Goal: Feedback & Contribution: Contribute content

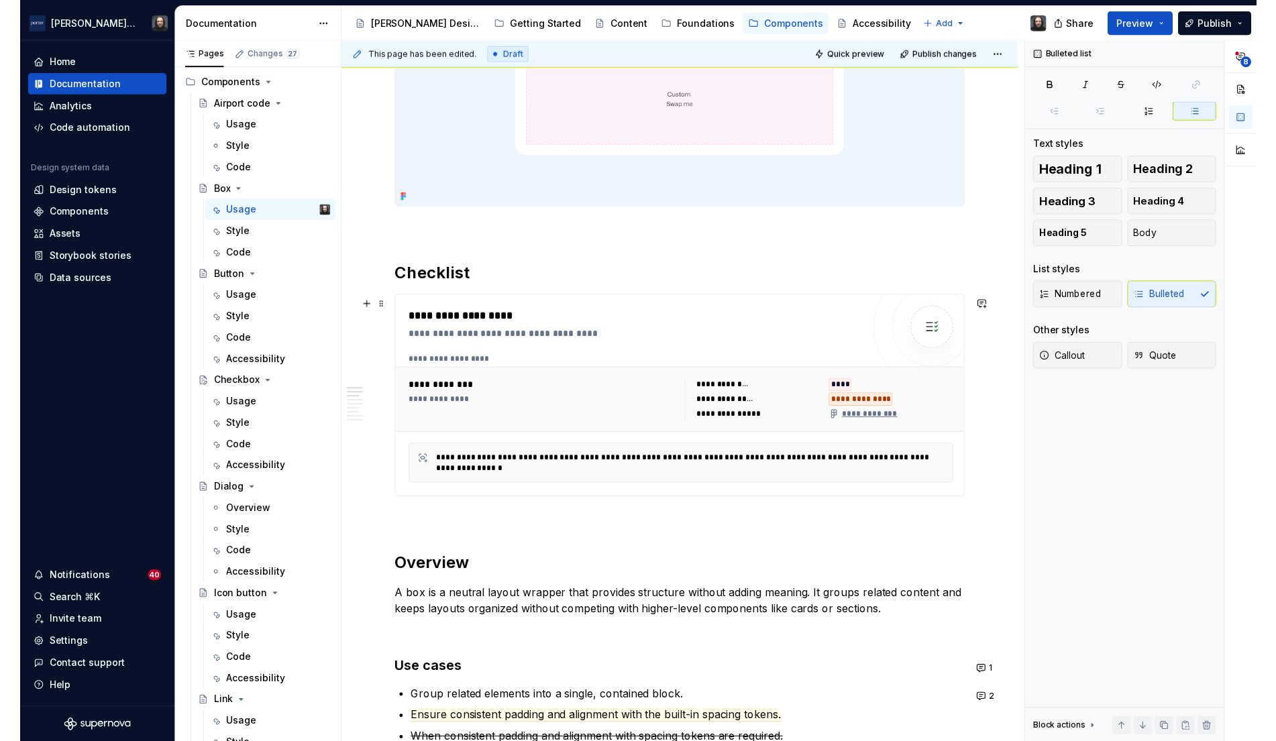
scroll to position [70, 0]
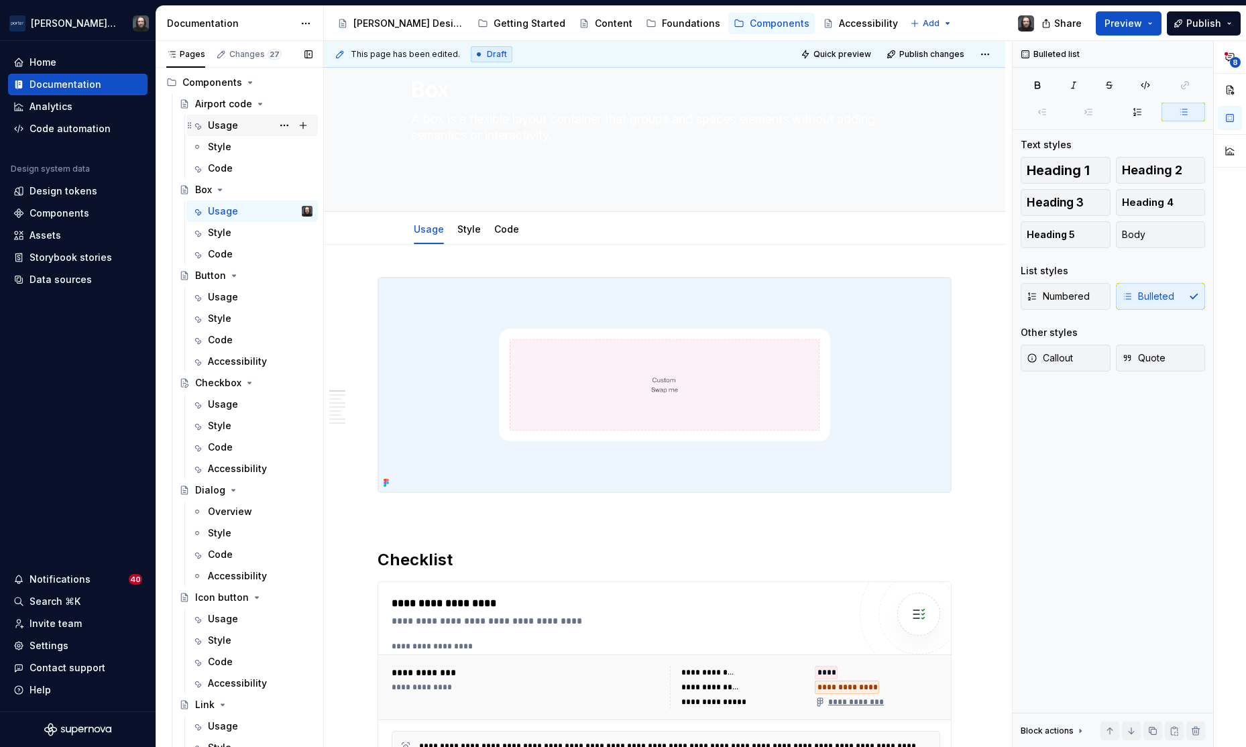
click at [232, 125] on div "Usage" at bounding box center [223, 125] width 30 height 13
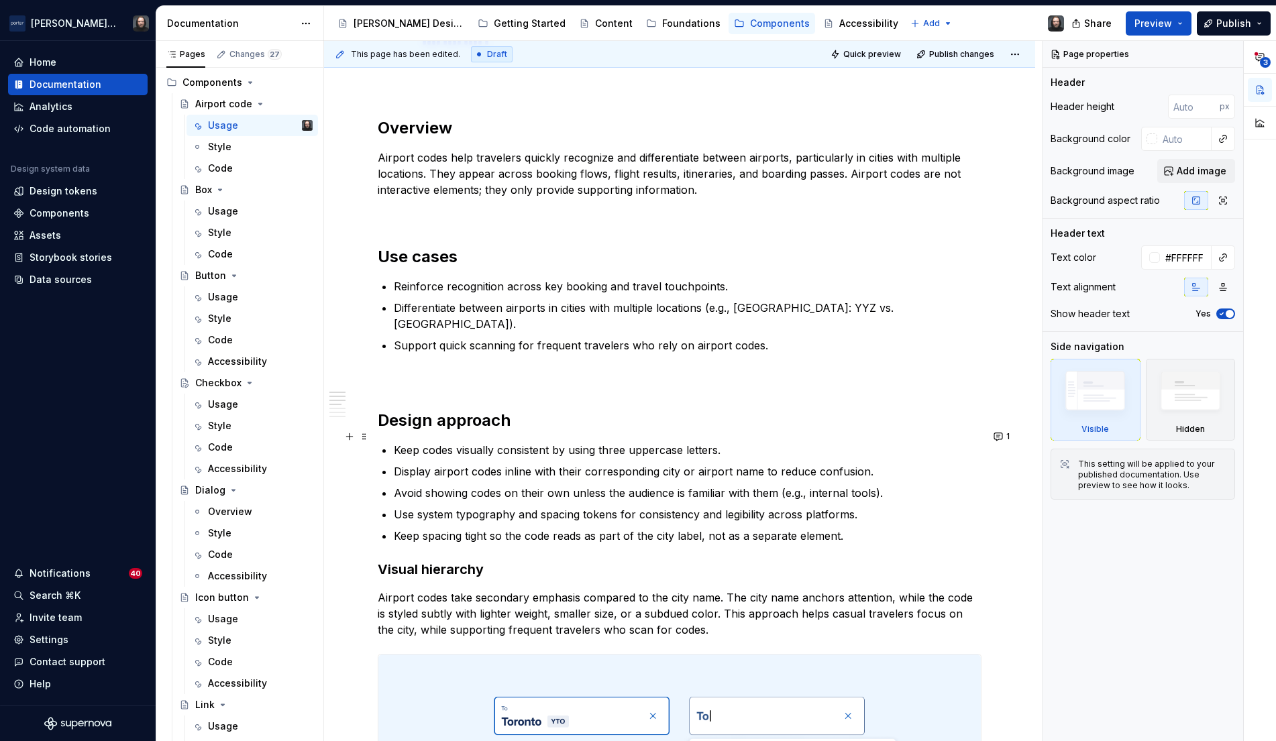
scroll to position [814, 0]
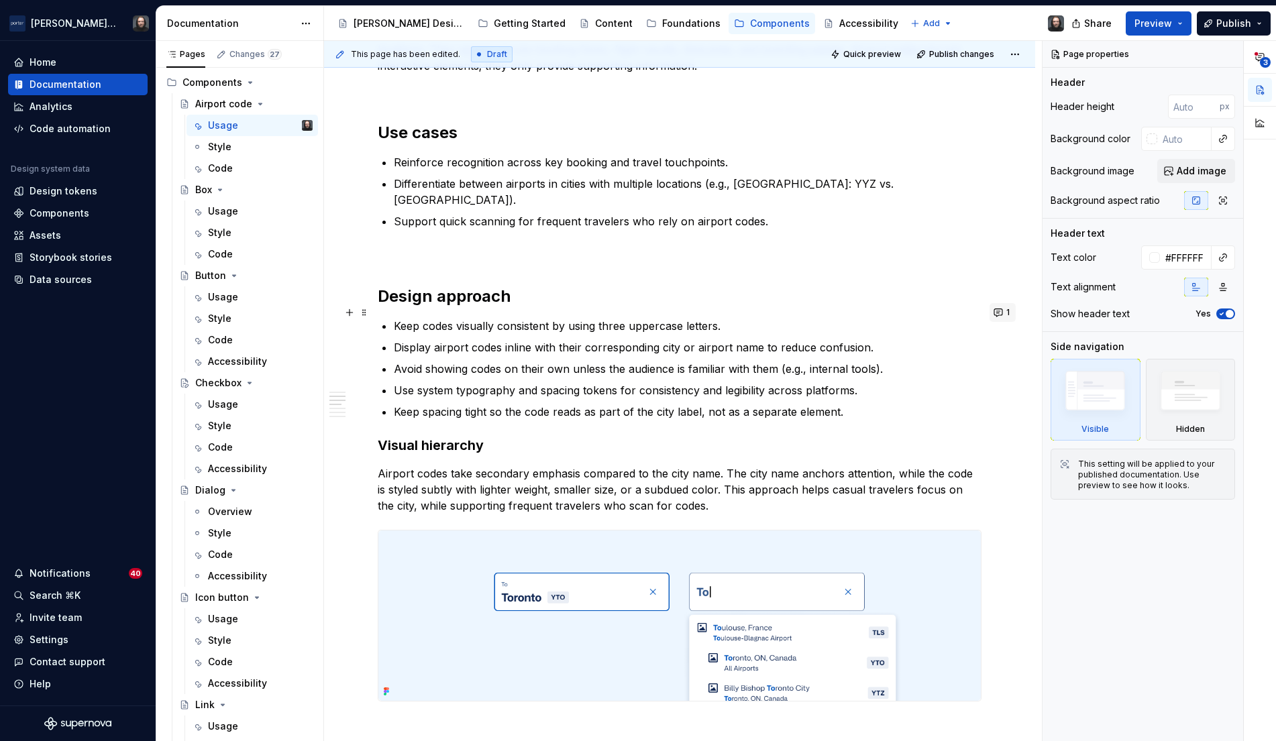
click at [1005, 313] on button "1" at bounding box center [1002, 312] width 26 height 19
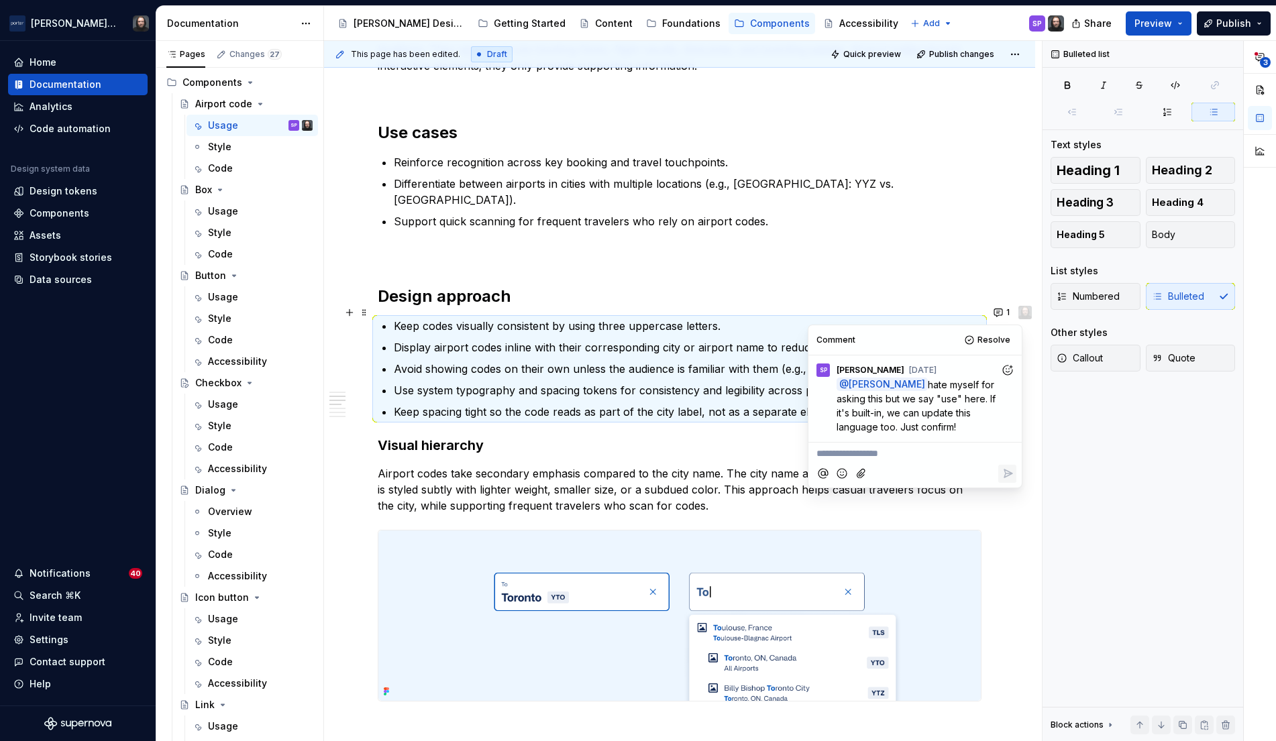
click at [1029, 384] on div "**********" at bounding box center [679, 494] width 711 height 2121
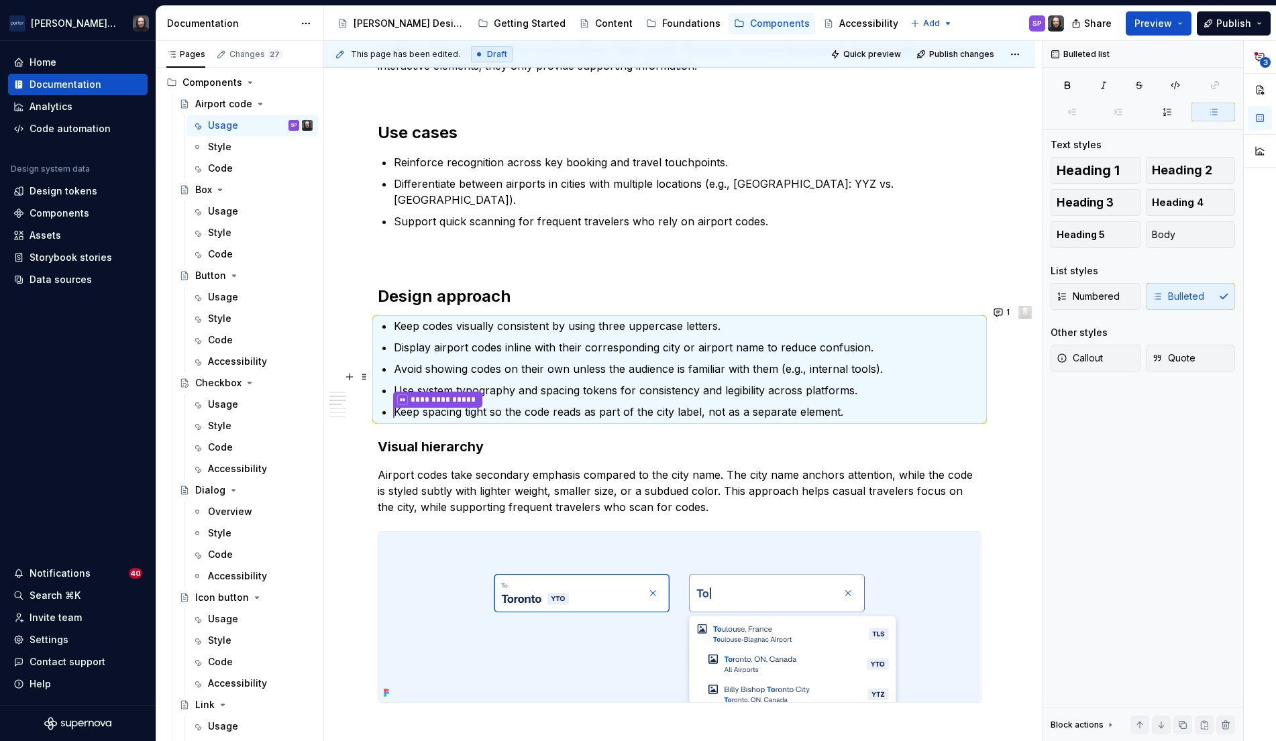
click at [1023, 384] on div "**********" at bounding box center [679, 495] width 711 height 2122
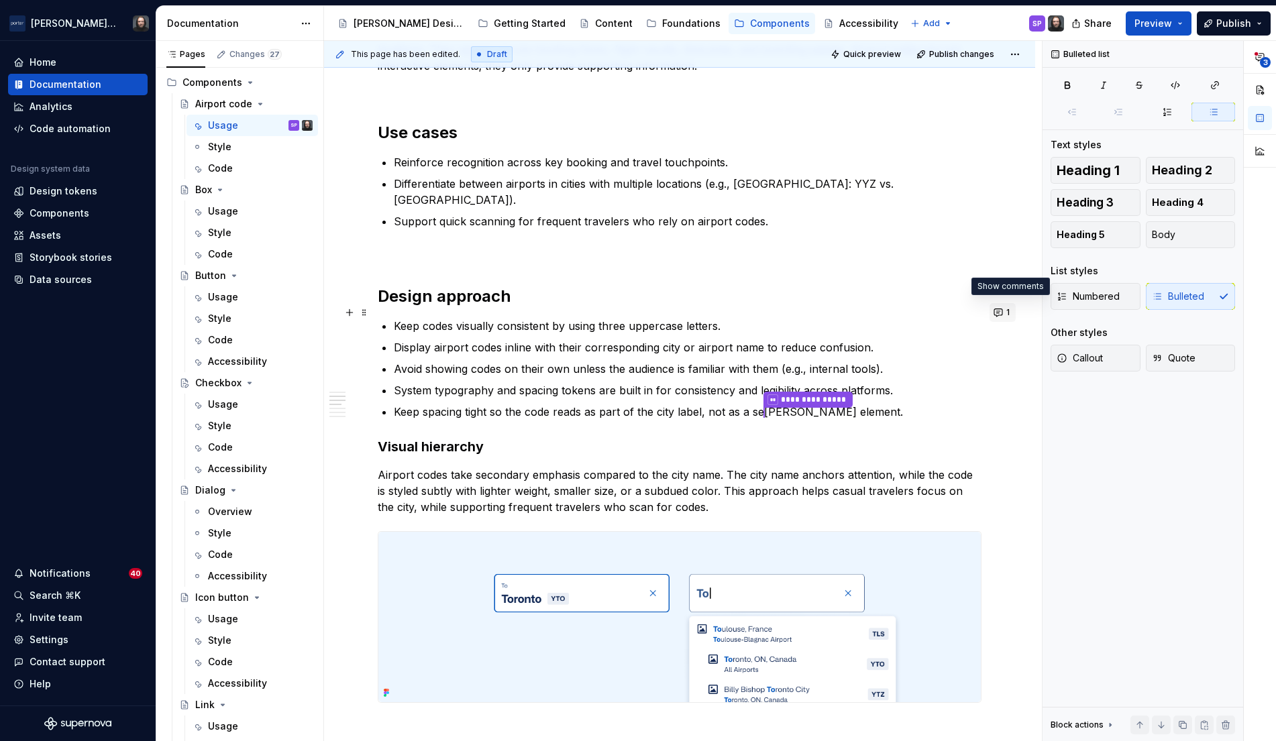
click at [1007, 313] on button "1" at bounding box center [1002, 312] width 26 height 19
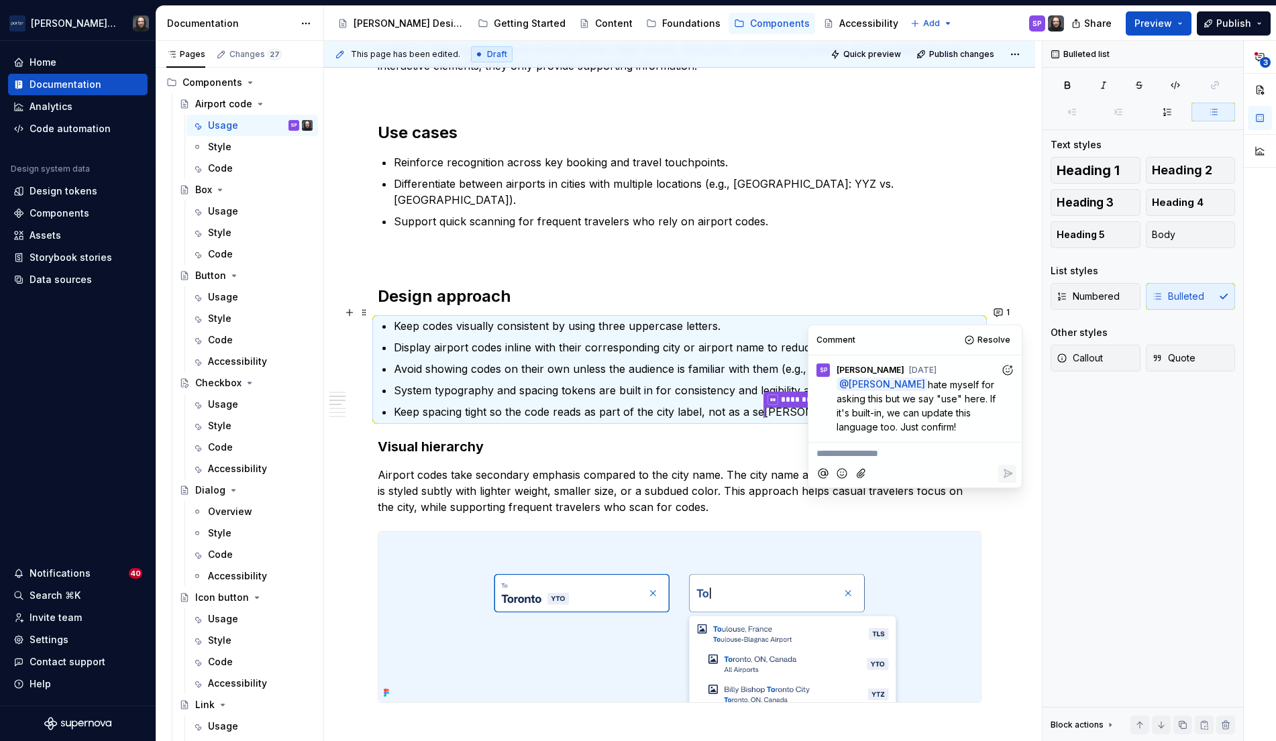
click at [996, 340] on span "Resolve" at bounding box center [993, 340] width 33 height 11
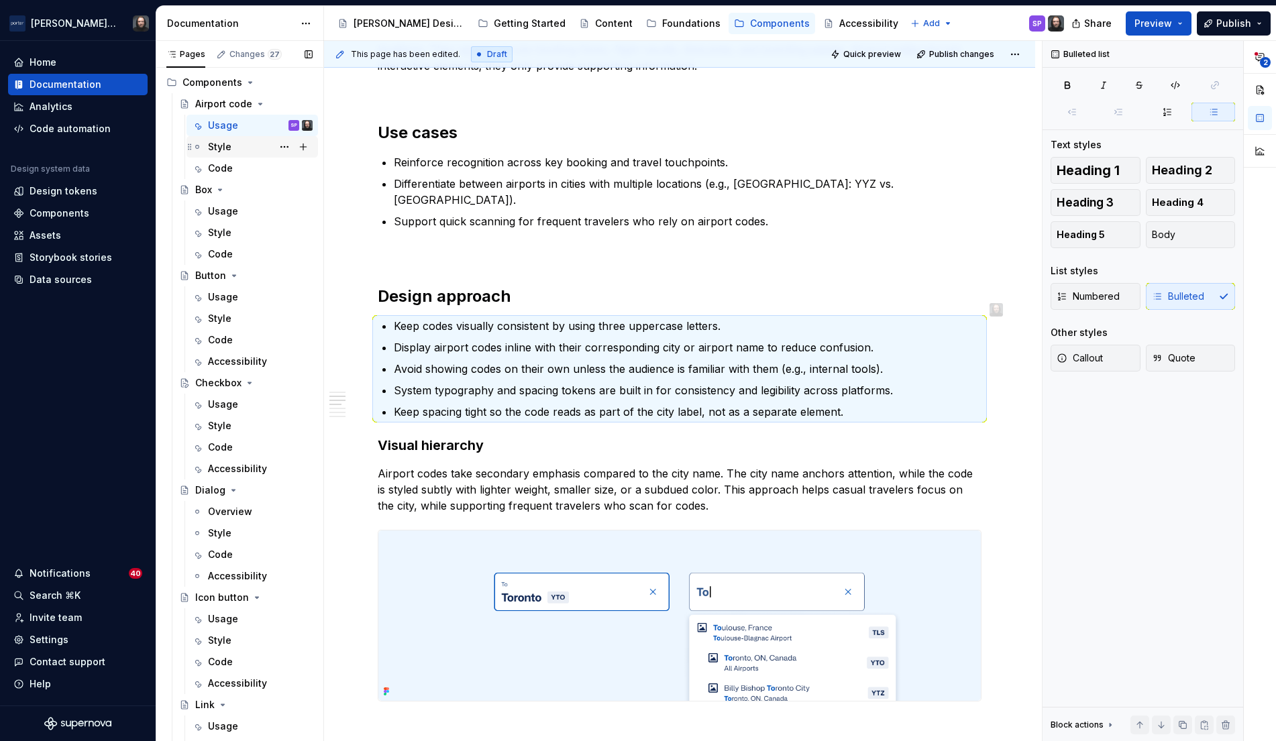
click at [234, 147] on div "Style" at bounding box center [260, 147] width 105 height 19
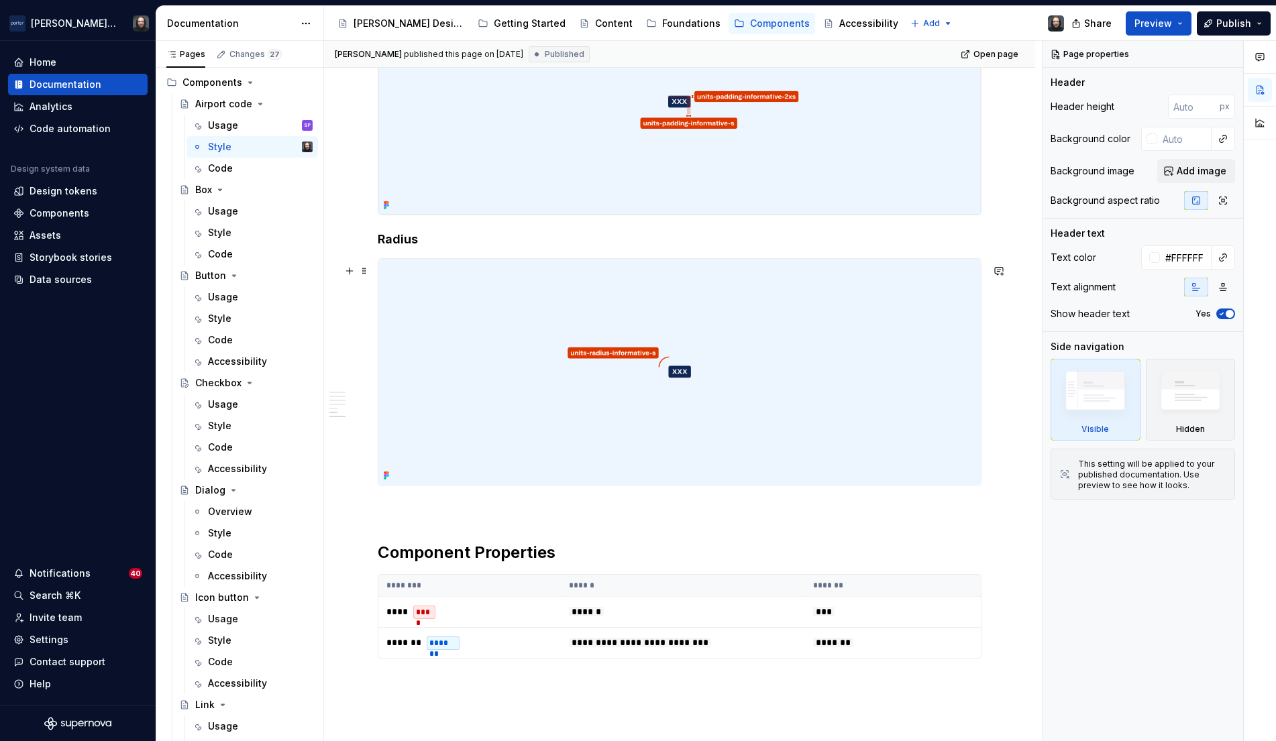
scroll to position [1483, 0]
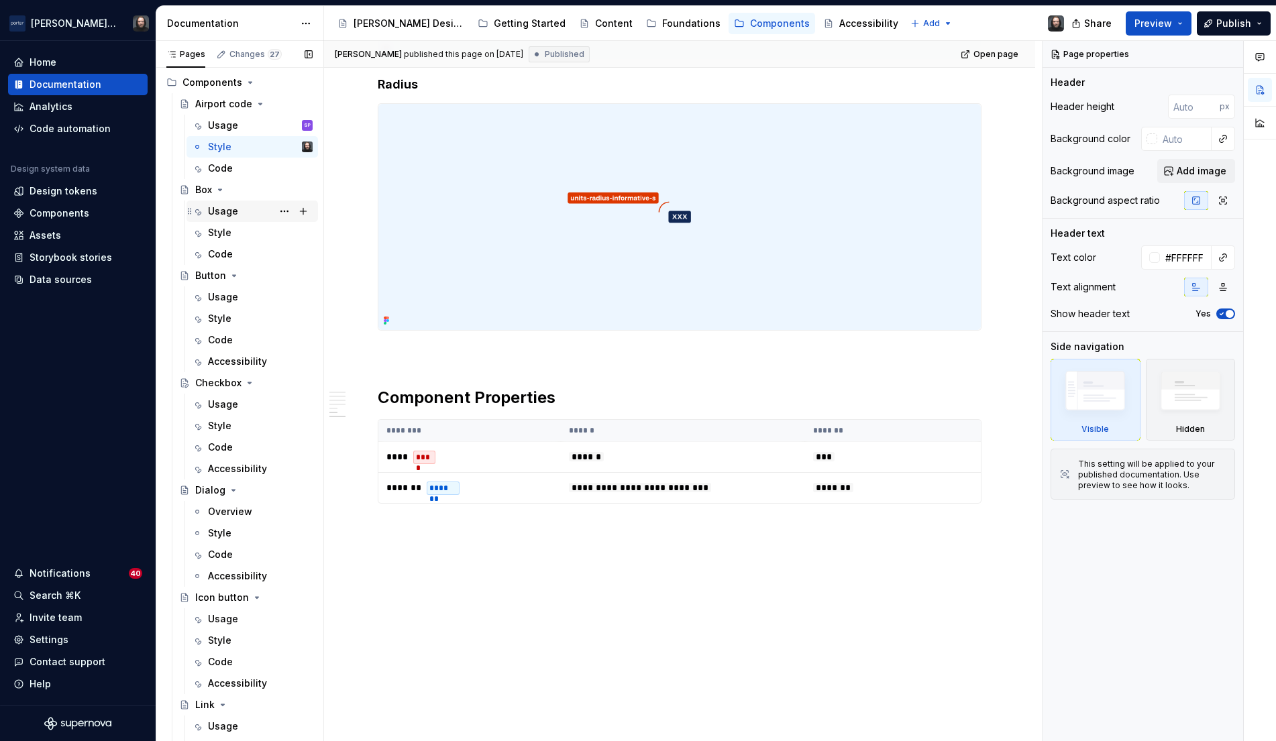
click at [221, 214] on div "Usage" at bounding box center [223, 211] width 30 height 13
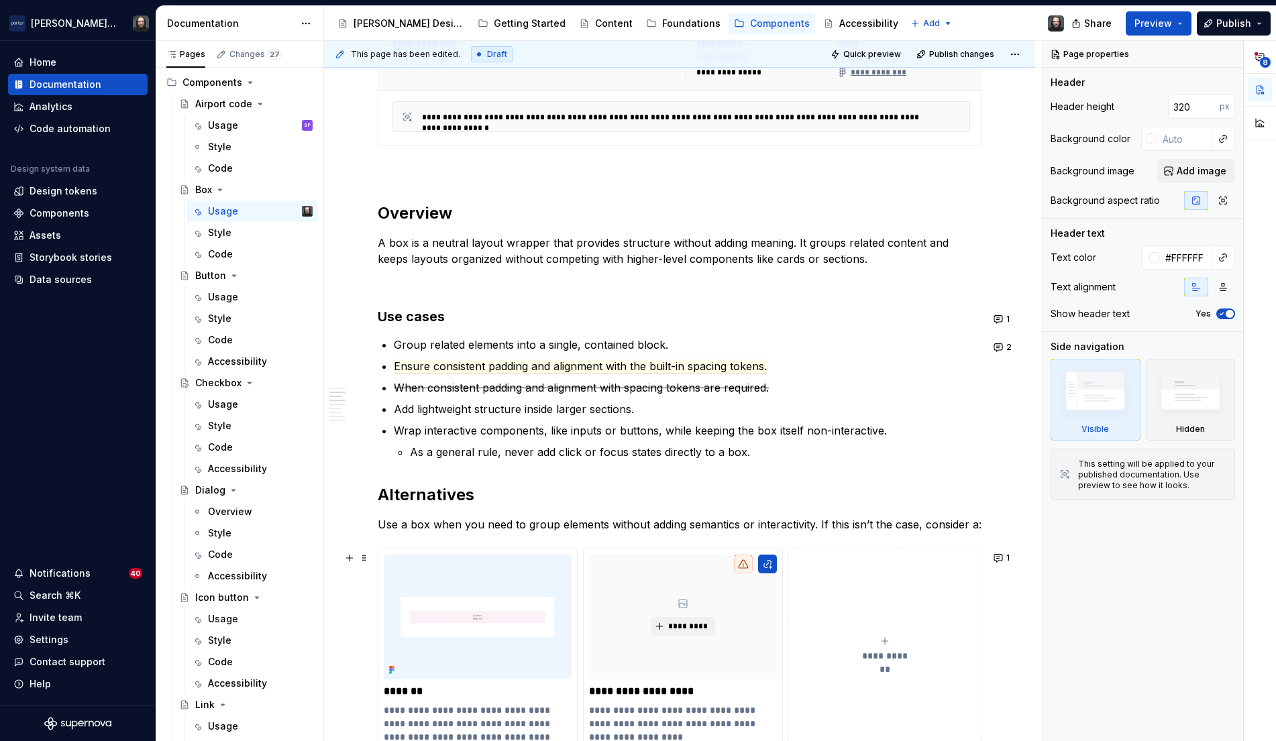
scroll to position [781, 0]
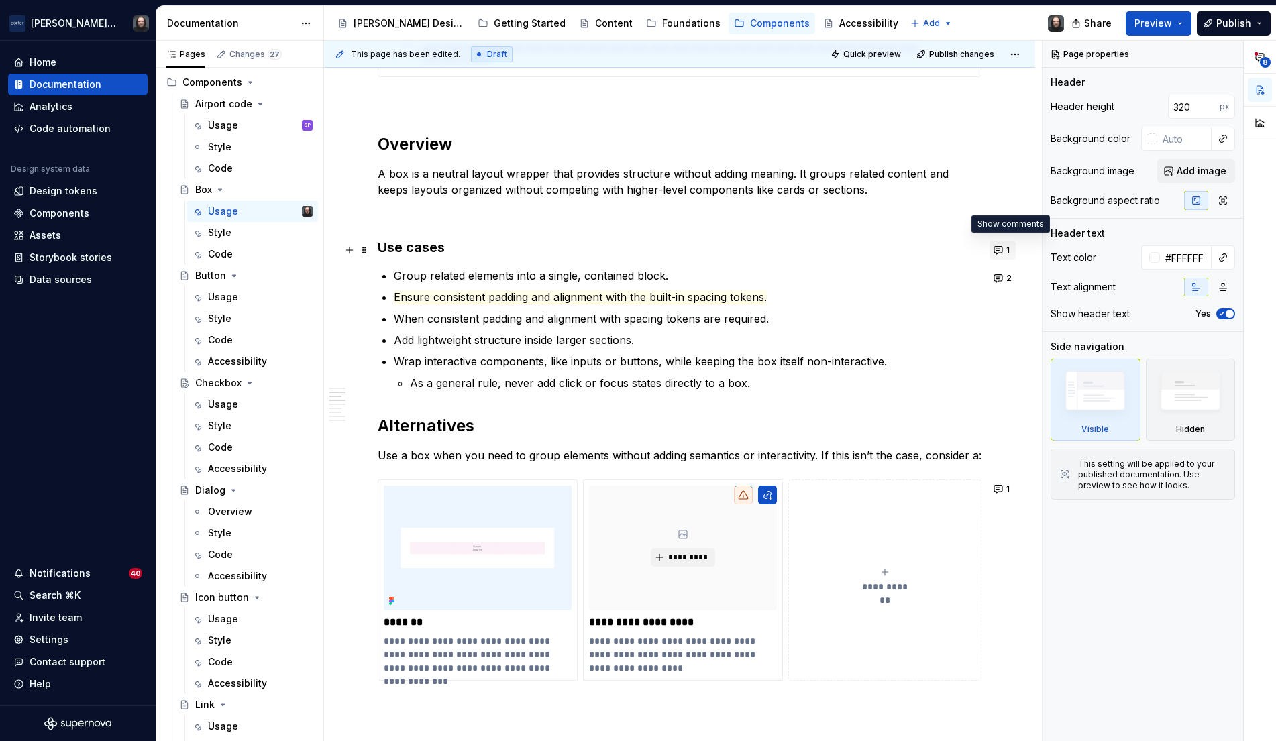
click at [1005, 250] on button "1" at bounding box center [1002, 250] width 26 height 19
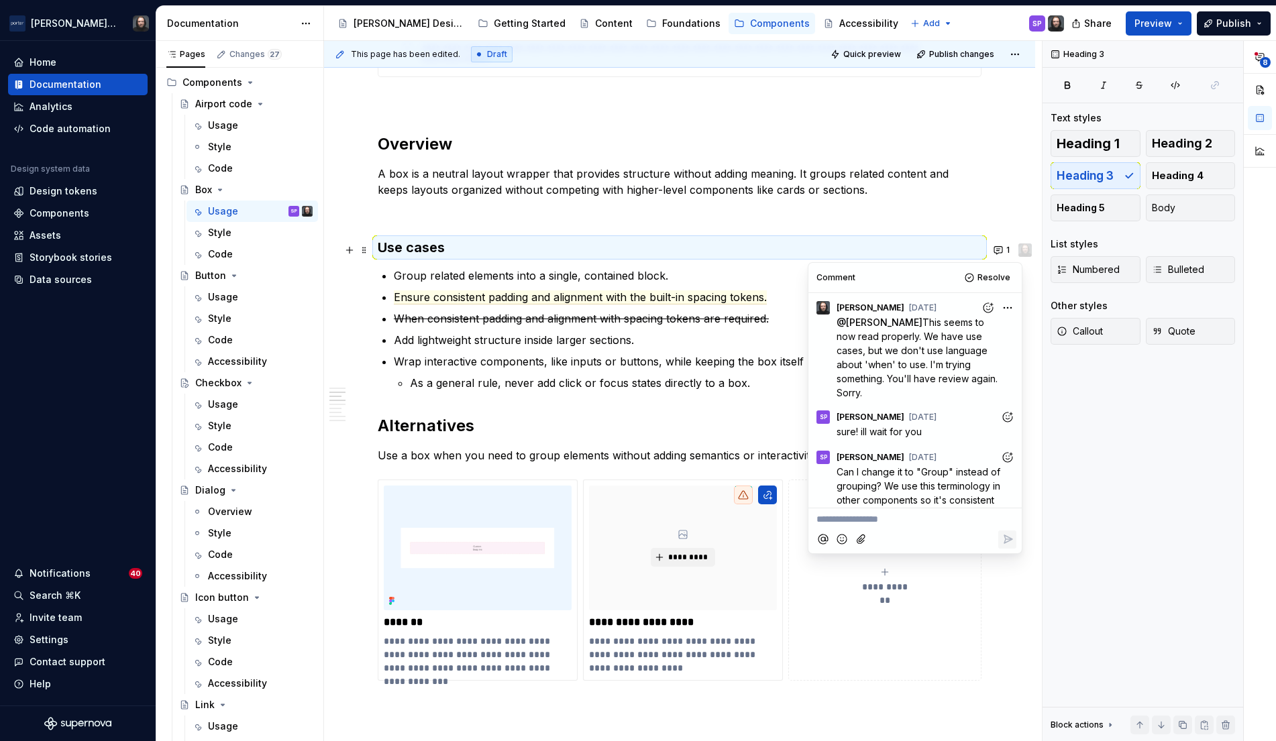
scroll to position [34, 0]
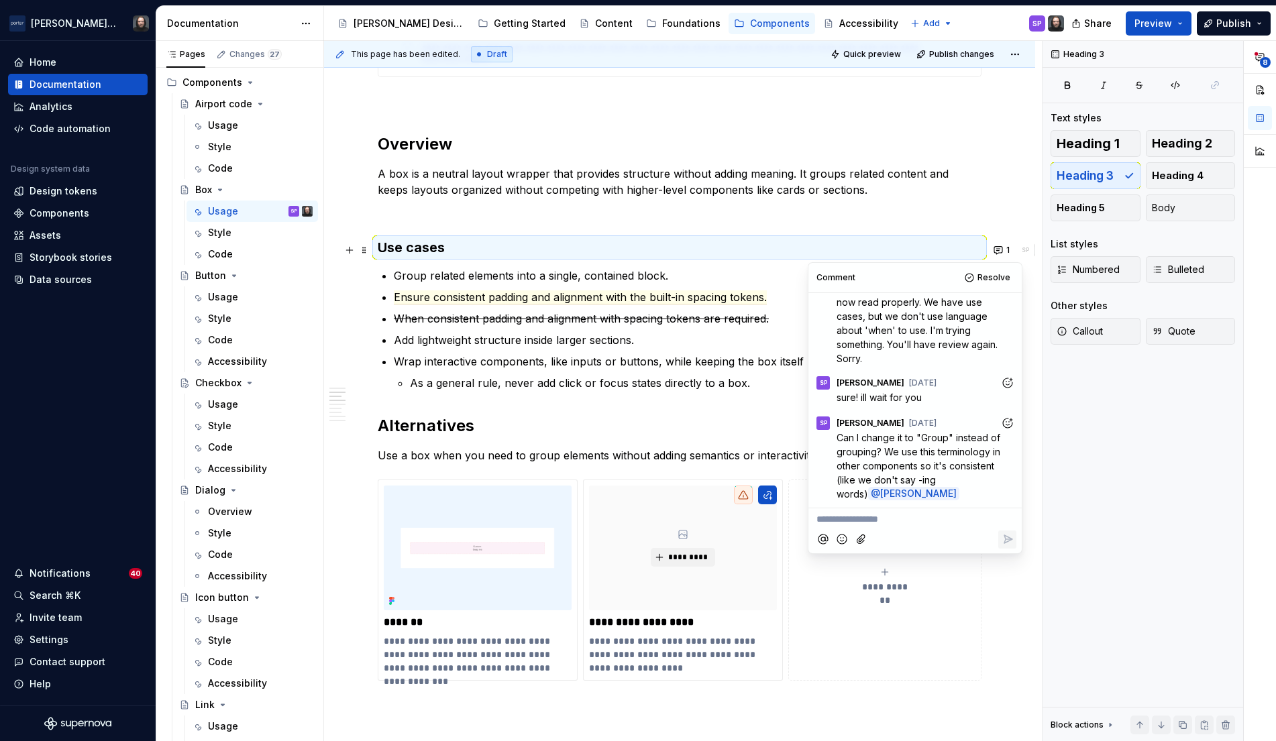
click at [1035, 386] on div "**********" at bounding box center [679, 672] width 711 height 2276
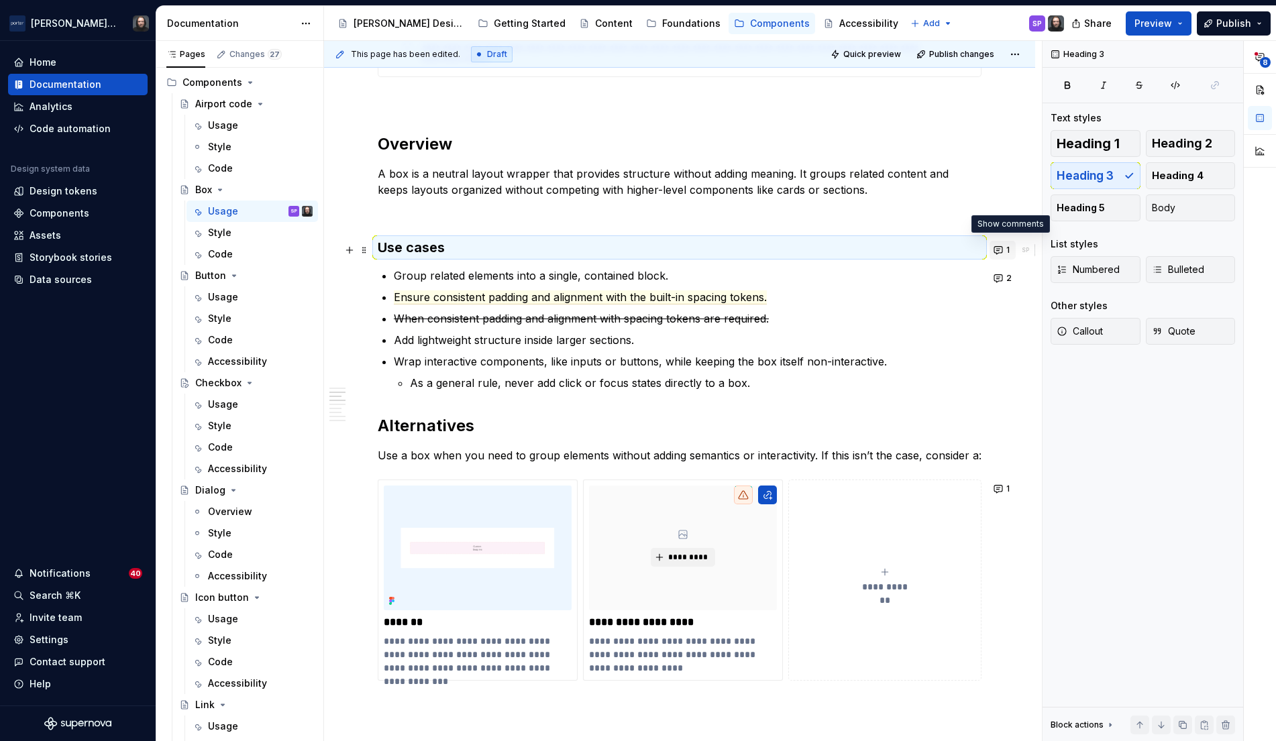
click at [1009, 250] on button "1" at bounding box center [1002, 250] width 26 height 19
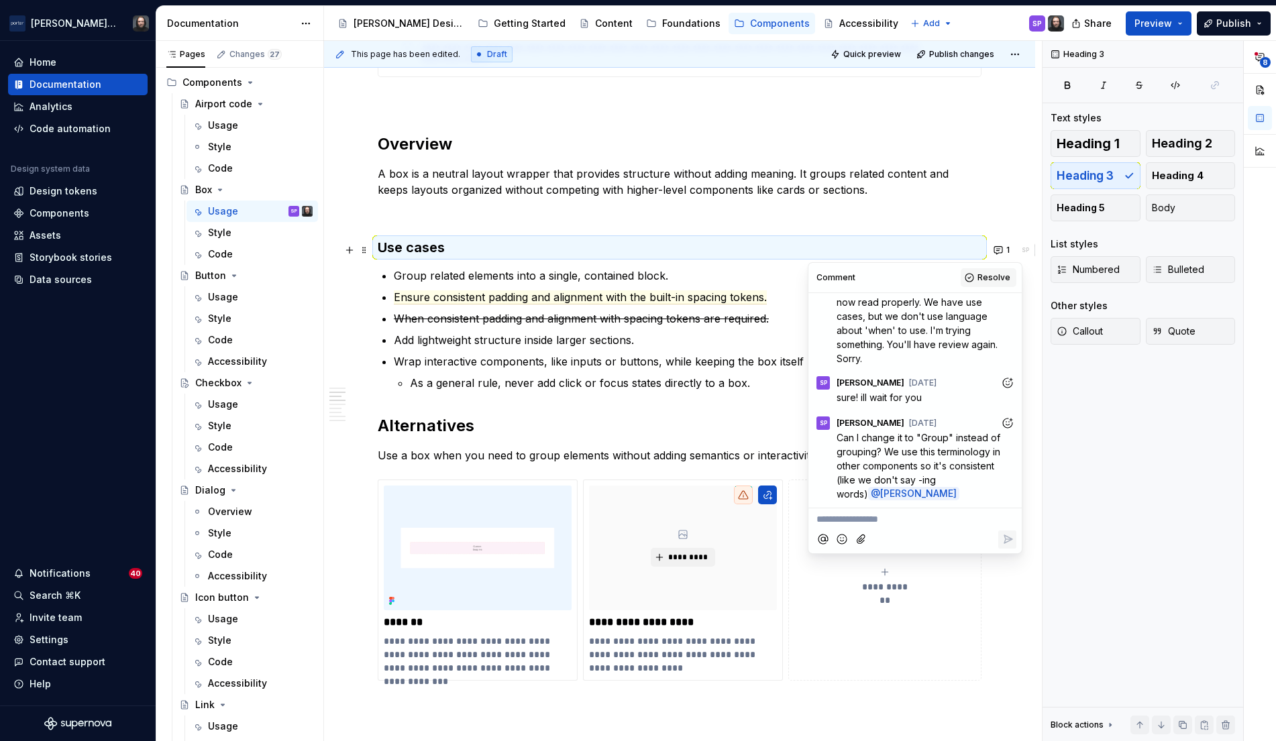
click at [996, 282] on span "Resolve" at bounding box center [993, 277] width 33 height 11
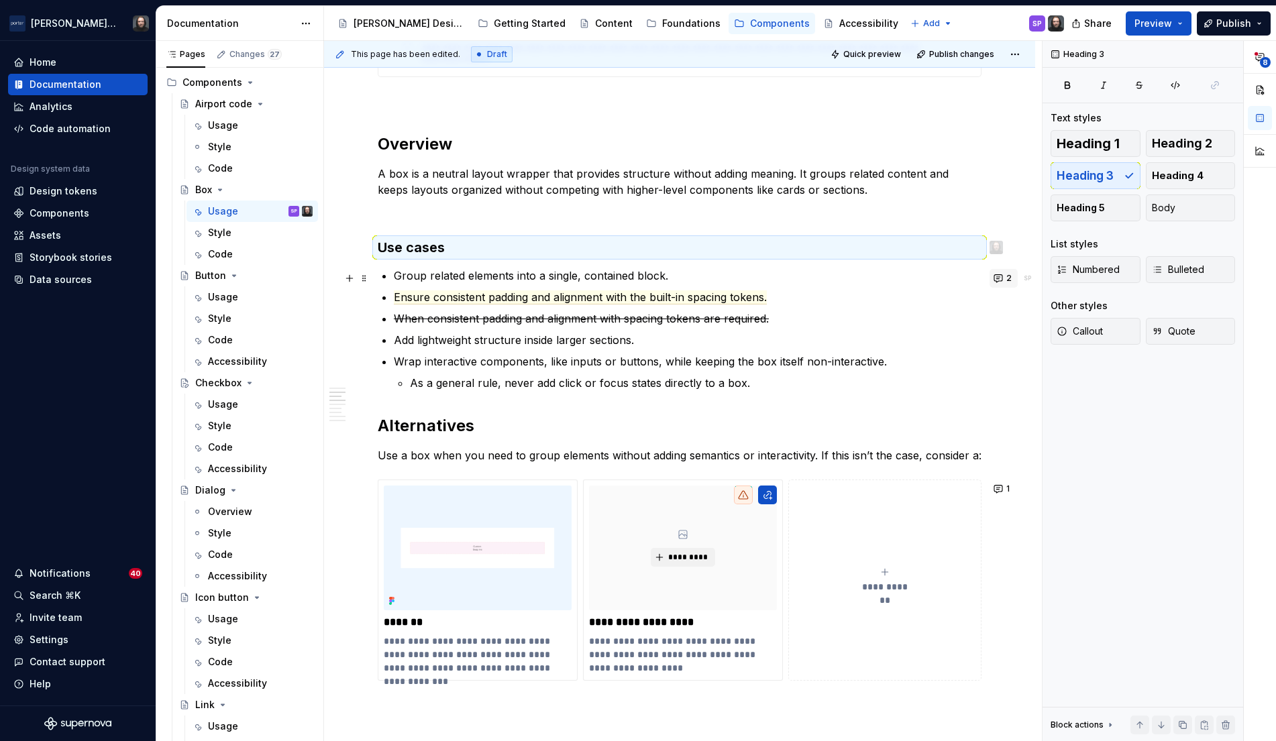
click at [1010, 278] on button "2" at bounding box center [1003, 278] width 28 height 19
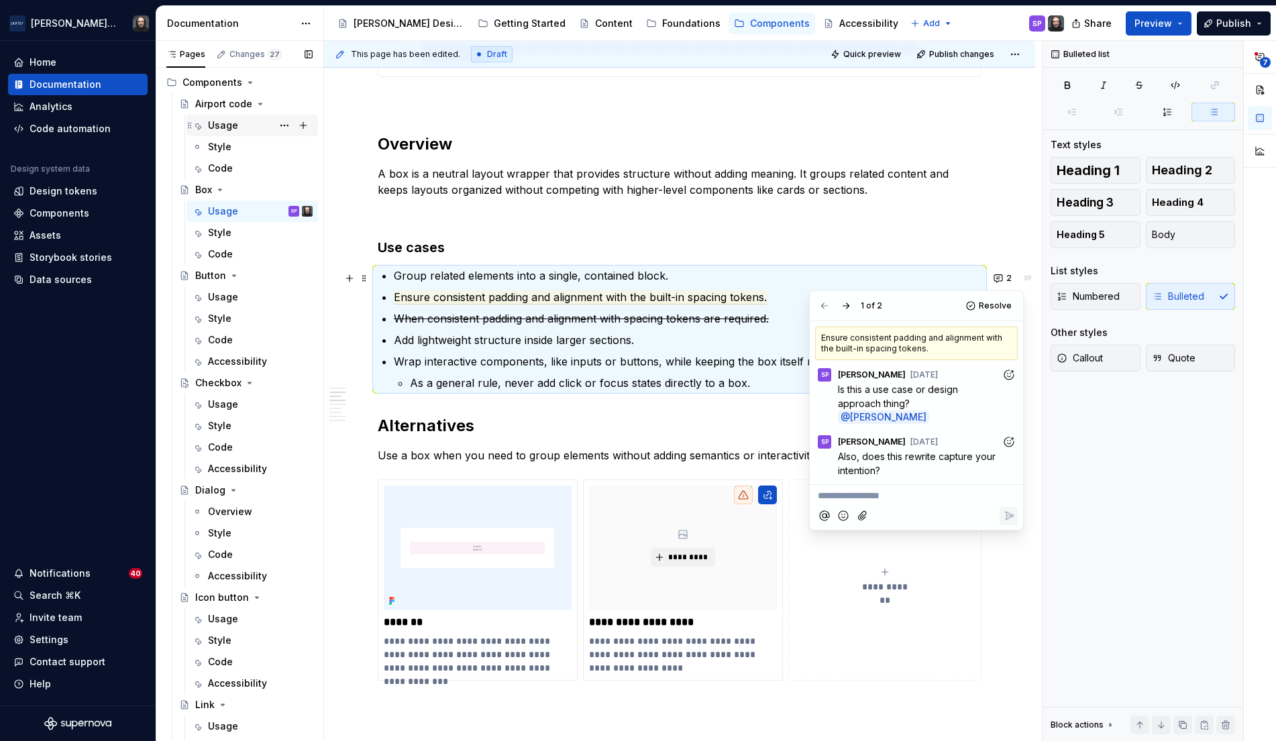
click at [239, 120] on div "Usage" at bounding box center [260, 125] width 105 height 19
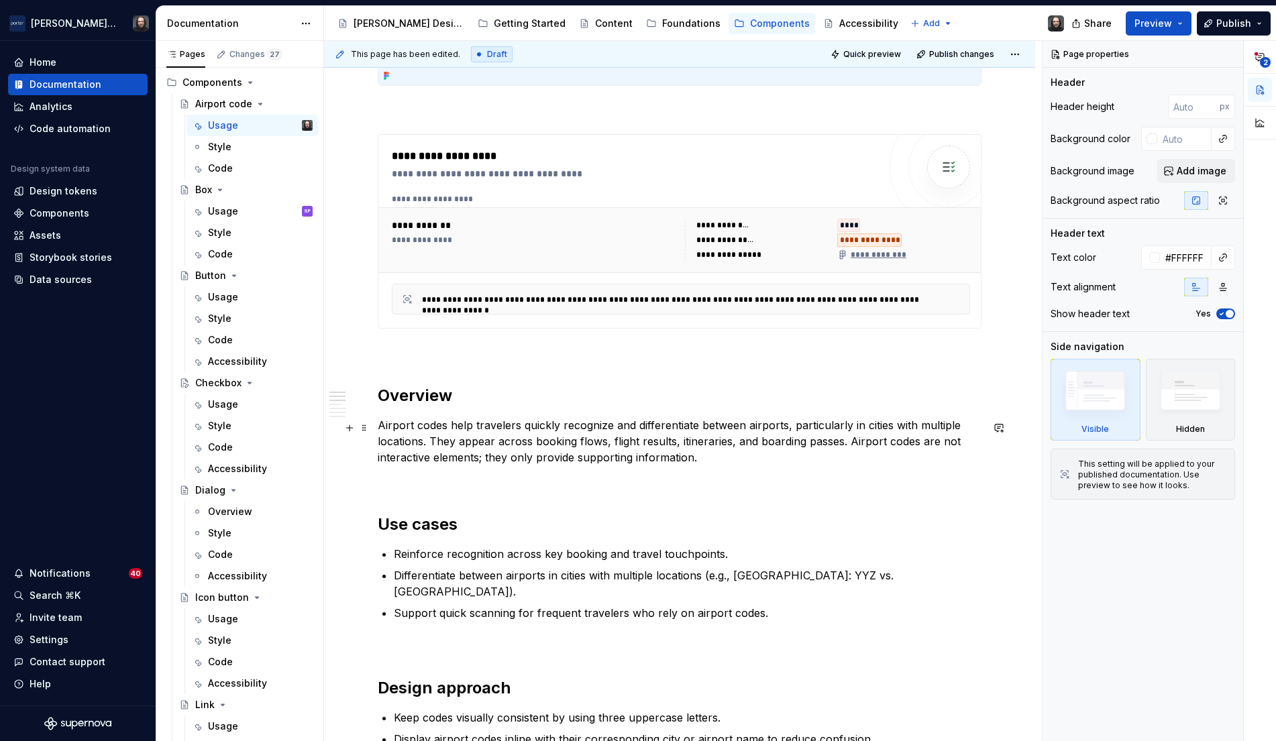
scroll to position [707, 0]
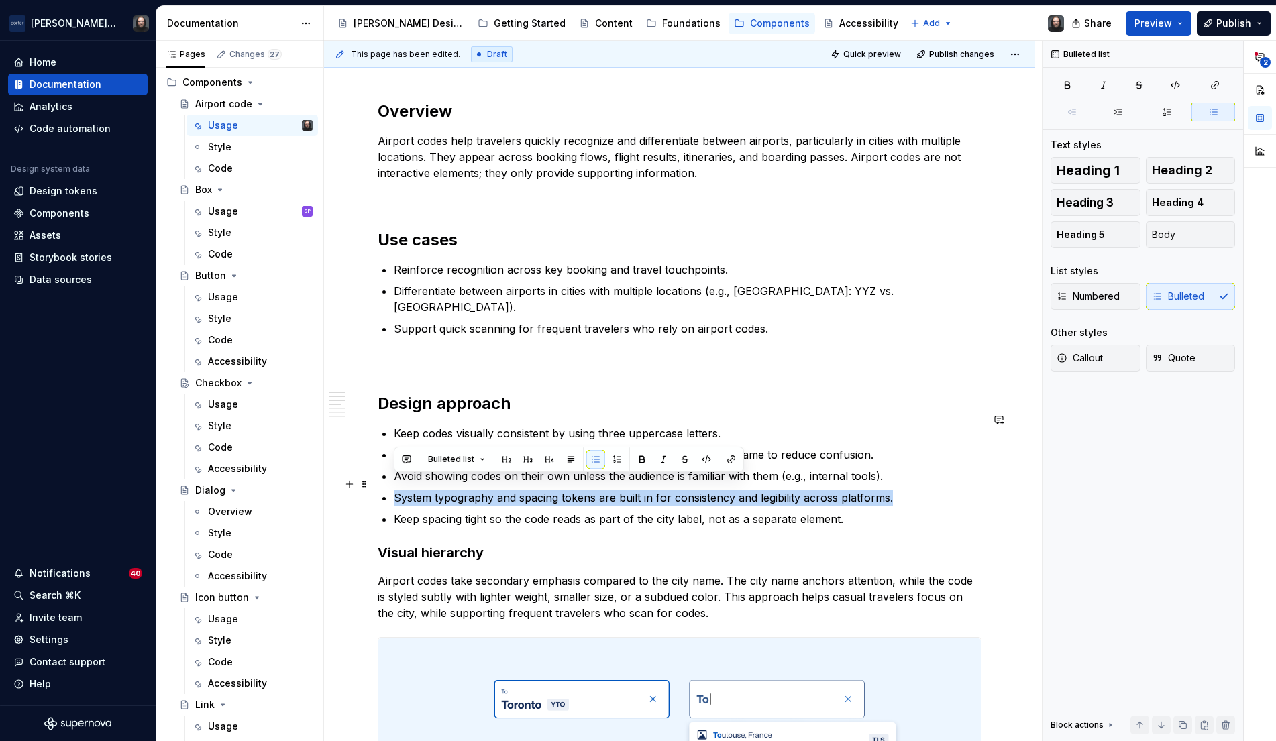
drag, startPoint x: 395, startPoint y: 484, endPoint x: 892, endPoint y: 480, distance: 497.1
click at [892, 490] on p "System typography and spacing tokens are built in for consistency and legibilit…" at bounding box center [688, 498] width 588 height 16
copy p "System typography and spacing tokens are built in for consistency and legibilit…"
click at [225, 209] on div "Usage" at bounding box center [223, 211] width 30 height 13
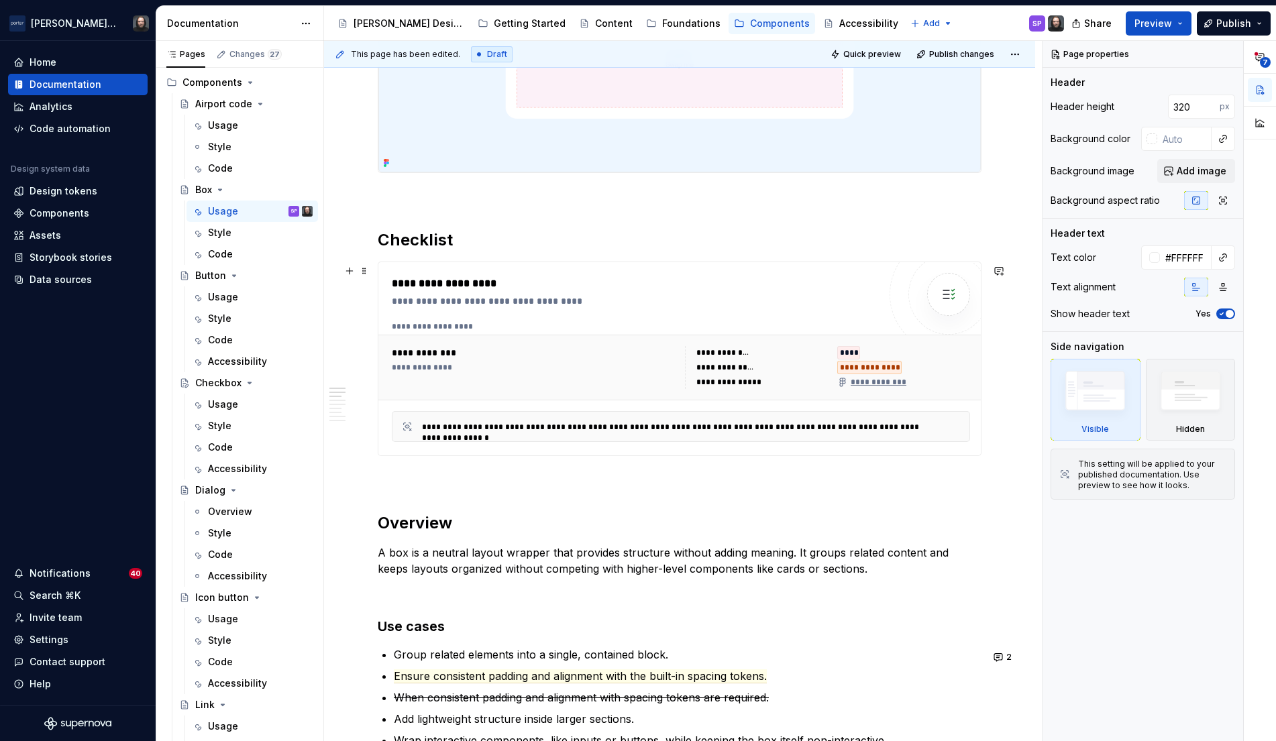
scroll to position [564, 0]
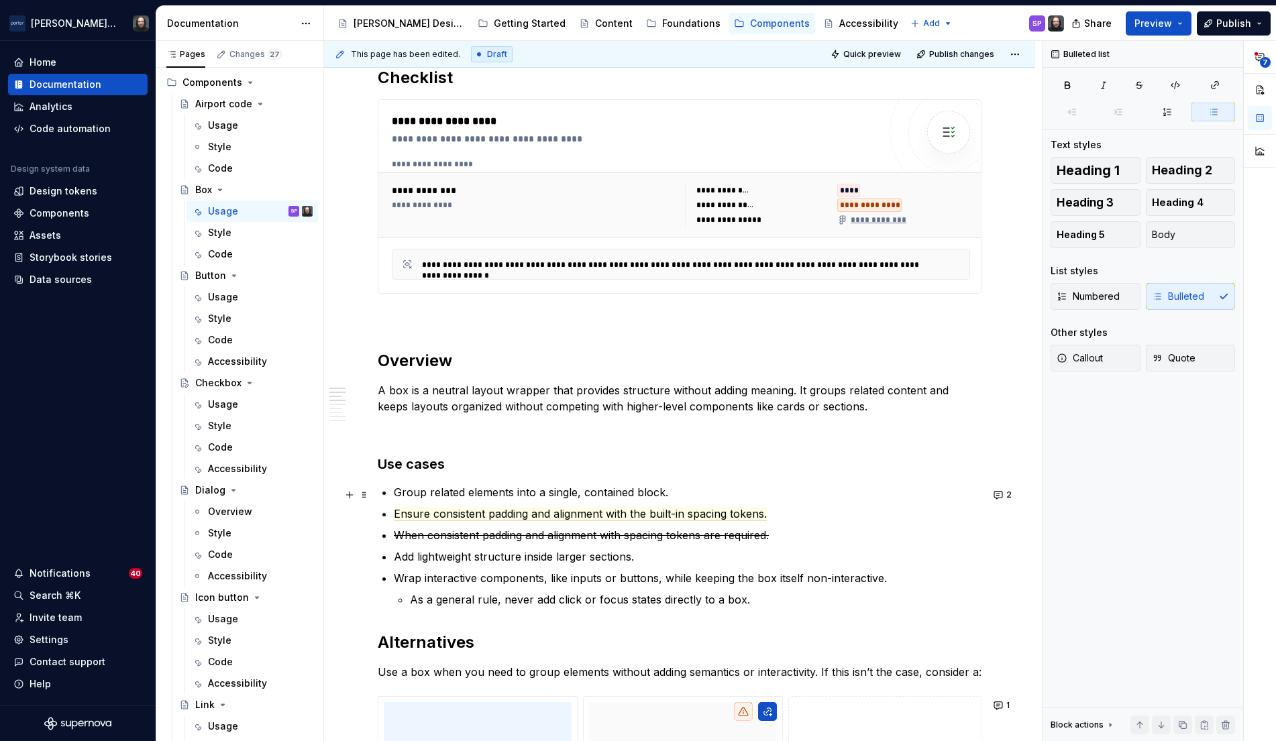
click at [669, 492] on p "Group related elements into a single, contained block." at bounding box center [688, 492] width 588 height 16
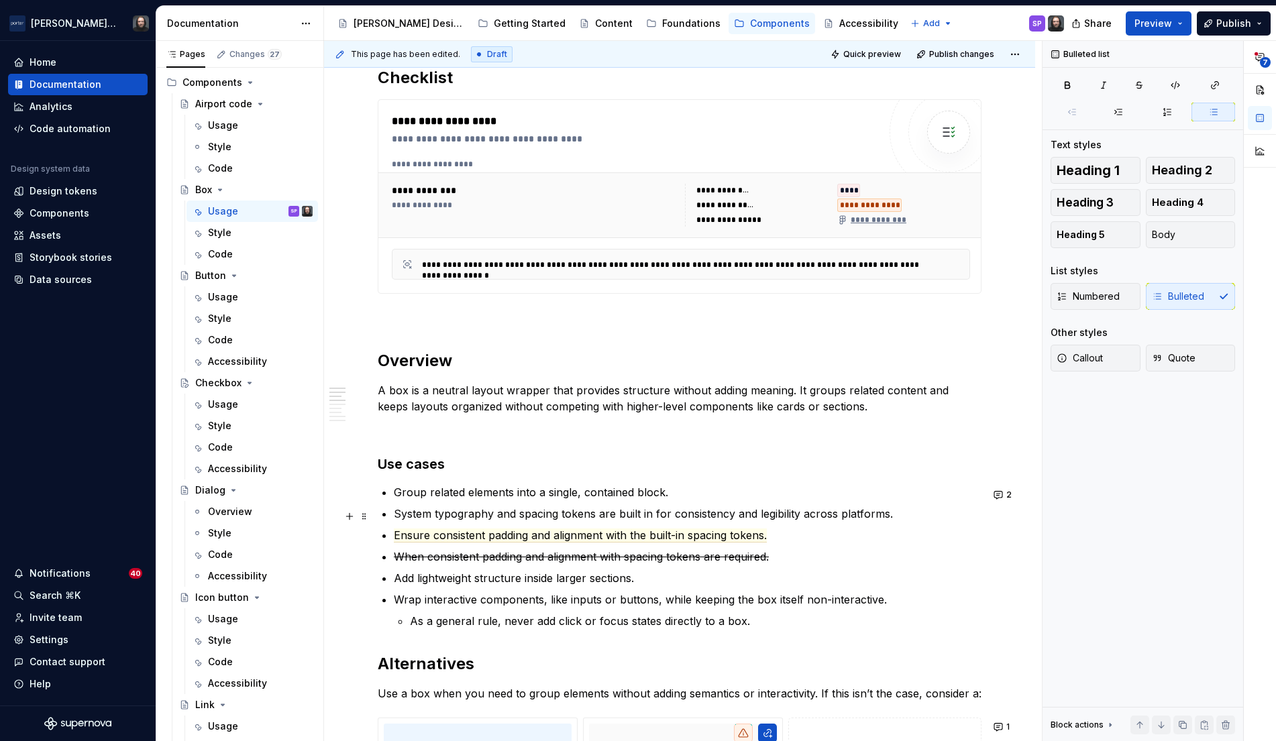
scroll to position [582, 0]
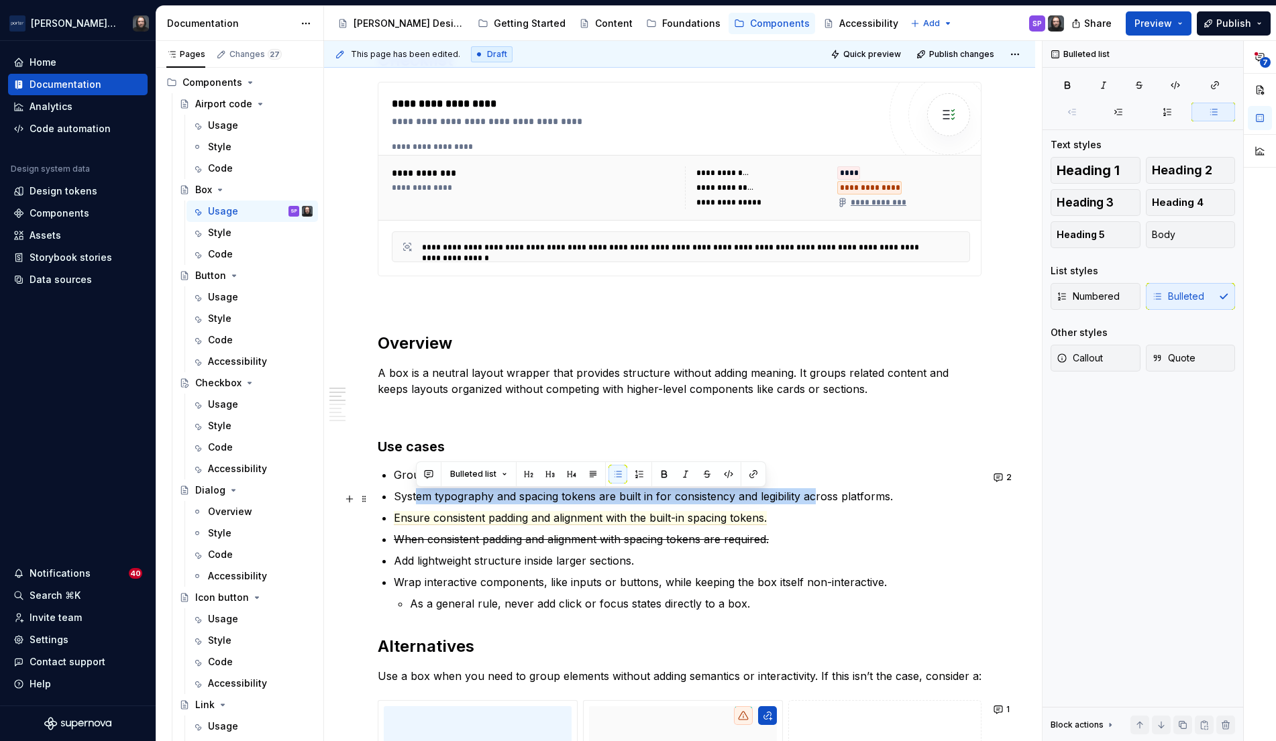
drag, startPoint x: 535, startPoint y: 500, endPoint x: 814, endPoint y: 500, distance: 278.4
click at [814, 500] on p "System typography and spacing tokens are built in for consistency and legibilit…" at bounding box center [688, 496] width 588 height 16
click at [802, 496] on p "System typography and spacing tokens are built in for consistency and legibilit…" at bounding box center [688, 496] width 588 height 16
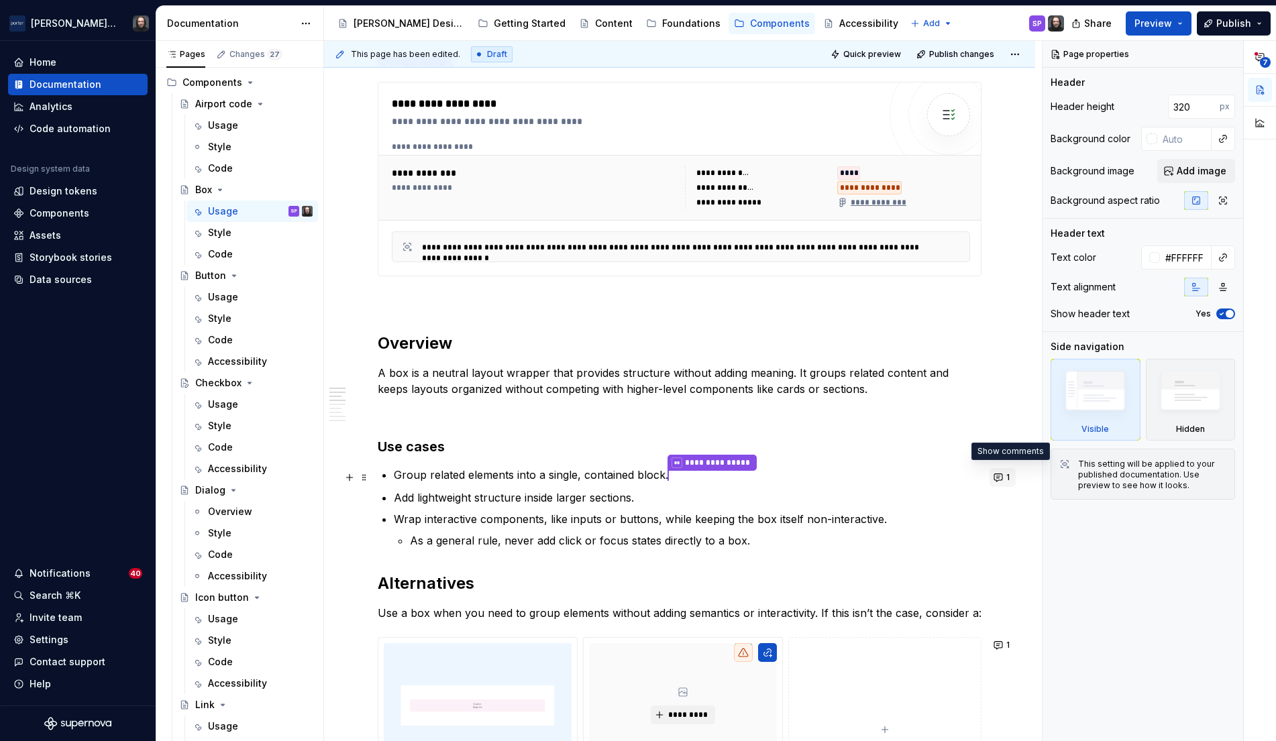
click at [1007, 480] on button "1" at bounding box center [1002, 477] width 26 height 19
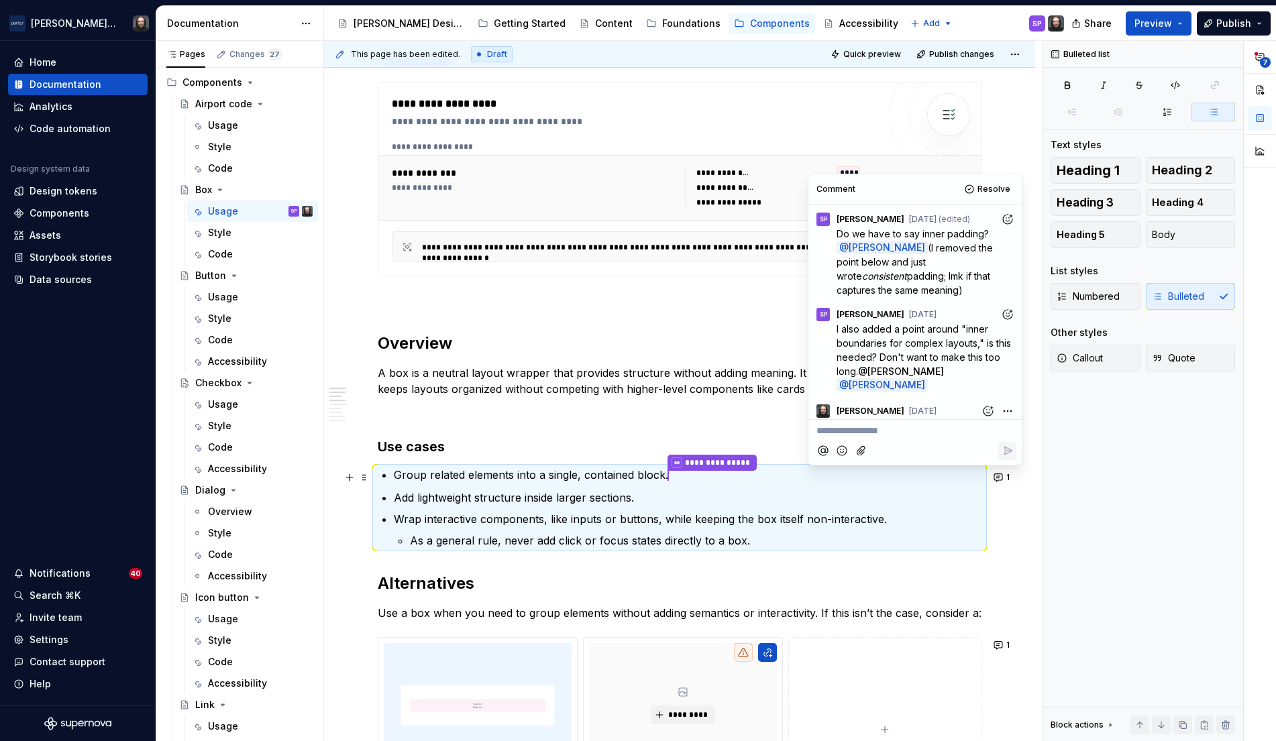
scroll to position [20, 0]
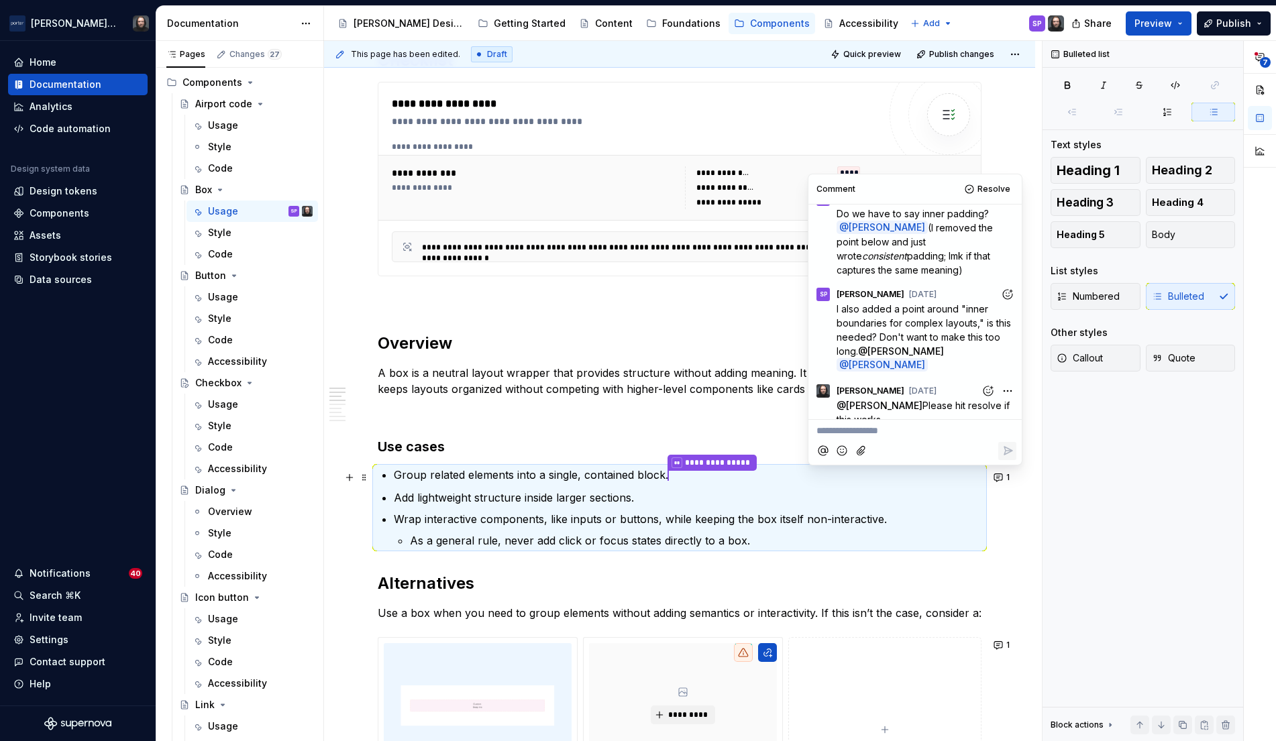
click at [1004, 191] on span "Resolve" at bounding box center [993, 189] width 33 height 11
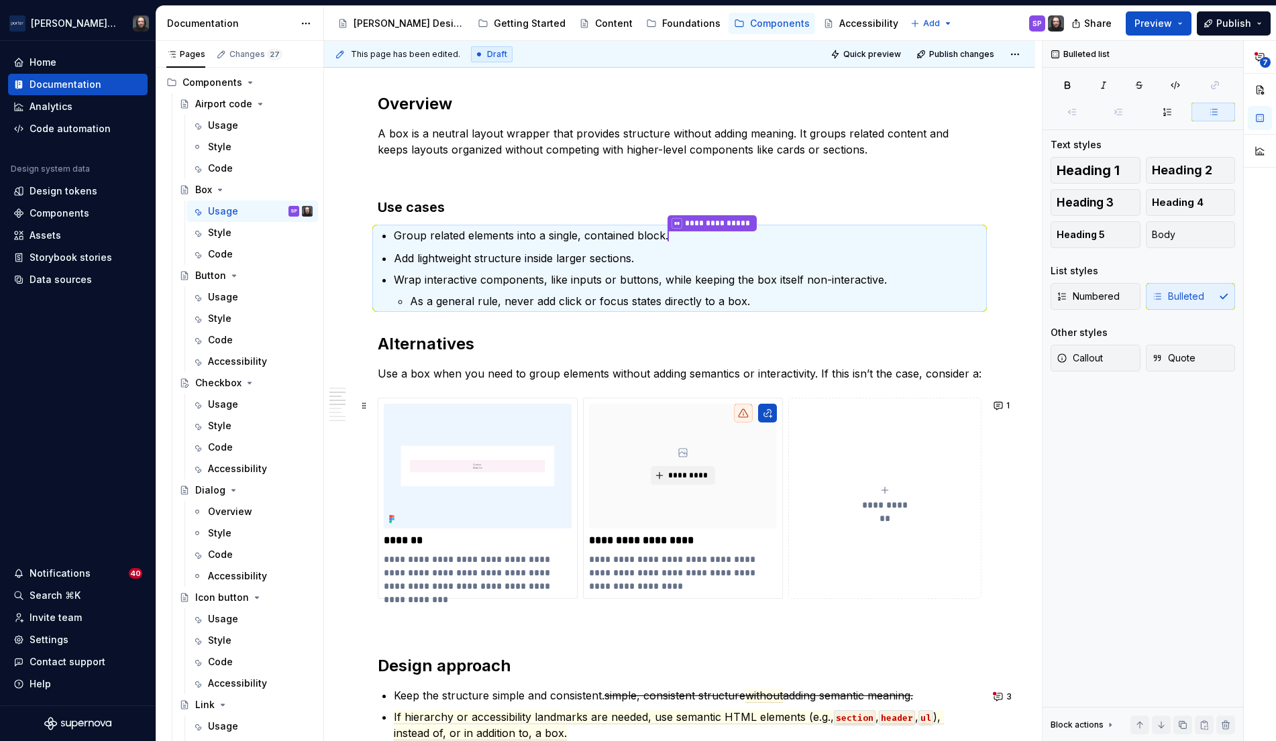
scroll to position [893, 0]
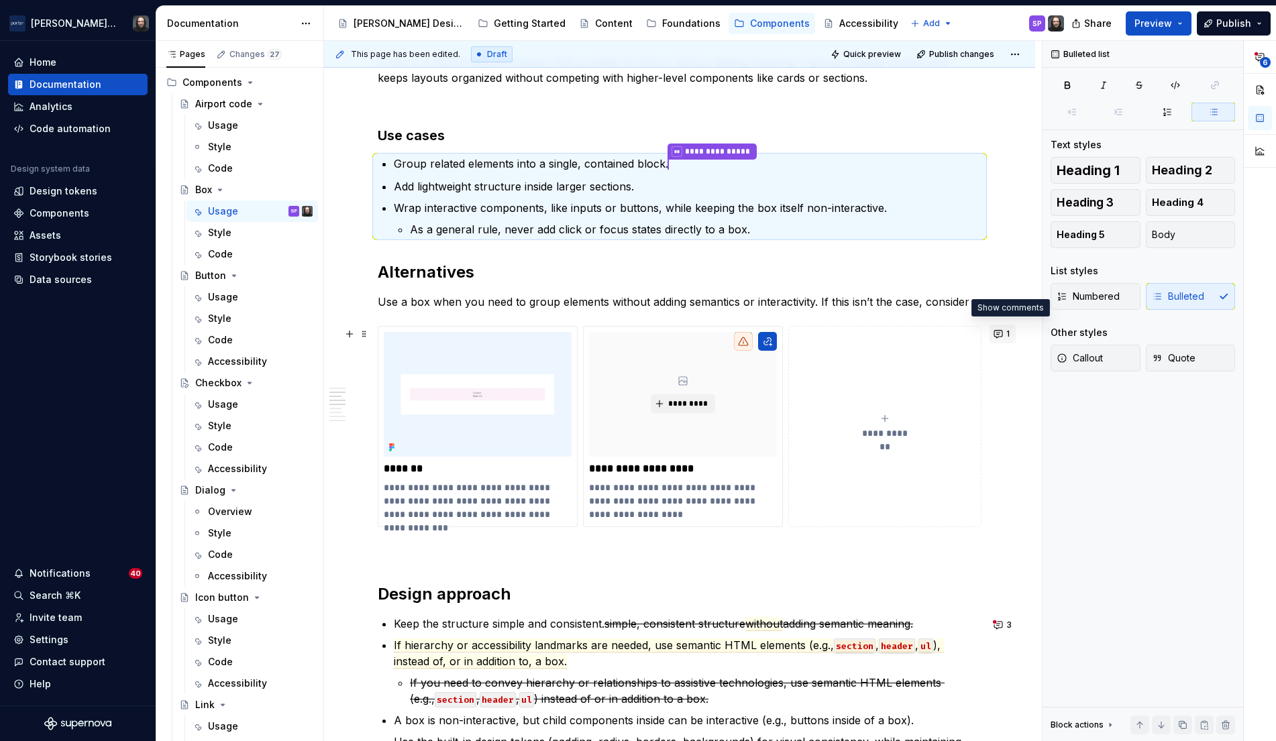
click at [1005, 336] on button "1" at bounding box center [1002, 334] width 26 height 19
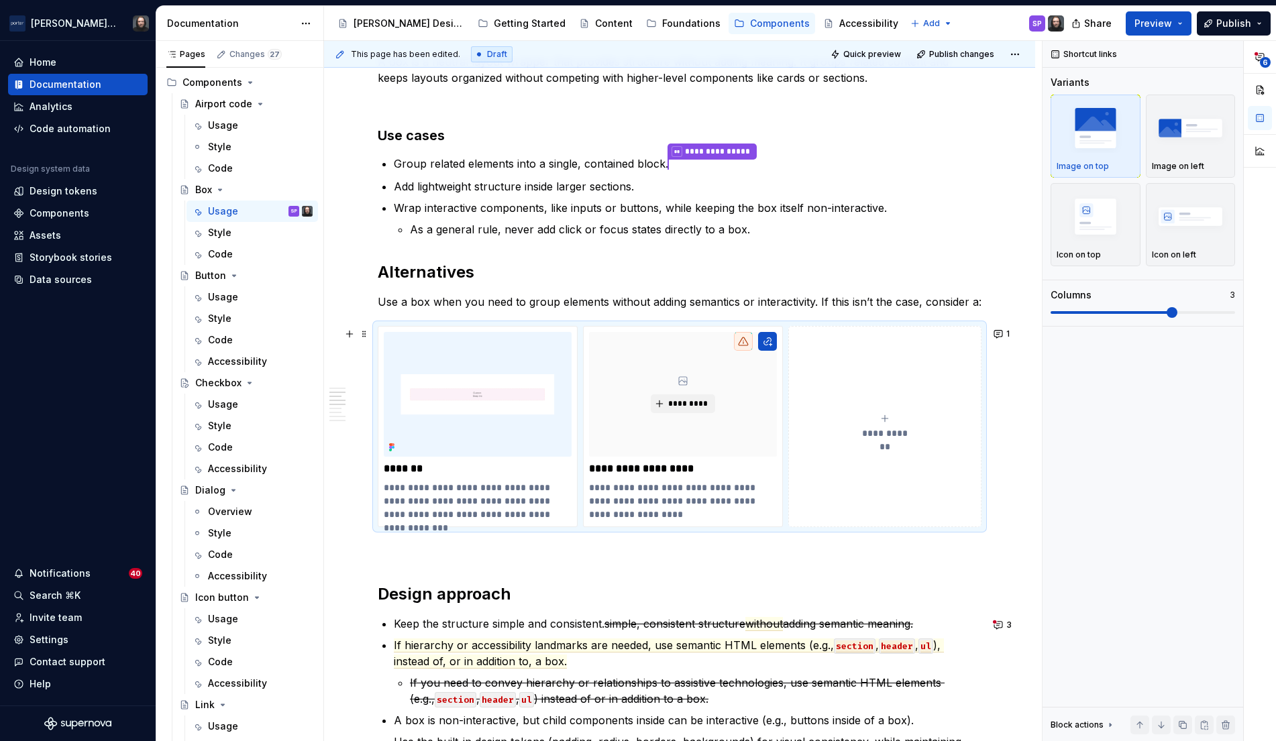
click at [1018, 286] on div "**********" at bounding box center [679, 539] width 711 height 2235
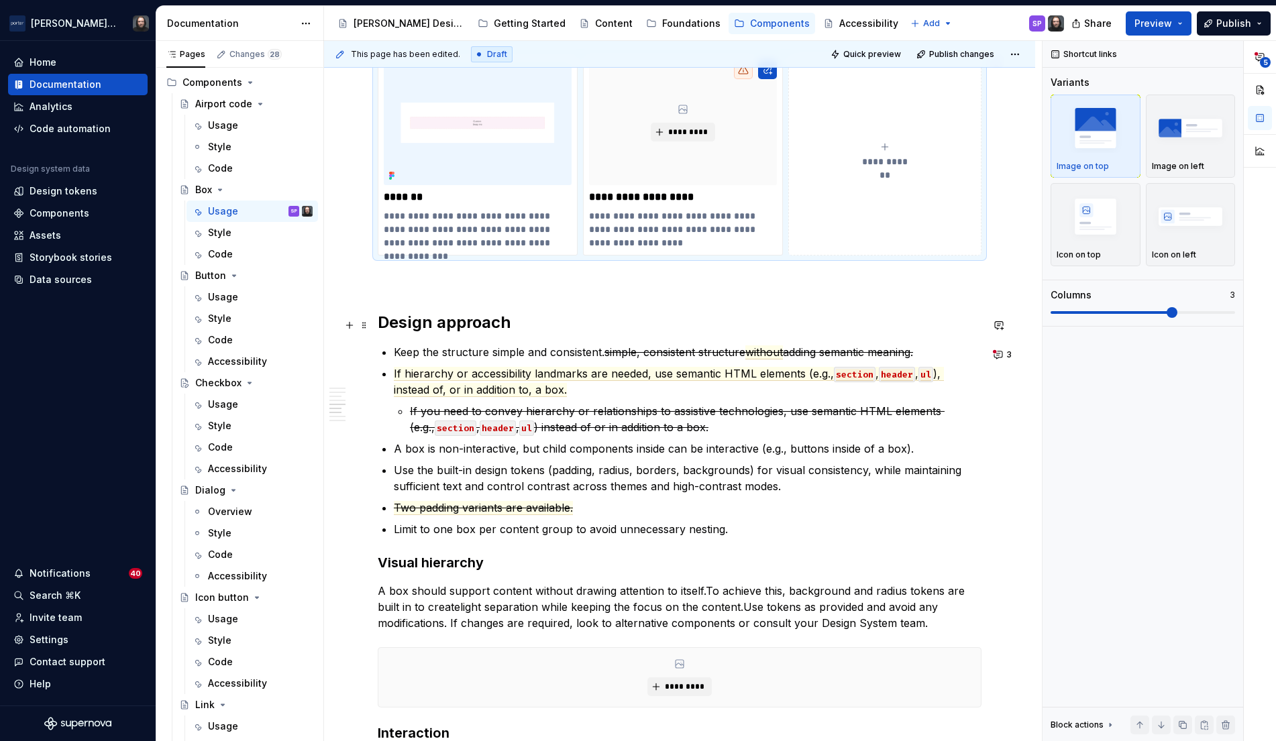
scroll to position [1146, 0]
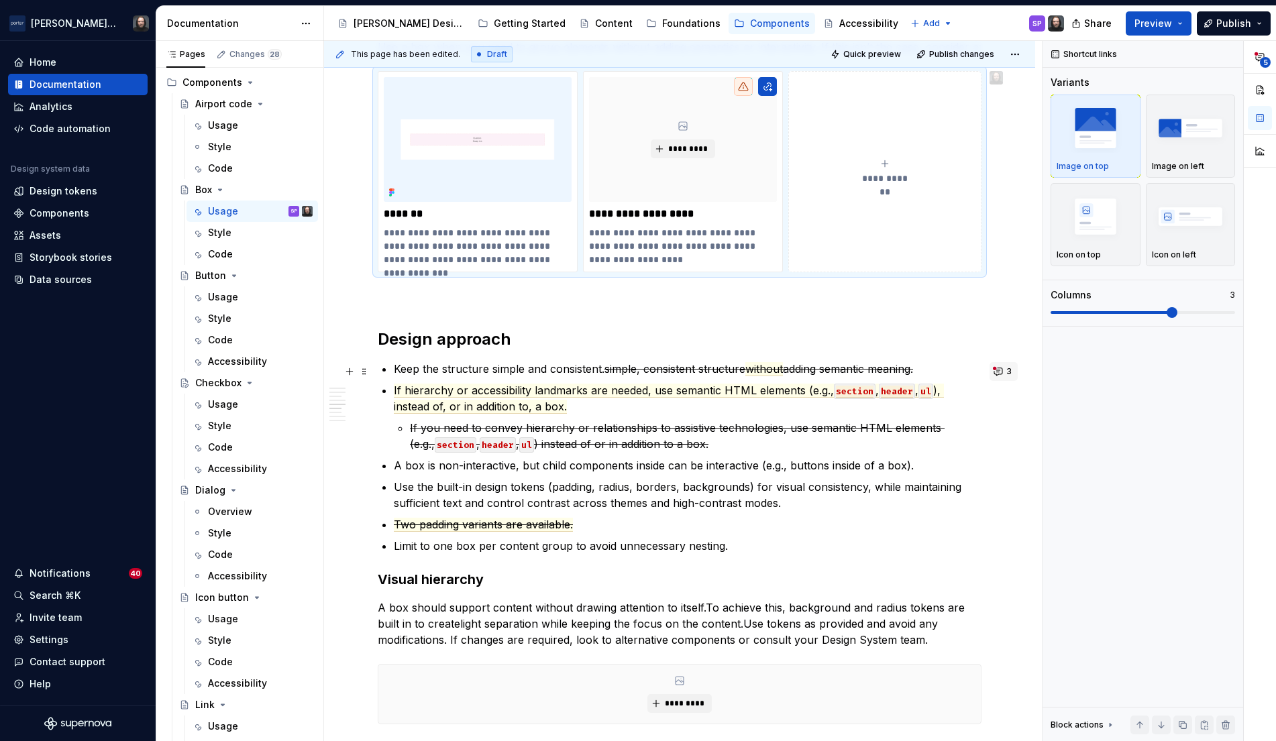
click at [1005, 373] on button "3" at bounding box center [1003, 371] width 28 height 19
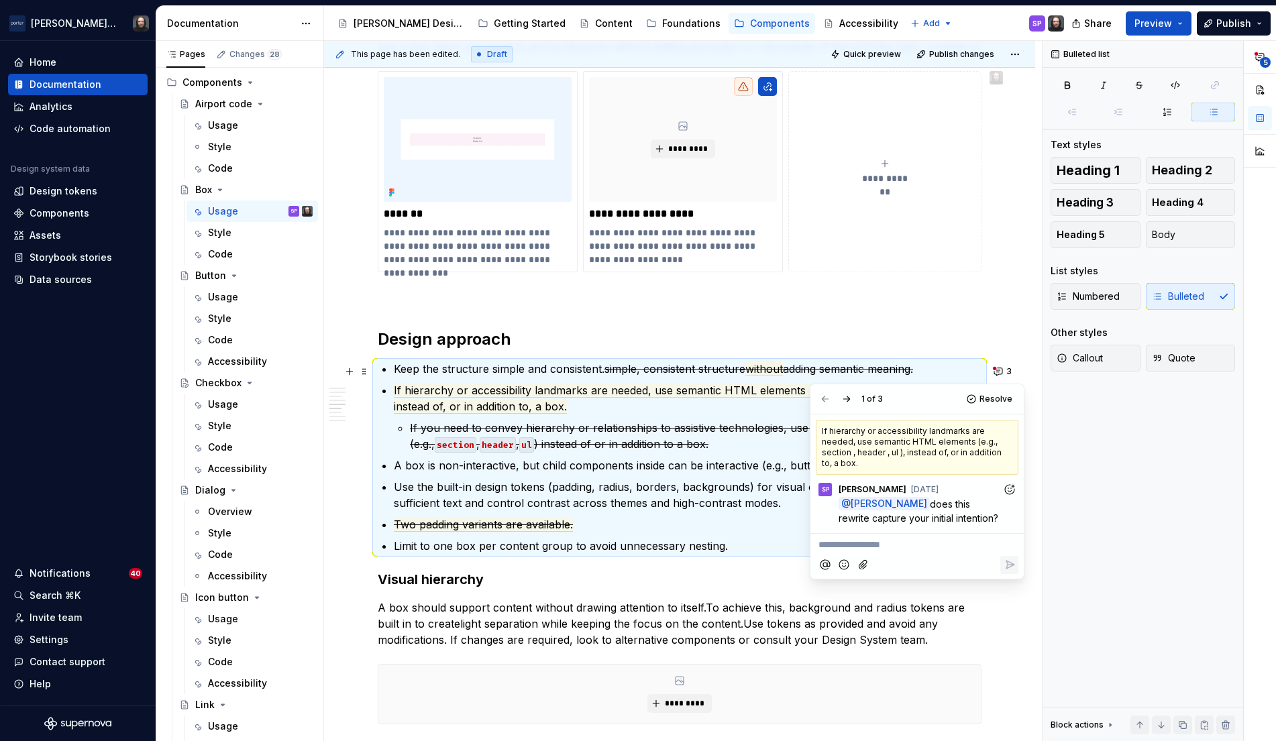
click at [1017, 333] on div "**********" at bounding box center [679, 285] width 711 height 2233
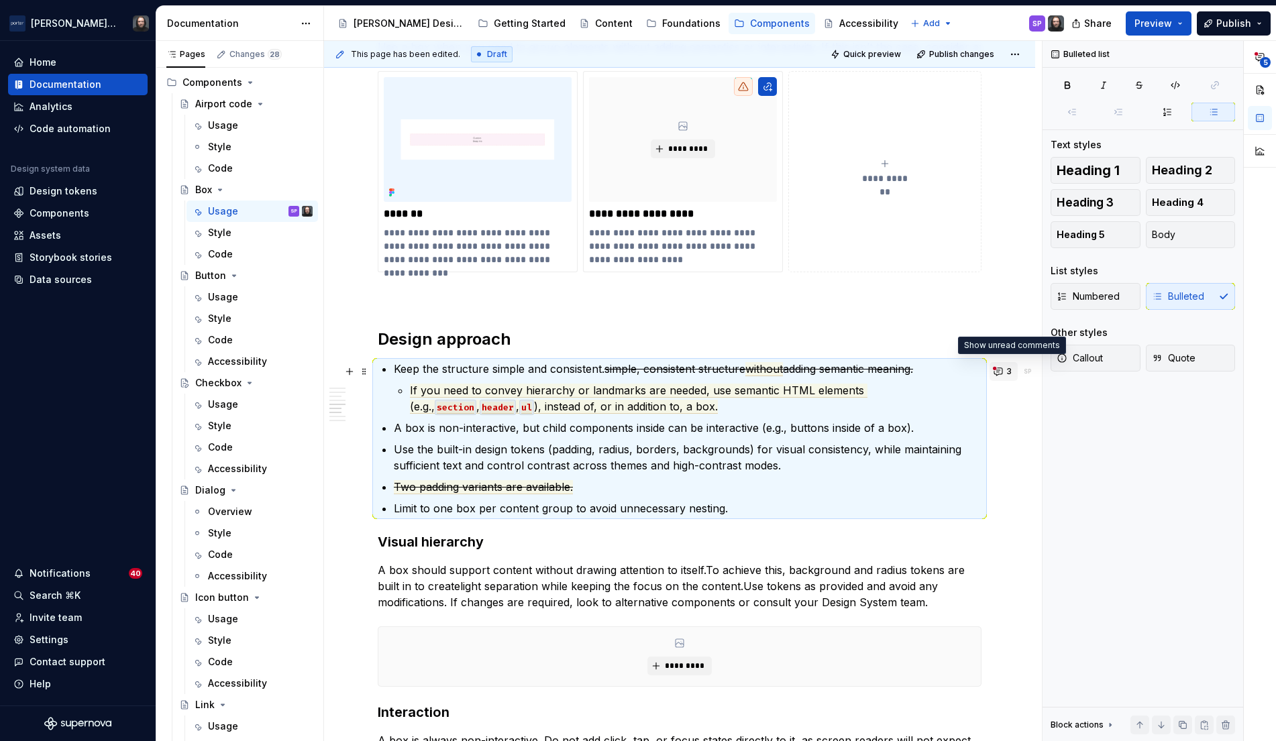
click at [1005, 376] on button "3" at bounding box center [1003, 371] width 28 height 19
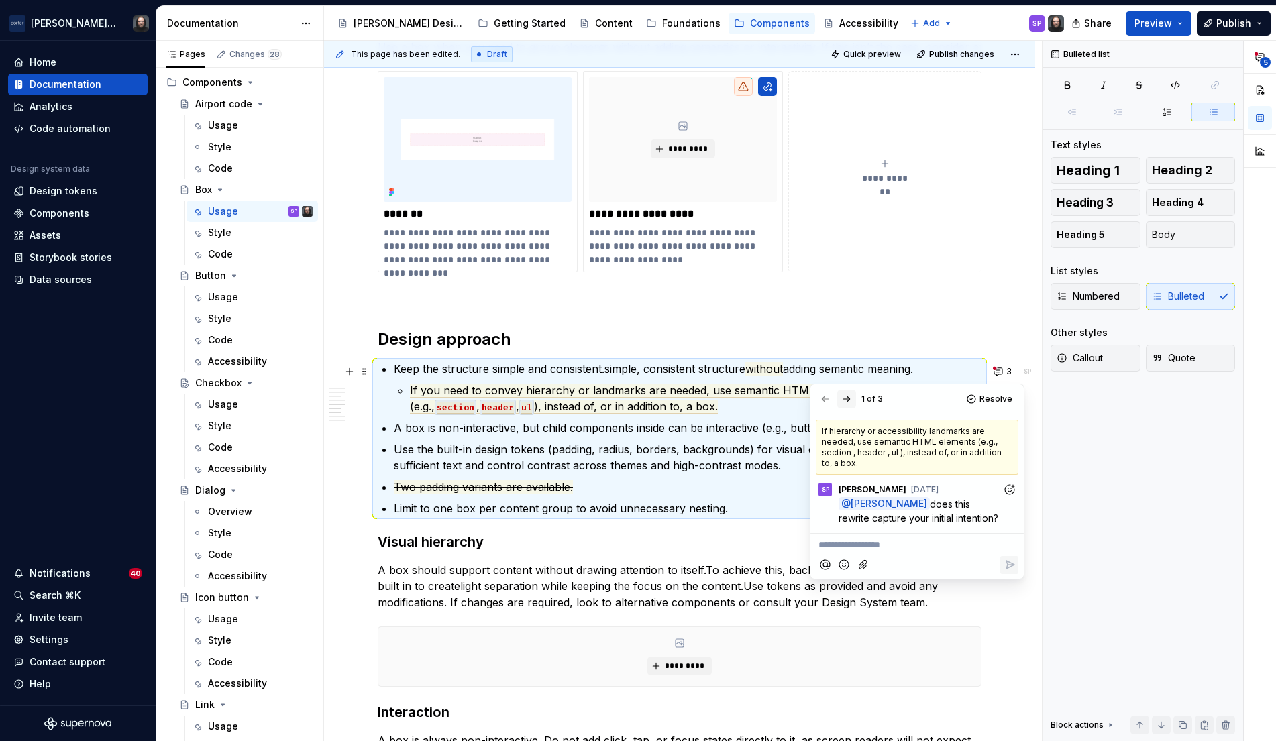
click at [850, 398] on button "button" at bounding box center [846, 399] width 19 height 19
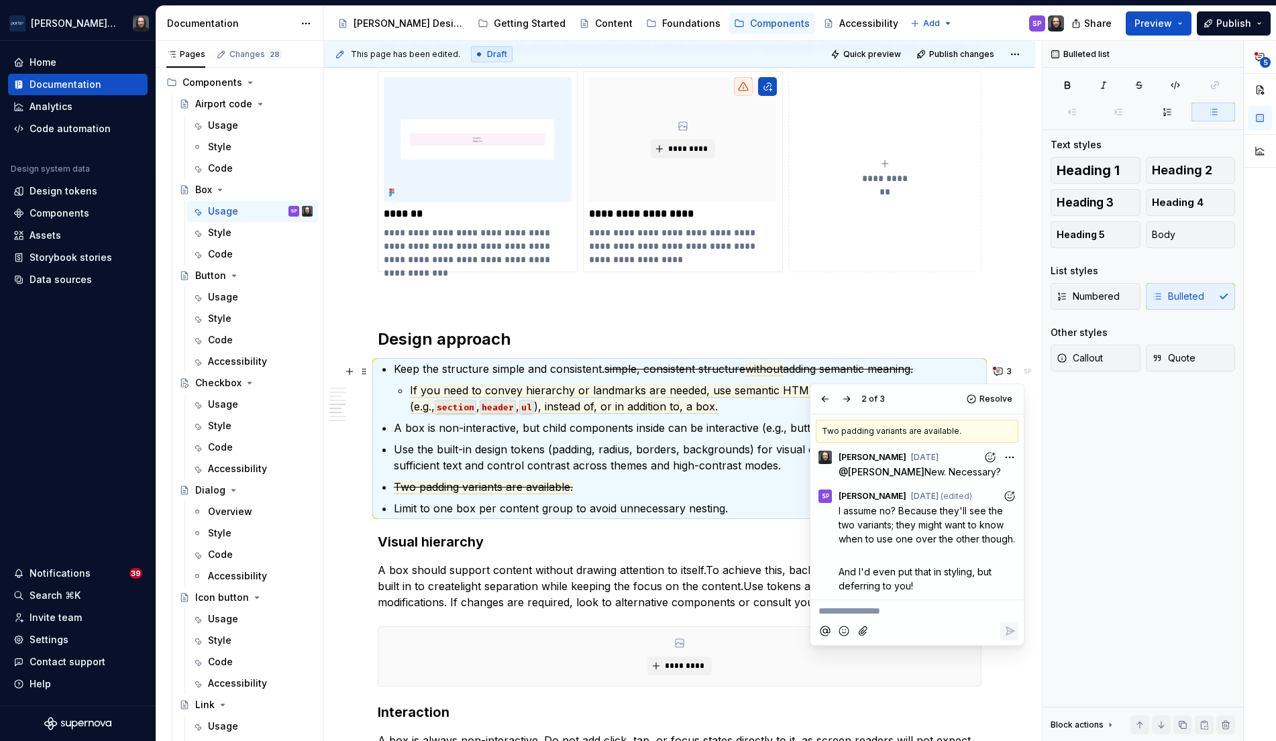
click at [1017, 323] on div "**********" at bounding box center [679, 267] width 711 height 2196
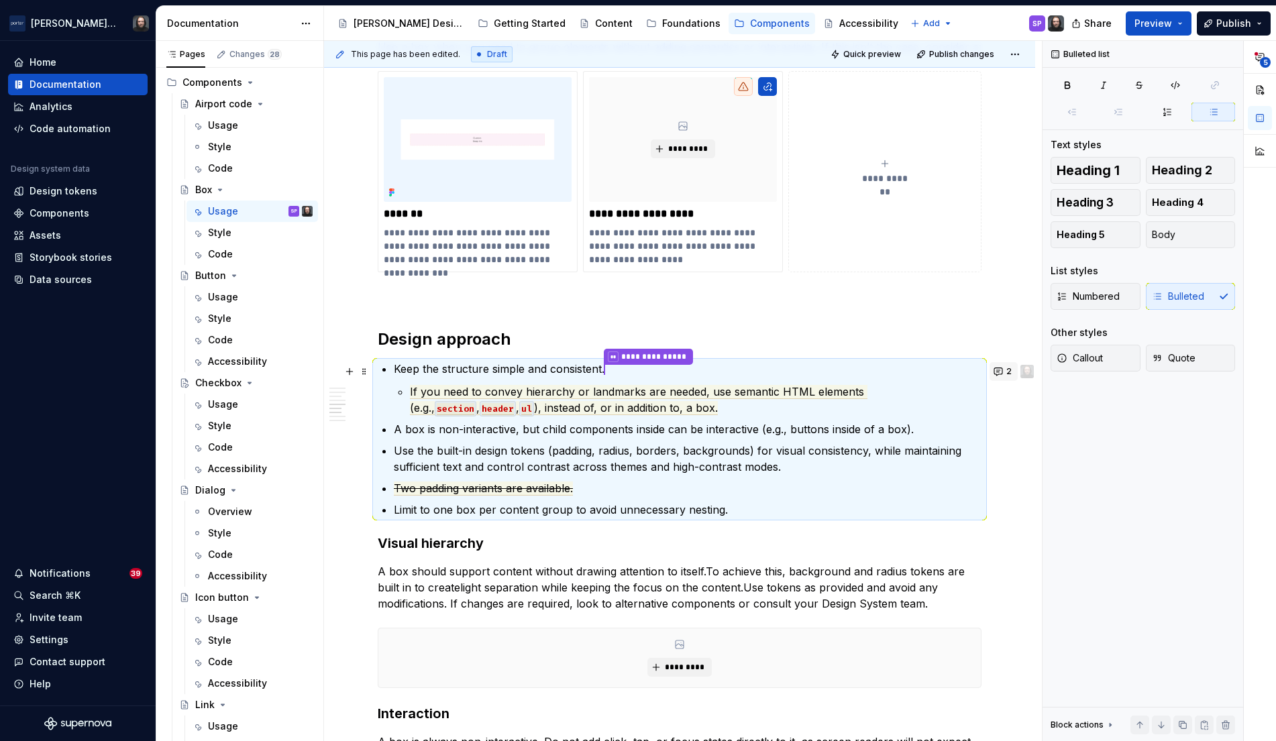
click at [1007, 372] on button "2" at bounding box center [1003, 371] width 28 height 19
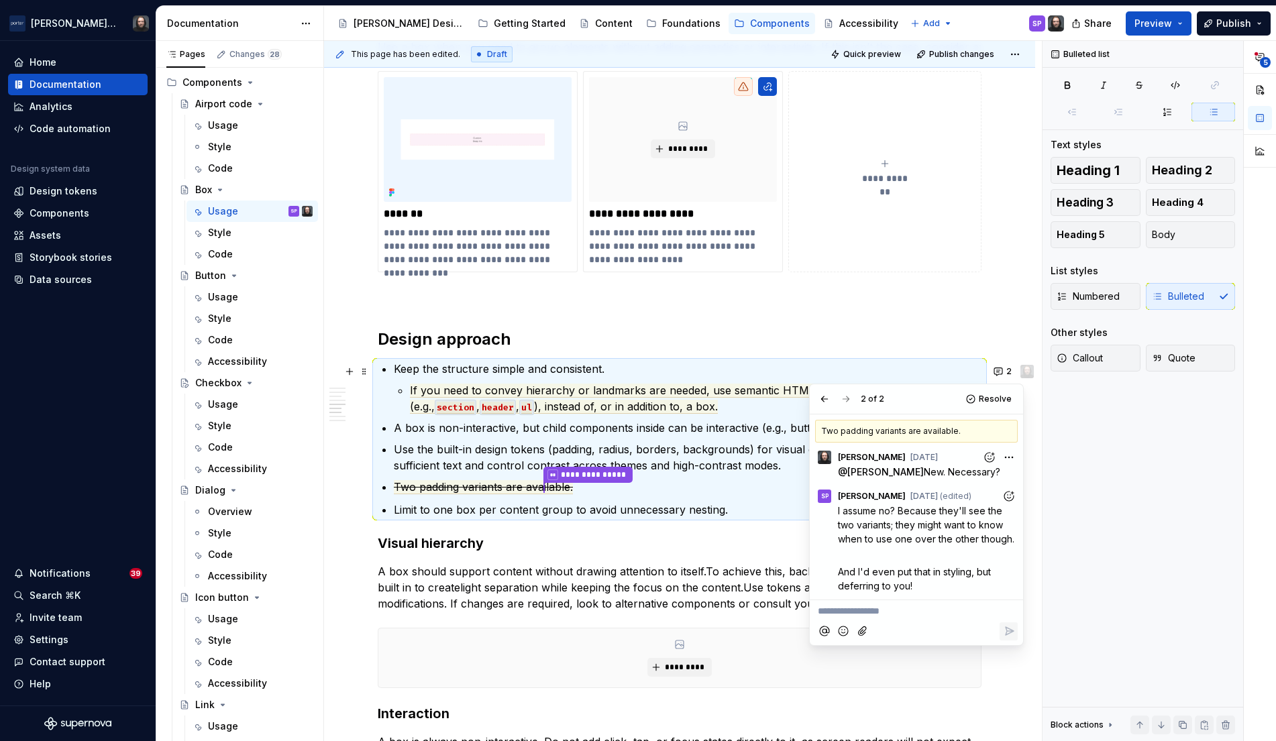
click at [1008, 329] on div "**********" at bounding box center [679, 267] width 711 height 2197
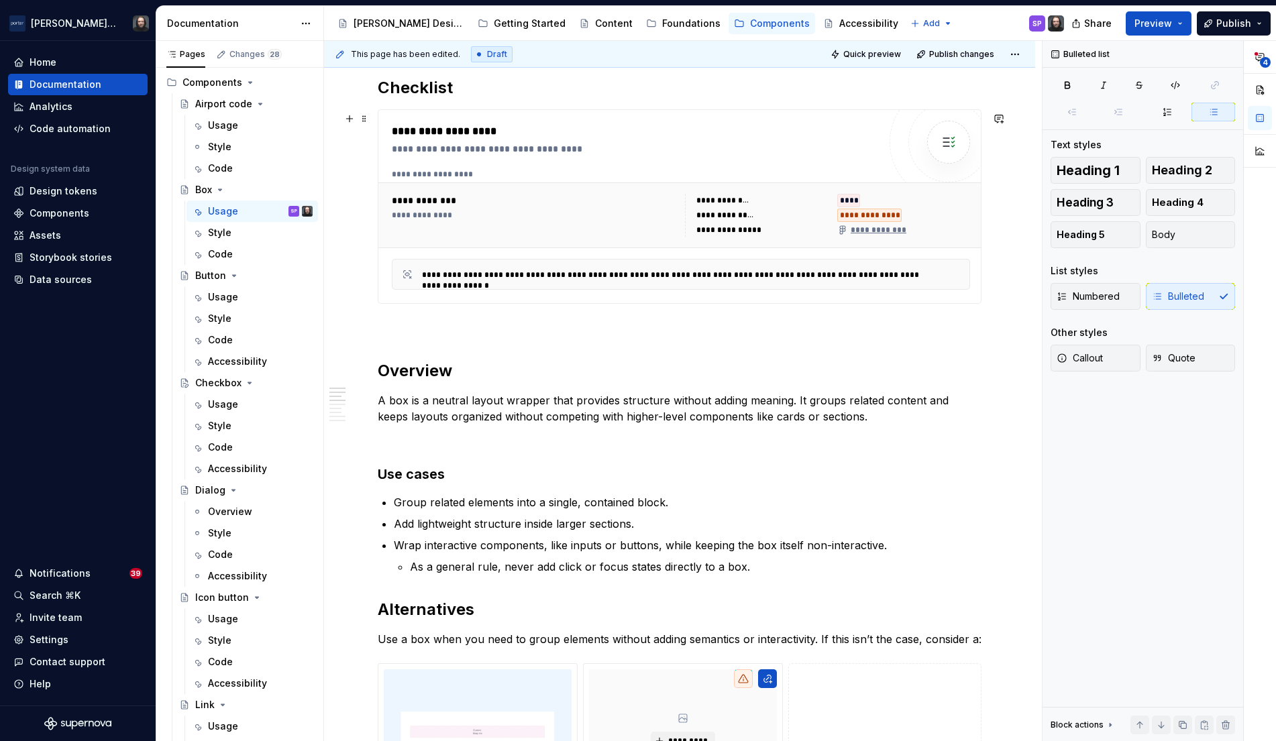
scroll to position [222, 0]
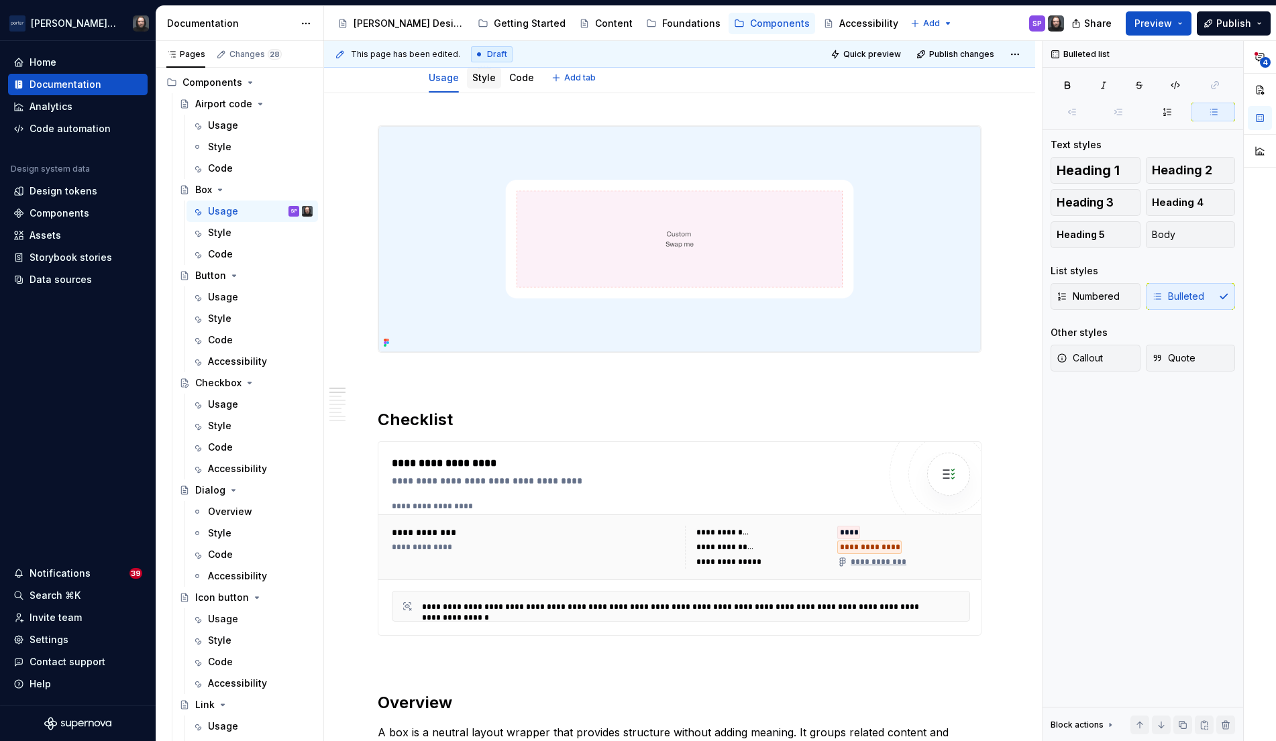
click at [490, 85] on div "Style" at bounding box center [484, 77] width 34 height 21
drag, startPoint x: 490, startPoint y: 74, endPoint x: 496, endPoint y: 80, distance: 9.0
click at [490, 74] on link "Style" at bounding box center [483, 77] width 23 height 11
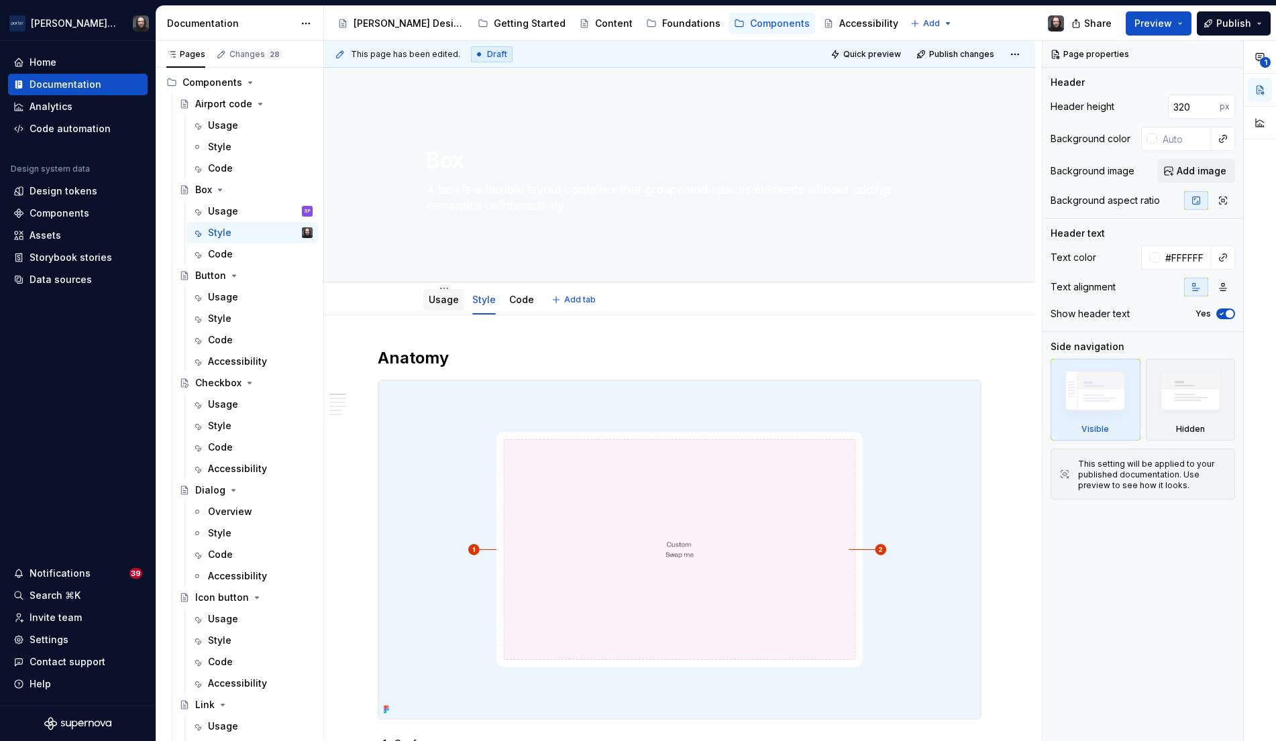
click at [441, 306] on div "Usage" at bounding box center [444, 299] width 30 height 13
click at [440, 304] on link "Usage" at bounding box center [444, 299] width 30 height 11
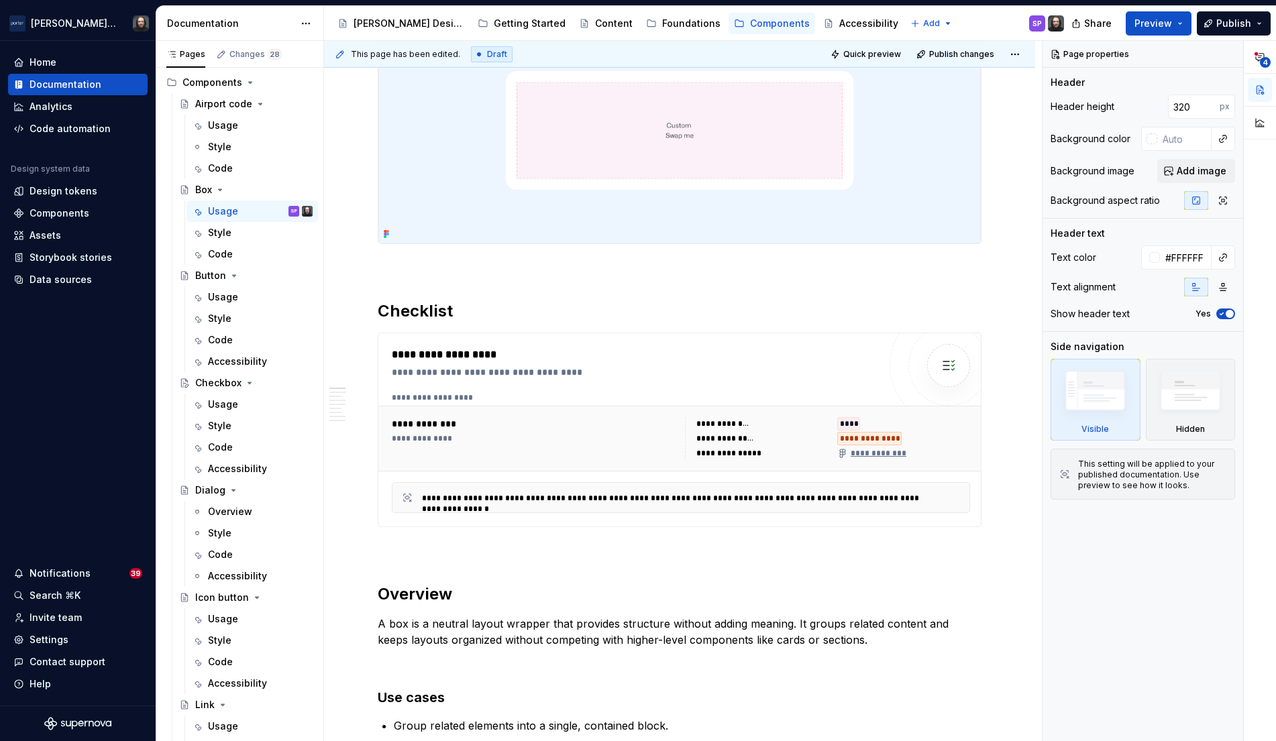
scroll to position [68, 0]
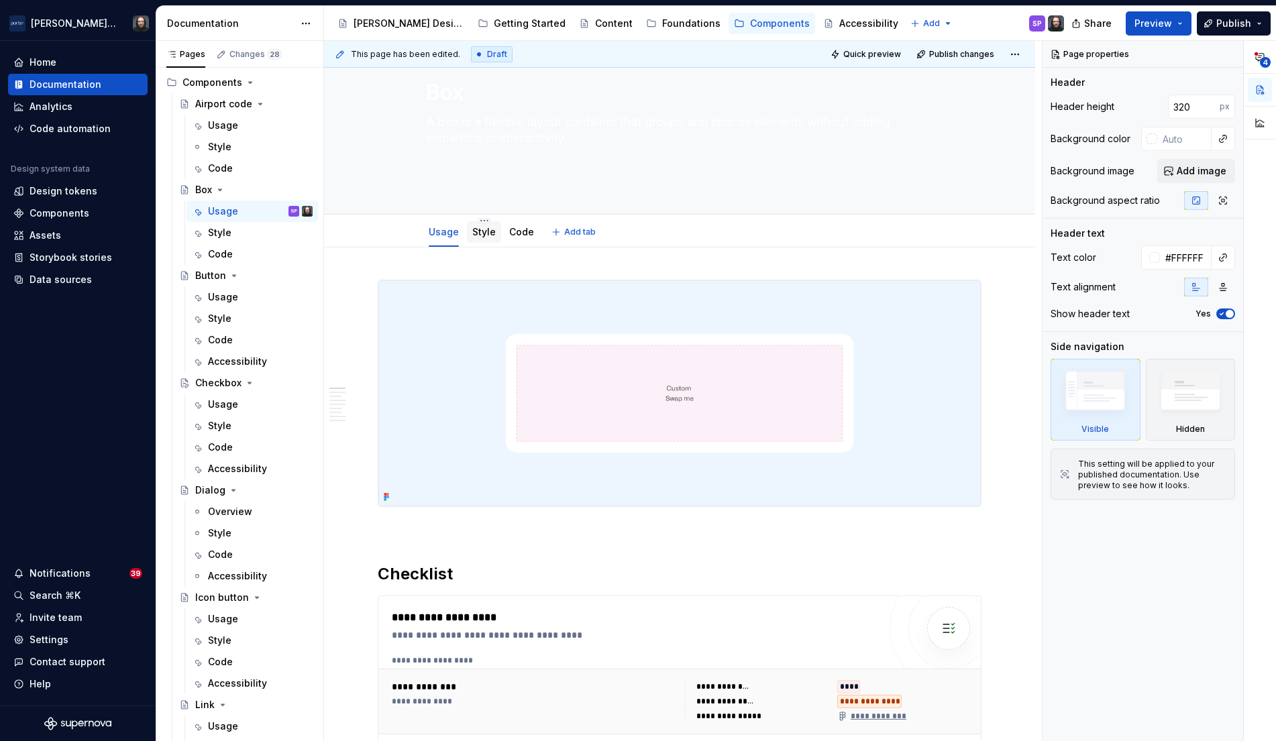
click at [489, 231] on link "Style" at bounding box center [483, 231] width 23 height 11
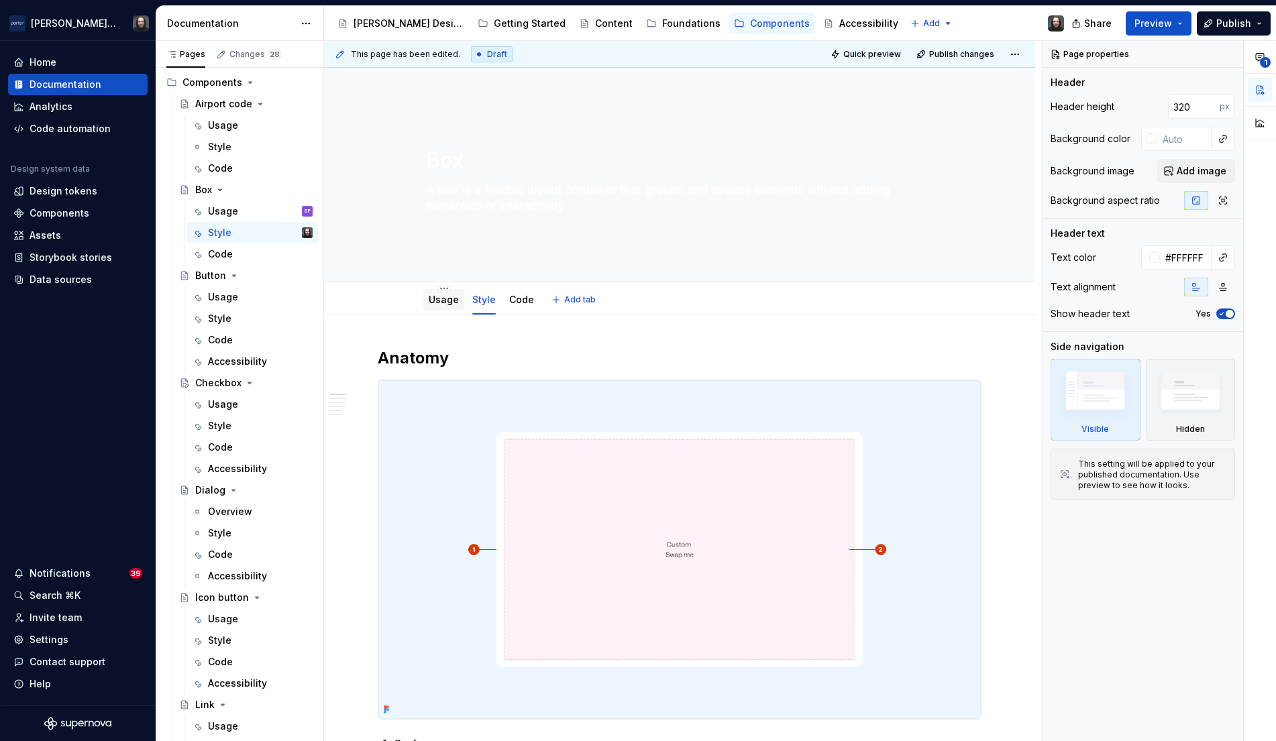
click at [448, 301] on link "Usage" at bounding box center [444, 299] width 30 height 11
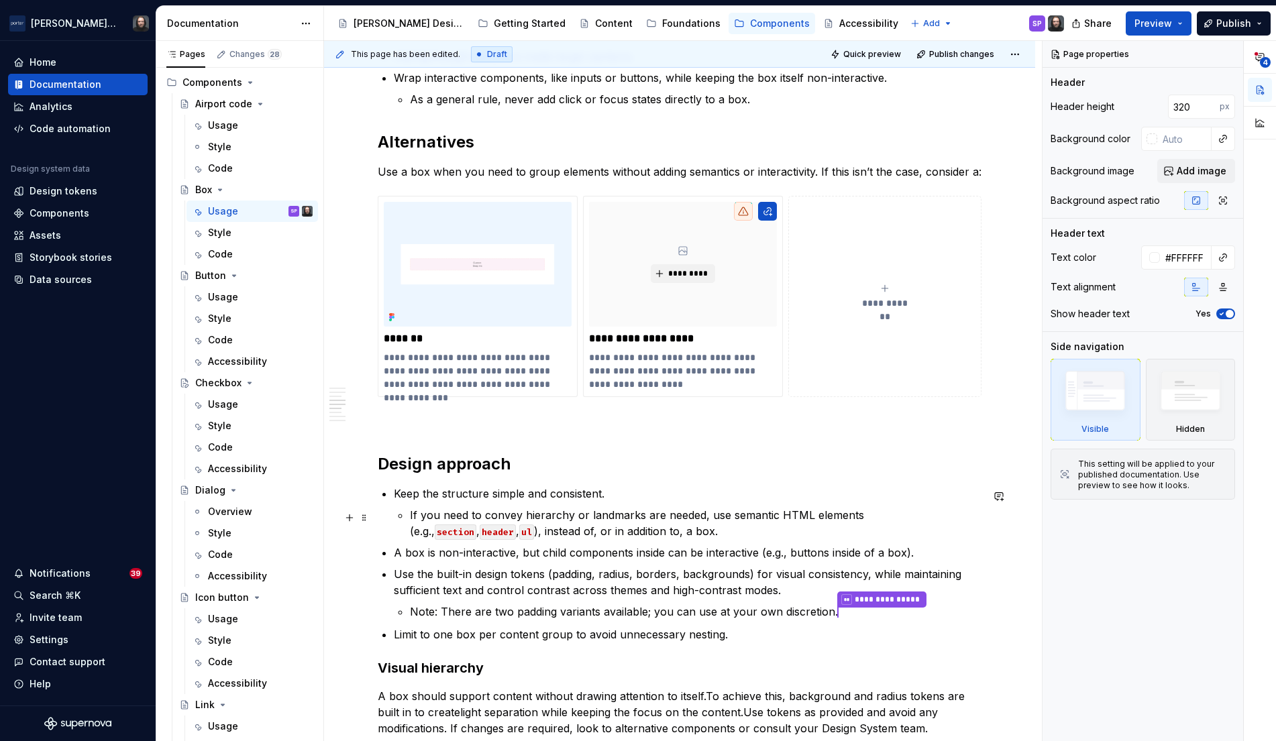
scroll to position [1354, 0]
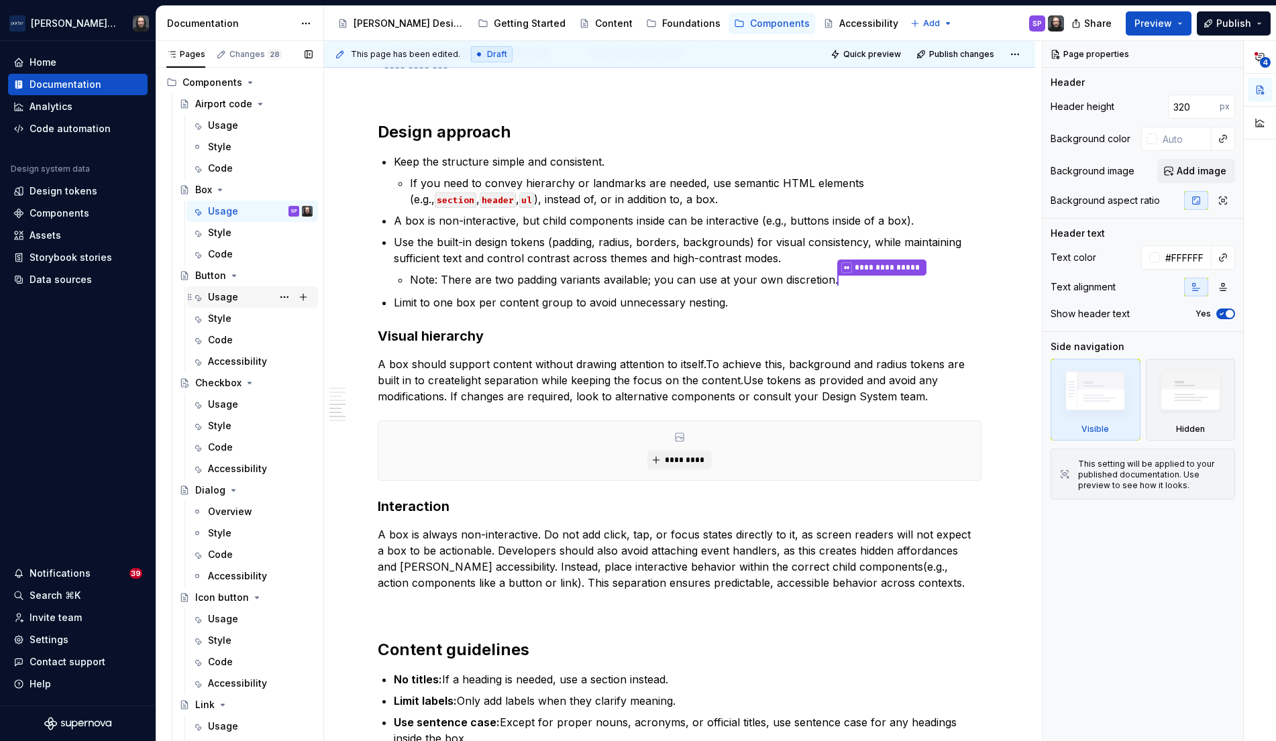
click at [227, 296] on div "Usage" at bounding box center [223, 296] width 30 height 13
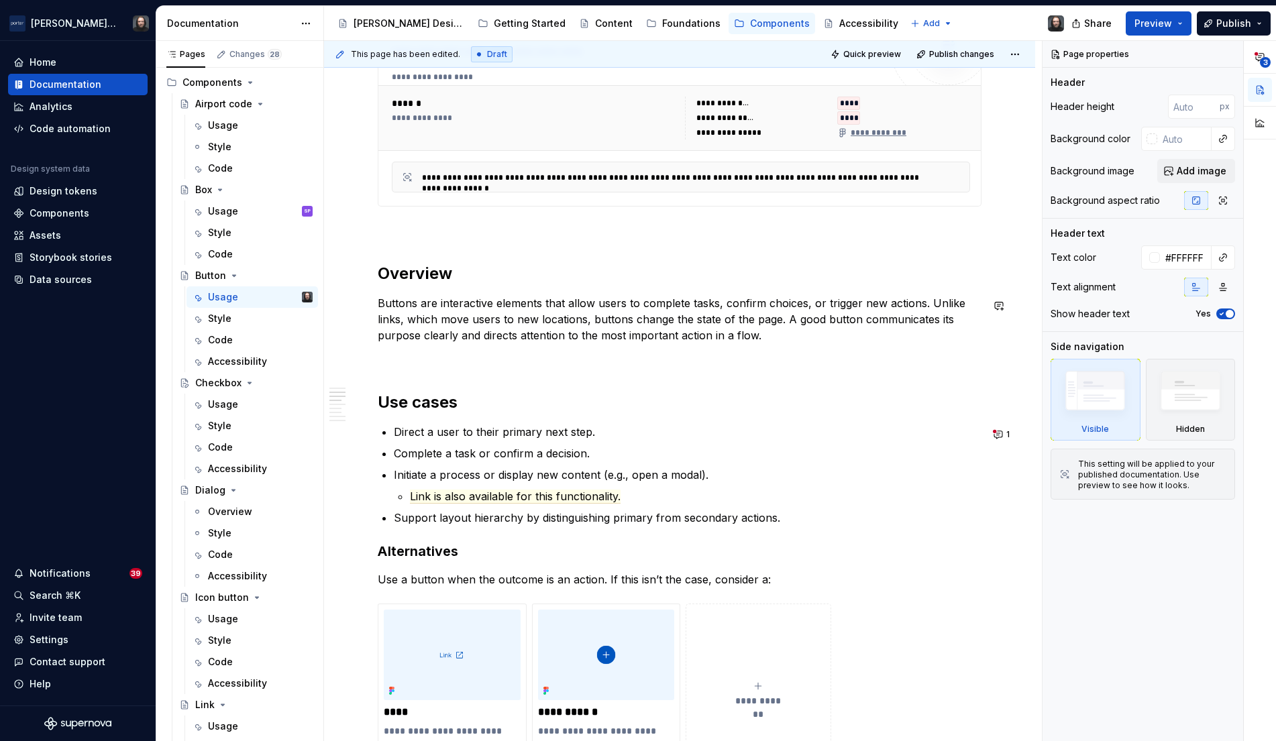
scroll to position [645, 0]
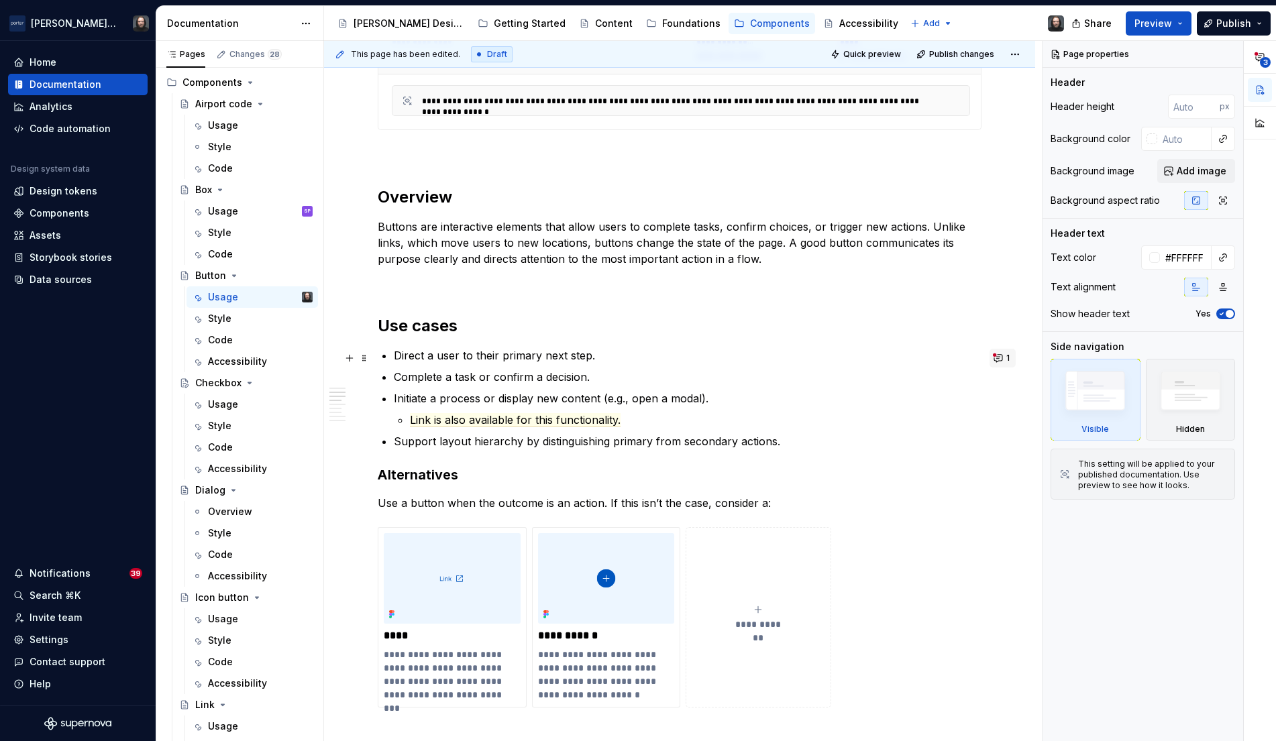
click at [1007, 356] on button "1" at bounding box center [1002, 358] width 26 height 19
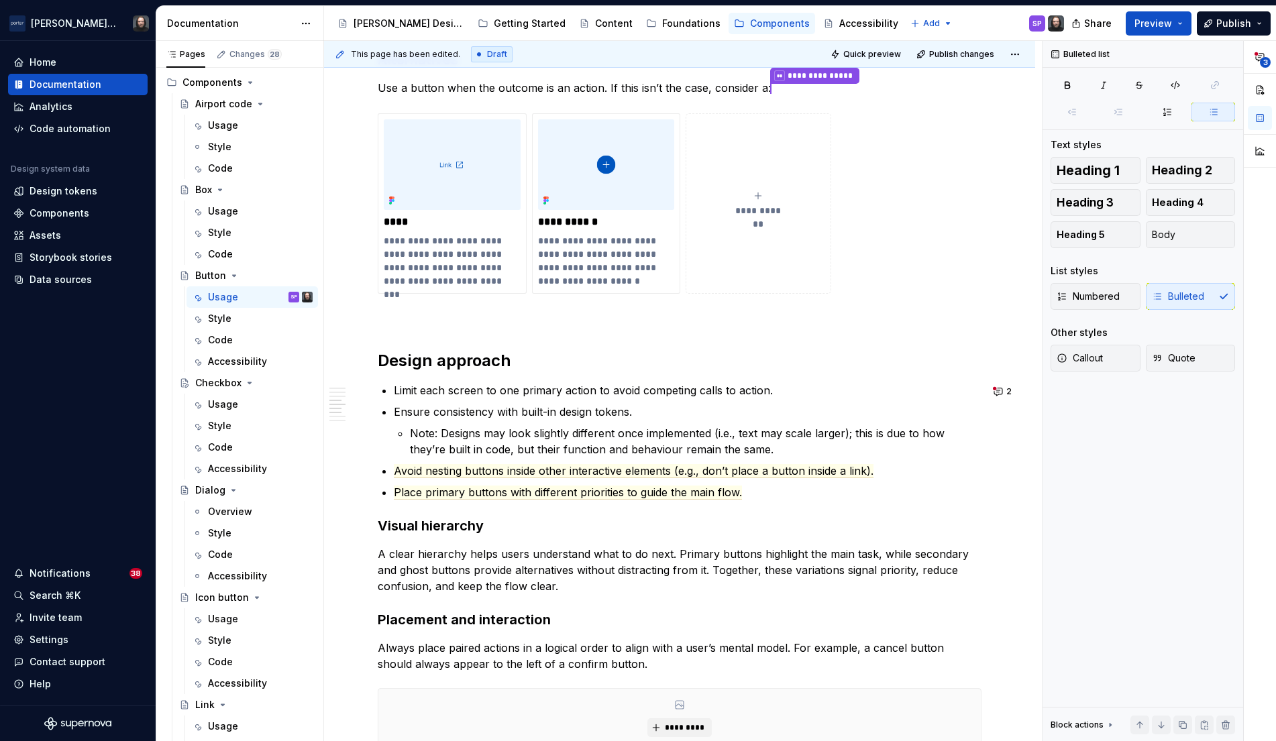
scroll to position [1035, 0]
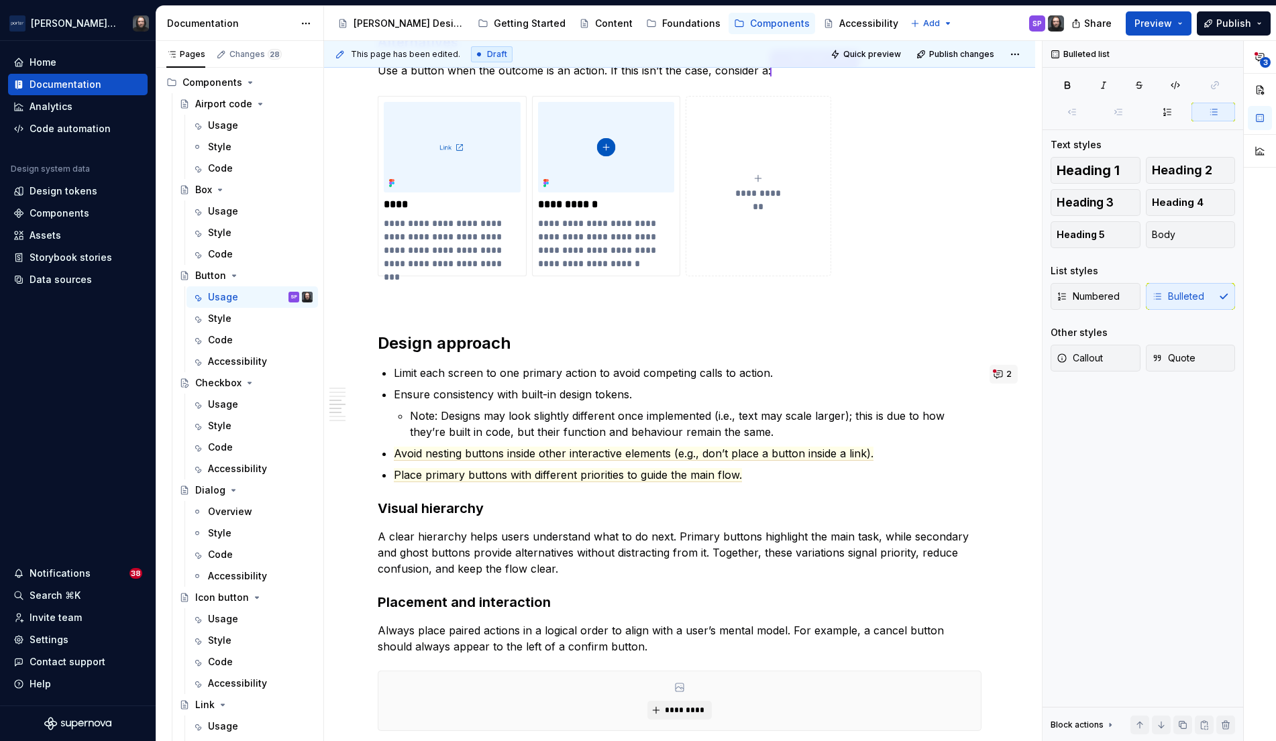
click at [1005, 375] on button "2" at bounding box center [1003, 374] width 28 height 19
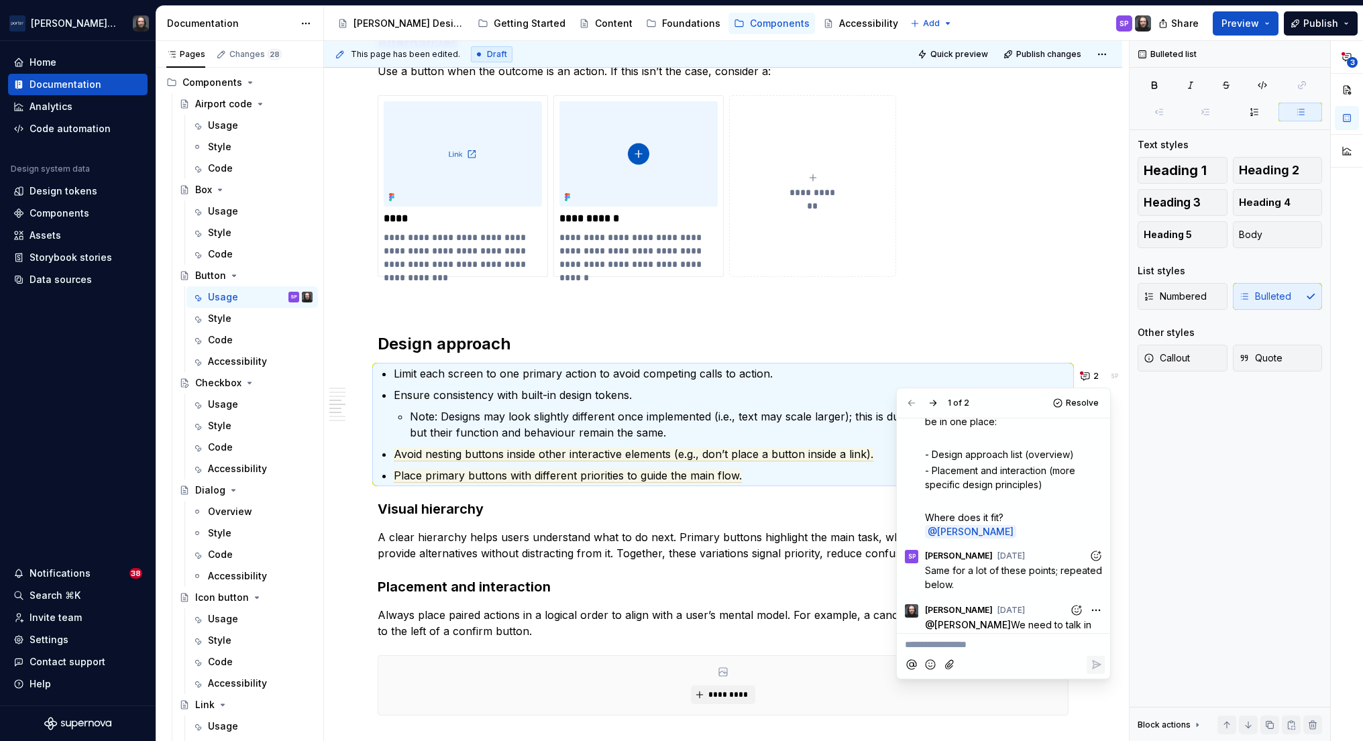
scroll to position [113, 0]
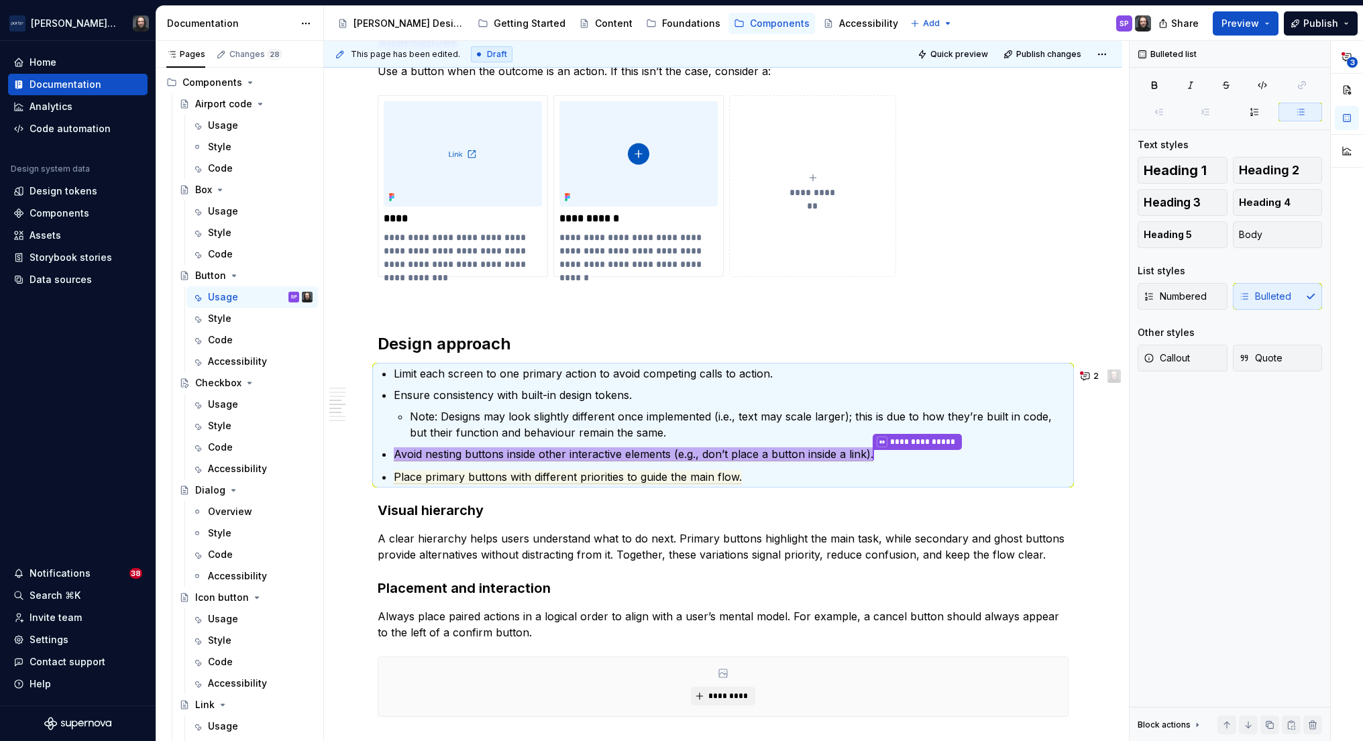
click at [1120, 447] on div "**********" at bounding box center [723, 241] width 798 height 2153
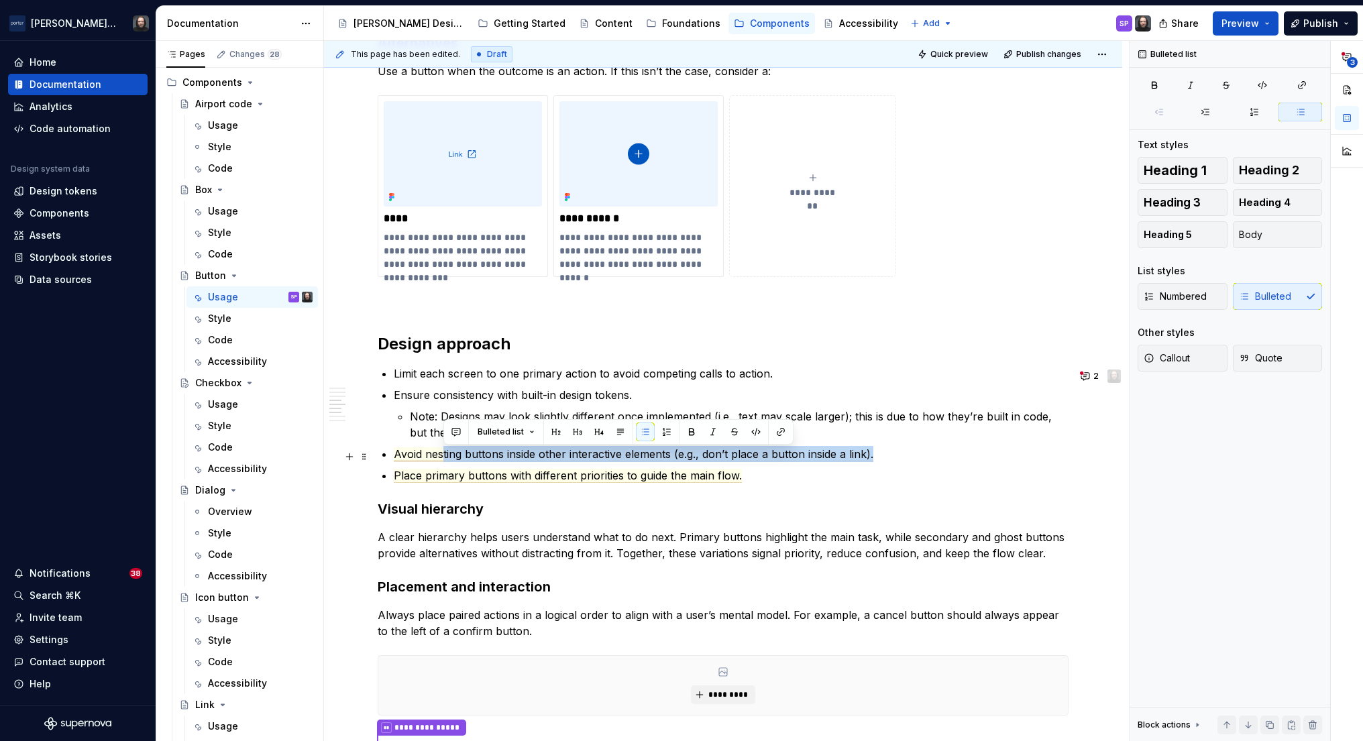
drag, startPoint x: 885, startPoint y: 458, endPoint x: 443, endPoint y: 455, distance: 441.4
click at [443, 455] on p "Avoid nesting buttons inside other interactive elements (e.g., don’t place a bu…" at bounding box center [731, 454] width 675 height 16
click at [883, 455] on p "Avoid nesting buttons inside other interactive elements (e.g., don’t place a bu…" at bounding box center [731, 454] width 675 height 16
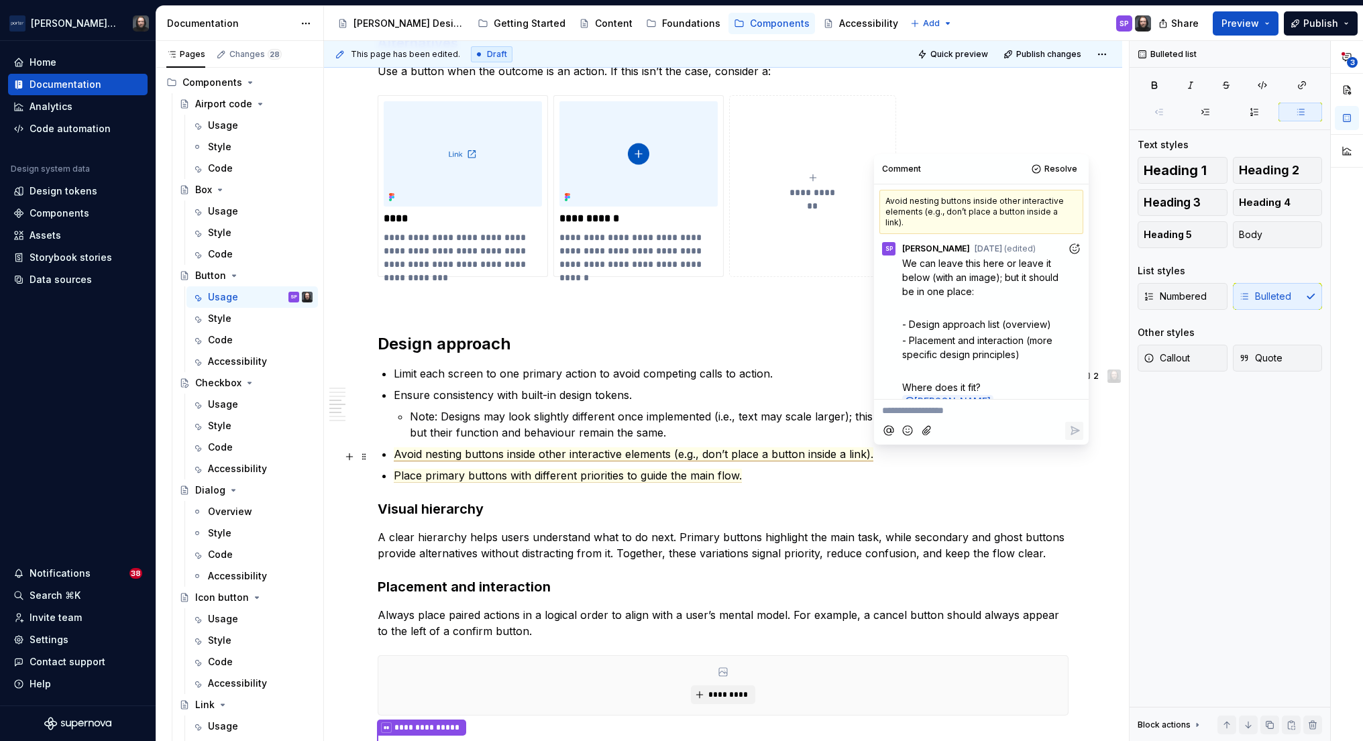
scroll to position [113, 0]
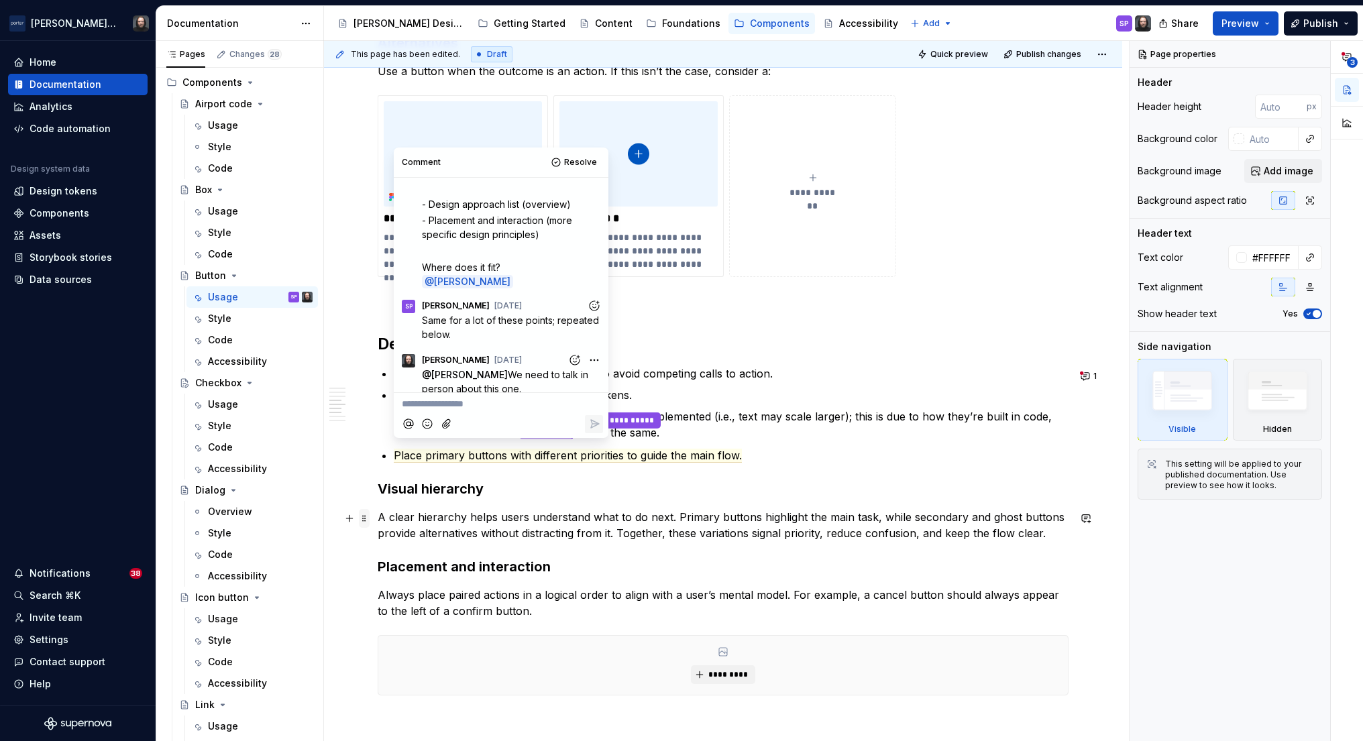
drag, startPoint x: 344, startPoint y: 525, endPoint x: 363, endPoint y: 524, distance: 18.8
click at [344, 525] on button "button" at bounding box center [349, 518] width 19 height 19
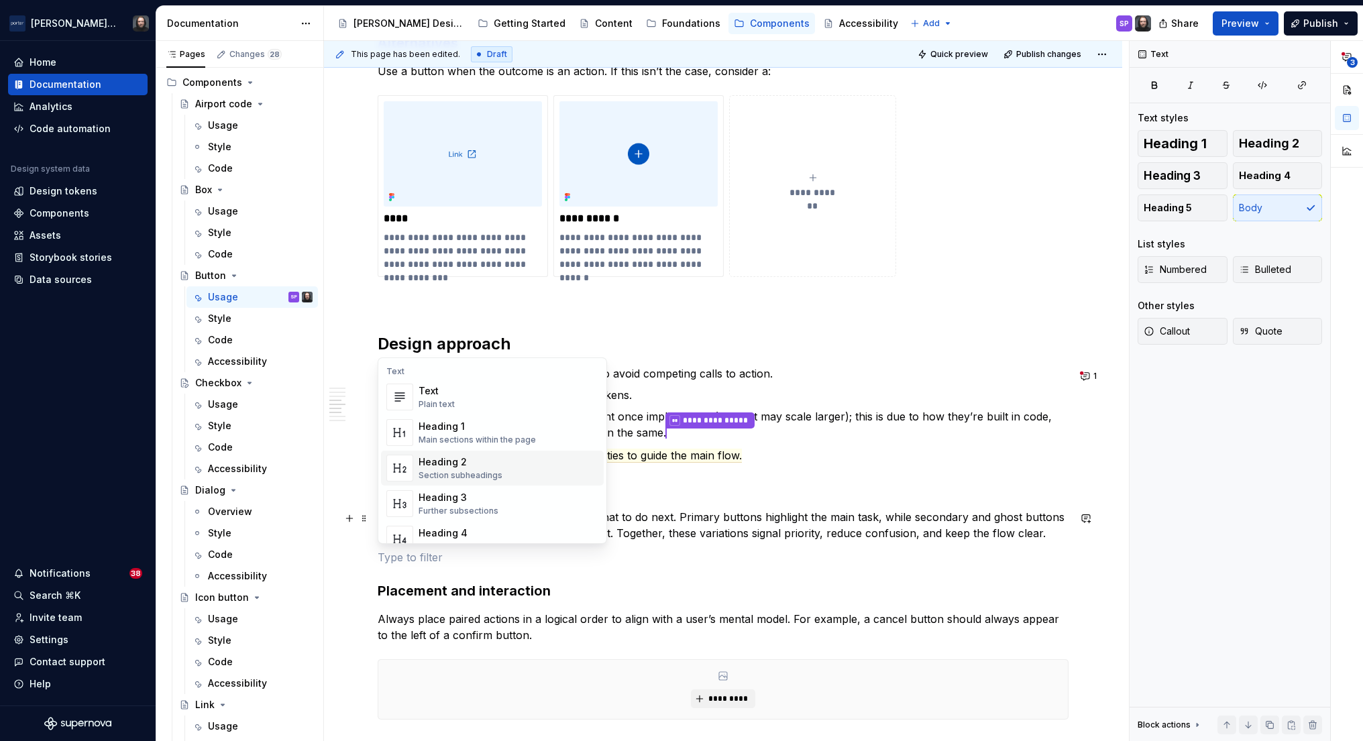
click at [1118, 452] on div "**********" at bounding box center [723, 243] width 798 height 2156
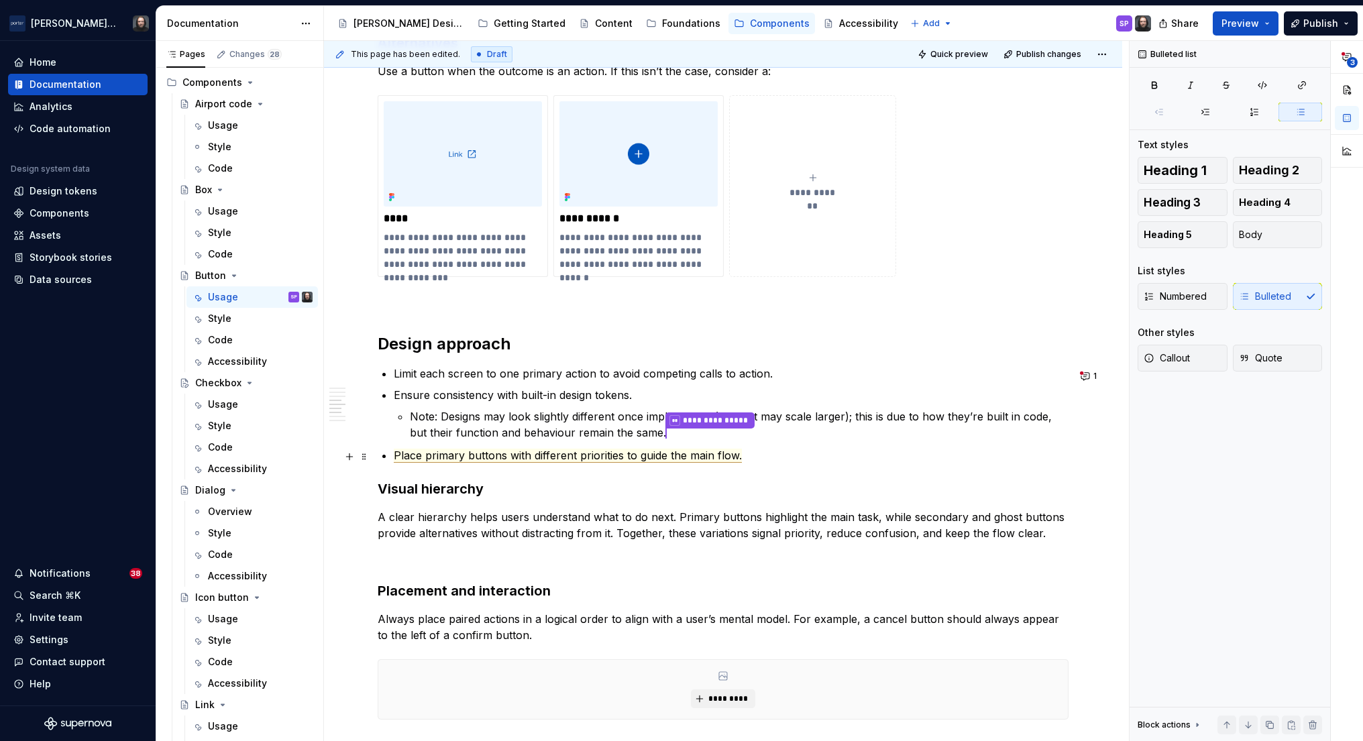
click at [690, 459] on span "Place primary buttons with different priorities to guide the main flow." at bounding box center [568, 456] width 348 height 14
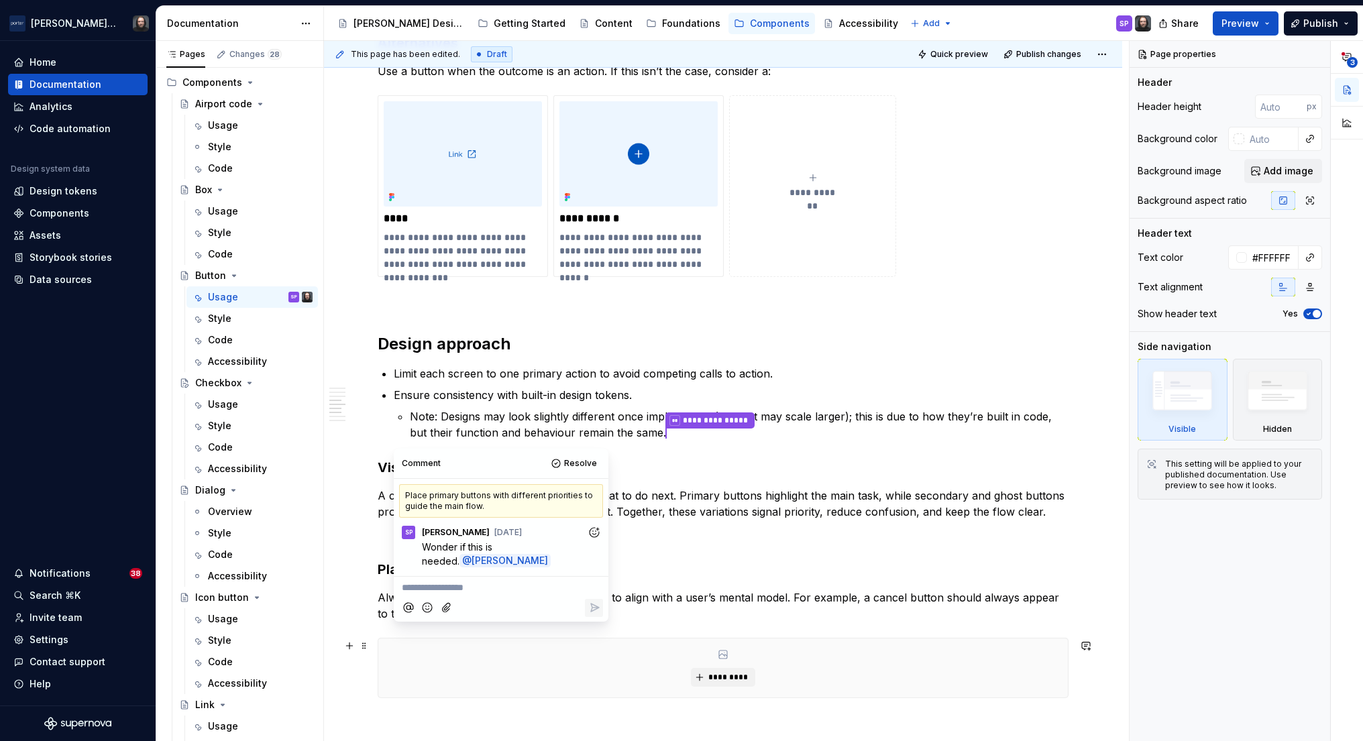
click at [1109, 675] on div "**********" at bounding box center [723, 232] width 798 height 2135
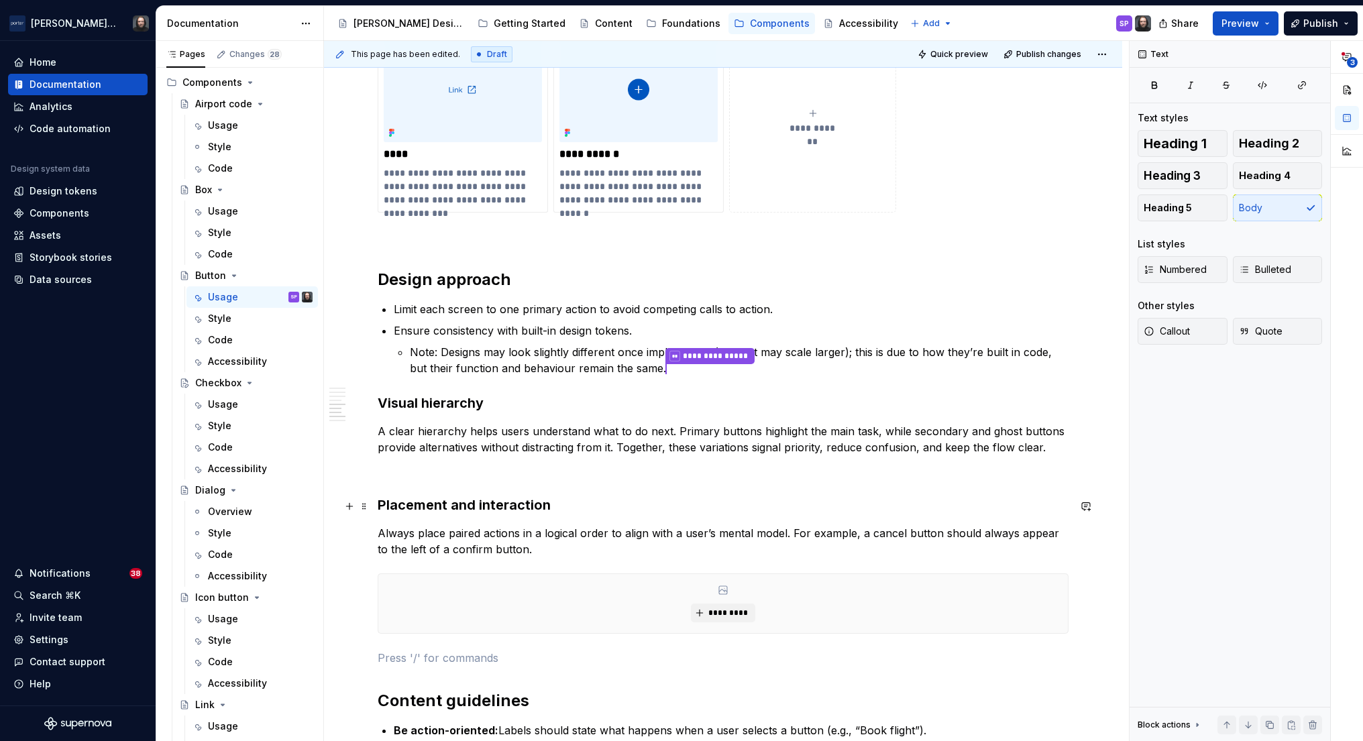
scroll to position [1149, 0]
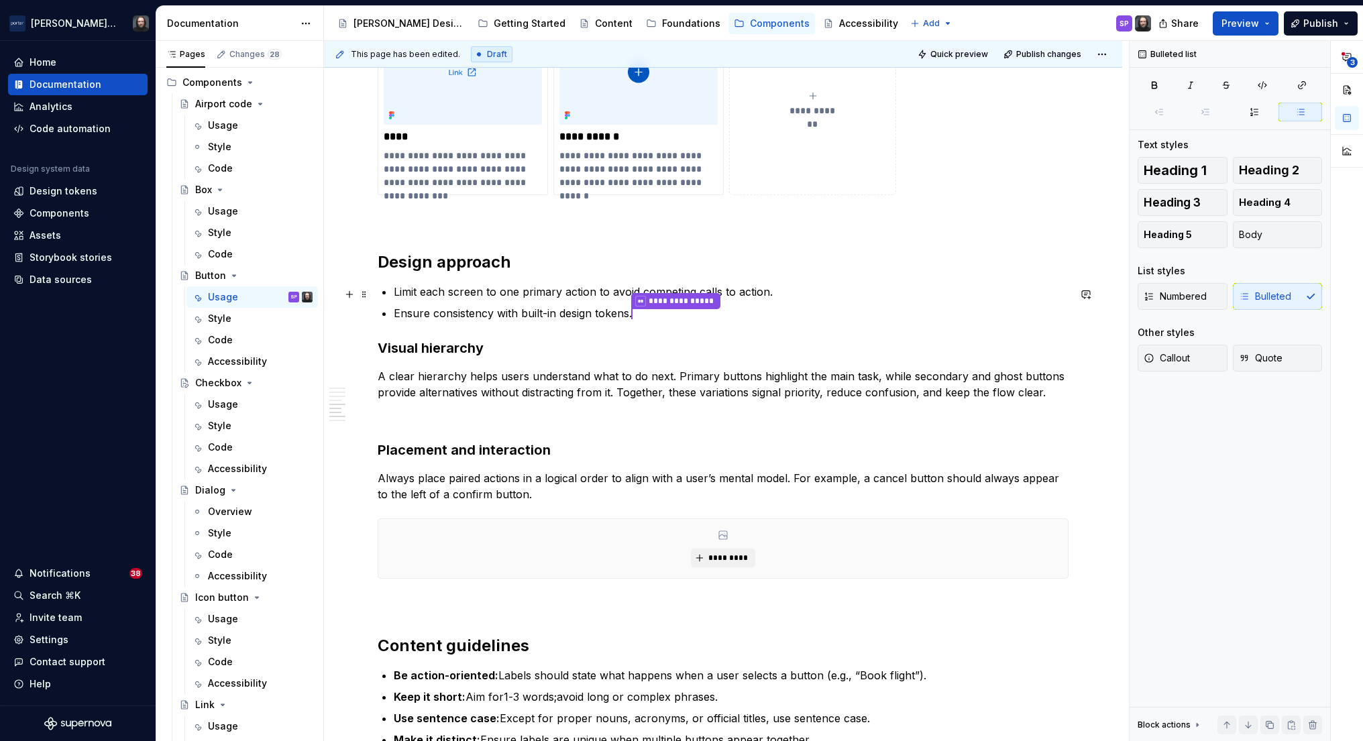
click at [930, 298] on p "Limit each screen to one primary action to avoid competing calls to action." at bounding box center [731, 292] width 675 height 16
click at [1041, 635] on h2 "Content guidelines" at bounding box center [723, 645] width 691 height 21
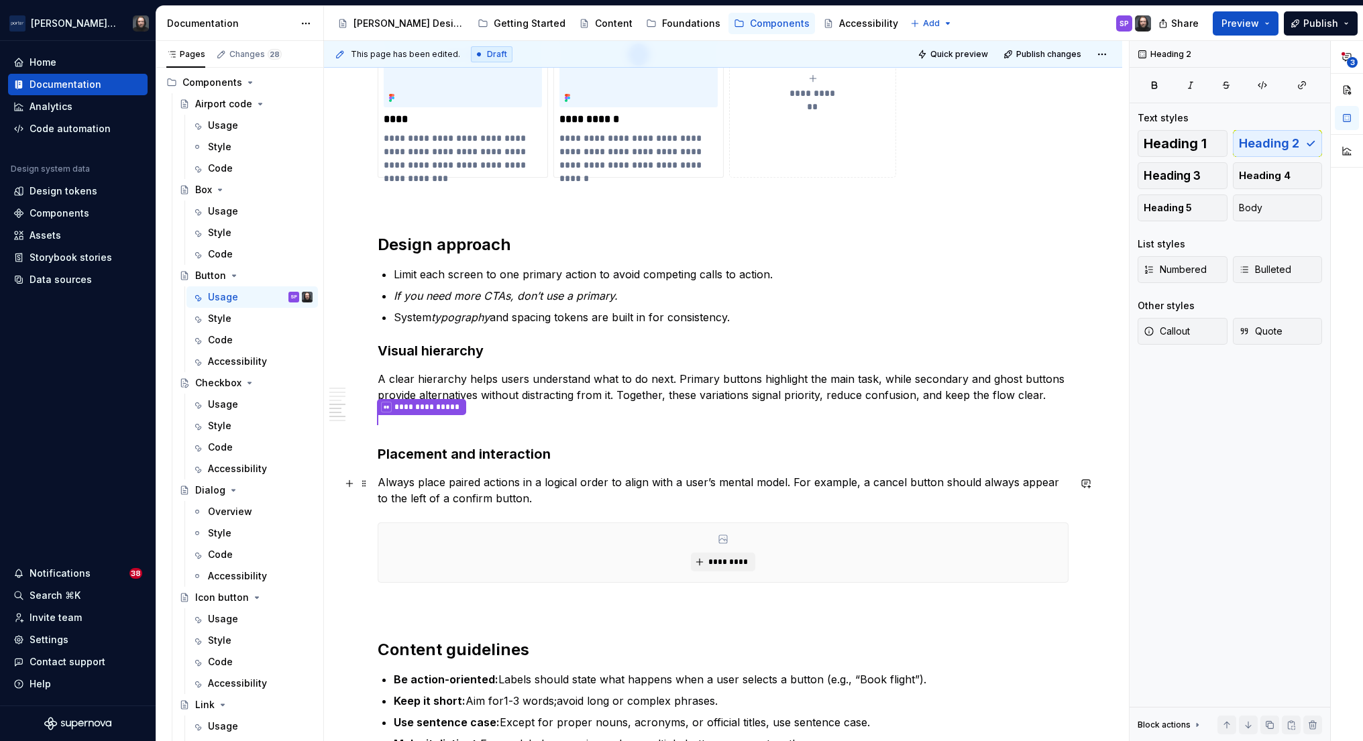
scroll to position [1175, 0]
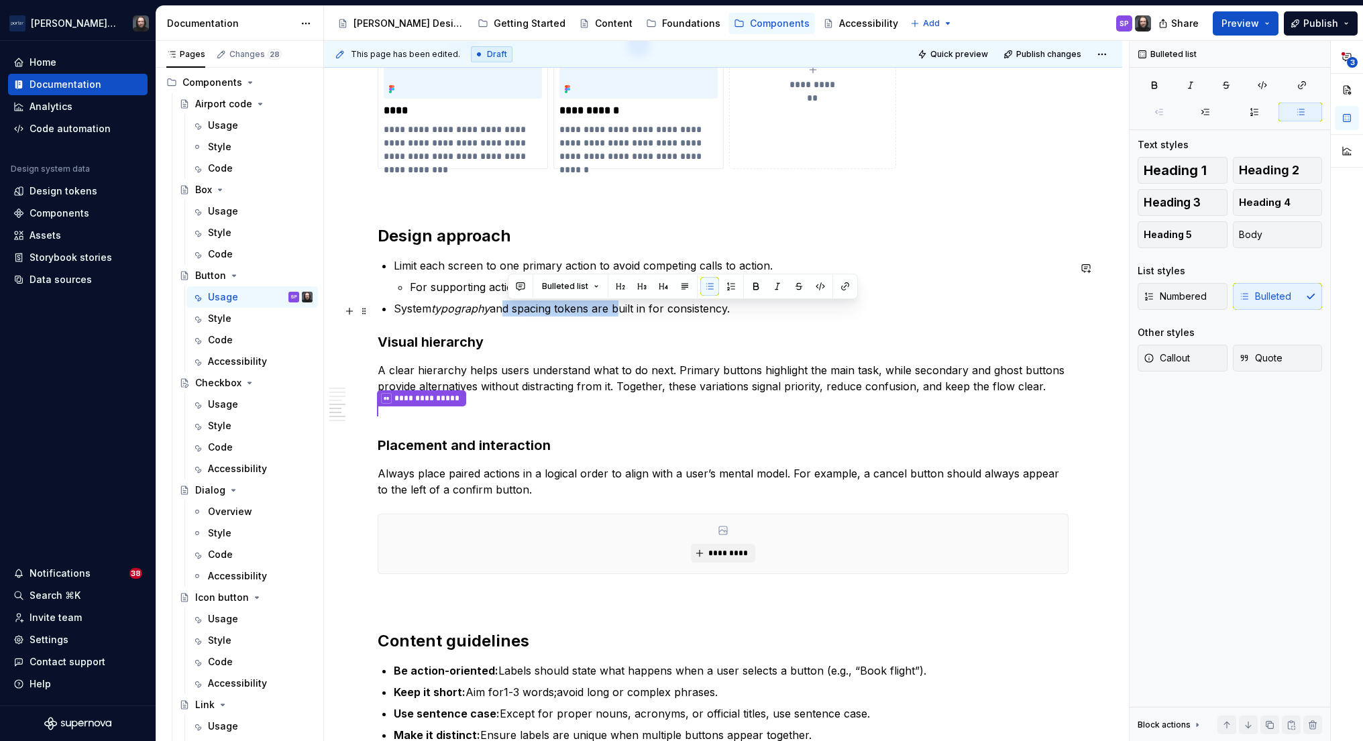
drag, startPoint x: 615, startPoint y: 311, endPoint x: 506, endPoint y: 311, distance: 108.7
click at [506, 311] on p "System typography and spacing tokens are built in for consistency." at bounding box center [731, 309] width 675 height 16
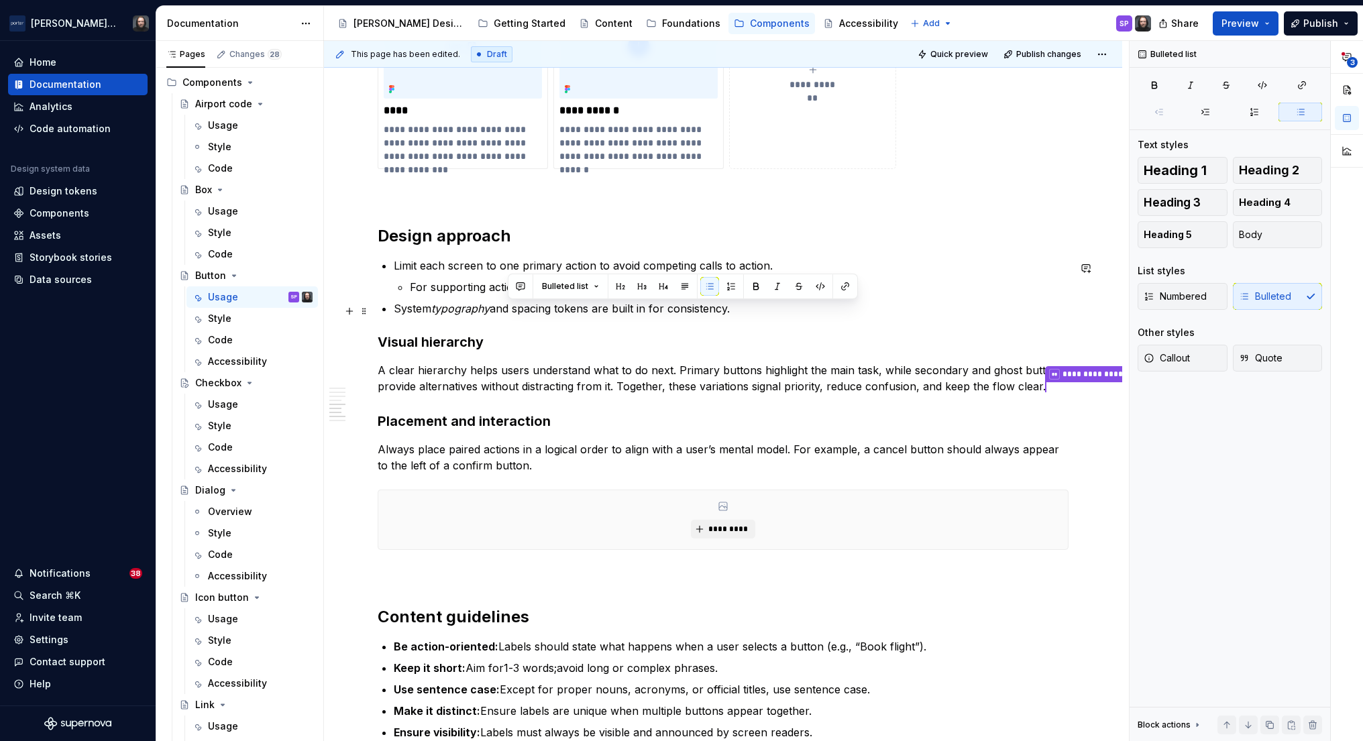
click at [643, 313] on p "System typography and spacing tokens are built in for consistency." at bounding box center [731, 309] width 675 height 16
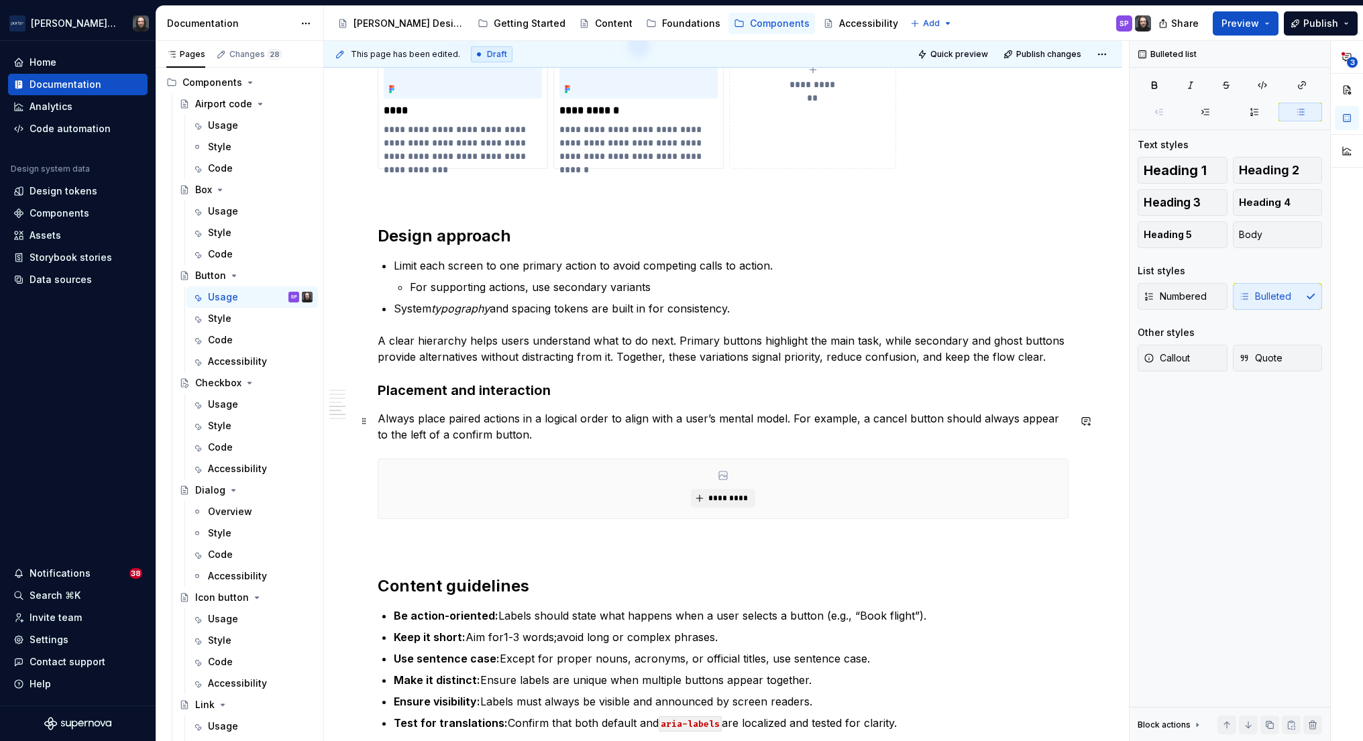
click at [1109, 462] on div "**********" at bounding box center [726, 391] width 805 height 701
click at [1040, 621] on p "Be action-oriented: Labels should state what happens when a user selects a butt…" at bounding box center [731, 616] width 675 height 16
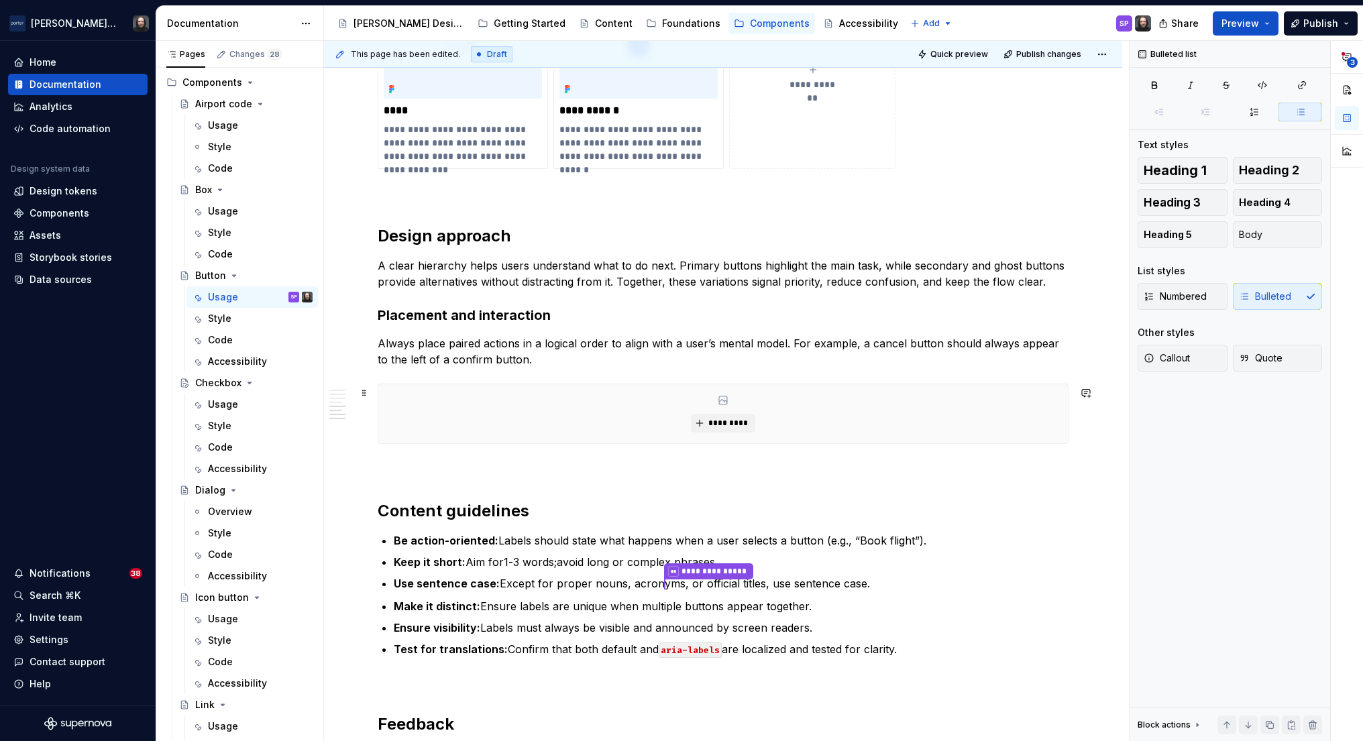
type textarea "*"
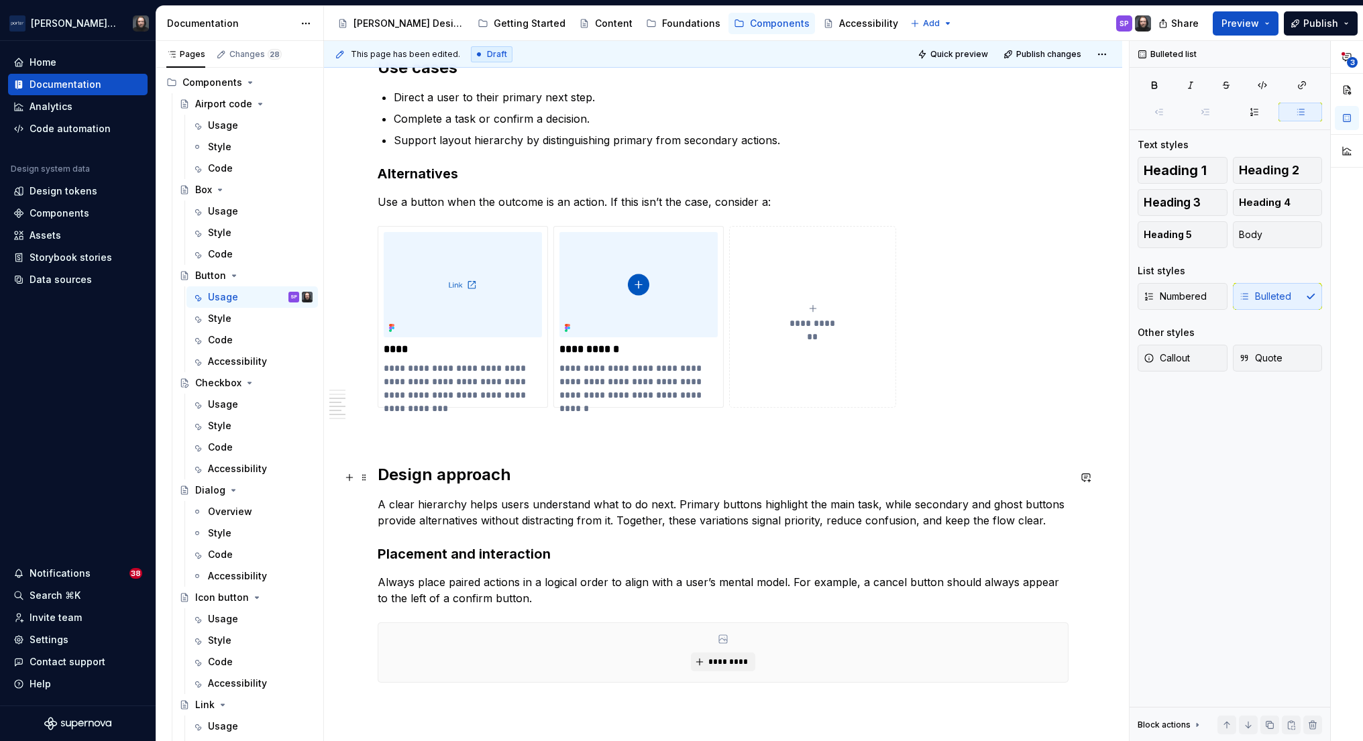
scroll to position [967, 0]
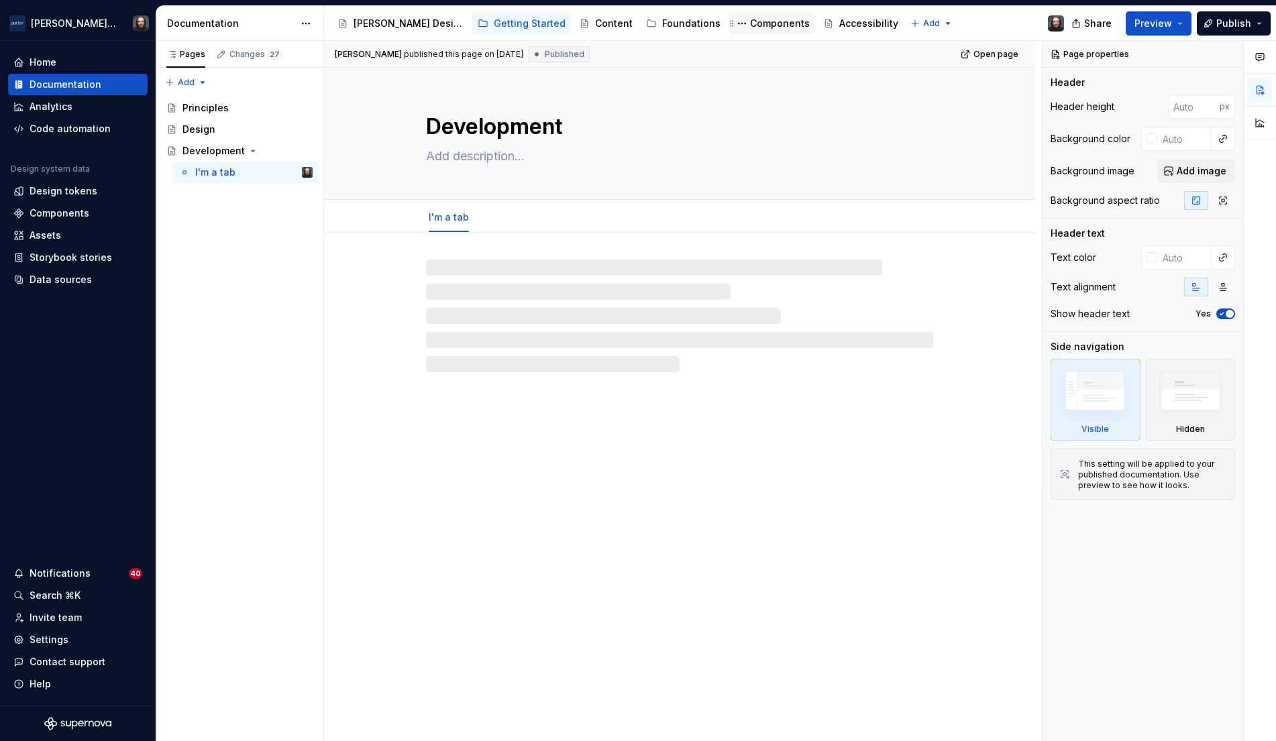
click at [750, 25] on div "Components" at bounding box center [780, 23] width 60 height 13
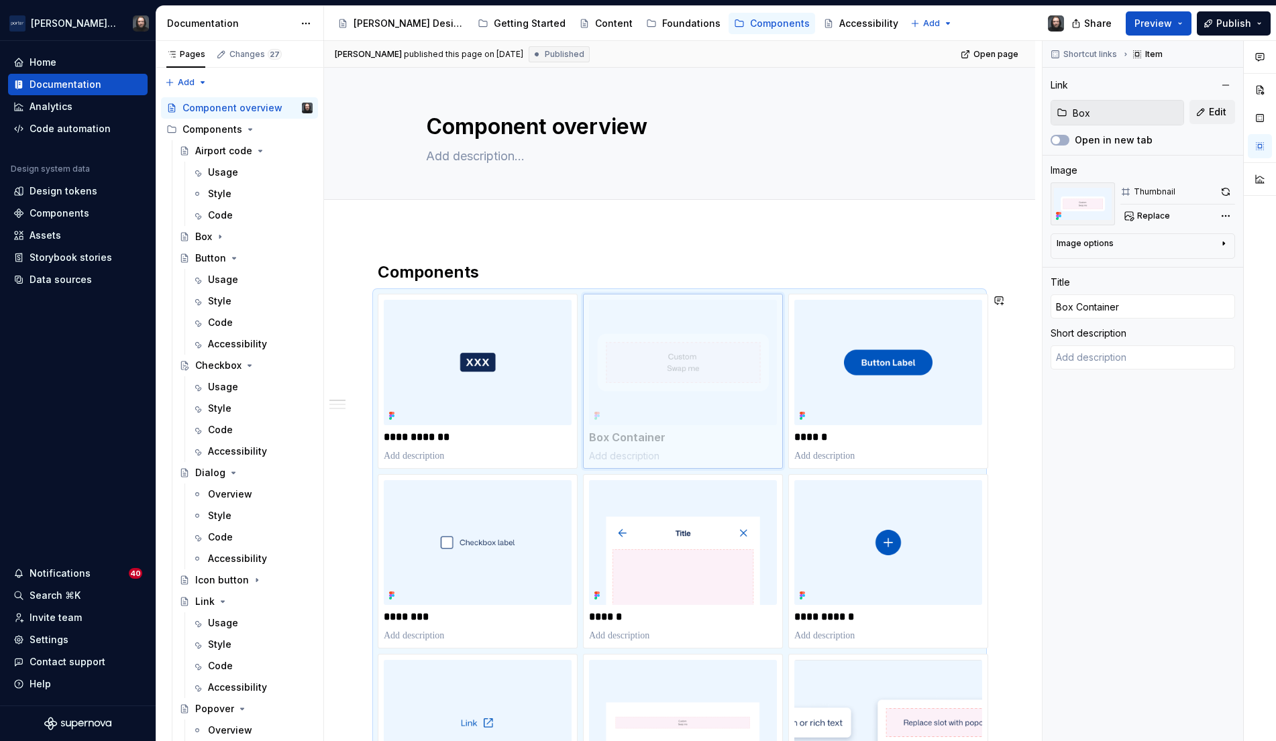
drag, startPoint x: 838, startPoint y: 320, endPoint x: 636, endPoint y: 325, distance: 202.0
click at [636, 325] on body "Porter Airlines Home Documentation Analytics Code automation Design system data…" at bounding box center [638, 370] width 1276 height 741
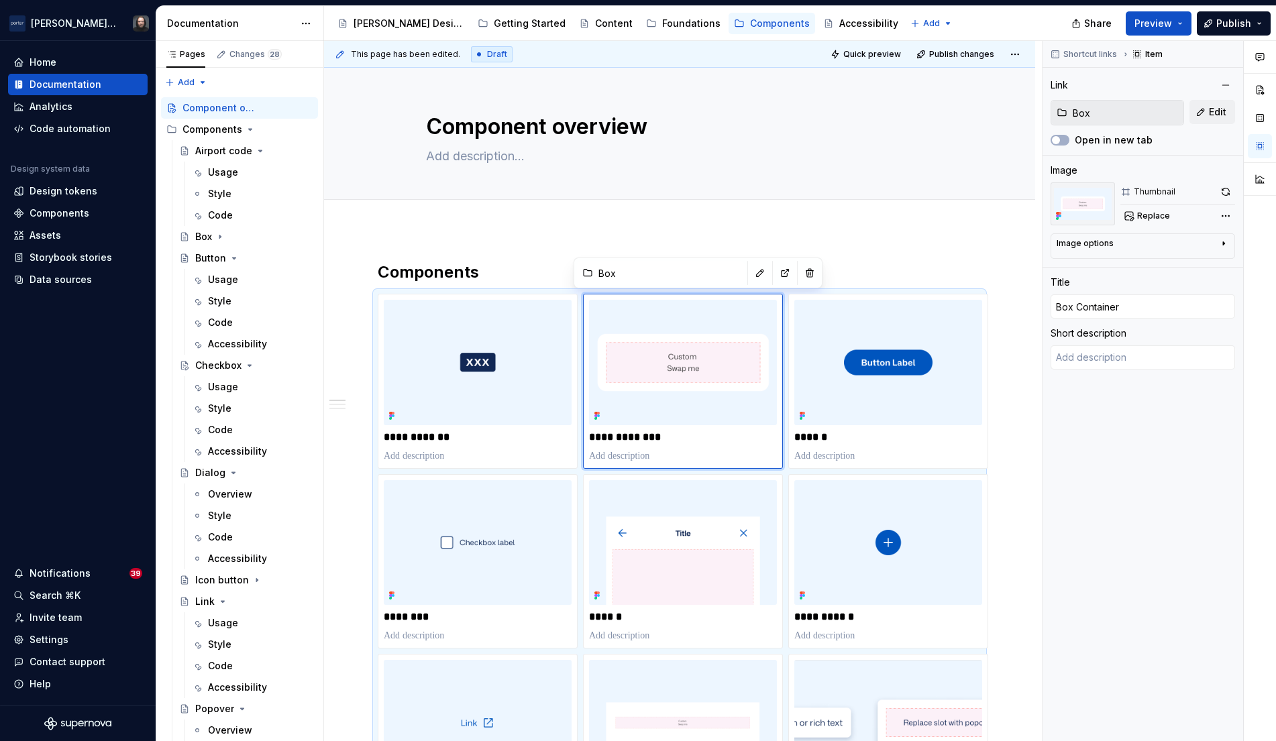
type textarea "*"
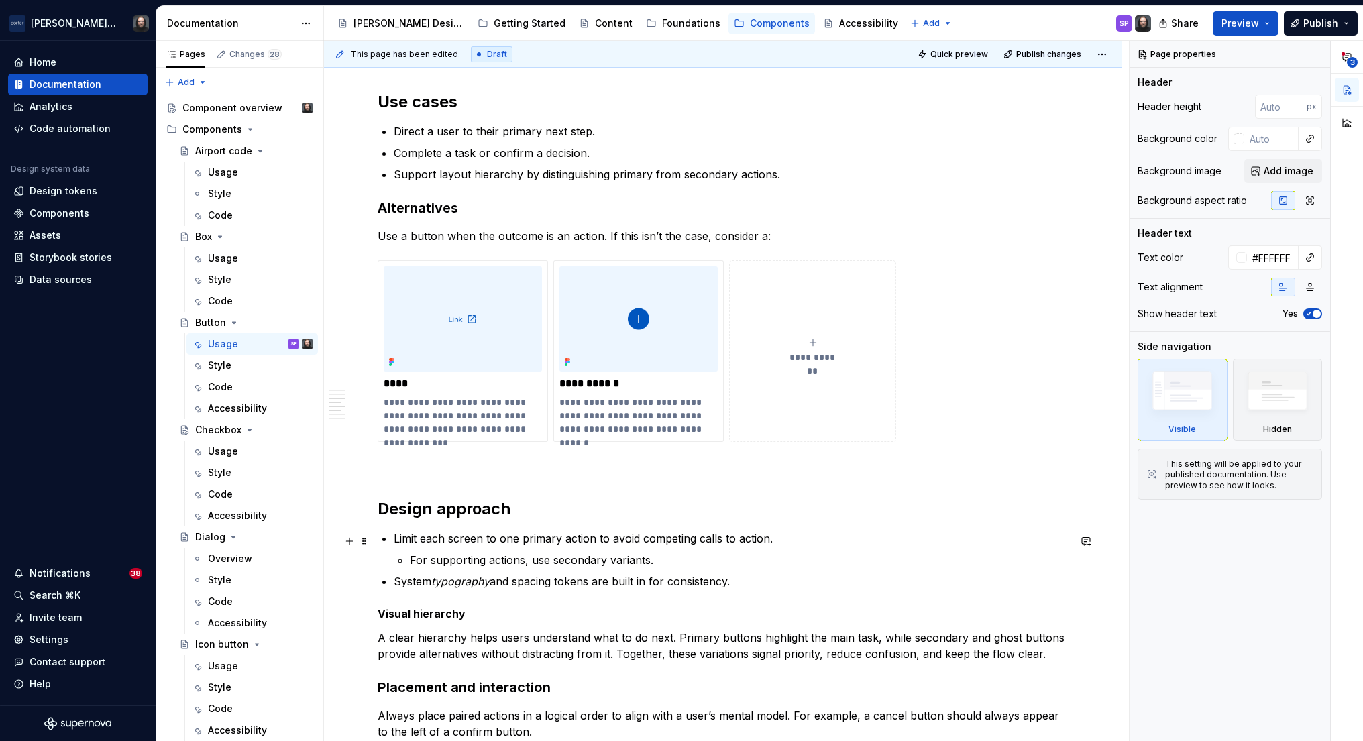
scroll to position [1058, 0]
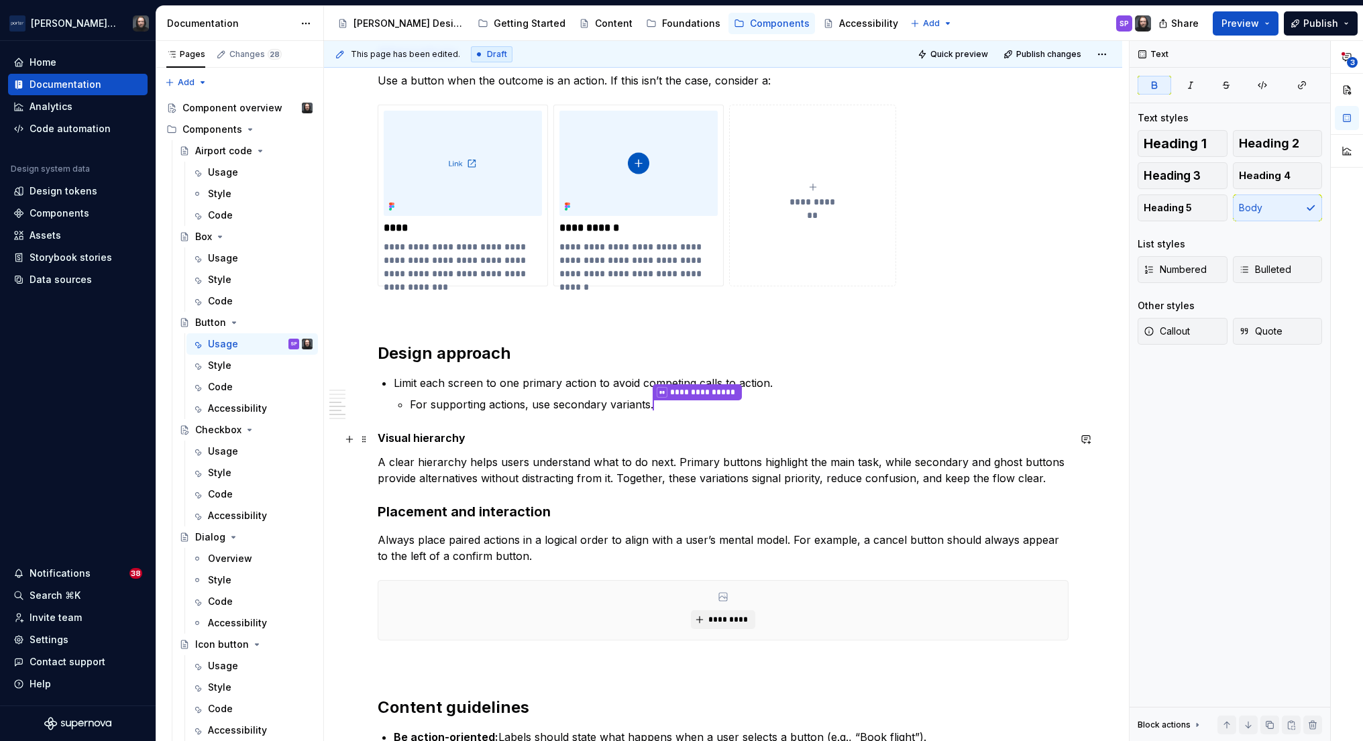
click at [403, 438] on strong "Visual hierarchy" at bounding box center [422, 437] width 88 height 13
click at [404, 439] on strong "Visual hierarchy" at bounding box center [422, 437] width 88 height 13
click at [432, 435] on strong "Visual hierarchy" at bounding box center [422, 437] width 88 height 13
click at [519, 415] on button "button" at bounding box center [518, 414] width 19 height 19
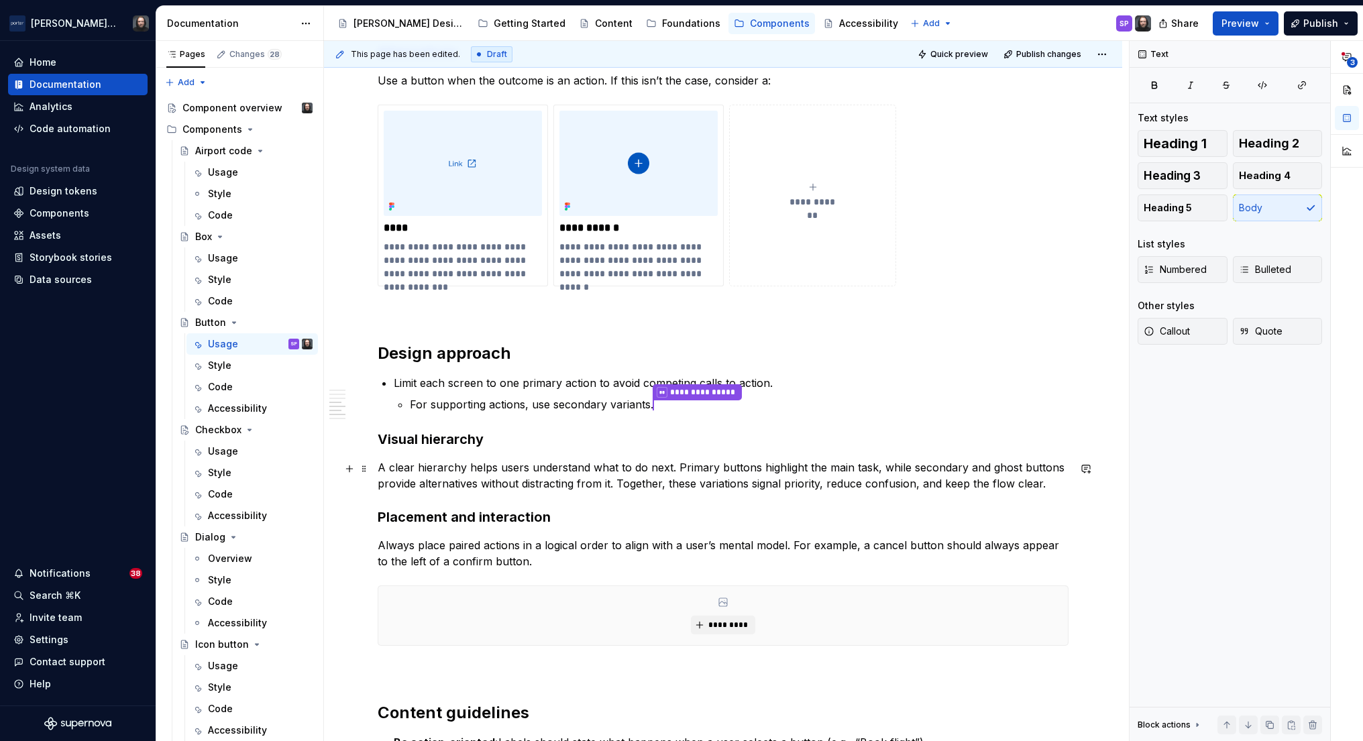
click at [513, 486] on commenthighlight "A clear hierarchy helps users understand what to do next. Primary buttons highl…" at bounding box center [723, 476] width 690 height 30
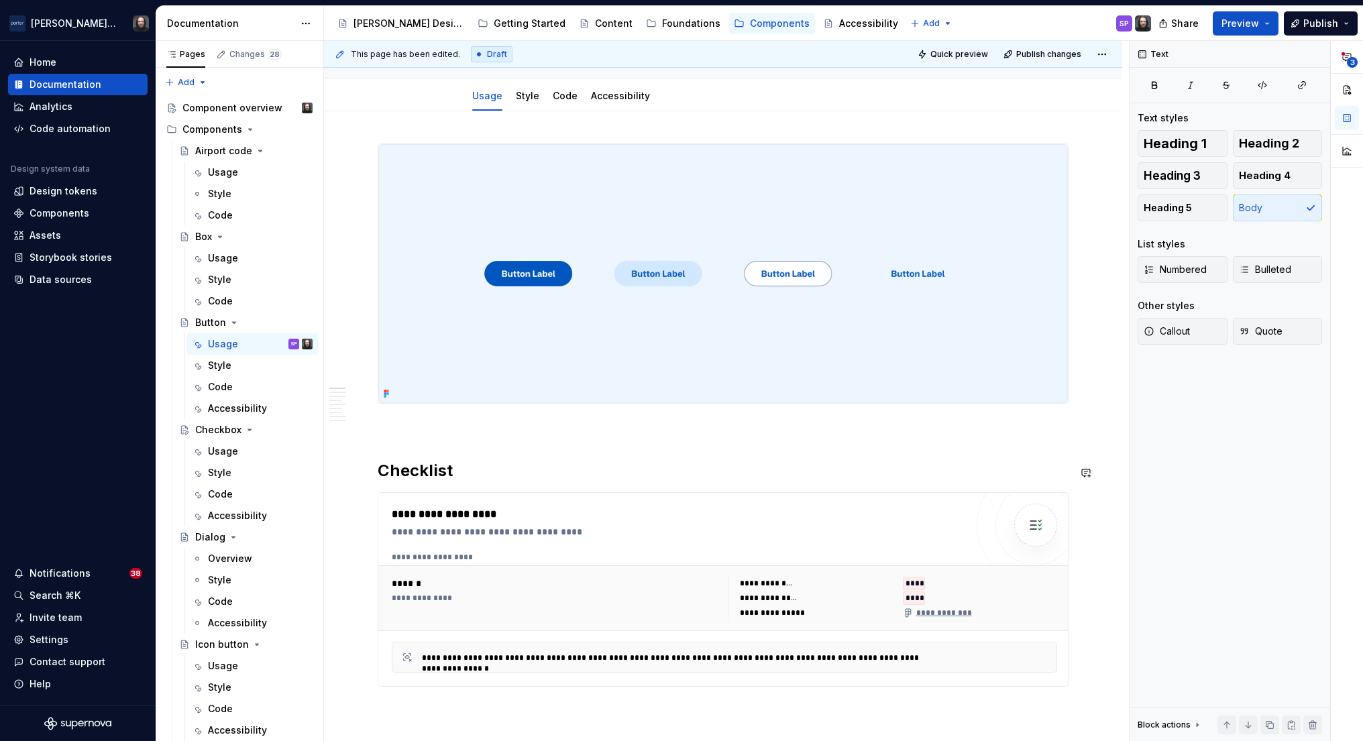
scroll to position [0, 0]
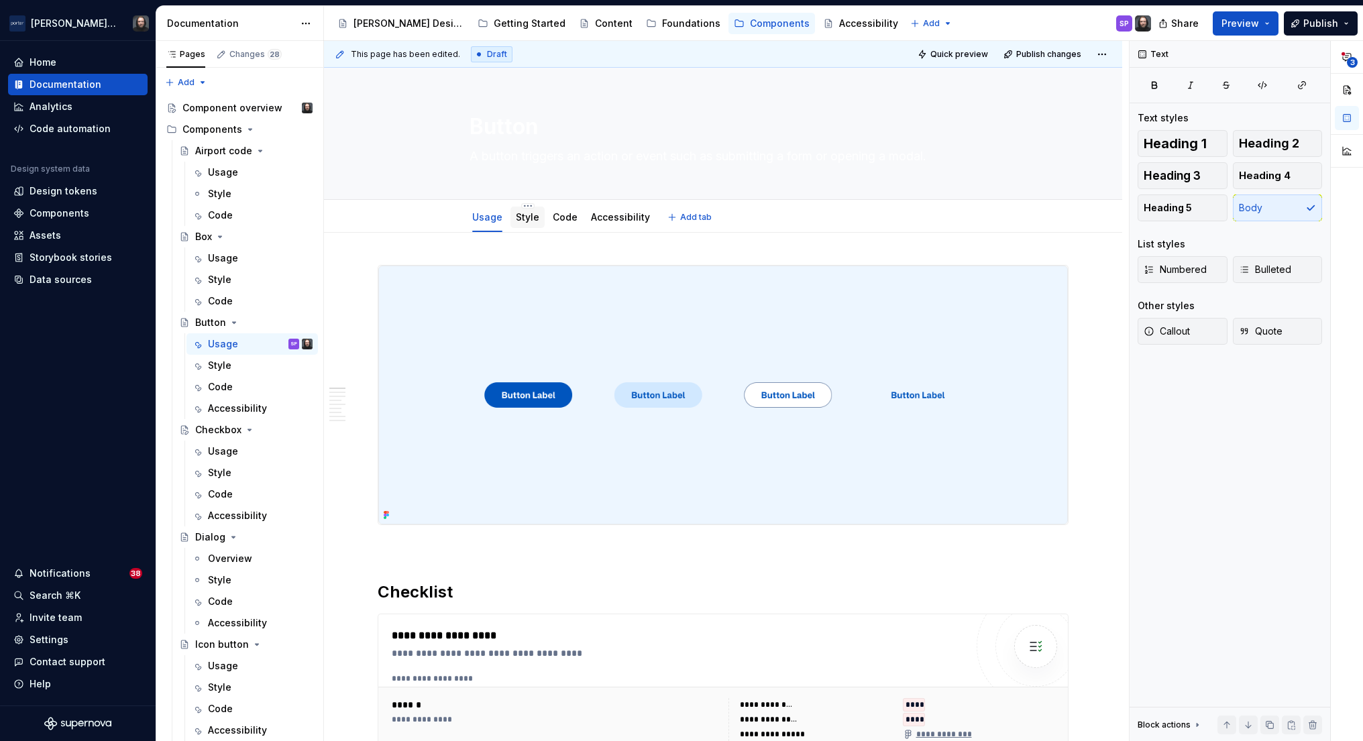
click at [537, 220] on link "Style" at bounding box center [527, 216] width 23 height 11
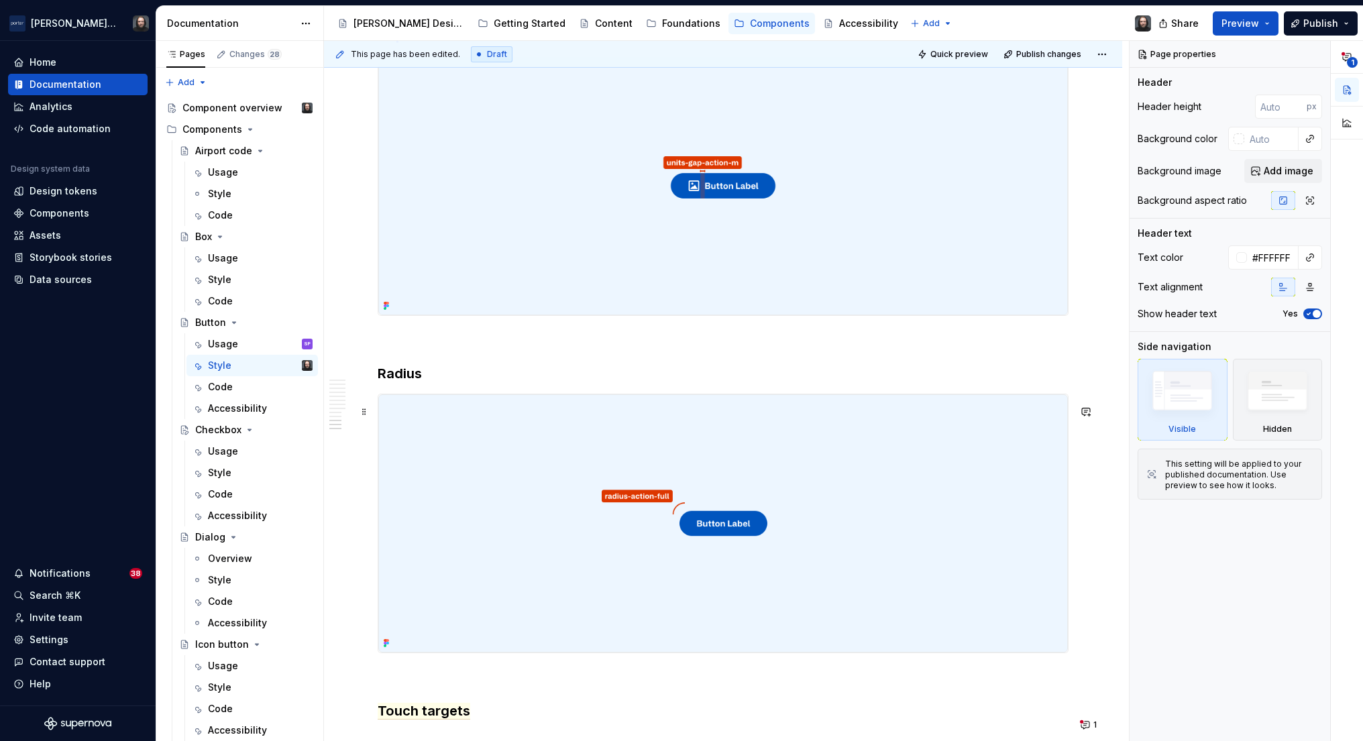
scroll to position [3945, 0]
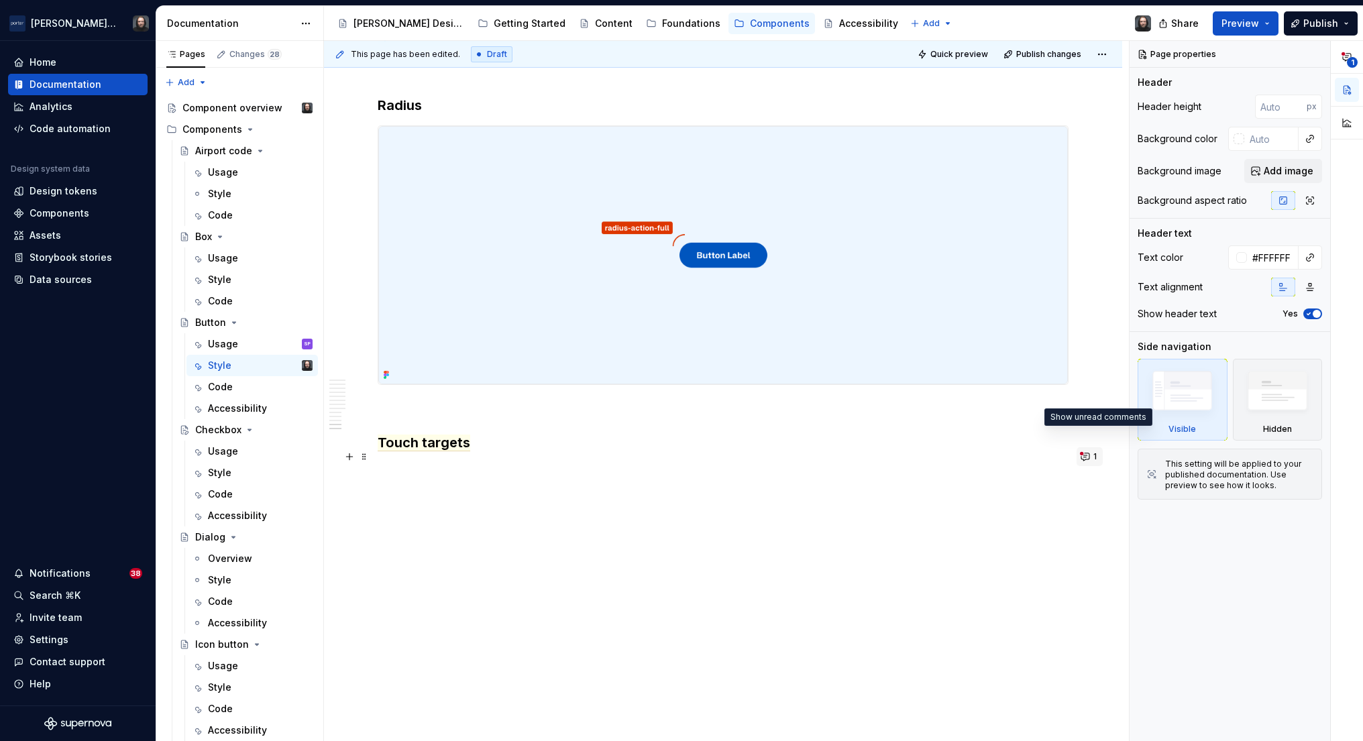
click at [1095, 447] on button "1" at bounding box center [1090, 456] width 26 height 19
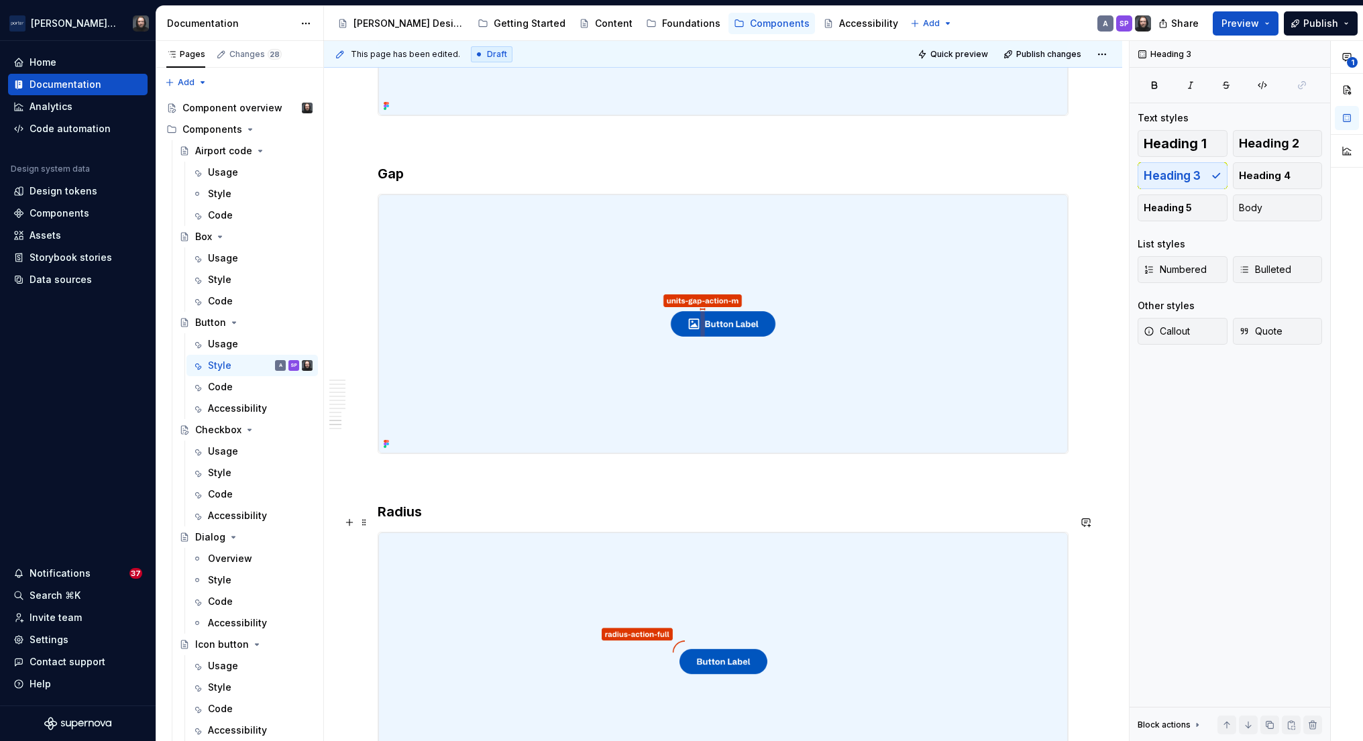
scroll to position [3896, 0]
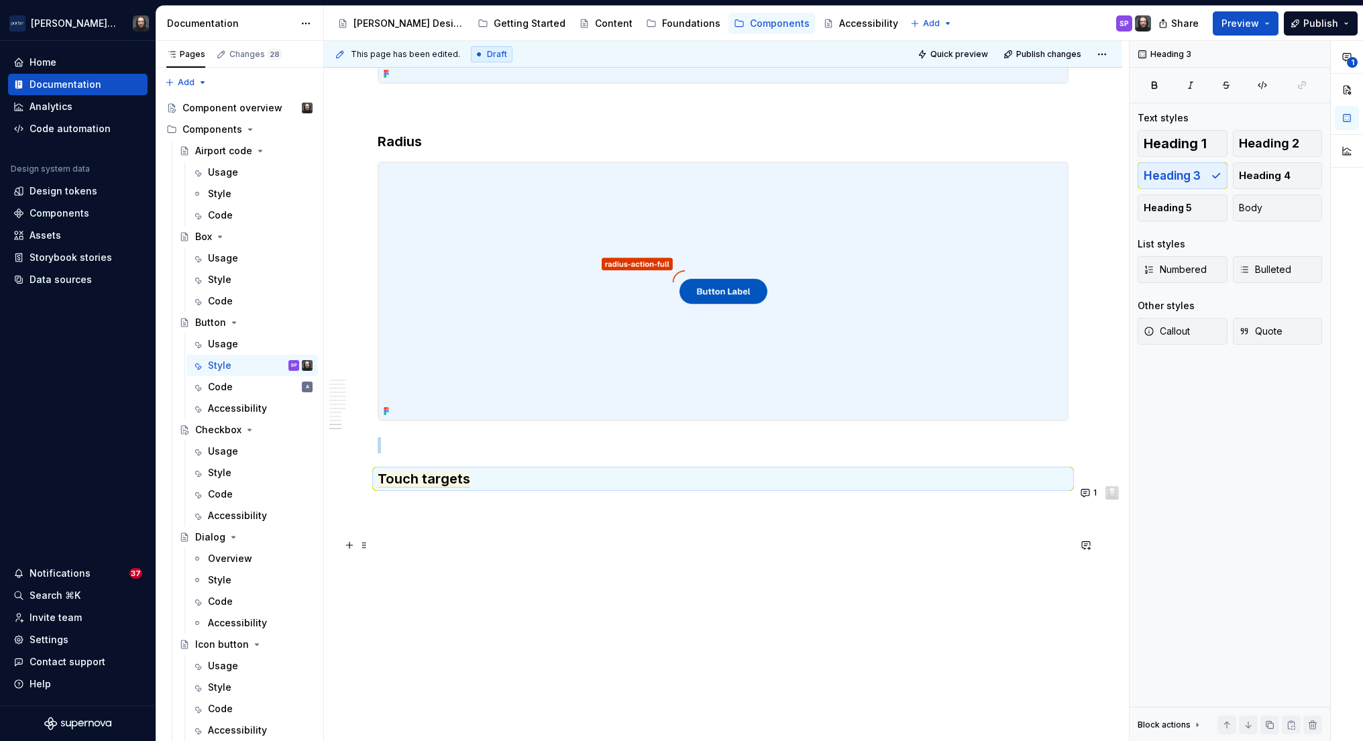
drag, startPoint x: 350, startPoint y: 467, endPoint x: 460, endPoint y: 545, distance: 134.2
drag, startPoint x: 339, startPoint y: 465, endPoint x: 364, endPoint y: 477, distance: 27.6
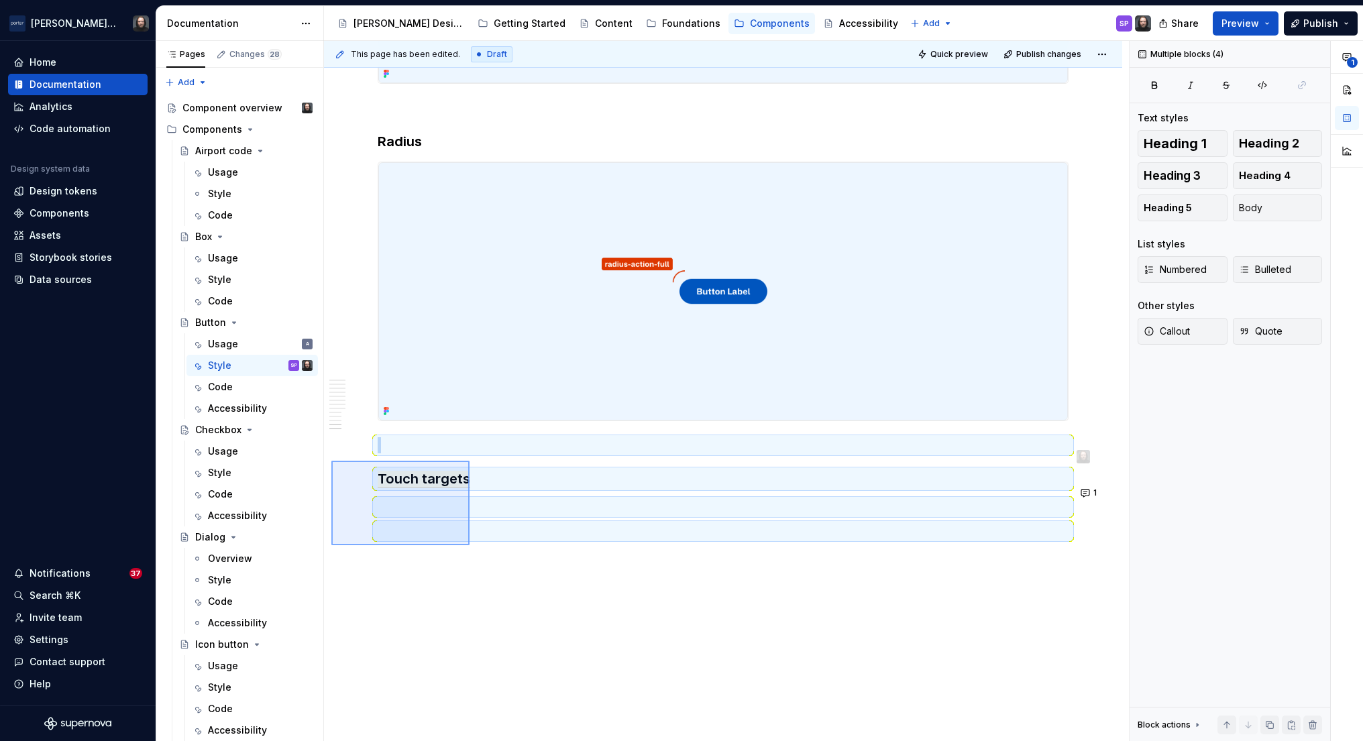
drag, startPoint x: 331, startPoint y: 461, endPoint x: 470, endPoint y: 545, distance: 162.0
click at [470, 545] on div "**********" at bounding box center [726, 391] width 805 height 701
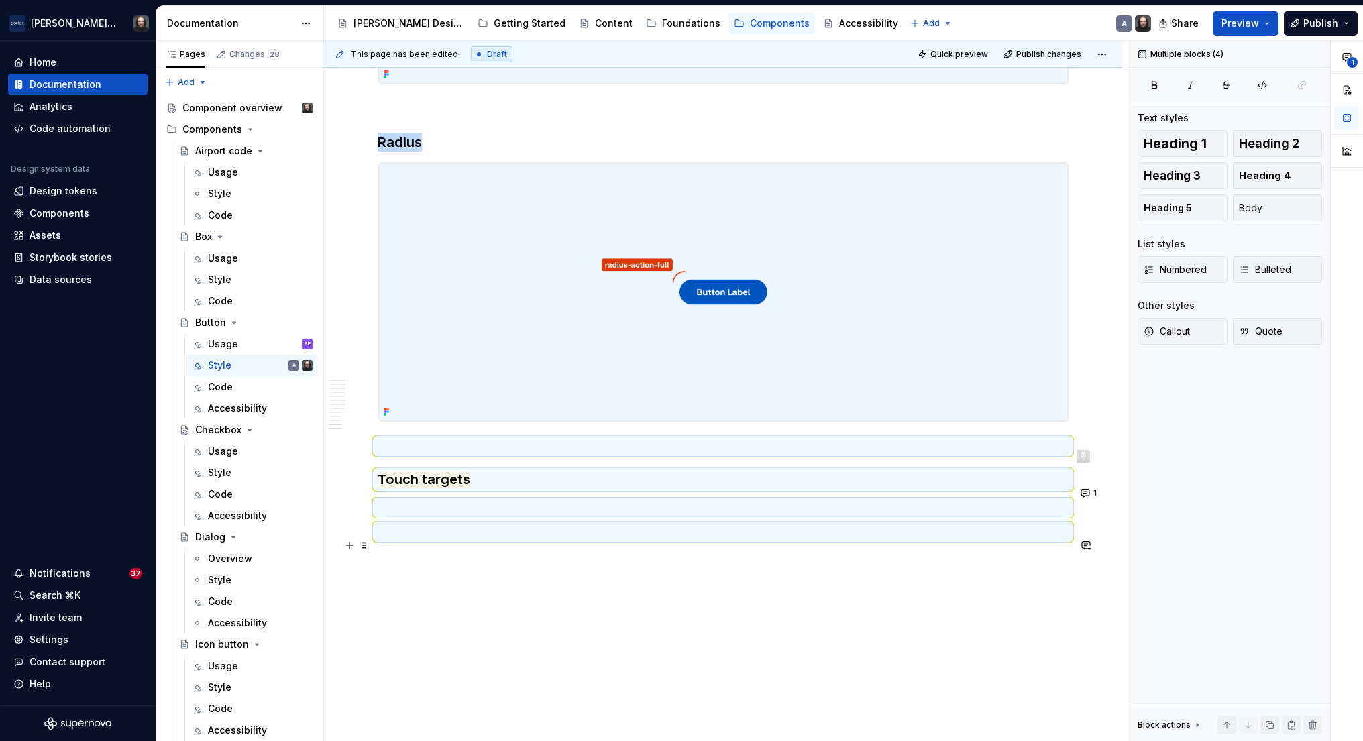
scroll to position [3827, 0]
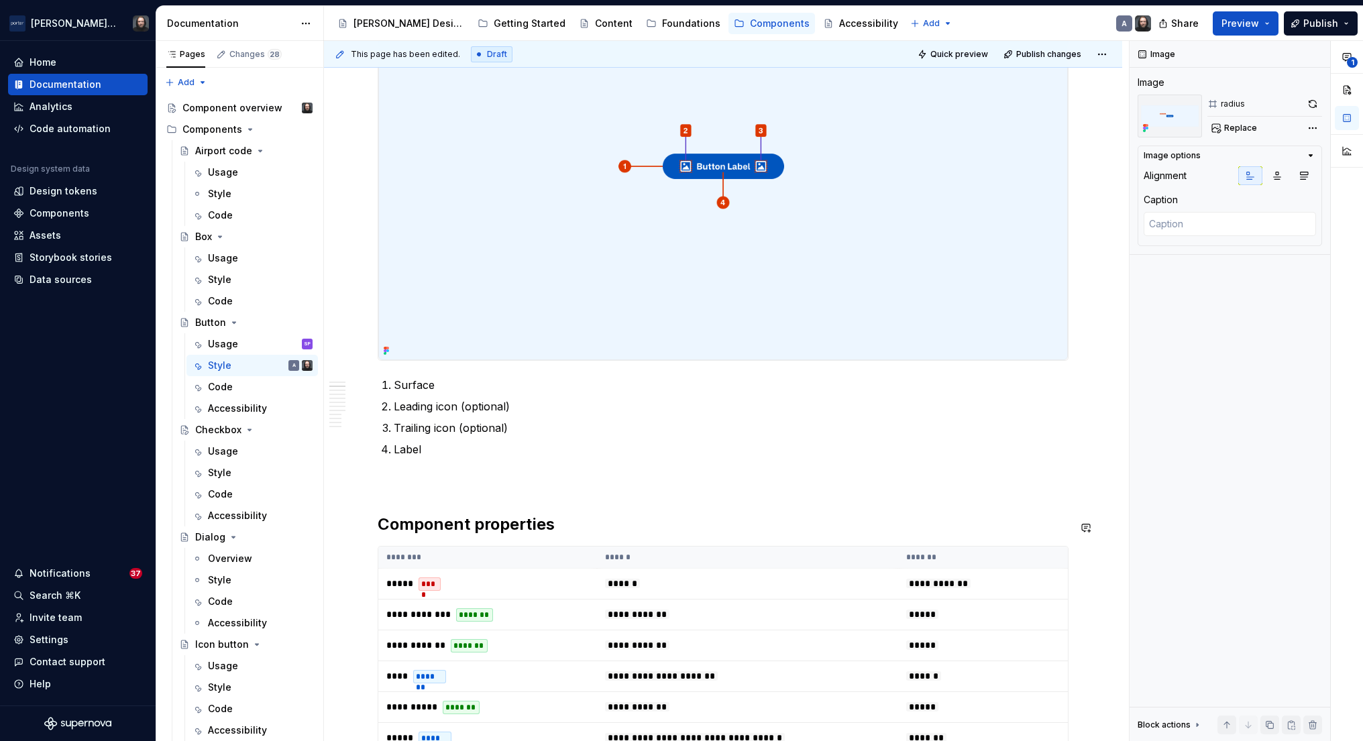
scroll to position [41, 0]
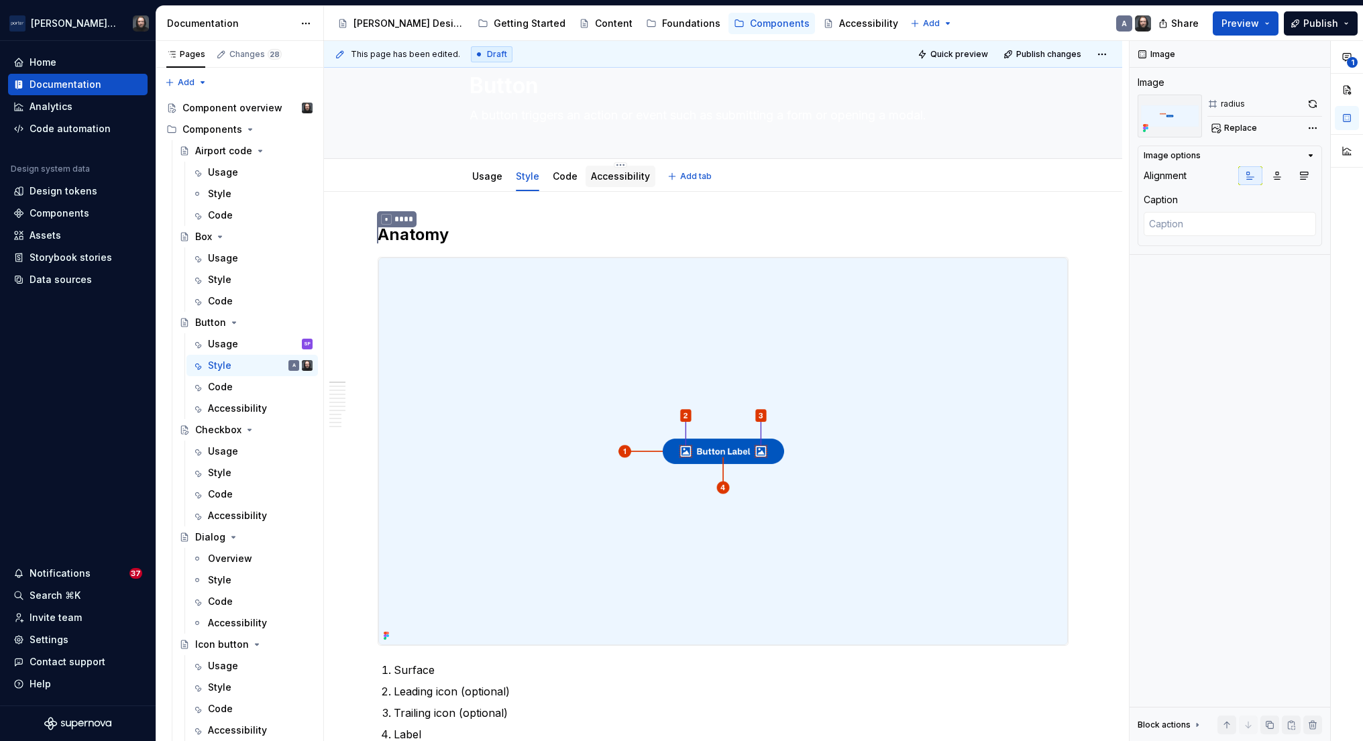
click at [630, 180] on link "Accessibility" at bounding box center [620, 175] width 59 height 11
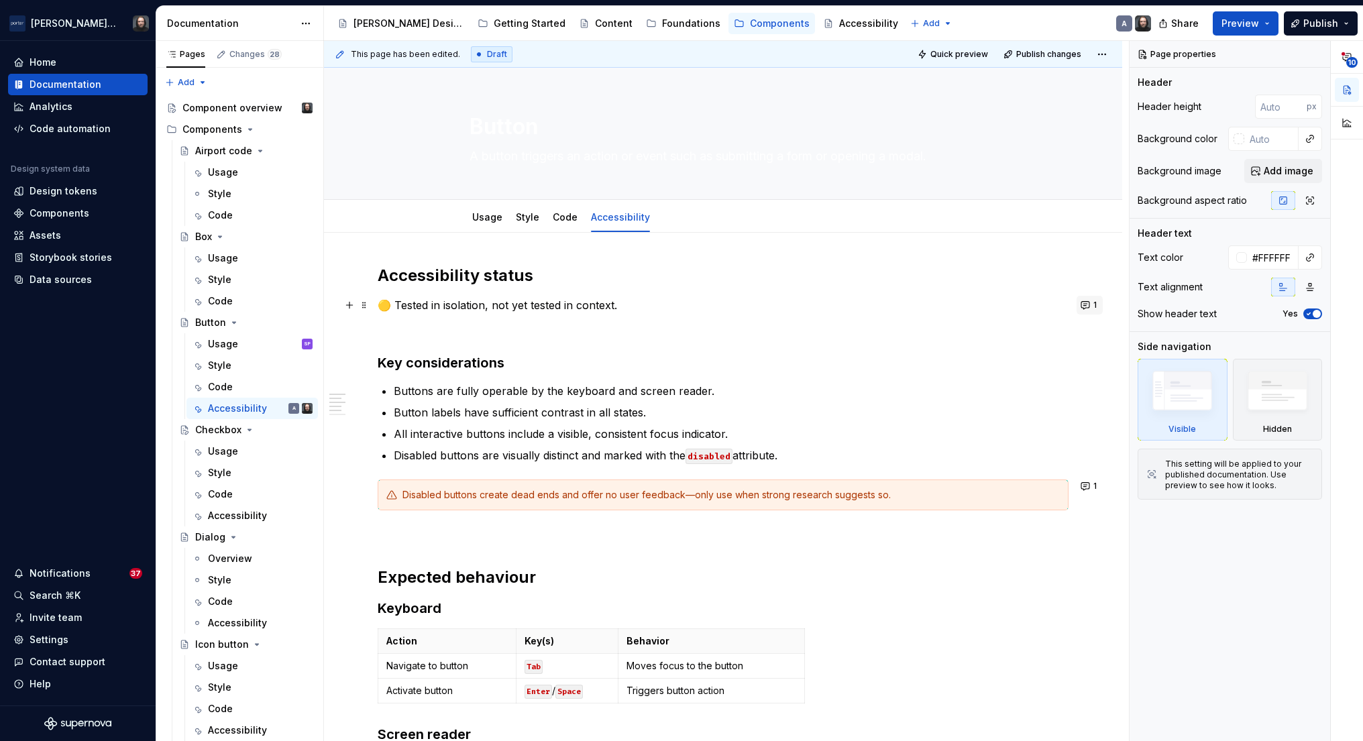
click at [1093, 305] on button "1" at bounding box center [1090, 305] width 26 height 19
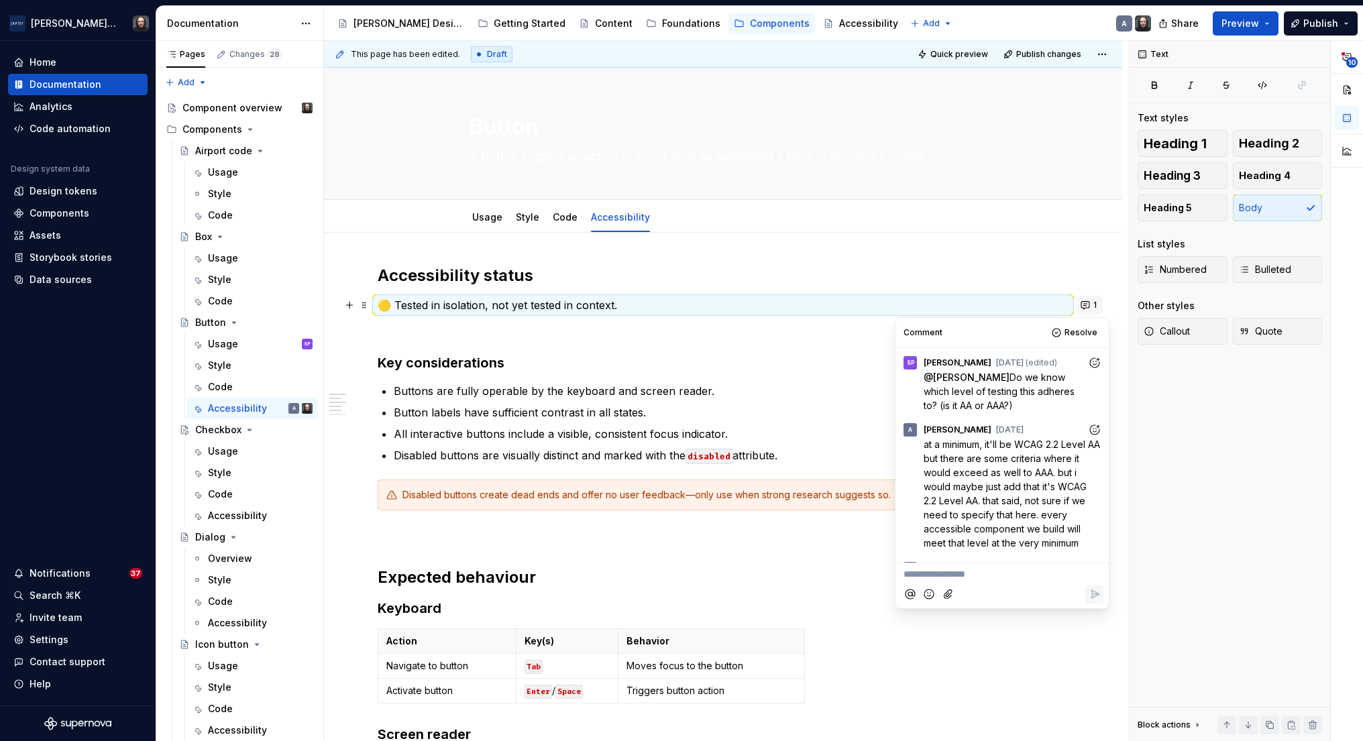
scroll to position [62, 0]
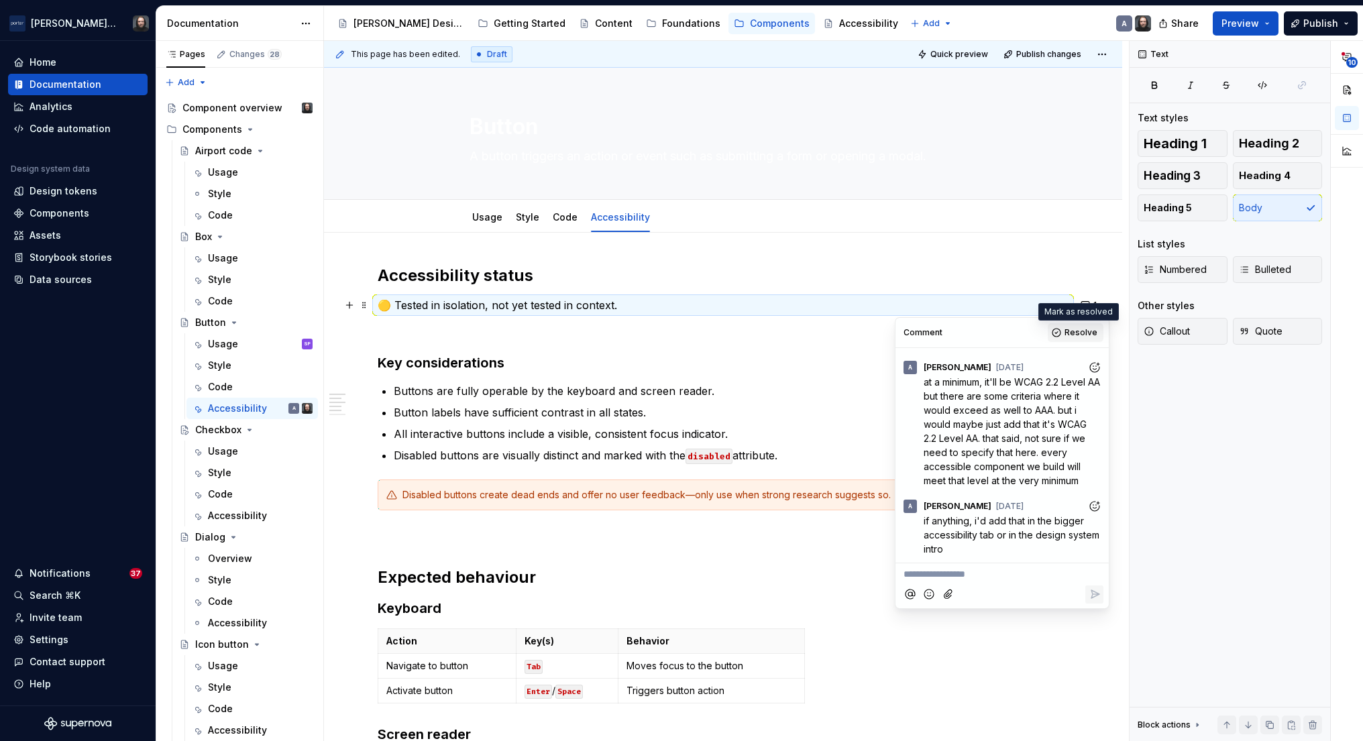
click at [1082, 329] on span "Resolve" at bounding box center [1081, 332] width 33 height 11
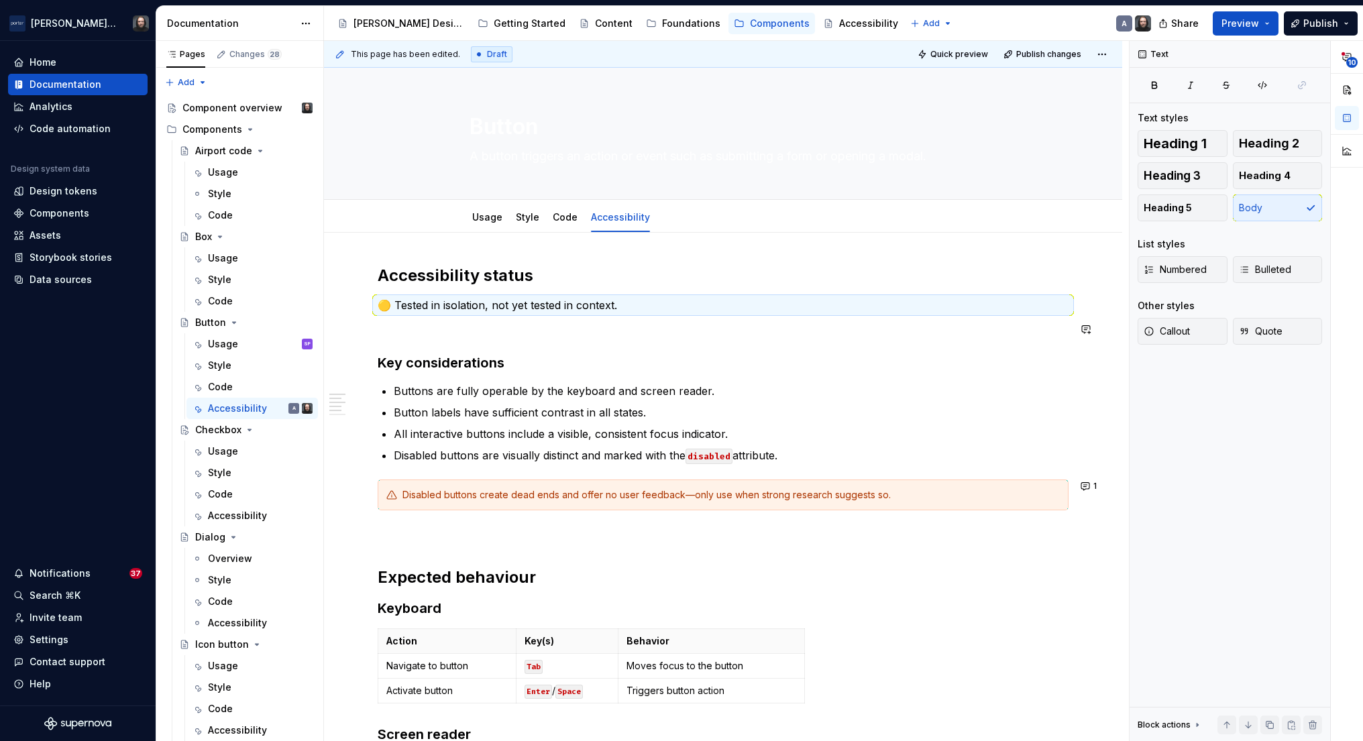
scroll to position [17, 0]
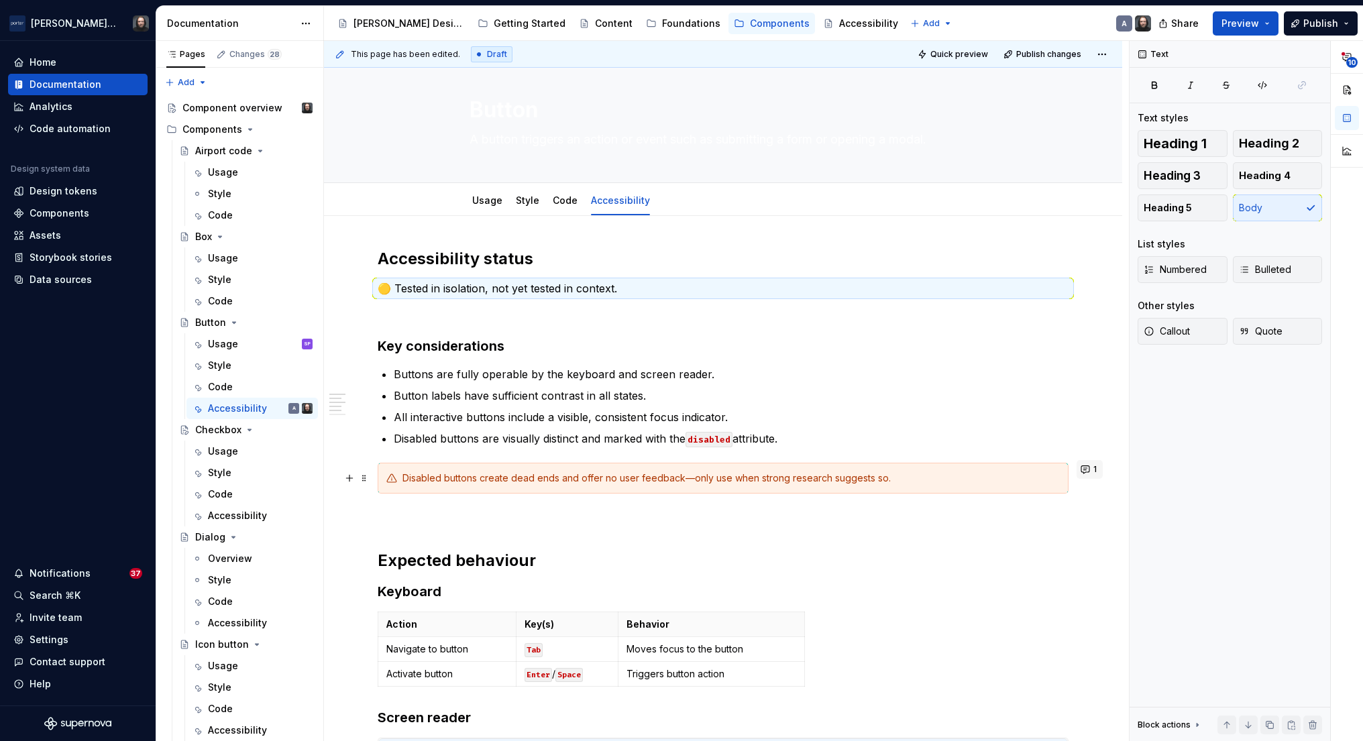
click at [1091, 468] on button "1" at bounding box center [1090, 469] width 26 height 19
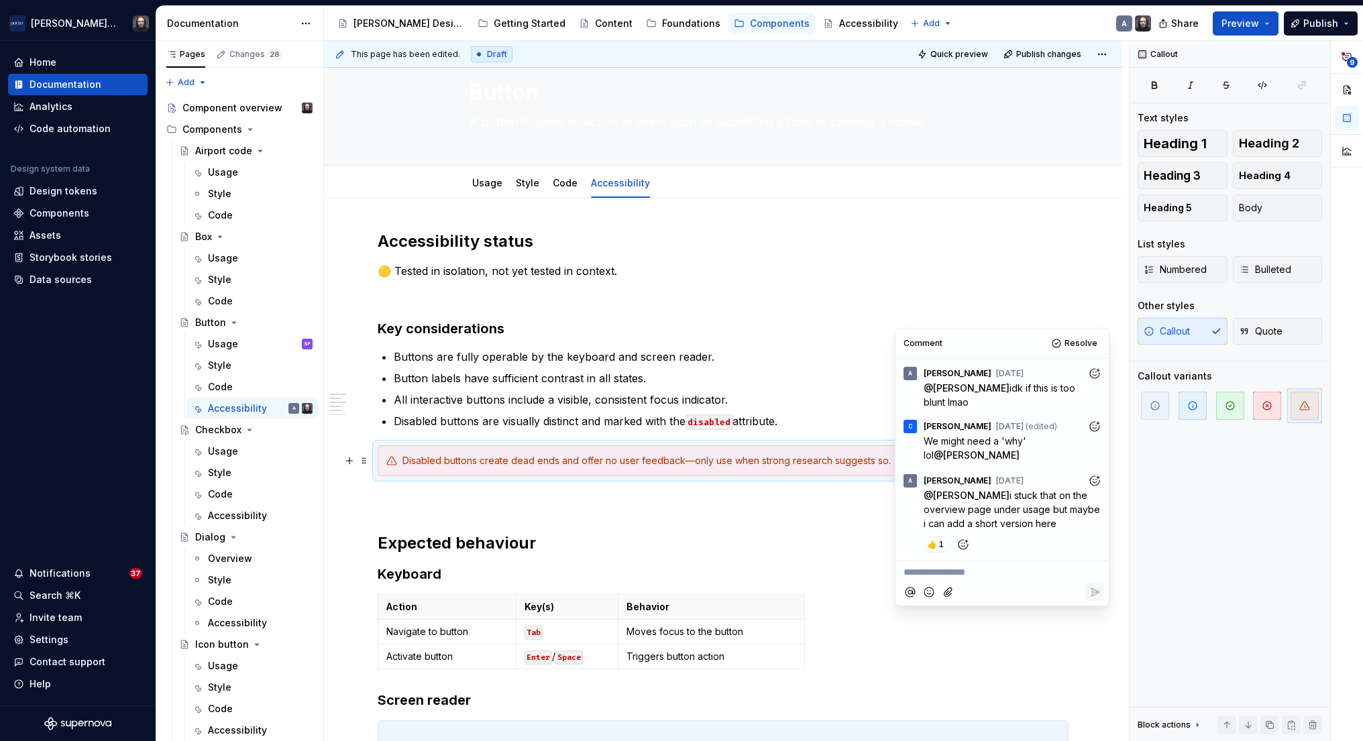
scroll to position [170, 0]
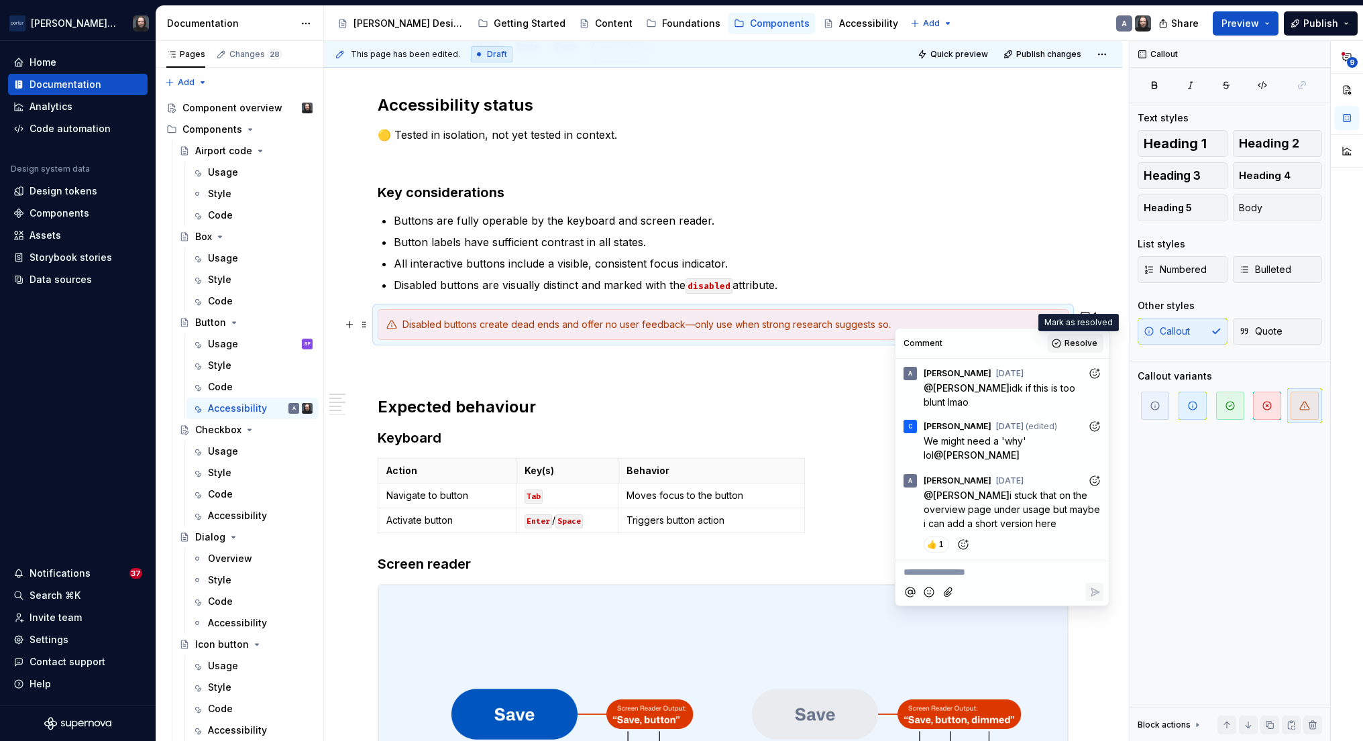
click at [1087, 344] on span "Resolve" at bounding box center [1081, 343] width 33 height 11
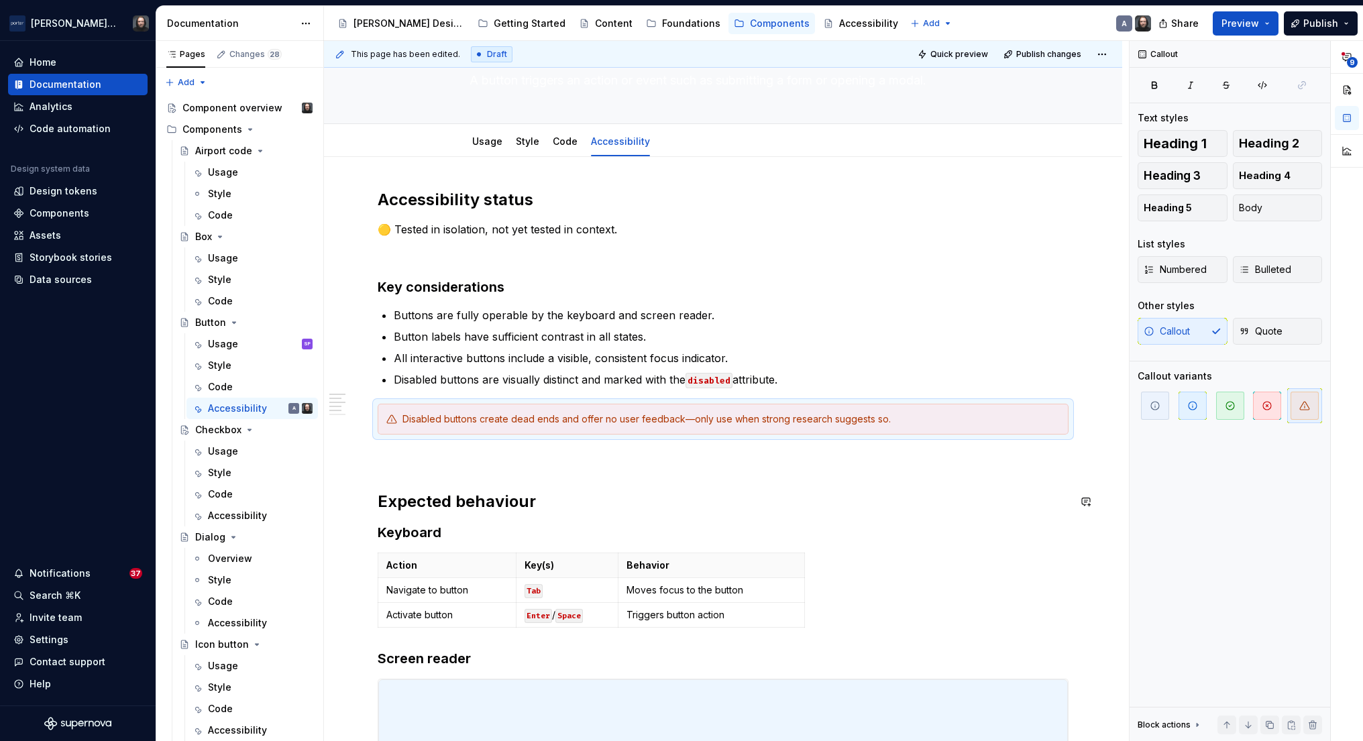
scroll to position [0, 0]
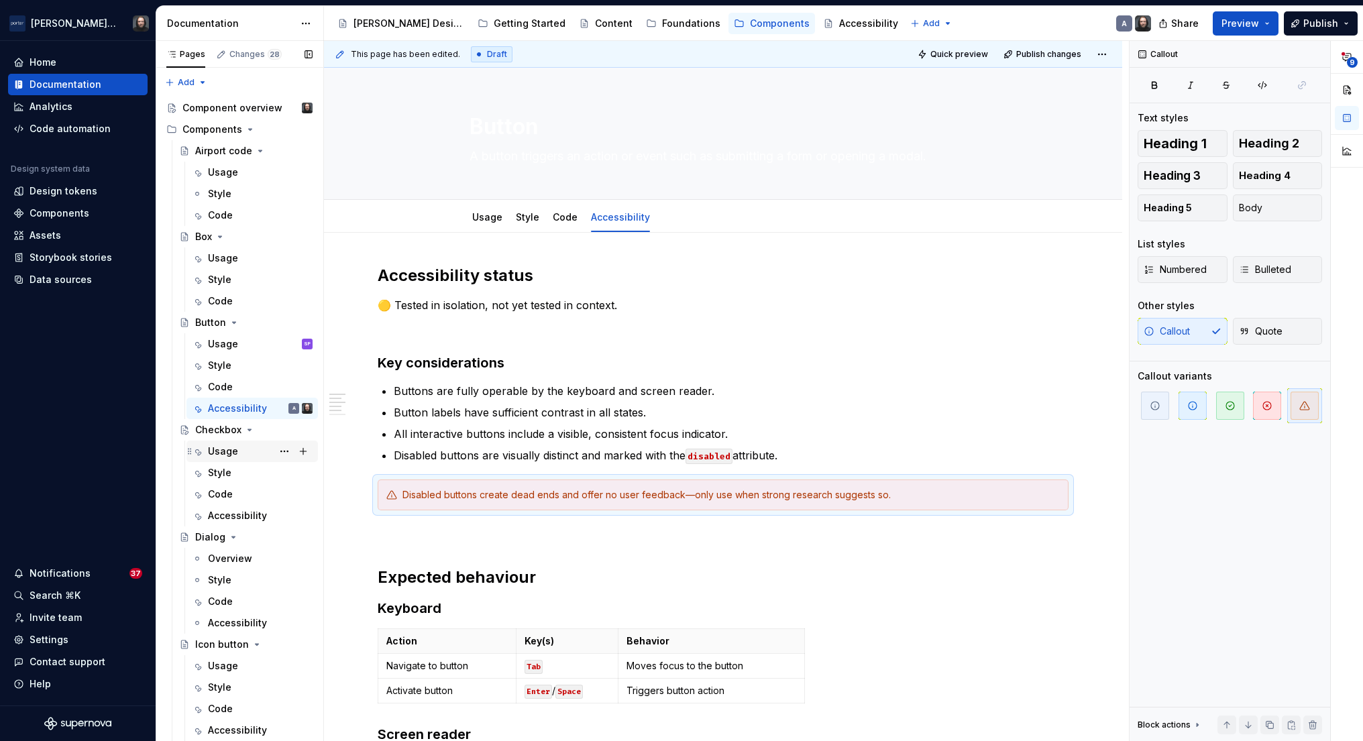
click at [225, 452] on div "Usage" at bounding box center [223, 451] width 30 height 13
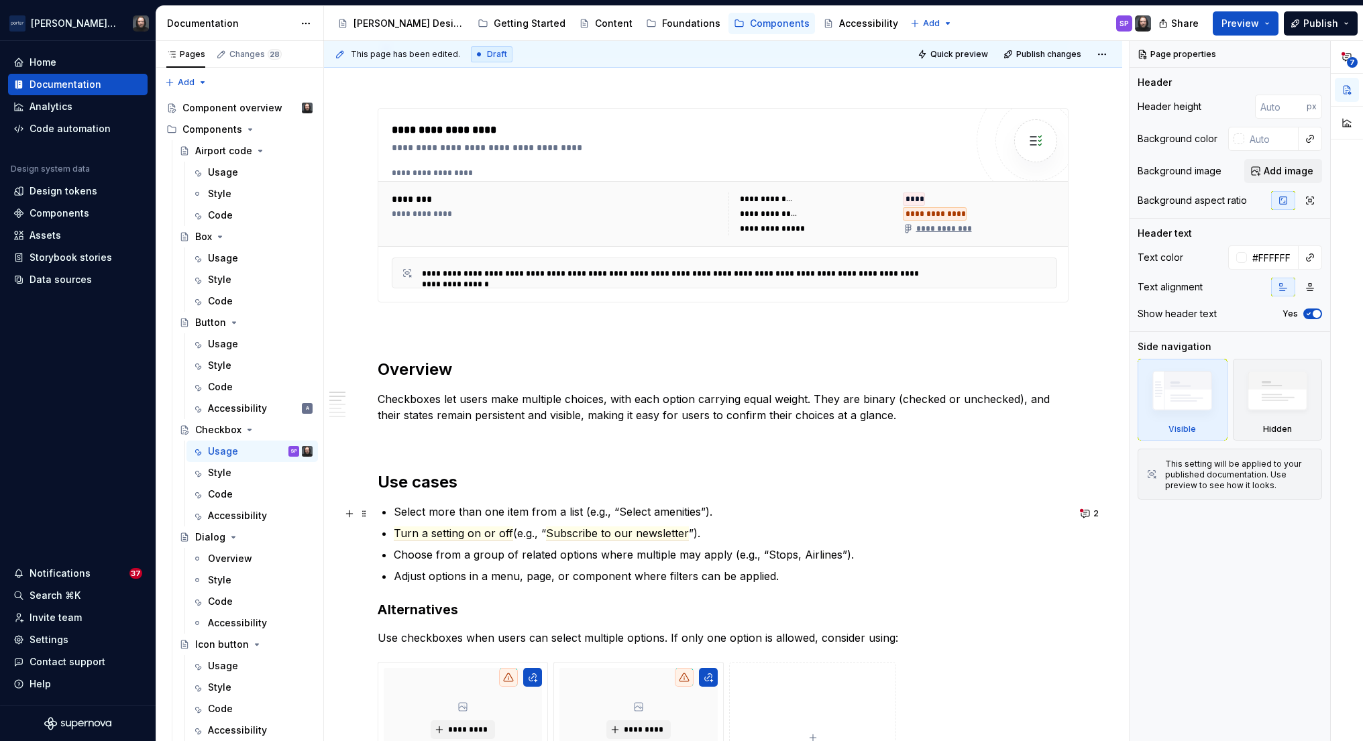
scroll to position [593, 0]
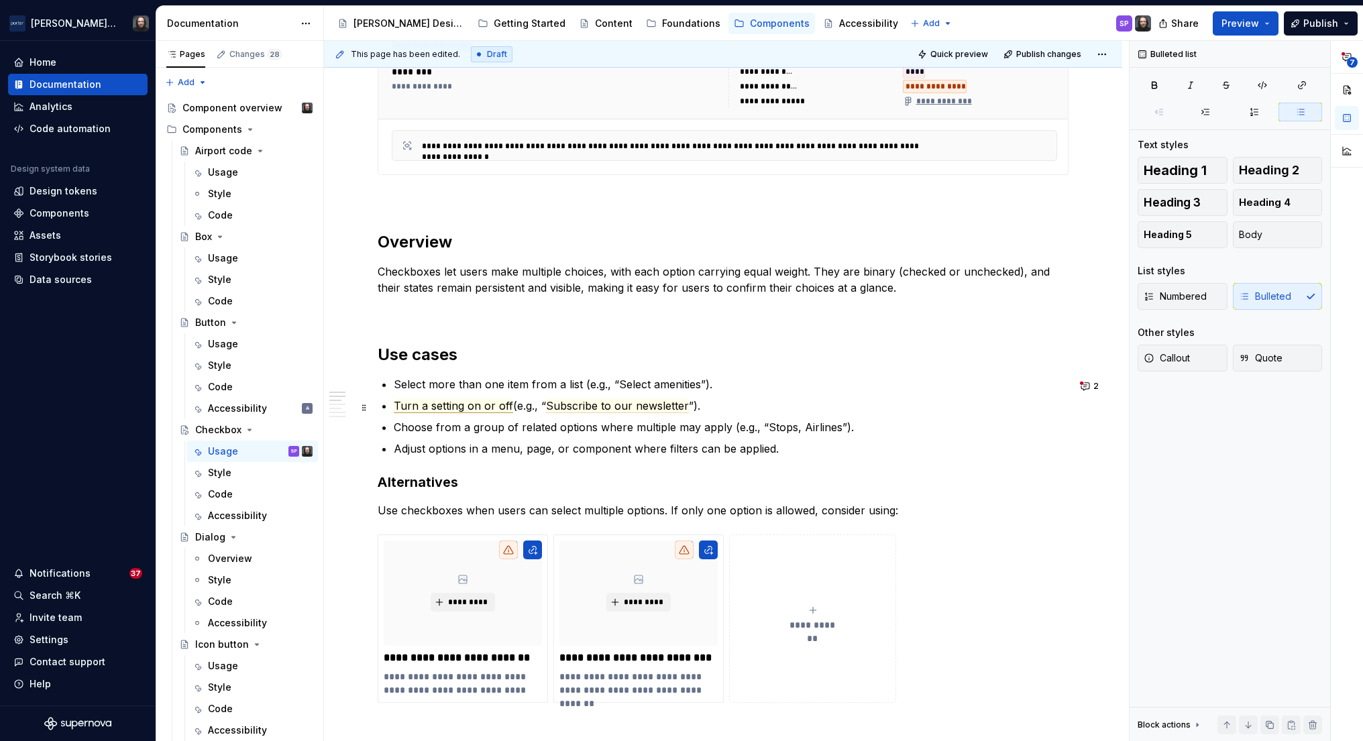
click at [455, 408] on span "Turn a setting on or off" at bounding box center [453, 406] width 119 height 14
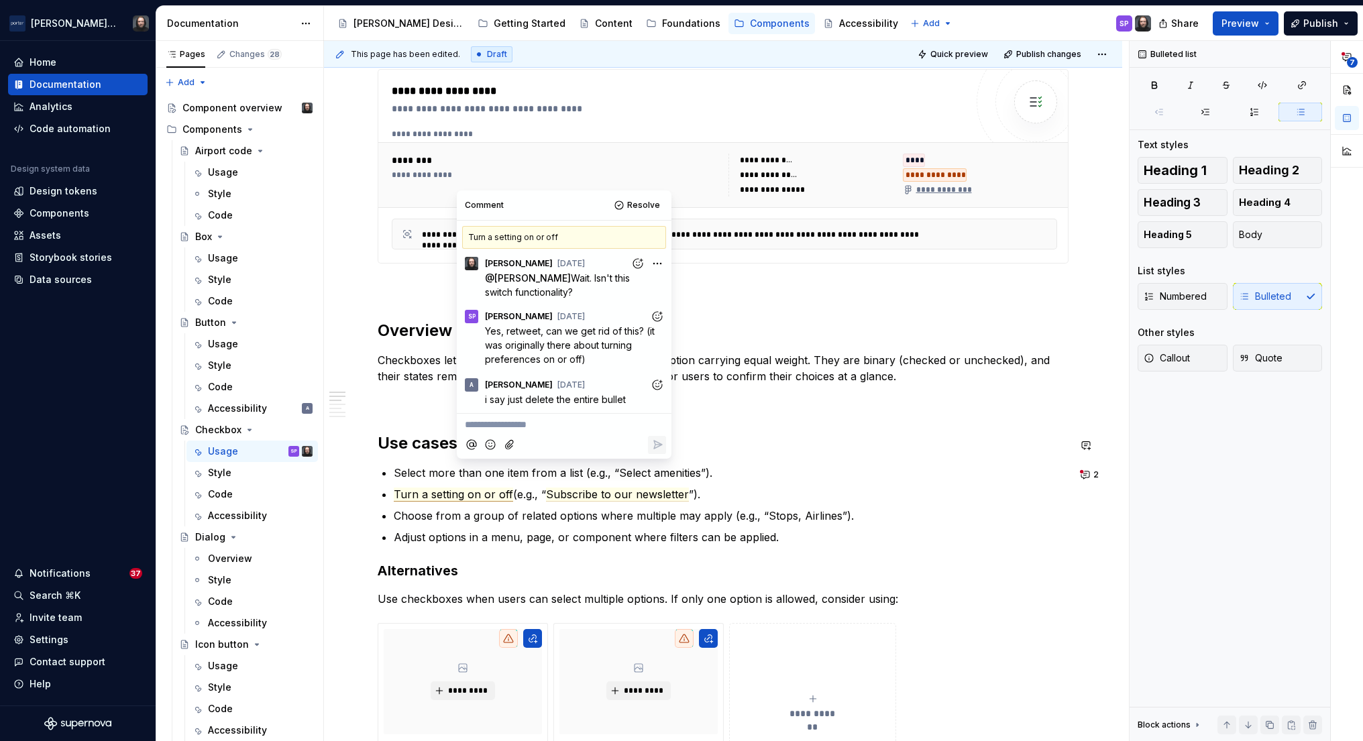
scroll to position [531, 0]
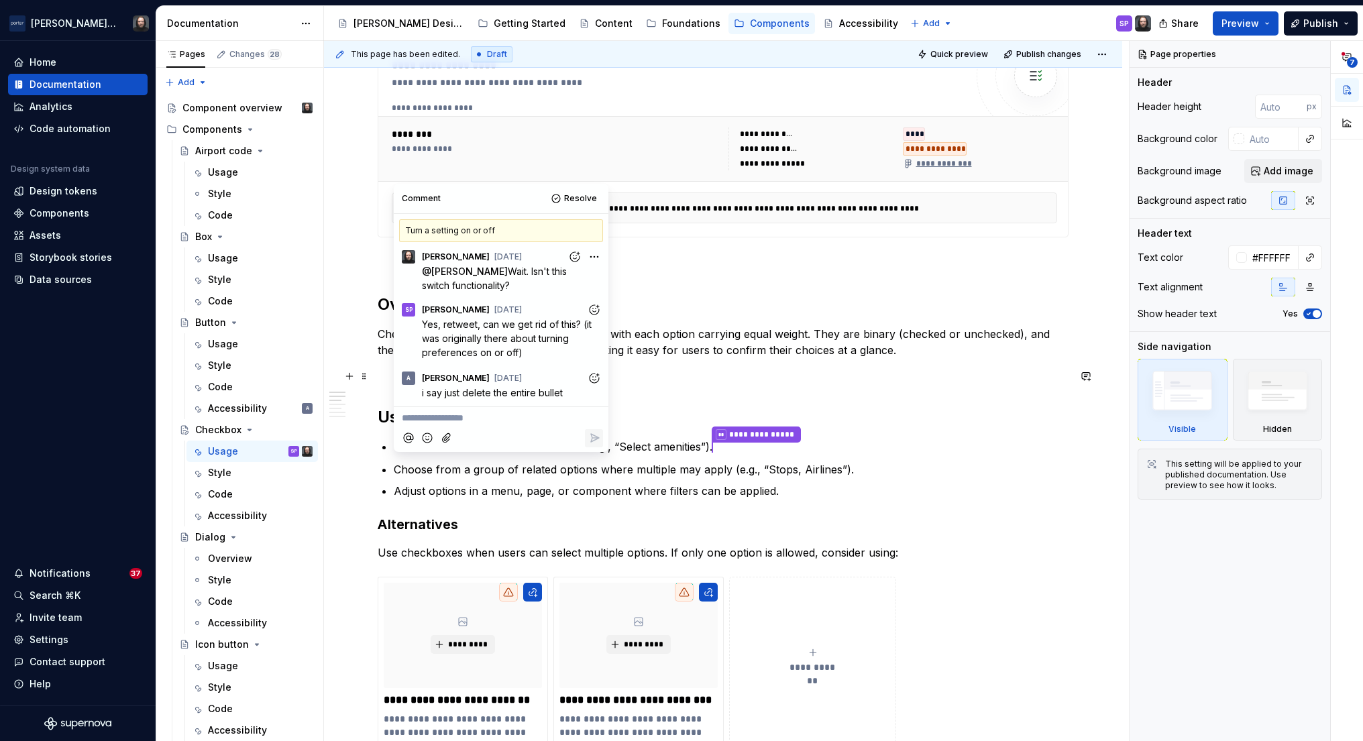
click at [881, 378] on p at bounding box center [723, 374] width 691 height 16
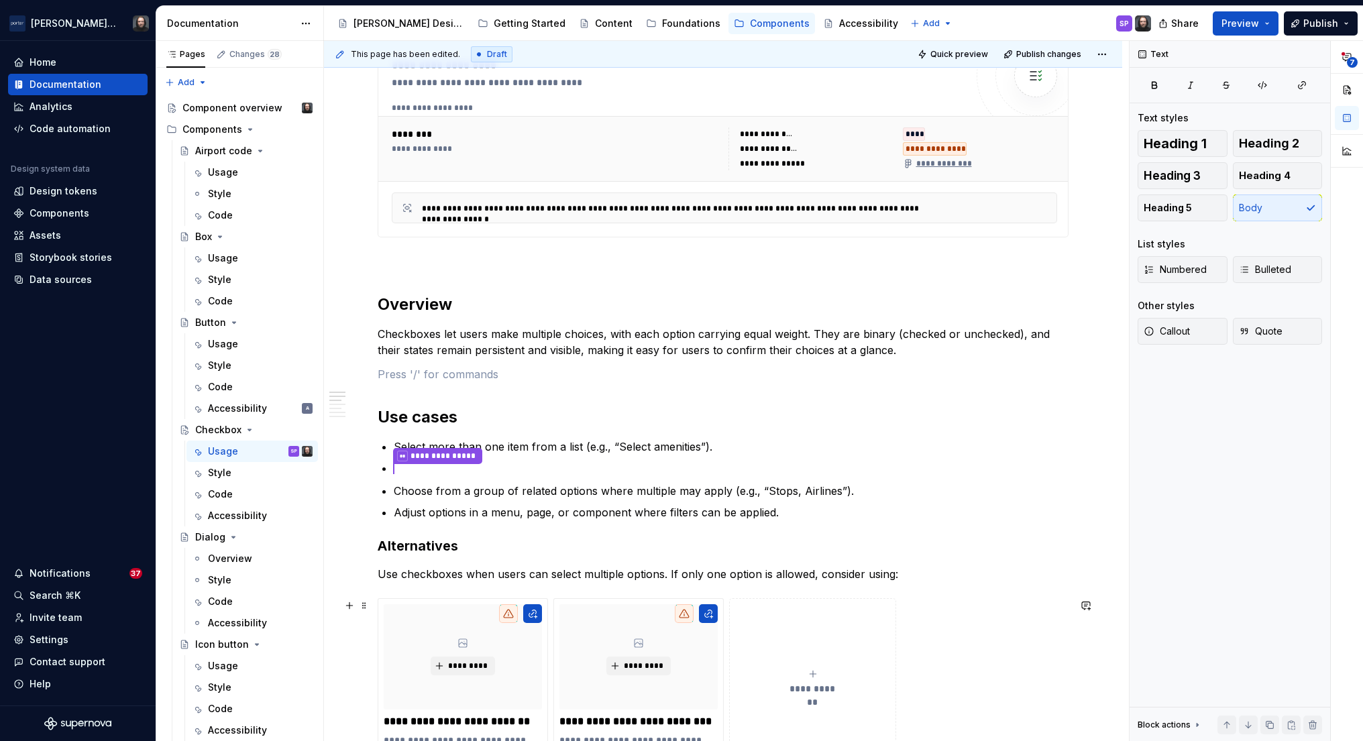
click at [954, 644] on div "**********" at bounding box center [723, 682] width 691 height 168
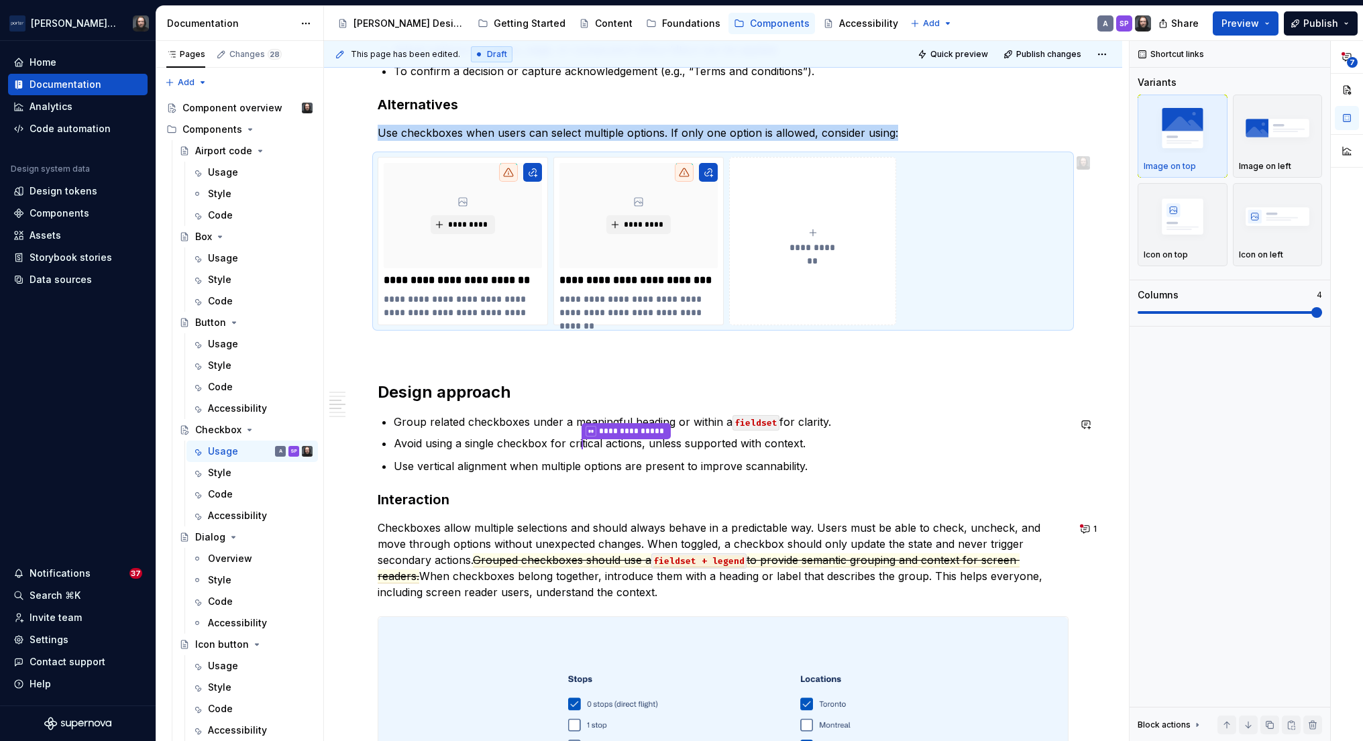
scroll to position [1065, 0]
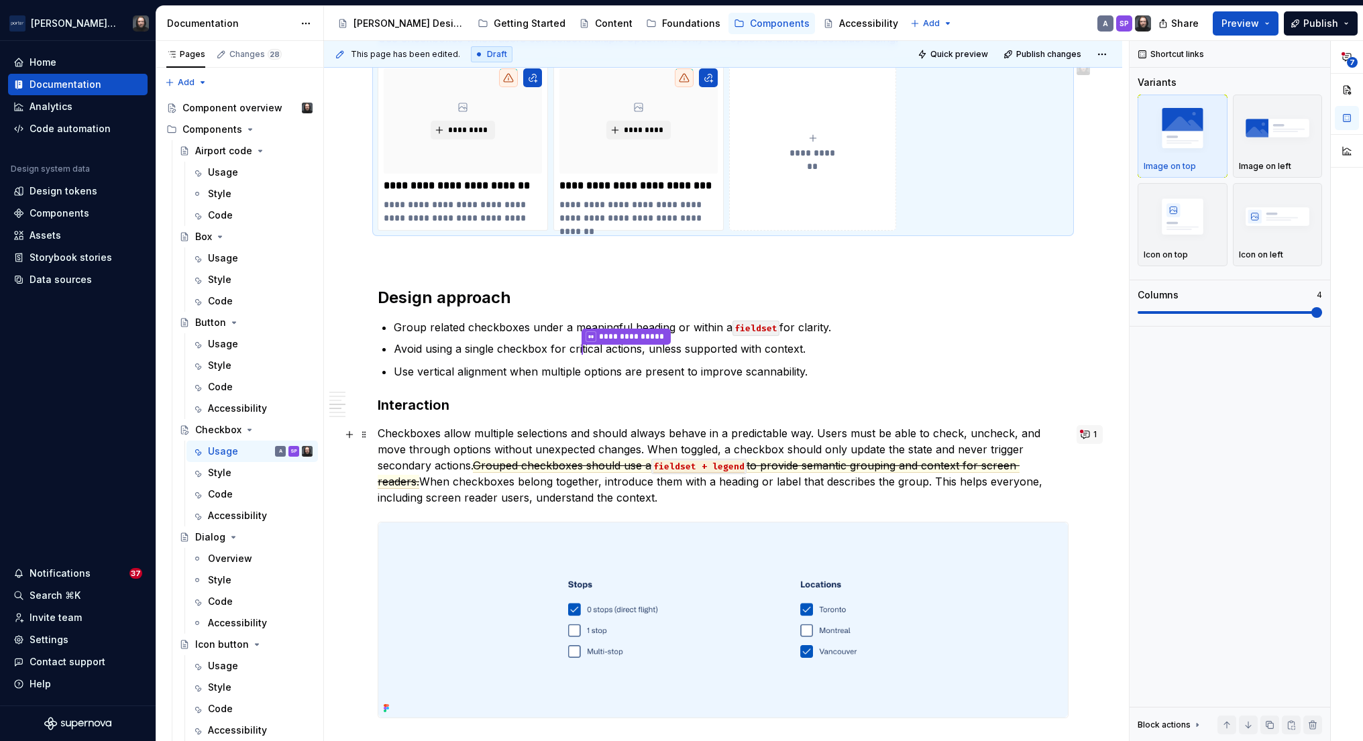
click at [1091, 433] on button "1" at bounding box center [1090, 434] width 26 height 19
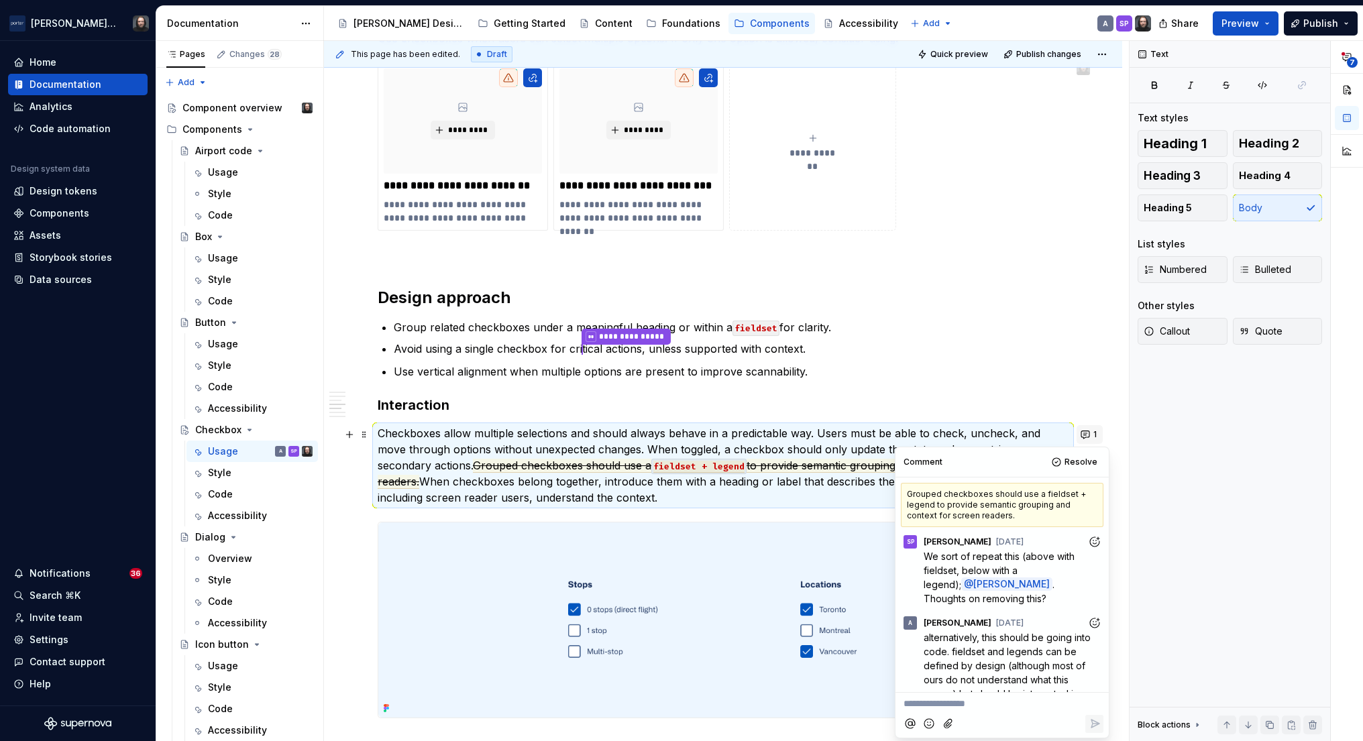
scroll to position [235, 0]
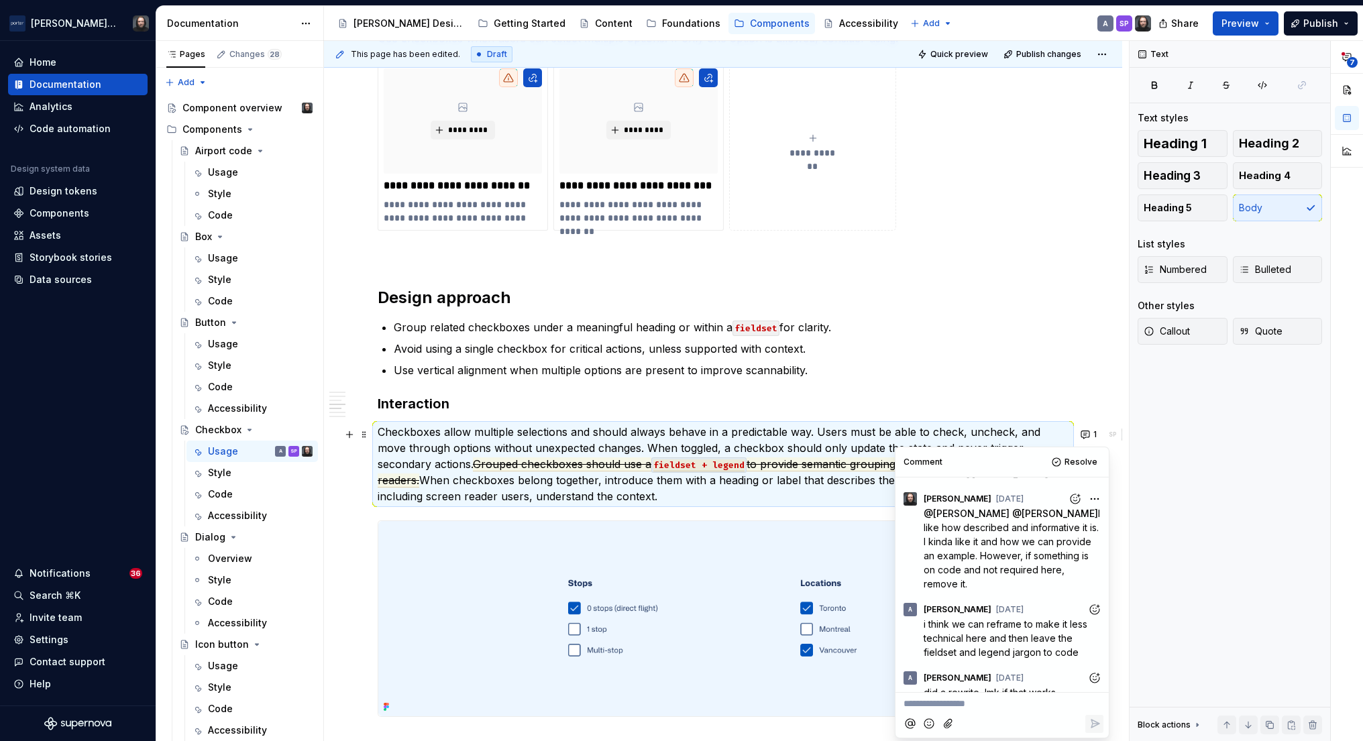
click at [343, 491] on div "**********" at bounding box center [723, 264] width 798 height 2195
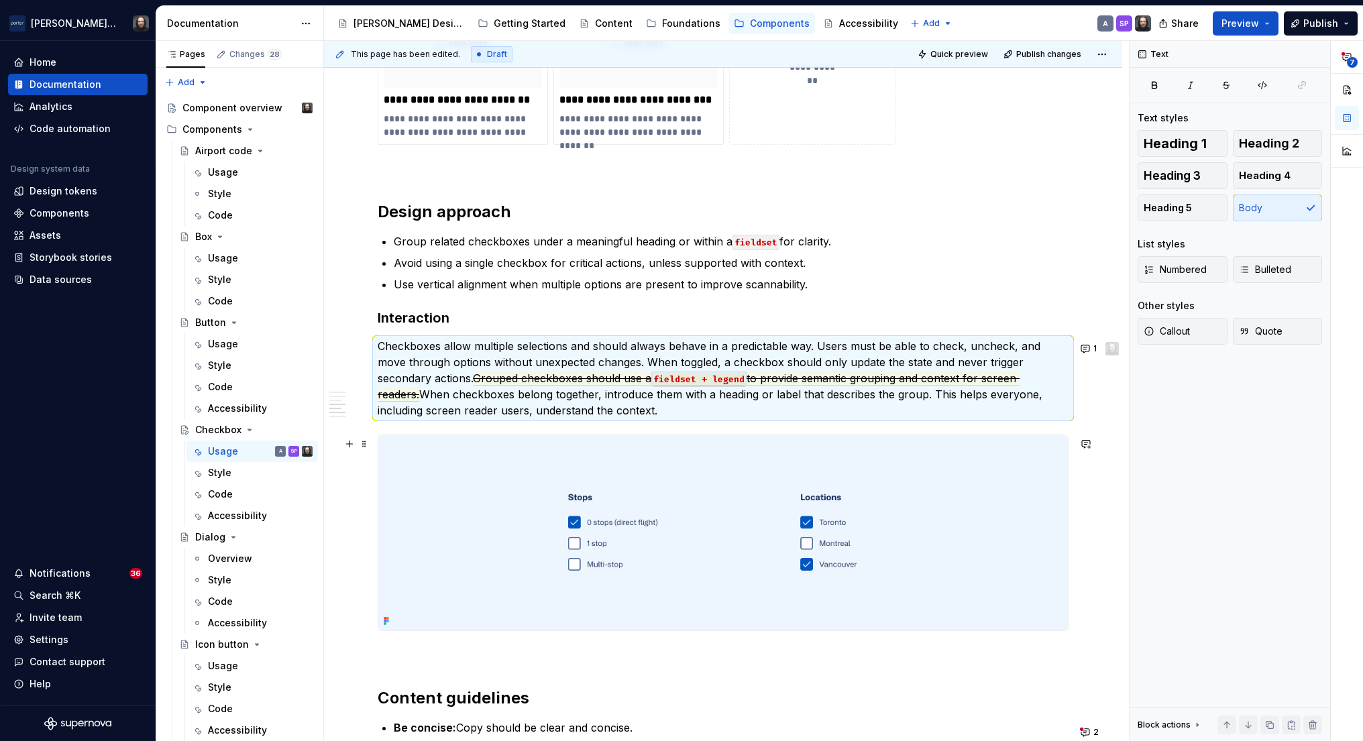
scroll to position [1142, 0]
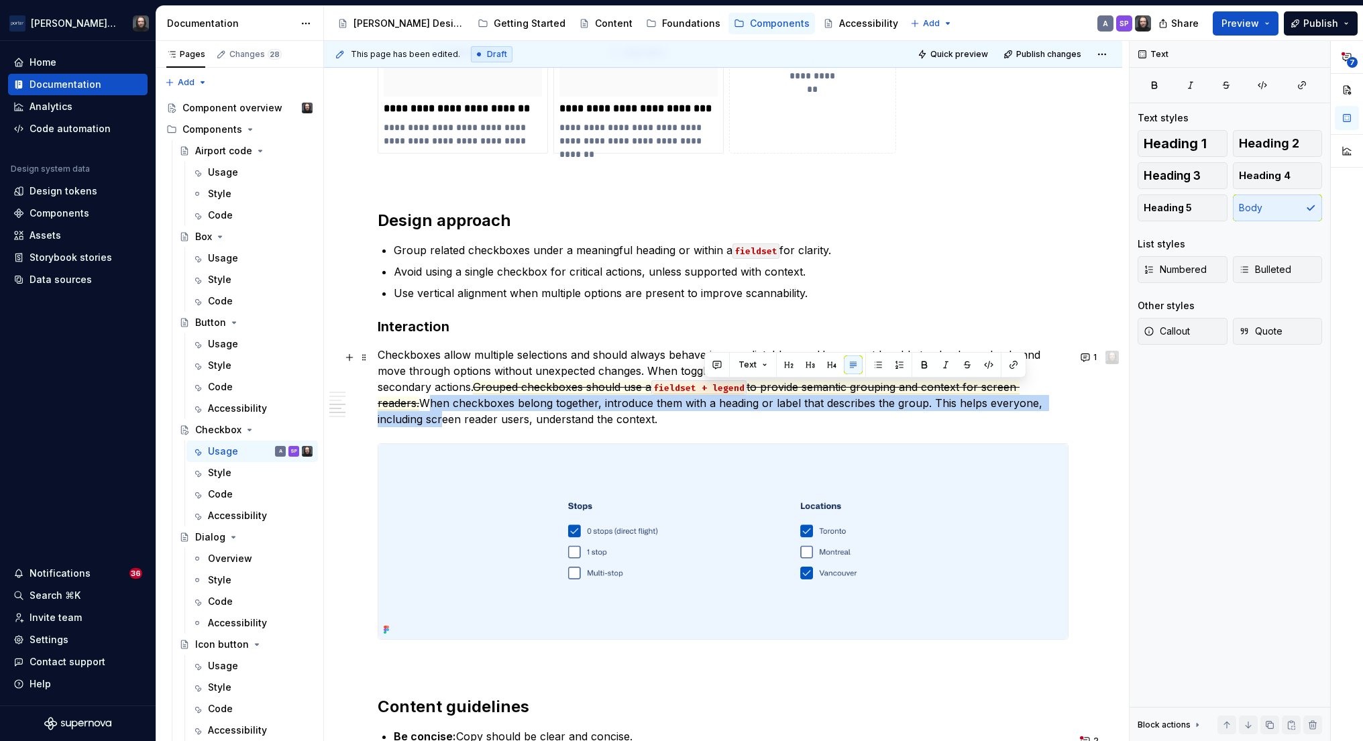
drag, startPoint x: 1018, startPoint y: 390, endPoint x: 1030, endPoint y: 413, distance: 25.8
click at [1030, 413] on p "Checkboxes allow multiple selections and should always behave in a predictable …" at bounding box center [723, 387] width 691 height 80
click at [1087, 508] on div "**********" at bounding box center [723, 187] width 798 height 2195
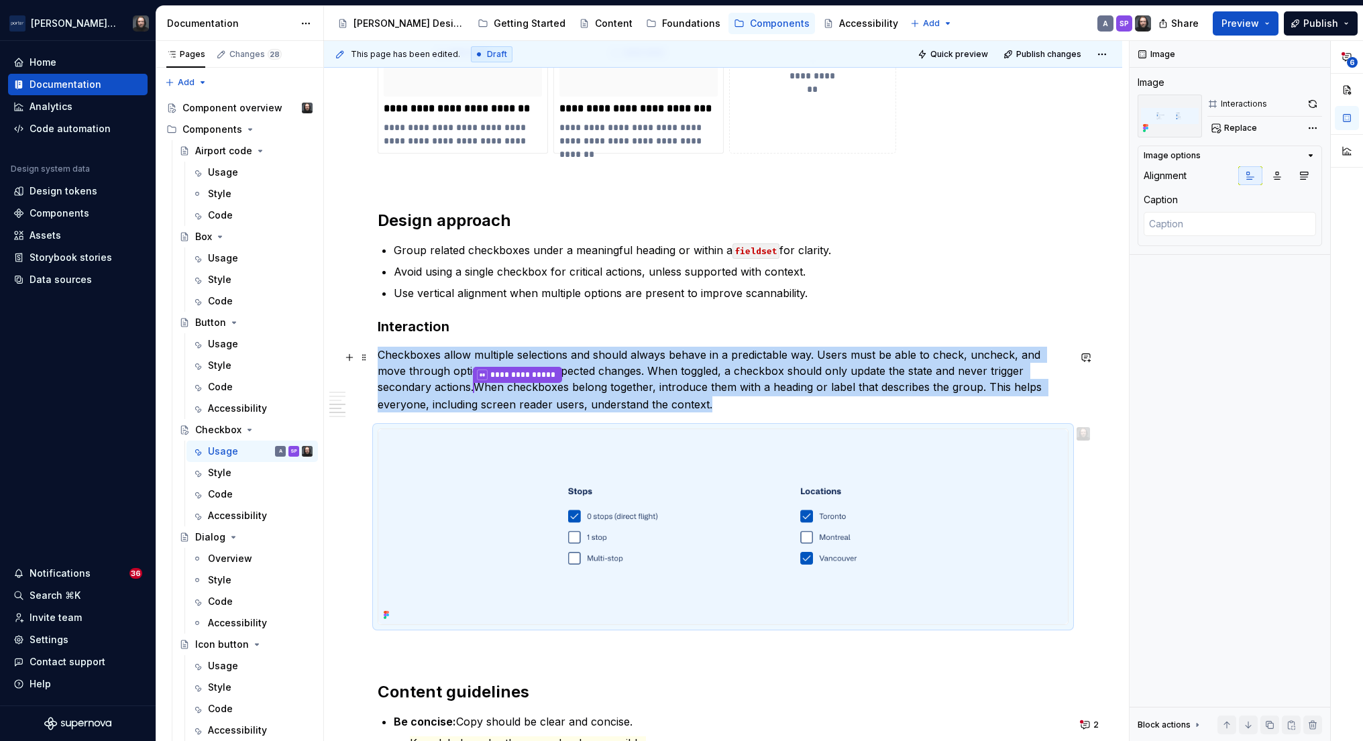
click at [1093, 357] on button "button" at bounding box center [1086, 357] width 19 height 19
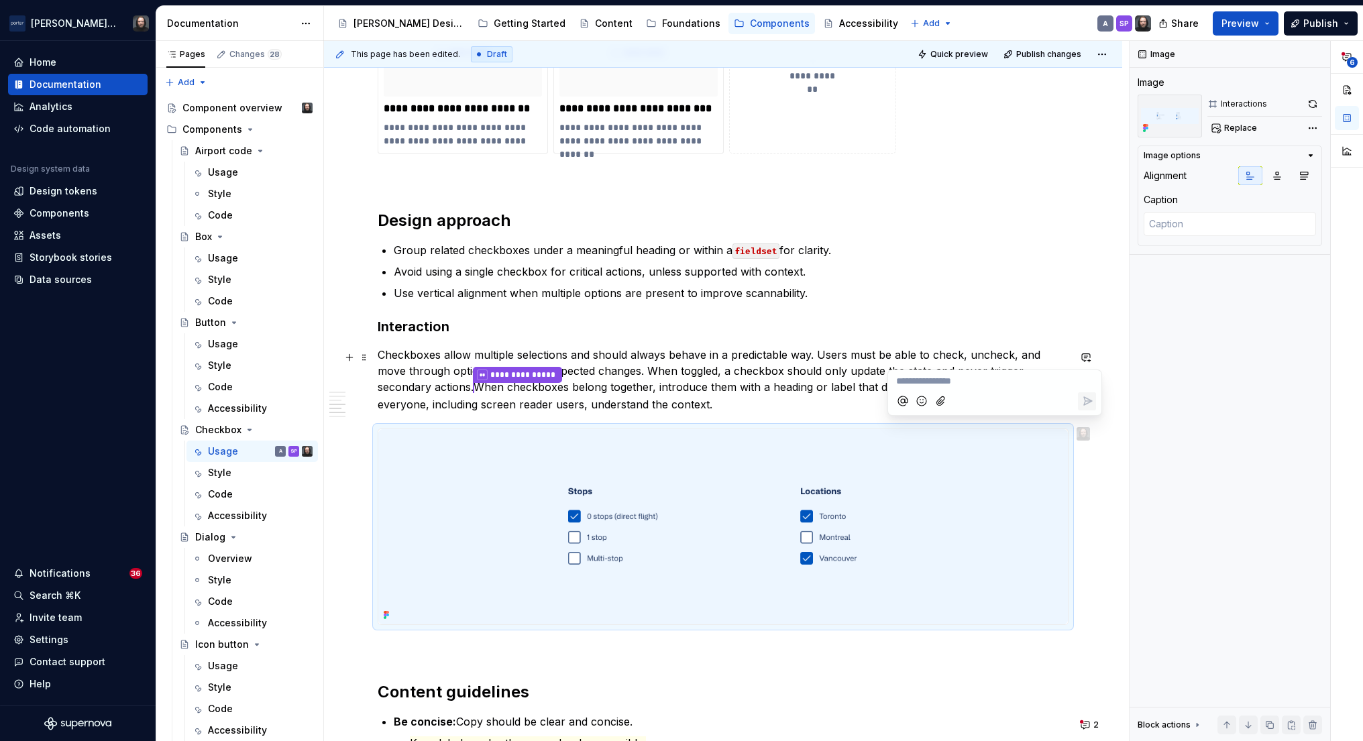
click at [1096, 548] on div "**********" at bounding box center [723, 180] width 798 height 2180
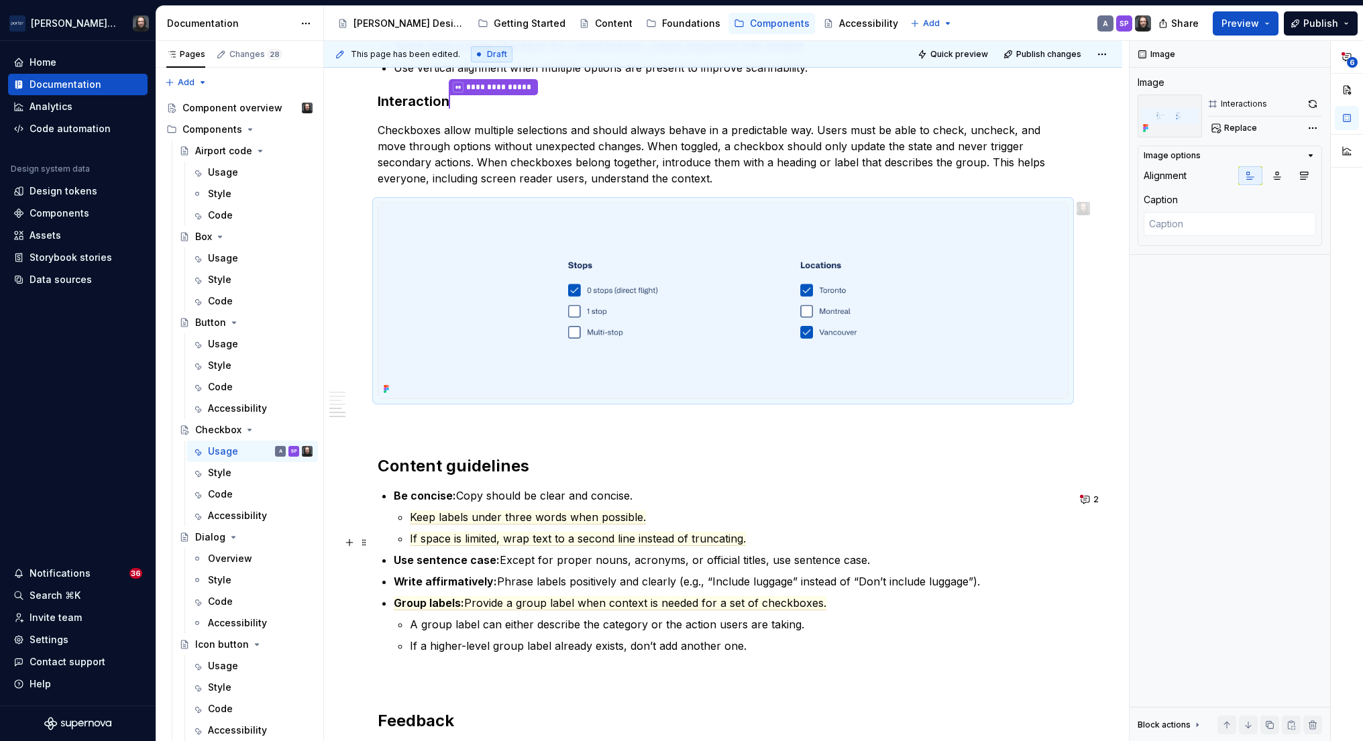
scroll to position [1432, 0]
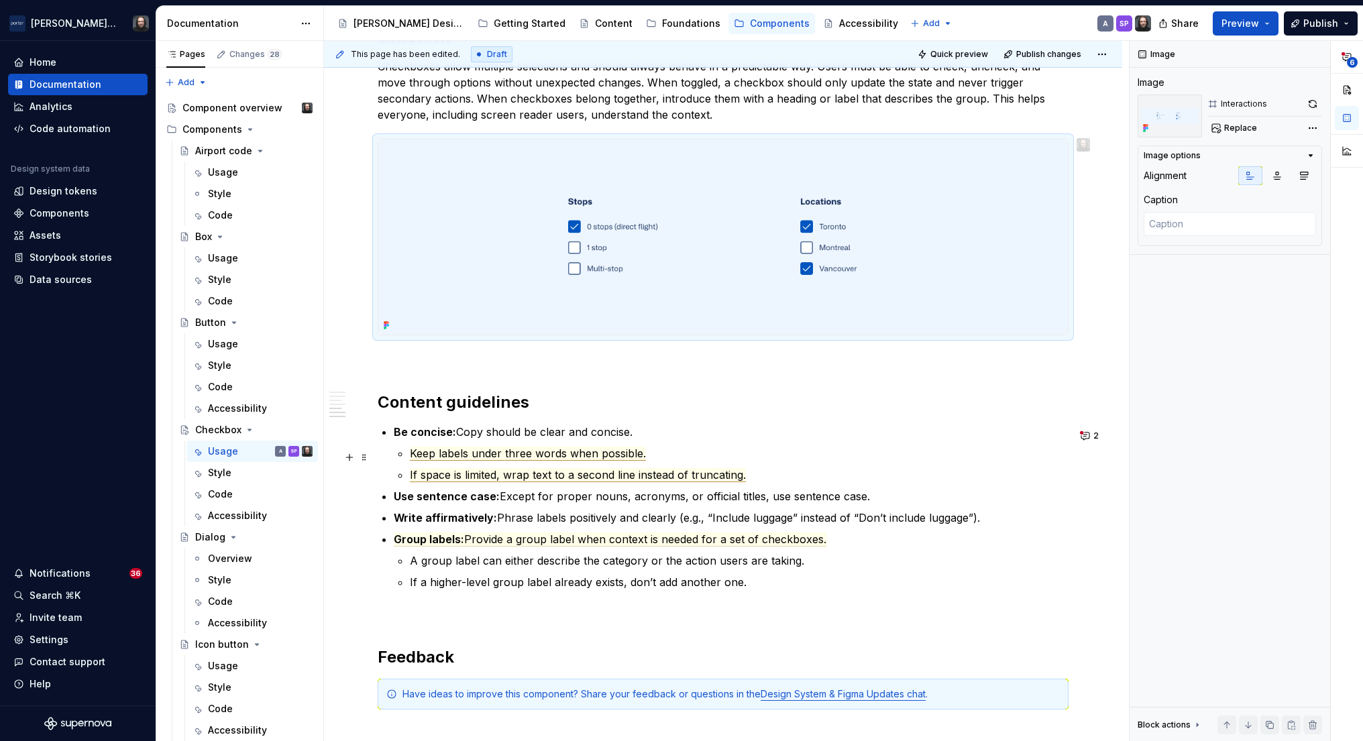
click at [512, 457] on span "Keep labels under three words when possible." at bounding box center [528, 454] width 236 height 14
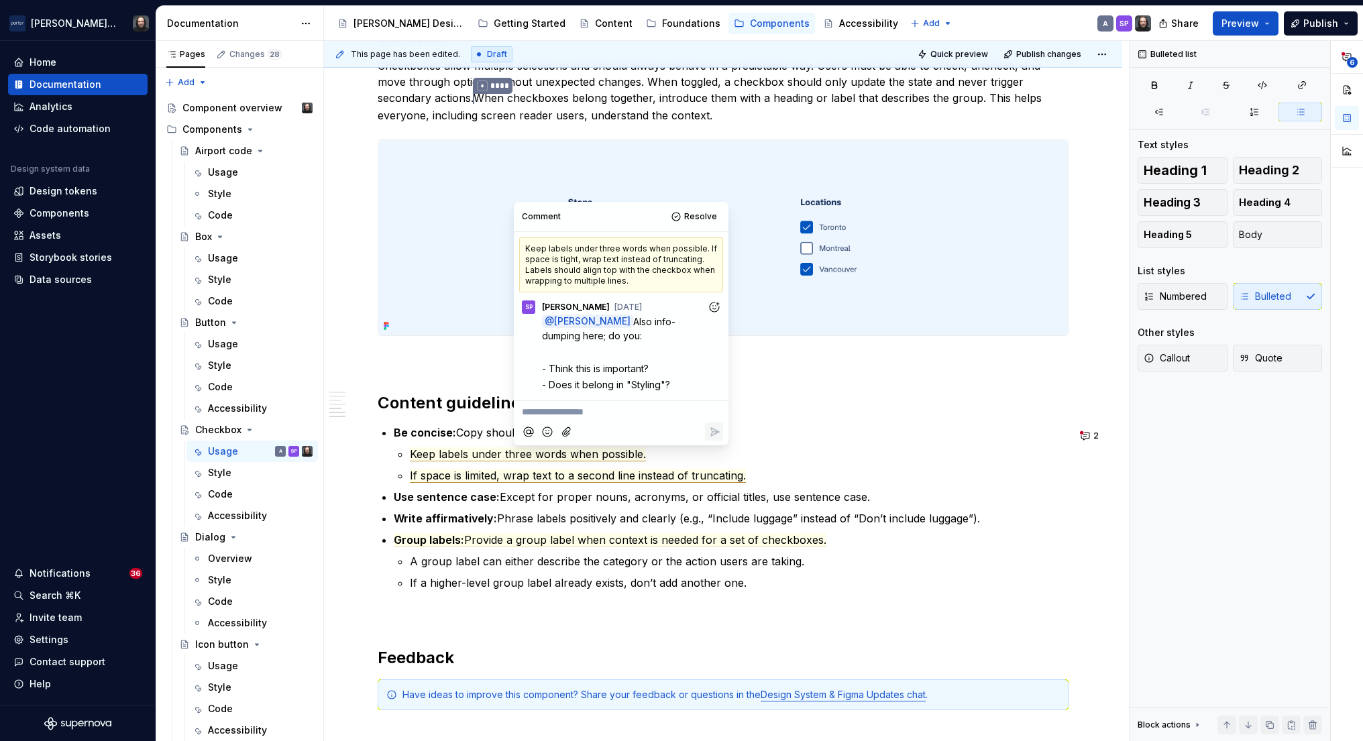
drag, startPoint x: 362, startPoint y: 363, endPoint x: 523, endPoint y: 602, distance: 288.4
click at [362, 364] on div "**********" at bounding box center [726, 391] width 805 height 701
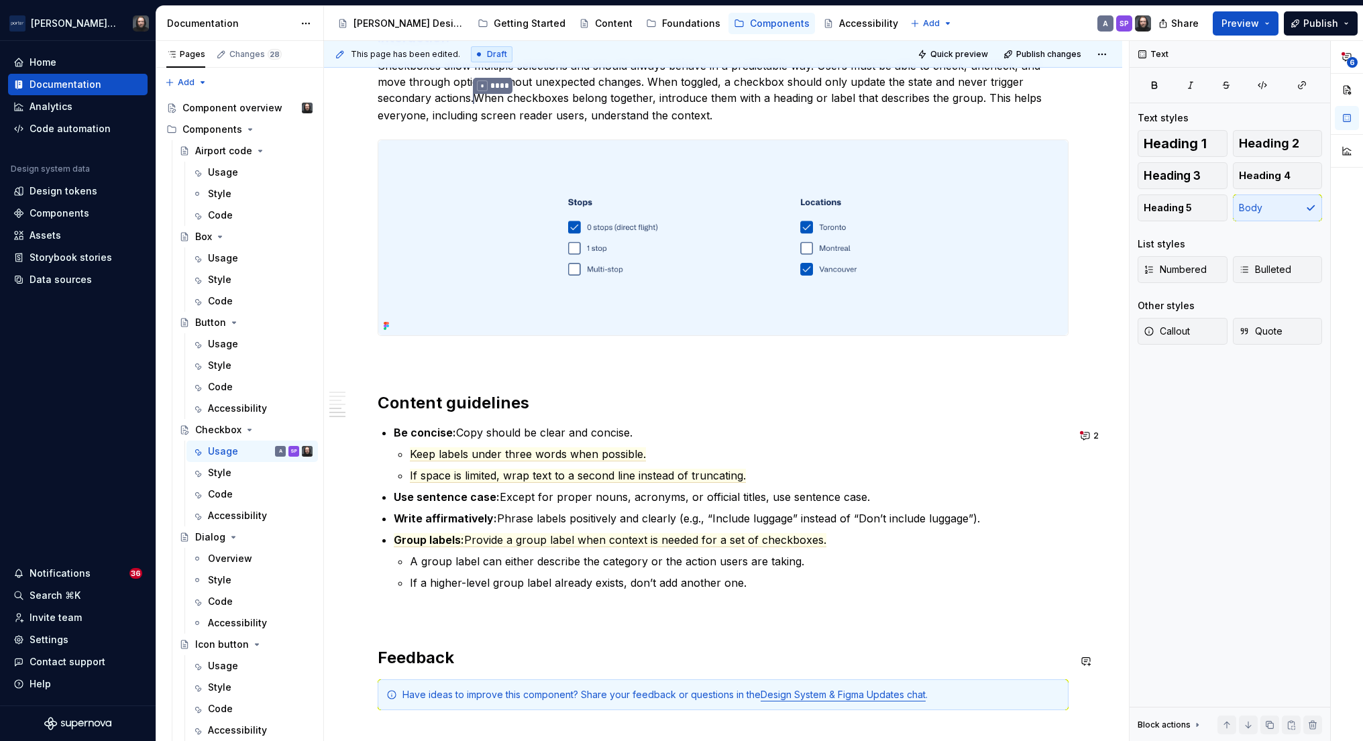
type textarea "*"
type textarea "Checkboxes allow users to select multiple options or confirm agreement."
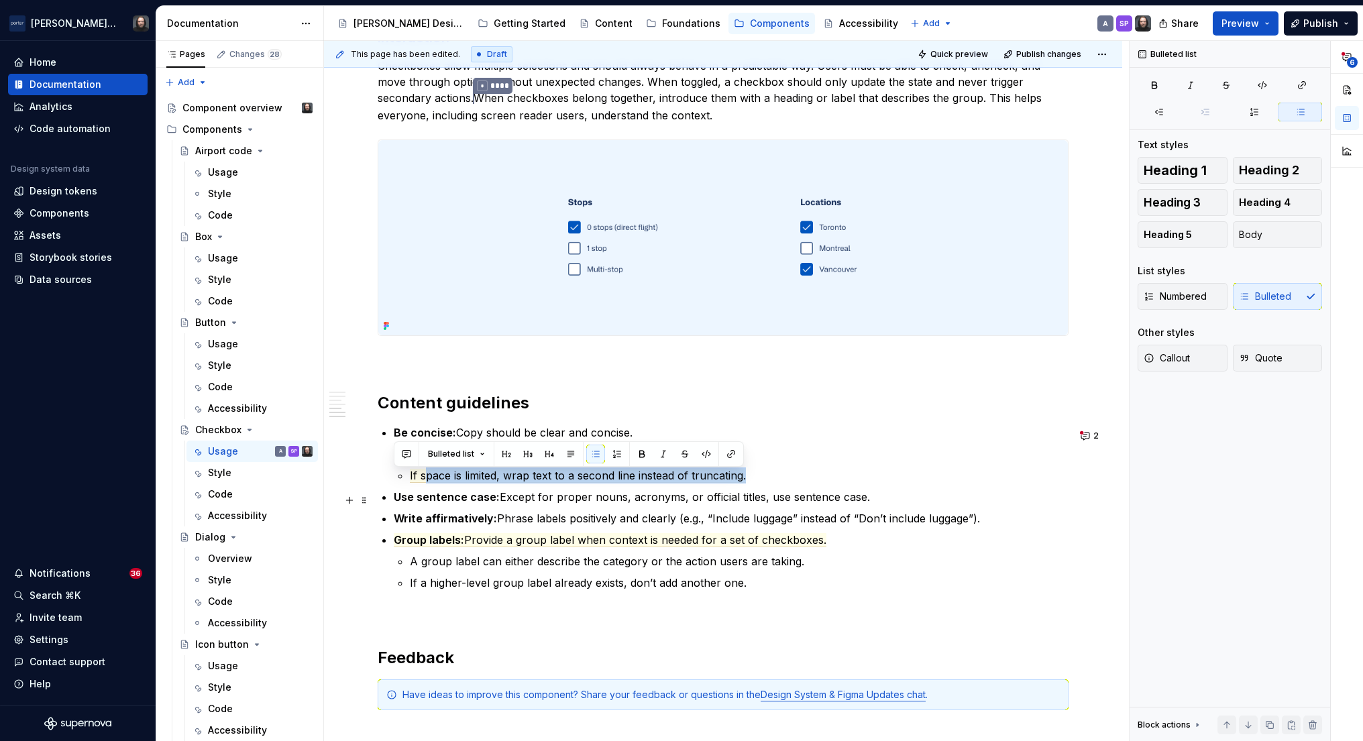
drag, startPoint x: 426, startPoint y: 481, endPoint x: 667, endPoint y: 487, distance: 240.9
click at [667, 488] on ul "Be concise: Copy should be clear and concise. Keep labels under three words whe…" at bounding box center [731, 508] width 675 height 166
drag, startPoint x: 663, startPoint y: 479, endPoint x: 468, endPoint y: 481, distance: 194.6
click at [468, 481] on span "If space is limited, wrap text to a second line instead of truncating." at bounding box center [578, 476] width 336 height 14
click at [900, 484] on p "If space is limited, wrap text to a second line instead of truncating." at bounding box center [739, 476] width 659 height 16
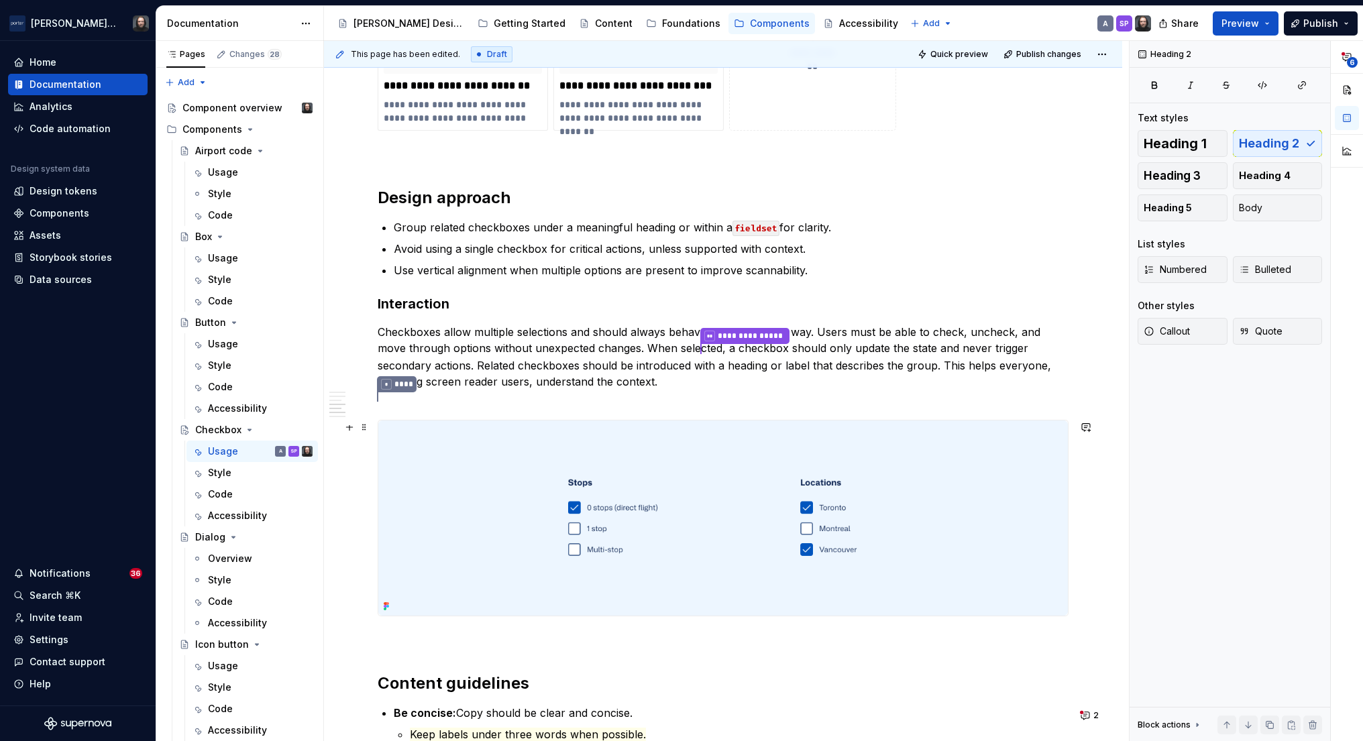
scroll to position [1562, 0]
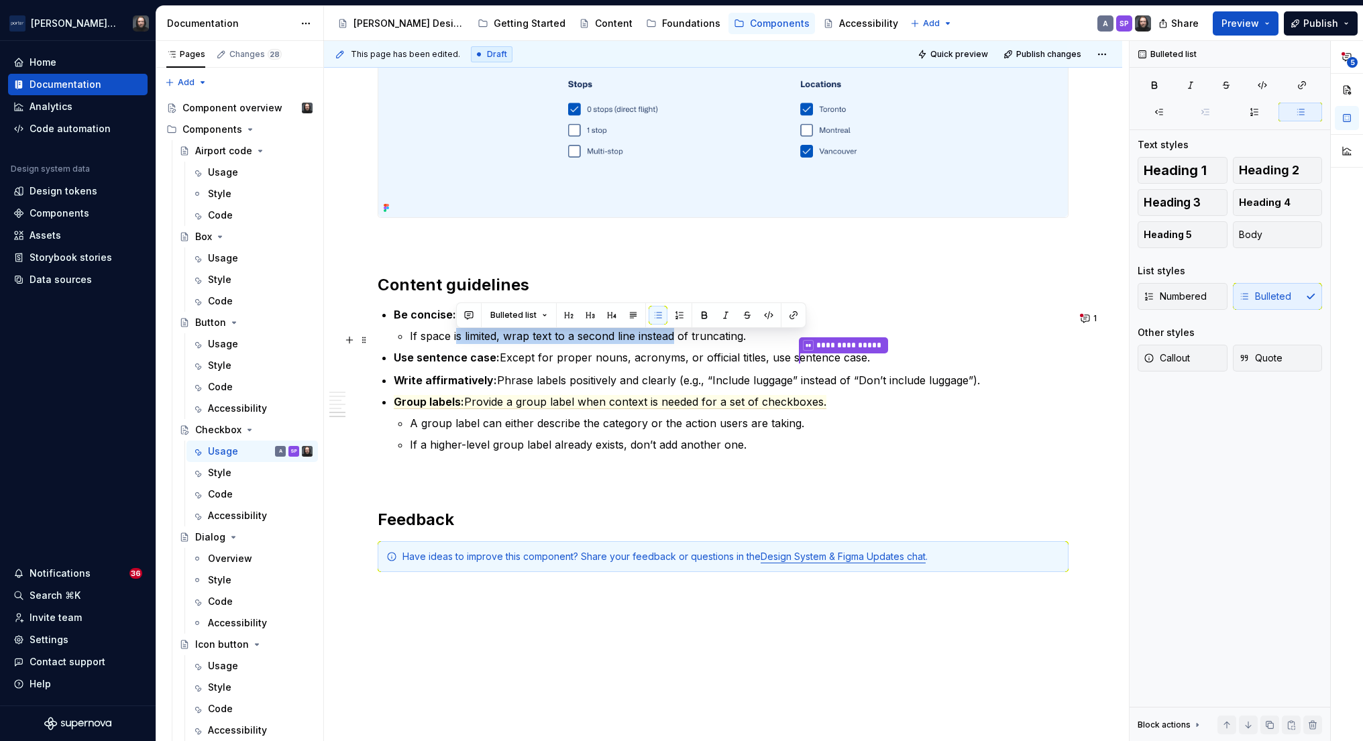
drag, startPoint x: 466, startPoint y: 341, endPoint x: 682, endPoint y: 342, distance: 216.0
click at [680, 342] on commenthighlight "If space is limited, wrap text to a second line instead of truncating." at bounding box center [578, 335] width 336 height 13
drag, startPoint x: 687, startPoint y: 342, endPoint x: 727, endPoint y: 374, distance: 51.5
click at [687, 341] on commenthighlight "If space is limited, wrap text to a second line instead of truncating." at bounding box center [578, 335] width 336 height 13
click at [793, 519] on h2 "Feedback" at bounding box center [723, 519] width 691 height 21
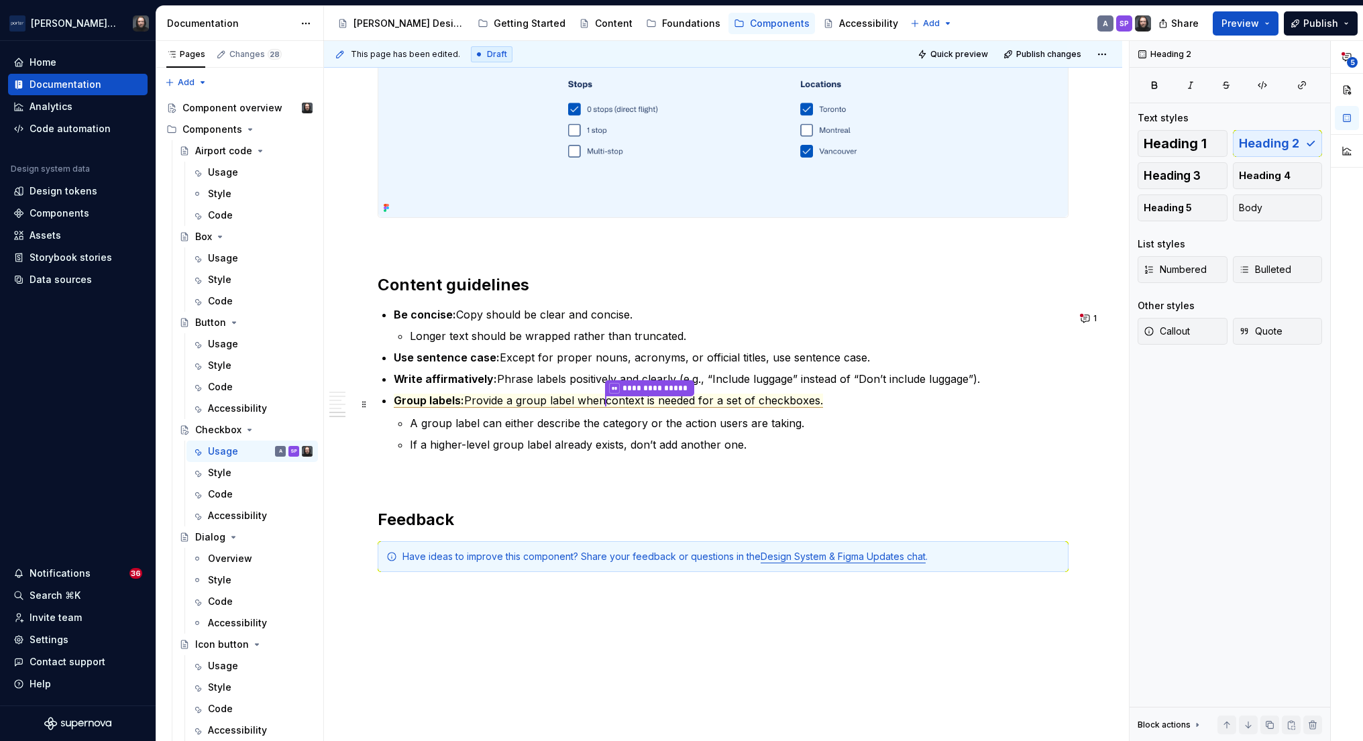
click at [571, 405] on span "Provide a group label when" at bounding box center [535, 401] width 142 height 14
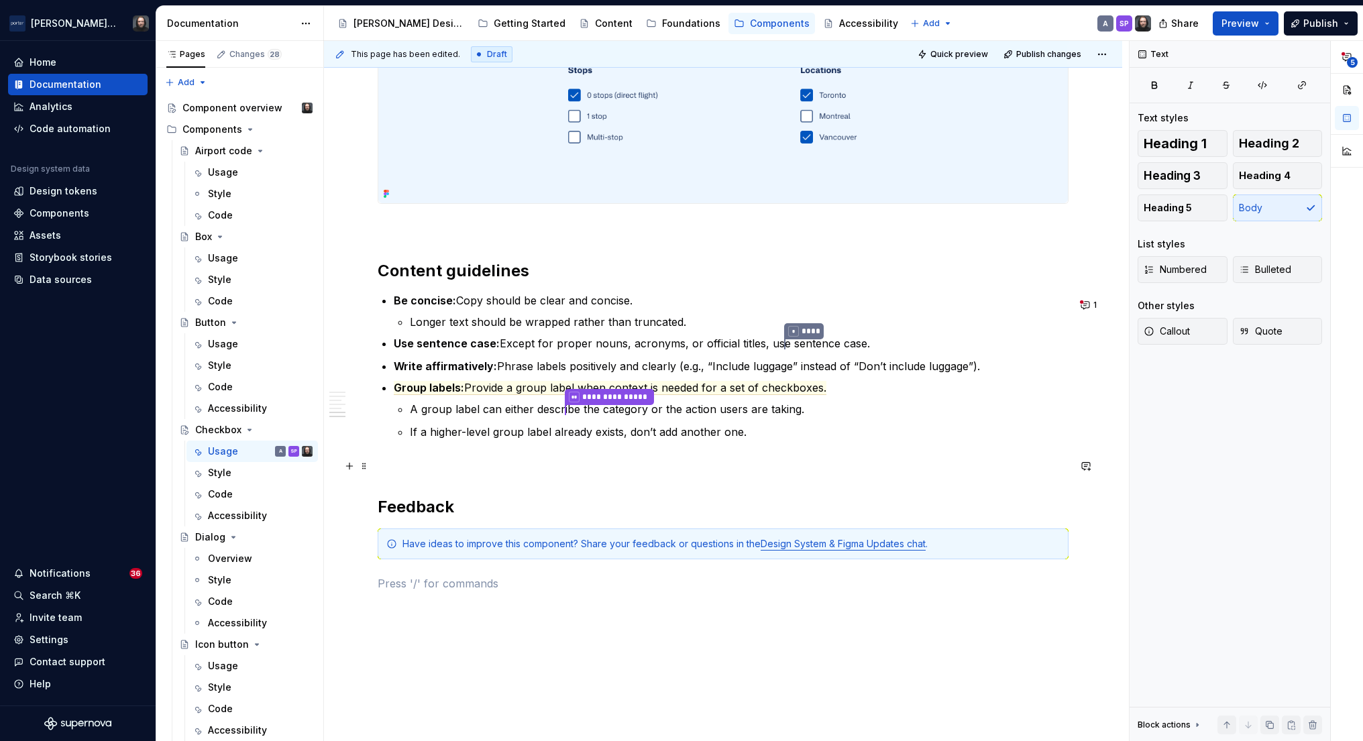
click at [1009, 464] on p at bounding box center [723, 464] width 691 height 16
click at [1094, 304] on button "1" at bounding box center [1090, 305] width 26 height 19
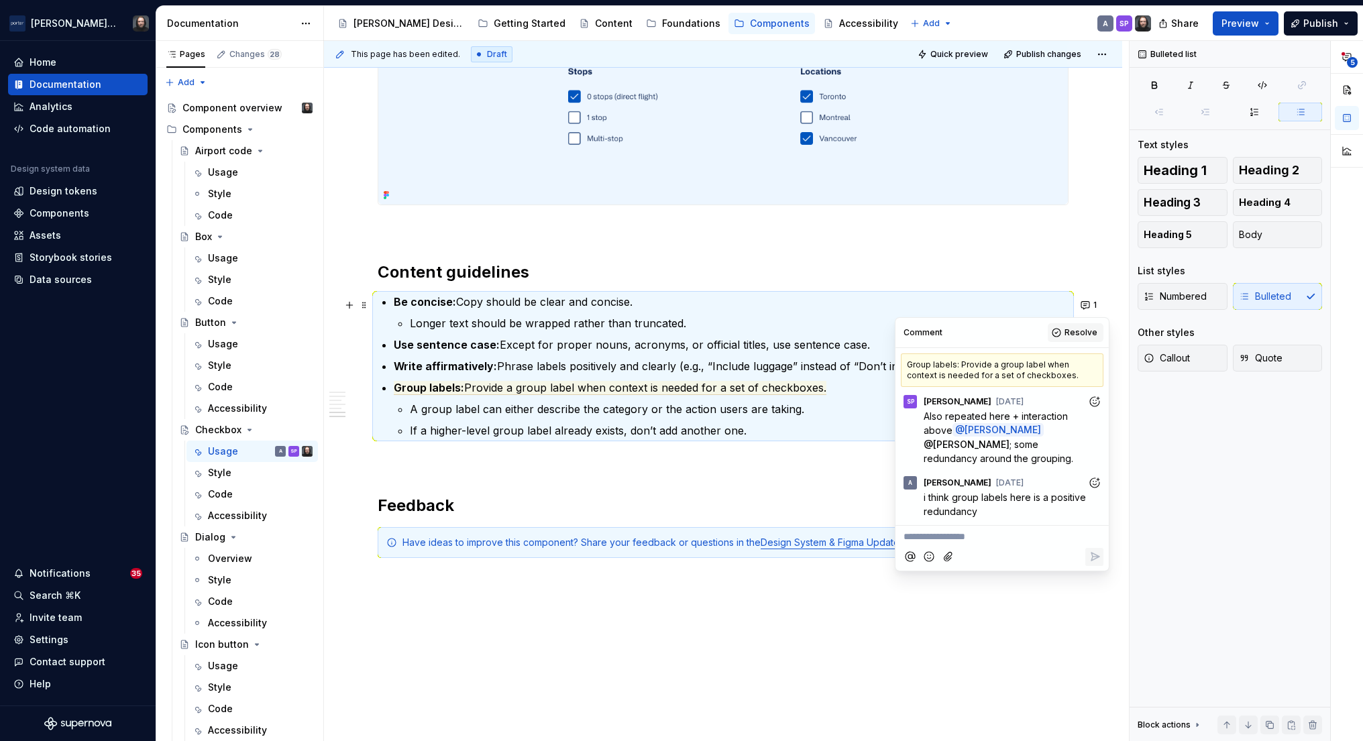
click at [1079, 330] on span "Resolve" at bounding box center [1081, 332] width 33 height 11
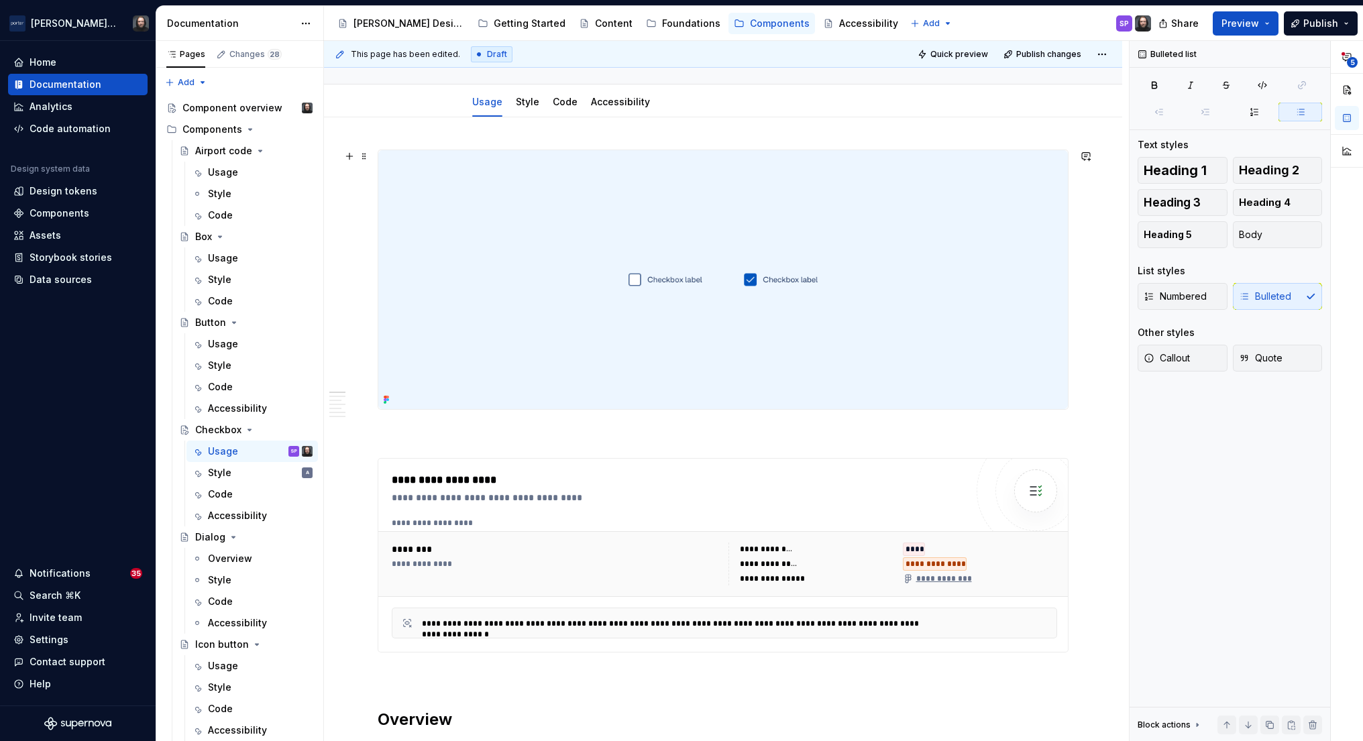
scroll to position [0, 0]
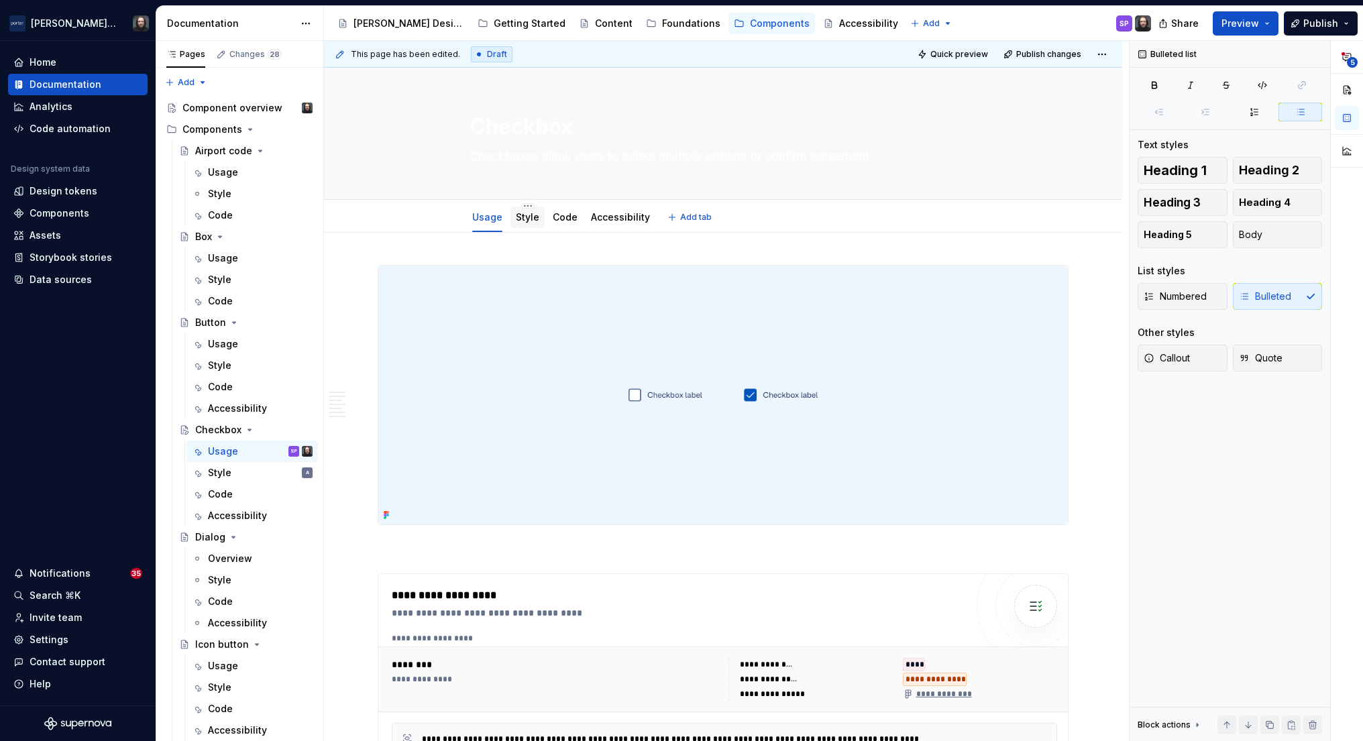
click at [521, 218] on link "Style" at bounding box center [527, 216] width 23 height 11
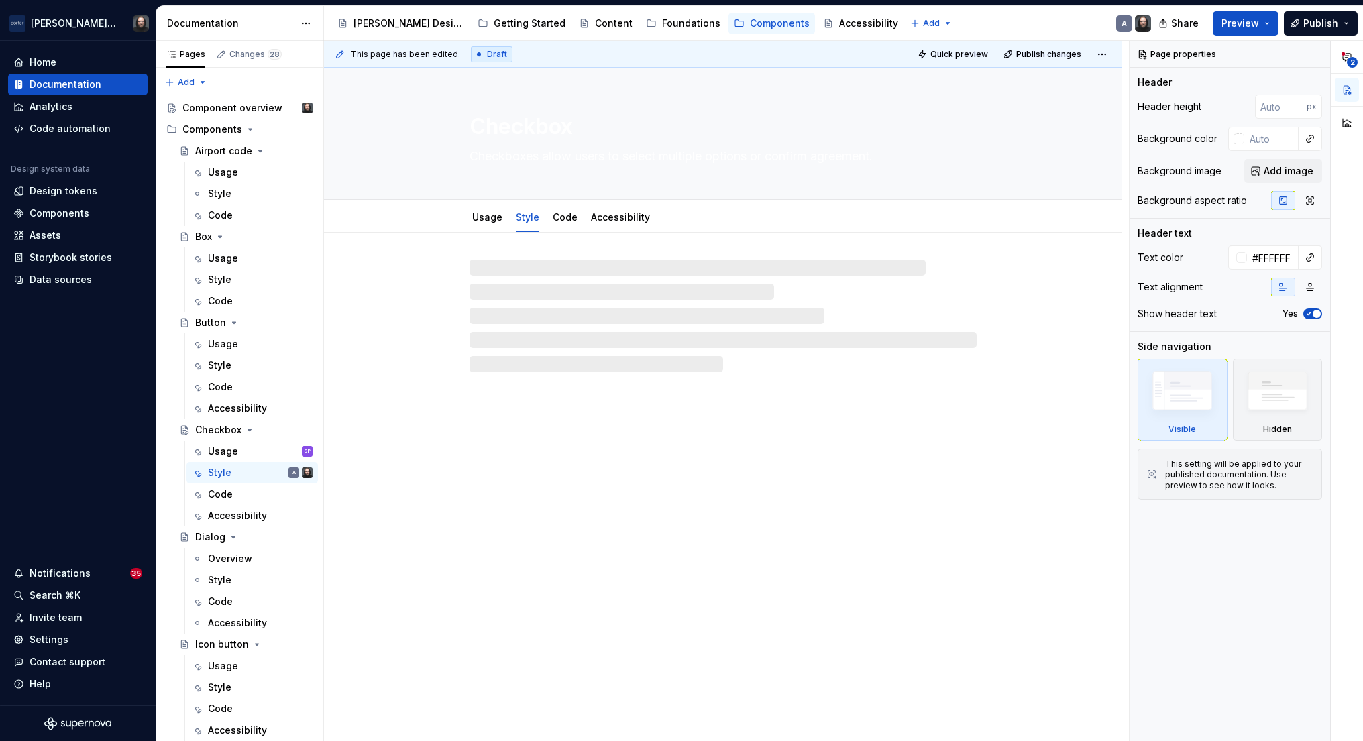
type textarea "*"
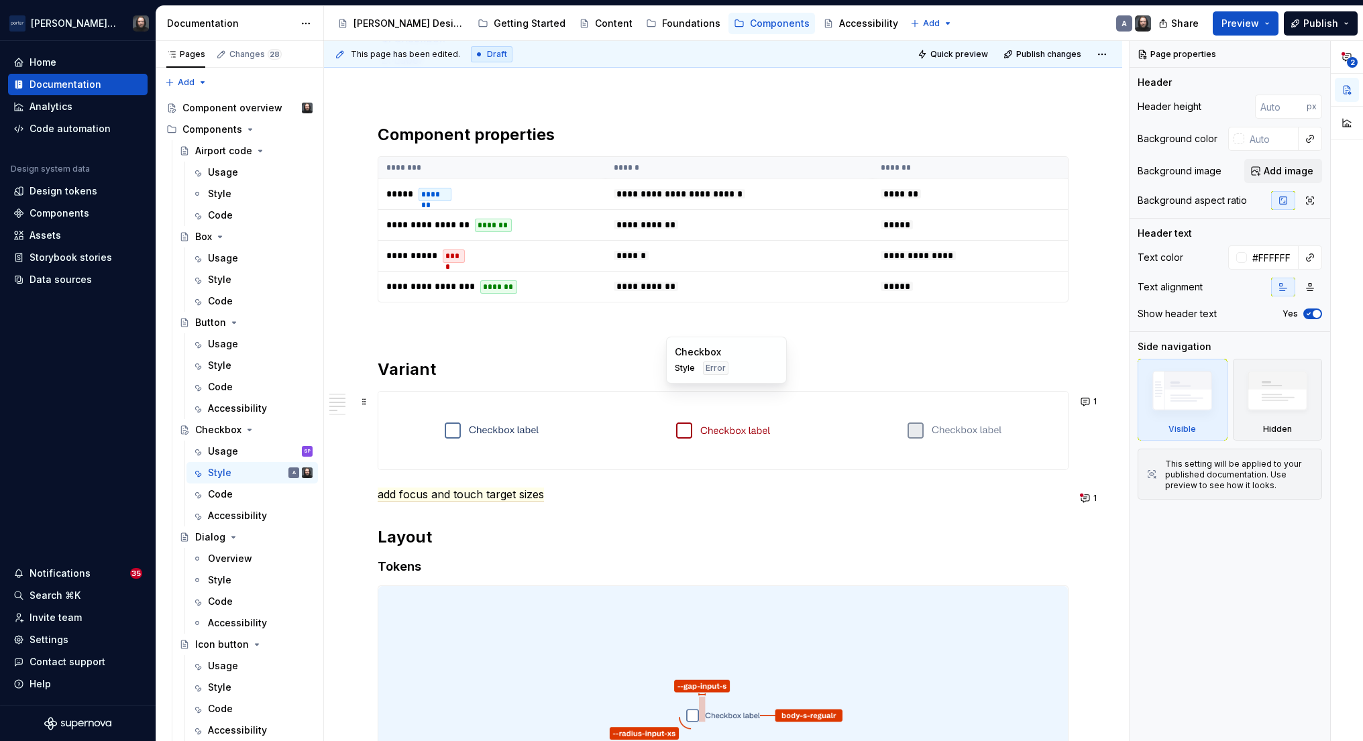
scroll to position [835, 0]
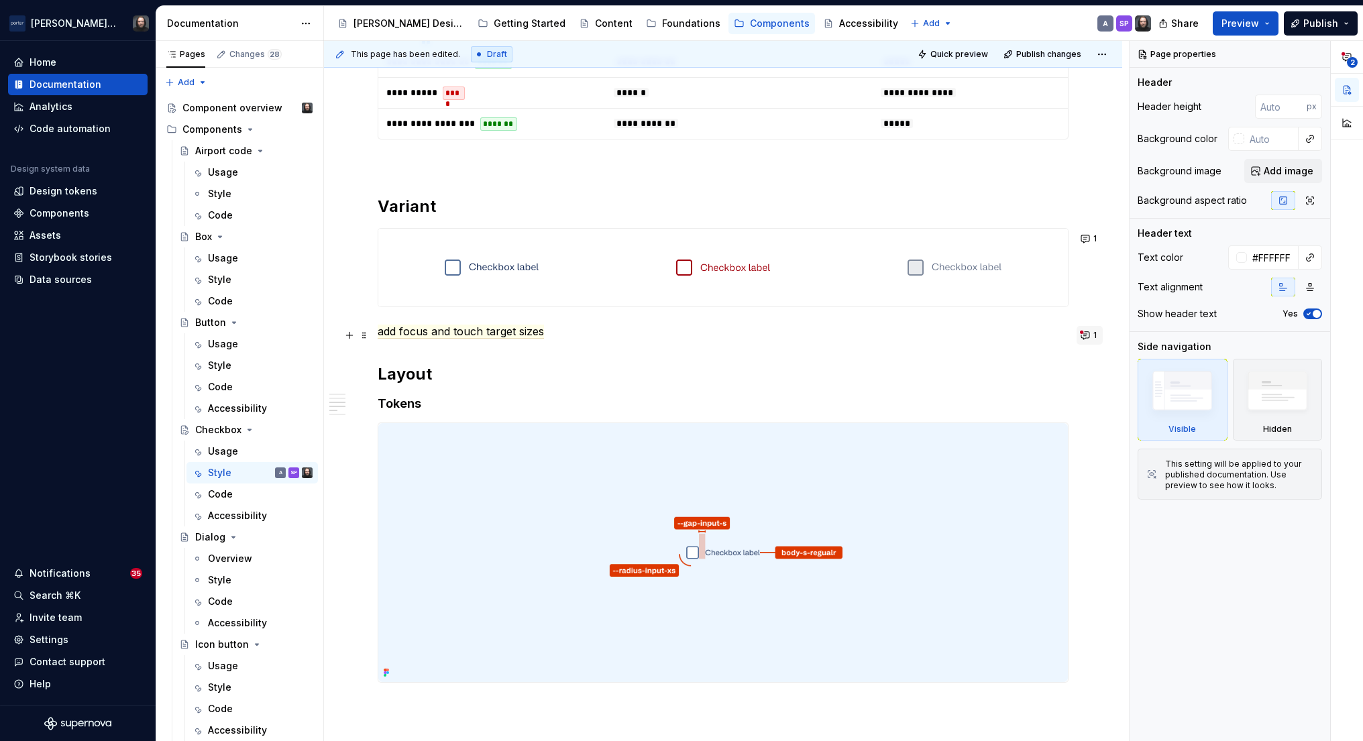
click at [1093, 337] on button "1" at bounding box center [1090, 335] width 26 height 19
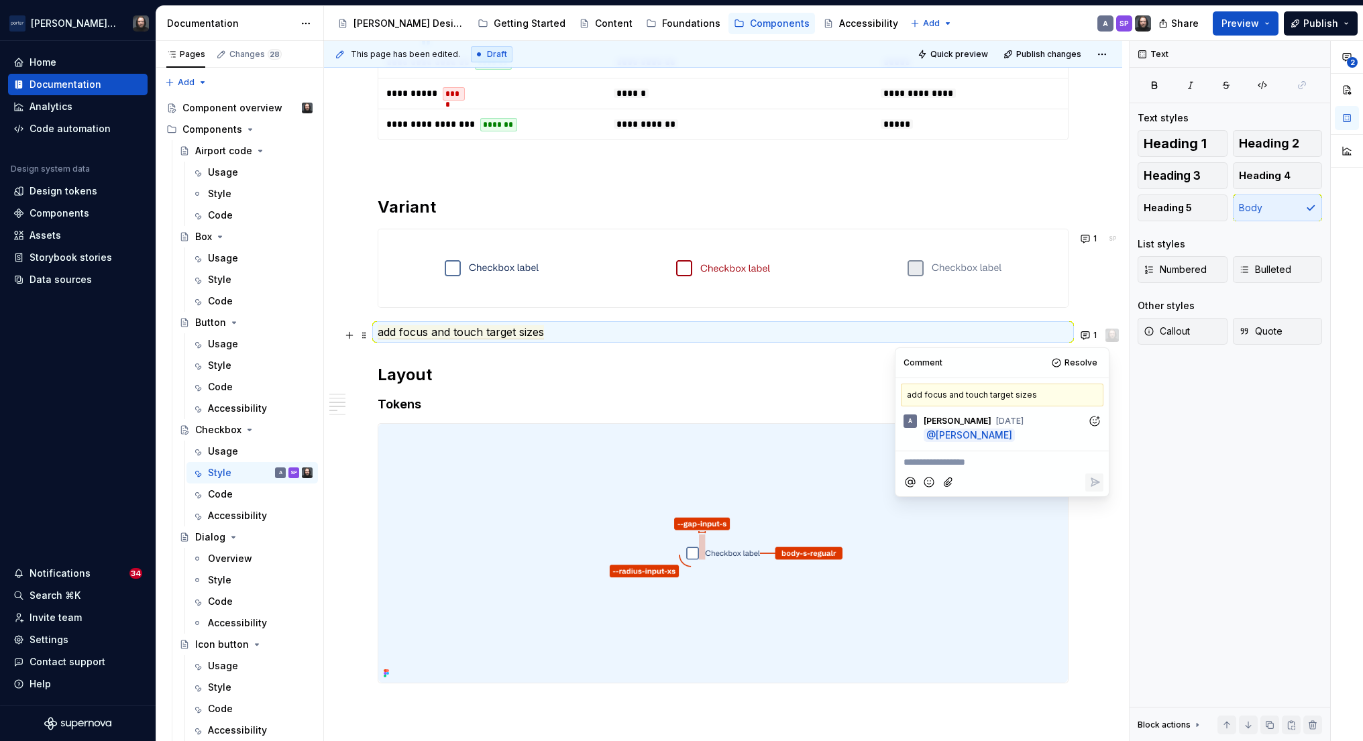
click at [331, 360] on div "**********" at bounding box center [723, 220] width 798 height 1644
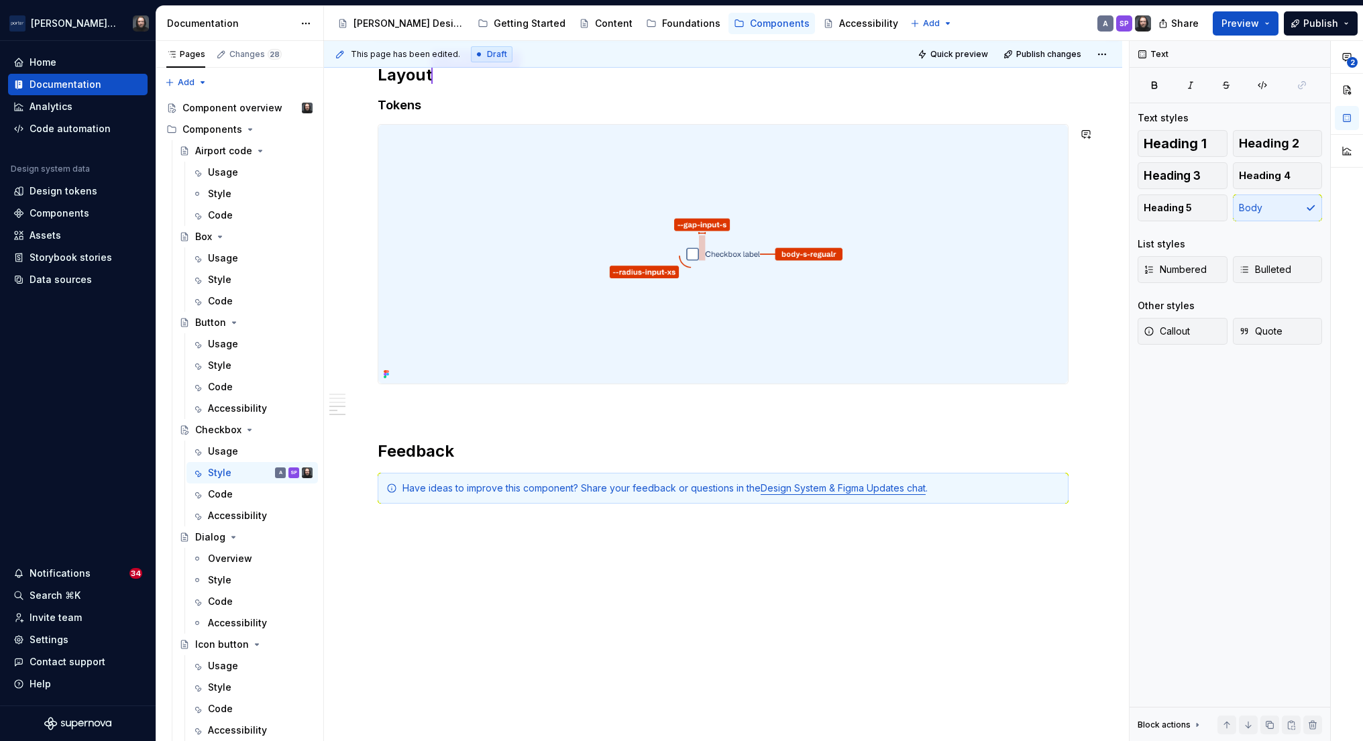
scroll to position [979, 0]
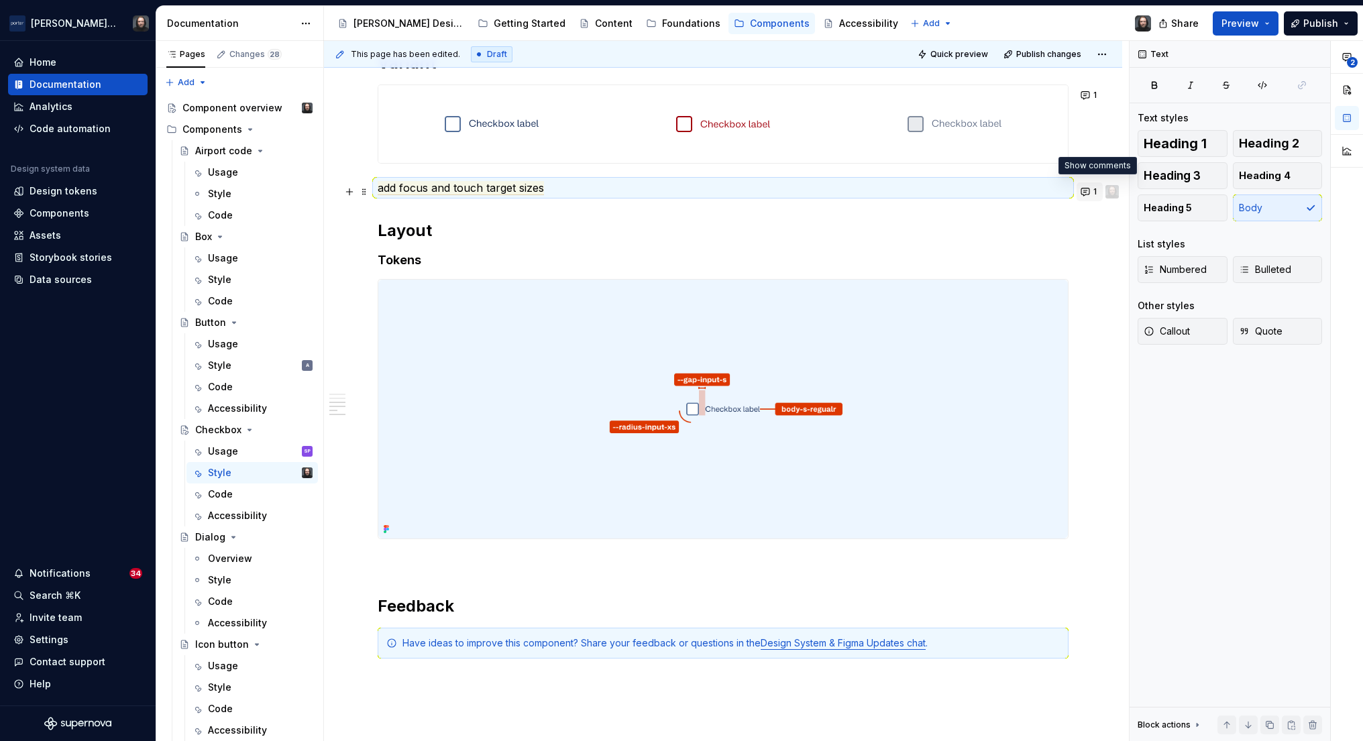
click at [1095, 191] on button "1" at bounding box center [1090, 191] width 26 height 19
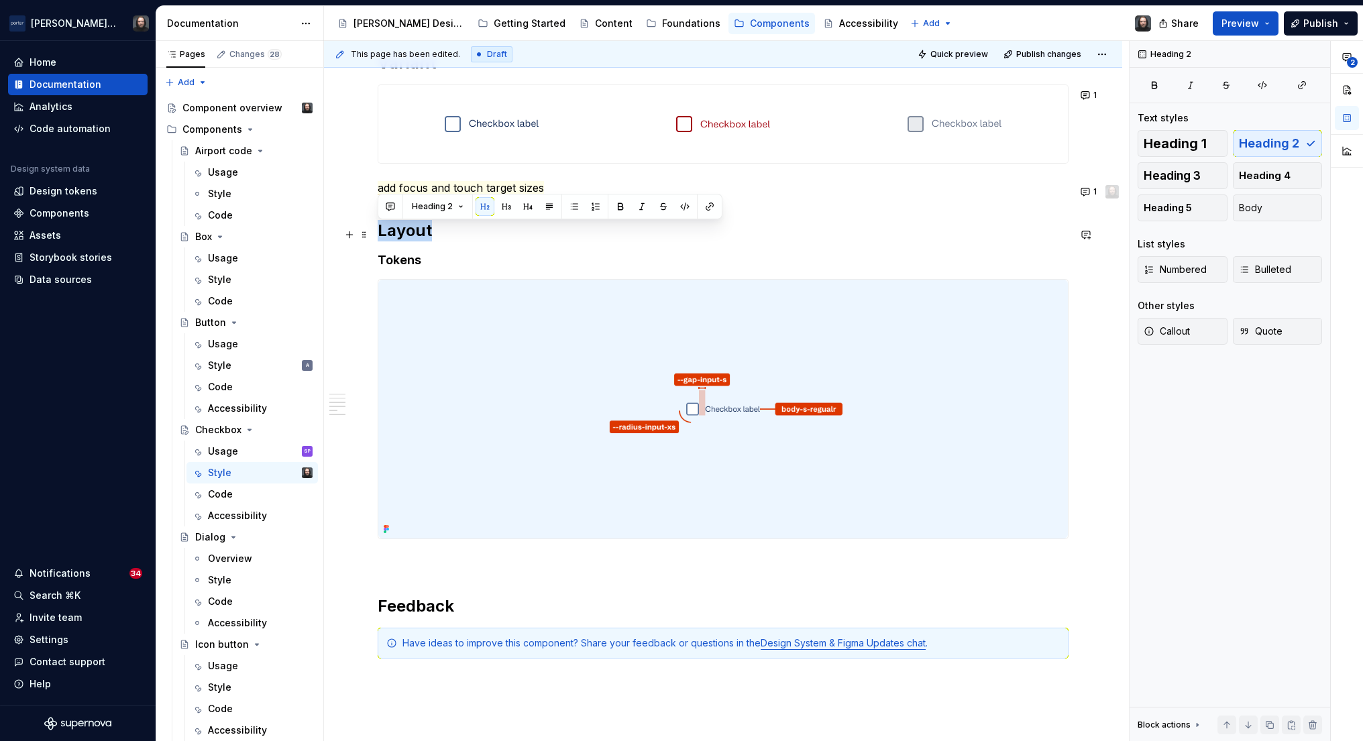
drag, startPoint x: 399, startPoint y: 238, endPoint x: 405, endPoint y: 250, distance: 13.5
click at [380, 239] on h2 "Layout" at bounding box center [723, 230] width 691 height 21
click at [394, 209] on button "button" at bounding box center [390, 206] width 19 height 19
click at [336, 317] on div "**********" at bounding box center [723, 76] width 798 height 1644
type textarea "*"
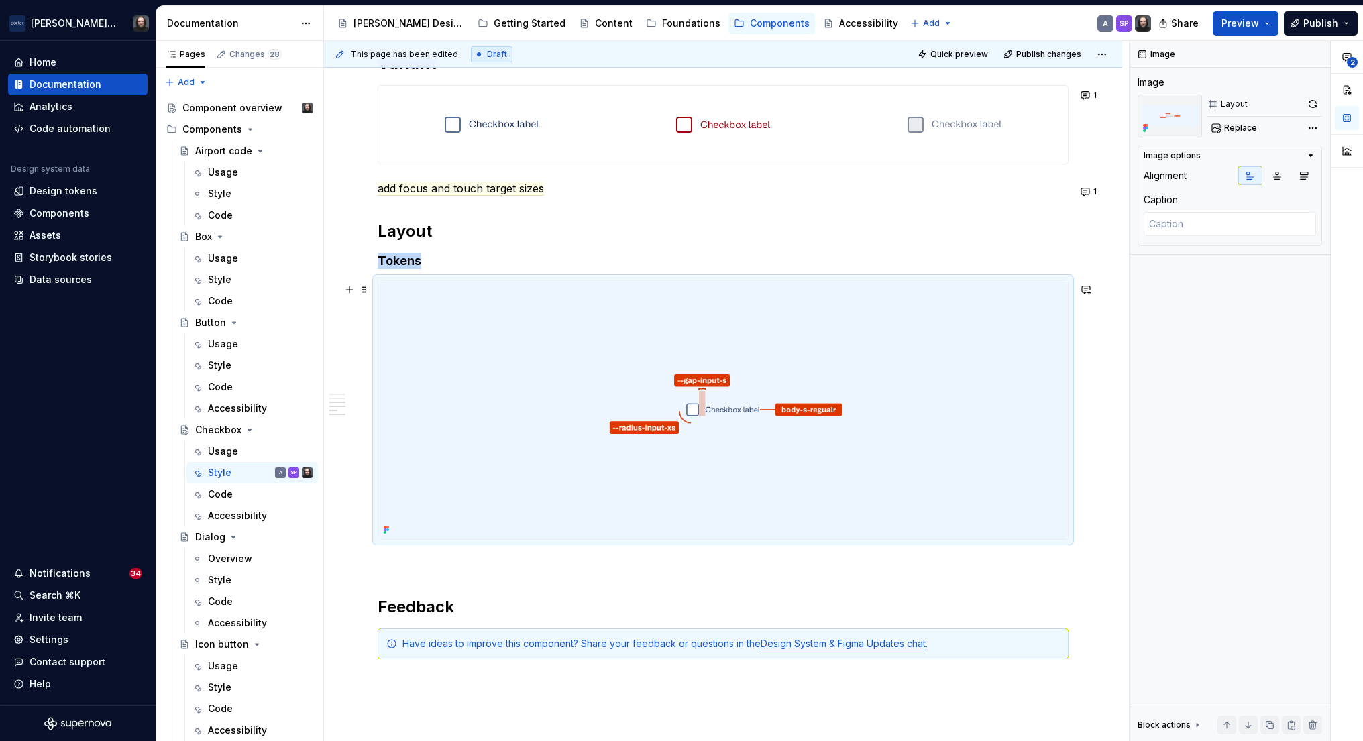
scroll to position [1032, 0]
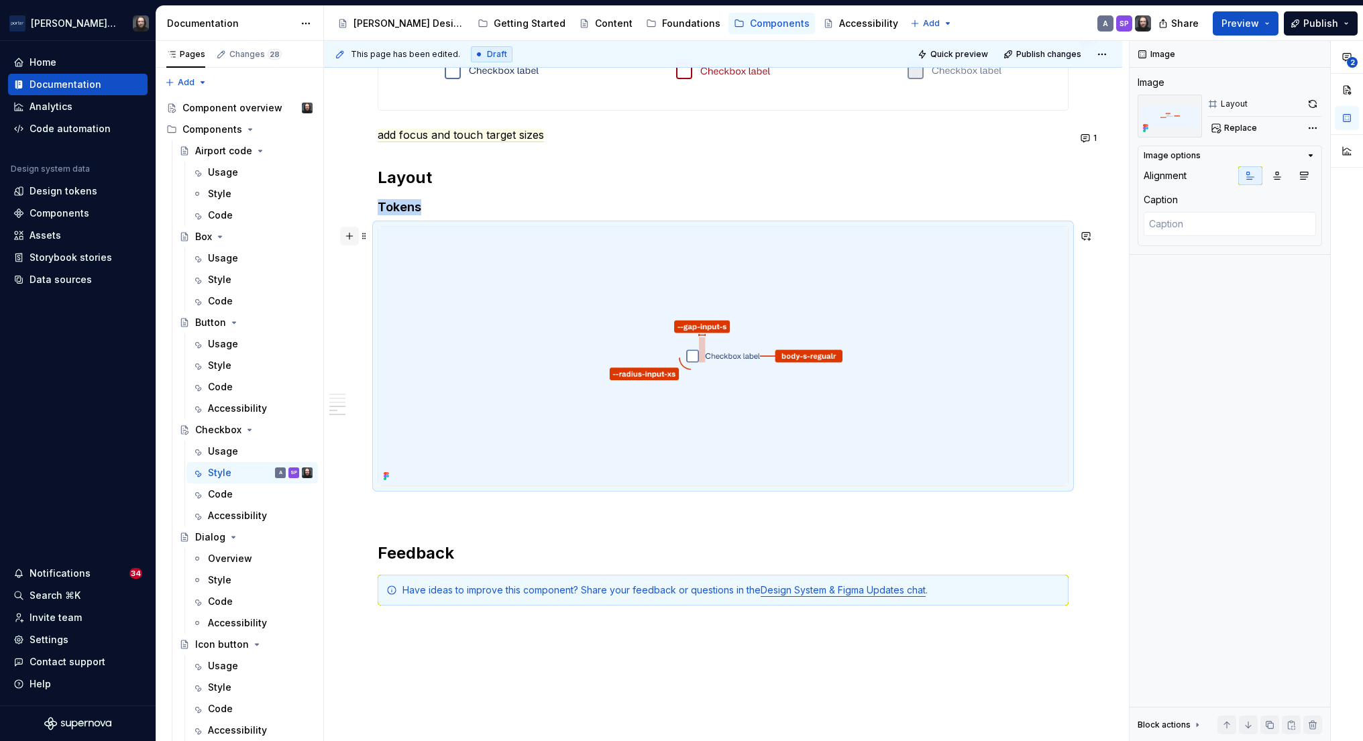
click at [347, 237] on button "button" at bounding box center [349, 236] width 19 height 19
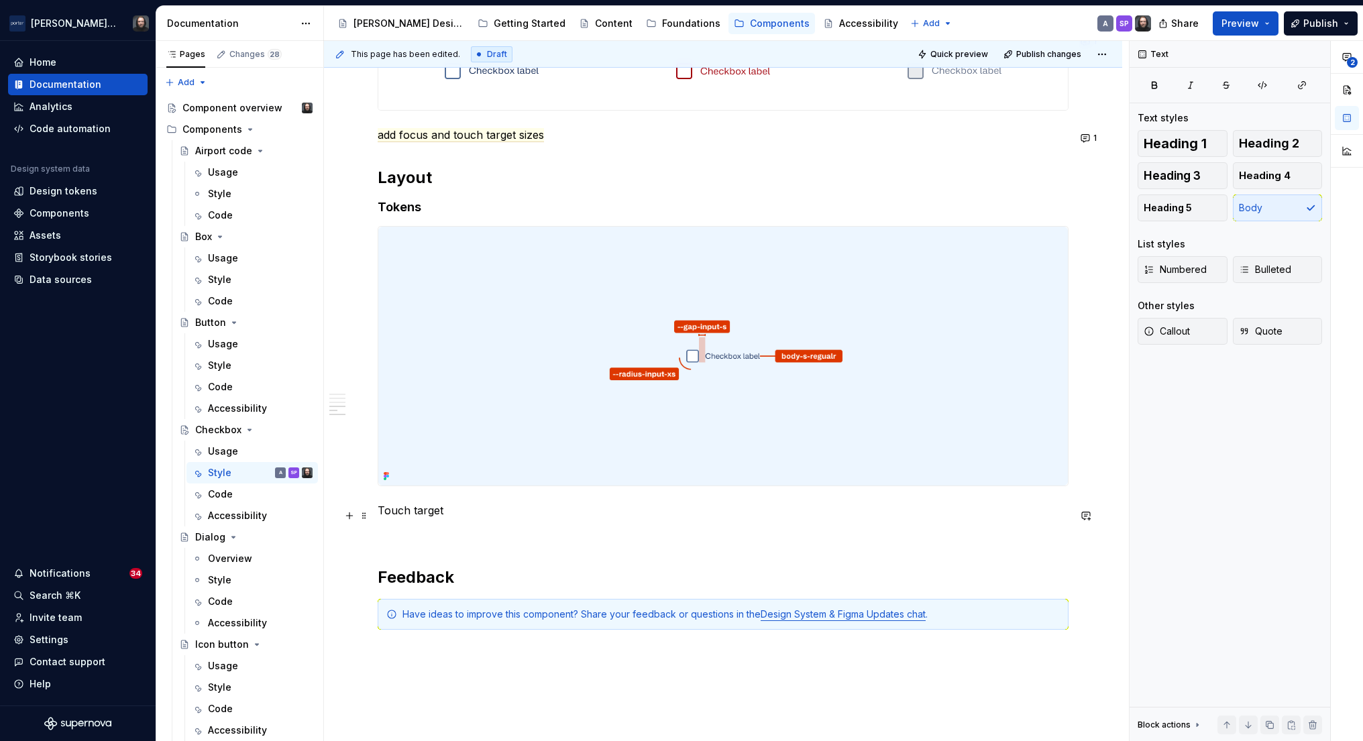
click at [424, 517] on p "Touch target" at bounding box center [723, 510] width 691 height 16
click at [515, 492] on button "button" at bounding box center [517, 491] width 19 height 19
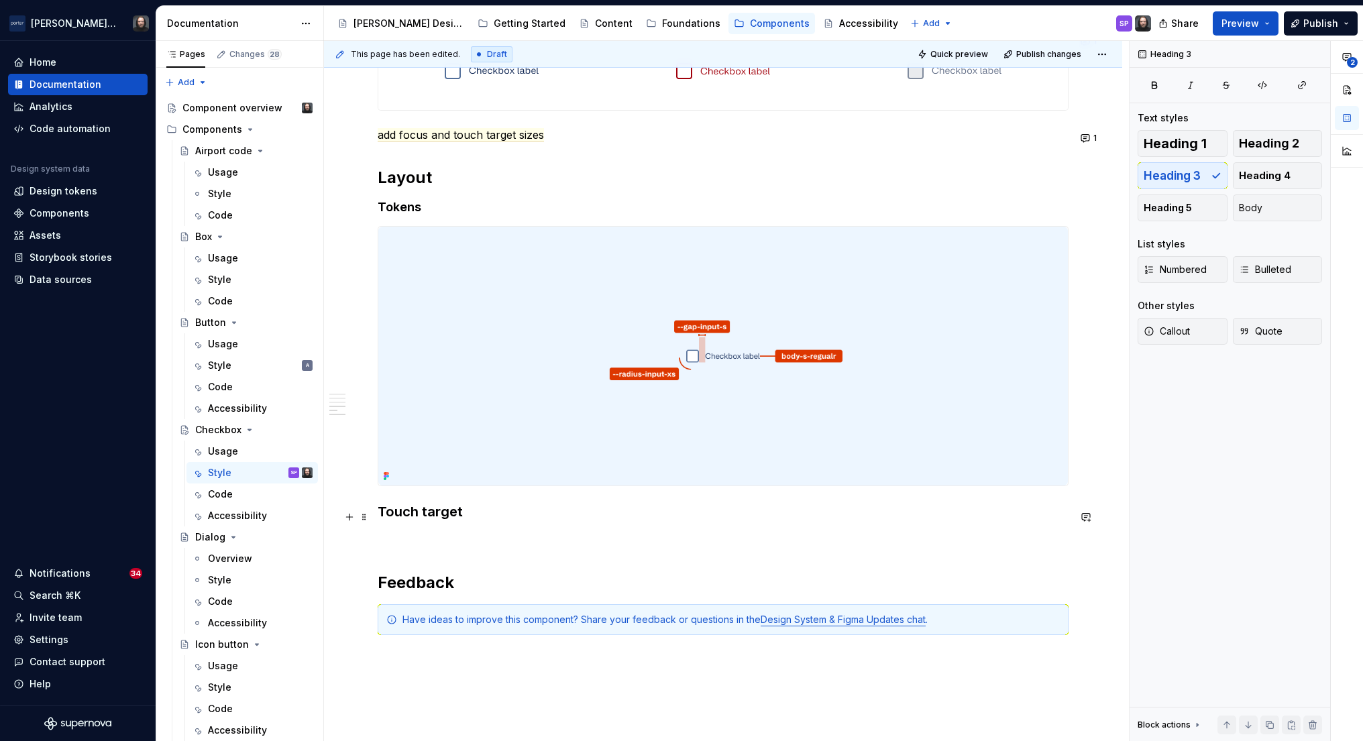
click at [439, 519] on h3 "Touch target" at bounding box center [723, 511] width 691 height 19
click at [572, 493] on button "button" at bounding box center [571, 491] width 19 height 19
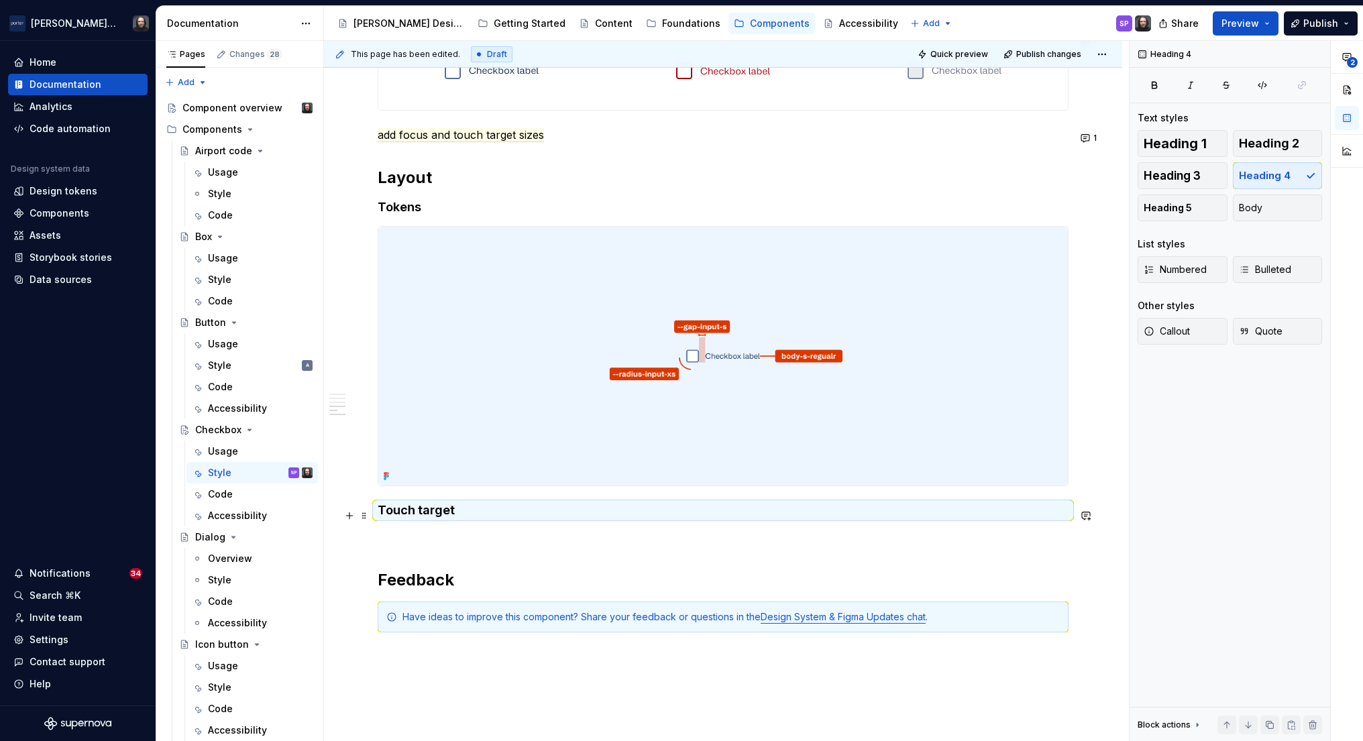
click at [472, 513] on h4 "Touch target" at bounding box center [723, 510] width 691 height 16
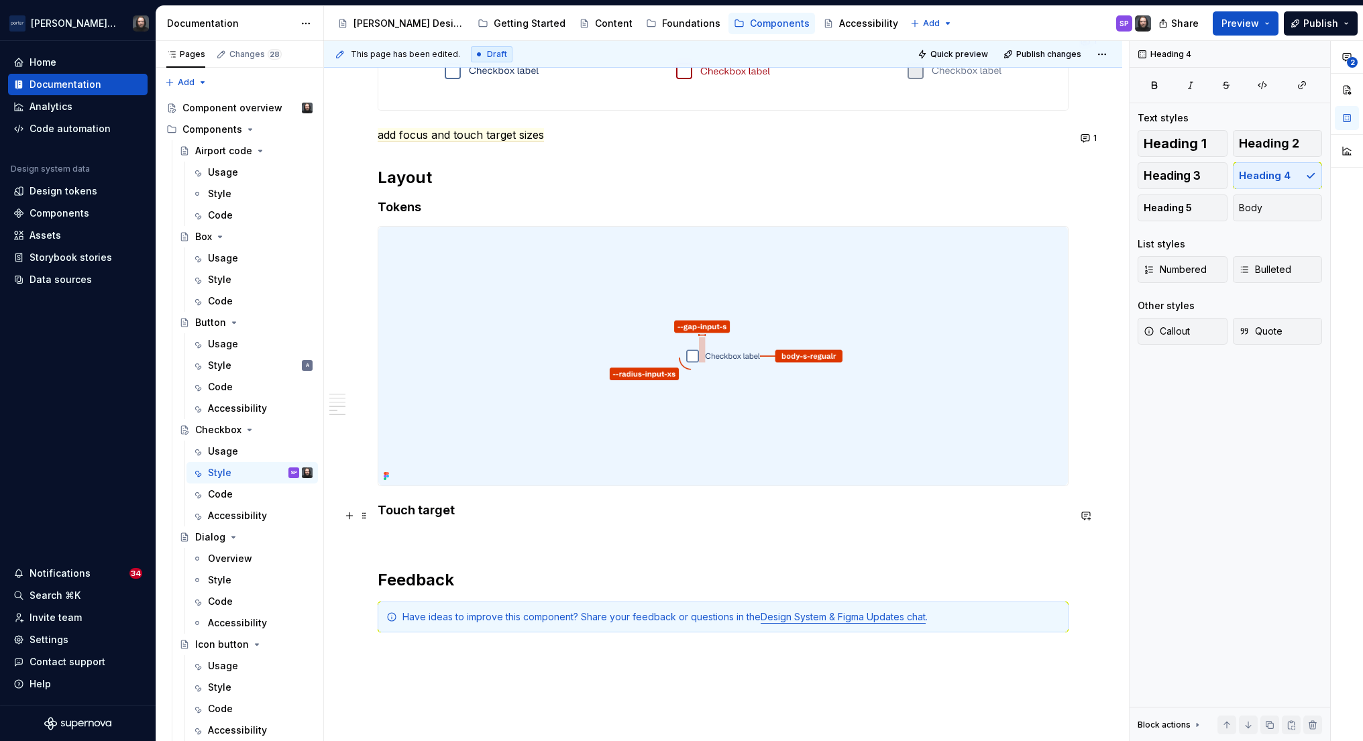
click at [469, 516] on h4 "Touch target" at bounding box center [723, 510] width 691 height 16
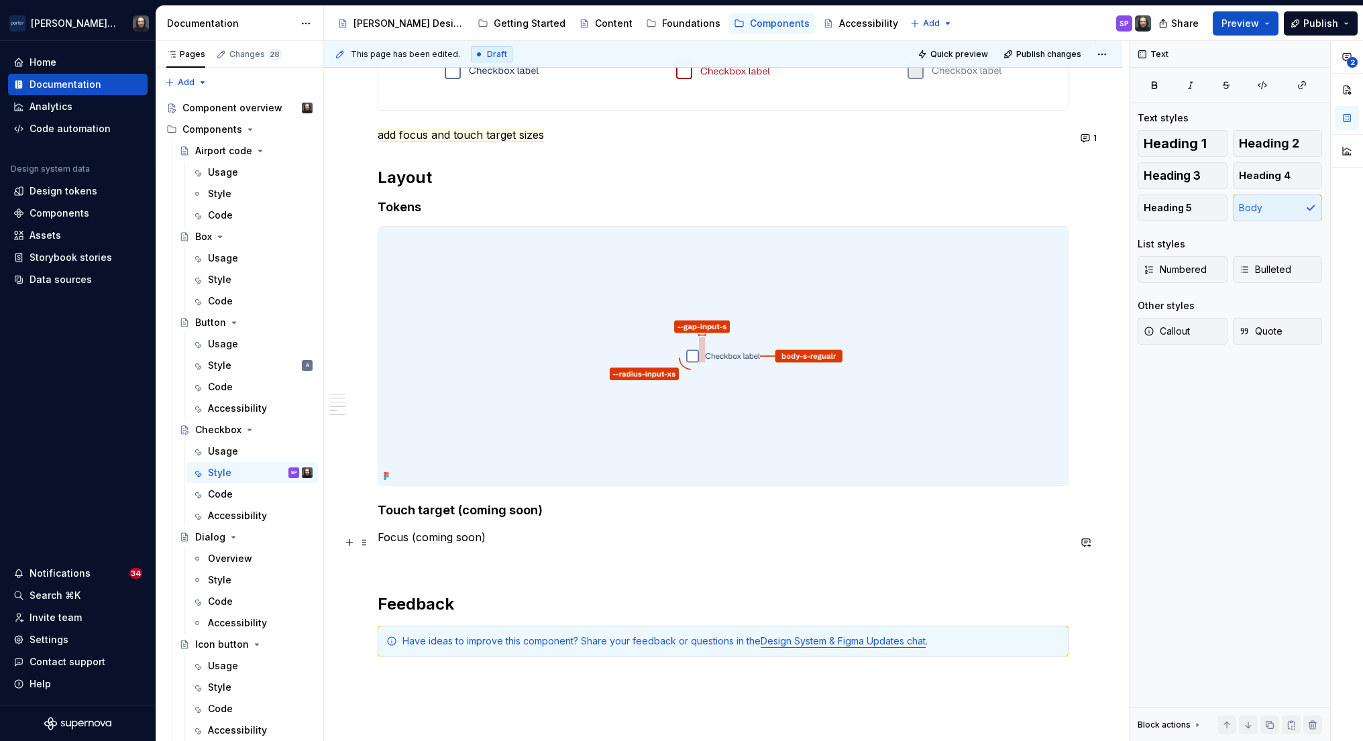
click at [394, 545] on p "Focus (coming soon)" at bounding box center [723, 537] width 691 height 16
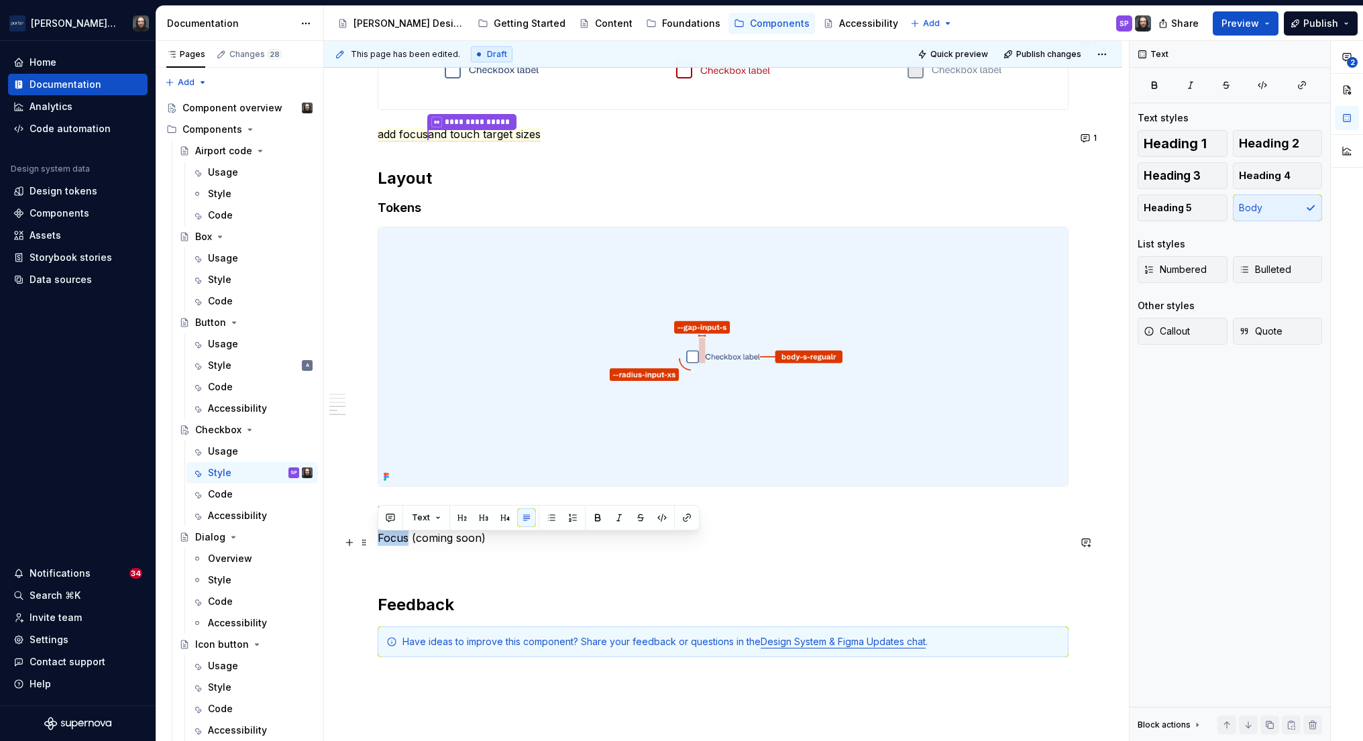
click at [394, 546] on p "Focus (coming soon)" at bounding box center [723, 538] width 691 height 16
click at [508, 519] on button "button" at bounding box center [505, 517] width 19 height 19
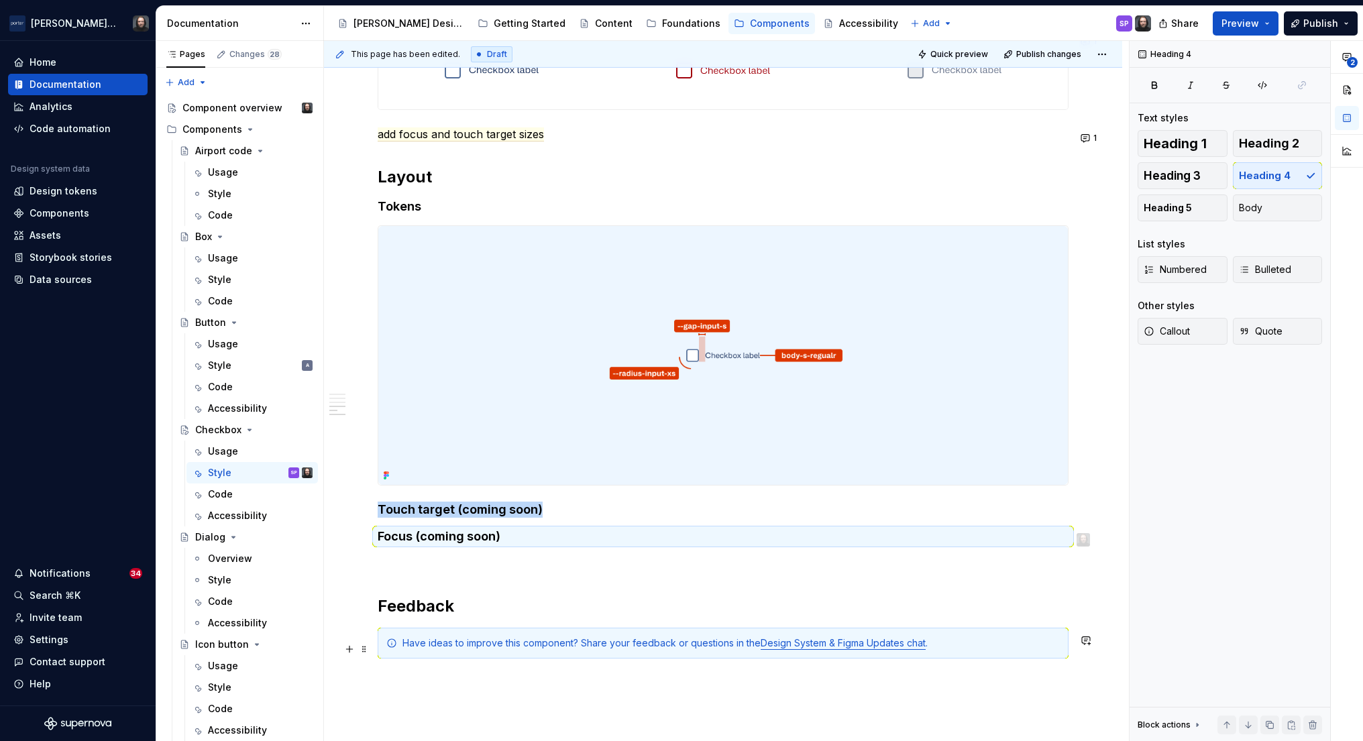
click at [1112, 658] on div "**********" at bounding box center [723, 48] width 798 height 1697
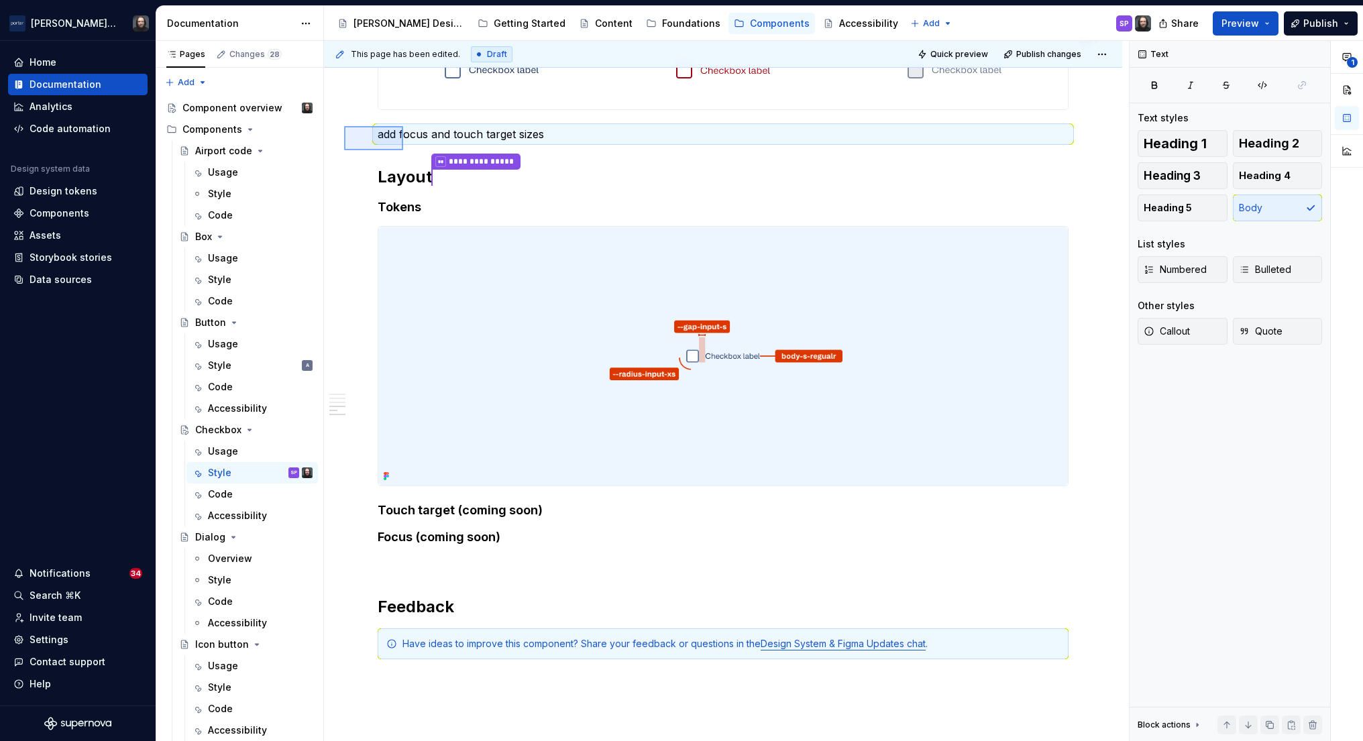
drag, startPoint x: 360, startPoint y: 137, endPoint x: 403, endPoint y: 150, distance: 45.6
click at [403, 150] on div "**********" at bounding box center [726, 391] width 805 height 701
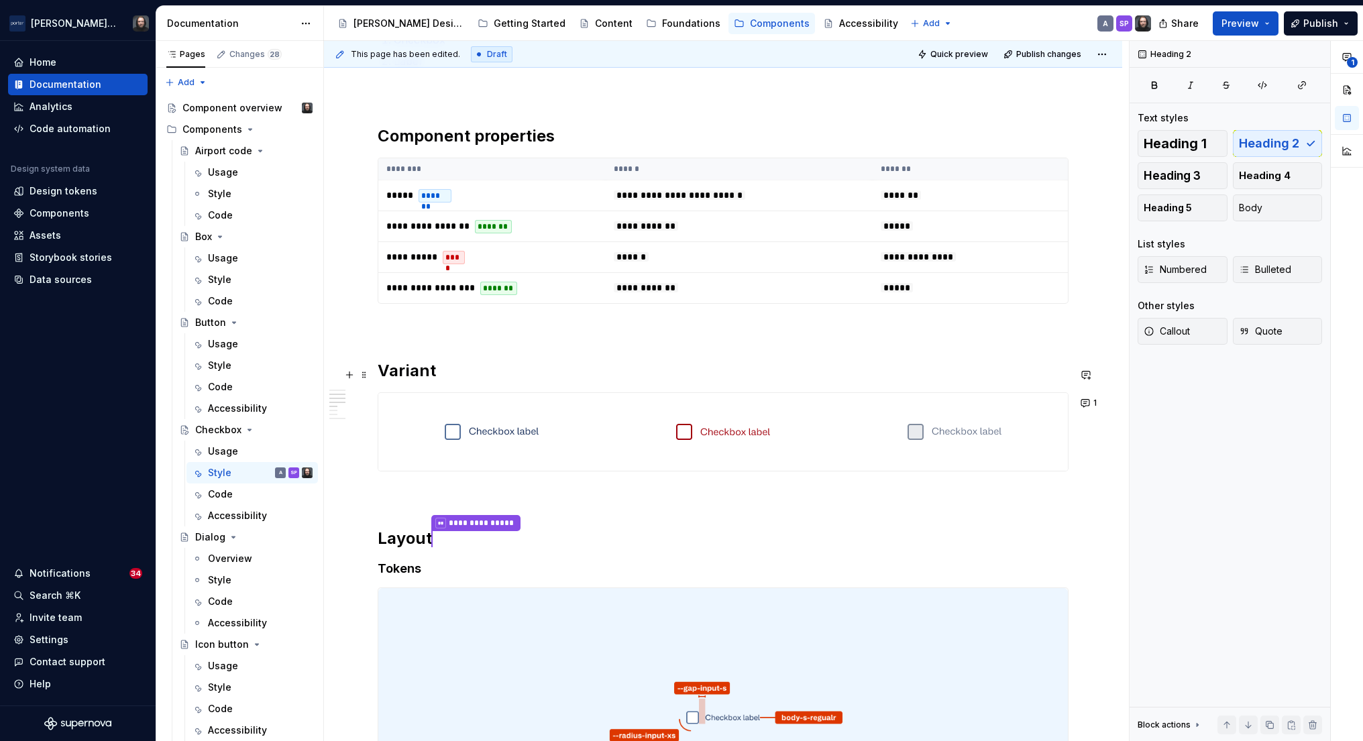
scroll to position [932, 0]
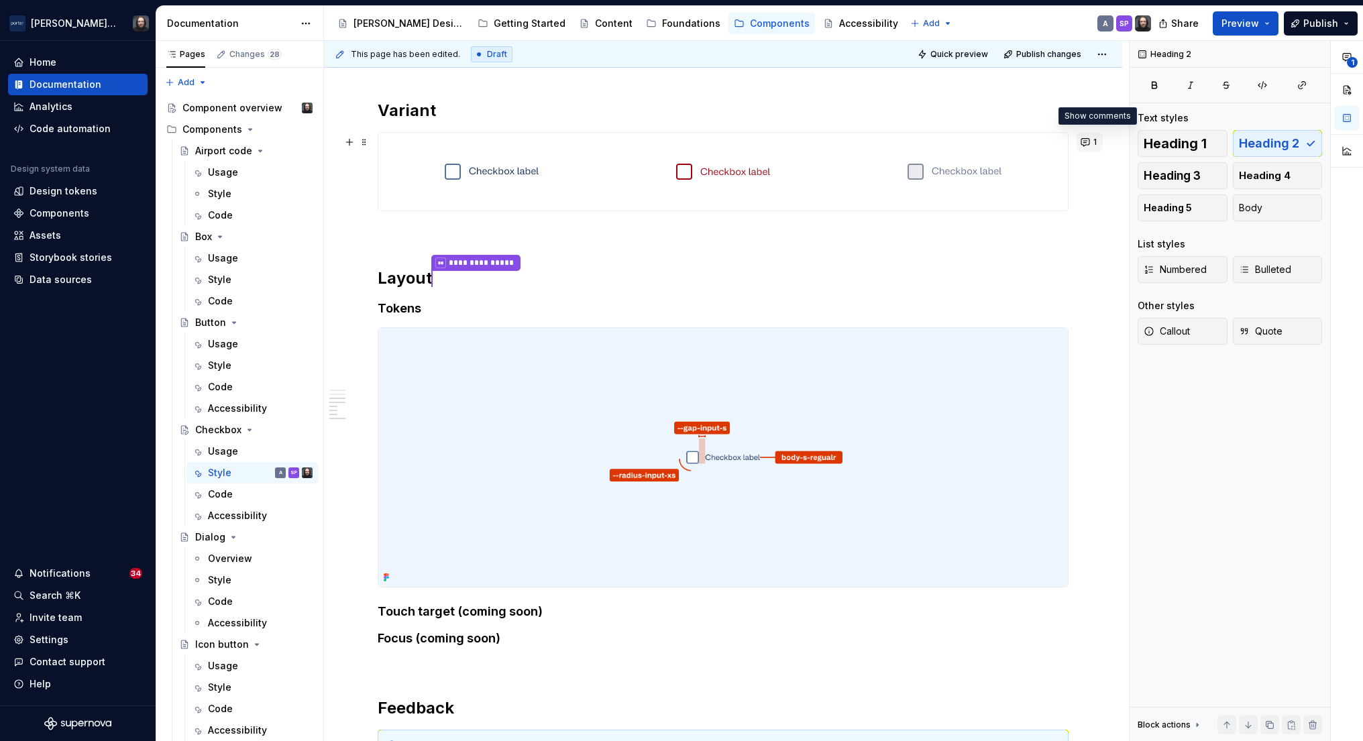
click at [1092, 140] on button "1" at bounding box center [1090, 142] width 26 height 19
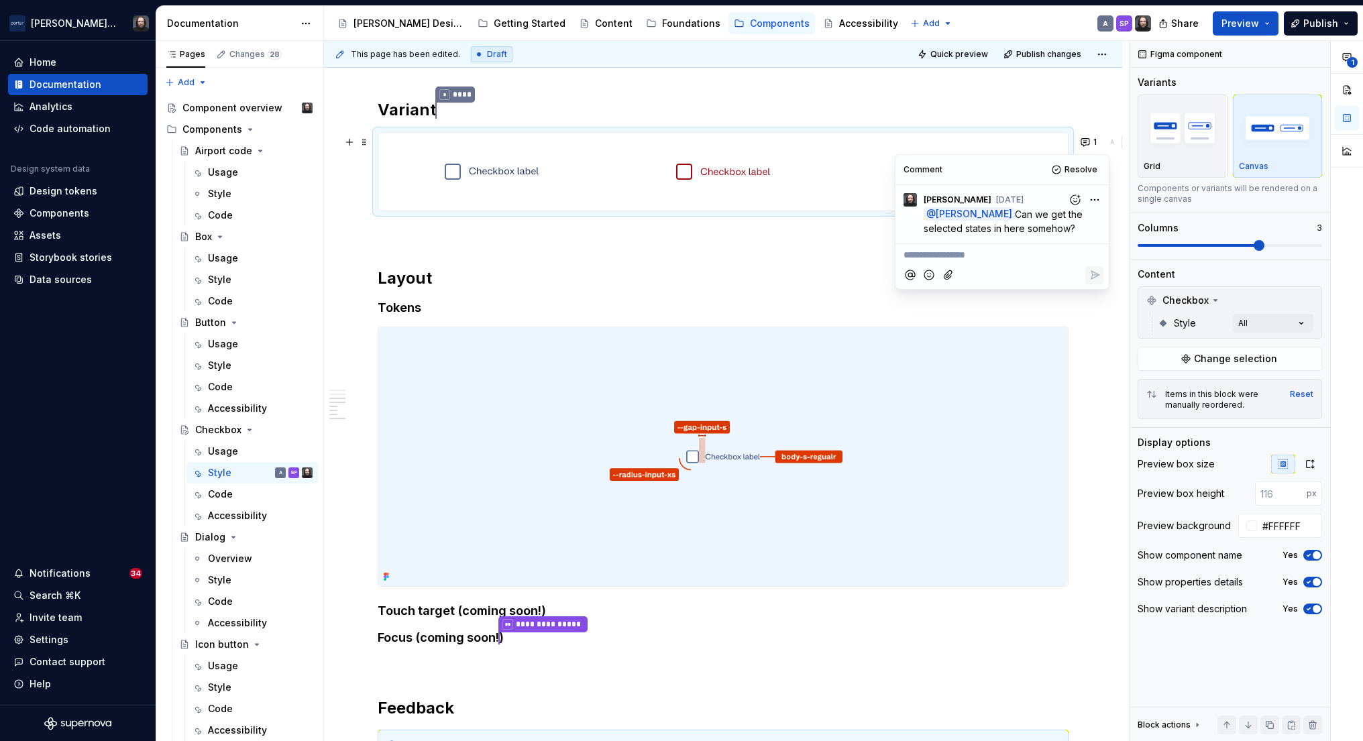
click at [1106, 334] on div "**********" at bounding box center [723, 150] width 798 height 1698
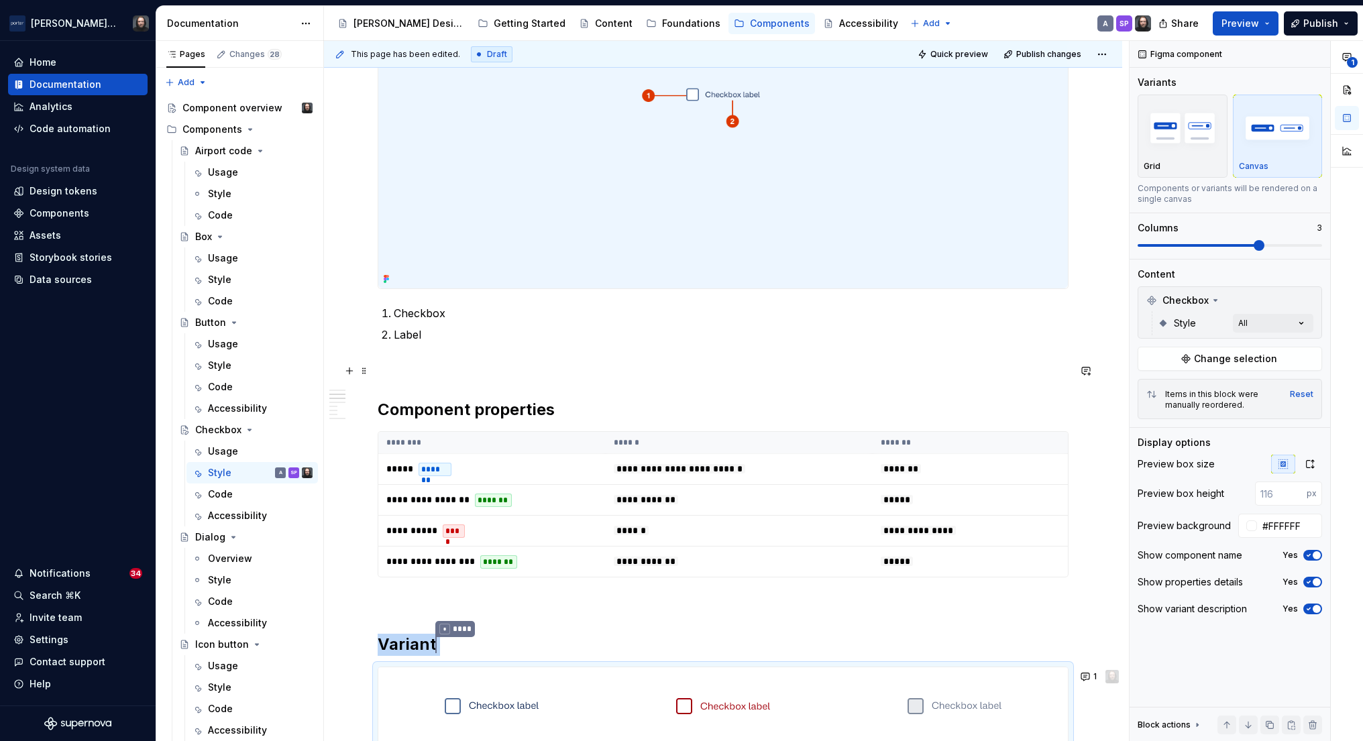
scroll to position [133, 0]
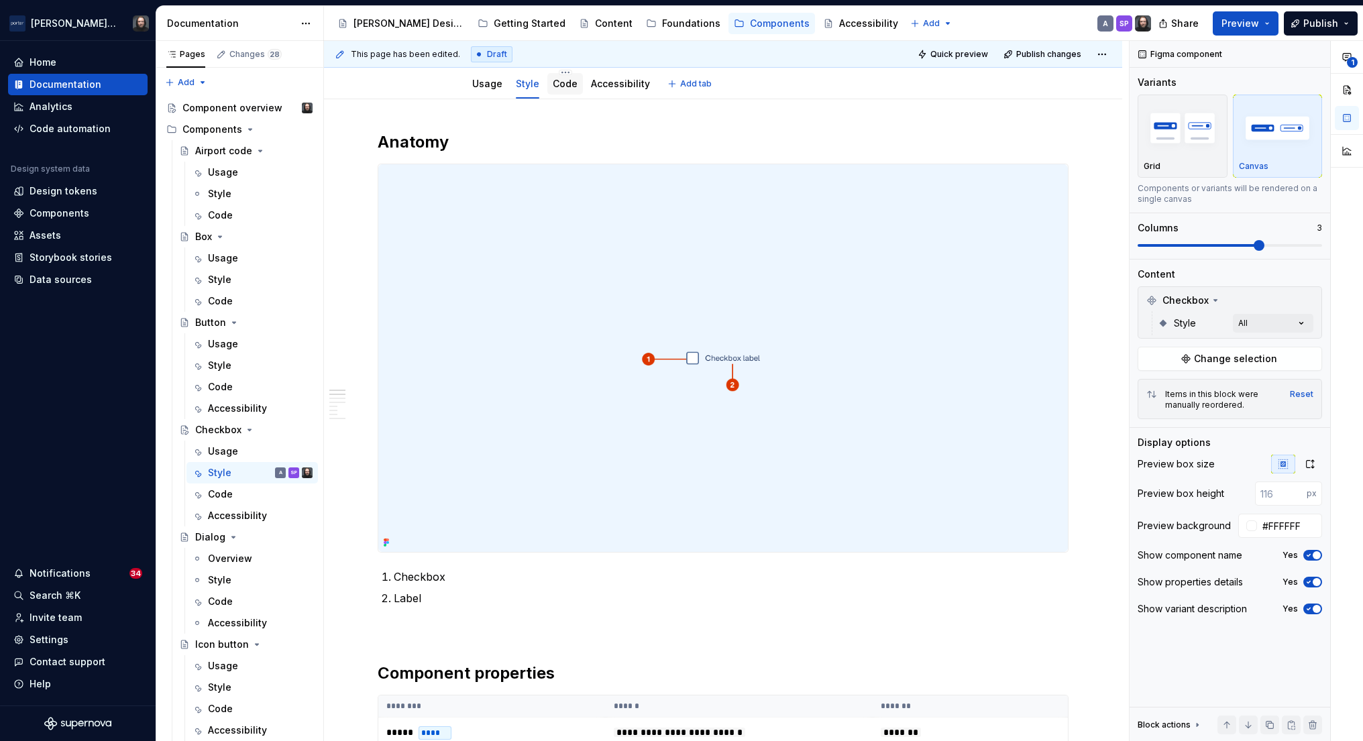
click at [571, 87] on link "Code" at bounding box center [565, 83] width 25 height 11
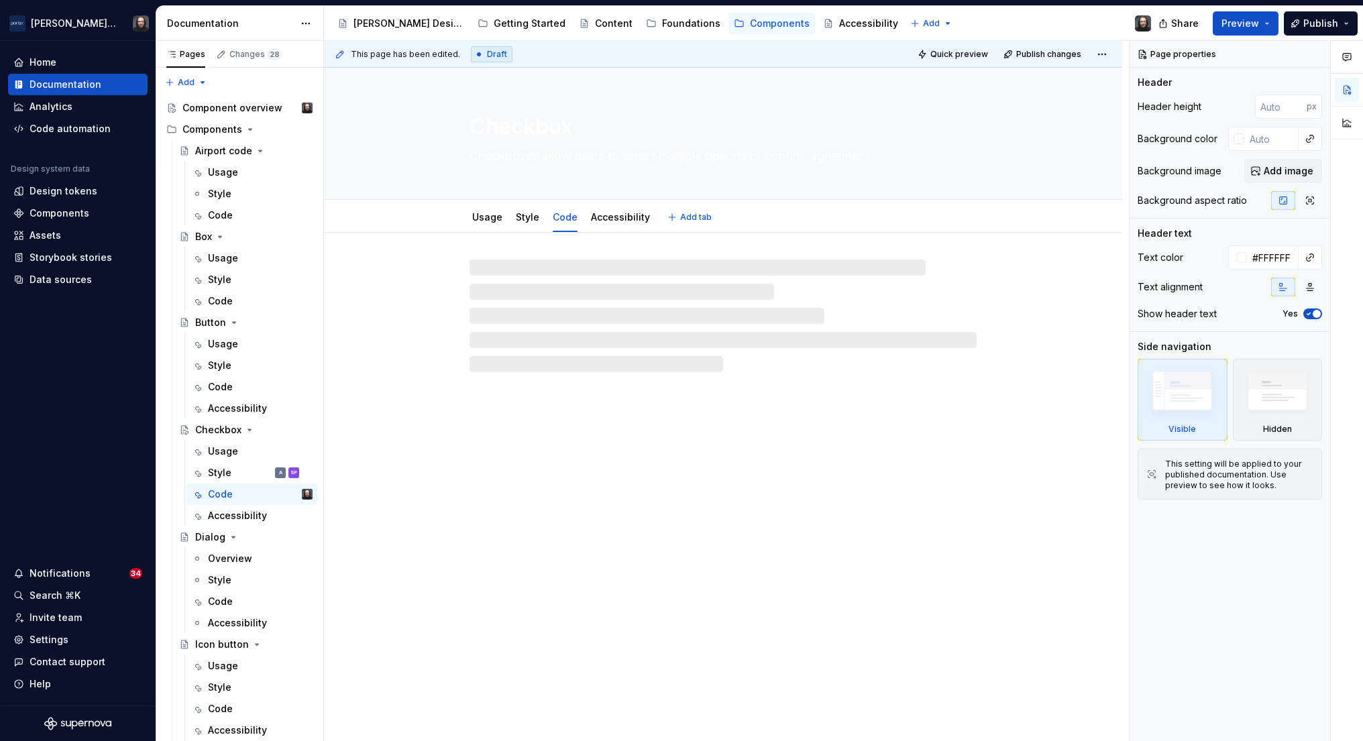
click at [625, 81] on div "Checkbox Checkboxes allow users to select multiple options or confirm agreement." at bounding box center [723, 133] width 507 height 131
click at [632, 214] on link "Accessibility" at bounding box center [620, 216] width 59 height 11
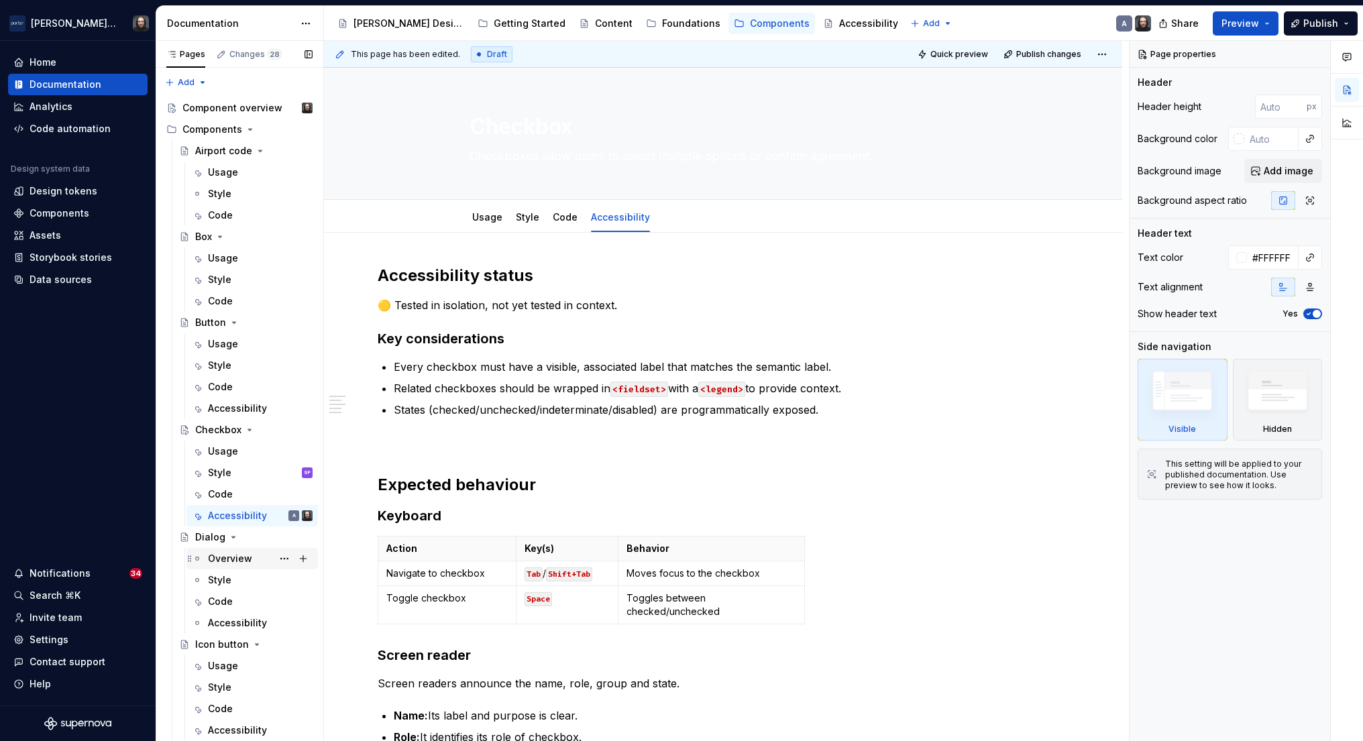
click at [243, 560] on div "Overview" at bounding box center [230, 558] width 44 height 13
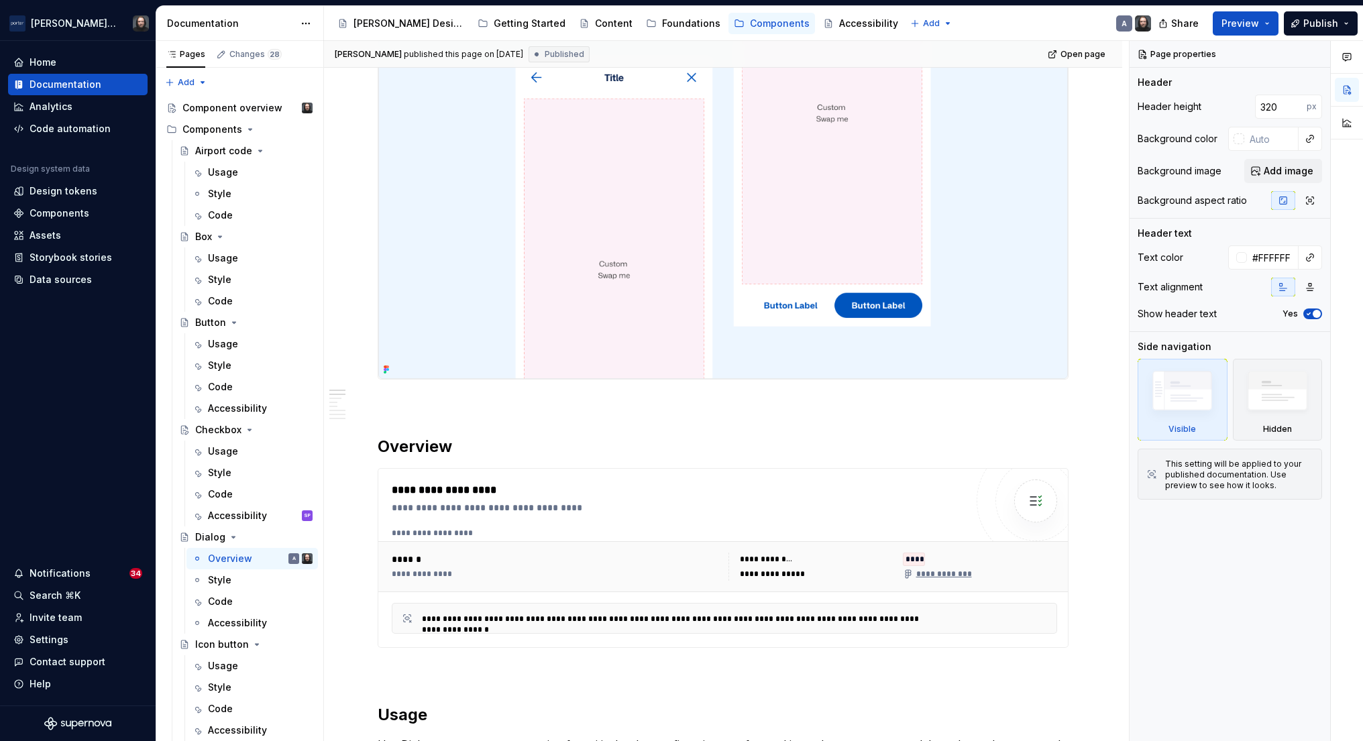
scroll to position [123, 0]
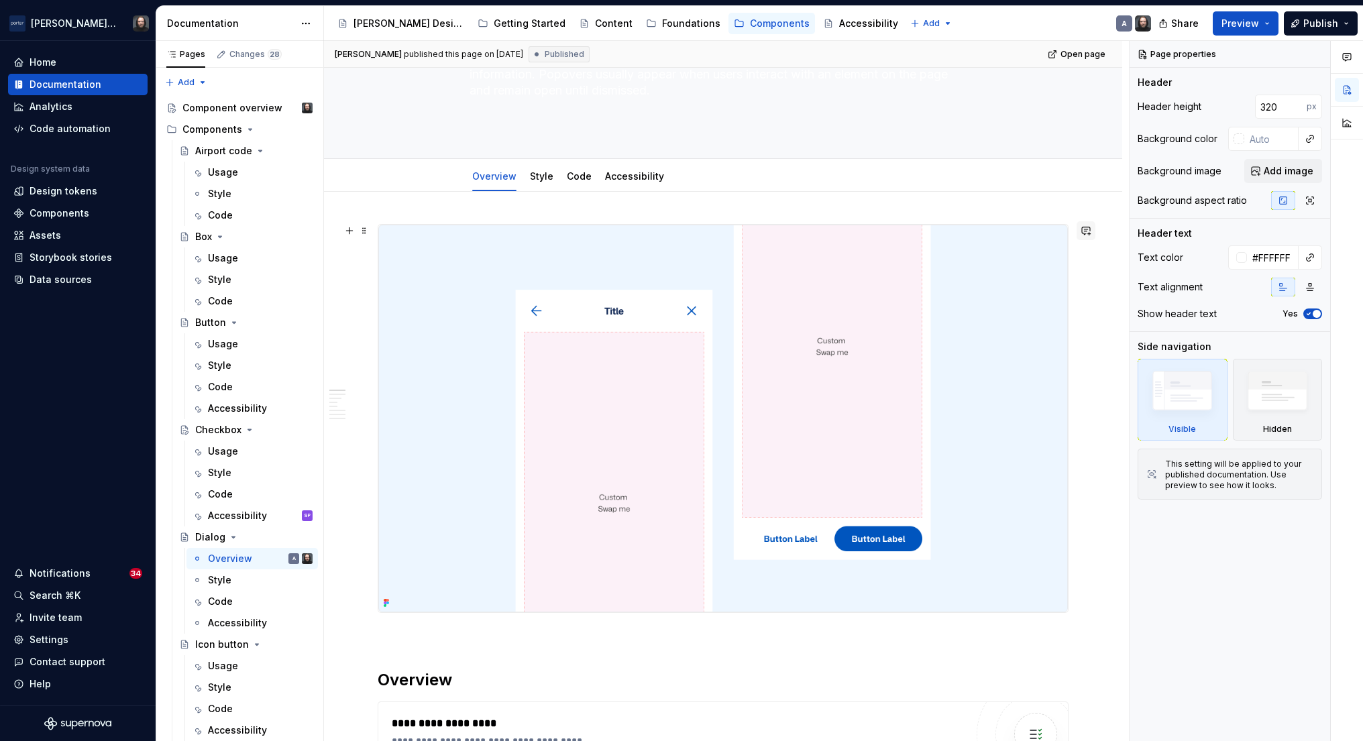
type textarea "*"
click at [1095, 231] on button "button" at bounding box center [1086, 230] width 19 height 19
click at [1082, 275] on icon "Send" at bounding box center [1087, 274] width 13 height 13
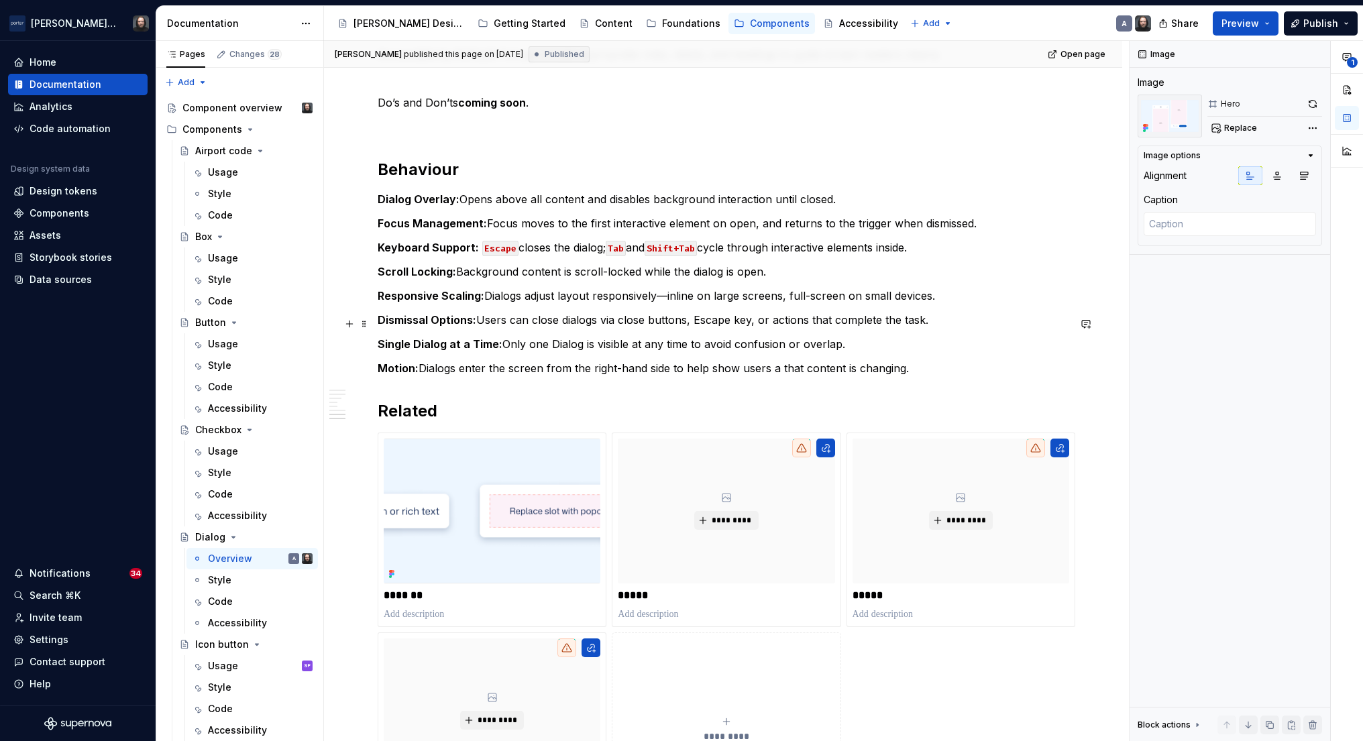
scroll to position [1374, 0]
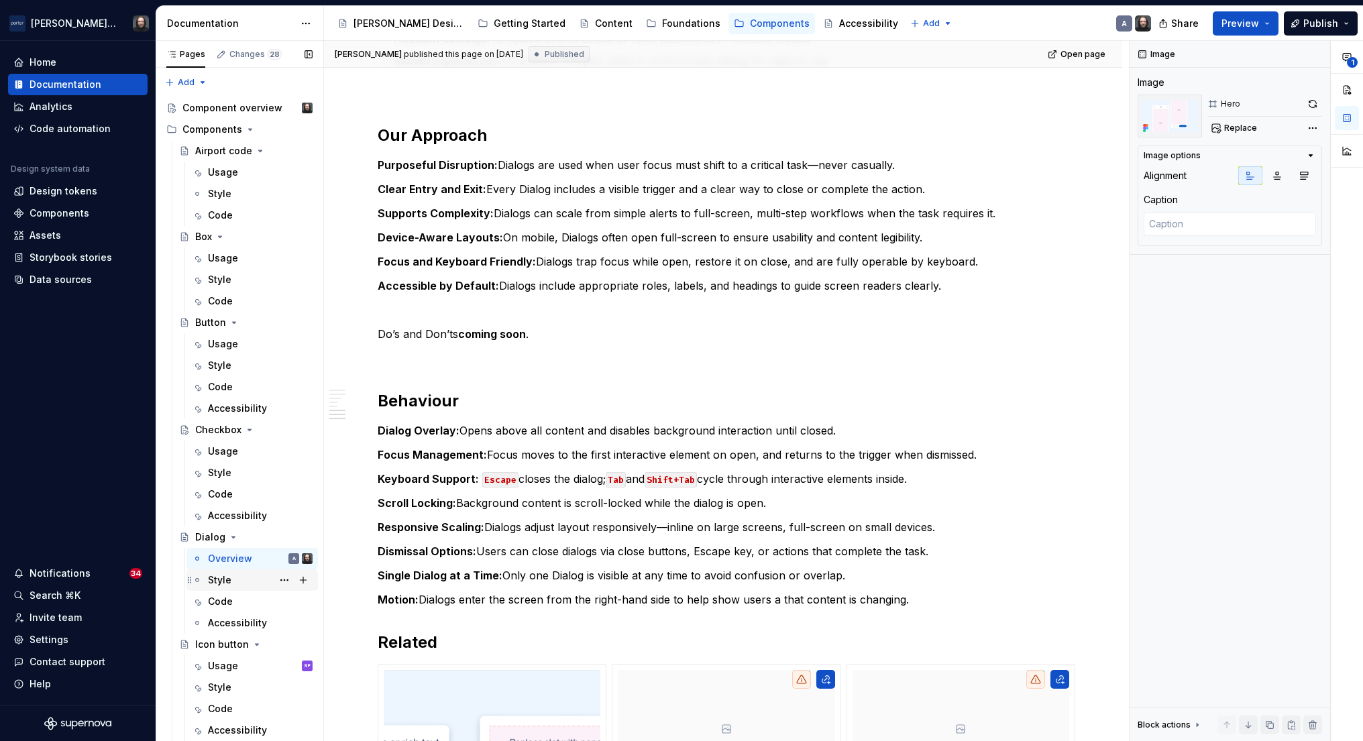
click at [225, 577] on div "Style" at bounding box center [219, 580] width 23 height 13
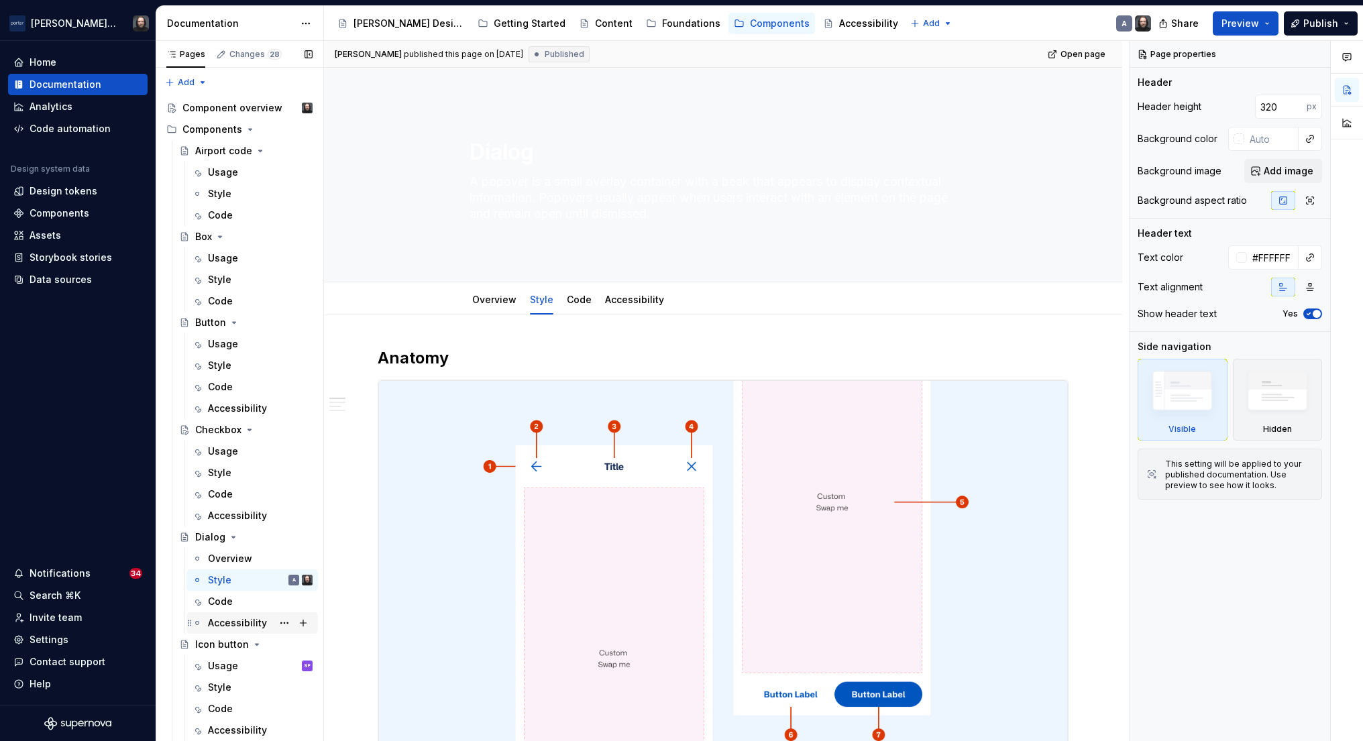
click at [238, 624] on div "Accessibility" at bounding box center [237, 622] width 59 height 13
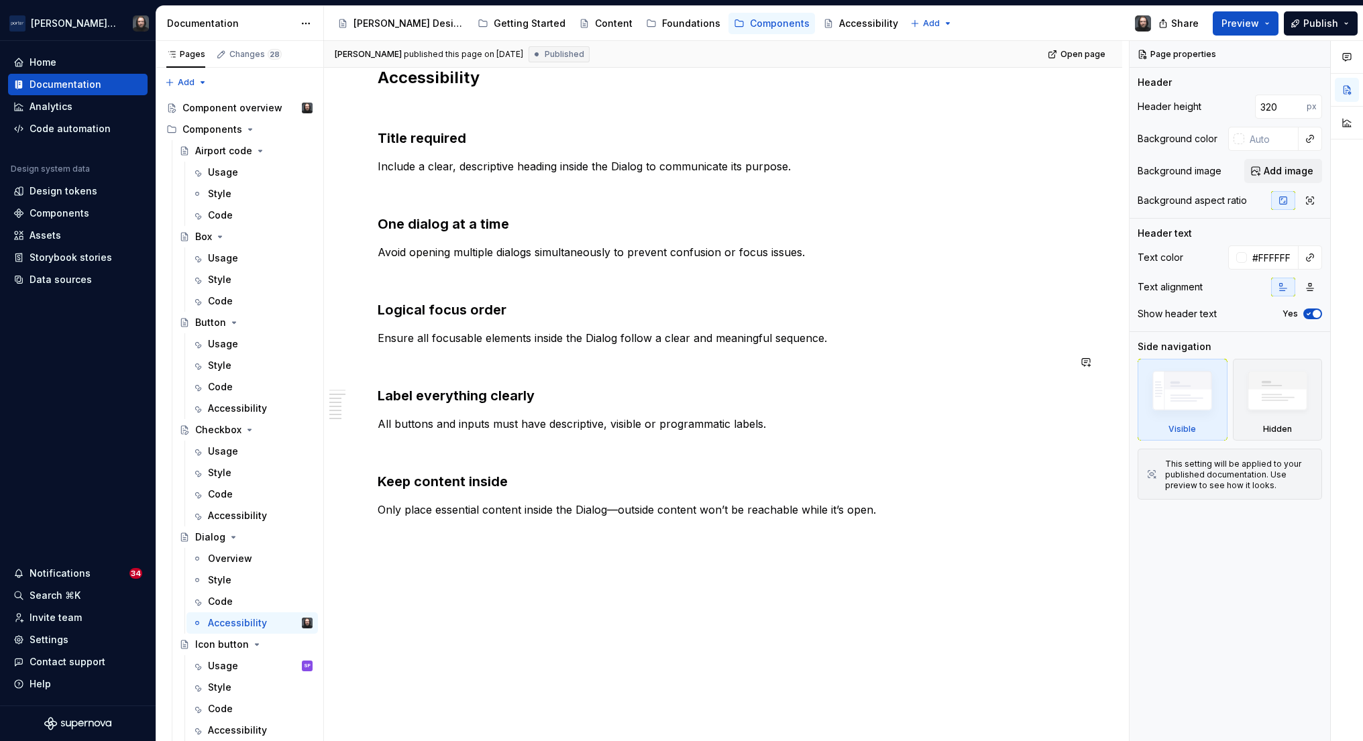
scroll to position [158, 0]
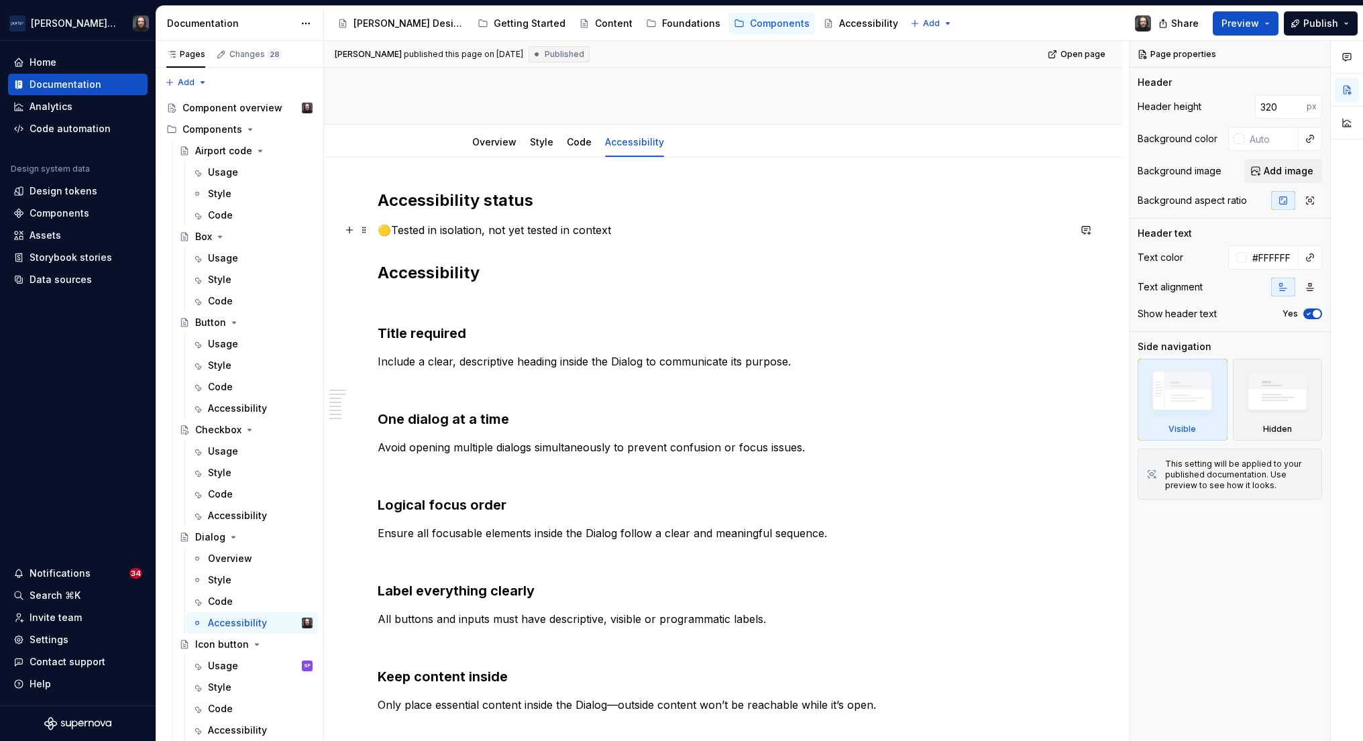
type textarea "*"
click at [393, 232] on p "🟡Tested in isolation, not yet tested in context" at bounding box center [723, 230] width 691 height 16
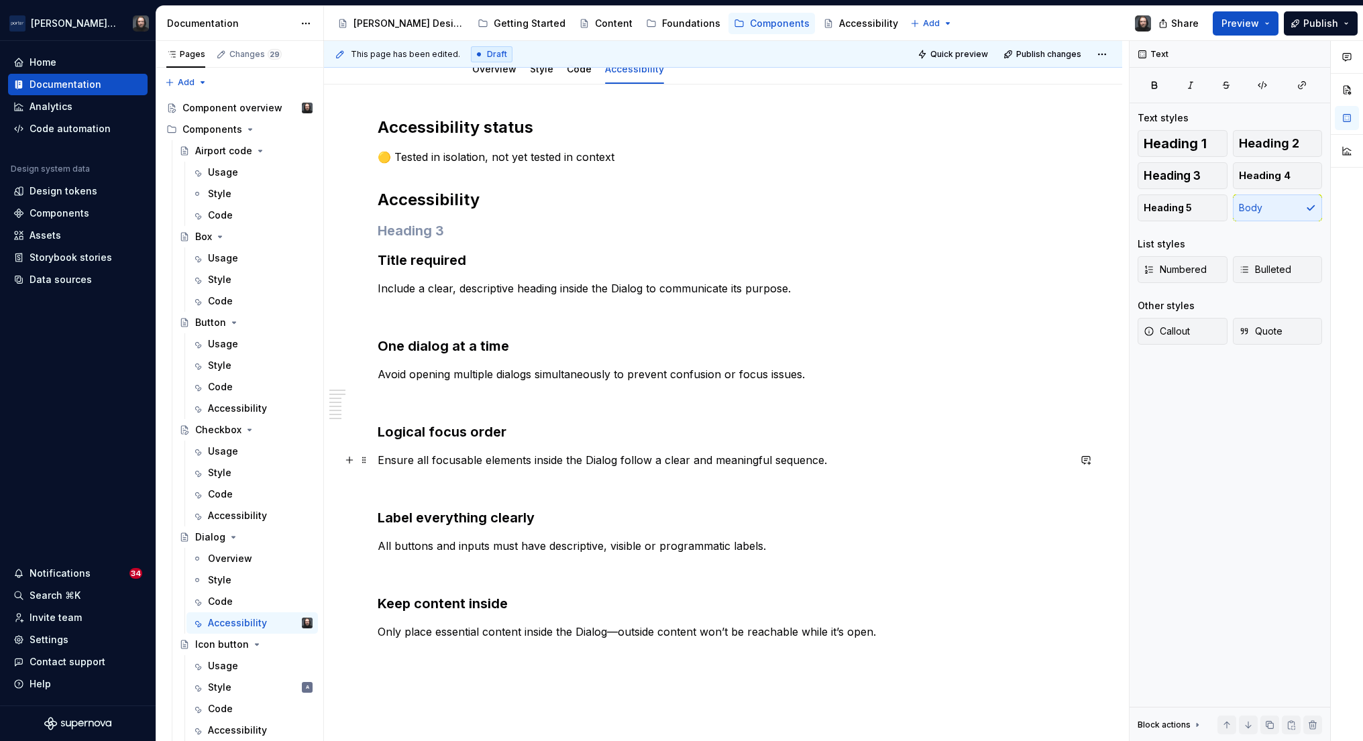
scroll to position [198, 0]
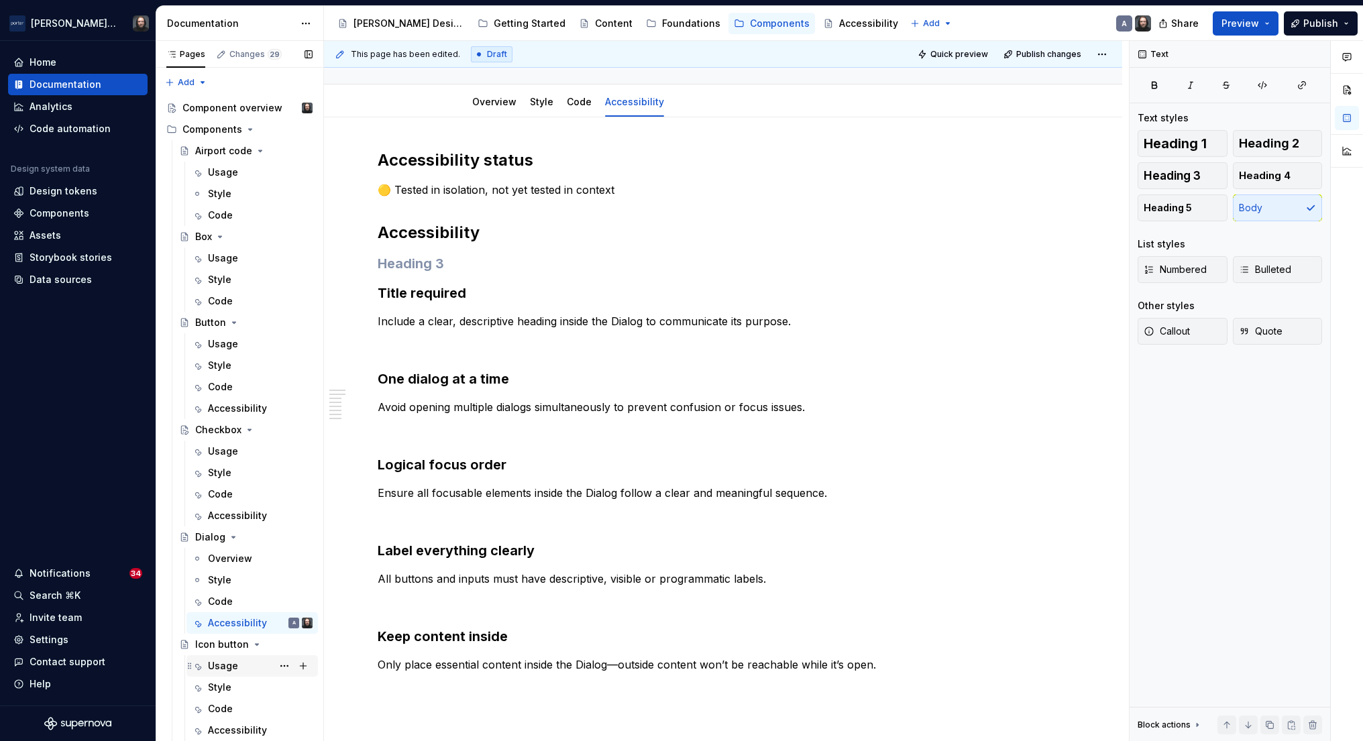
click at [222, 663] on div "Usage" at bounding box center [223, 665] width 30 height 13
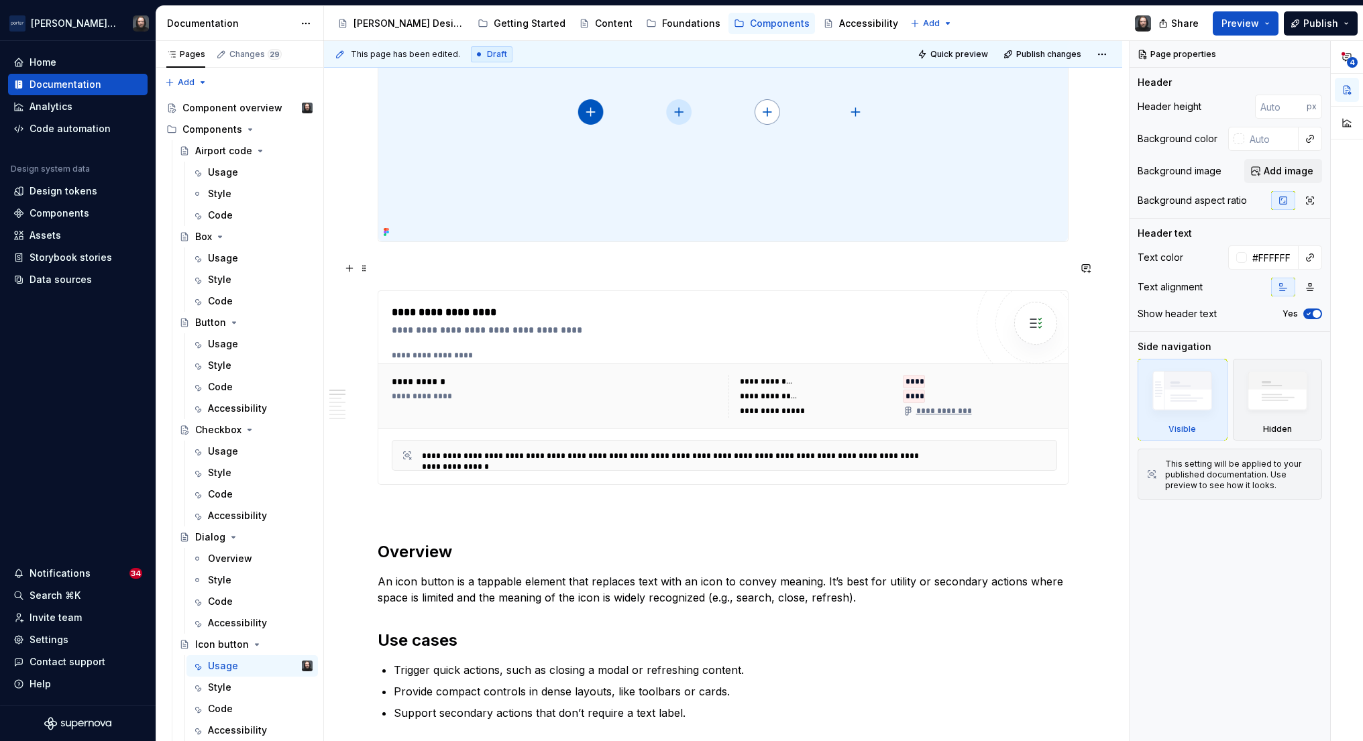
scroll to position [21, 0]
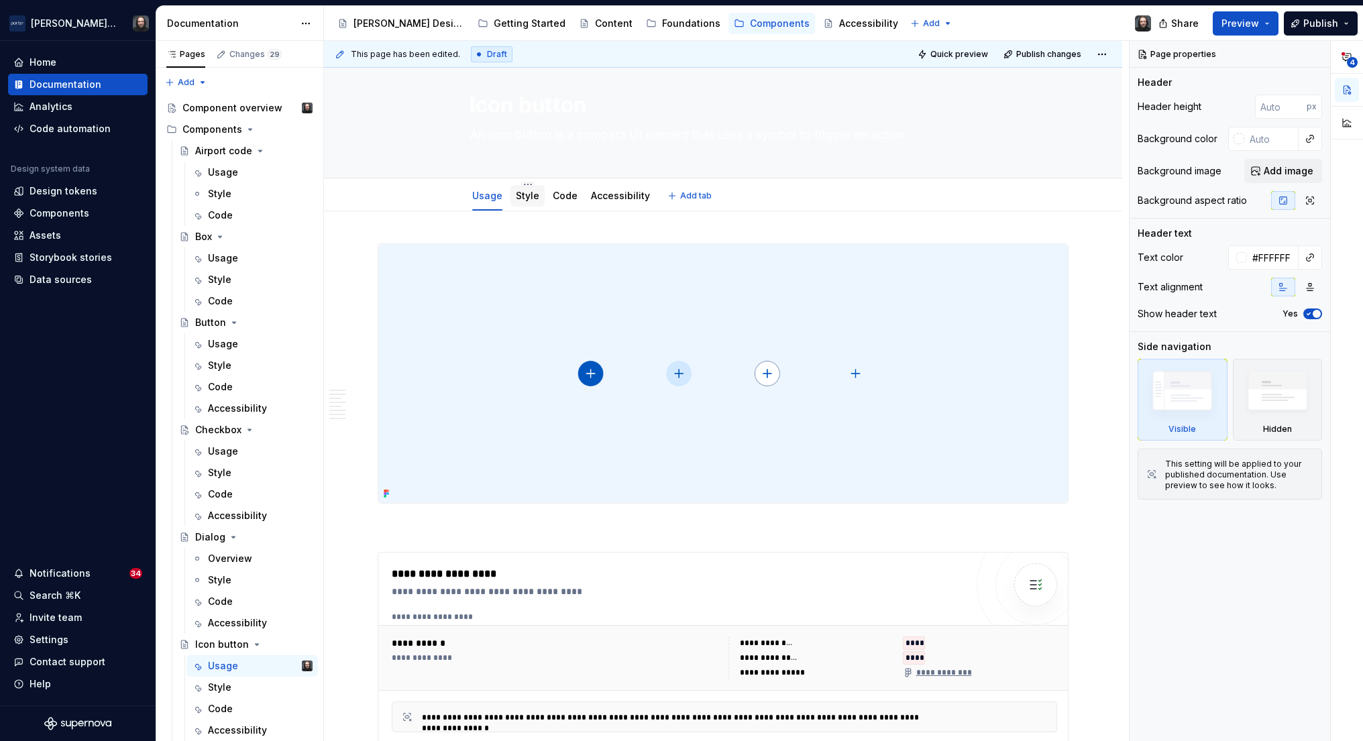
click at [536, 198] on link "Style" at bounding box center [527, 195] width 23 height 11
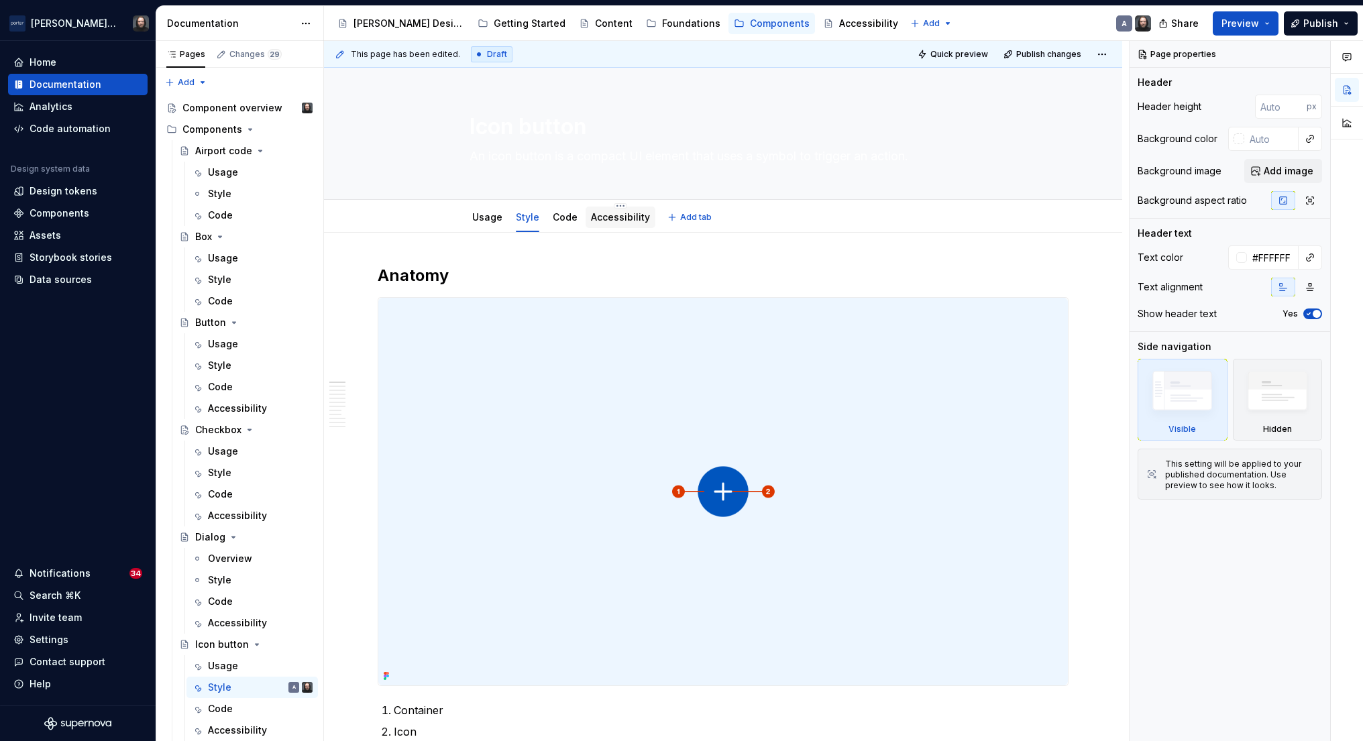
click at [629, 216] on link "Accessibility" at bounding box center [620, 216] width 59 height 11
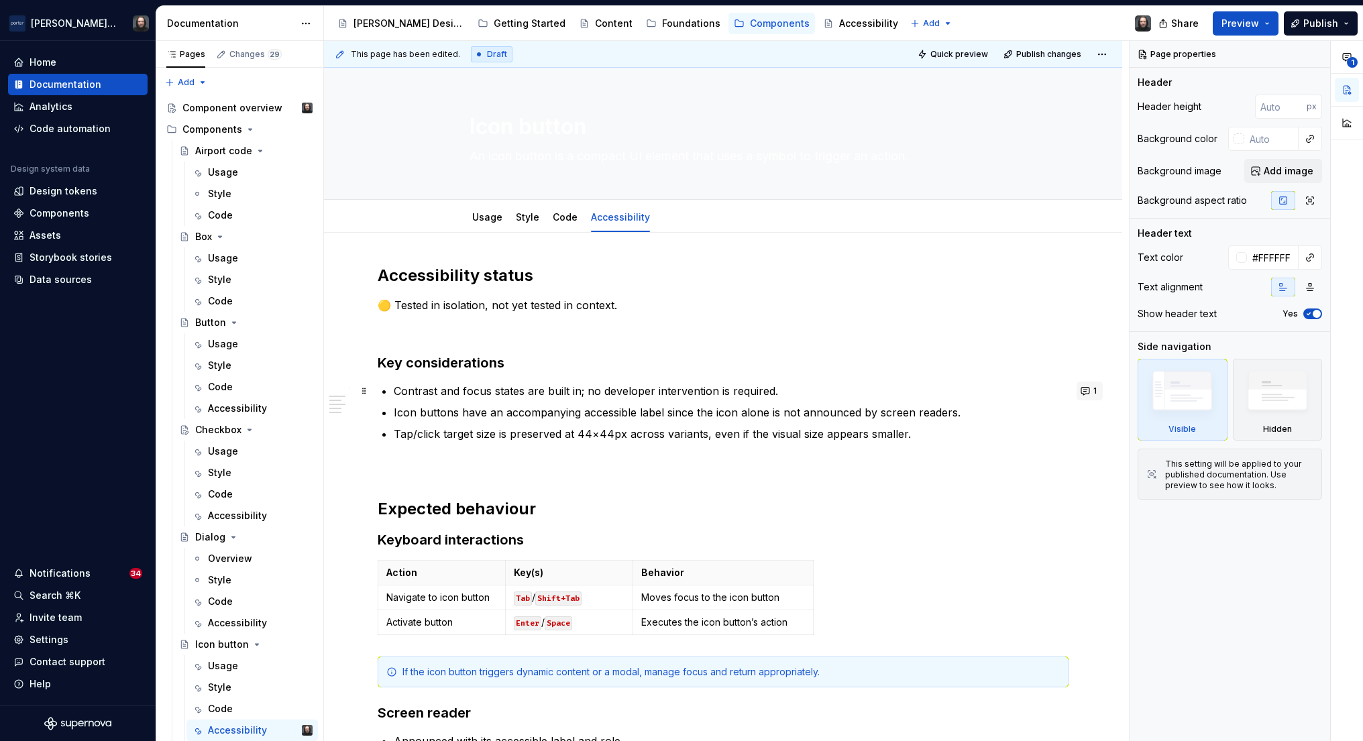
click at [1093, 393] on button "1" at bounding box center [1090, 391] width 26 height 19
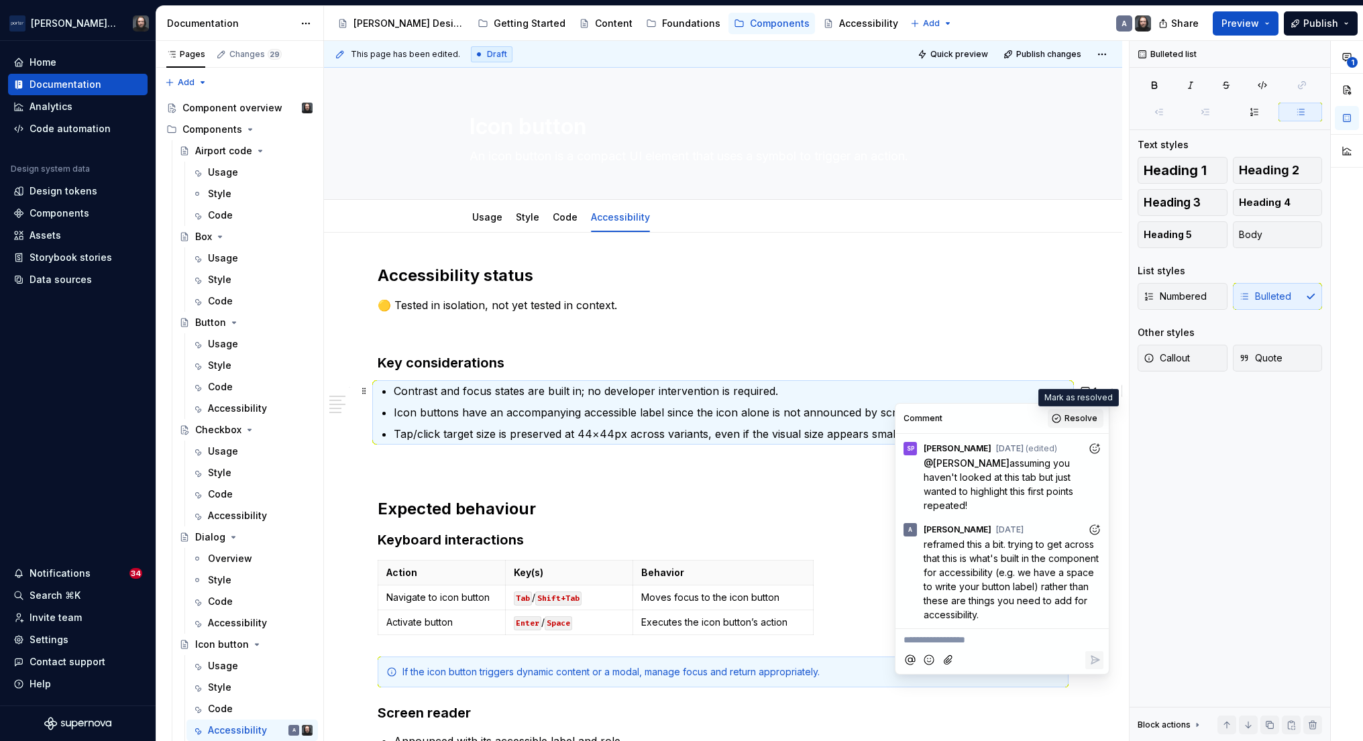
click at [1083, 417] on span "Resolve" at bounding box center [1081, 418] width 33 height 11
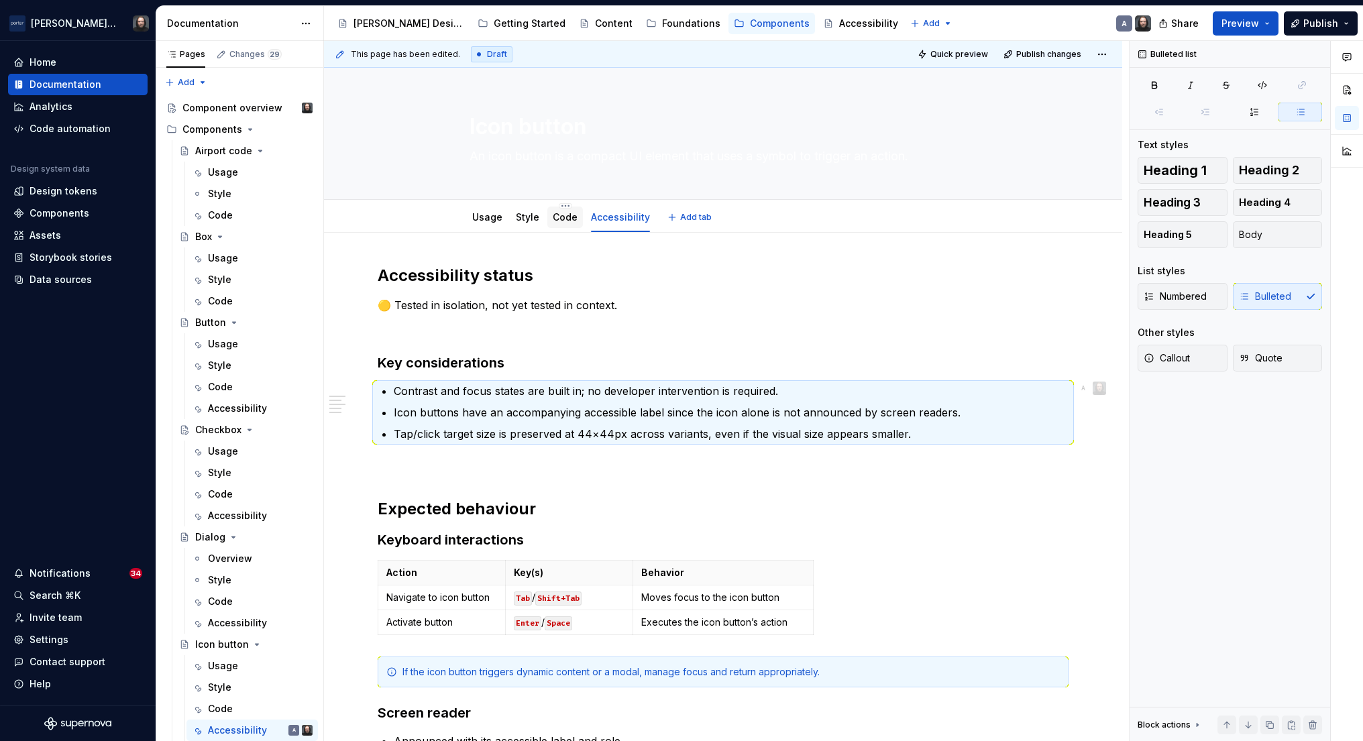
click at [564, 215] on link "Code" at bounding box center [565, 216] width 25 height 11
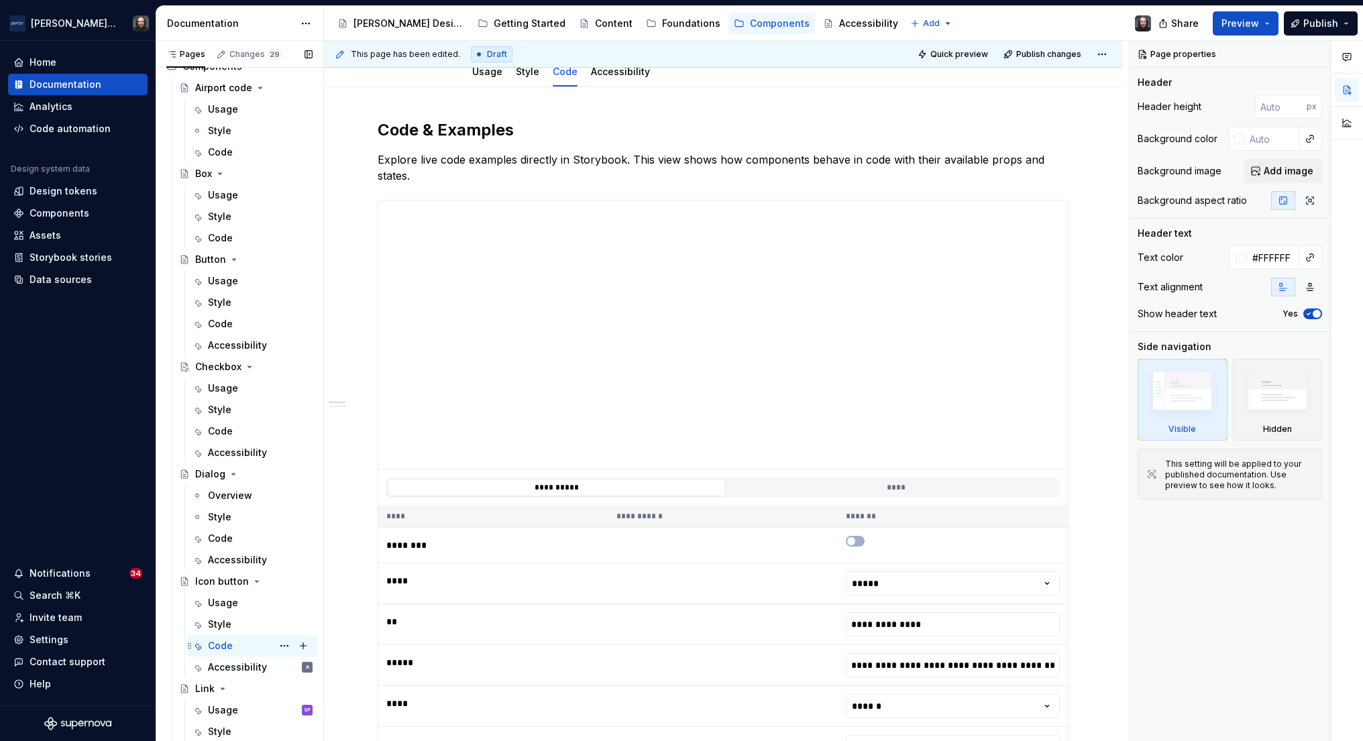
scroll to position [149, 0]
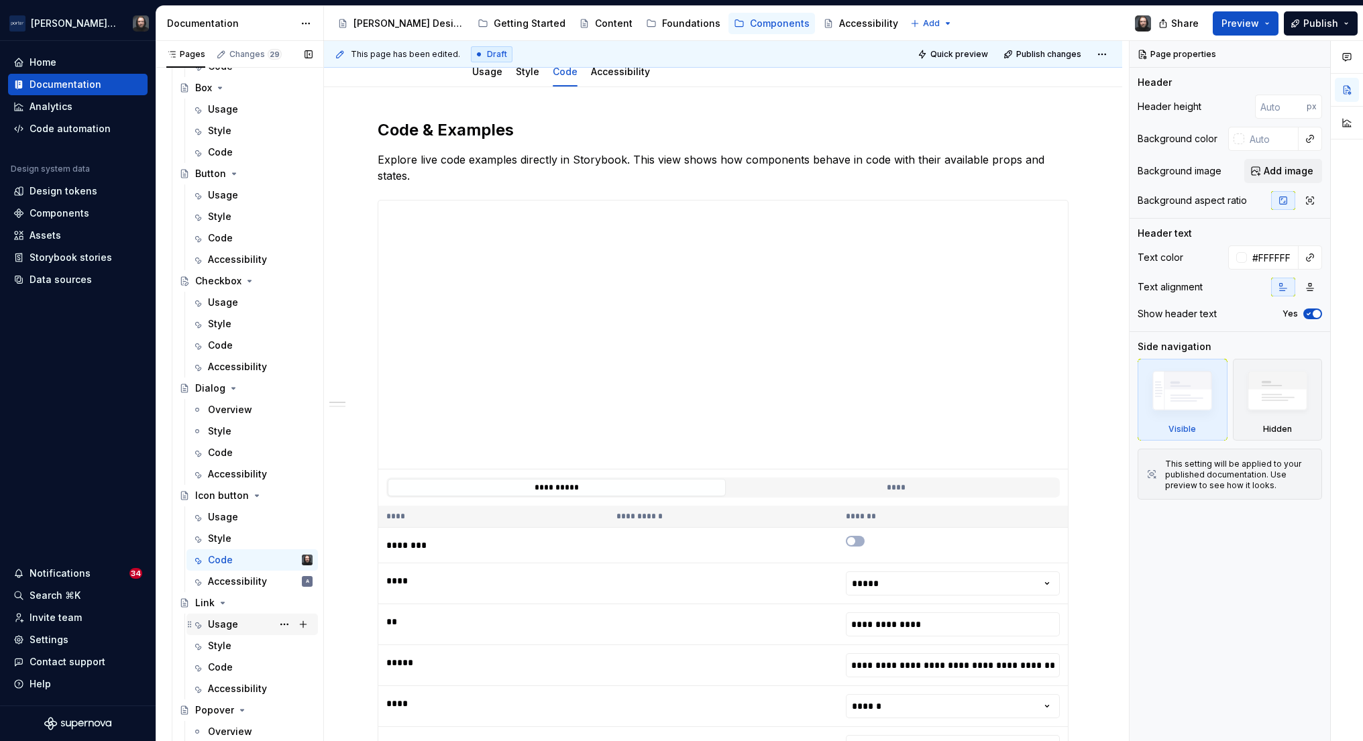
click at [233, 621] on div "Usage" at bounding box center [223, 624] width 30 height 13
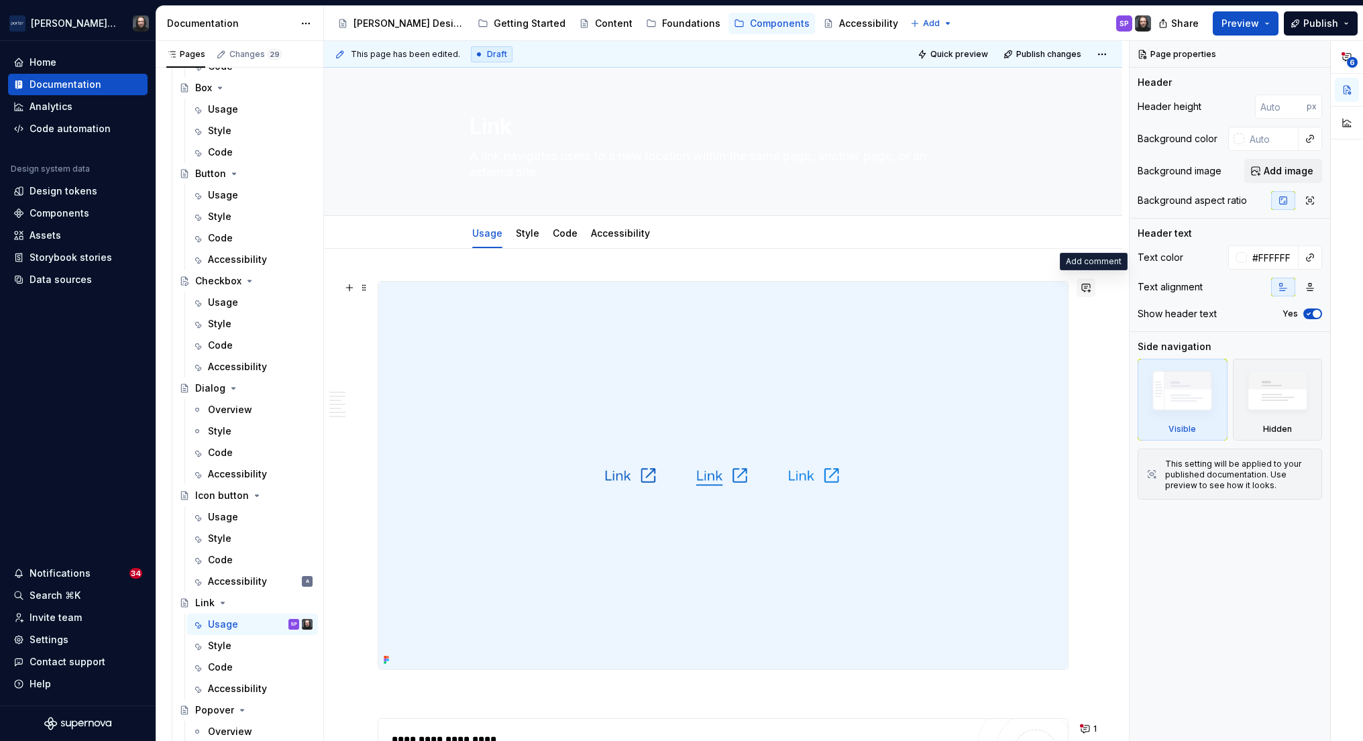
type textarea "*"
click at [1093, 290] on button "button" at bounding box center [1086, 287] width 19 height 19
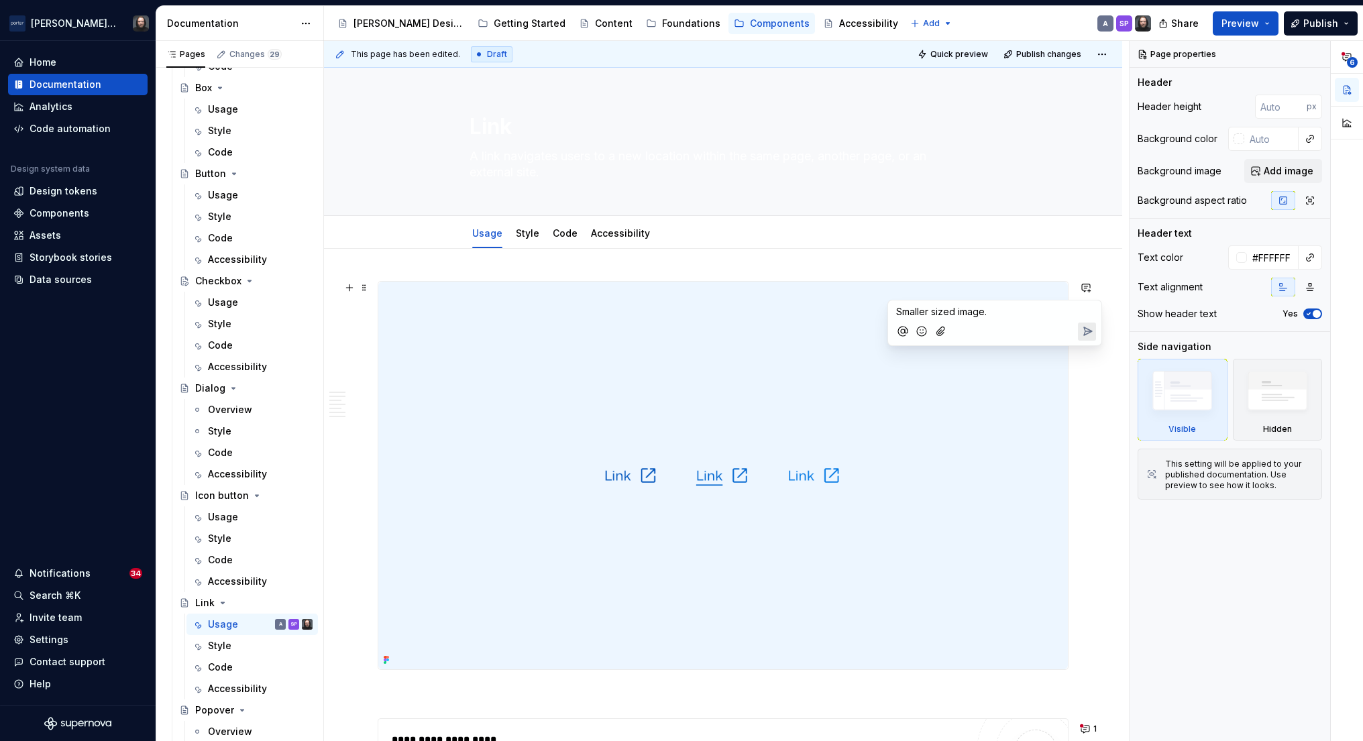
click at [1085, 334] on icon "Send" at bounding box center [1088, 331] width 8 height 8
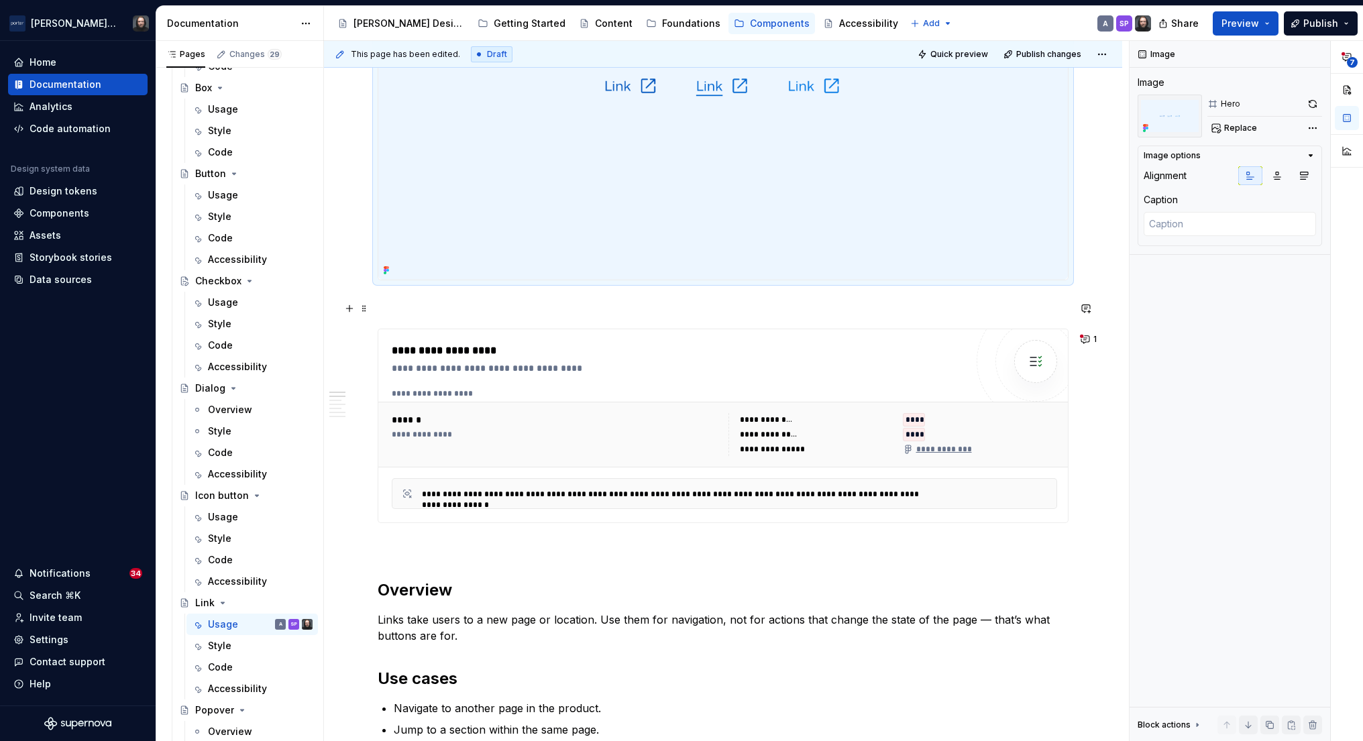
scroll to position [466, 0]
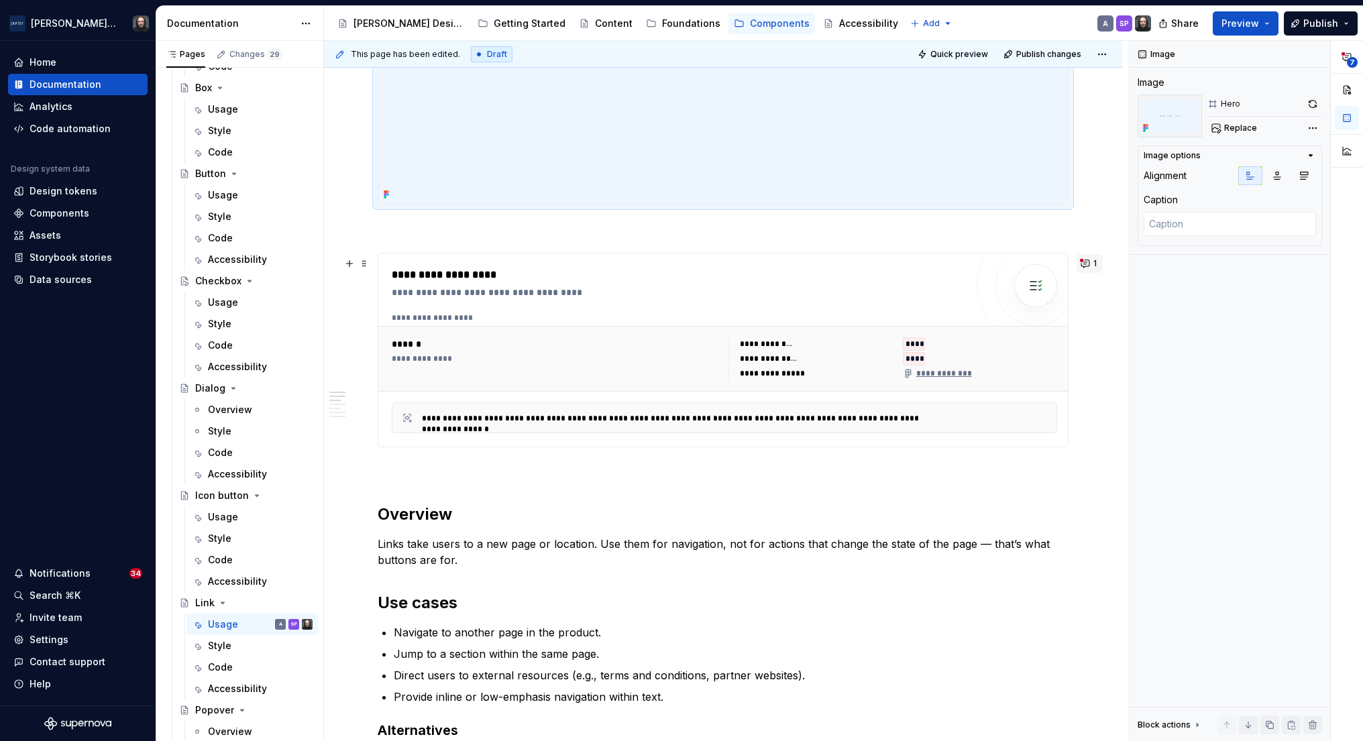
click at [1094, 265] on button "1" at bounding box center [1090, 263] width 26 height 19
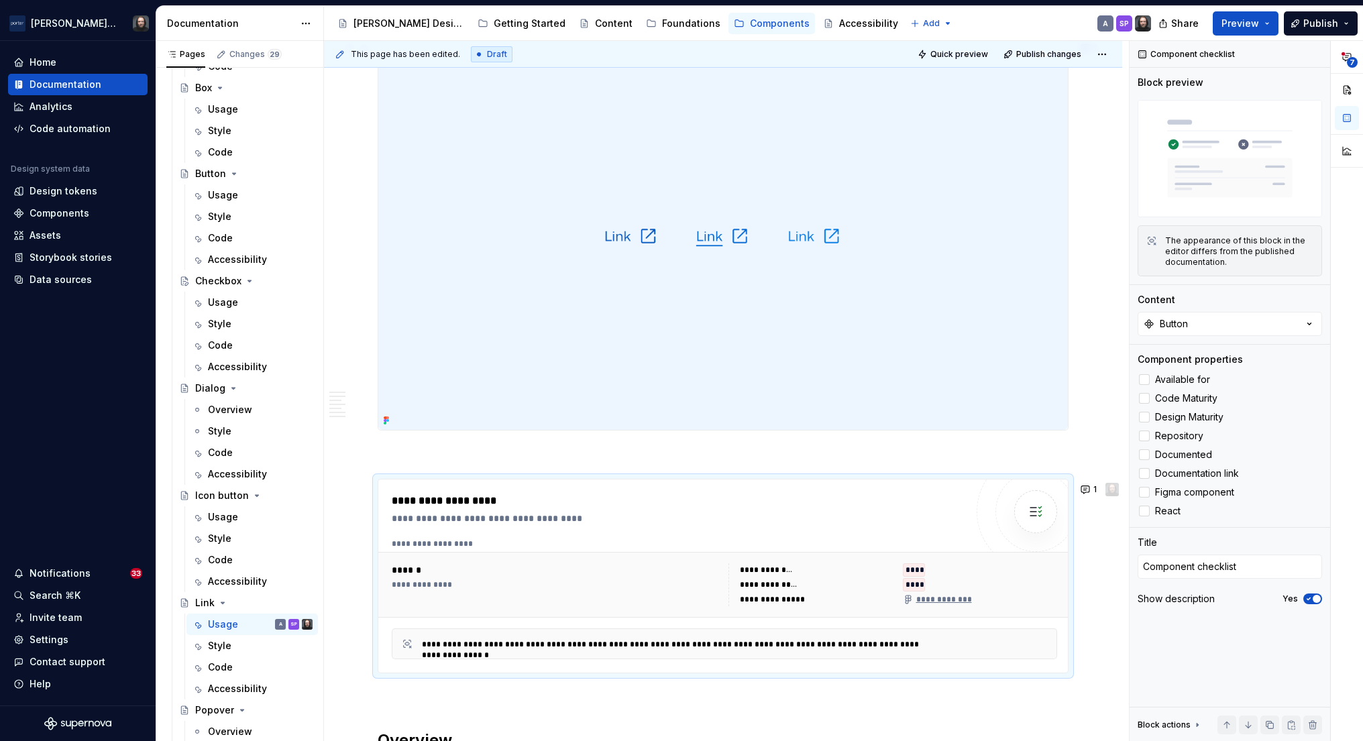
scroll to position [309, 0]
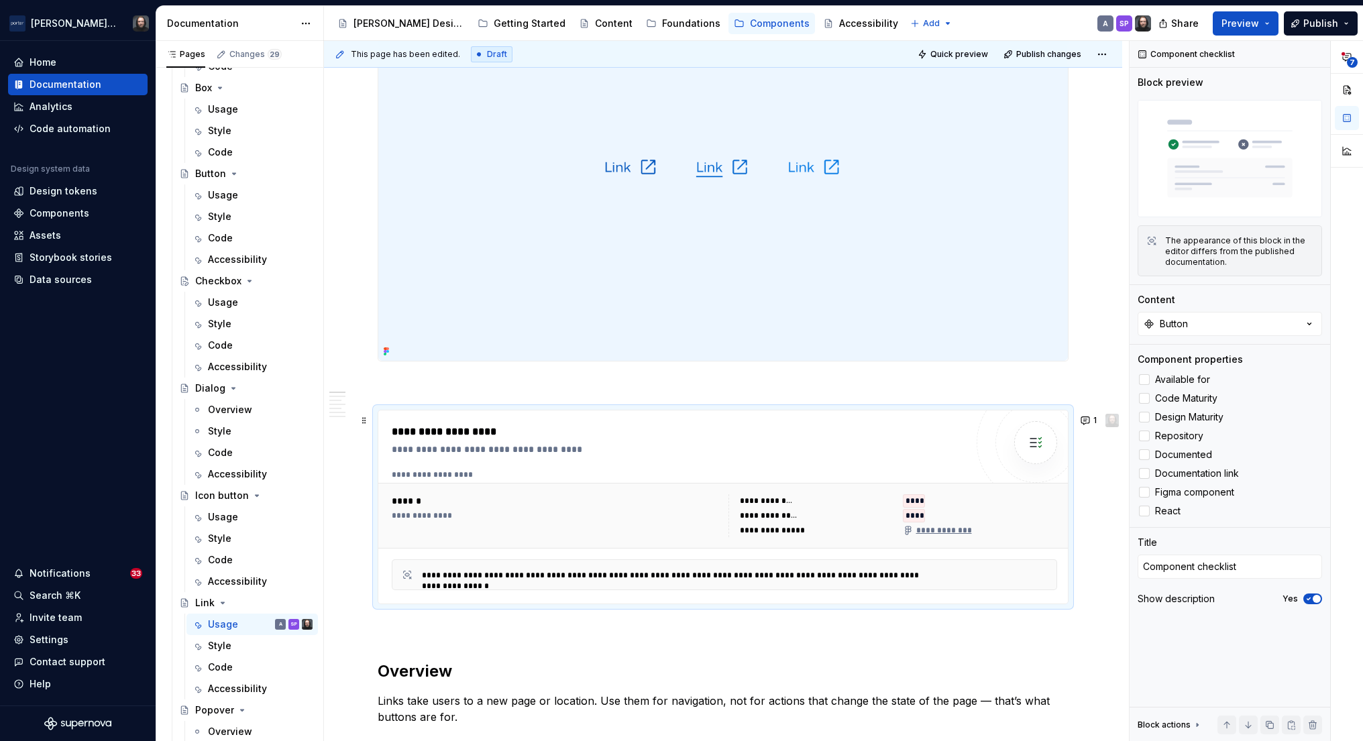
click at [672, 437] on div "**********" at bounding box center [682, 432] width 581 height 16
click at [1194, 322] on button "Button" at bounding box center [1230, 324] width 184 height 24
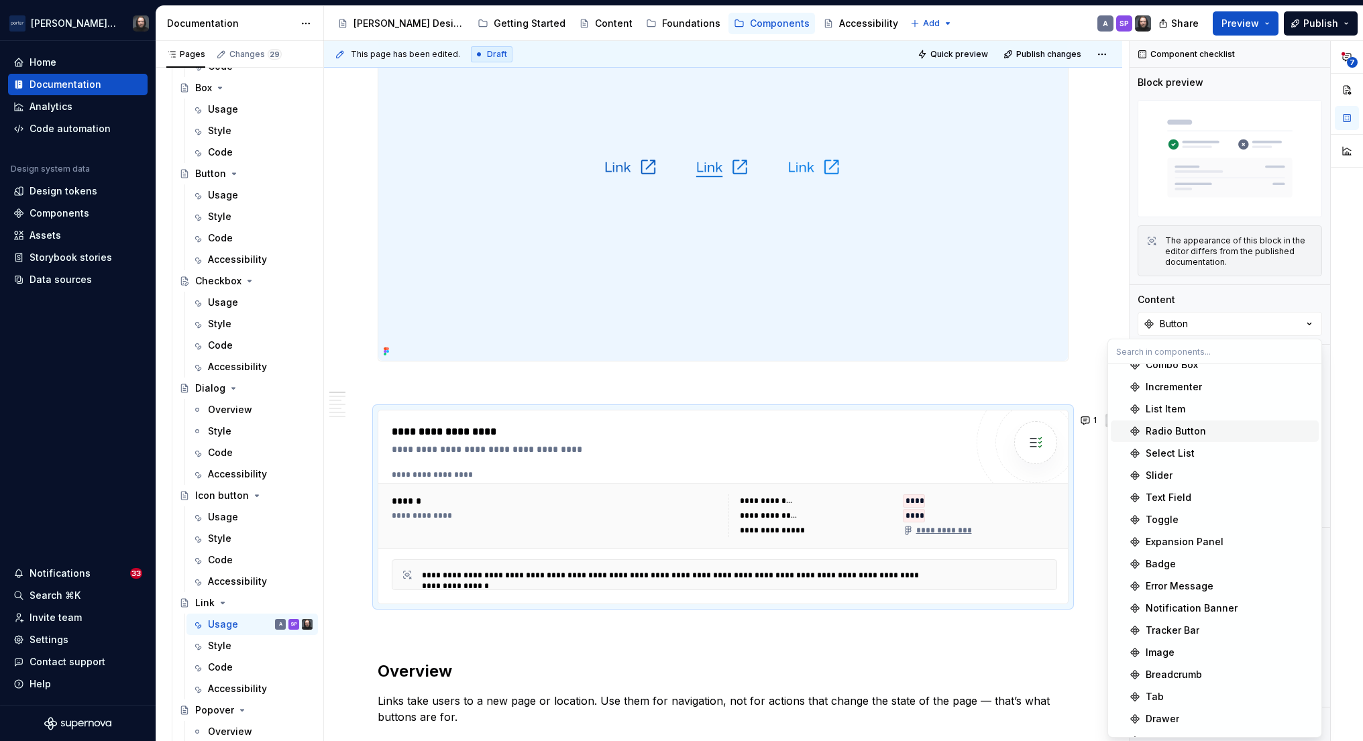
scroll to position [140, 0]
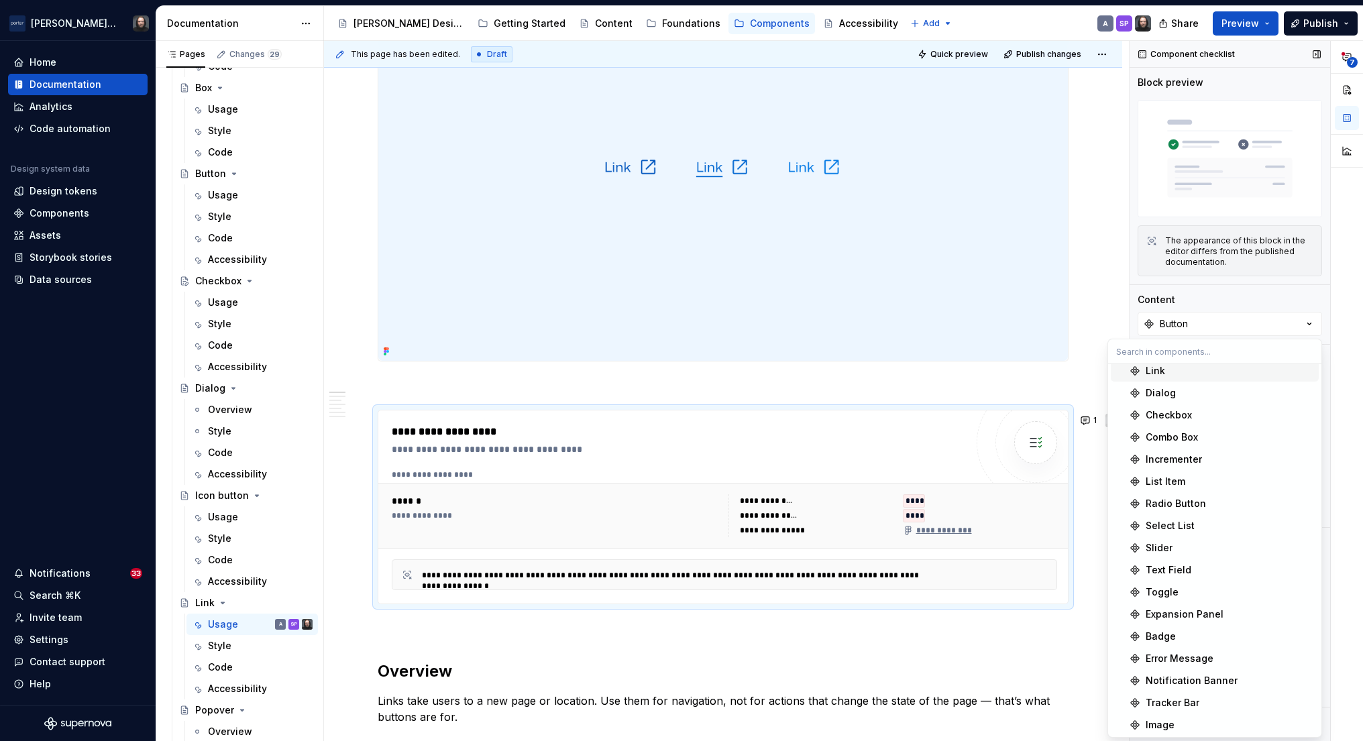
click at [1167, 373] on div "Link" at bounding box center [1230, 370] width 168 height 13
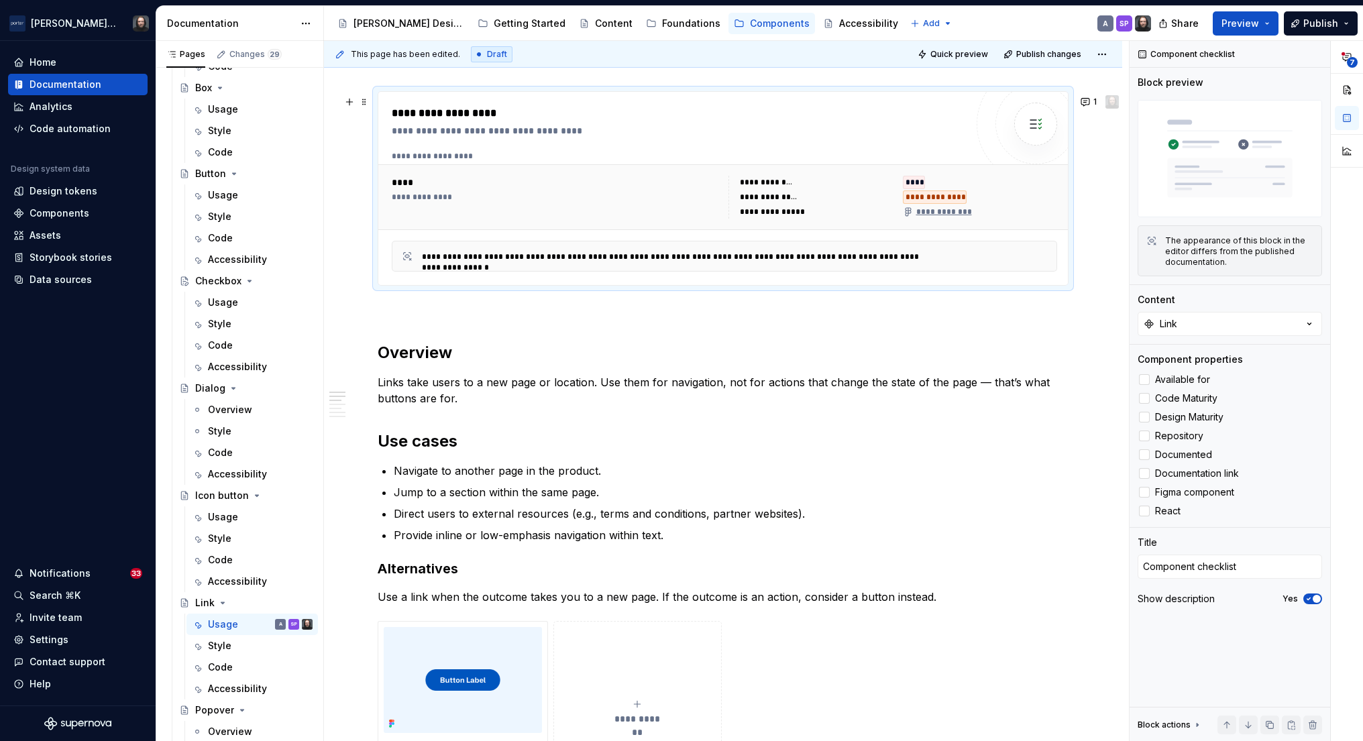
scroll to position [551, 0]
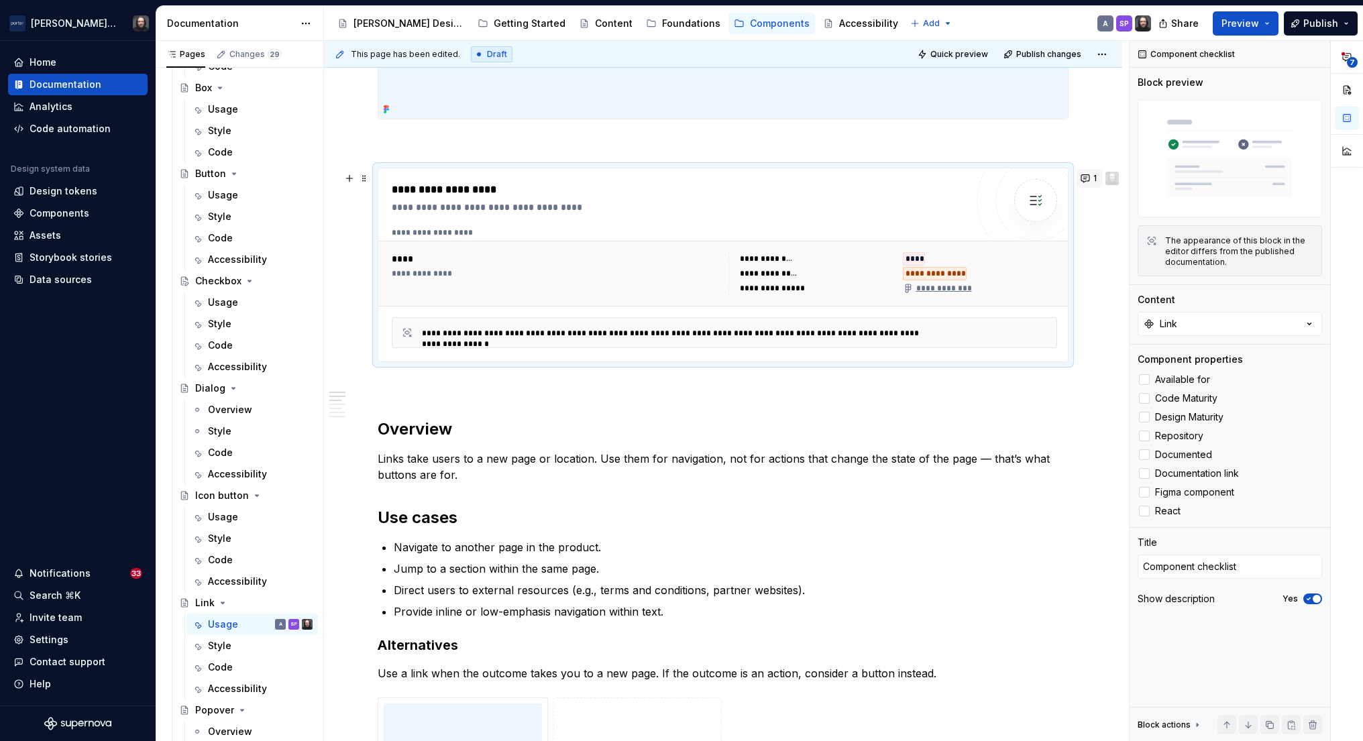
click at [1092, 178] on button "1" at bounding box center [1090, 178] width 26 height 19
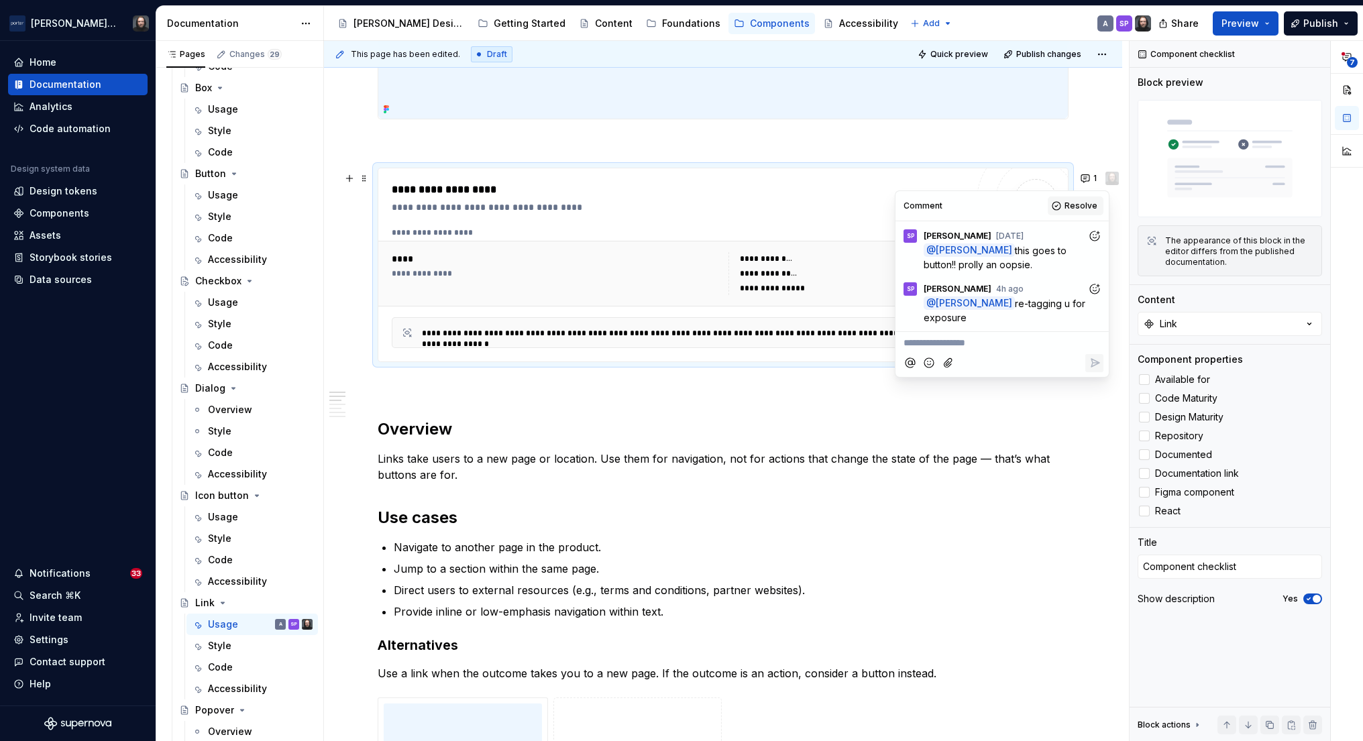
click at [1077, 203] on span "Resolve" at bounding box center [1081, 206] width 33 height 11
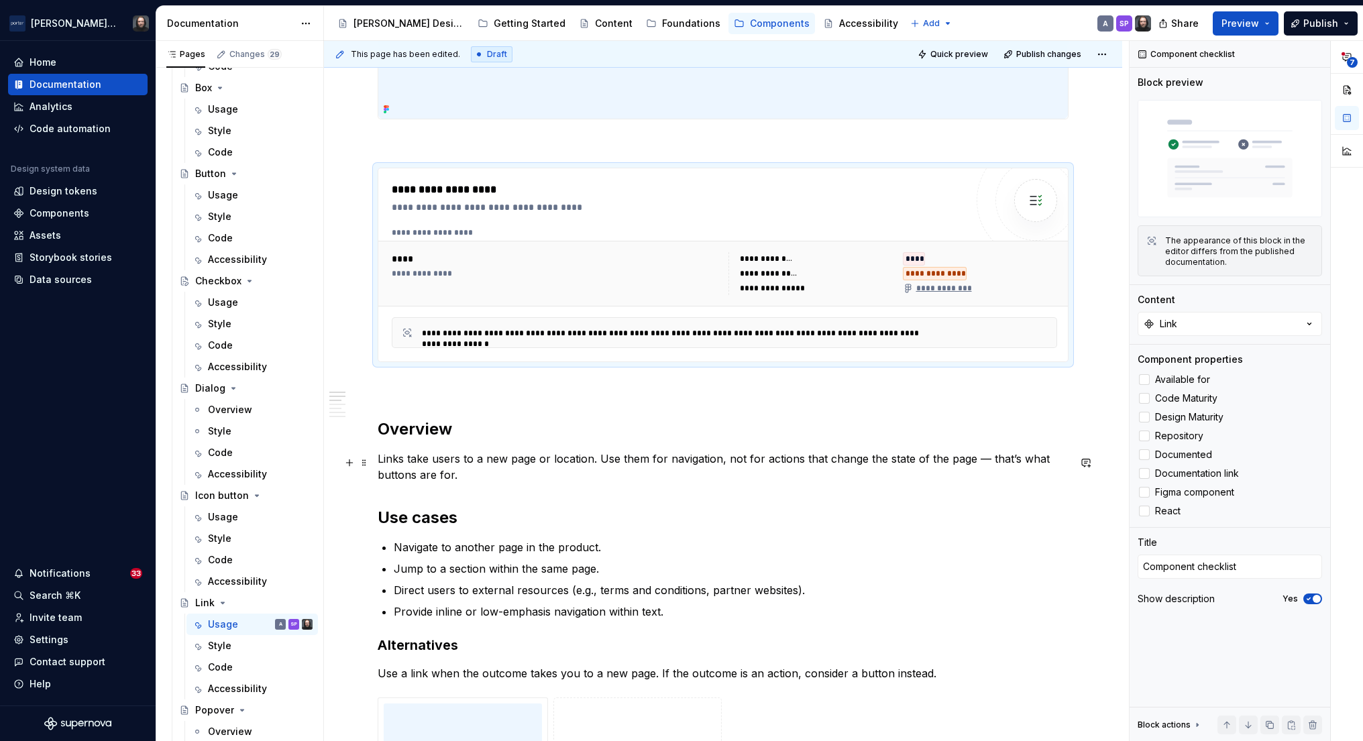
type textarea "*"
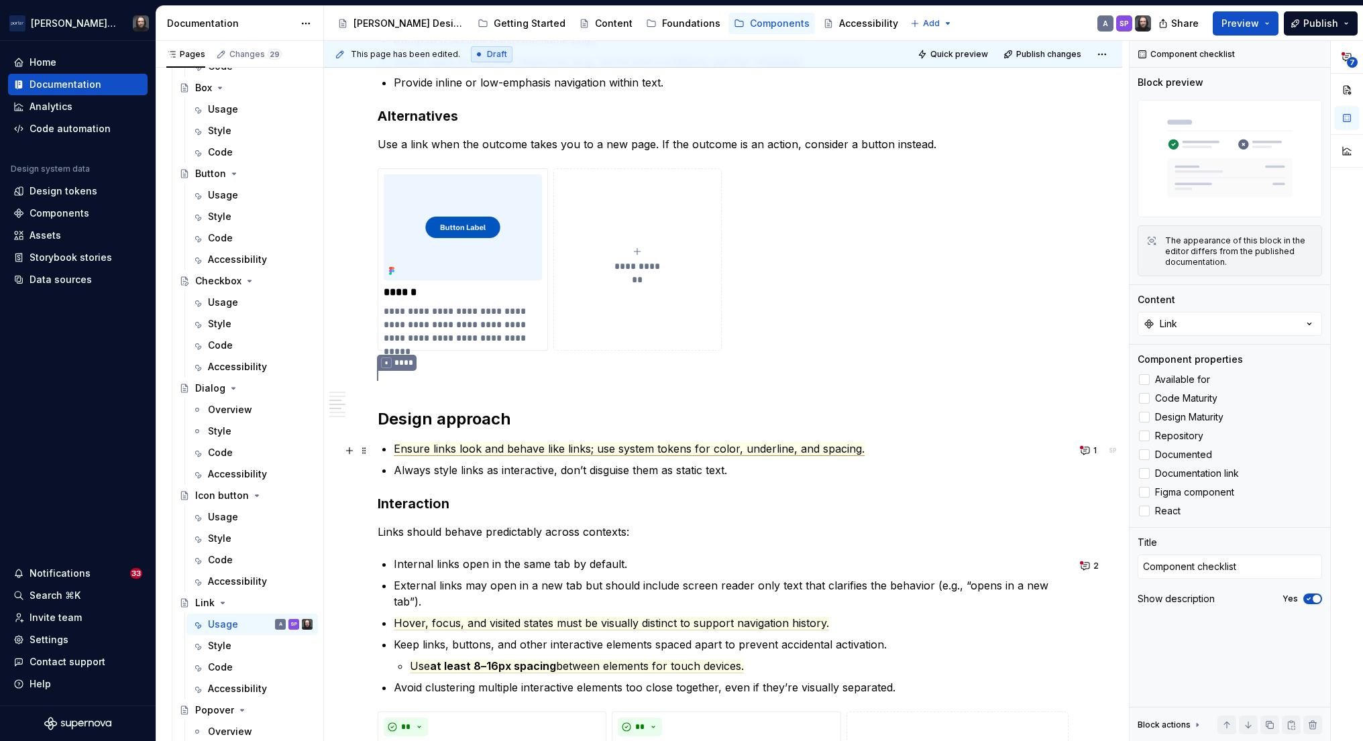
scroll to position [1115, 0]
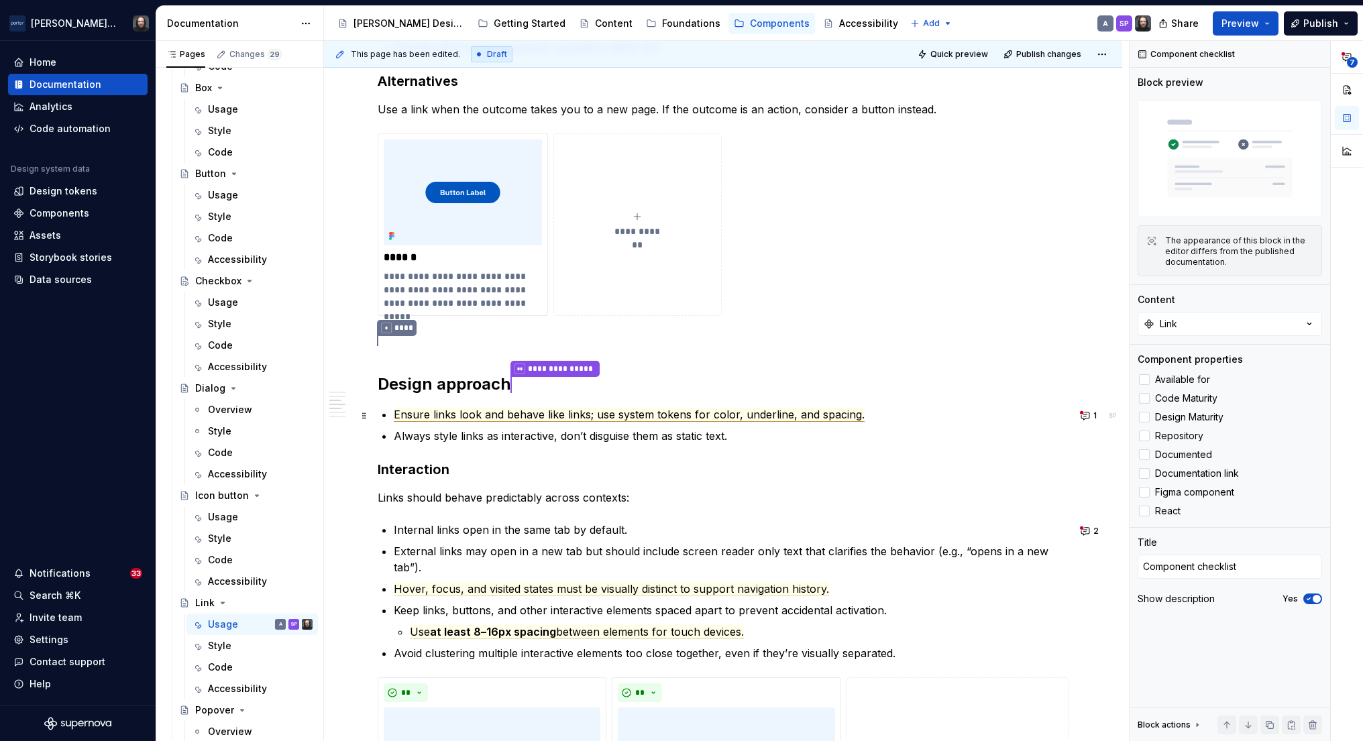
click at [680, 417] on span "Ensure links look and behave like links; use system tokens for color, underline…" at bounding box center [629, 415] width 471 height 14
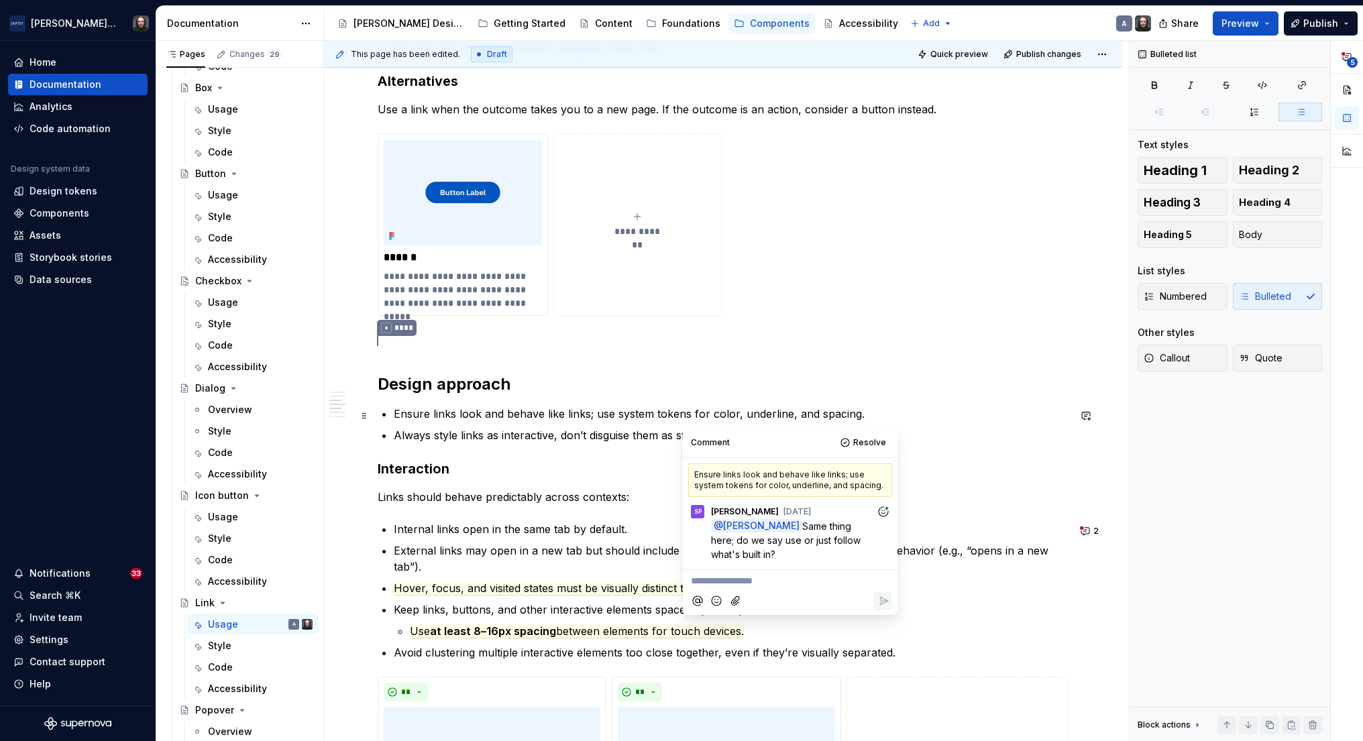
click at [970, 422] on p "Ensure links look and behave like links; use system tokens for color, underline…" at bounding box center [731, 414] width 675 height 16
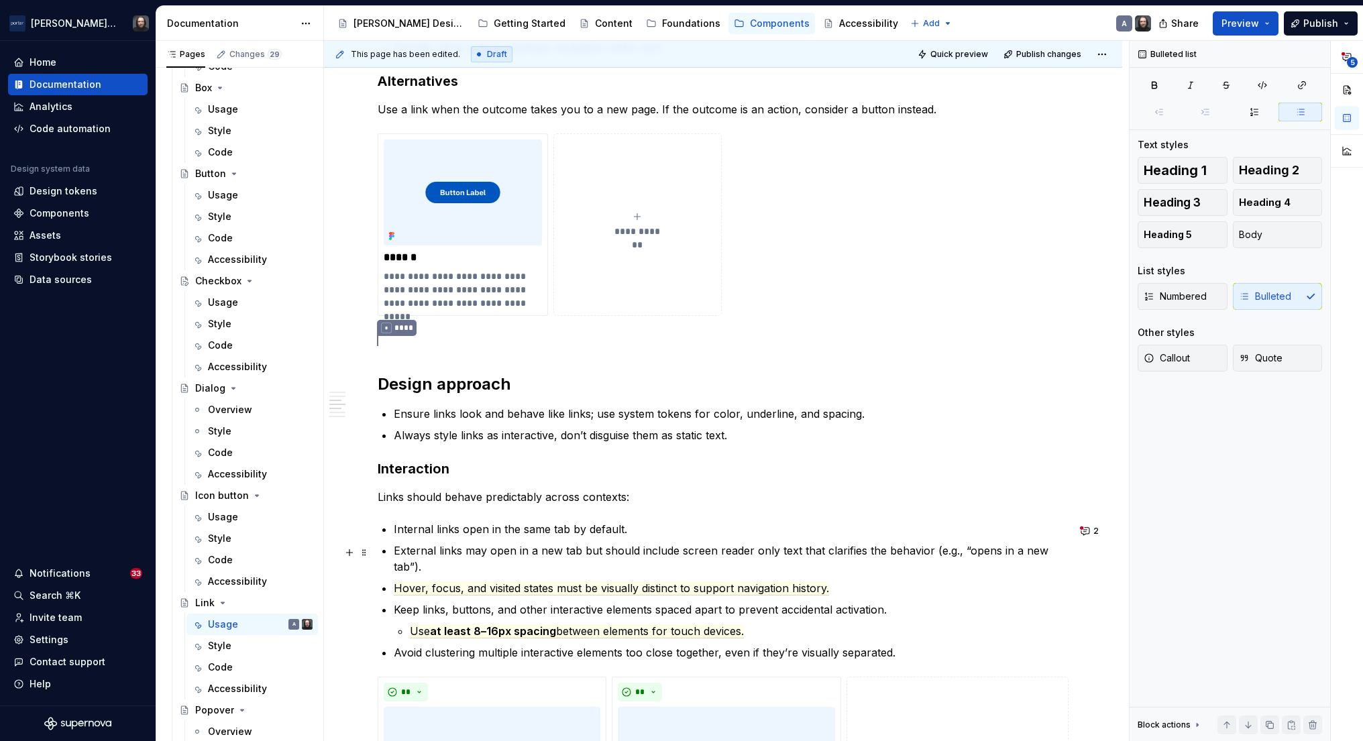
click at [605, 560] on p "External links may open in a new tab but should include screen reader only text…" at bounding box center [731, 559] width 675 height 32
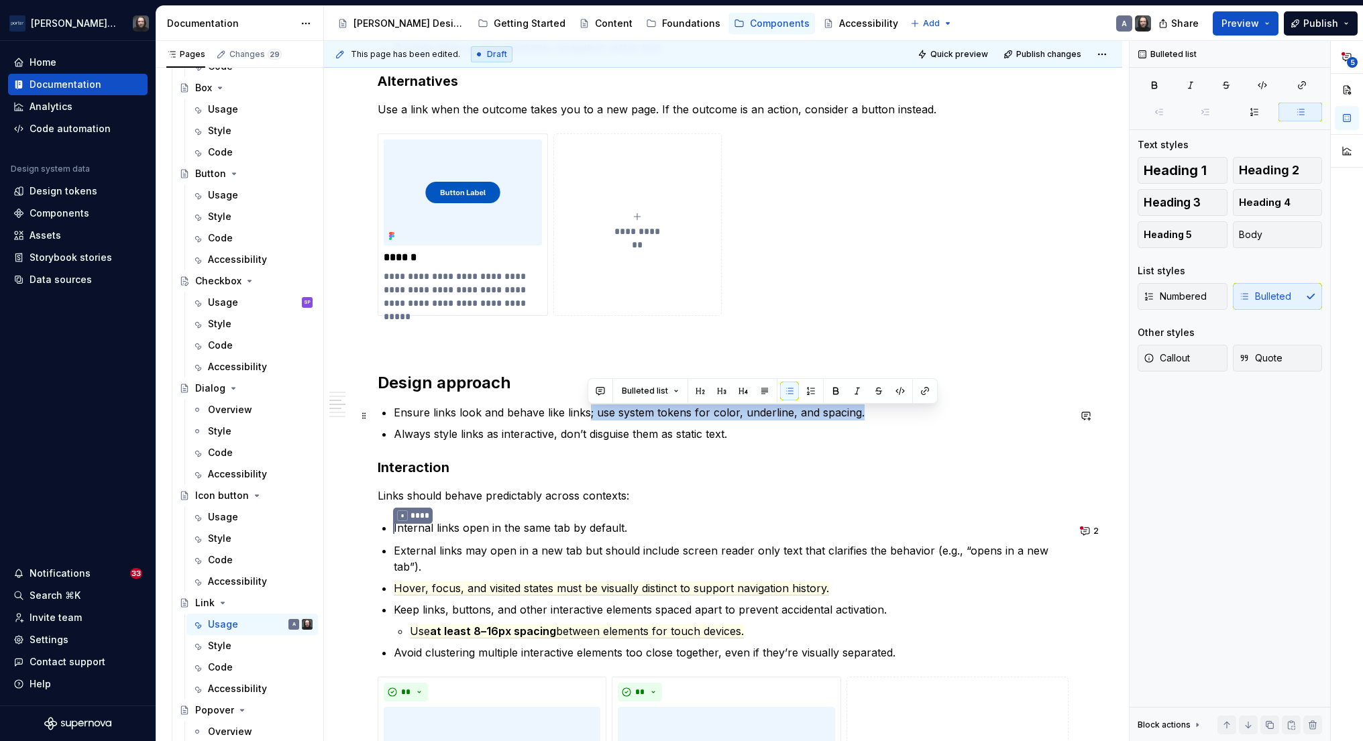
drag, startPoint x: 586, startPoint y: 417, endPoint x: 858, endPoint y: 418, distance: 271.7
click at [858, 418] on p "Ensure links look and behave like links; use system tokens for color, underline…" at bounding box center [731, 413] width 675 height 16
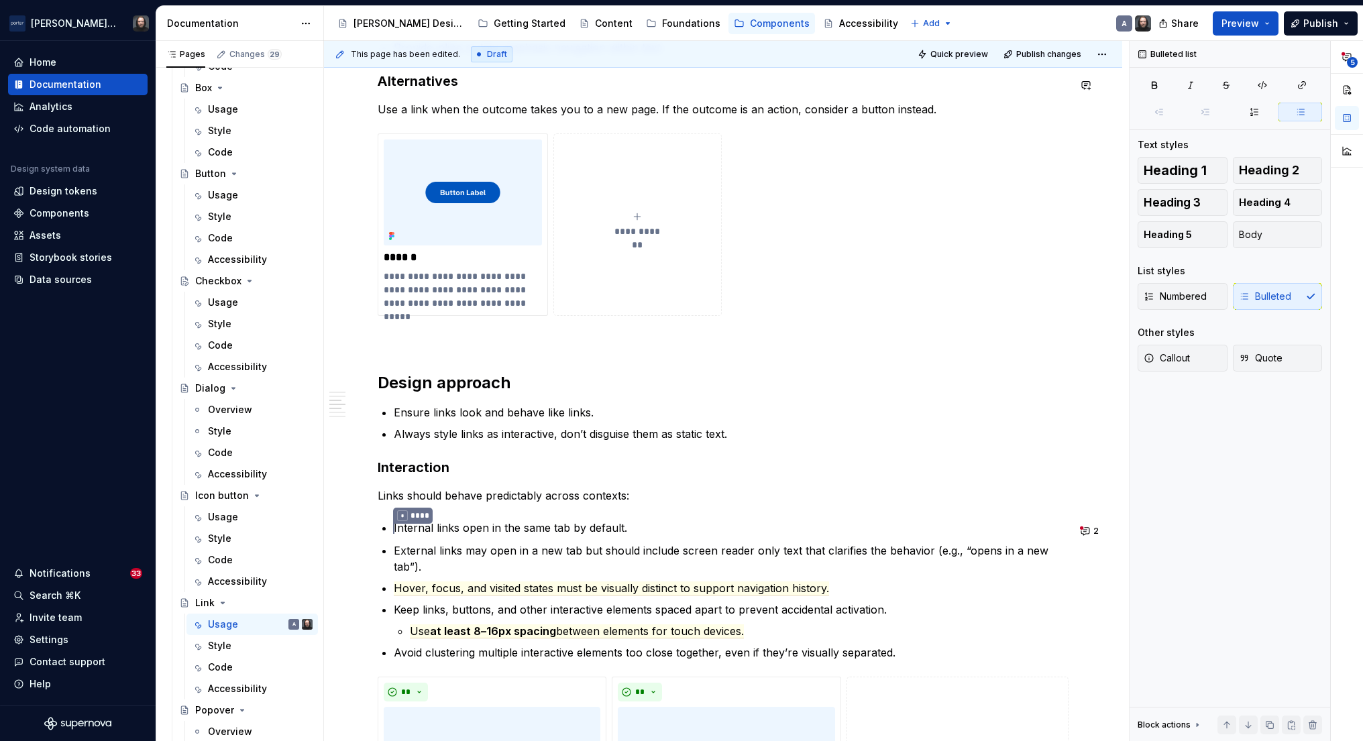
type textarea "*"
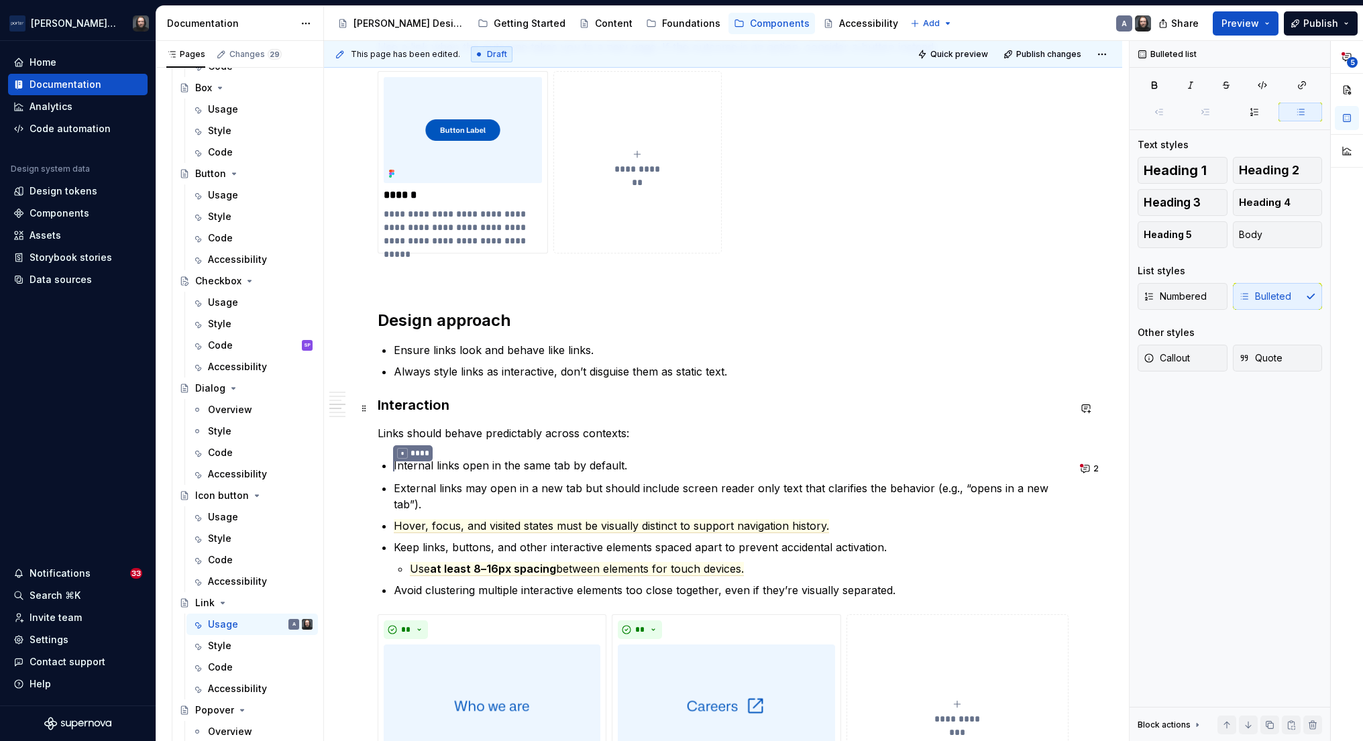
scroll to position [1217, 0]
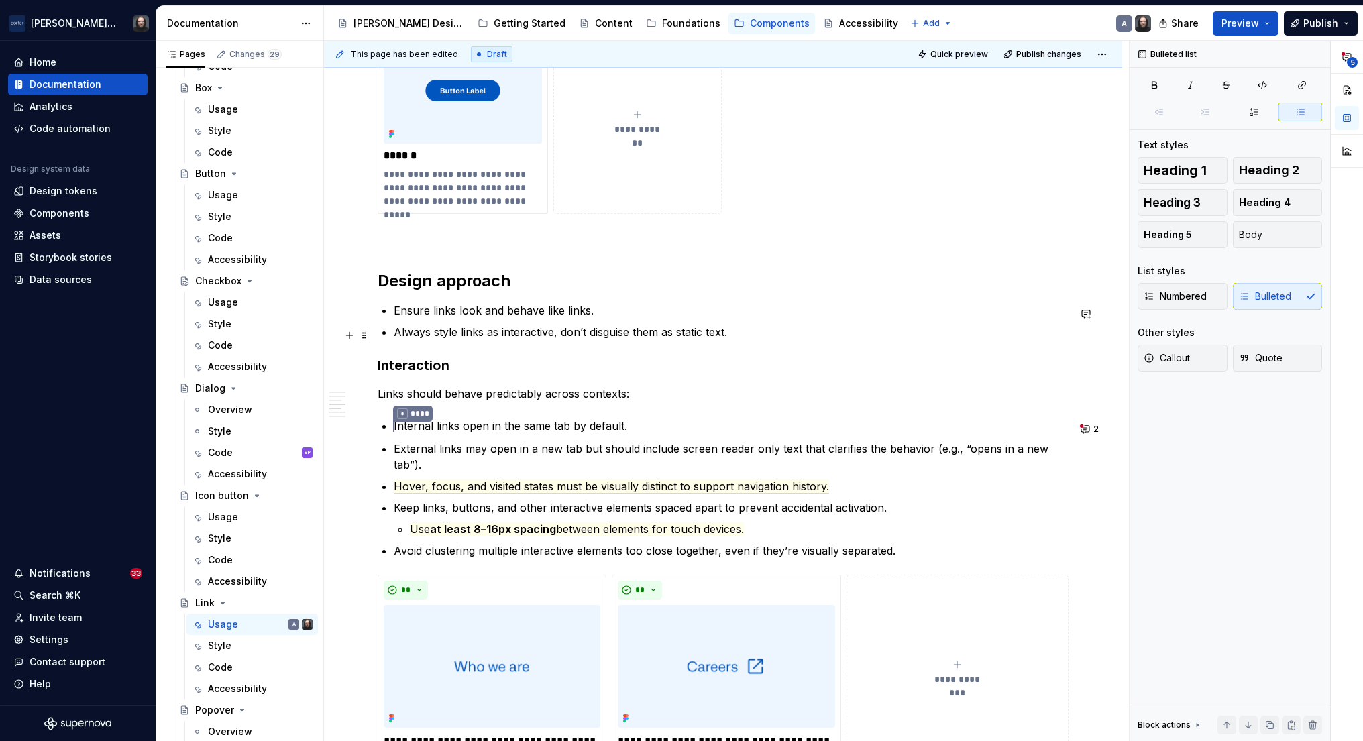
click at [548, 335] on p "Always style links as interactive, don’t disguise them as static text." at bounding box center [731, 332] width 675 height 16
drag, startPoint x: 433, startPoint y: 329, endPoint x: 701, endPoint y: 333, distance: 268.4
click at [672, 333] on p "Always style links as interactive, don’t disguise them as static text." at bounding box center [731, 332] width 675 height 16
click at [718, 335] on p "Always style links as interactive, don’t disguise them as static text." at bounding box center [731, 332] width 675 height 16
click at [1105, 615] on div "**********" at bounding box center [723, 200] width 798 height 2336
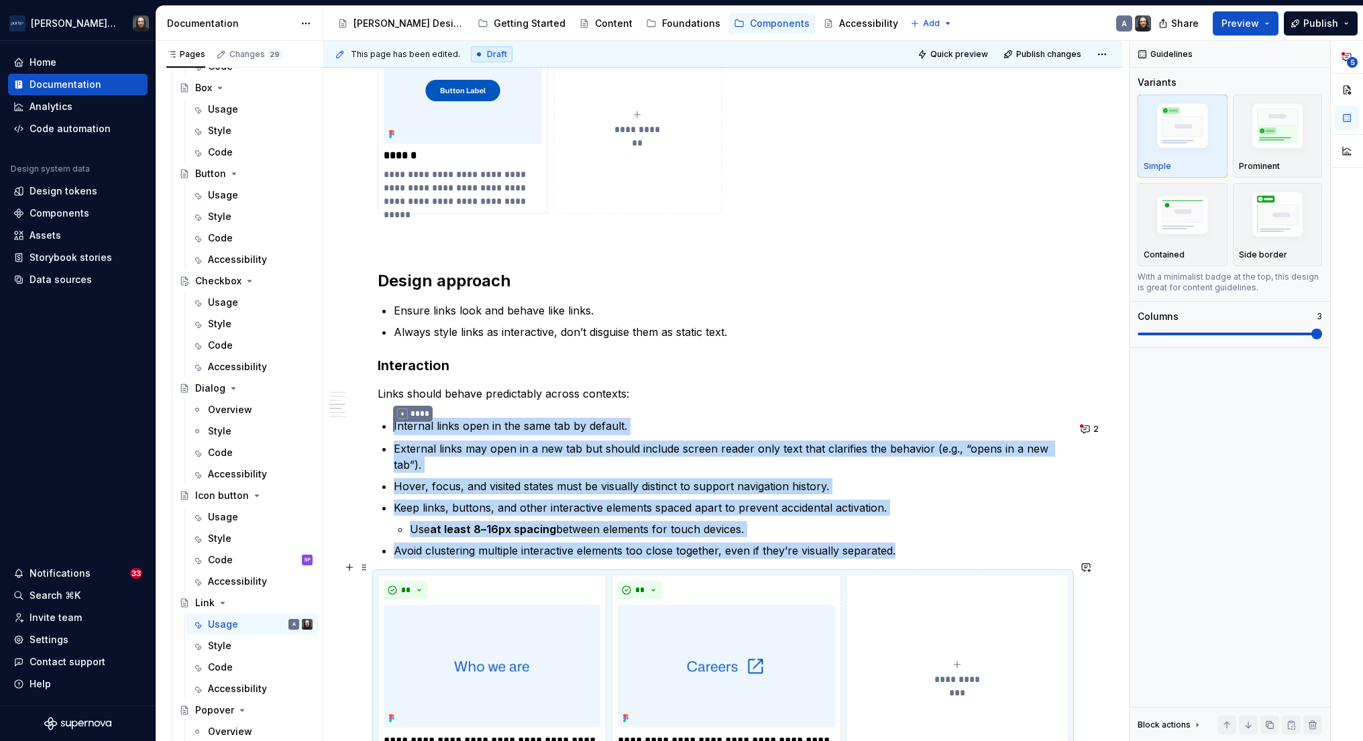
scroll to position [1232, 0]
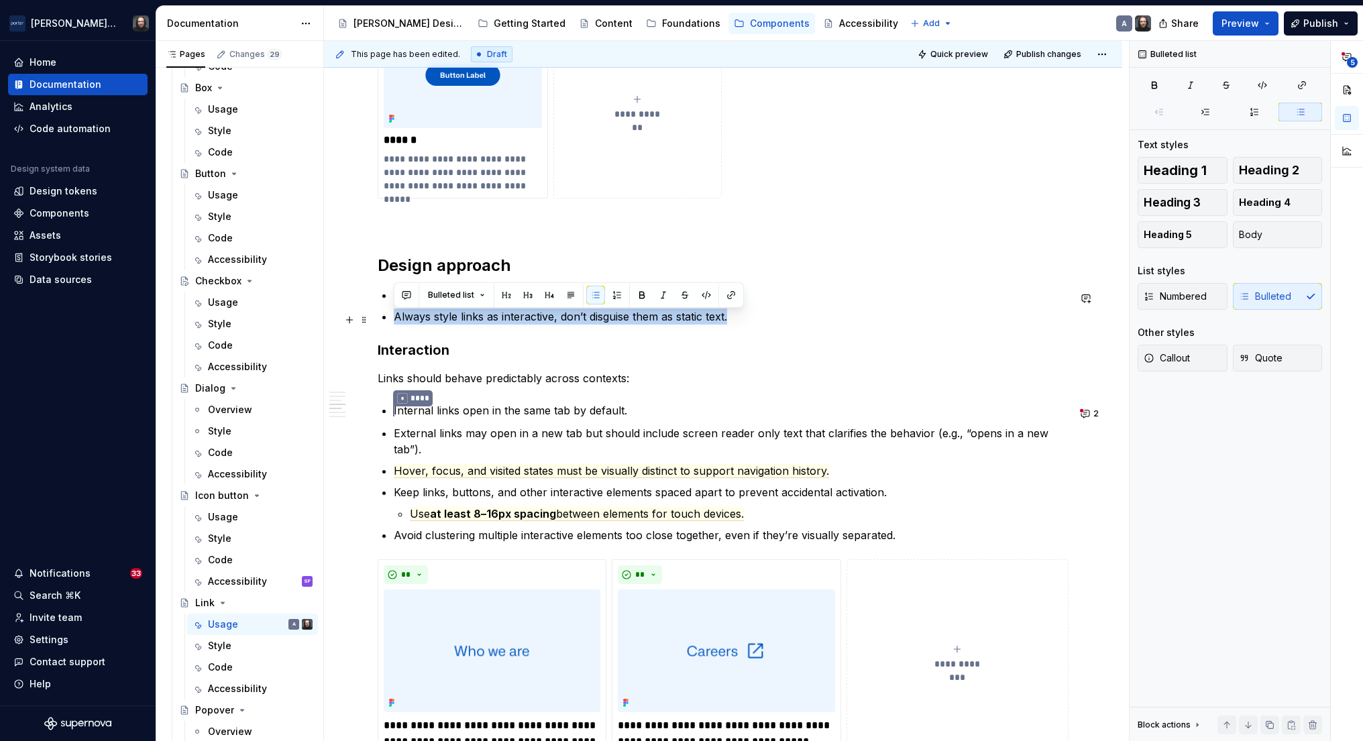
drag, startPoint x: 418, startPoint y: 321, endPoint x: 729, endPoint y: 323, distance: 311.3
click at [729, 323] on p "Always style links as interactive, don’t disguise them as static text." at bounding box center [731, 317] width 675 height 16
click at [410, 299] on button "button" at bounding box center [406, 295] width 19 height 19
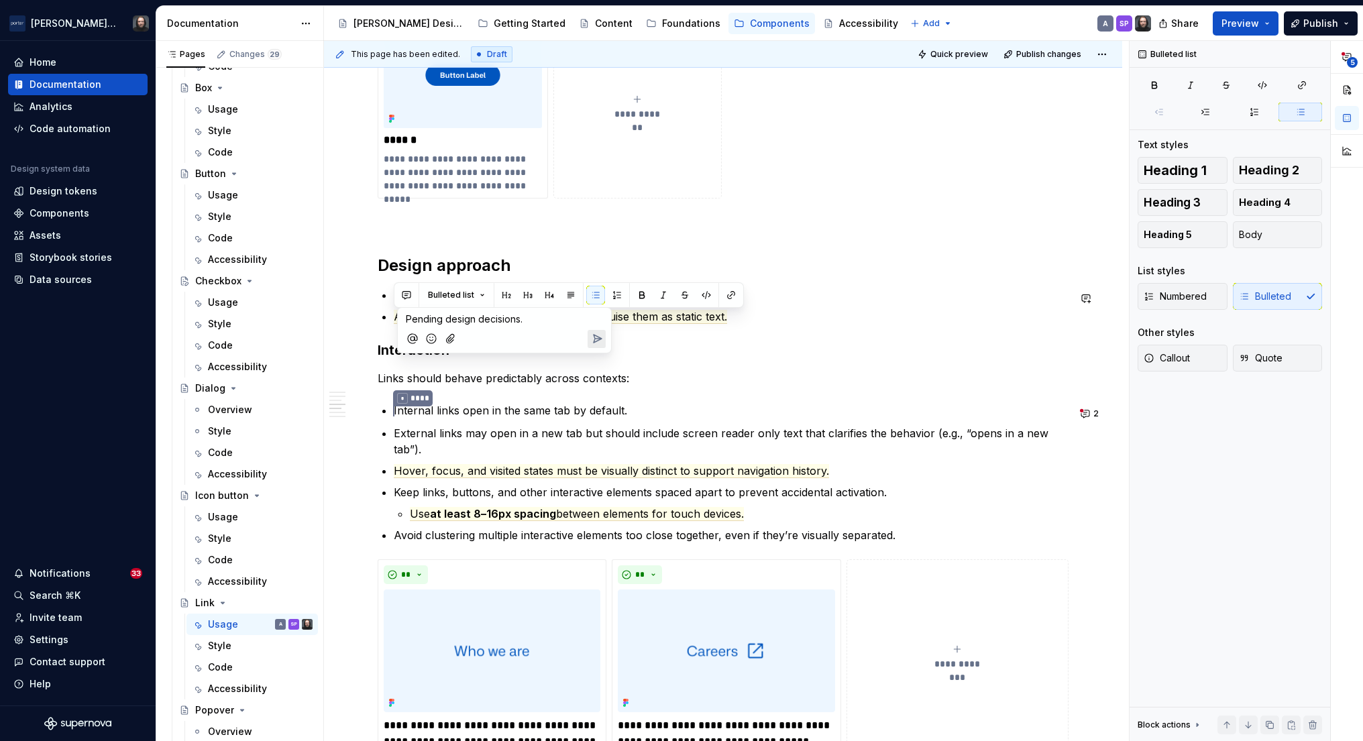
click at [596, 337] on icon "Send" at bounding box center [596, 338] width 13 height 13
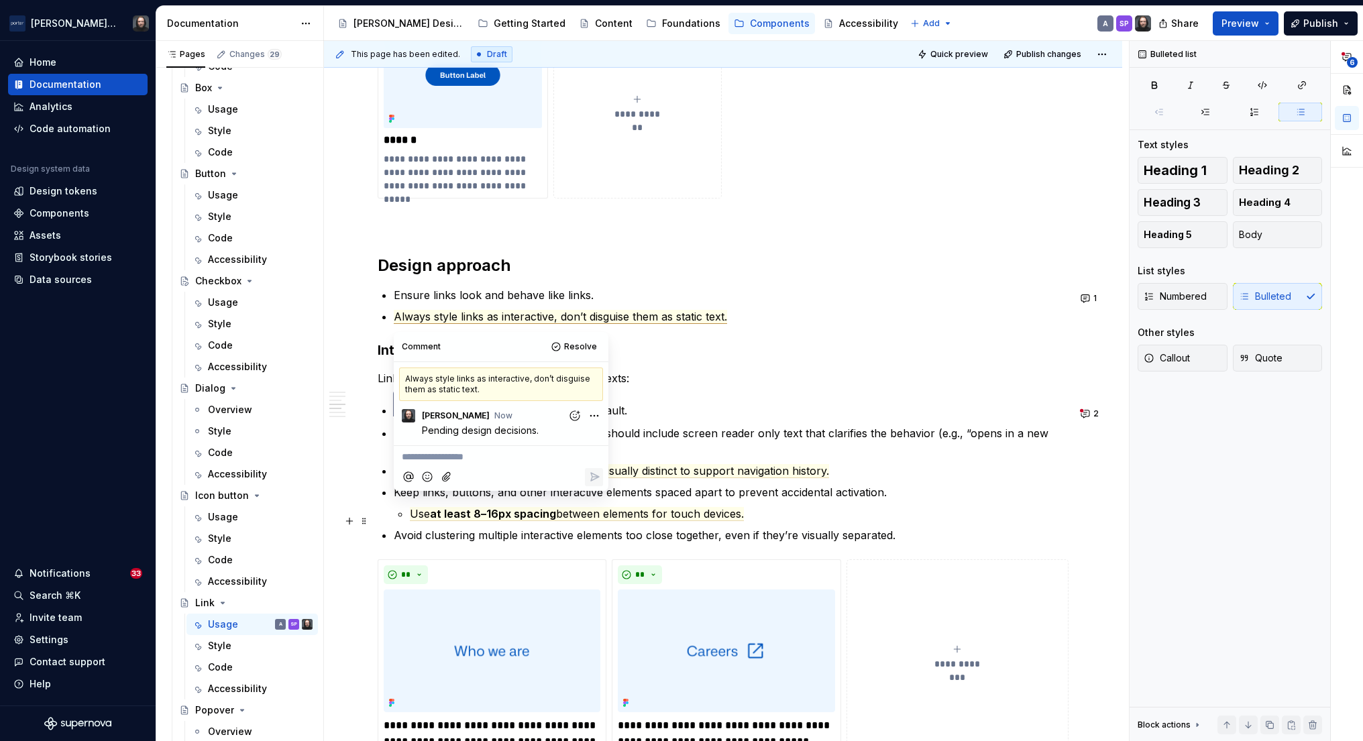
click at [1117, 511] on div "**********" at bounding box center [723, 185] width 798 height 2336
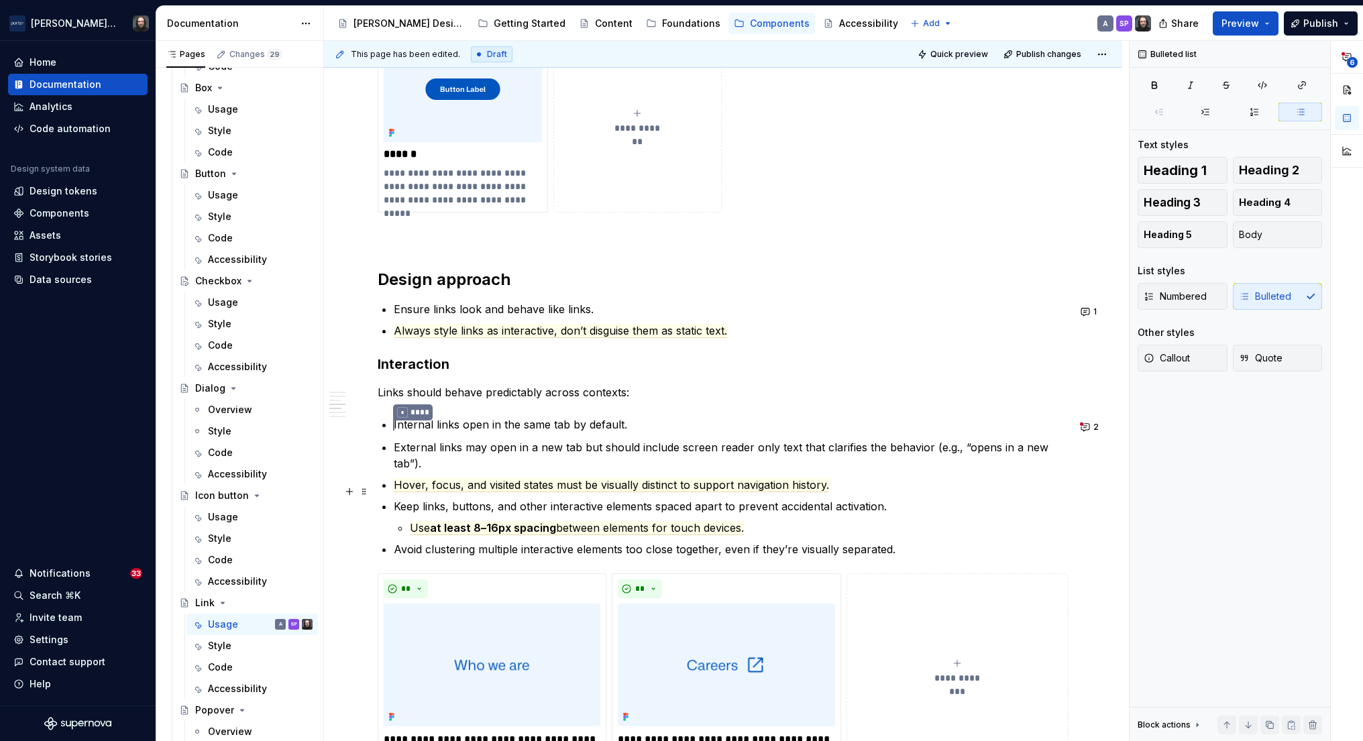
scroll to position [1273, 0]
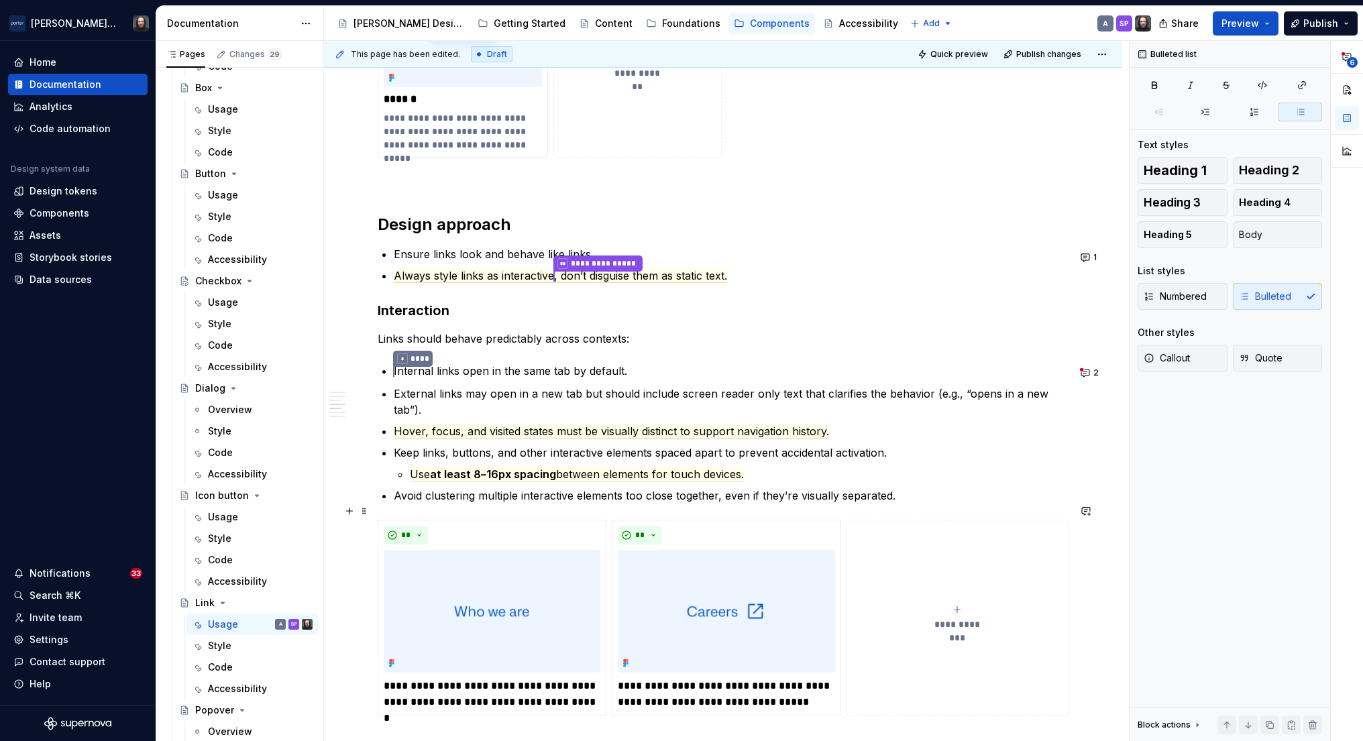
click at [1102, 561] on div "**********" at bounding box center [726, 391] width 805 height 701
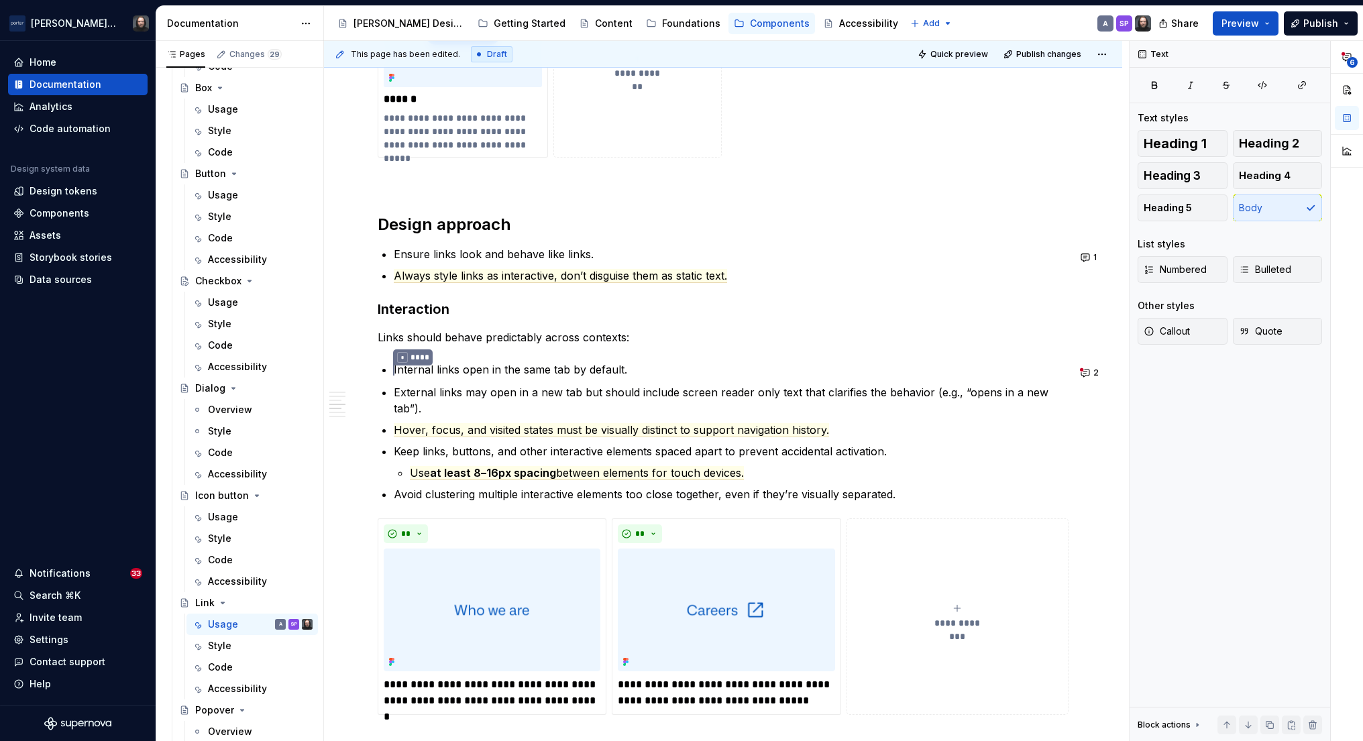
type textarea "*"
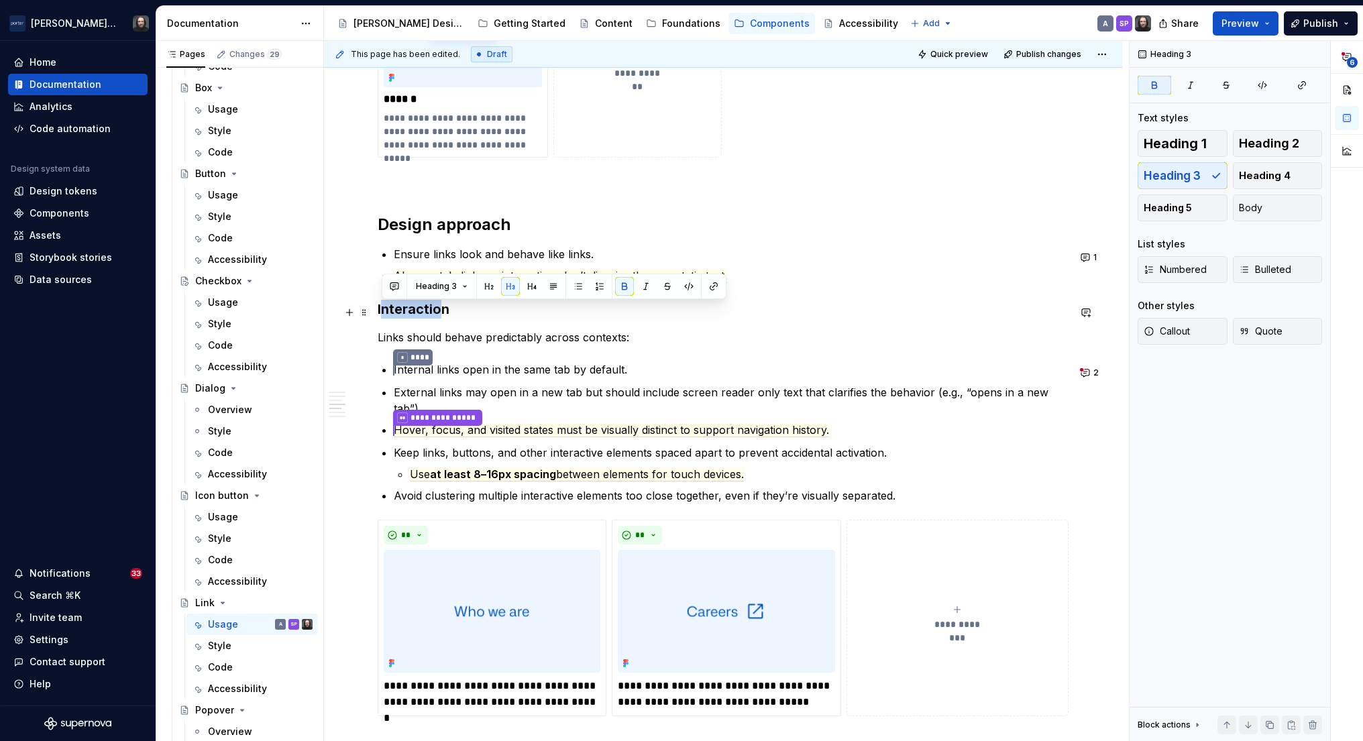
drag, startPoint x: 382, startPoint y: 313, endPoint x: 441, endPoint y: 311, distance: 59.0
click at [441, 311] on strong "Interaction" at bounding box center [414, 309] width 72 height 16
click at [398, 288] on button "button" at bounding box center [394, 286] width 19 height 19
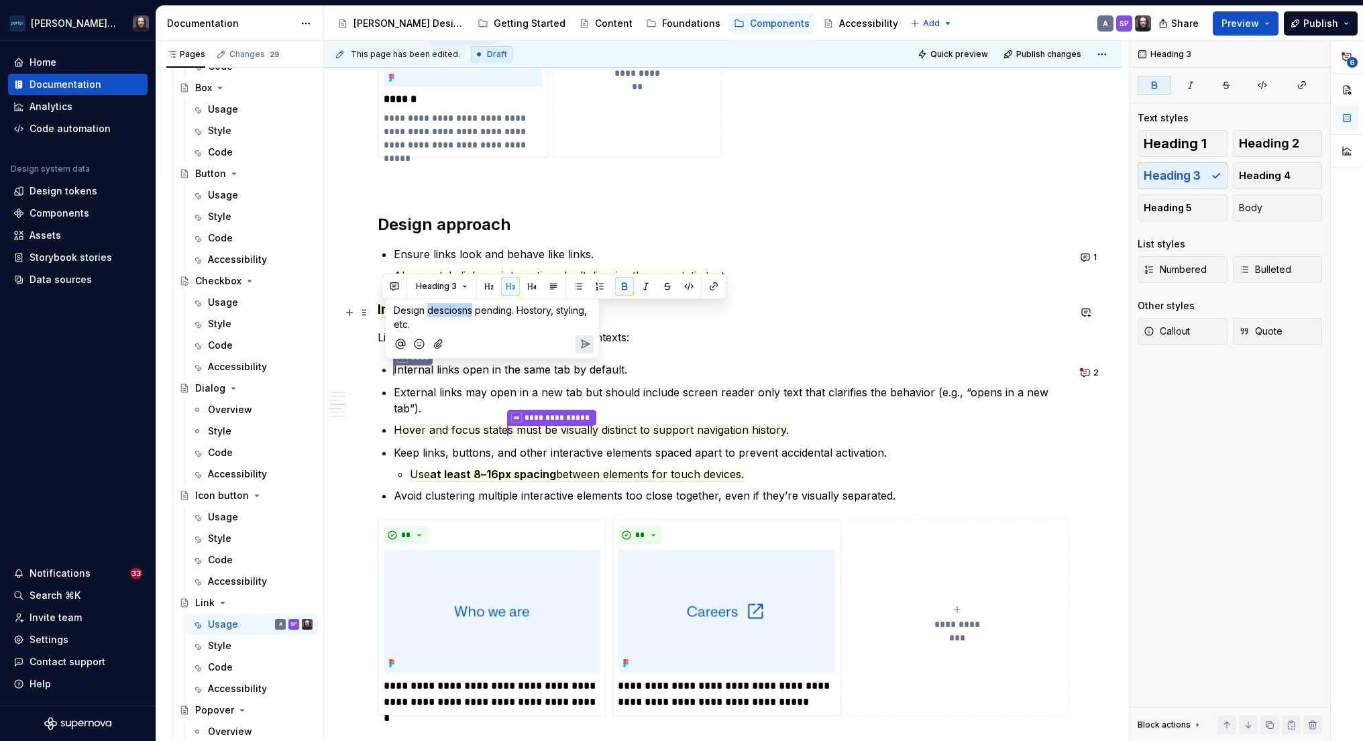
click at [445, 313] on span "Design desciosns pending. Hostory, styling, etc." at bounding box center [492, 317] width 196 height 25
click at [466, 311] on span "Design desciosns pending. Hostory, styling, etc." at bounding box center [492, 317] width 196 height 25
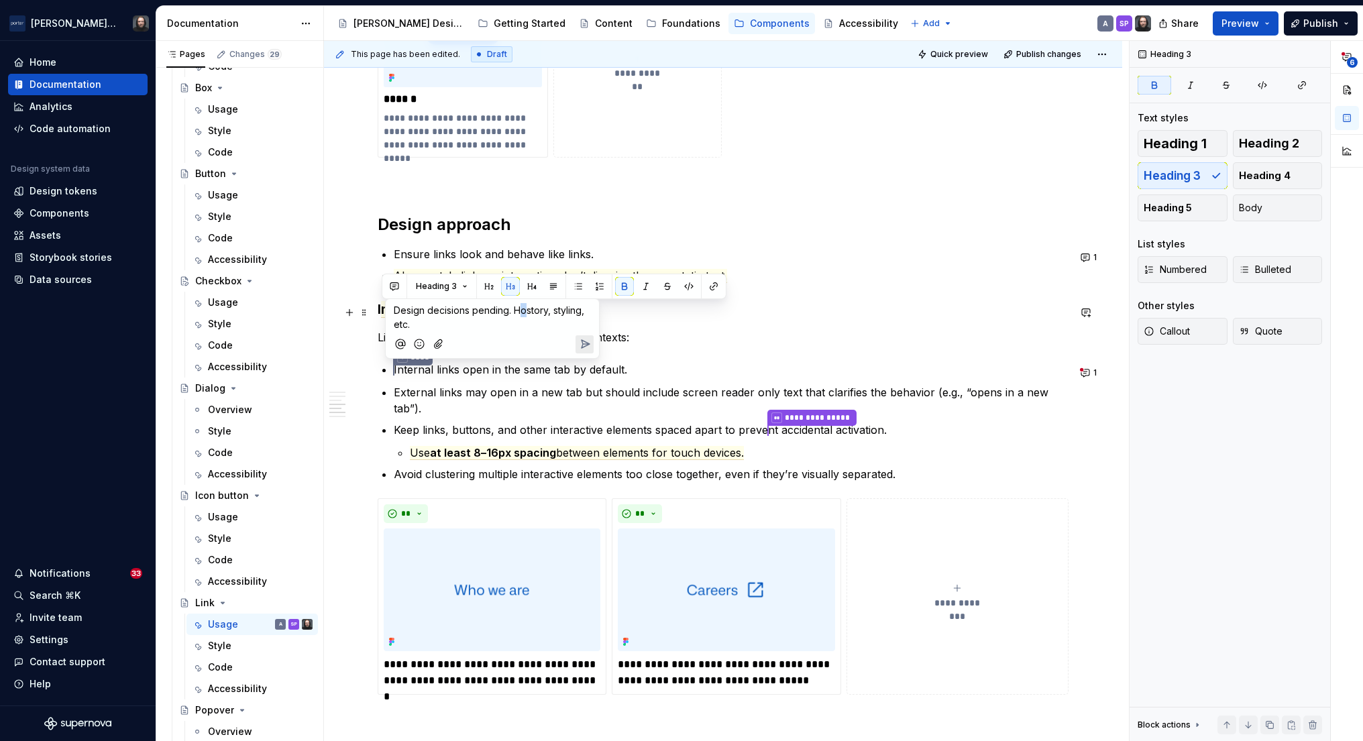
click at [522, 313] on span "Design decisions pending. Hostory, styling, etc." at bounding box center [490, 317] width 193 height 25
click at [583, 345] on icon "Send" at bounding box center [584, 343] width 13 height 13
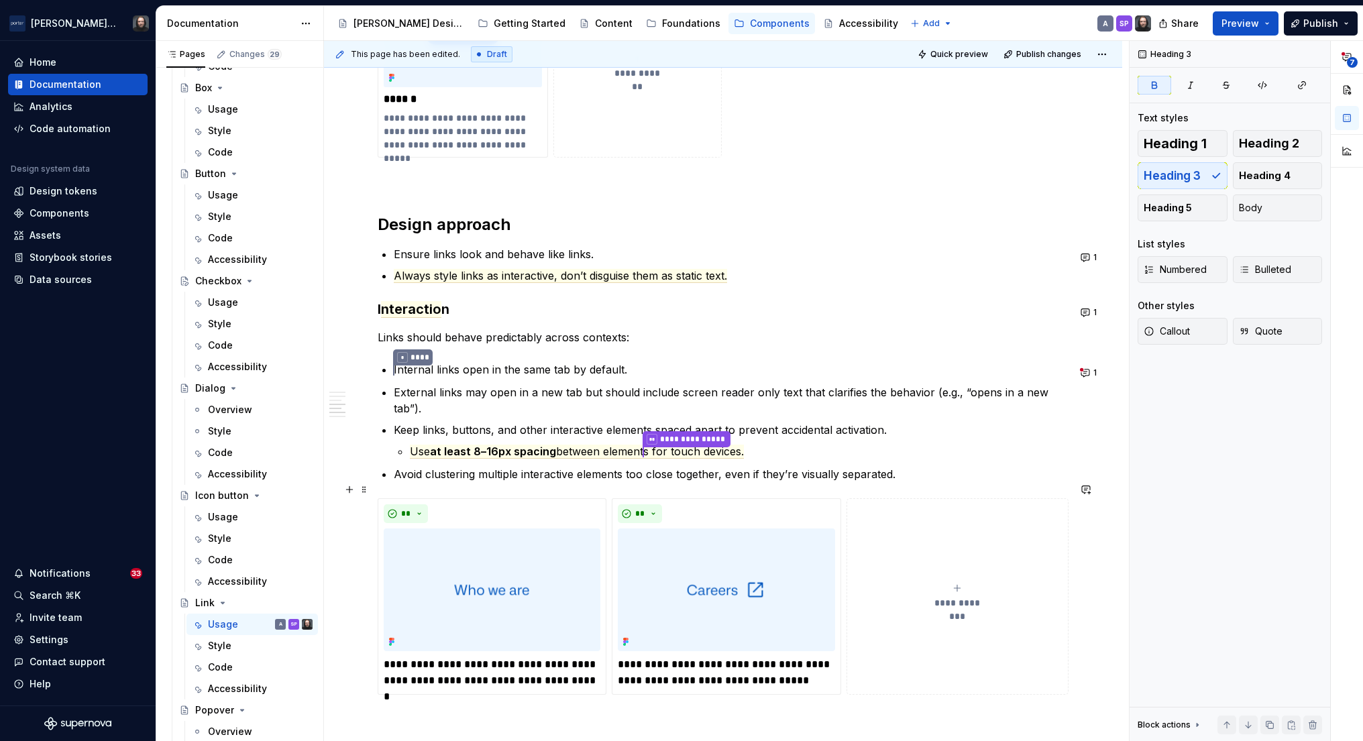
click at [1117, 619] on div "**********" at bounding box center [723, 134] width 798 height 2316
click at [1093, 374] on button "1" at bounding box center [1090, 373] width 26 height 19
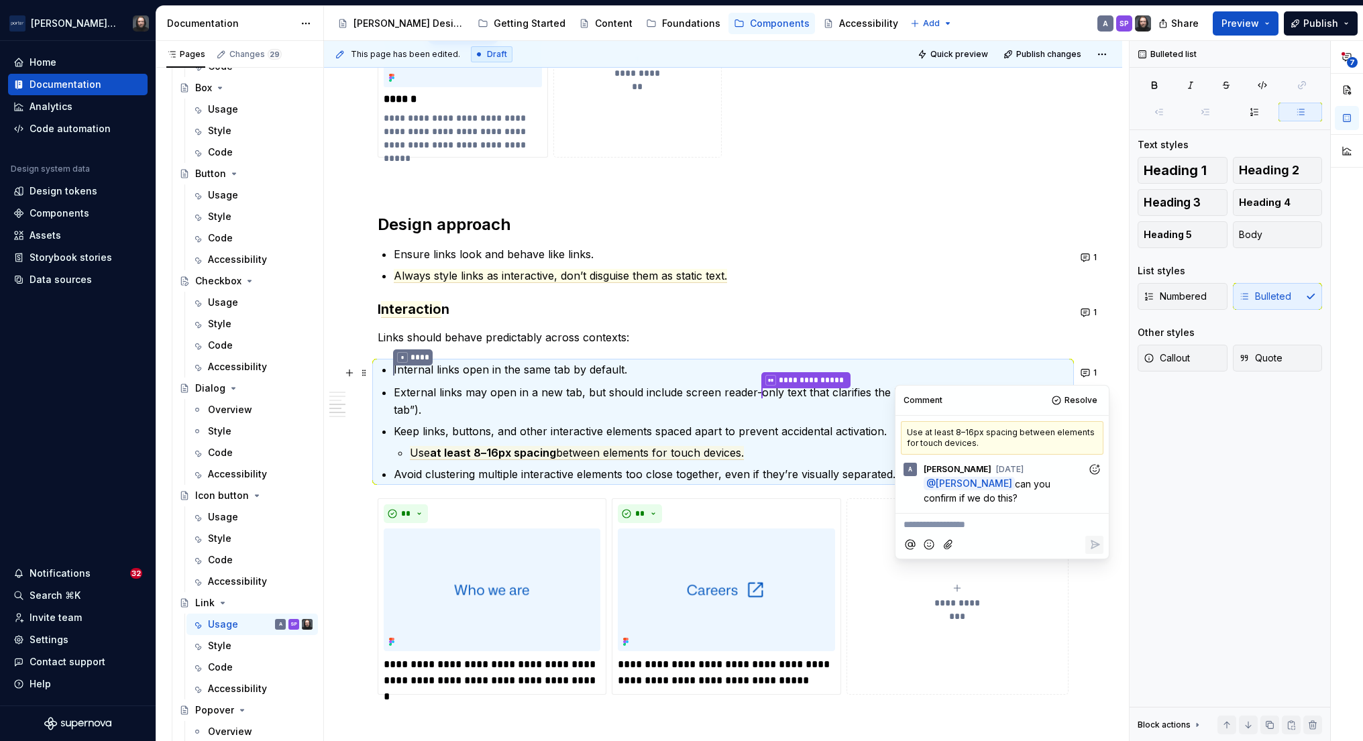
click at [959, 499] on span "can you confirm if we do this?" at bounding box center [988, 490] width 129 height 25
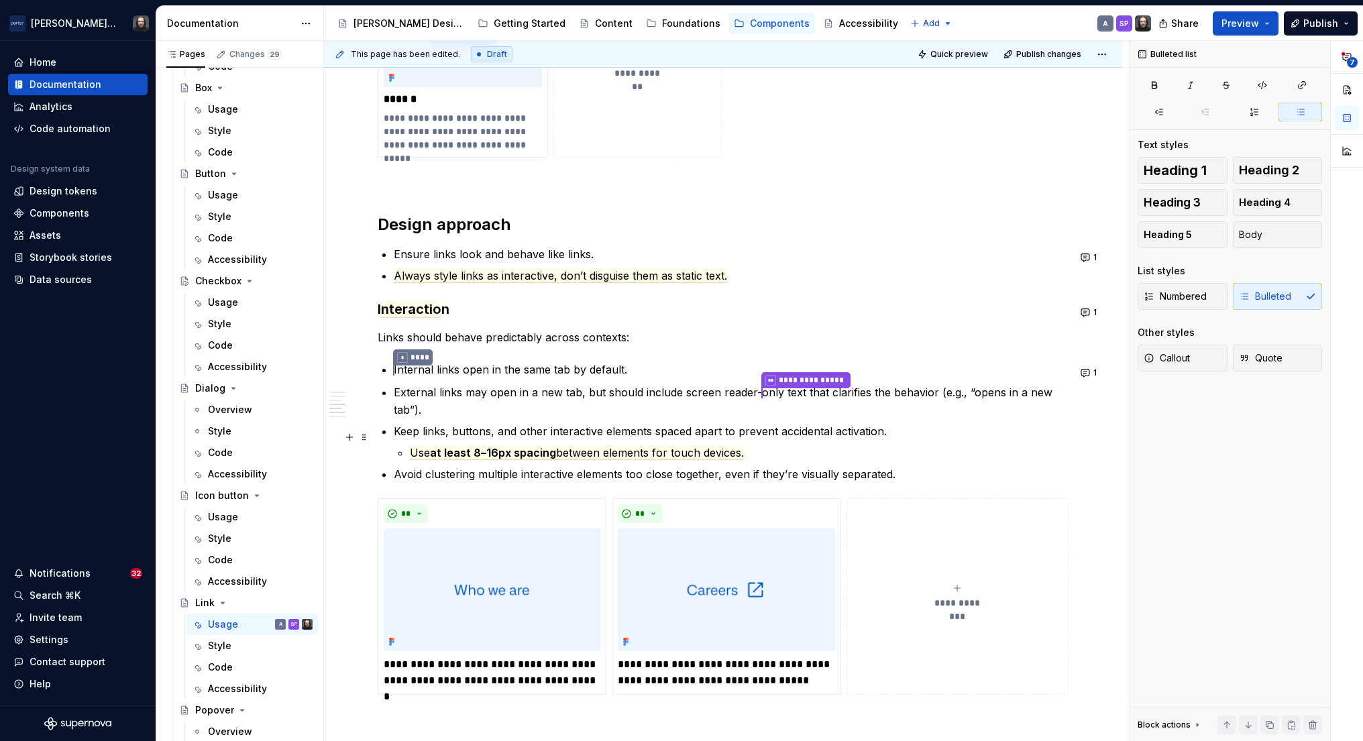
click at [684, 445] on p "Use at least 8–16px spacing between elements for touch devices." at bounding box center [739, 453] width 659 height 16
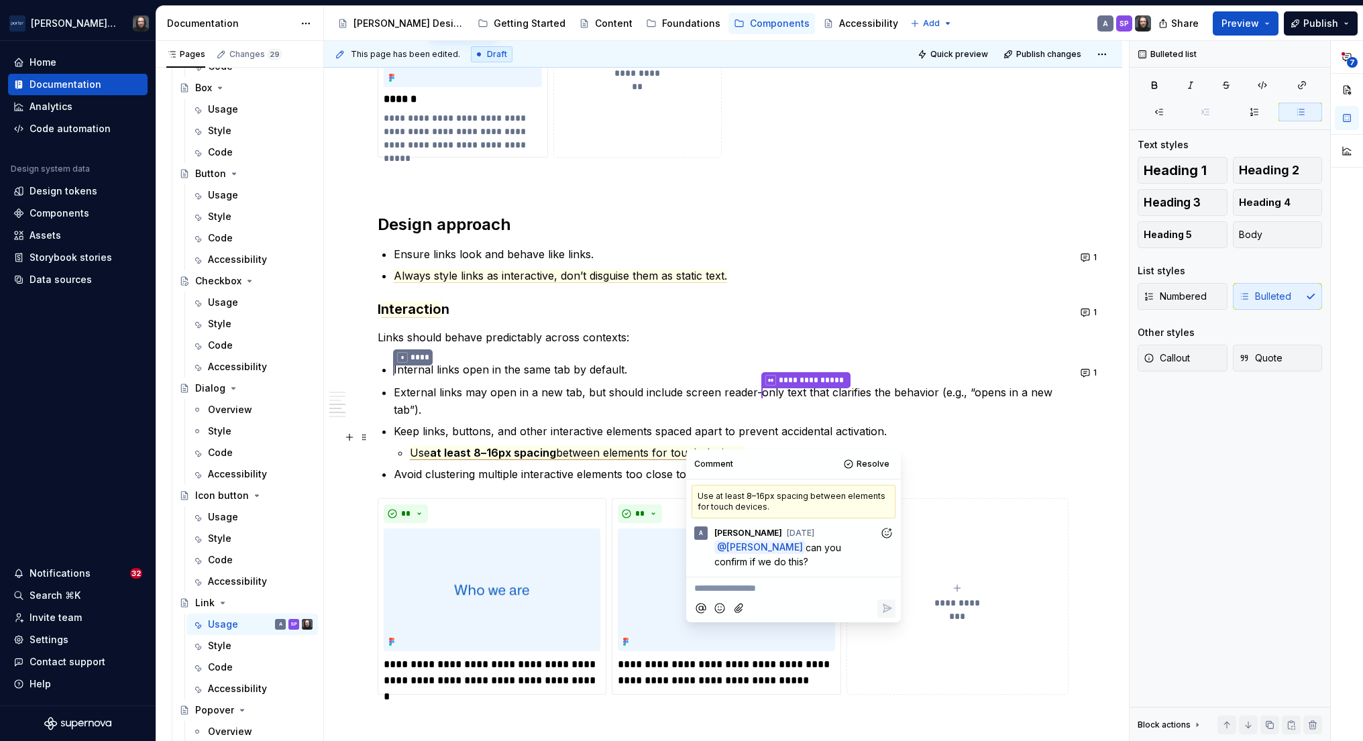
click at [679, 446] on span "between elements for touch devices." at bounding box center [650, 453] width 188 height 14
click at [873, 464] on span "Resolve" at bounding box center [867, 464] width 33 height 11
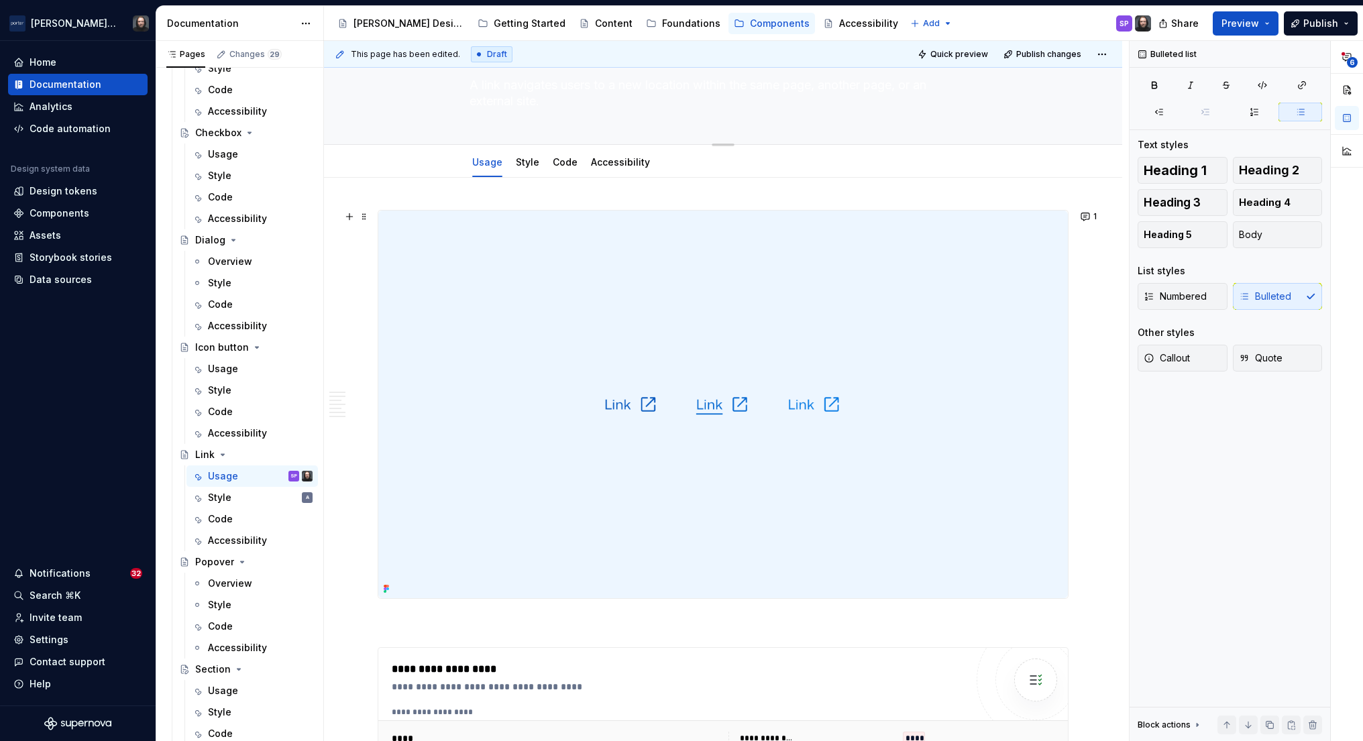
scroll to position [0, 0]
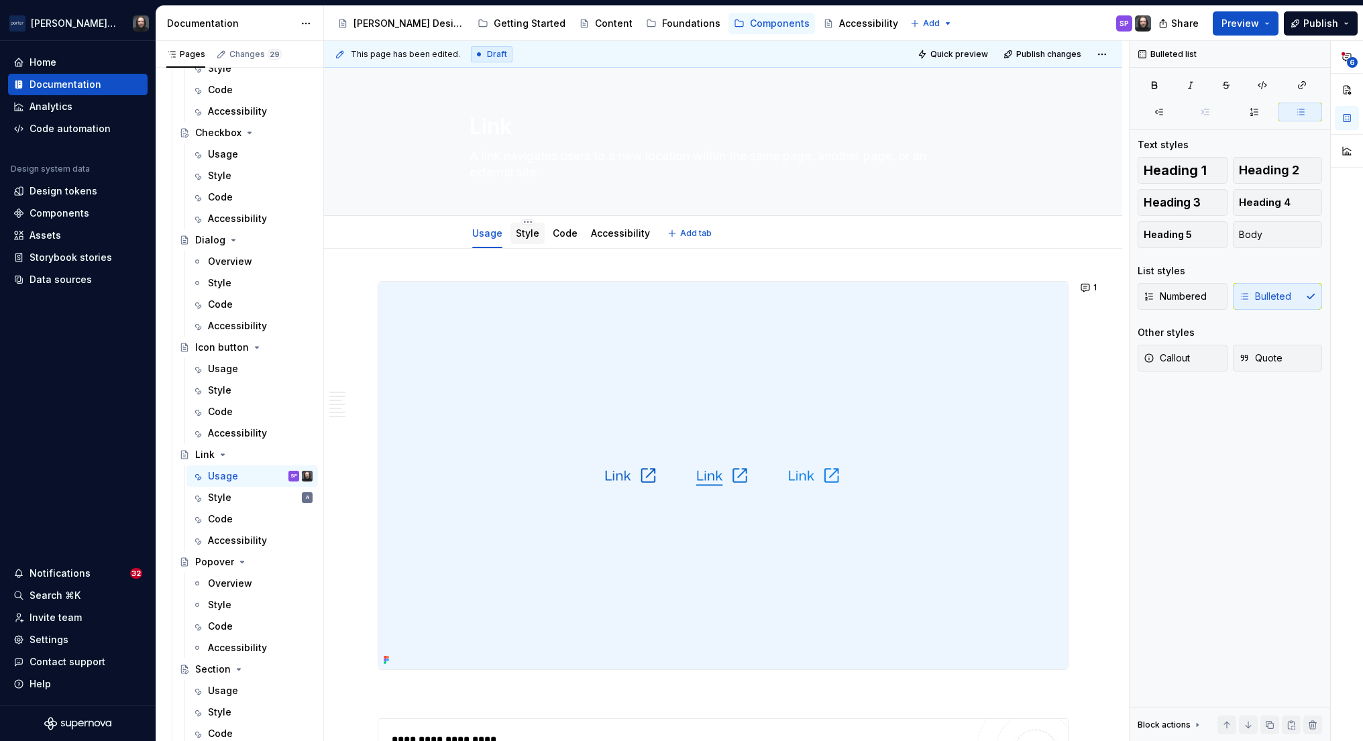
click at [531, 234] on link "Style" at bounding box center [527, 232] width 23 height 11
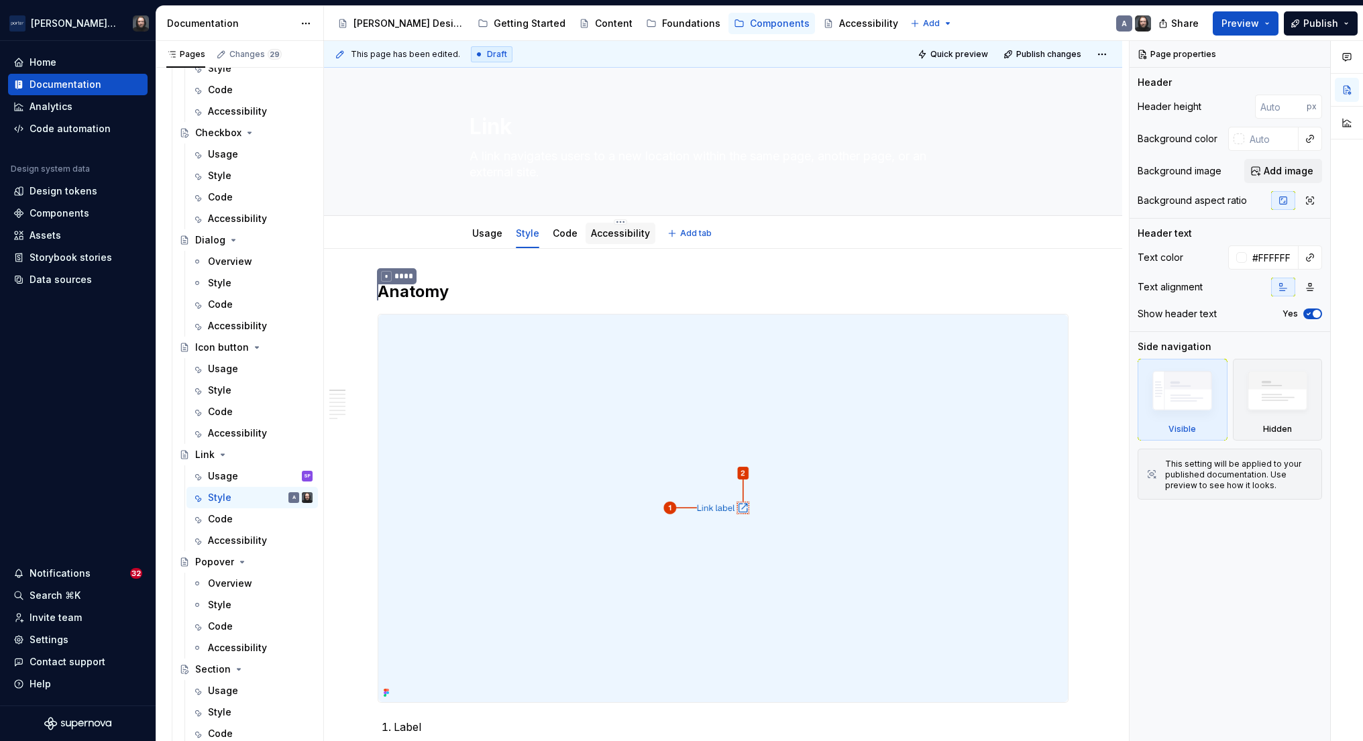
click at [627, 239] on div "Accessibility" at bounding box center [620, 233] width 59 height 13
click at [609, 225] on div "Accessibility" at bounding box center [620, 233] width 59 height 16
click at [614, 236] on link "Accessibility" at bounding box center [620, 232] width 59 height 11
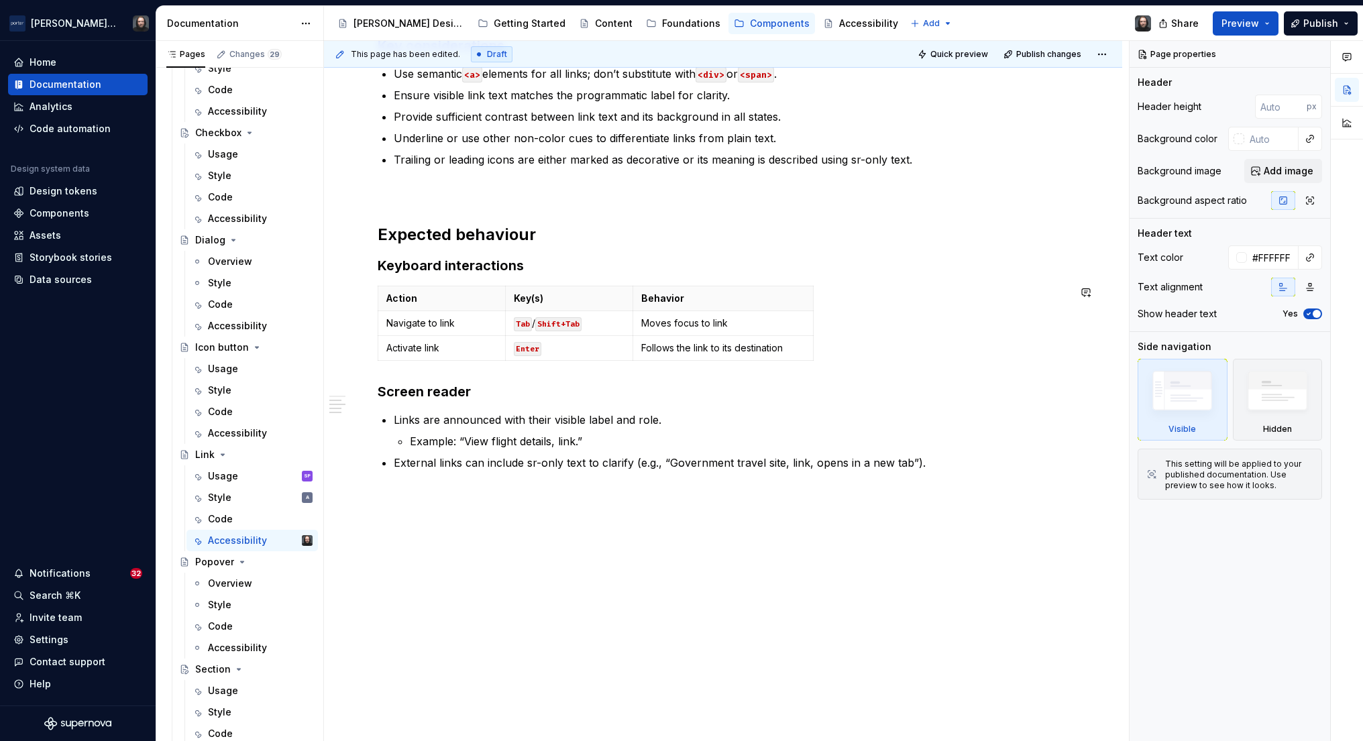
scroll to position [155, 0]
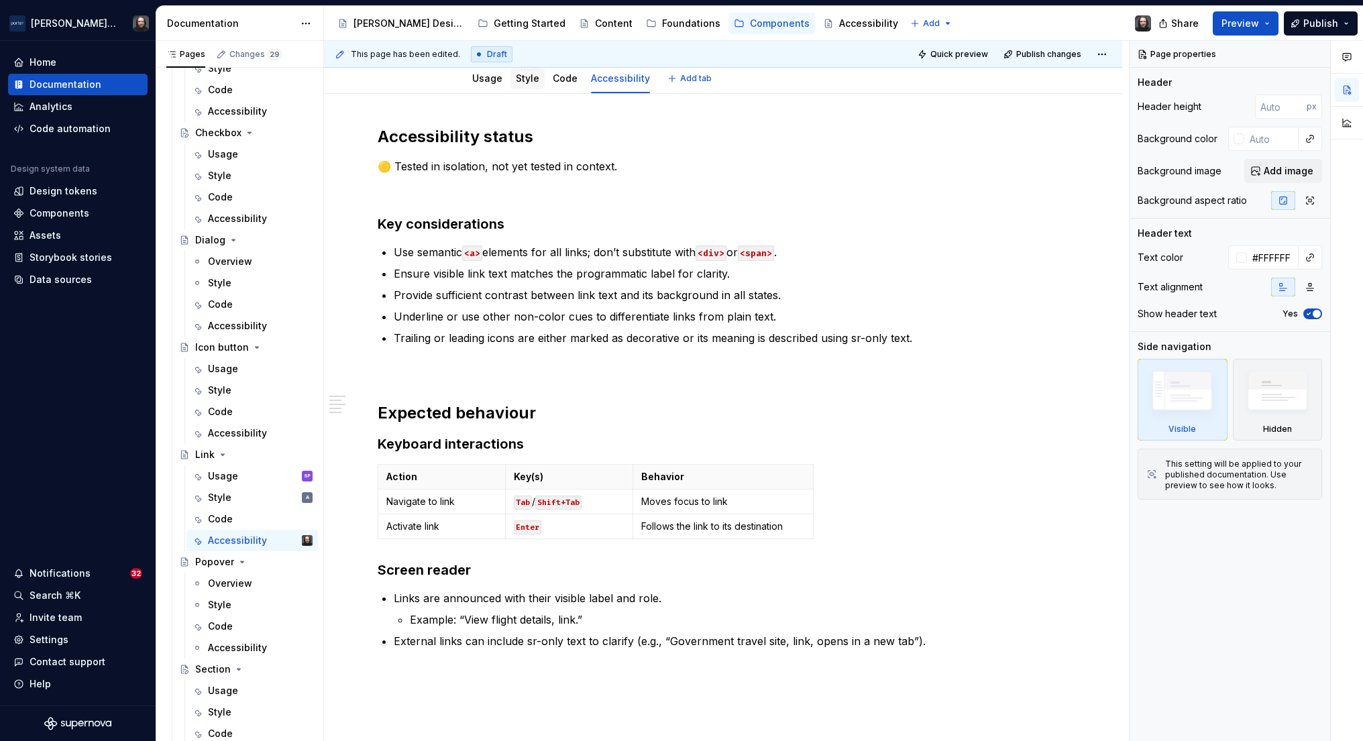
click at [529, 72] on link "Style" at bounding box center [527, 77] width 23 height 11
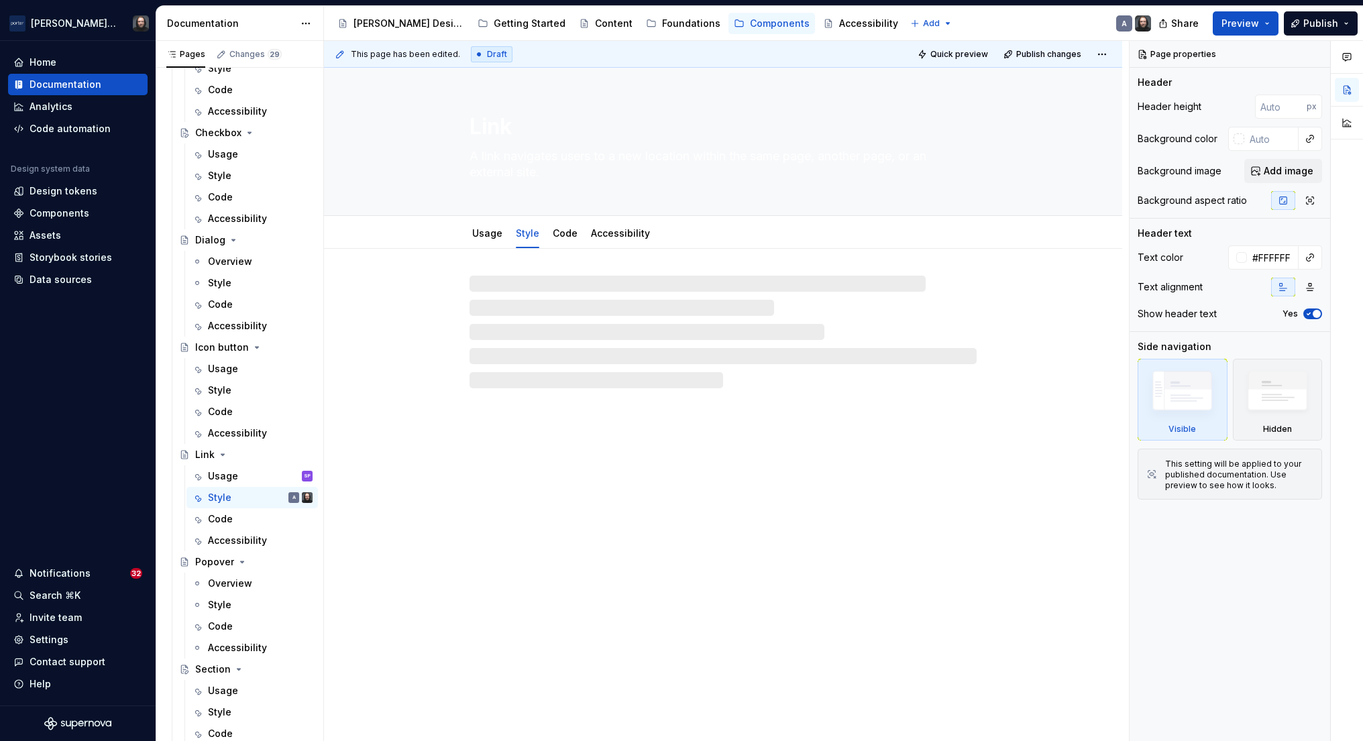
type textarea "*"
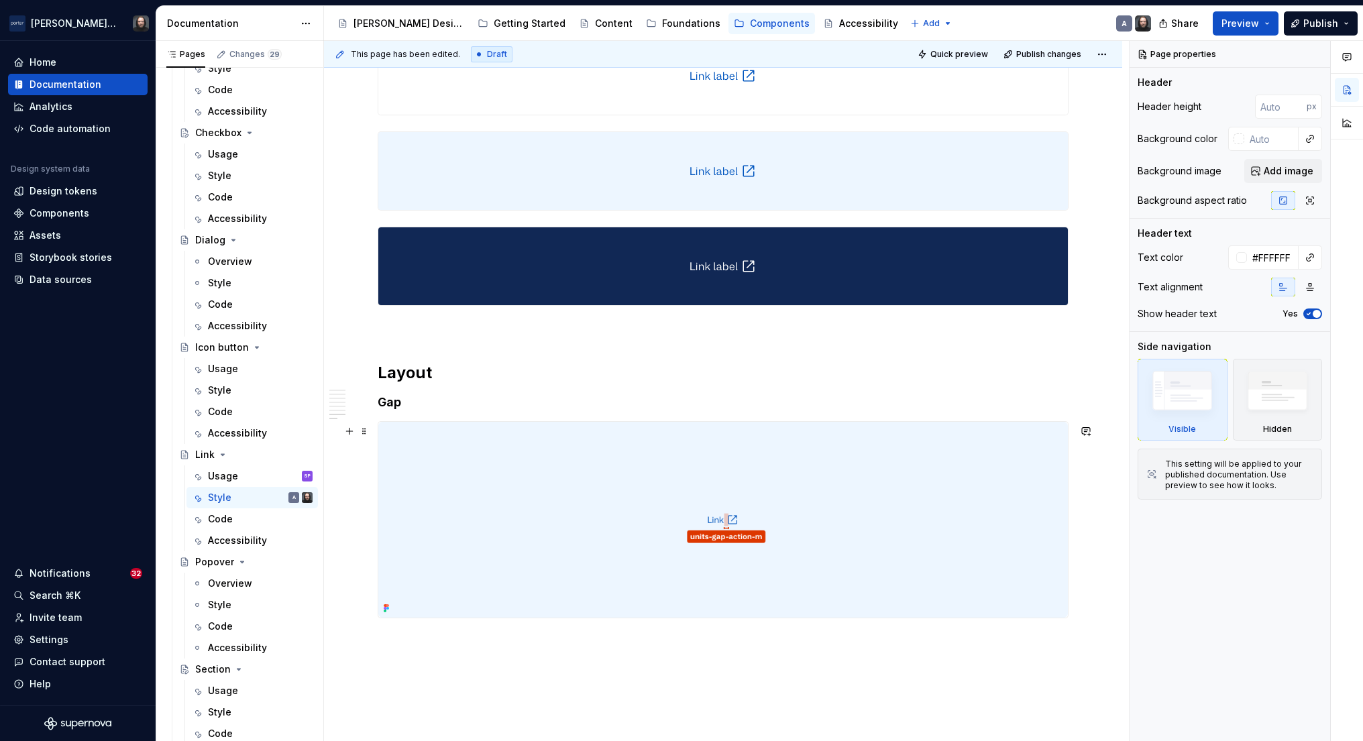
scroll to position [1859, 0]
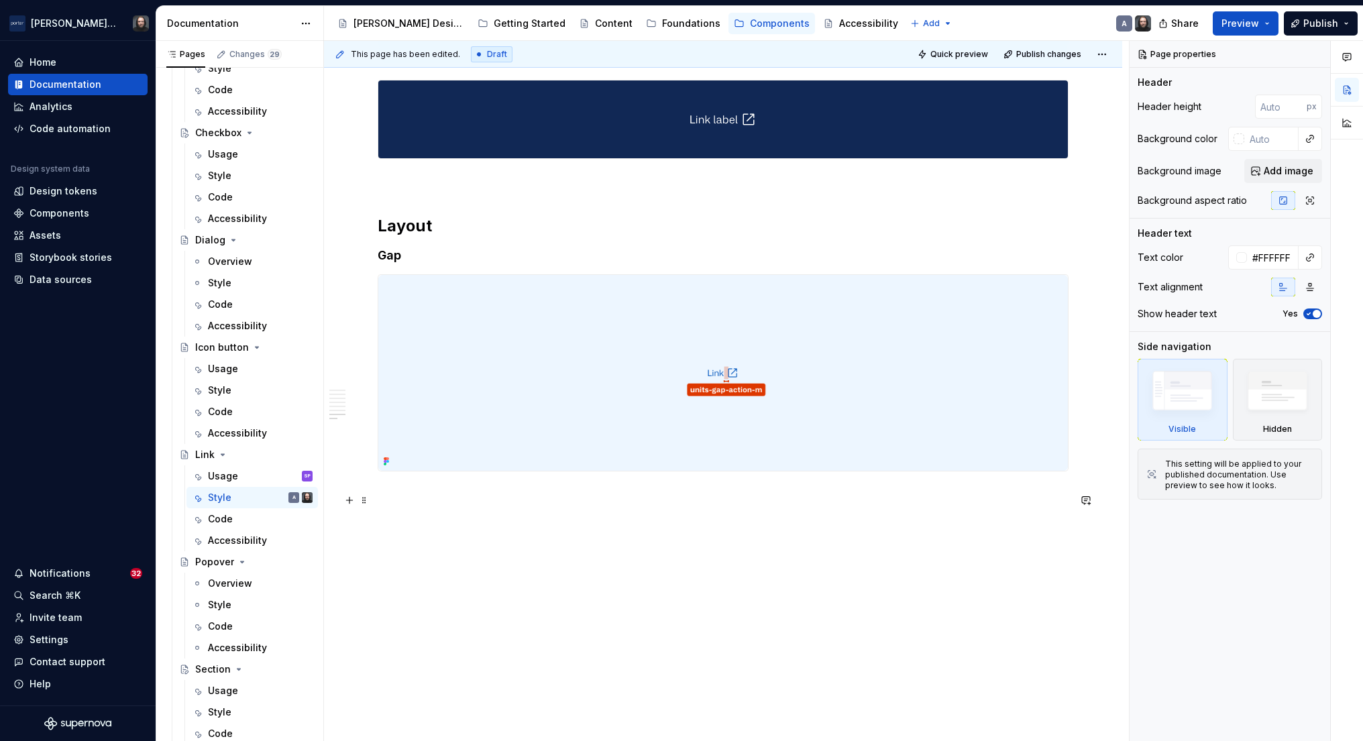
click at [421, 499] on p at bounding box center [723, 496] width 691 height 16
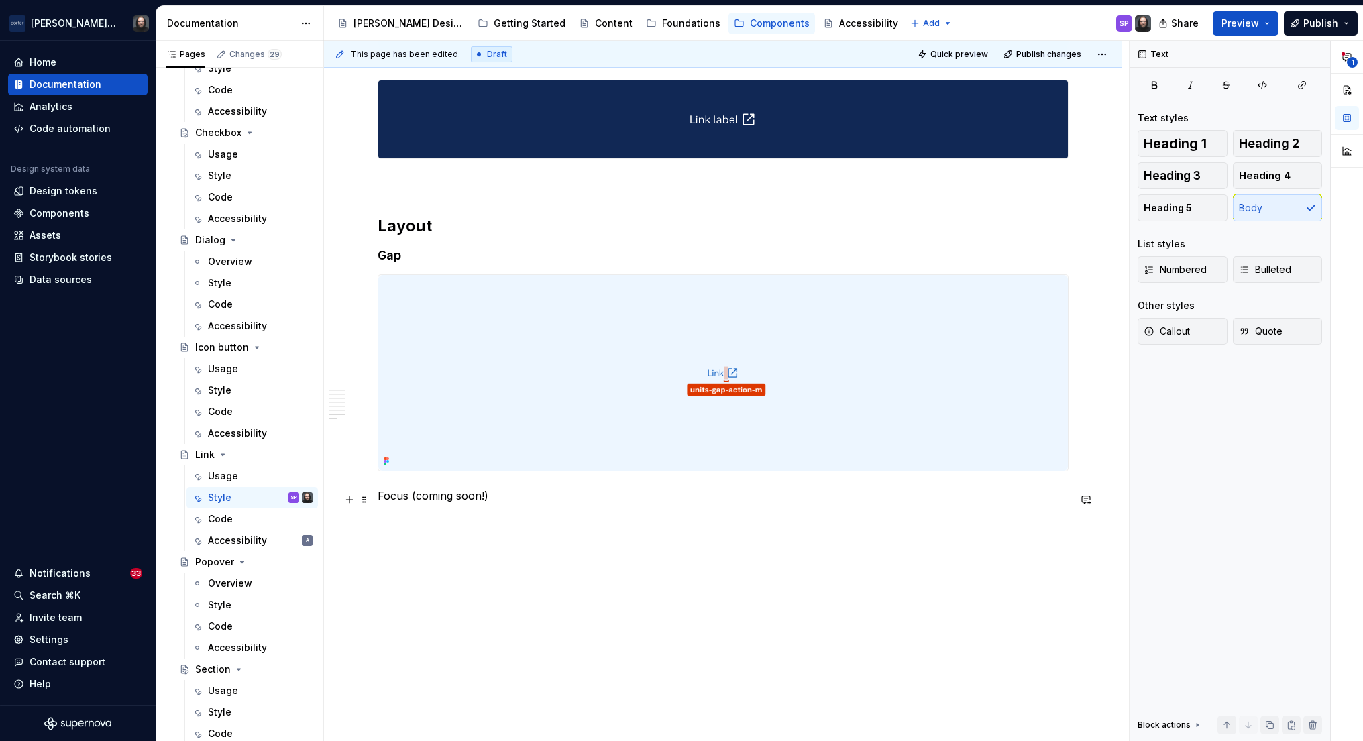
click at [398, 498] on p "Focus (coming soon!)" at bounding box center [723, 496] width 691 height 16
click at [504, 472] on button "button" at bounding box center [505, 470] width 19 height 19
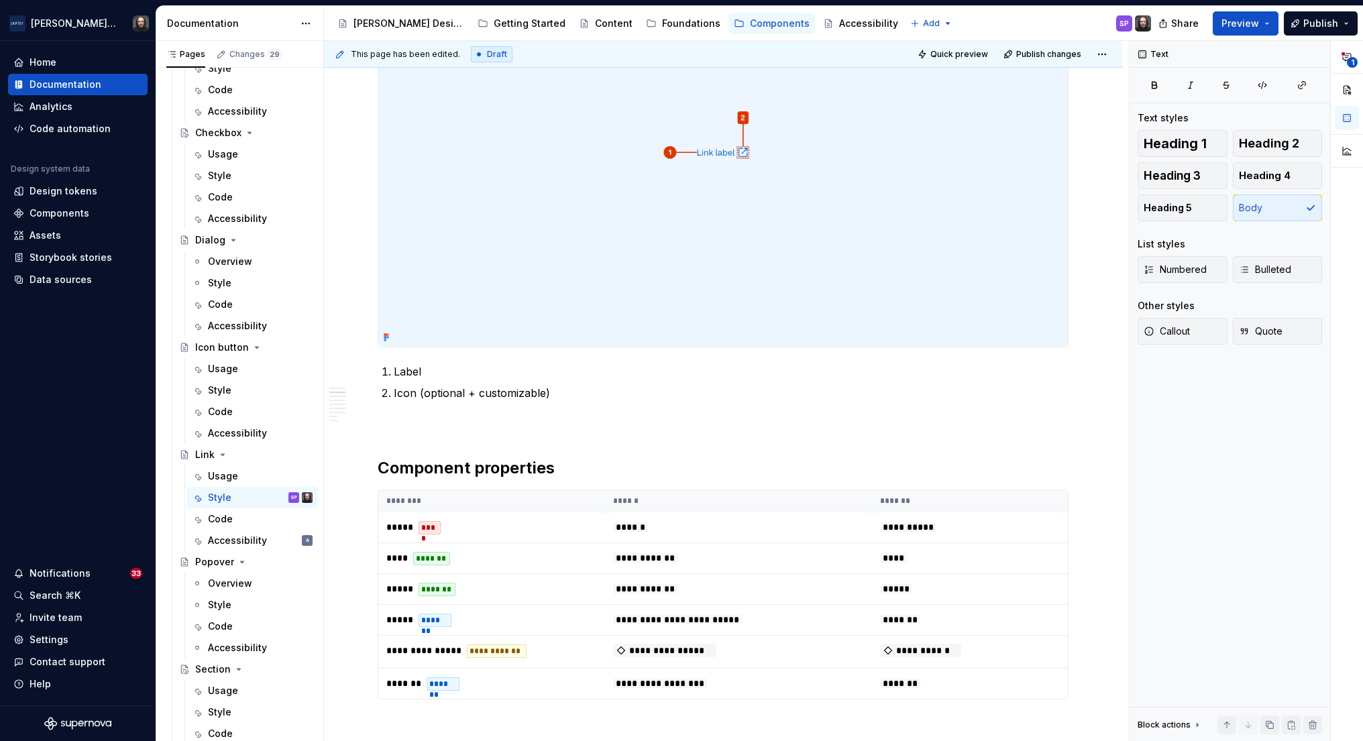
scroll to position [23, 0]
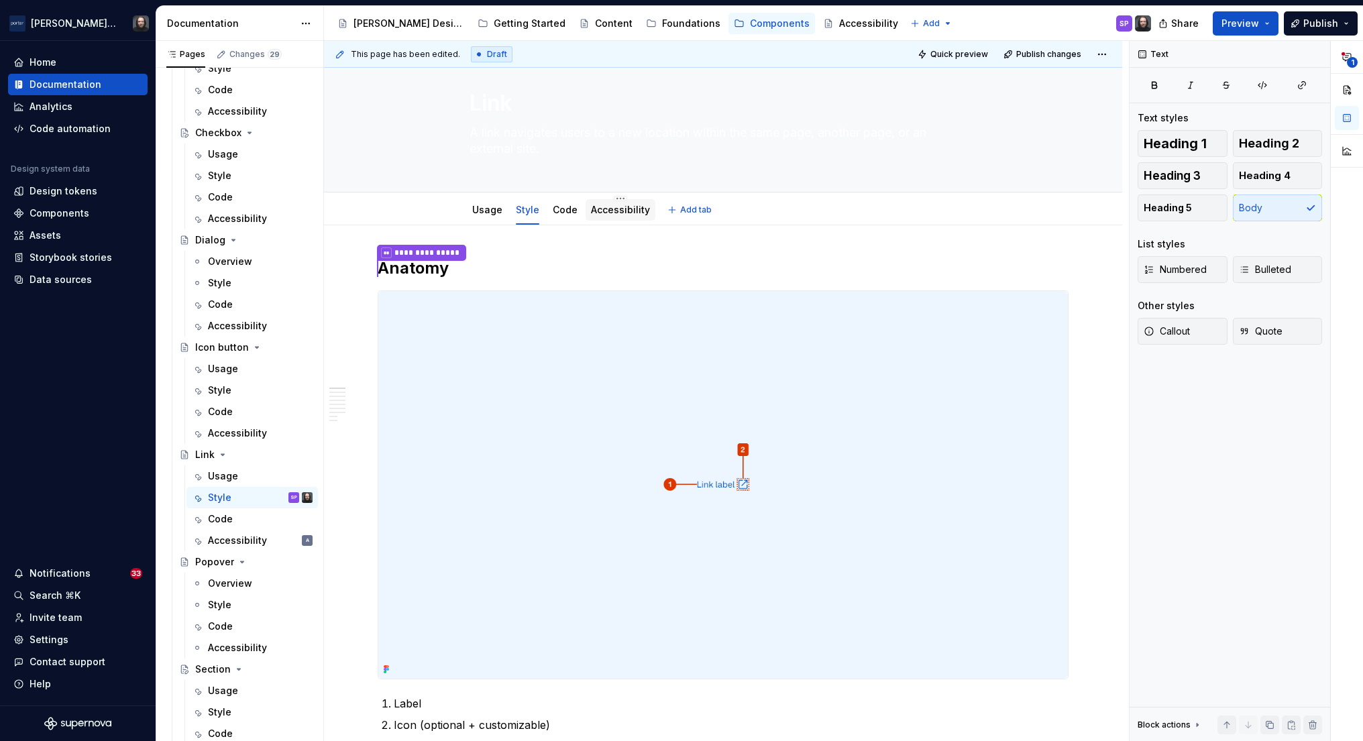
click at [635, 208] on link "Accessibility" at bounding box center [620, 209] width 59 height 11
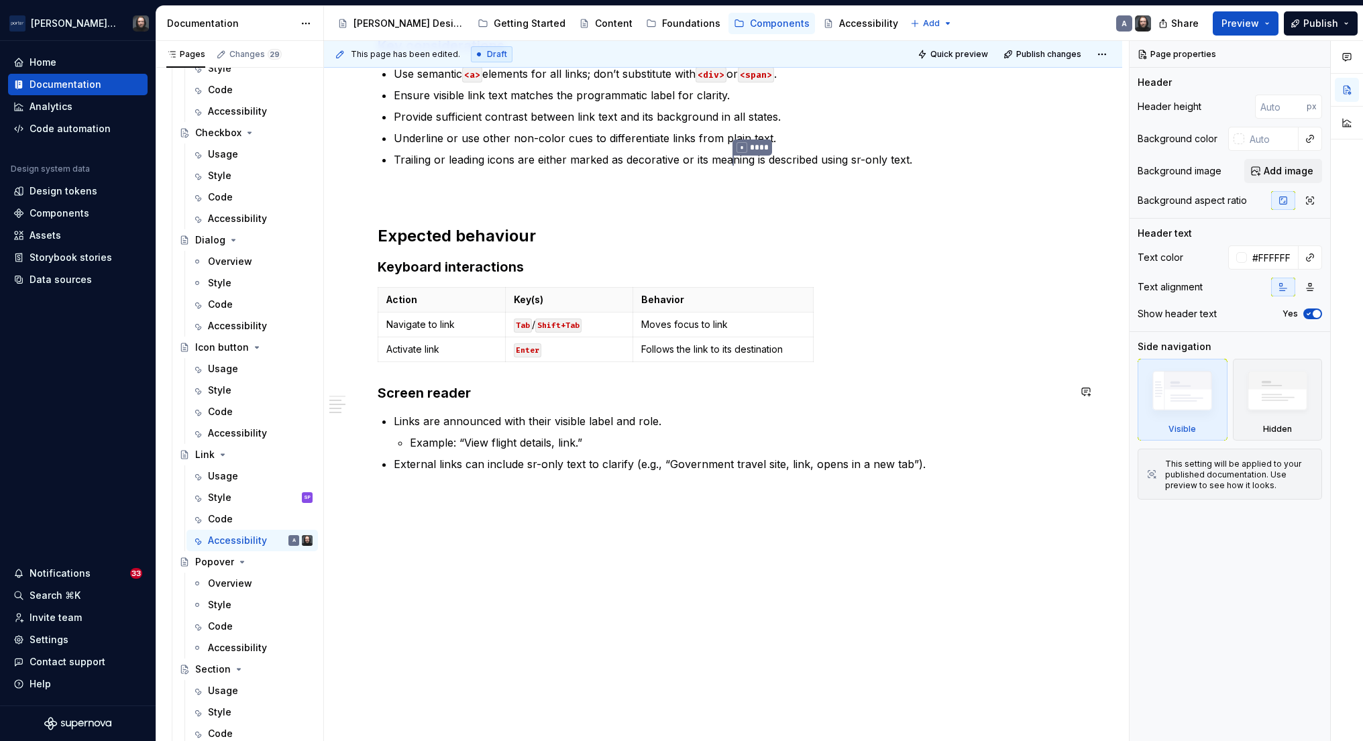
scroll to position [170, 0]
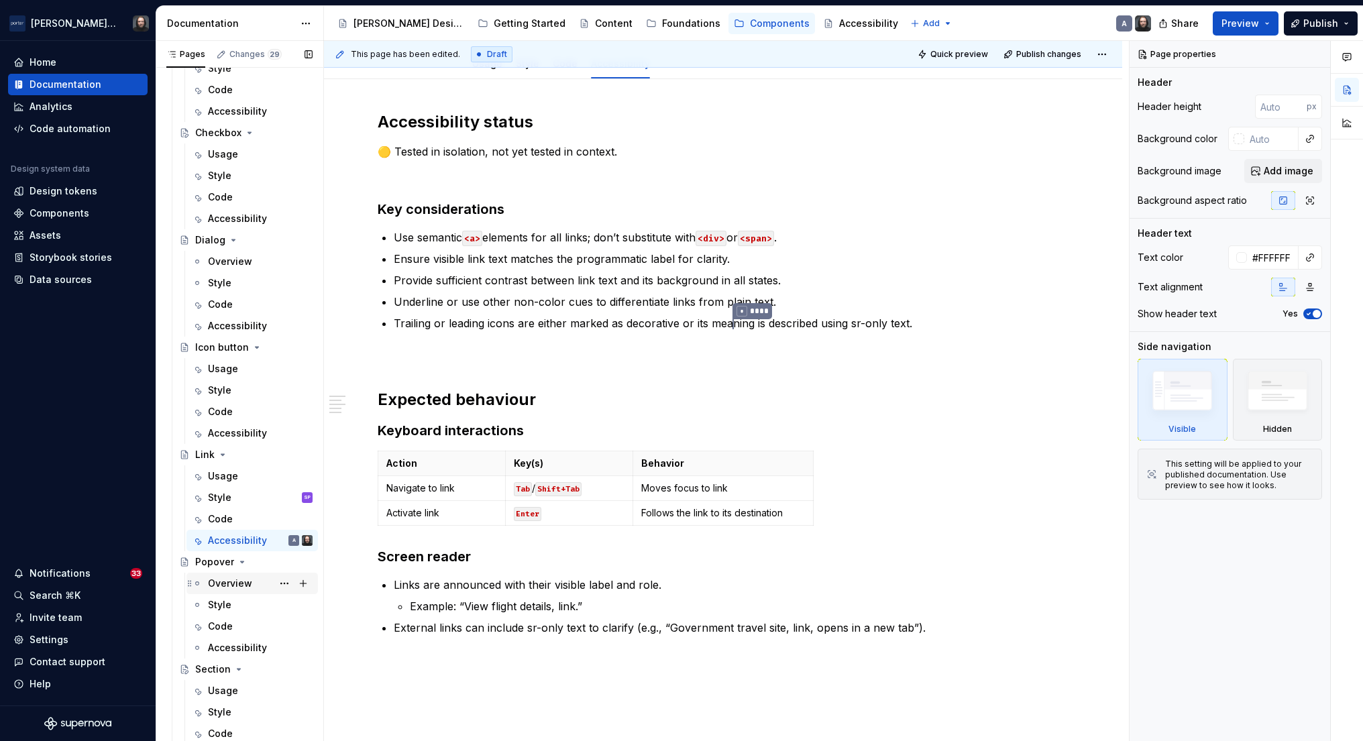
click at [228, 582] on div "Overview" at bounding box center [230, 583] width 44 height 13
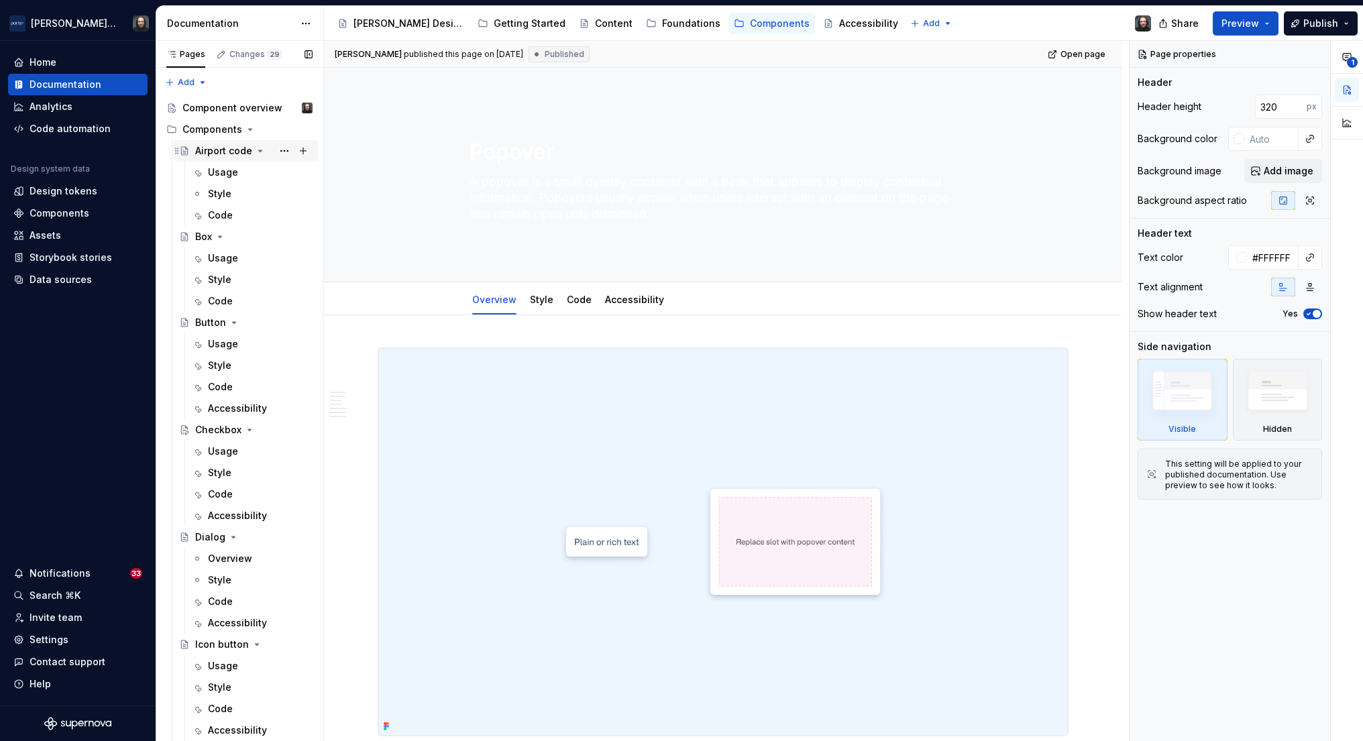
click at [260, 152] on icon "Page tree" at bounding box center [260, 151] width 11 height 11
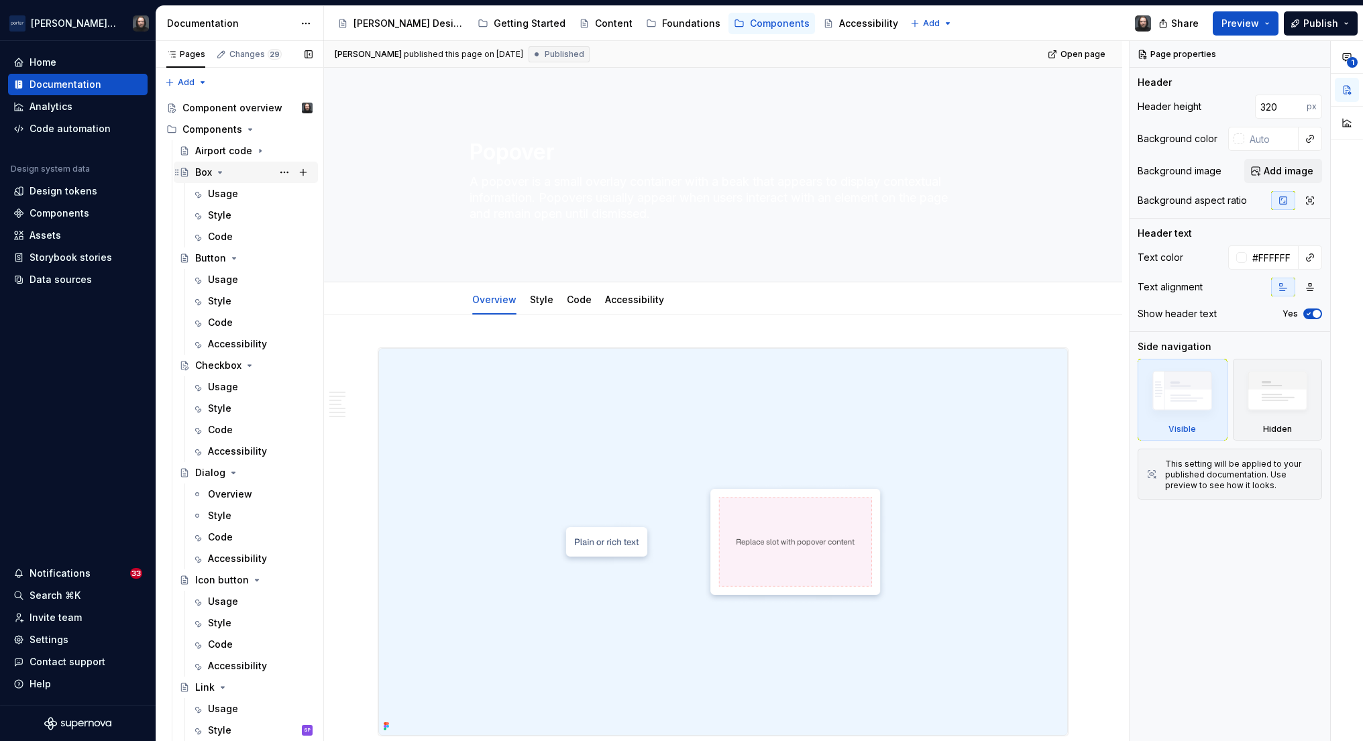
click at [221, 172] on icon "Page tree" at bounding box center [220, 172] width 11 height 11
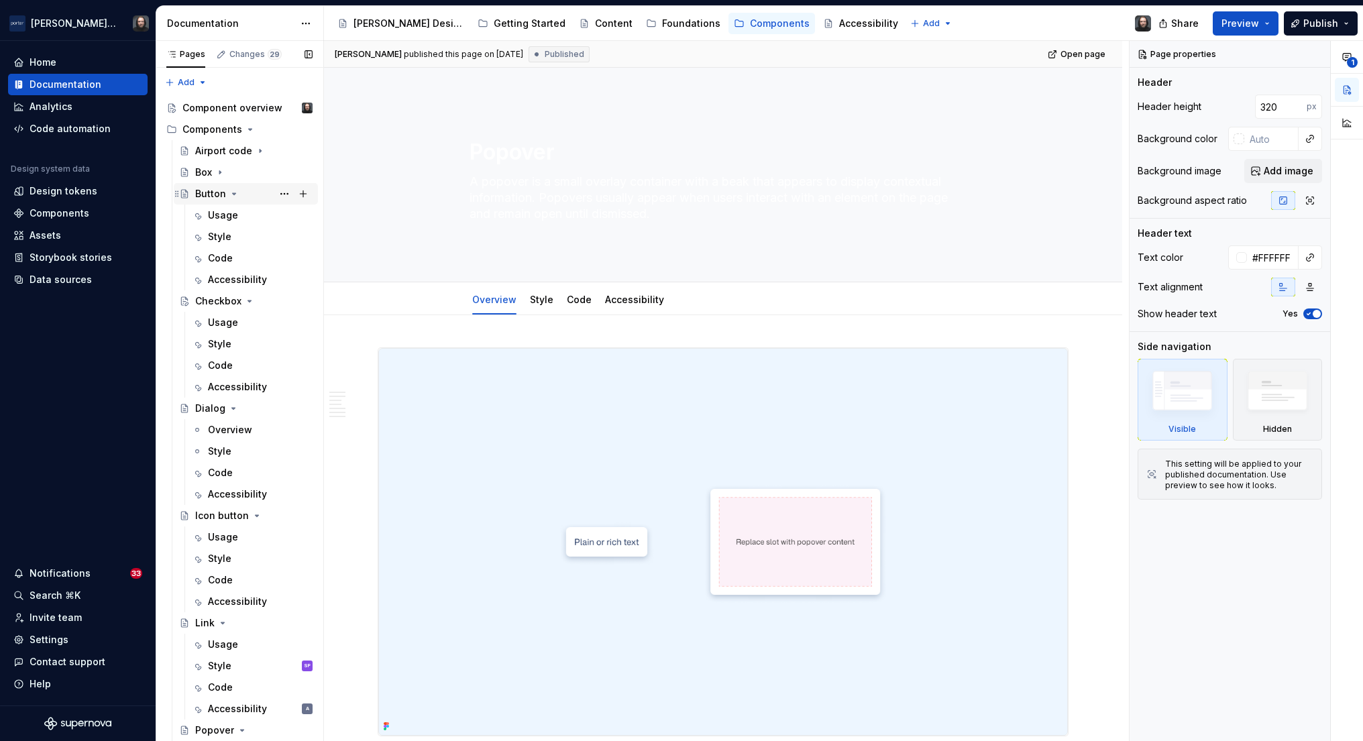
click at [235, 194] on icon "Page tree" at bounding box center [234, 194] width 11 height 11
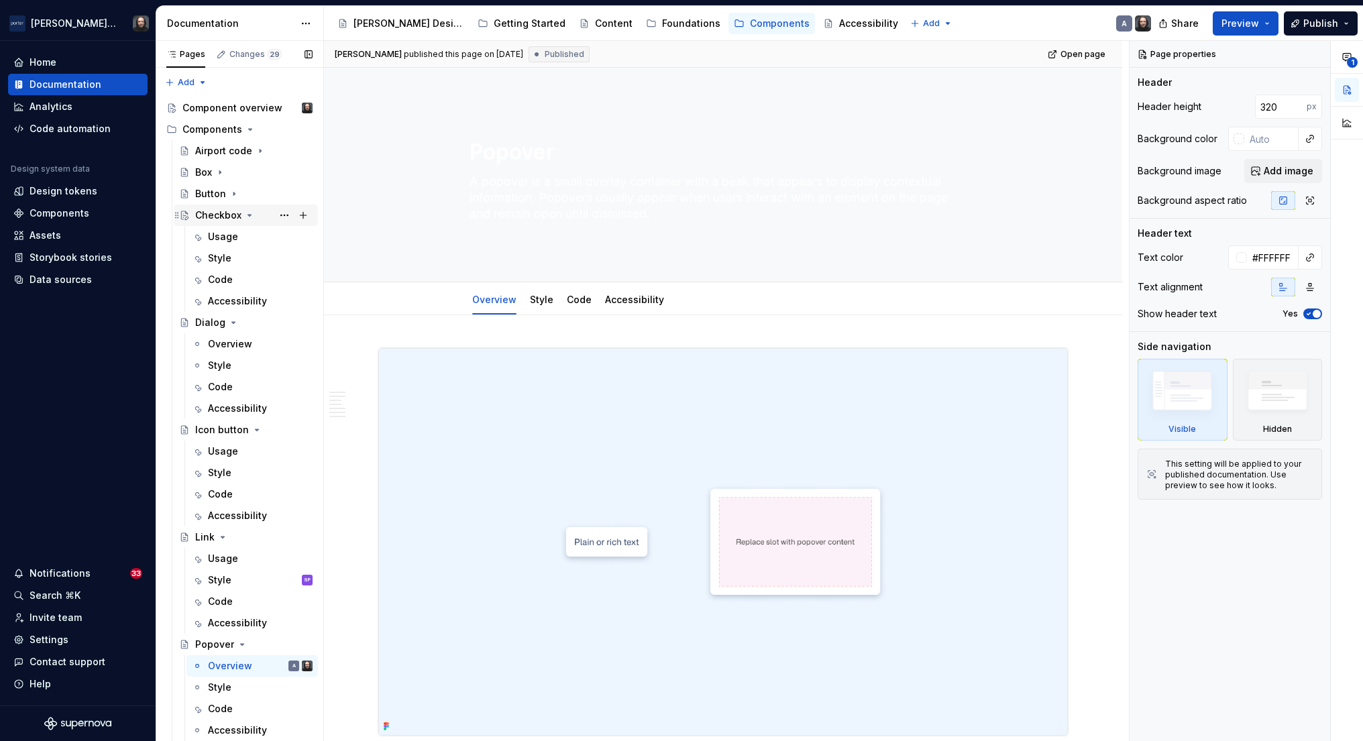
click at [250, 215] on icon "Page tree" at bounding box center [249, 215] width 3 height 1
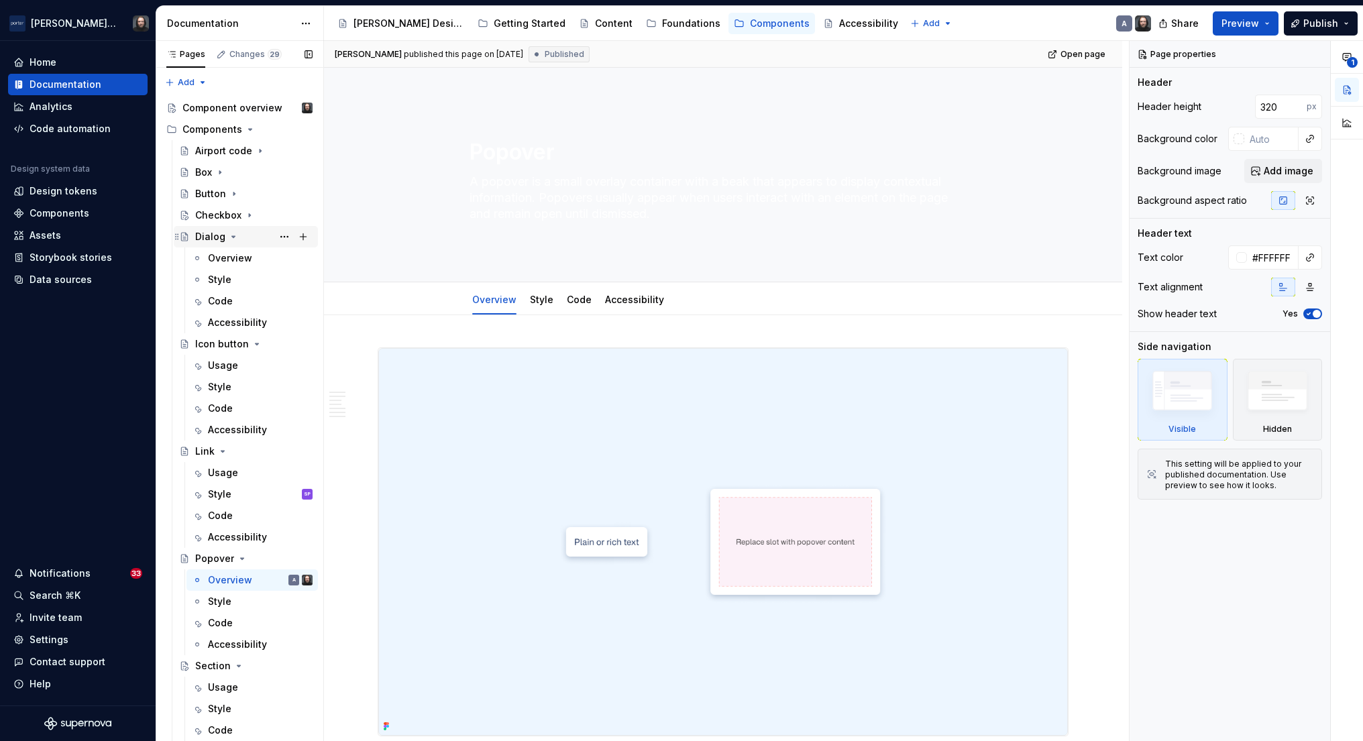
click at [228, 238] on icon "Page tree" at bounding box center [233, 236] width 11 height 11
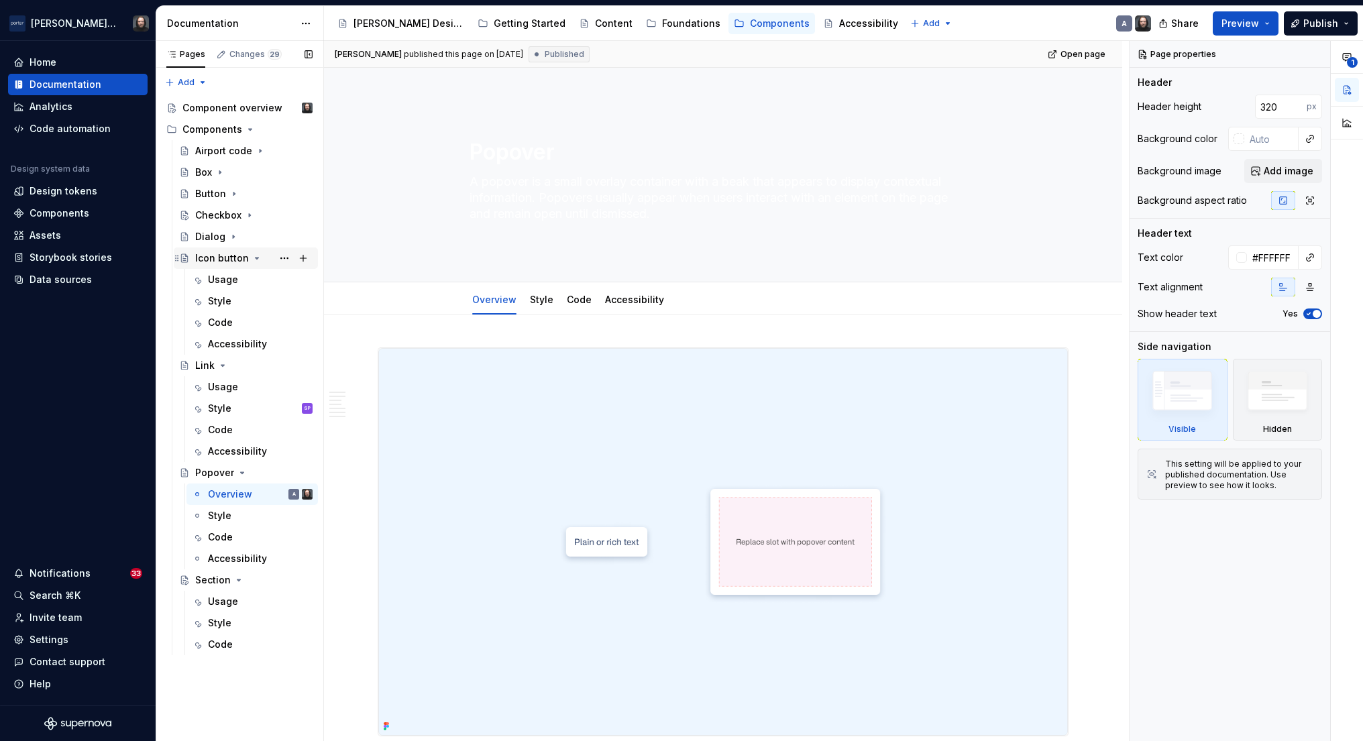
click at [254, 260] on icon "Page tree" at bounding box center [257, 258] width 11 height 11
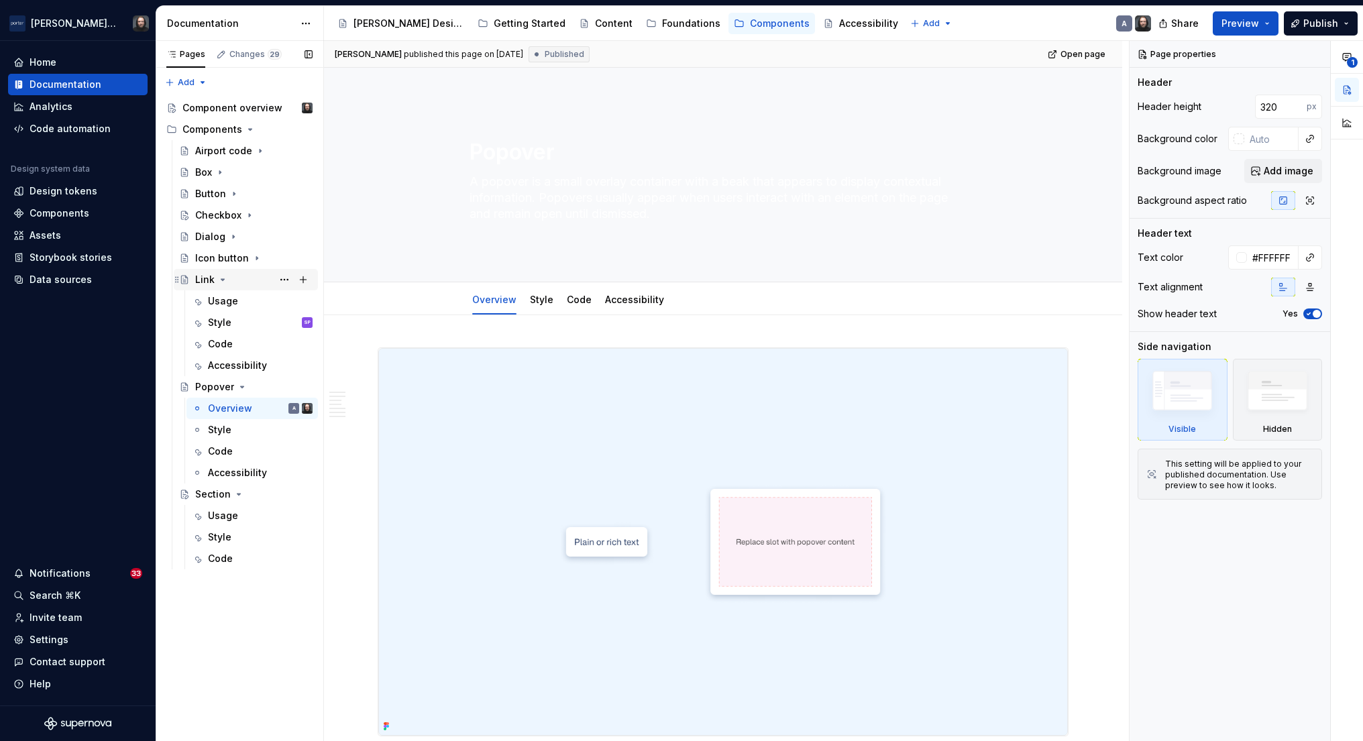
click at [222, 280] on icon "Page tree" at bounding box center [222, 279] width 3 height 1
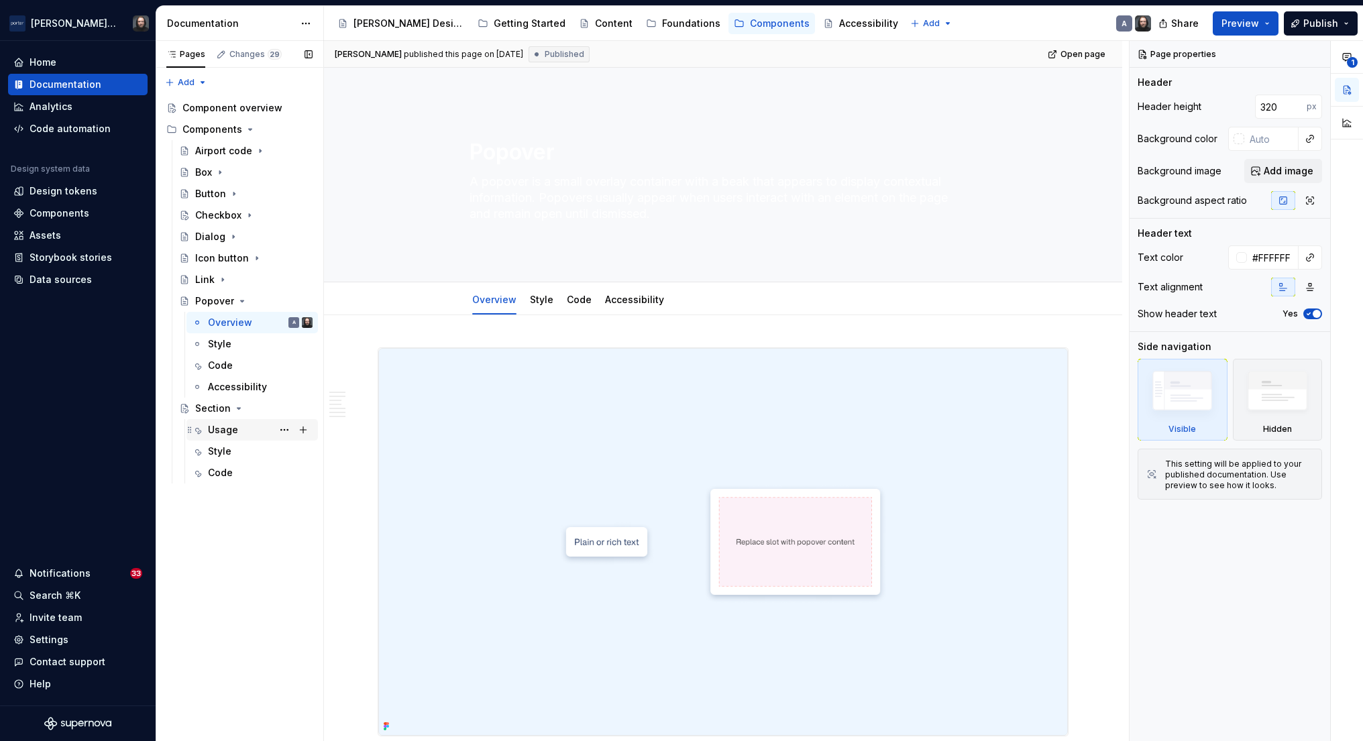
click at [229, 428] on div "Usage" at bounding box center [223, 429] width 30 height 13
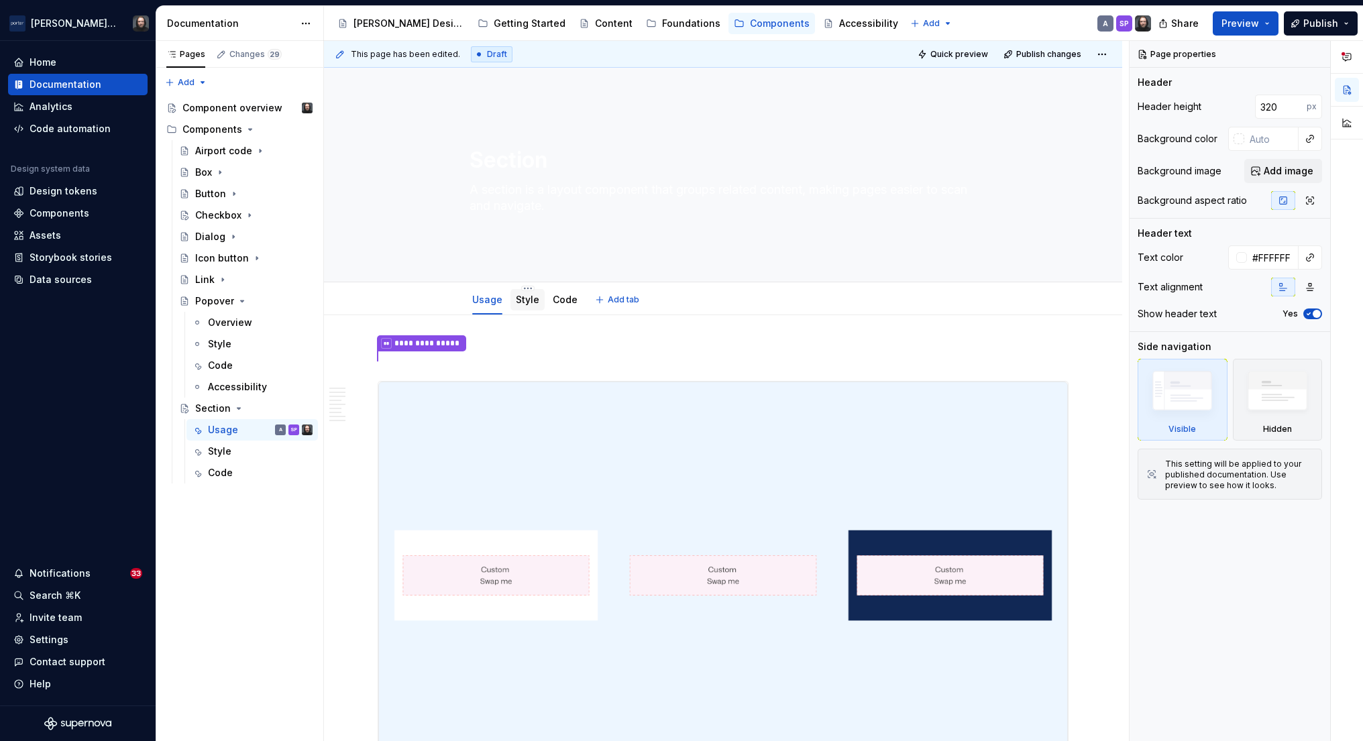
click at [530, 300] on link "Style" at bounding box center [527, 299] width 23 height 11
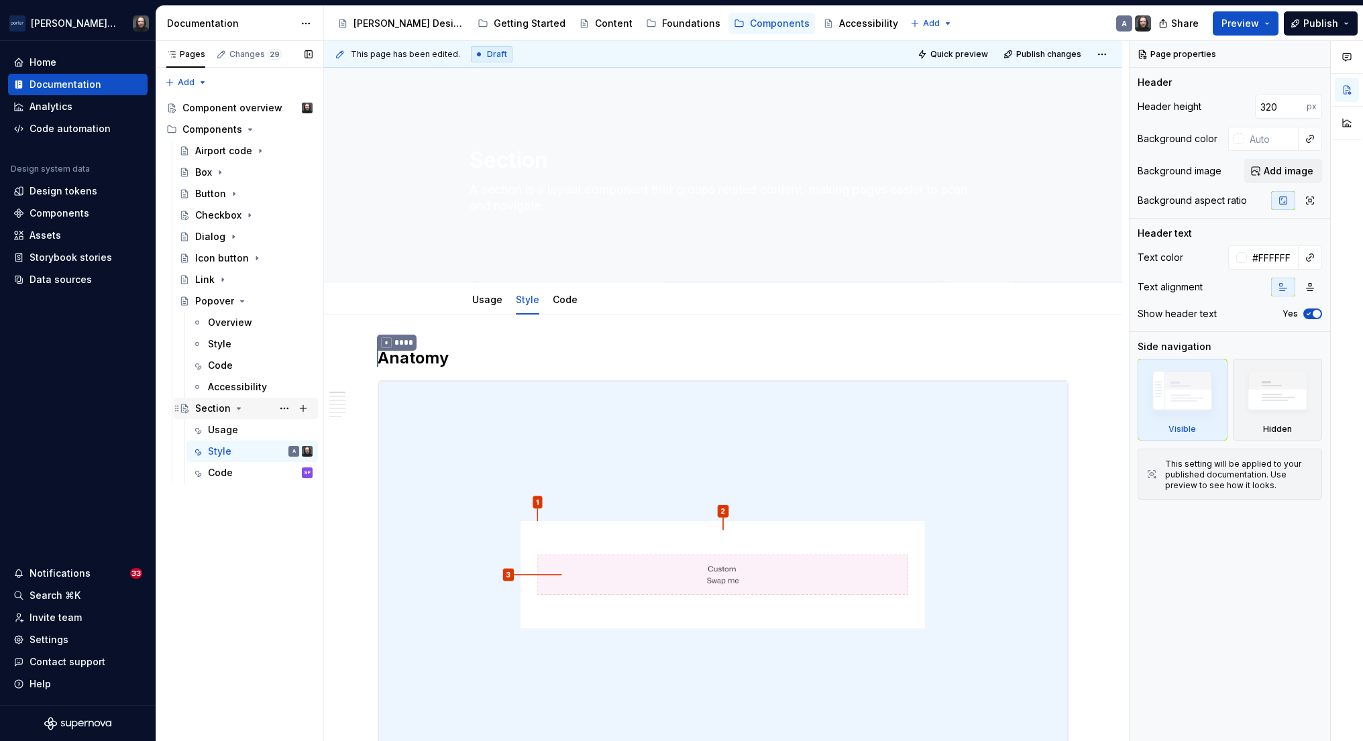
click at [237, 405] on icon "Page tree" at bounding box center [238, 408] width 11 height 11
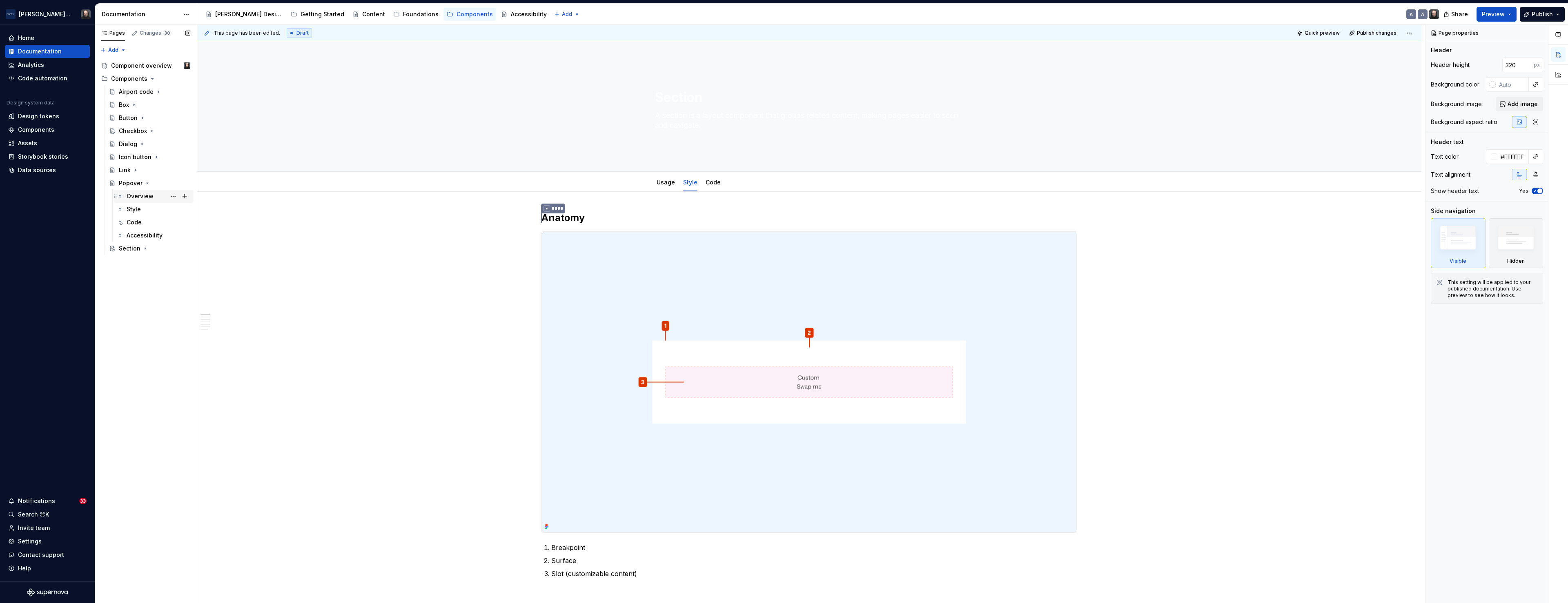
click at [142, 195] on div "Overview" at bounding box center [140, 196] width 27 height 8
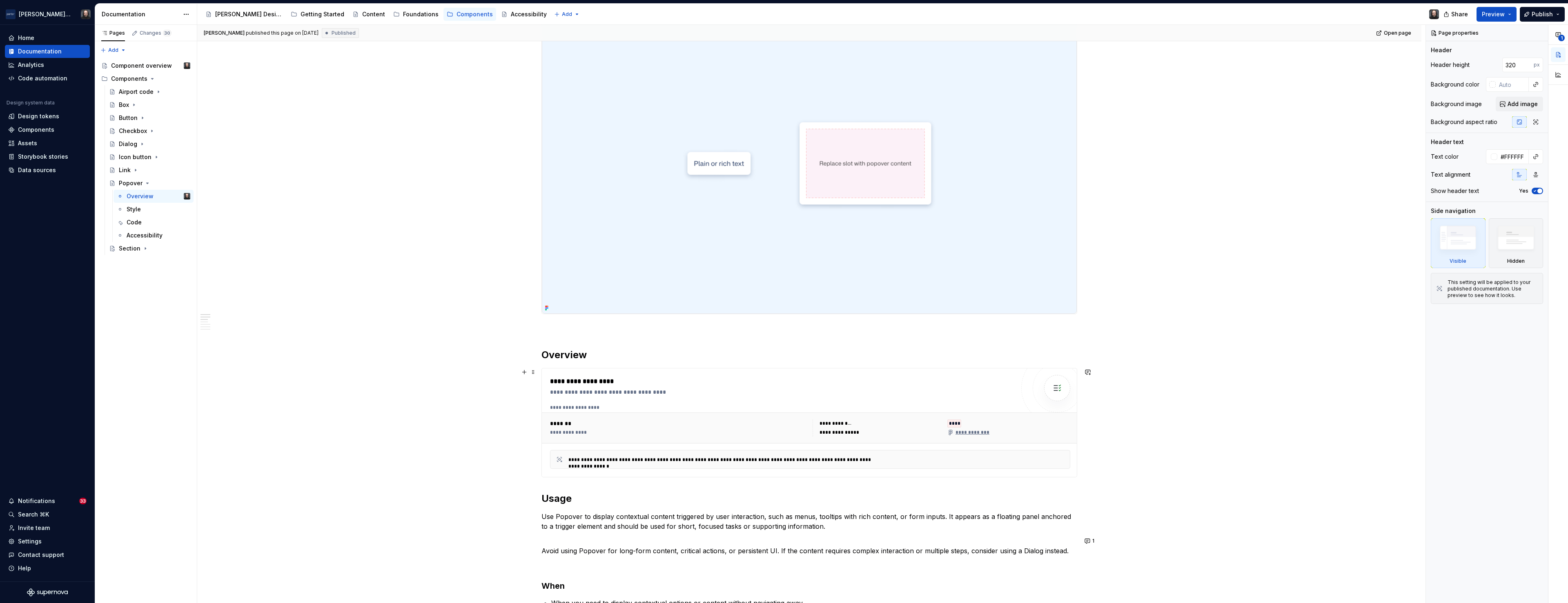
scroll to position [217, 0]
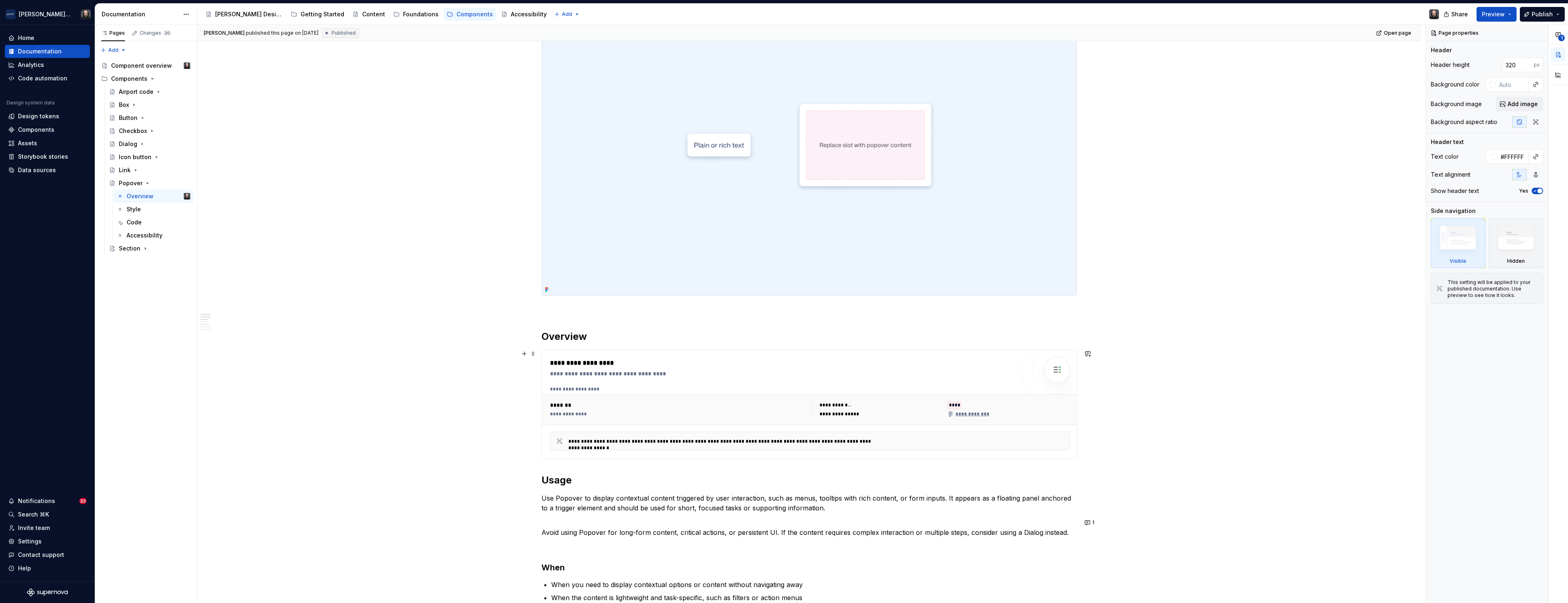
click at [822, 367] on div "**********" at bounding box center [782, 363] width 464 height 10
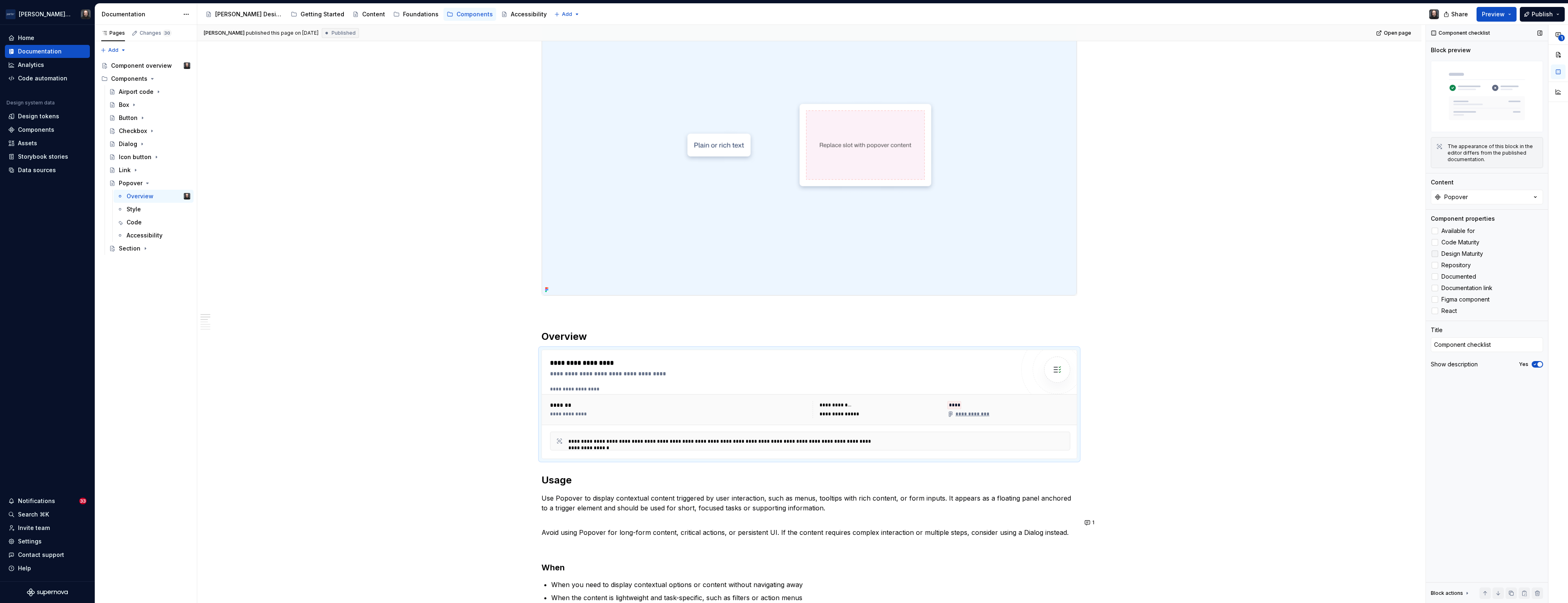
click at [829, 253] on div at bounding box center [1435, 254] width 7 height 7
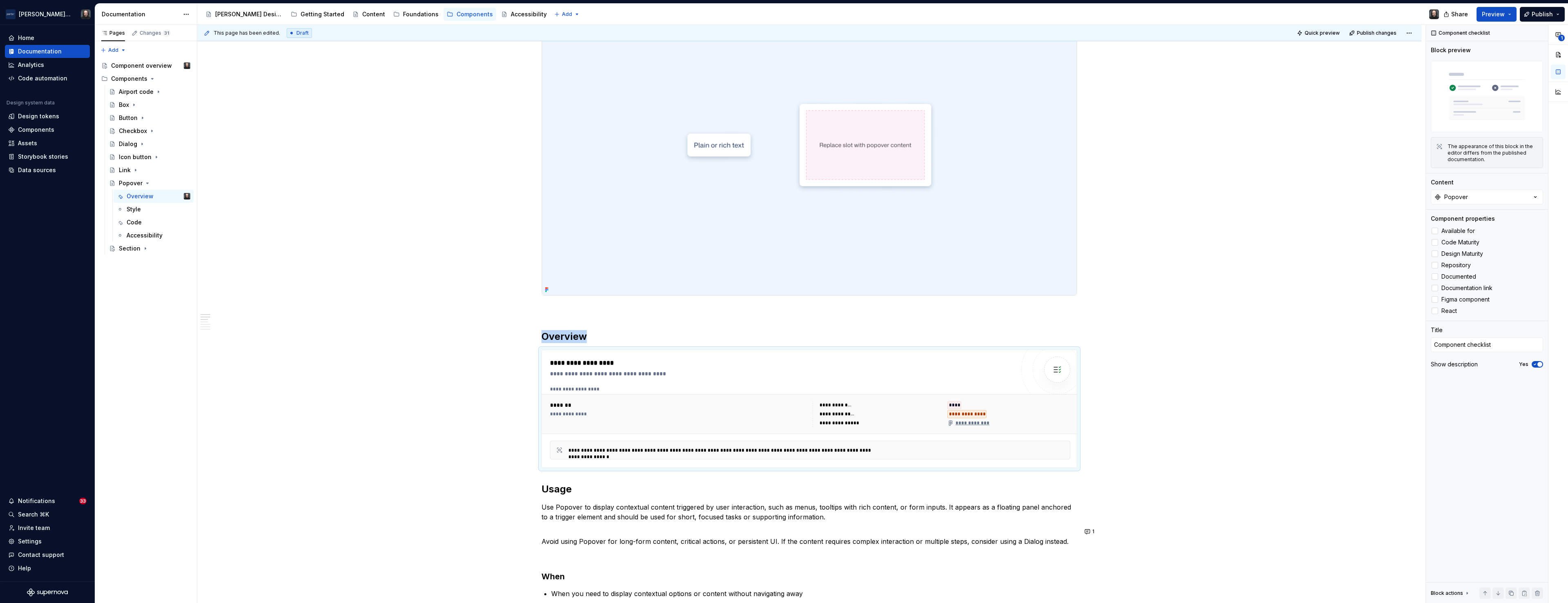
type textarea "*"
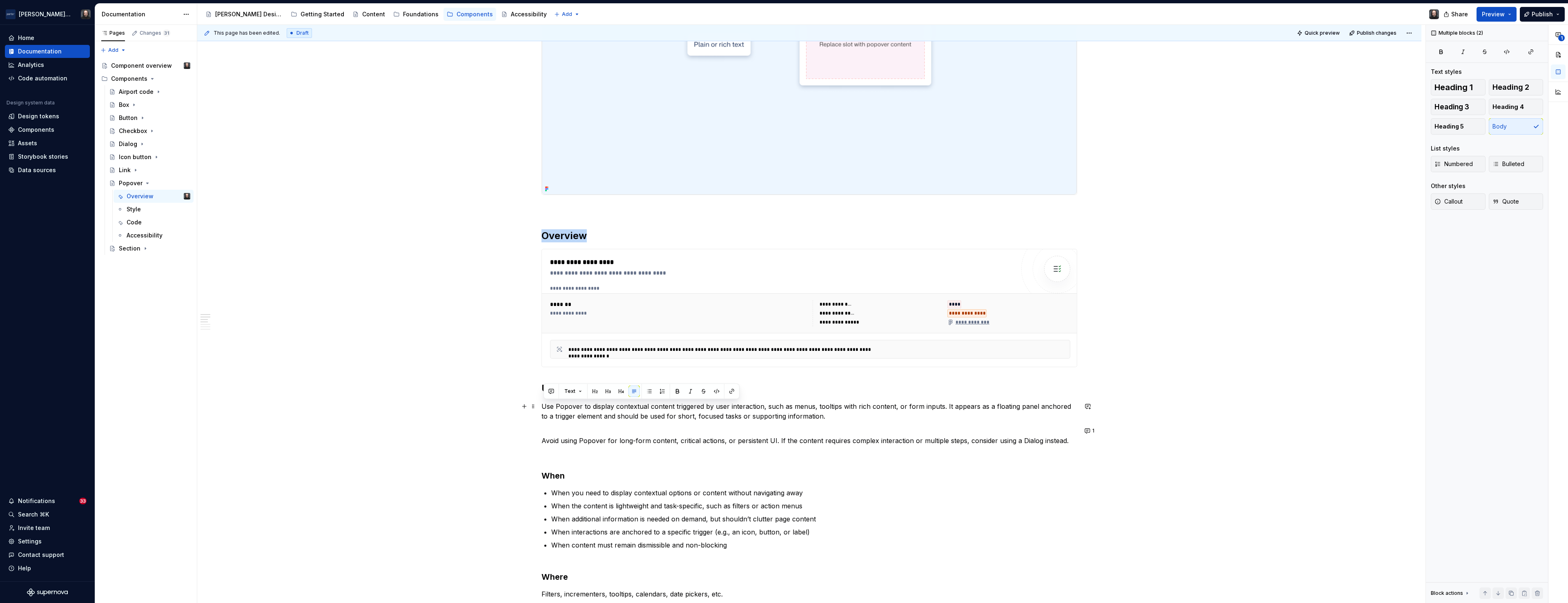
drag, startPoint x: 1040, startPoint y: 440, endPoint x: 541, endPoint y: 405, distance: 500.2
click at [541, 405] on div "**********" at bounding box center [809, 597] width 1224 height 1446
paste div
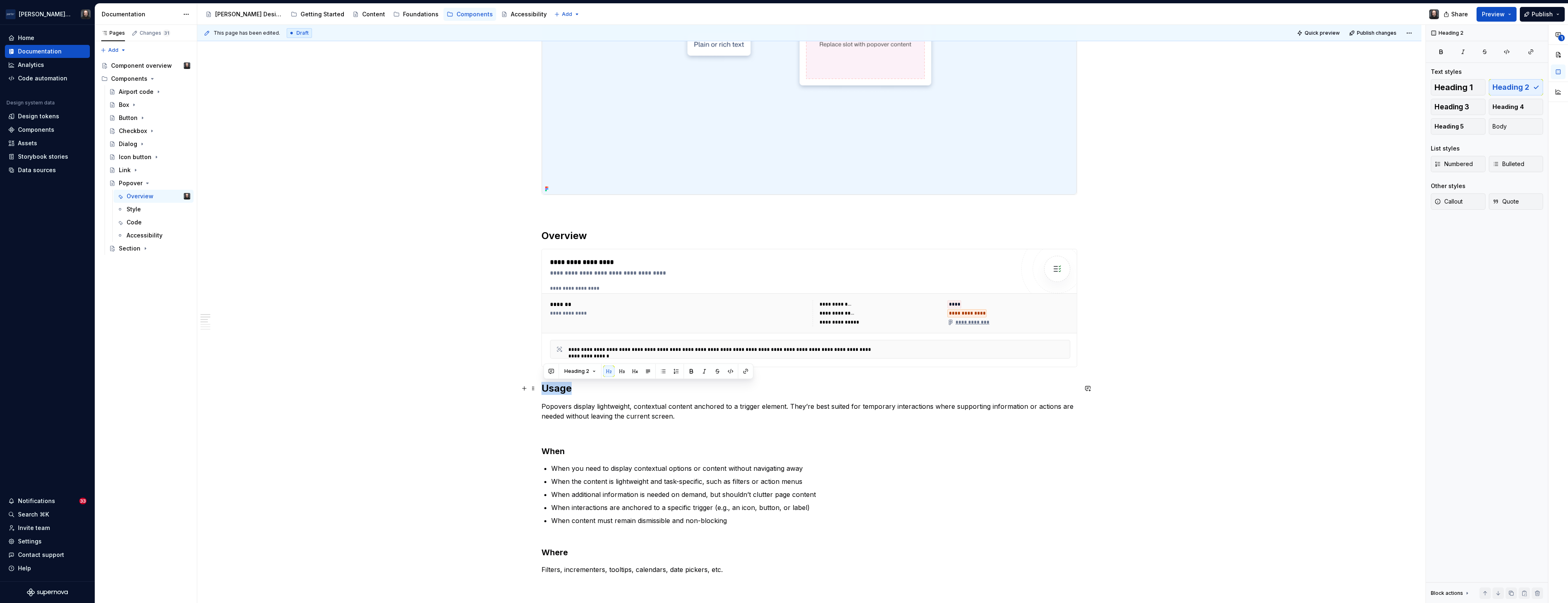
drag, startPoint x: 575, startPoint y: 390, endPoint x: 545, endPoint y: 391, distance: 30.0
click at [545, 391] on h2 "Usage" at bounding box center [810, 388] width 536 height 13
click at [173, 199] on button "Page tree" at bounding box center [173, 196] width 12 height 12
type textarea "*"
click at [193, 211] on div "Rename tab" at bounding box center [222, 210] width 80 height 8
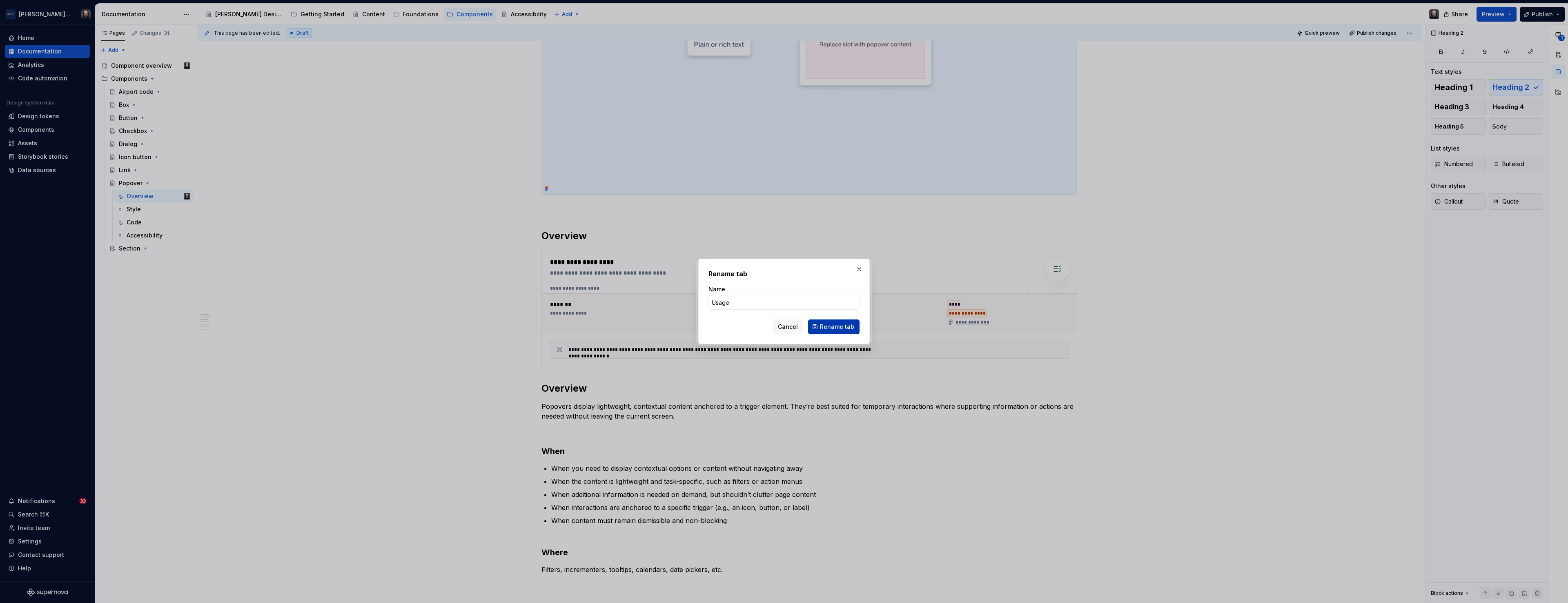
type input "Usage"
click at [829, 328] on span "Rename tab" at bounding box center [837, 327] width 34 height 8
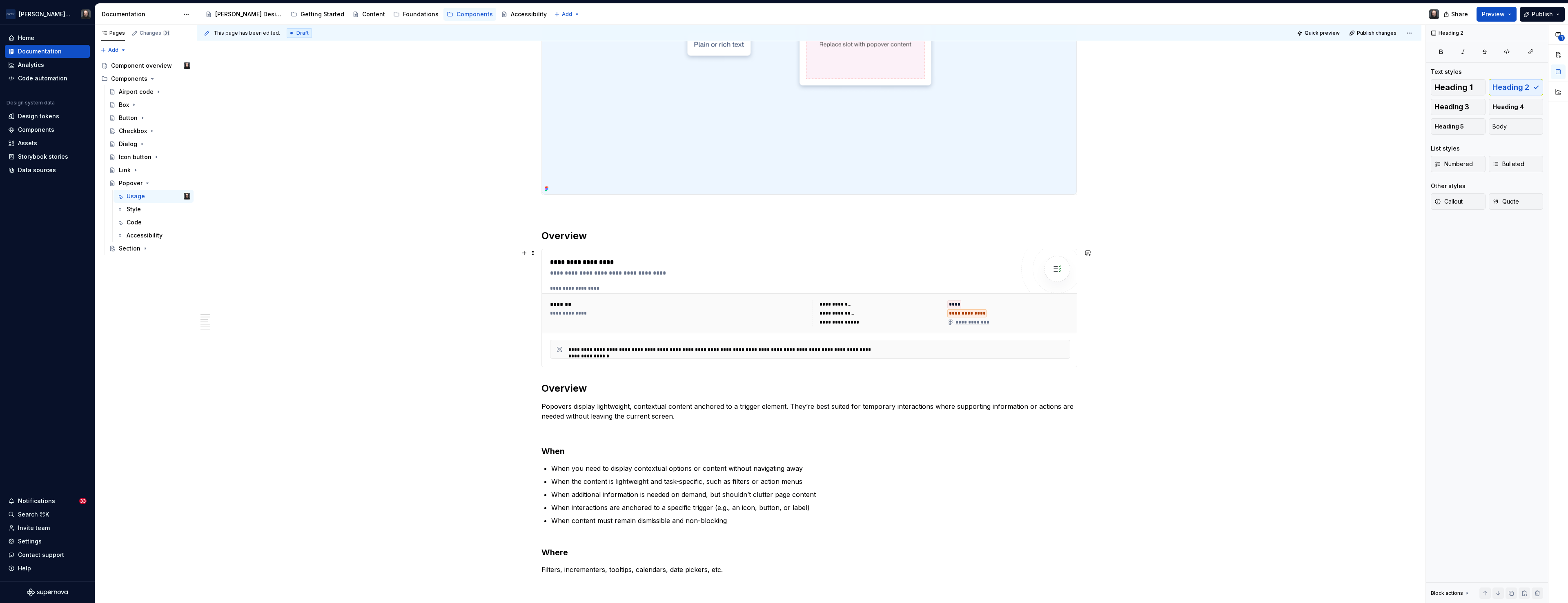
click at [373, 304] on div "**********" at bounding box center [809, 585] width 1224 height 1421
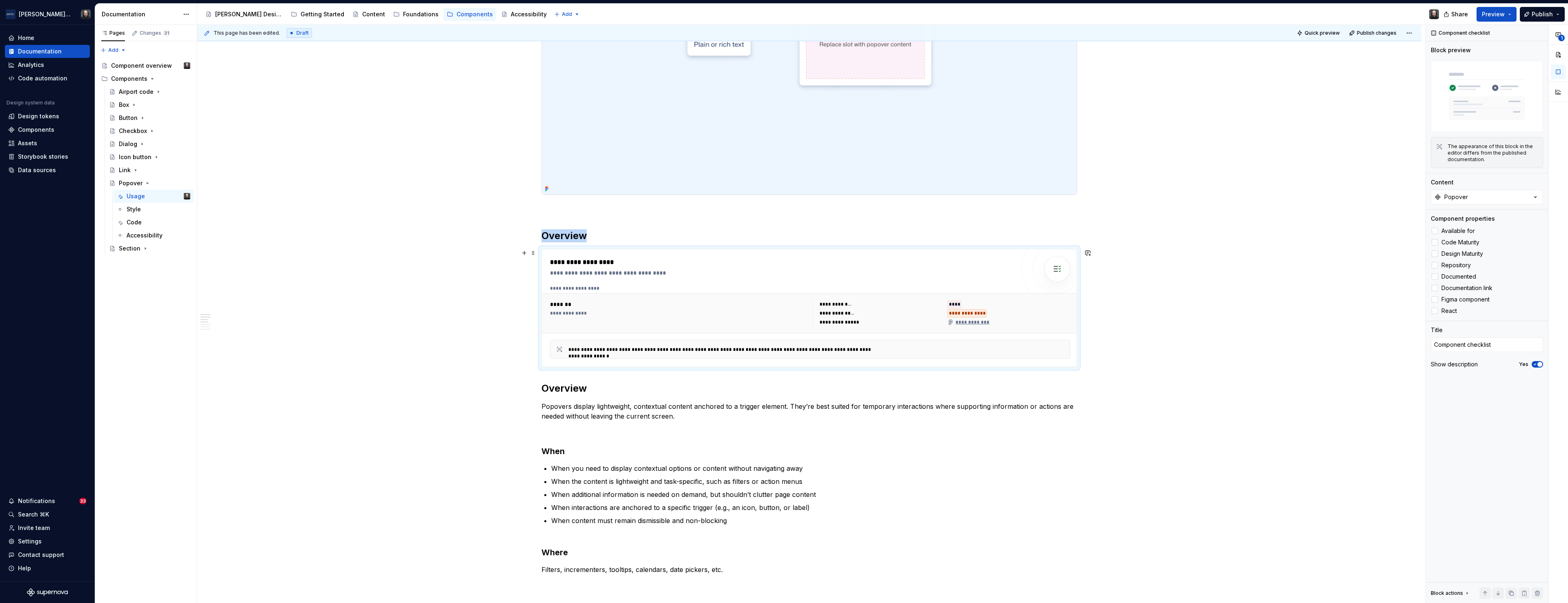
scroll to position [394, 0]
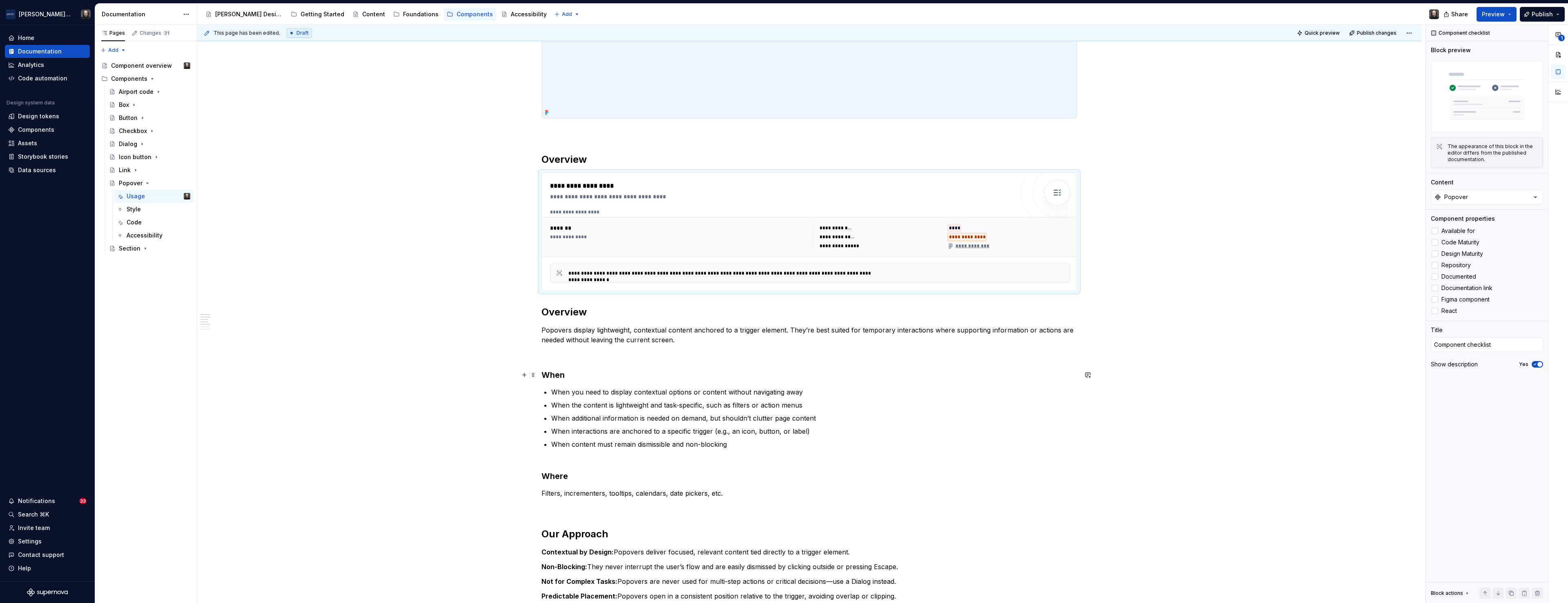
click at [559, 377] on strong "When" at bounding box center [553, 375] width 23 height 10
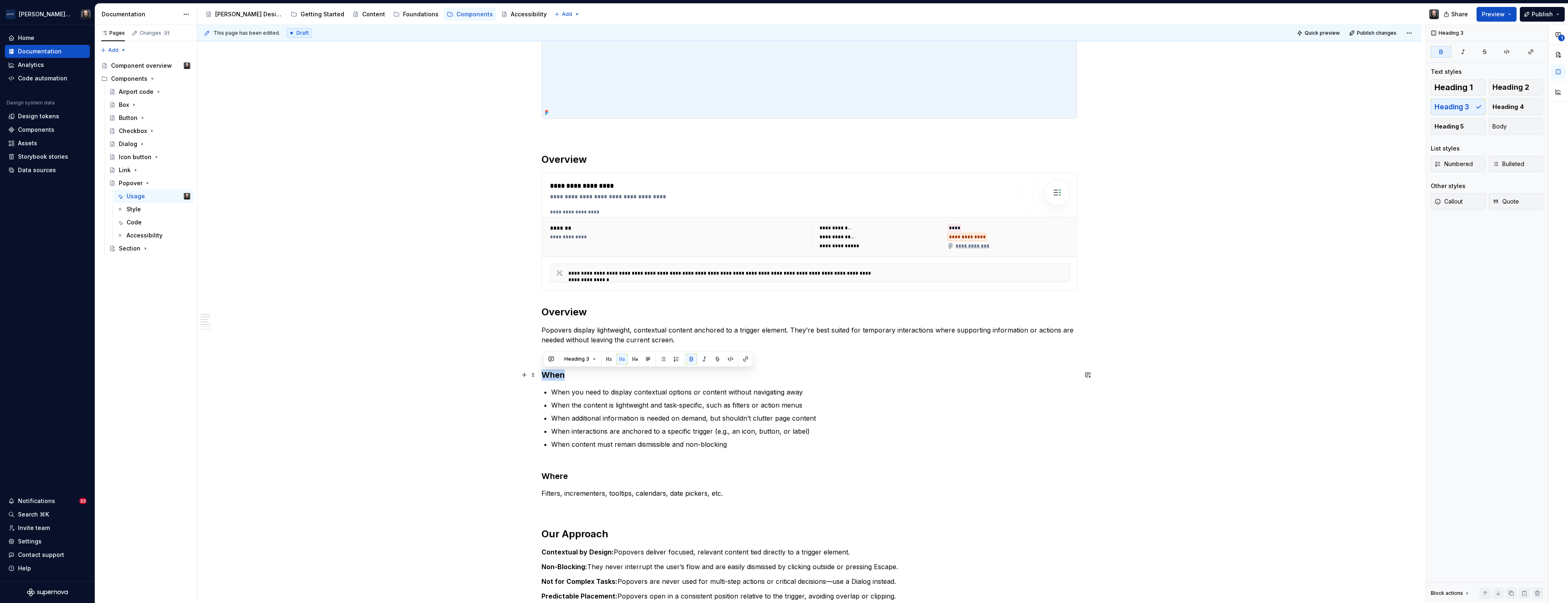
click at [559, 377] on strong "When" at bounding box center [553, 375] width 23 height 10
click at [585, 360] on span "Heading 3" at bounding box center [576, 359] width 25 height 7
click at [593, 413] on div "Heading 2" at bounding box center [598, 416] width 29 height 8
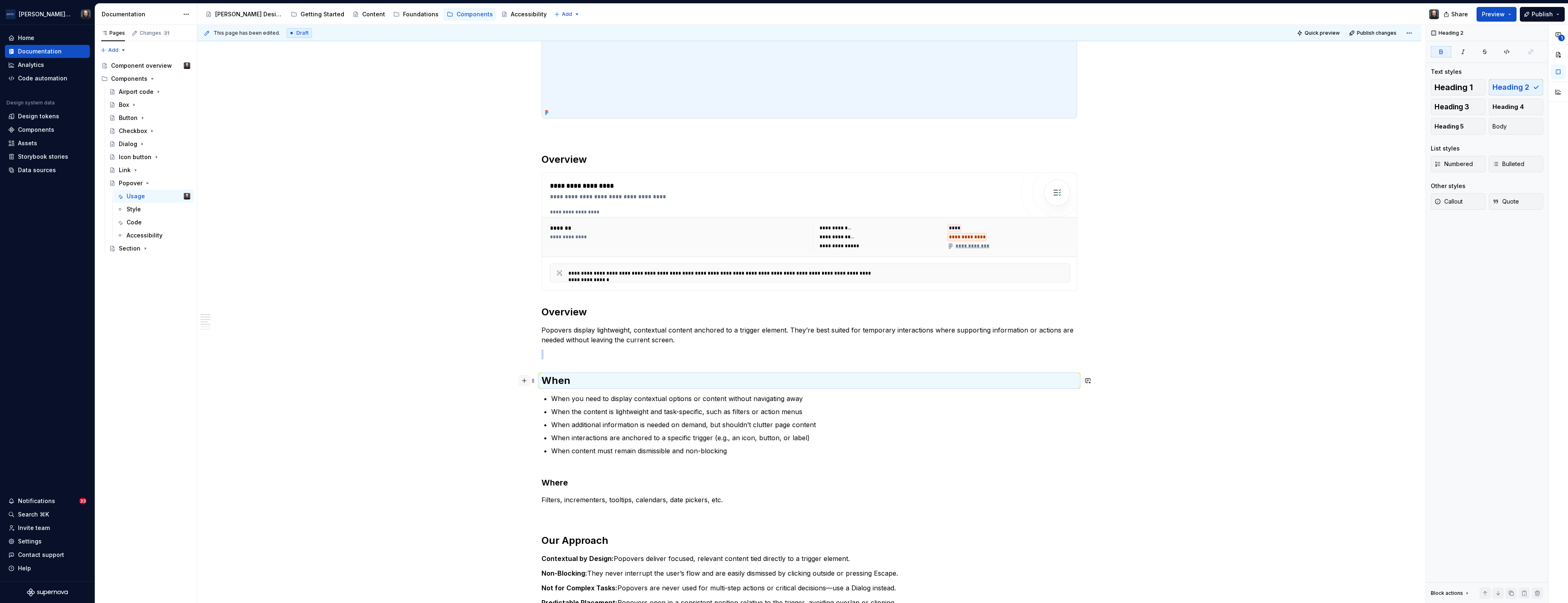
click at [525, 380] on button "button" at bounding box center [524, 380] width 12 height 12
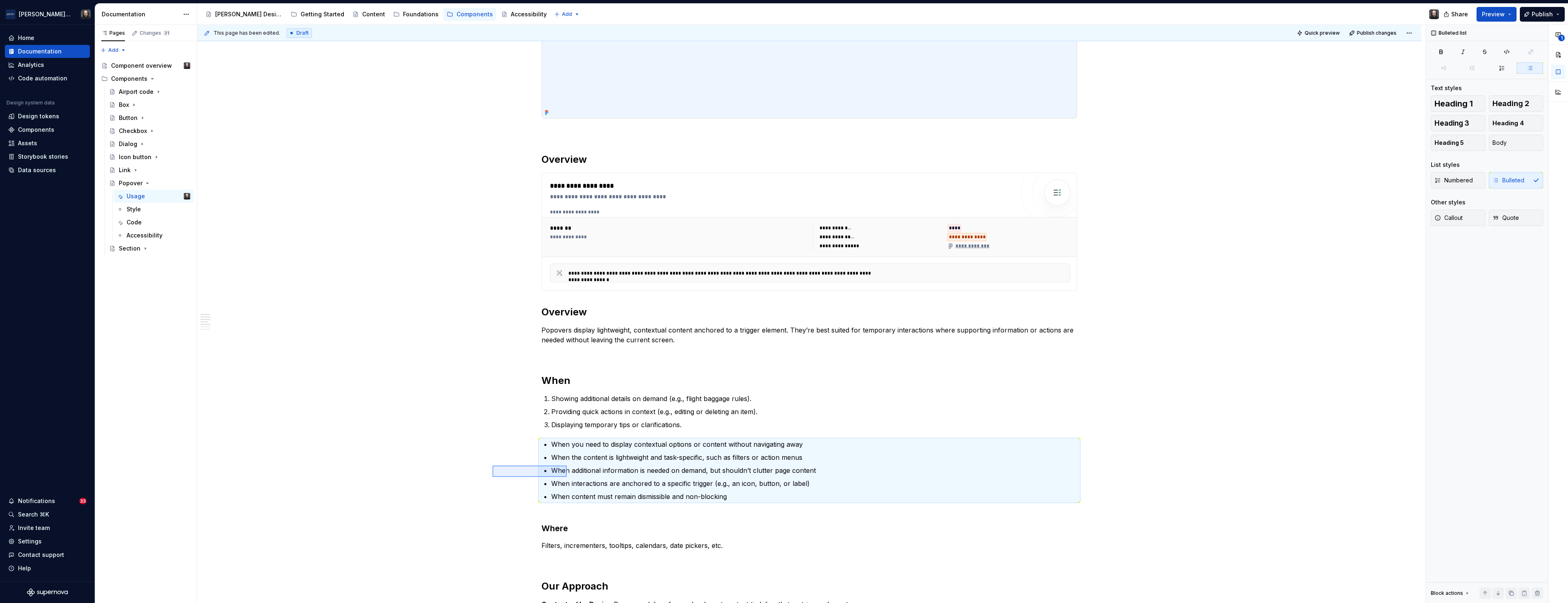
drag, startPoint x: 503, startPoint y: 467, endPoint x: 567, endPoint y: 477, distance: 64.8
click at [567, 451] on div "**********" at bounding box center [811, 314] width 1228 height 579
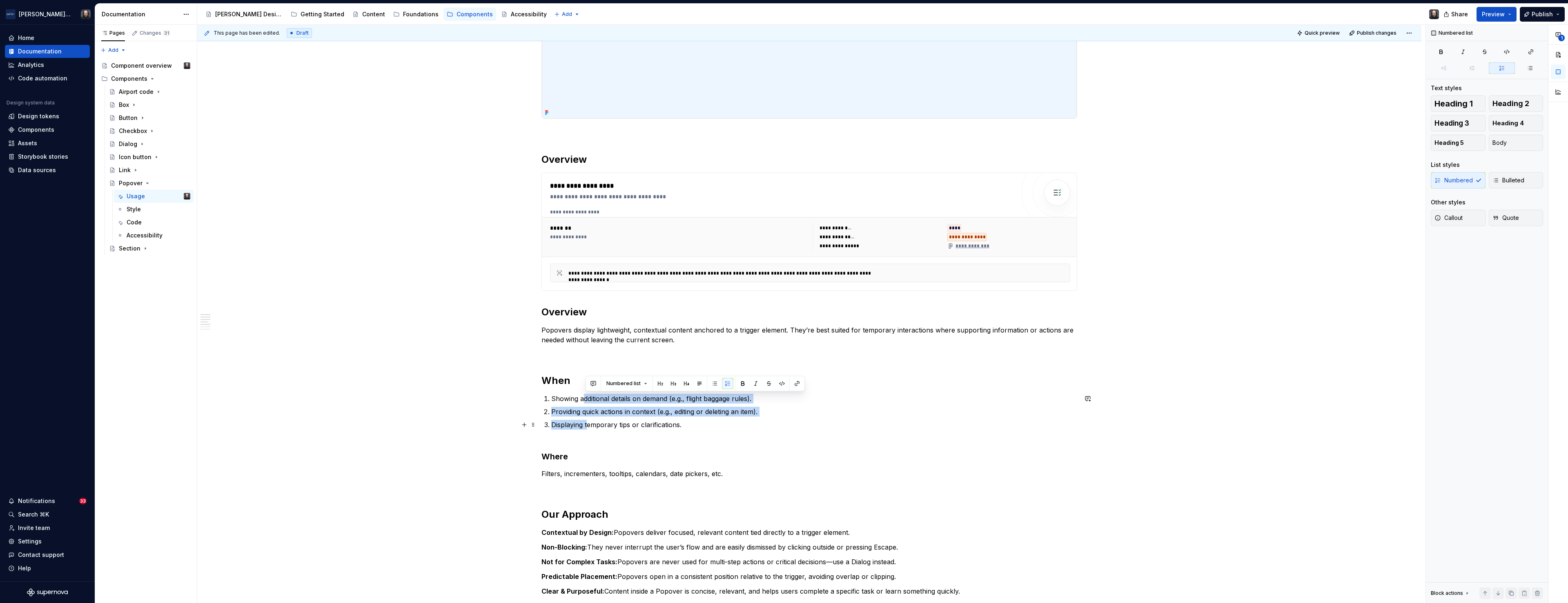
drag, startPoint x: 587, startPoint y: 399, endPoint x: 591, endPoint y: 425, distance: 26.3
click at [591, 425] on ol "Showing additional details on demand (e.g., flight baggage rules). Providing qu…" at bounding box center [814, 411] width 526 height 36
click at [713, 384] on button "button" at bounding box center [715, 383] width 12 height 12
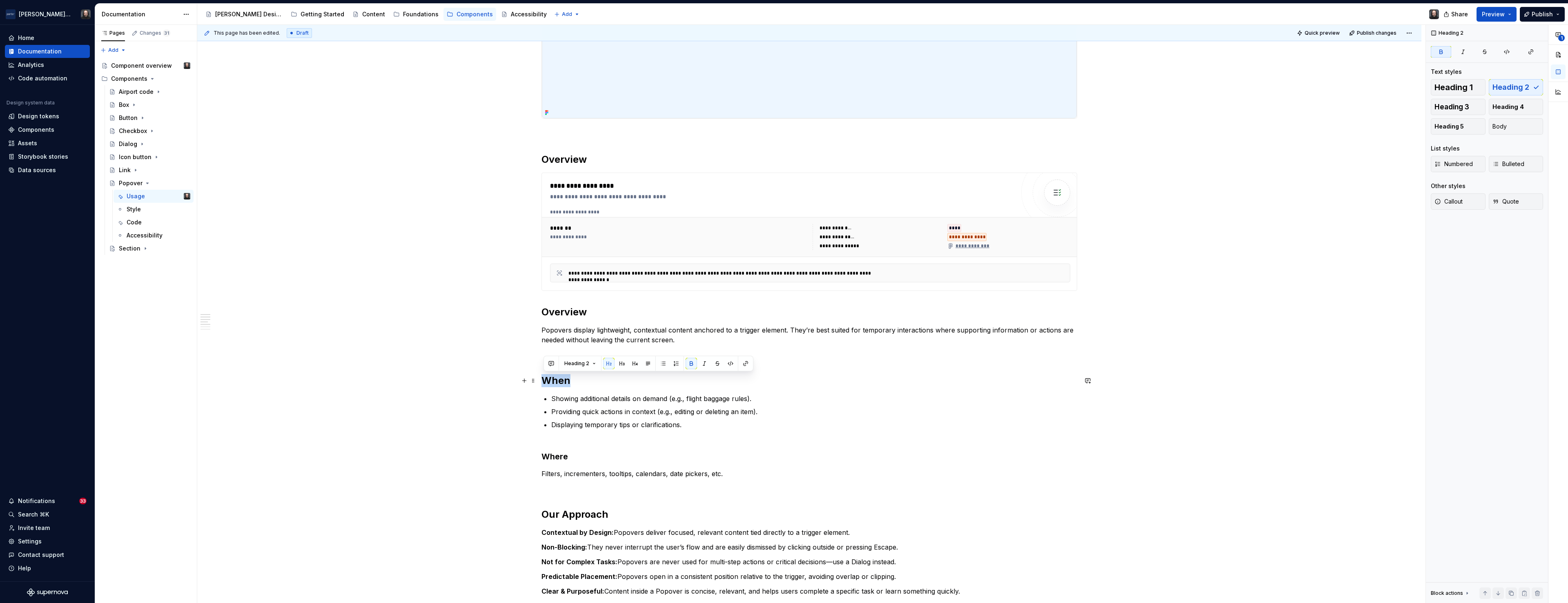
drag, startPoint x: 570, startPoint y: 382, endPoint x: 545, endPoint y: 382, distance: 25.0
click at [545, 382] on strong "When" at bounding box center [556, 380] width 29 height 12
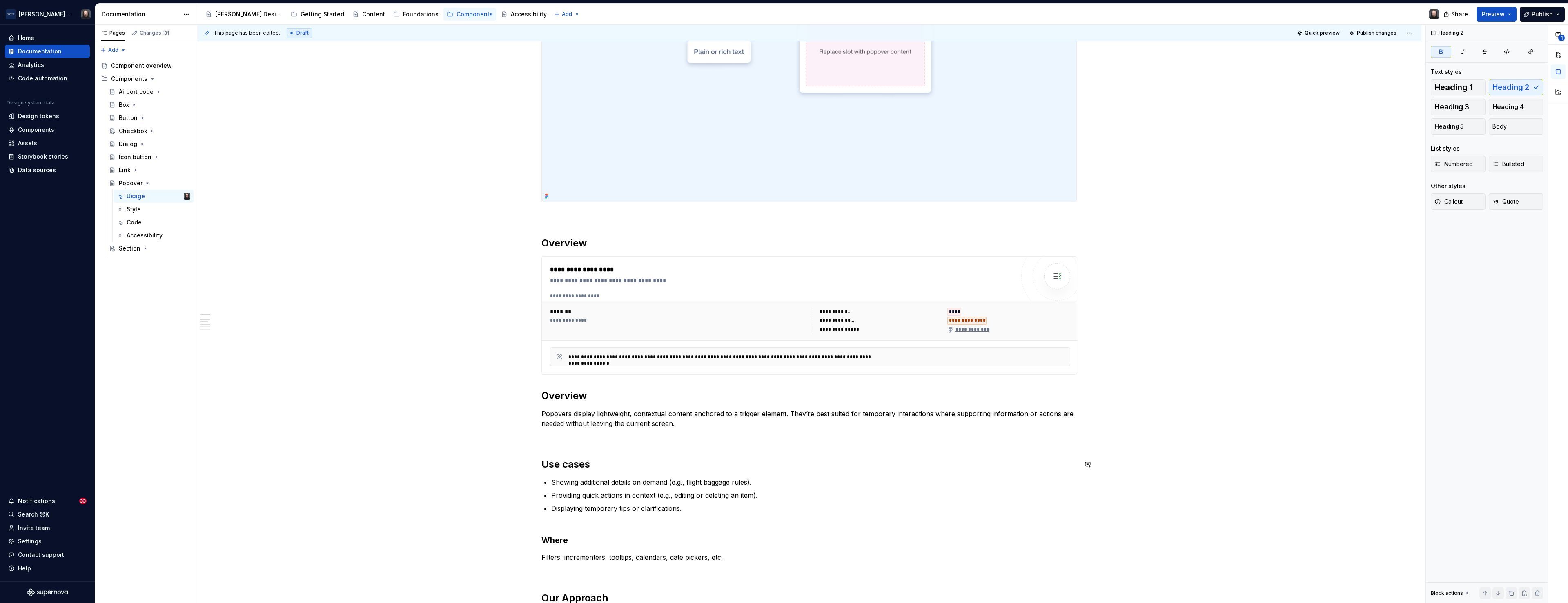
scroll to position [369, 0]
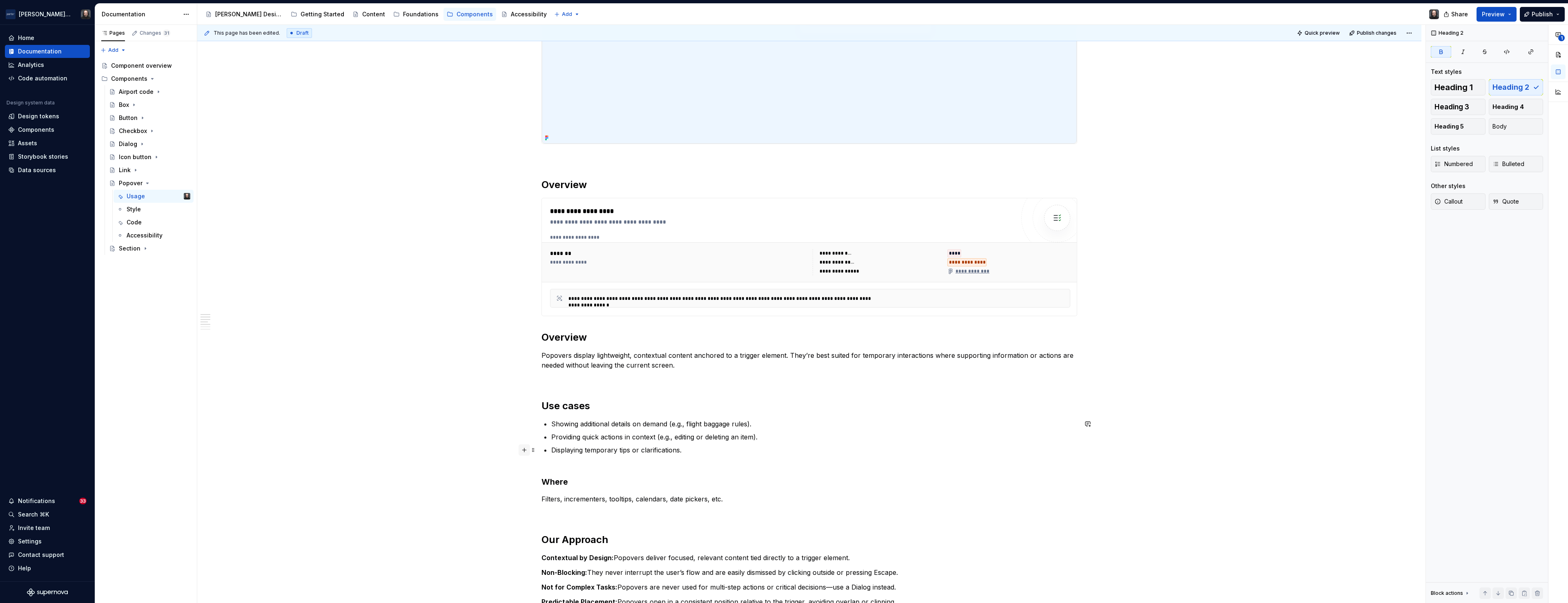
click at [525, 451] on button "button" at bounding box center [524, 450] width 12 height 12
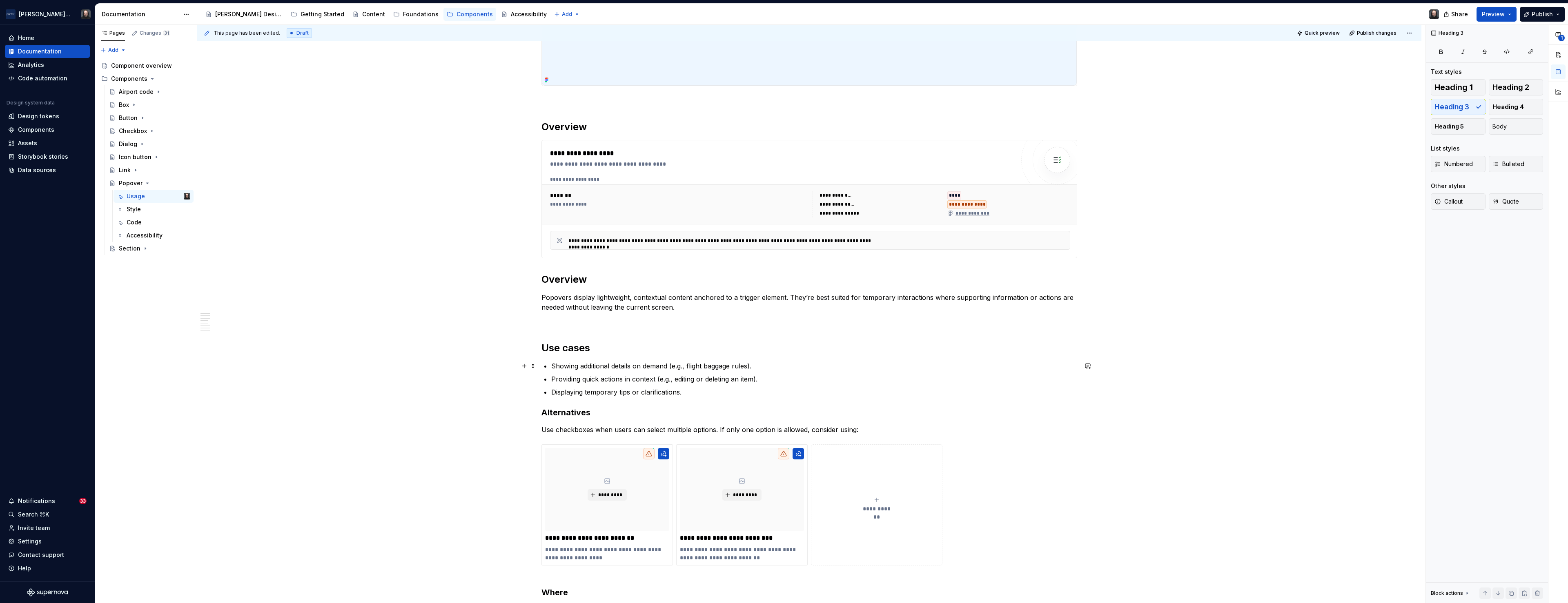
scroll to position [463, 0]
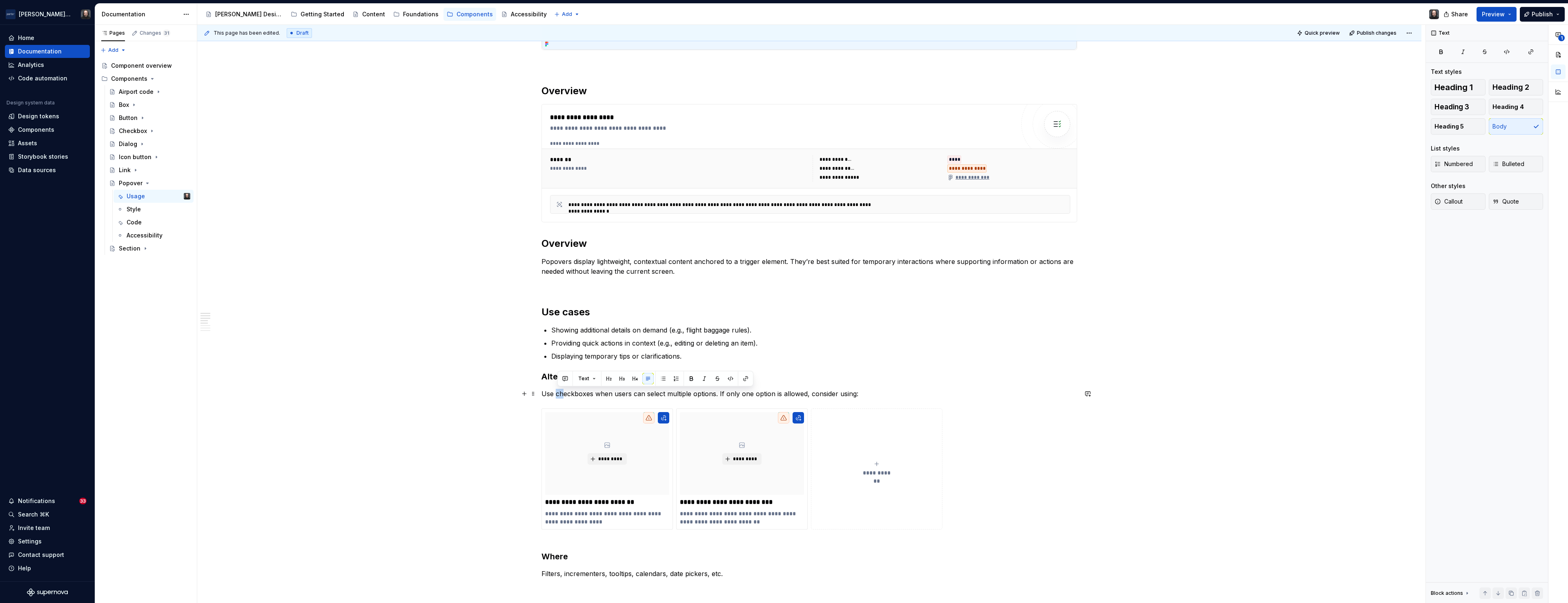
drag, startPoint x: 558, startPoint y: 396, endPoint x: 564, endPoint y: 397, distance: 6.1
click at [564, 397] on p "Use checkboxes when users can select multiple options. If only one option is al…" at bounding box center [810, 394] width 536 height 10
click at [600, 394] on p "Use checkboxes when users can select multiple options. If only one option is al…" at bounding box center [810, 394] width 536 height 10
drag, startPoint x: 562, startPoint y: 396, endPoint x: 858, endPoint y: 396, distance: 296.0
click at [829, 396] on p "Use checkboxes when users can select multiple options. If only one option is al…" at bounding box center [810, 394] width 536 height 10
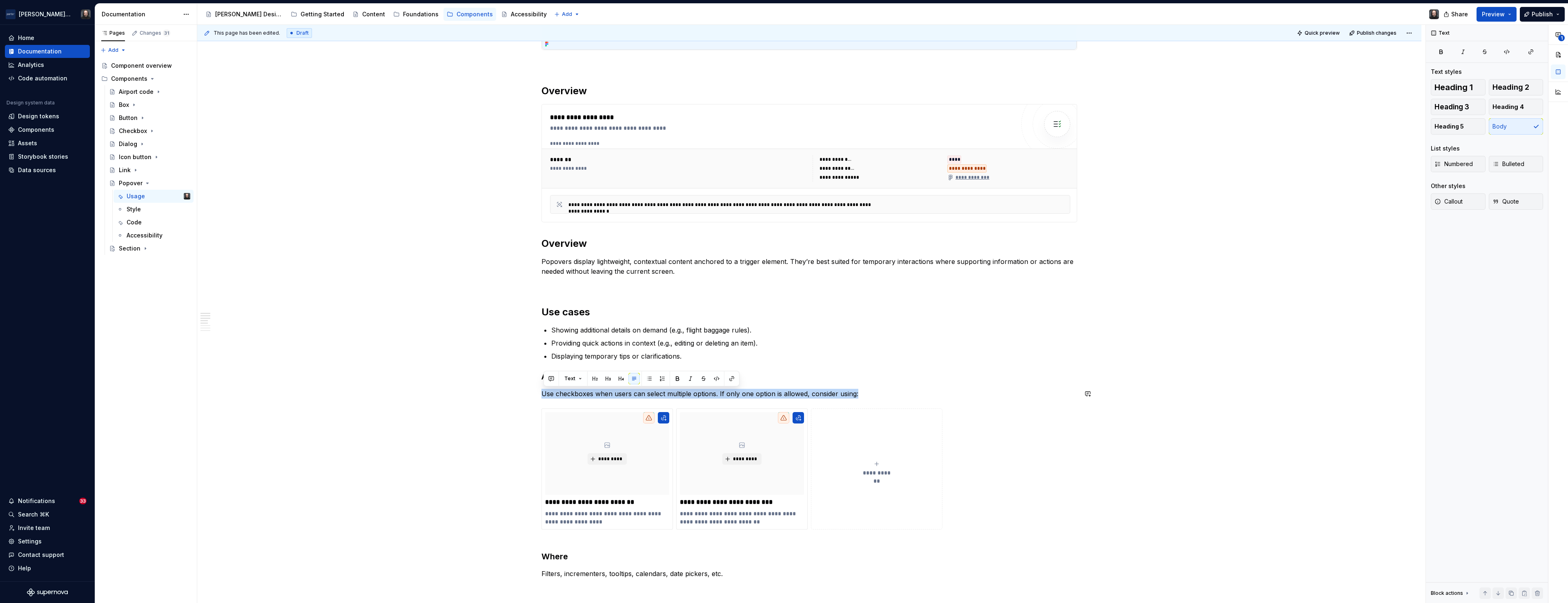
copy p "Use checkboxes when users can select multiple options. If only one option is al…"
click at [595, 451] on p "**********" at bounding box center [607, 502] width 124 height 8
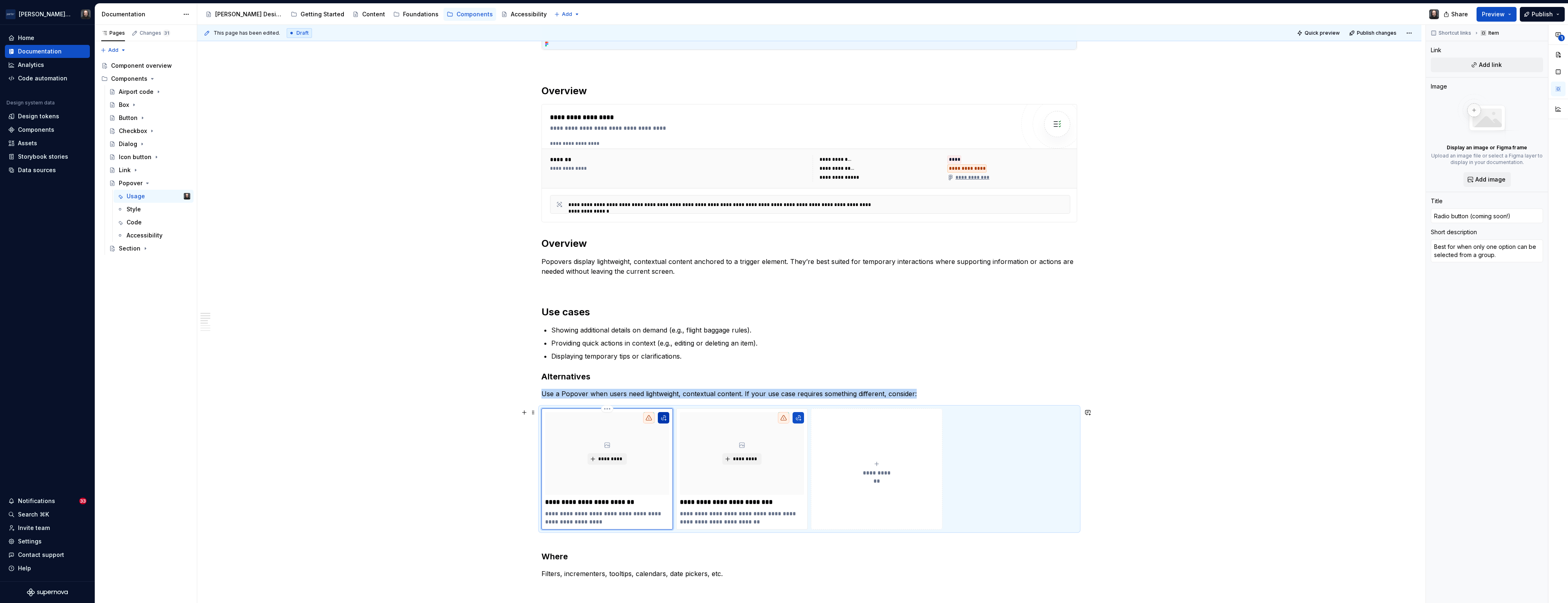
click at [667, 417] on button "button" at bounding box center [663, 418] width 12 height 12
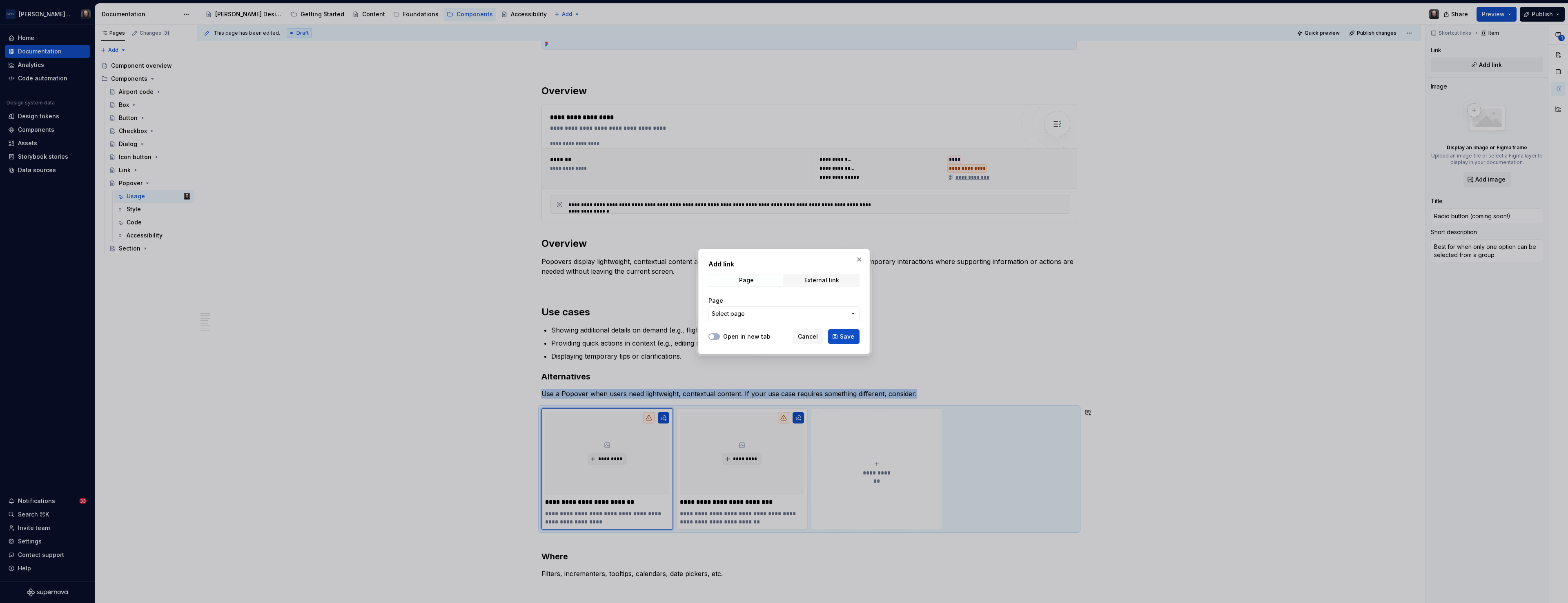
click at [758, 312] on span "Select page" at bounding box center [779, 313] width 135 height 8
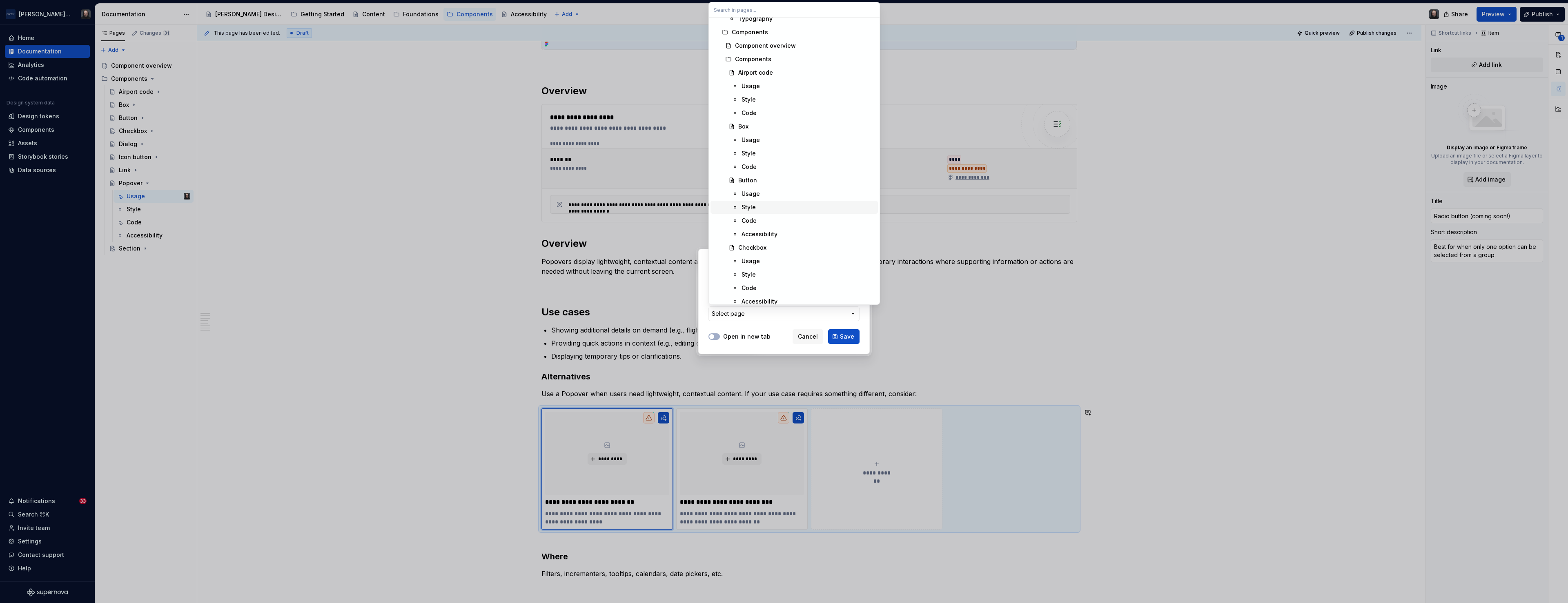
scroll to position [417, 0]
click at [761, 214] on div "Dialog" at bounding box center [807, 214] width 136 height 8
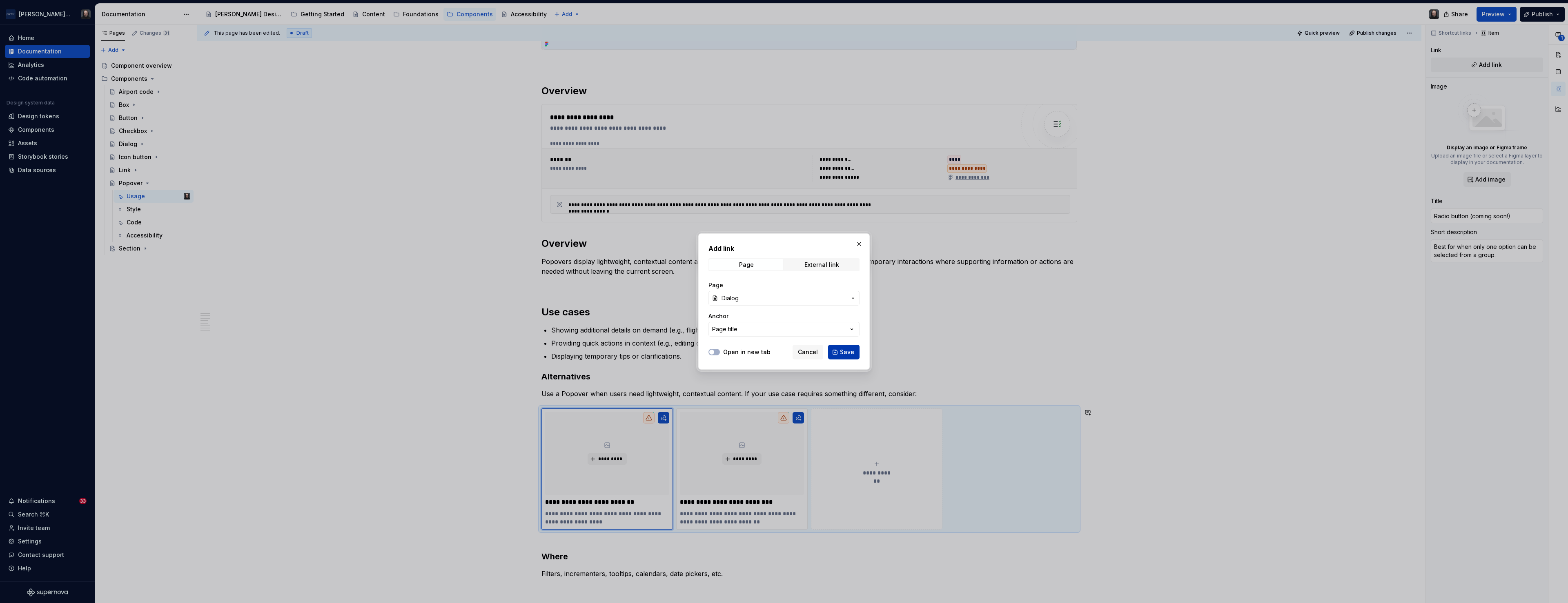
click at [829, 353] on span "Save" at bounding box center [847, 352] width 14 height 8
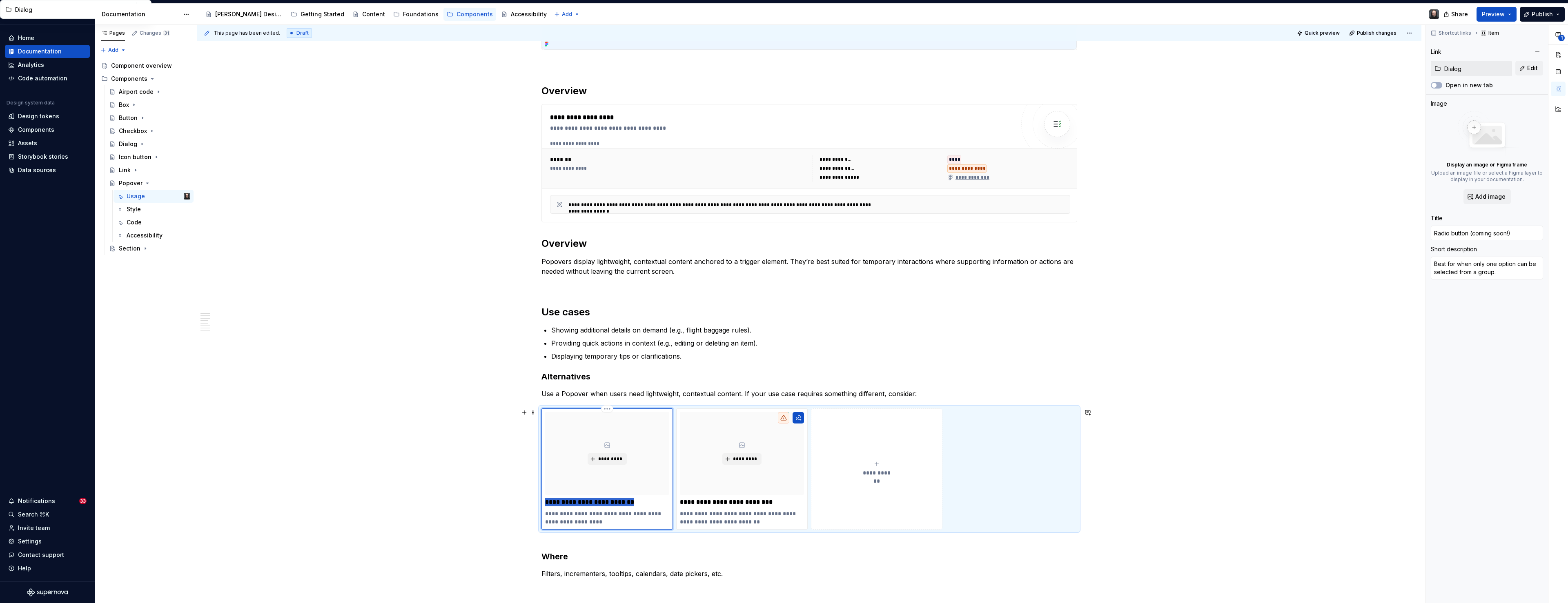
drag, startPoint x: 638, startPoint y: 503, endPoint x: 546, endPoint y: 502, distance: 92.0
click at [546, 451] on div "**********" at bounding box center [607, 469] width 131 height 121
type textarea "*"
type input "D"
type textarea "*"
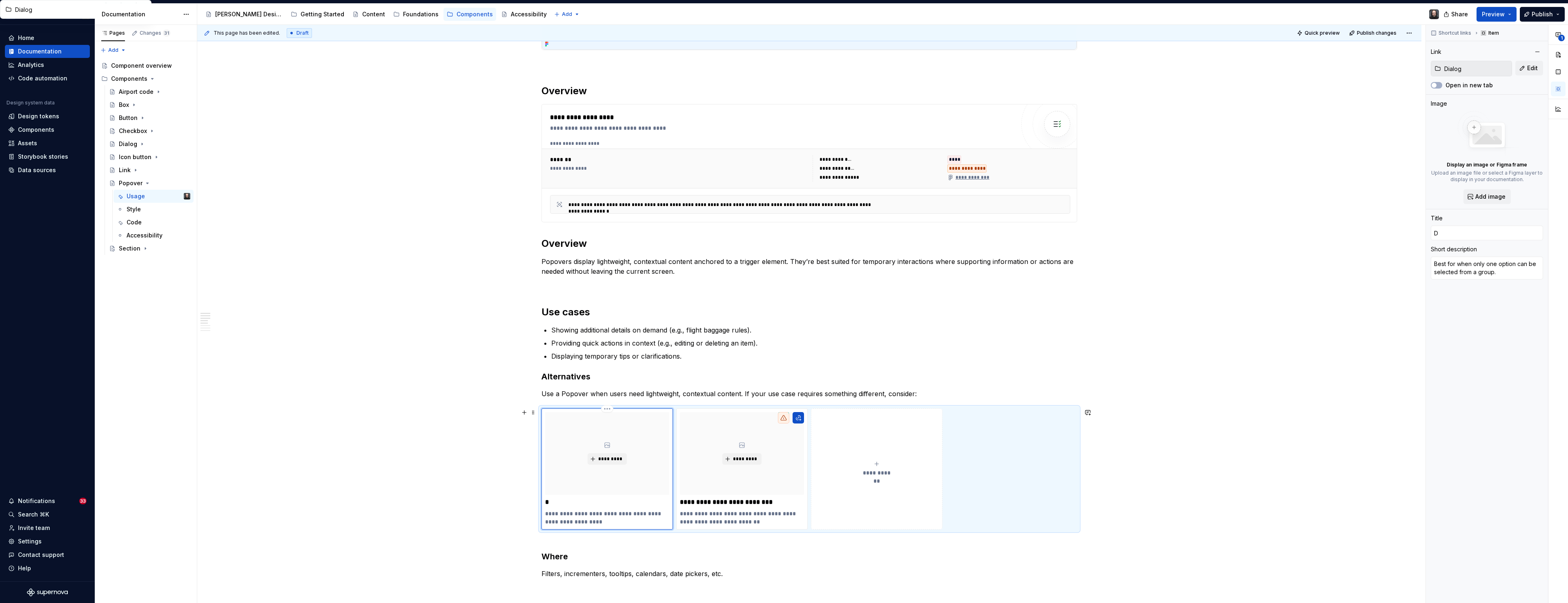
type input "Di"
type textarea "*"
type input "Dia"
type textarea "*"
type input "Dial"
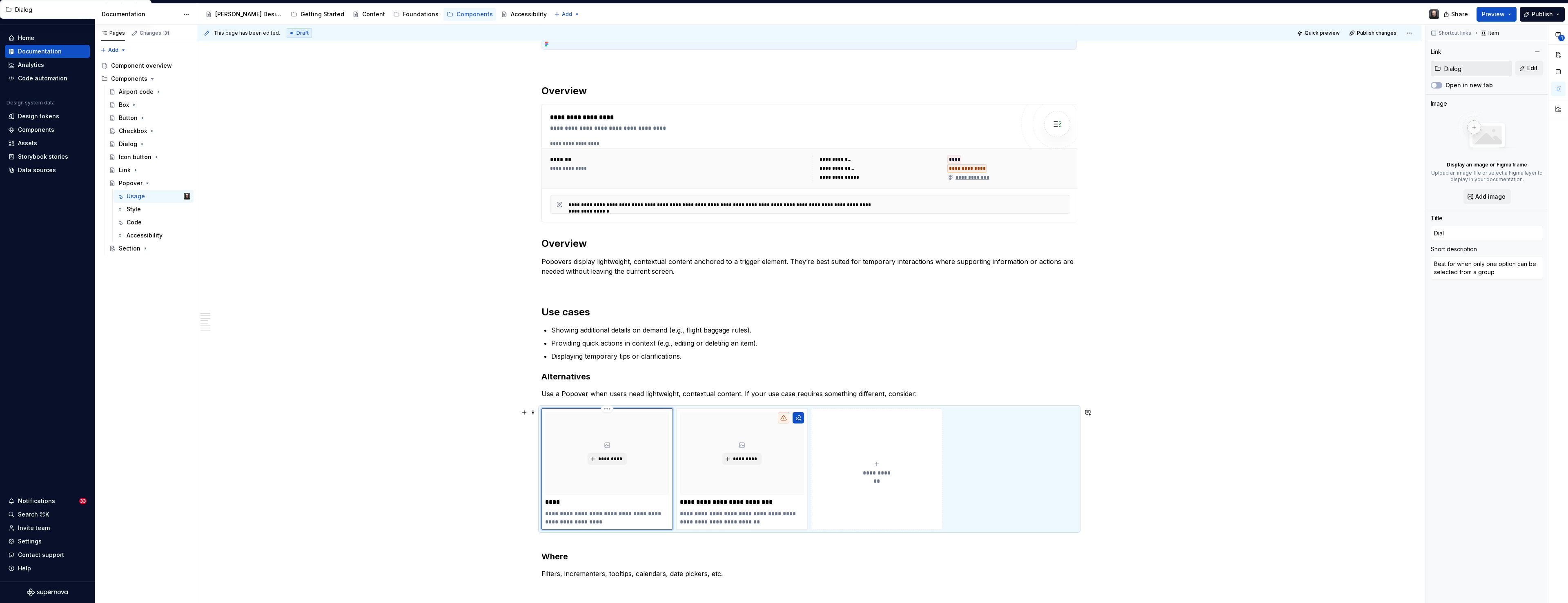
type textarea "*"
type input "Dialo"
type textarea "*"
type input "Dialog"
click at [829, 267] on textarea "Best for when only one option can be selected from a group." at bounding box center [1487, 268] width 112 height 23
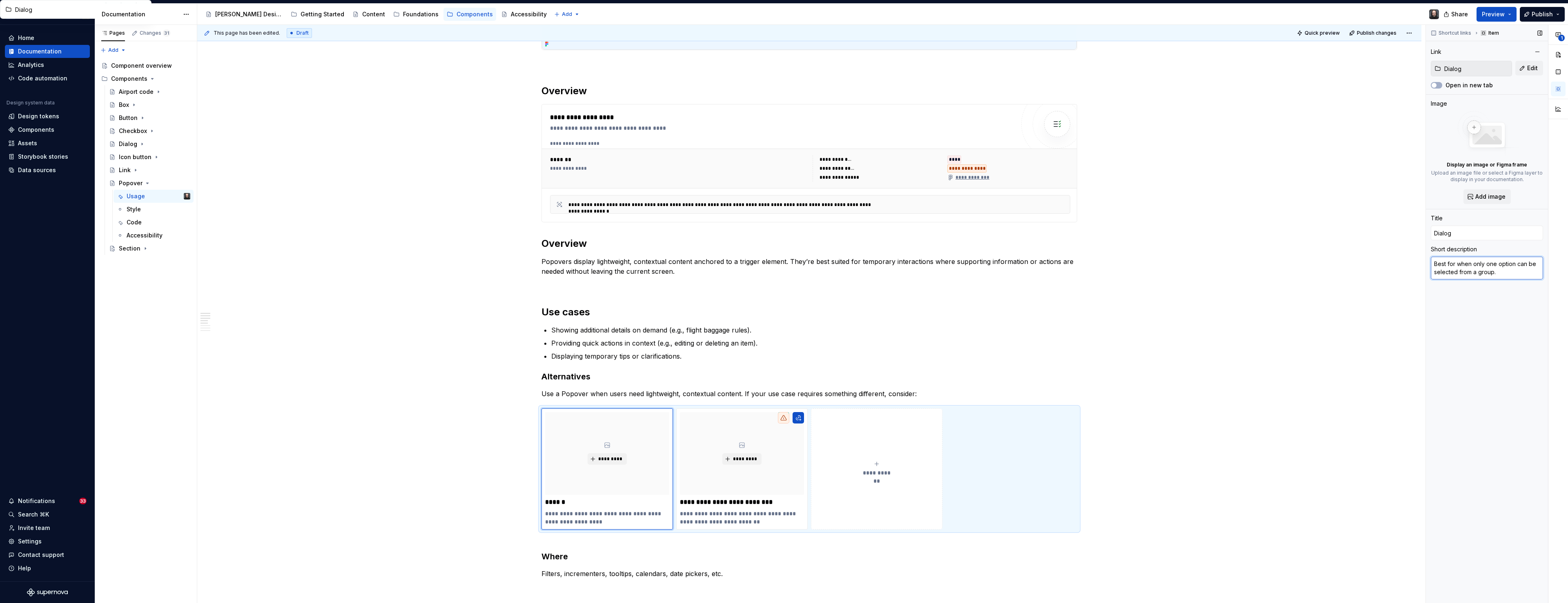
type textarea "*"
click at [829, 195] on span "Add image" at bounding box center [1491, 197] width 30 height 8
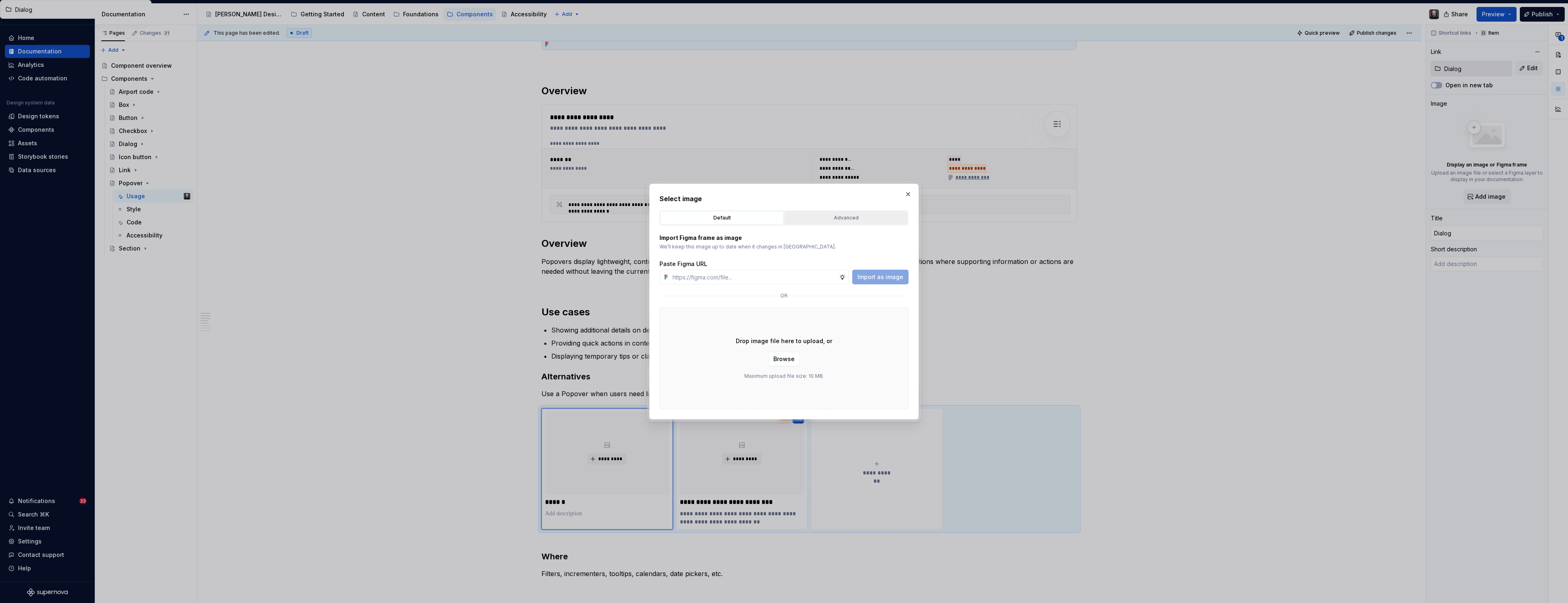
click at [829, 217] on div "Advanced" at bounding box center [845, 218] width 117 height 8
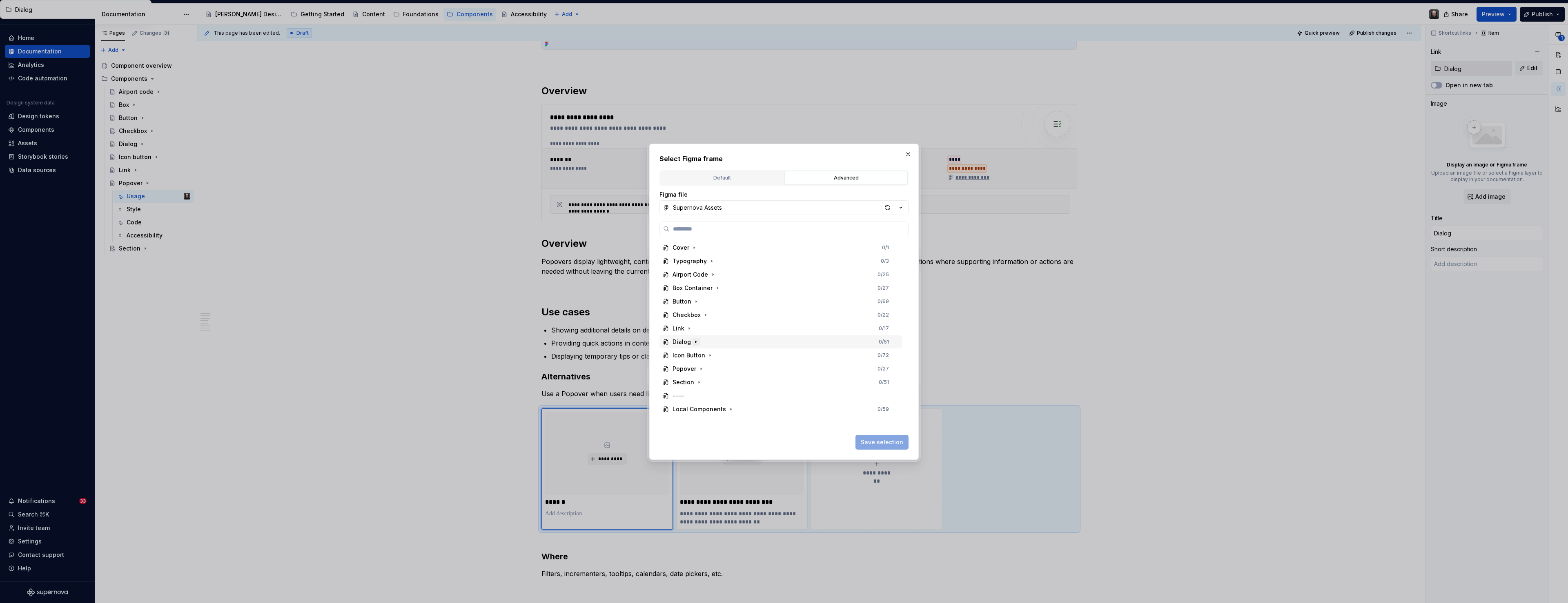
click at [695, 341] on icon "button" at bounding box center [695, 341] width 1 height 2
click at [732, 349] on div "Thumbnail 0 / 4" at bounding box center [785, 350] width 235 height 13
click at [829, 442] on span "Save selection" at bounding box center [882, 442] width 43 height 8
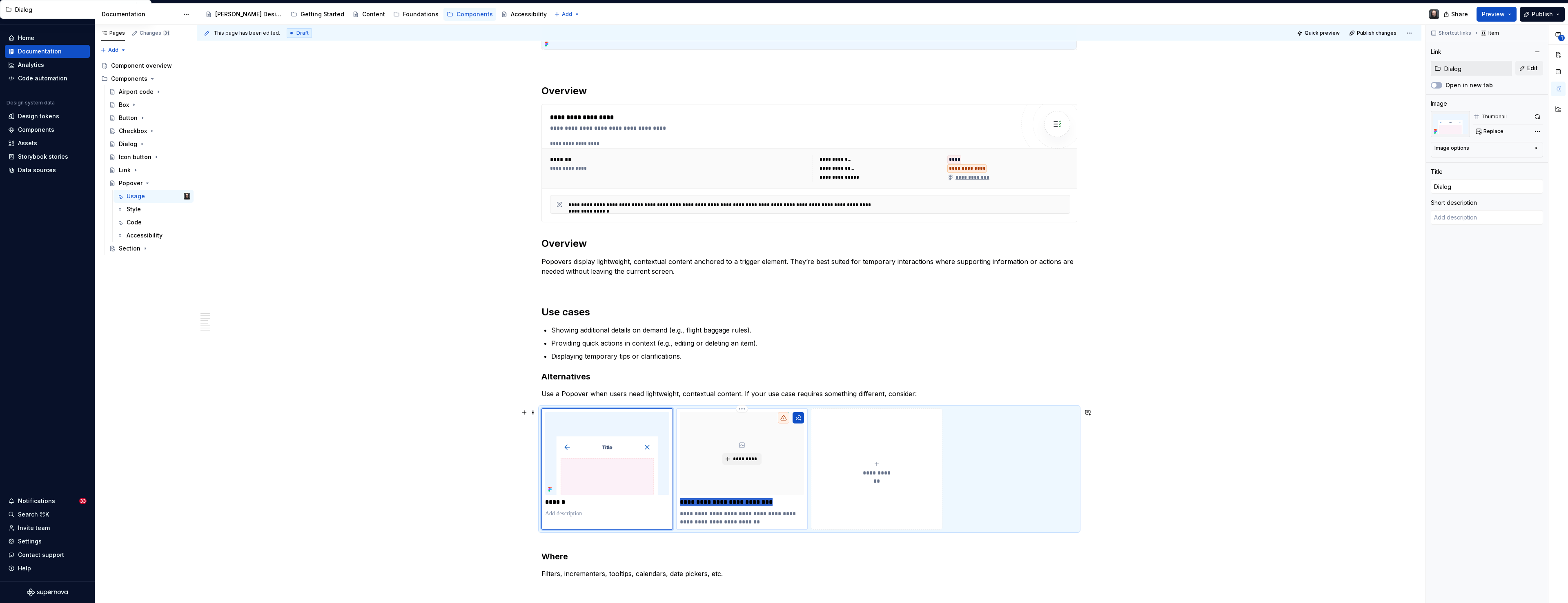
drag, startPoint x: 771, startPoint y: 503, endPoint x: 684, endPoint y: 505, distance: 87.0
click at [683, 451] on p "**********" at bounding box center [742, 502] width 124 height 8
type textarea "*"
type input "T"
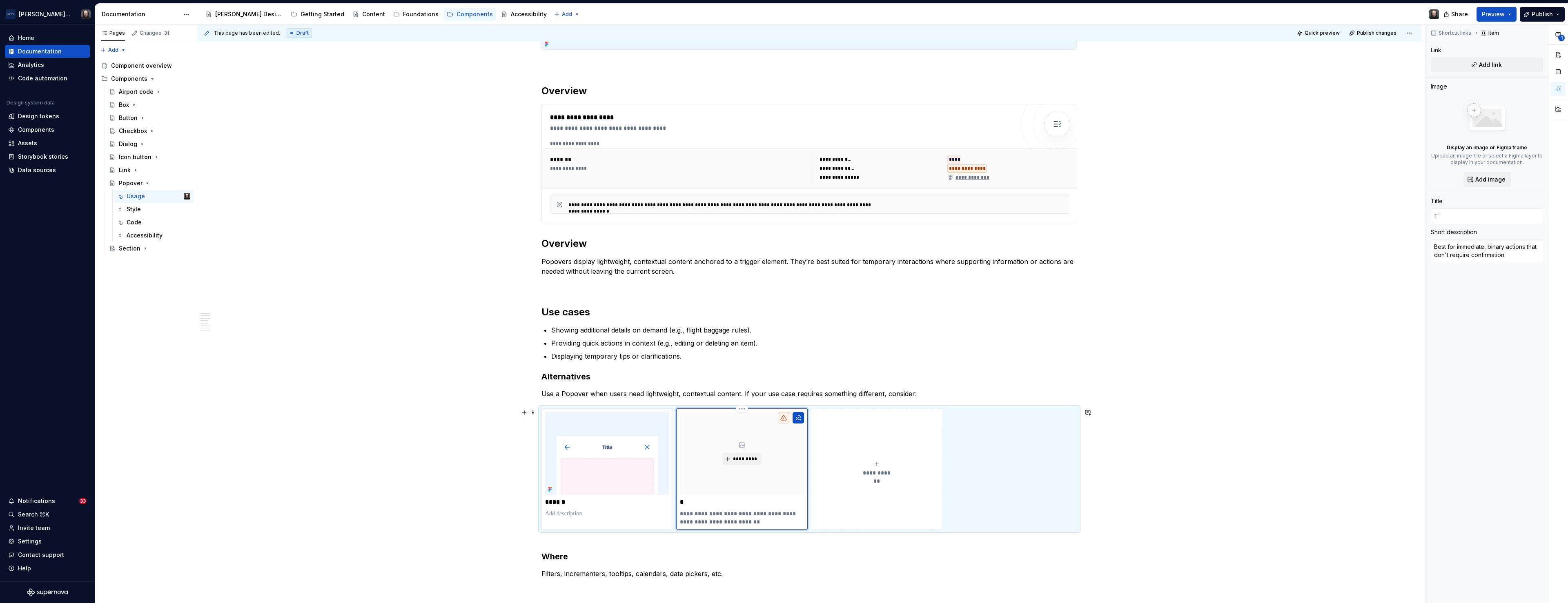
type textarea "*"
type input "To"
type textarea "*"
type input "Too"
type textarea "*"
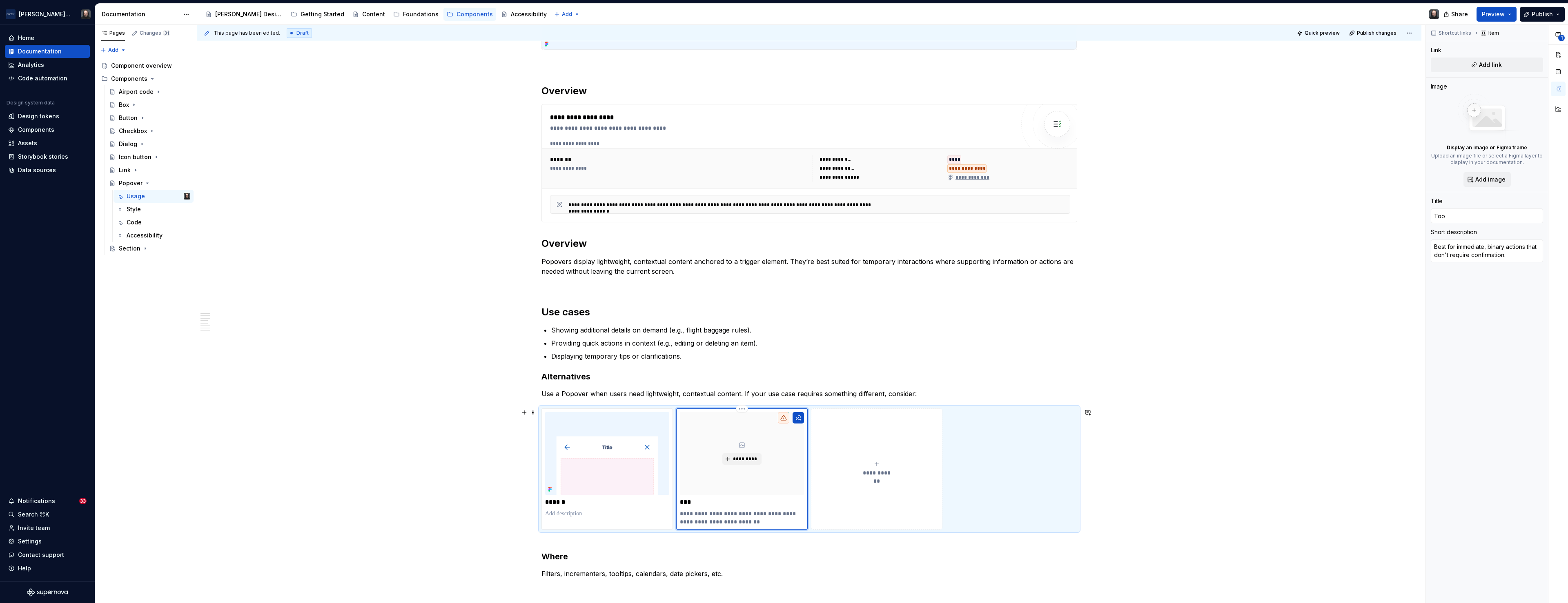
type input "Tool"
type textarea "*"
type input "Tool"
type textarea "*"
type input "Tool"
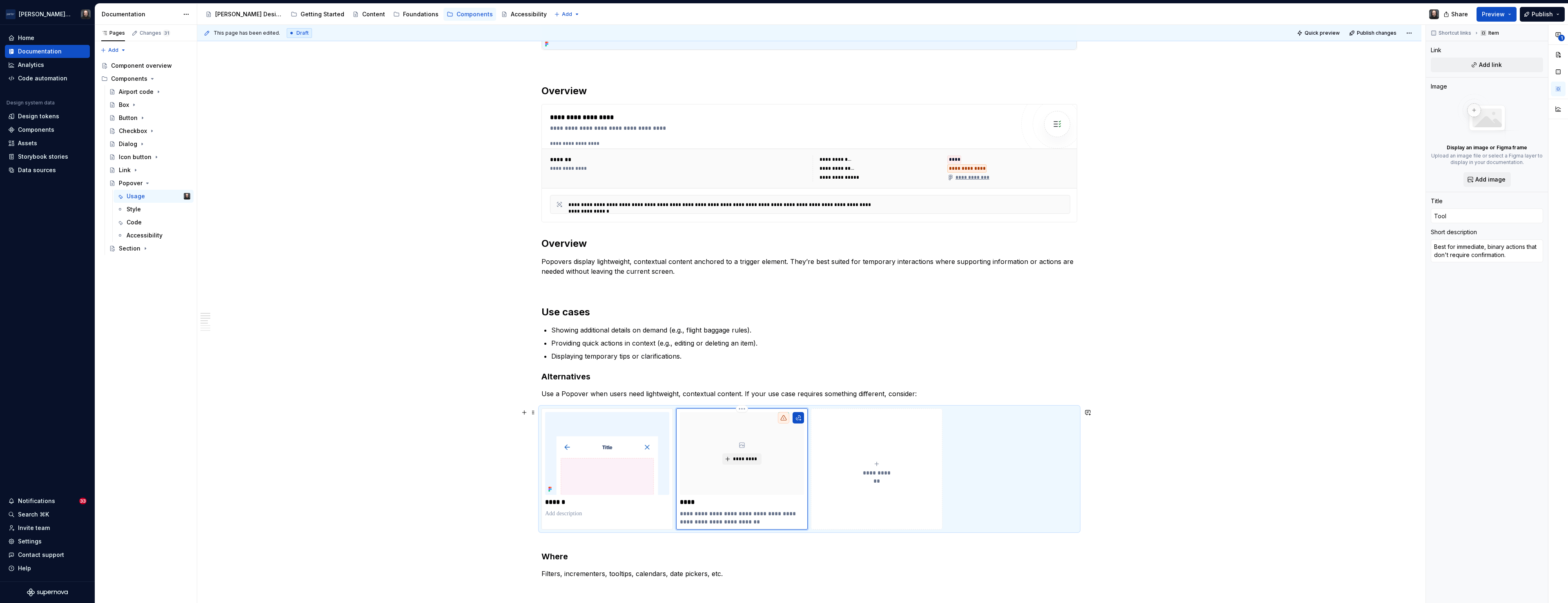
type textarea "*"
type input "Toolt"
type textarea "*"
type input "Toolti"
type textarea "*"
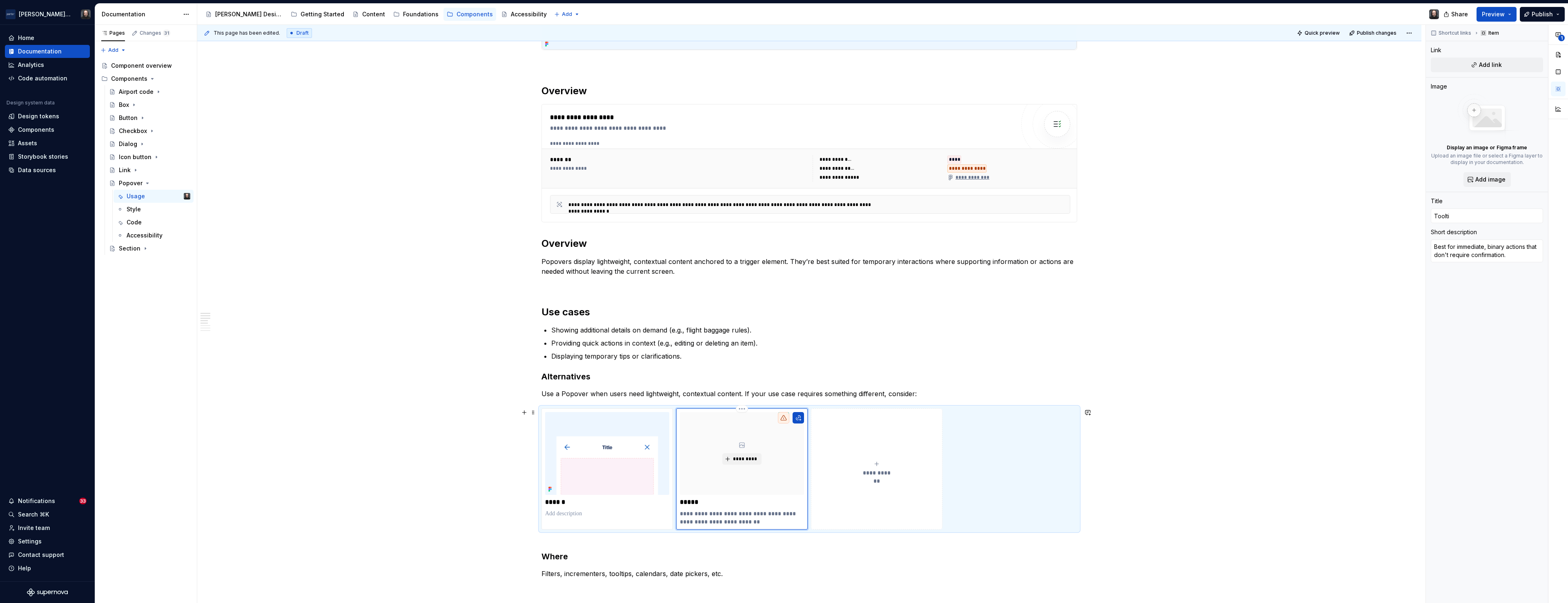
type input "Tooltip"
click at [829, 253] on textarea "Best for immediate, binary actions that don't require confirmation." at bounding box center [1487, 251] width 112 height 23
type textarea "*"
click at [829, 407] on div "**********" at bounding box center [809, 510] width 1224 height 1562
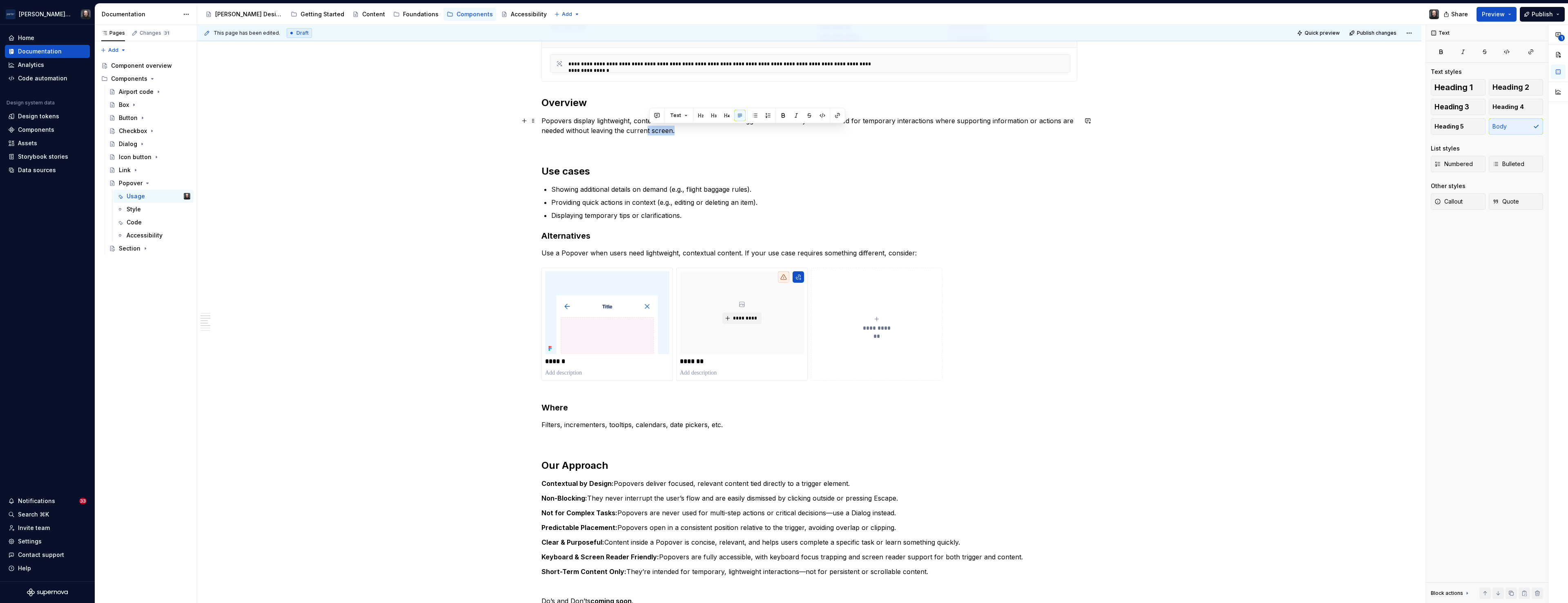
click at [650, 130] on p "Popovers display lightweight, contextual content anchored to a trigger element.…" at bounding box center [810, 126] width 536 height 19
drag, startPoint x: 690, startPoint y: 129, endPoint x: 545, endPoint y: 121, distance: 145.2
click at [545, 121] on p "Popovers display lightweight, contextual content anchored to a trigger element.…" at bounding box center [810, 126] width 536 height 19
click at [527, 172] on button "button" at bounding box center [524, 171] width 12 height 12
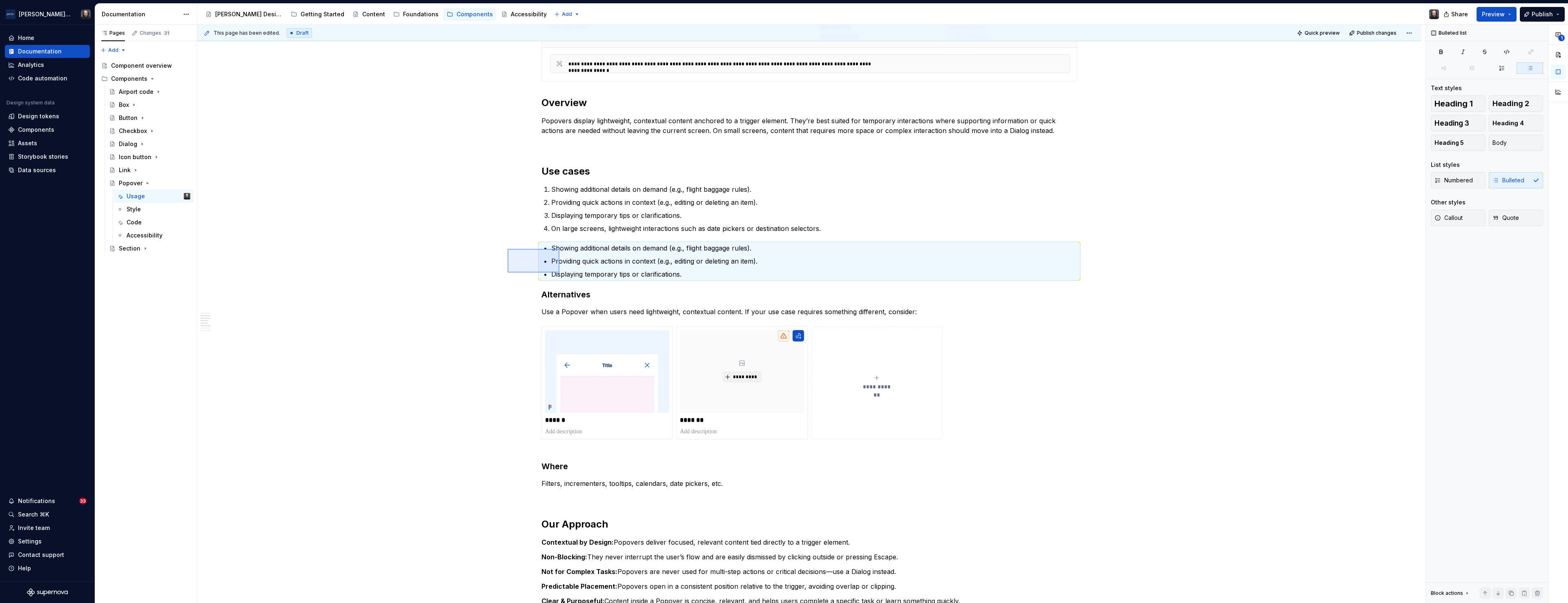
drag, startPoint x: 525, startPoint y: 259, endPoint x: 559, endPoint y: 273, distance: 36.8
click at [559, 273] on div "**********" at bounding box center [811, 314] width 1228 height 579
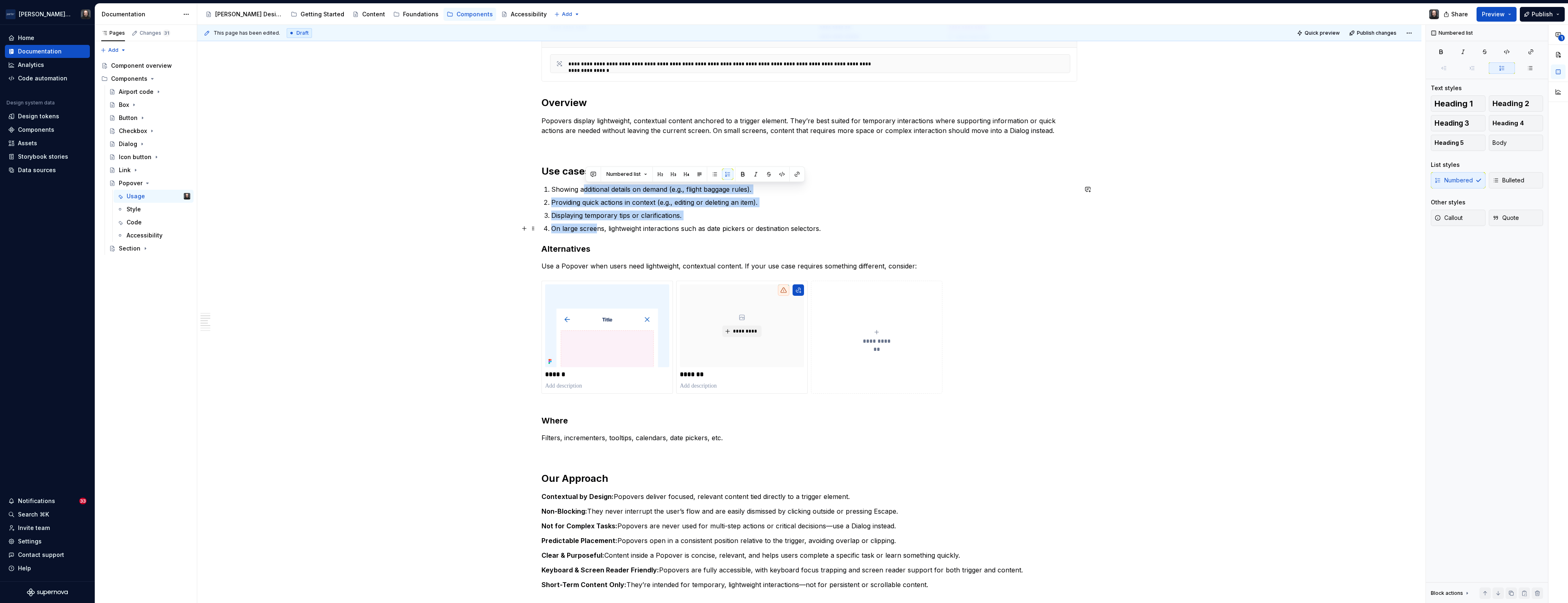
drag, startPoint x: 586, startPoint y: 189, endPoint x: 598, endPoint y: 227, distance: 39.8
click at [598, 227] on ol "Showing additional details on demand (e.g., flight baggage rules). Providing qu…" at bounding box center [814, 209] width 526 height 49
click at [712, 175] on button "button" at bounding box center [715, 174] width 12 height 12
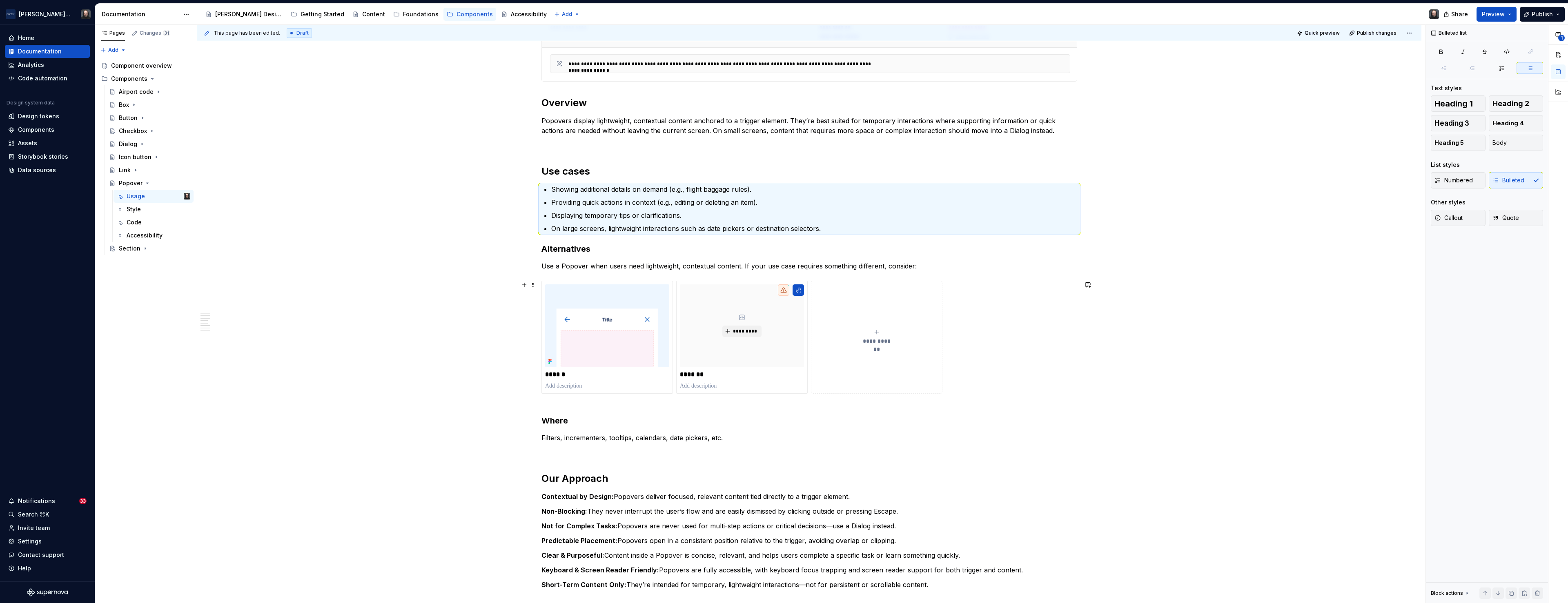
click at [427, 313] on div "**********" at bounding box center [809, 375] width 1224 height 1575
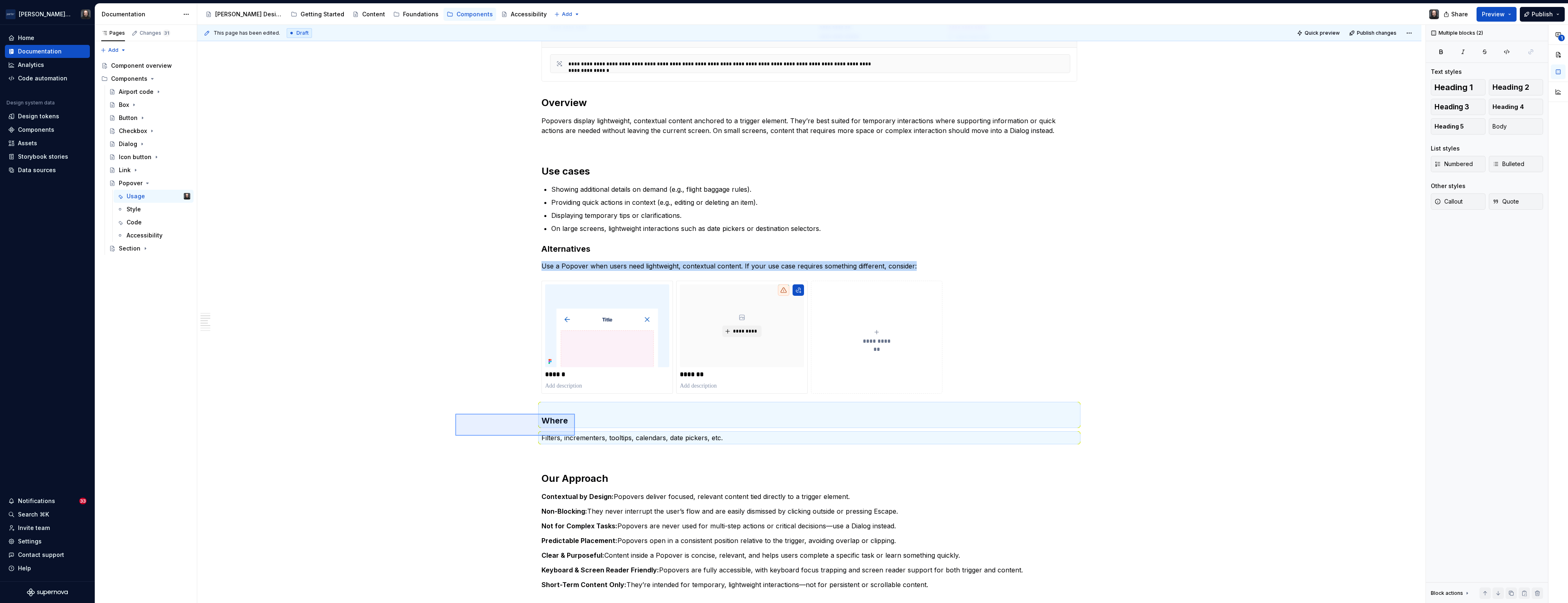
drag, startPoint x: 485, startPoint y: 421, endPoint x: 575, endPoint y: 436, distance: 91.2
click at [575, 436] on div "**********" at bounding box center [811, 314] width 1228 height 579
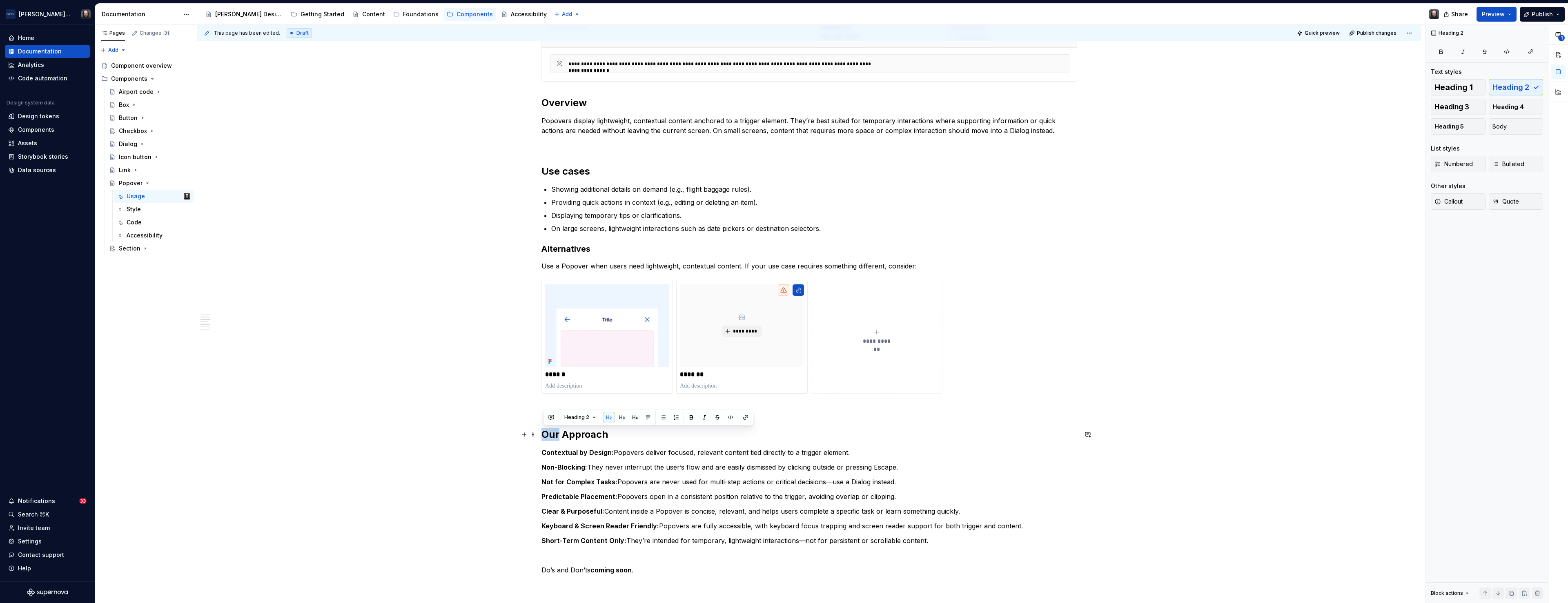
drag, startPoint x: 560, startPoint y: 436, endPoint x: 547, endPoint y: 435, distance: 13.0
click at [547, 435] on h2 "Our Approach" at bounding box center [810, 434] width 536 height 13
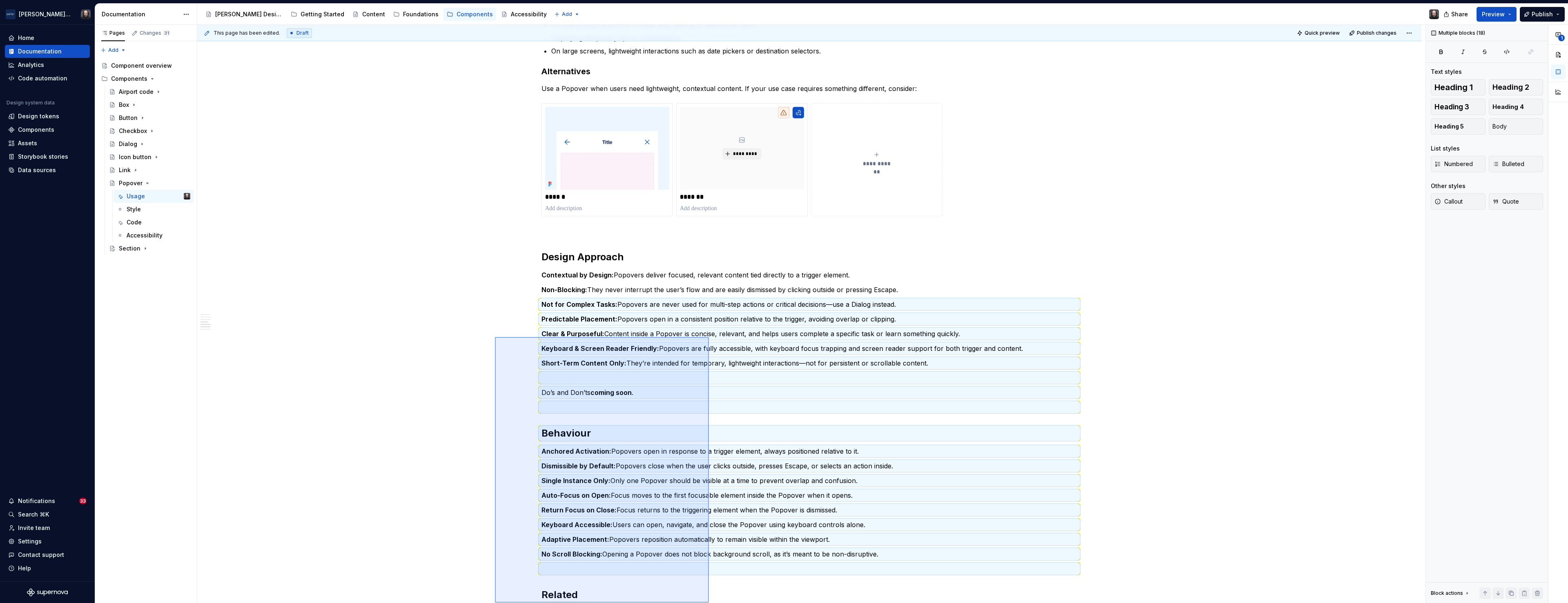
scroll to position [798, 0]
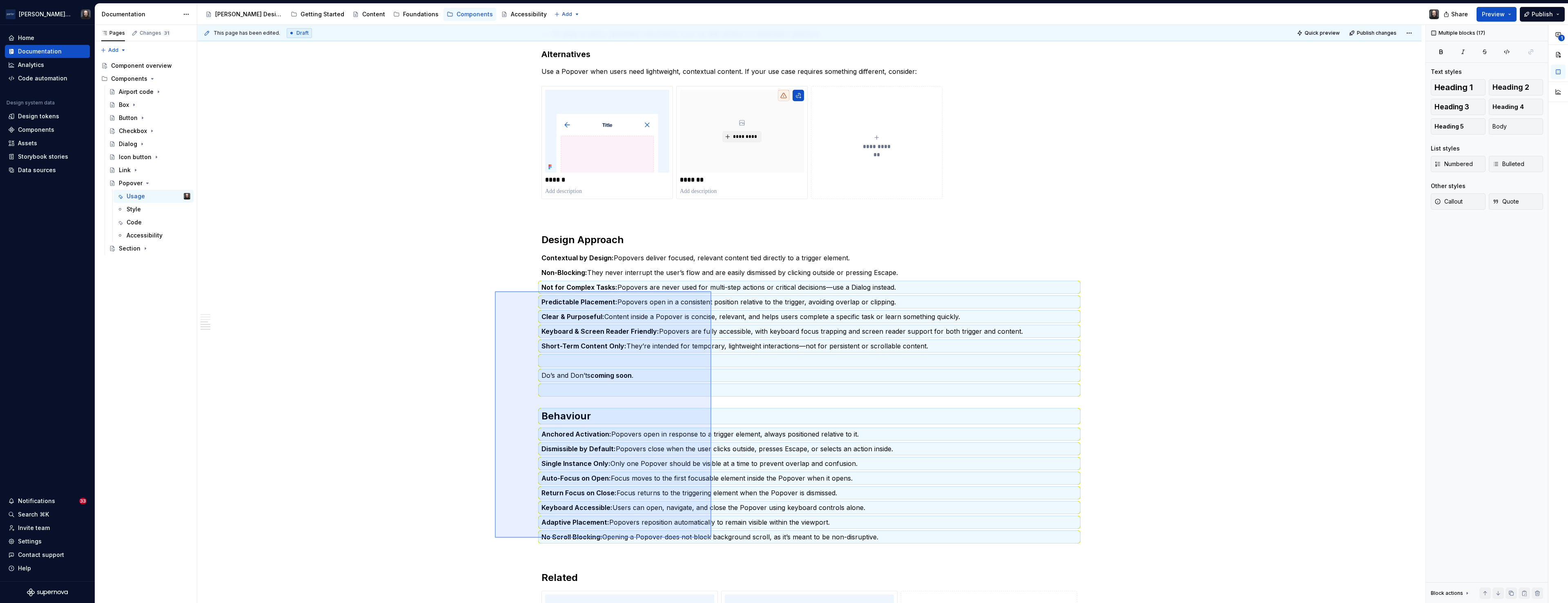
drag, startPoint x: 570, startPoint y: 457, endPoint x: 712, endPoint y: 538, distance: 163.5
click at [712, 451] on div "**********" at bounding box center [811, 314] width 1228 height 579
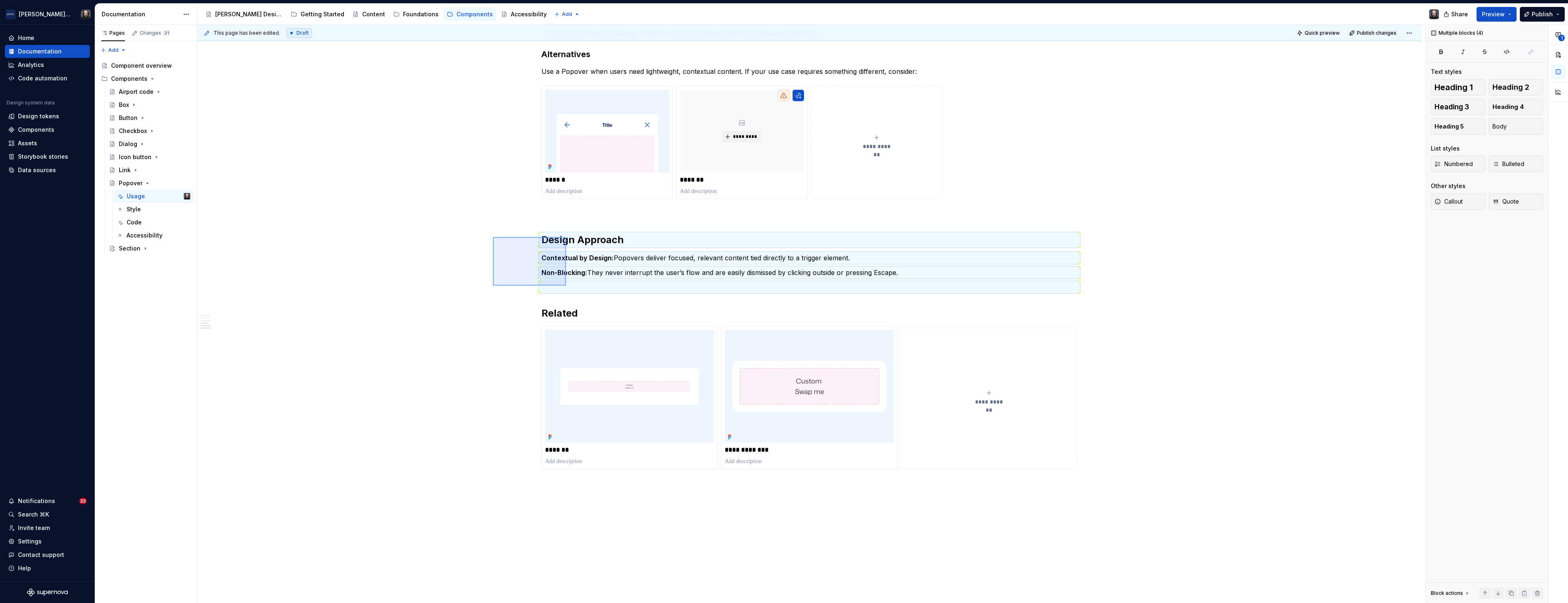
drag, startPoint x: 529, startPoint y: 261, endPoint x: 566, endPoint y: 286, distance: 44.7
click at [566, 286] on div "**********" at bounding box center [811, 314] width 1228 height 579
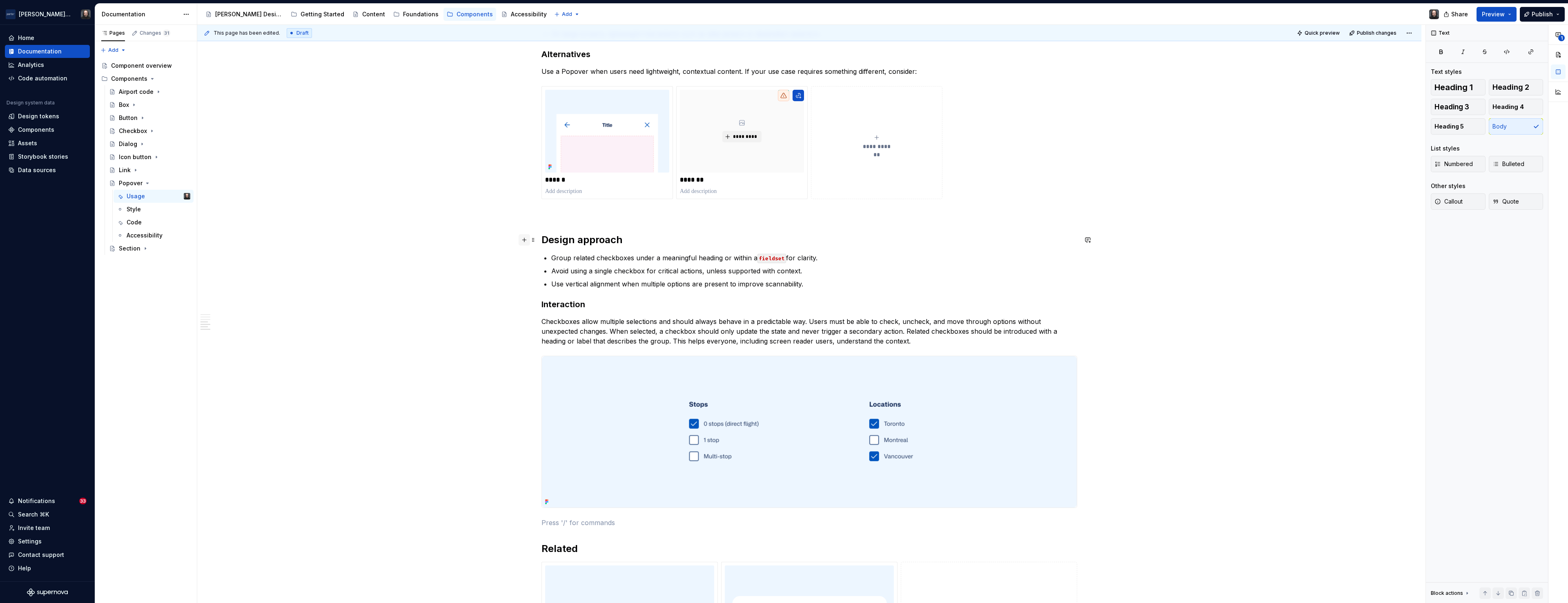
click at [528, 240] on button "button" at bounding box center [524, 240] width 12 height 12
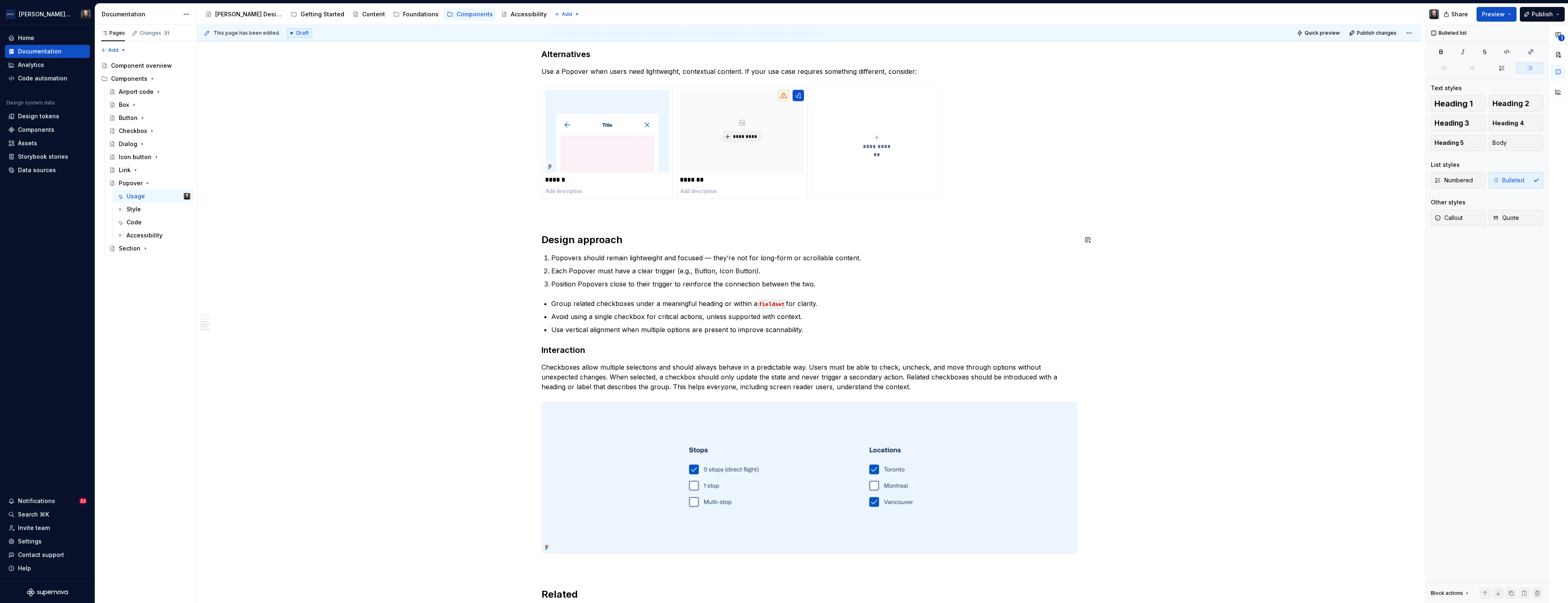
click at [478, 321] on div "**********" at bounding box center [809, 167] width 1224 height 1548
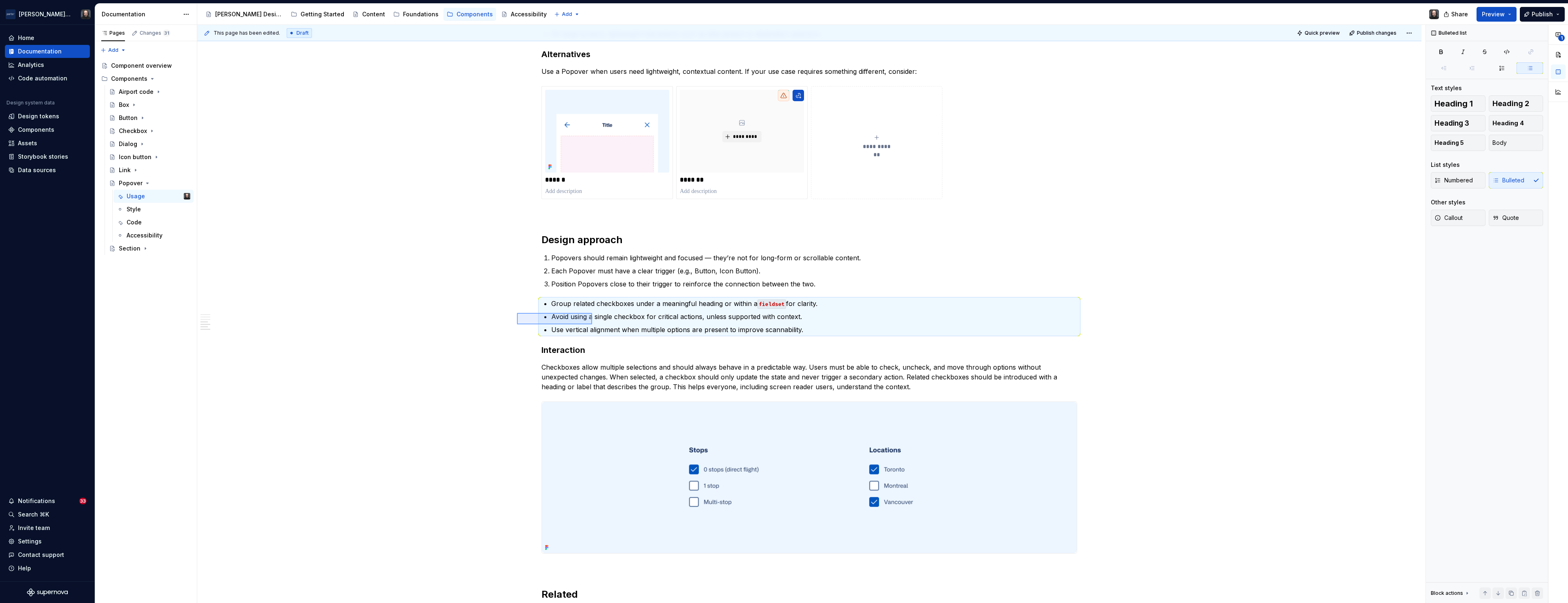
drag, startPoint x: 517, startPoint y: 313, endPoint x: 592, endPoint y: 324, distance: 75.8
click at [592, 324] on div "**********" at bounding box center [811, 314] width 1228 height 579
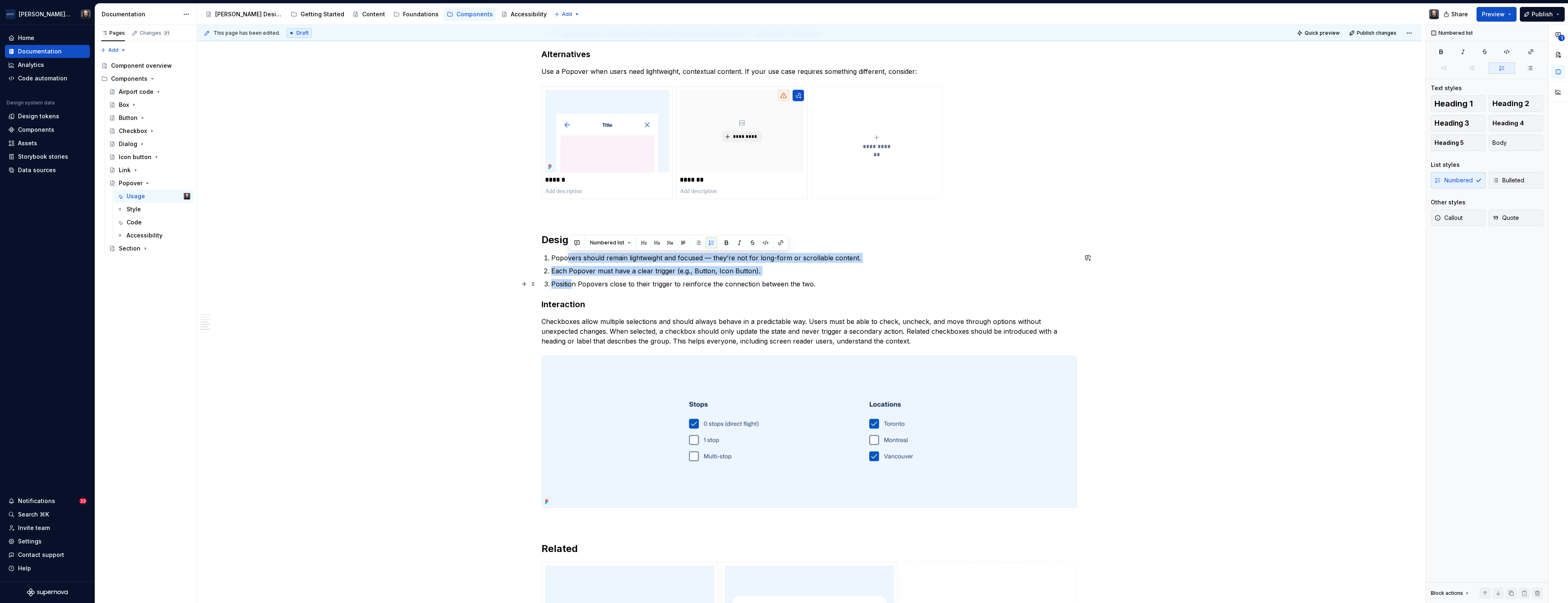
click at [575, 288] on ol "Popovers should remain lightweight and focused — they’re not for long-form or s…" at bounding box center [814, 271] width 526 height 36
click at [696, 244] on button "button" at bounding box center [698, 243] width 12 height 12
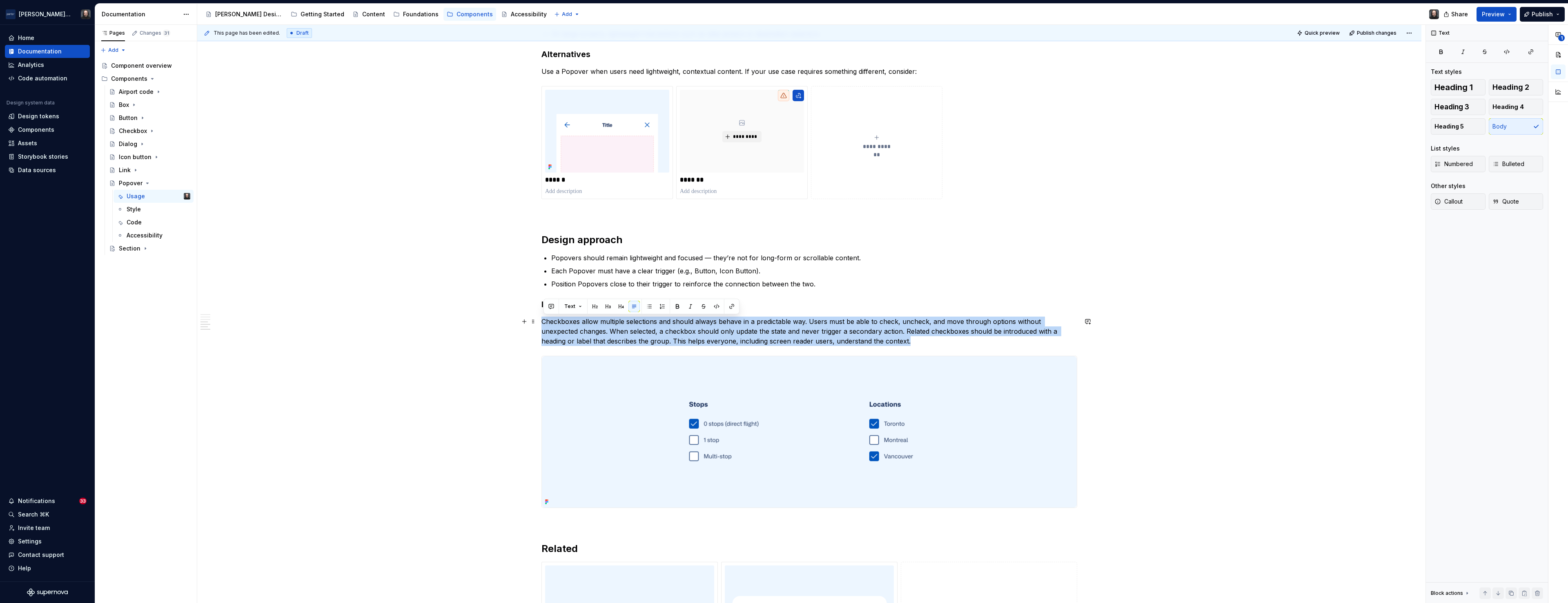
drag, startPoint x: 545, startPoint y: 323, endPoint x: 859, endPoint y: 340, distance: 314.5
click at [829, 340] on p "Checkboxes allow multiple selections and should always behave in a predictable …" at bounding box center [810, 332] width 536 height 29
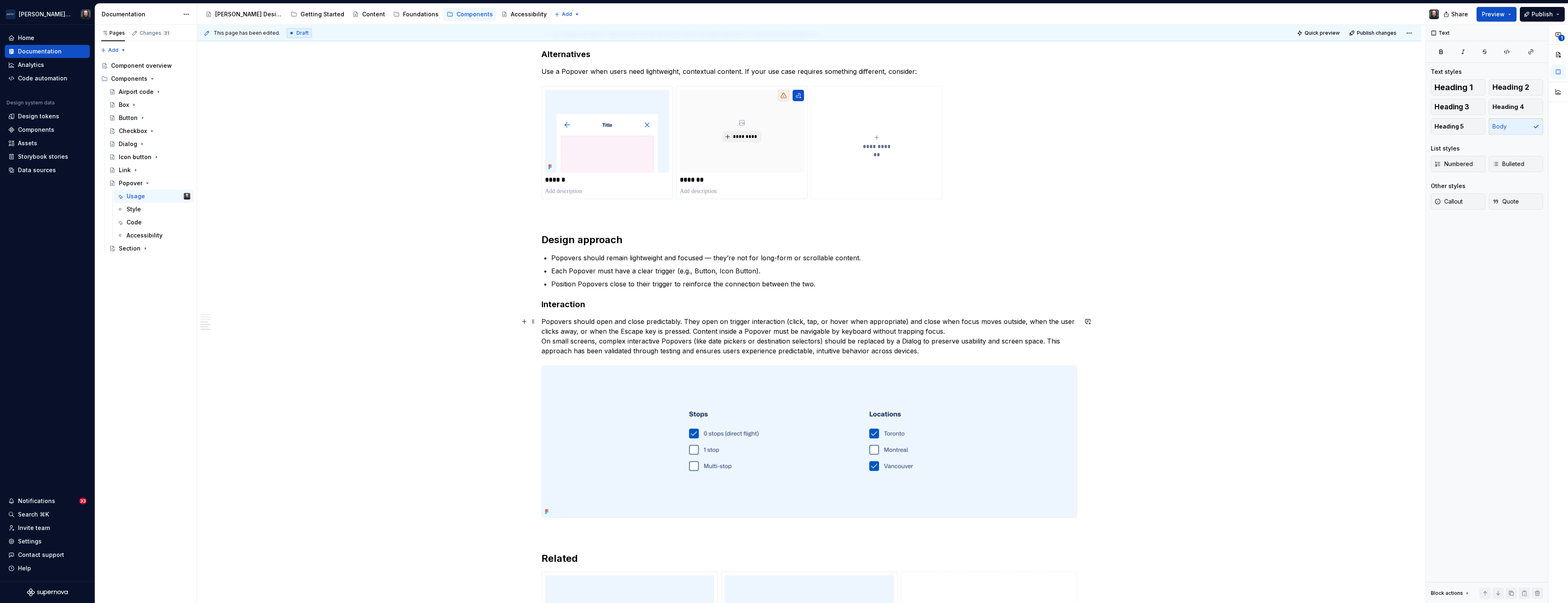
click at [829, 332] on p "Popovers should open and close predictably. They open on trigger interaction (c…" at bounding box center [810, 336] width 536 height 39
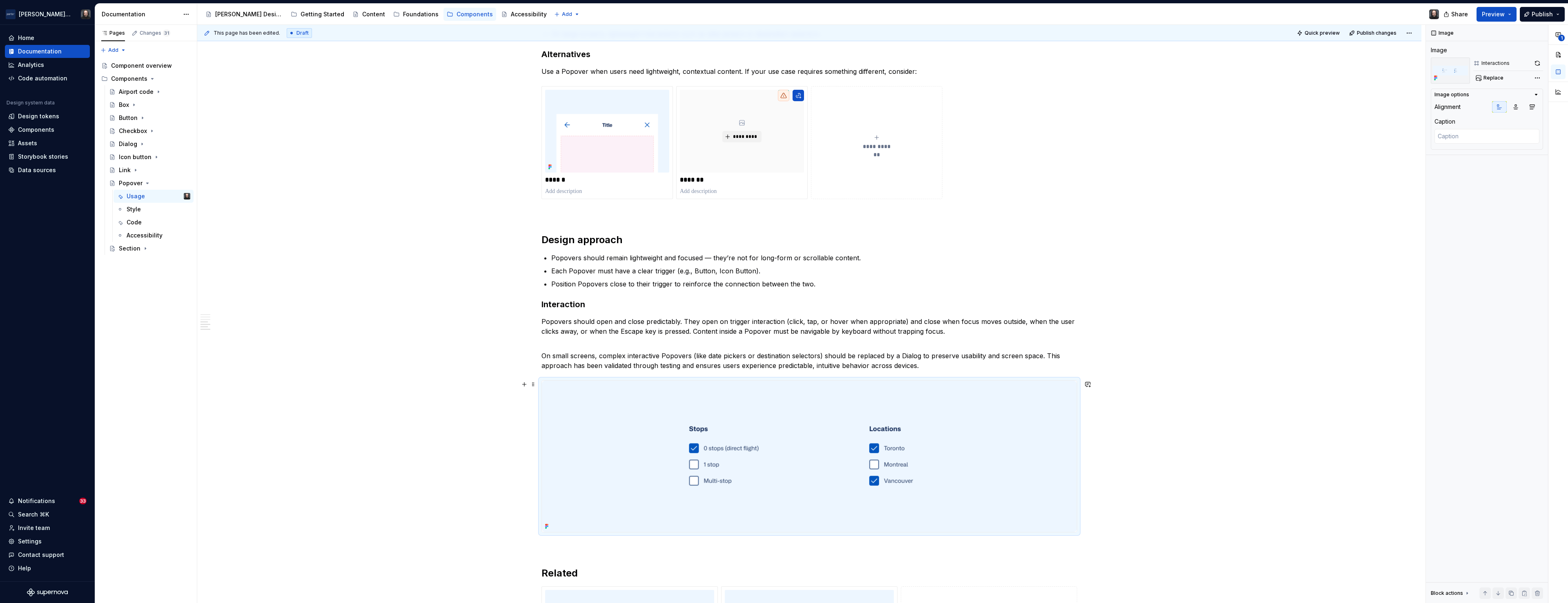
click at [803, 405] on img at bounding box center [809, 456] width 535 height 152
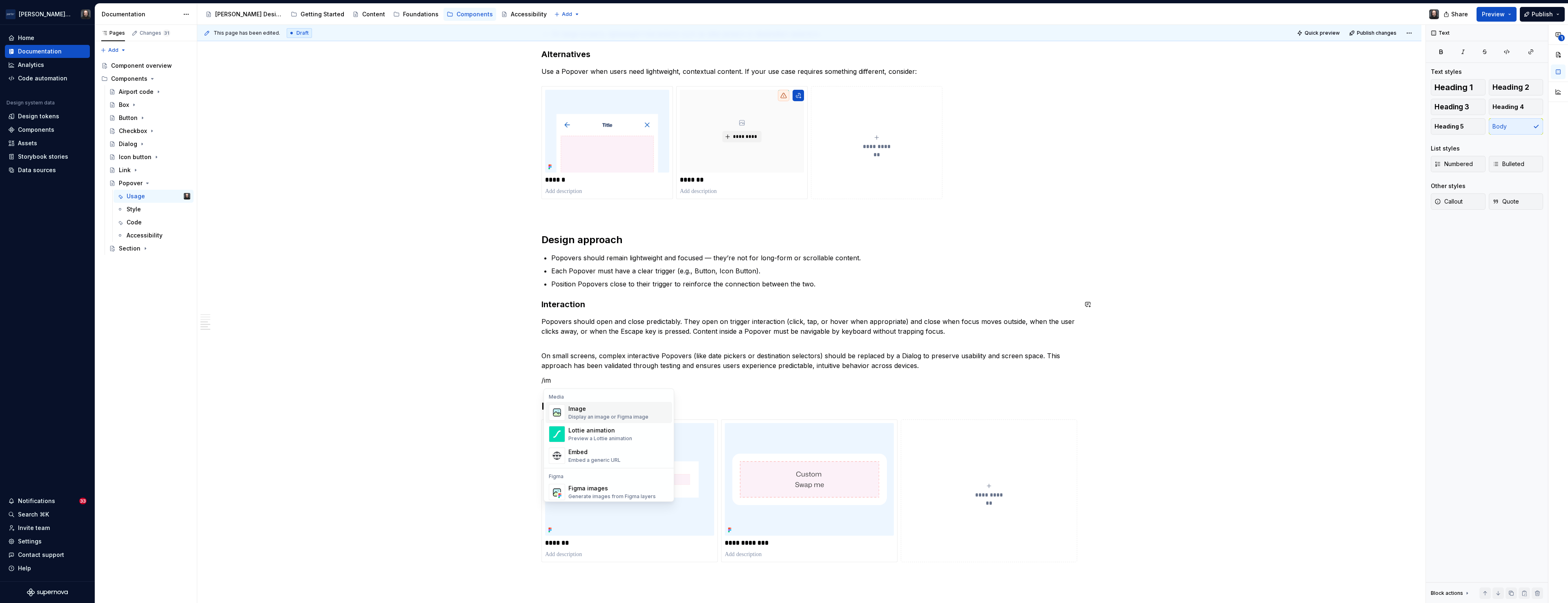
click at [598, 406] on div "Image" at bounding box center [608, 408] width 80 height 8
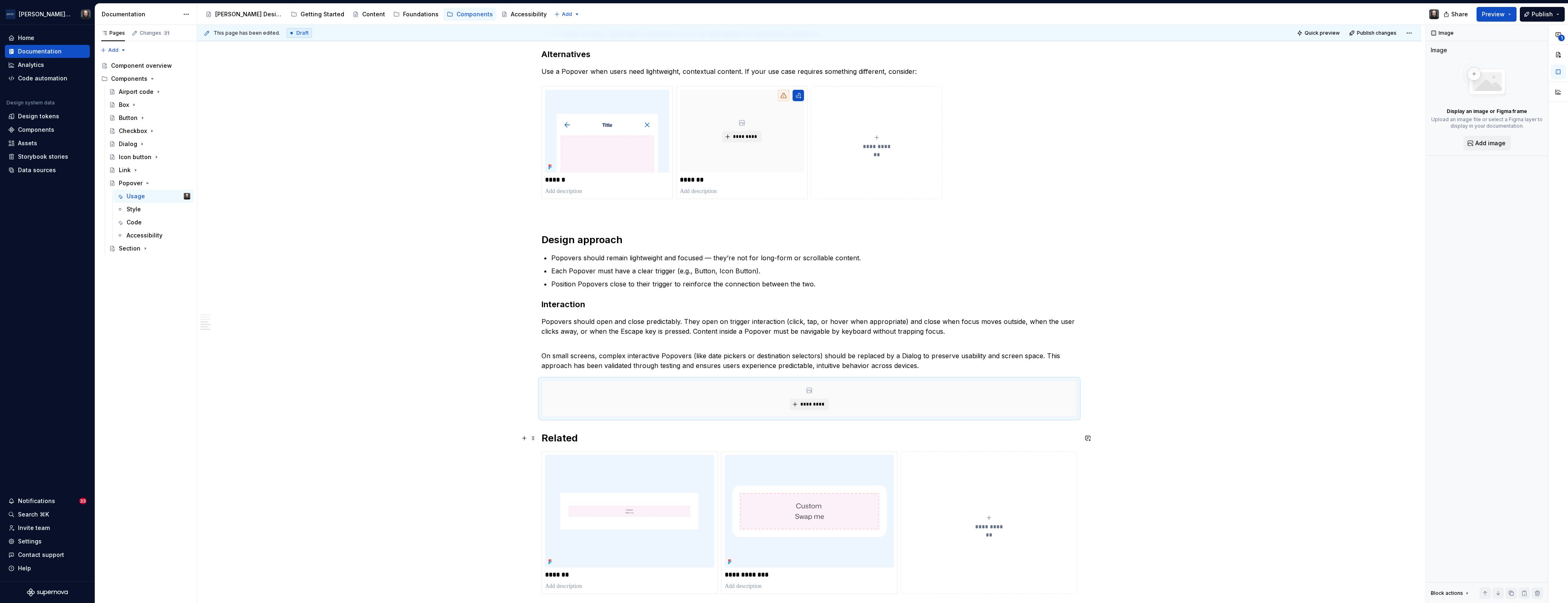
click at [544, 441] on h2 "Related" at bounding box center [810, 438] width 536 height 13
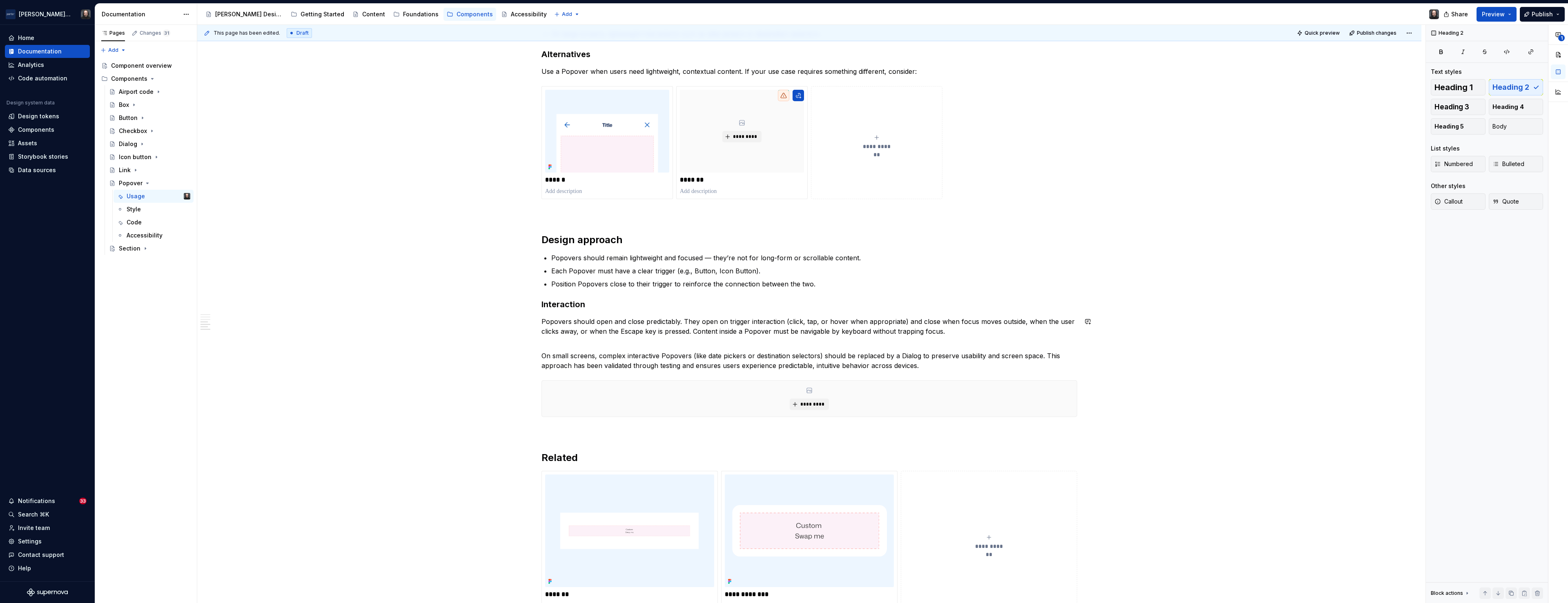
click at [550, 442] on div "**********" at bounding box center [810, 13] width 536 height 1201
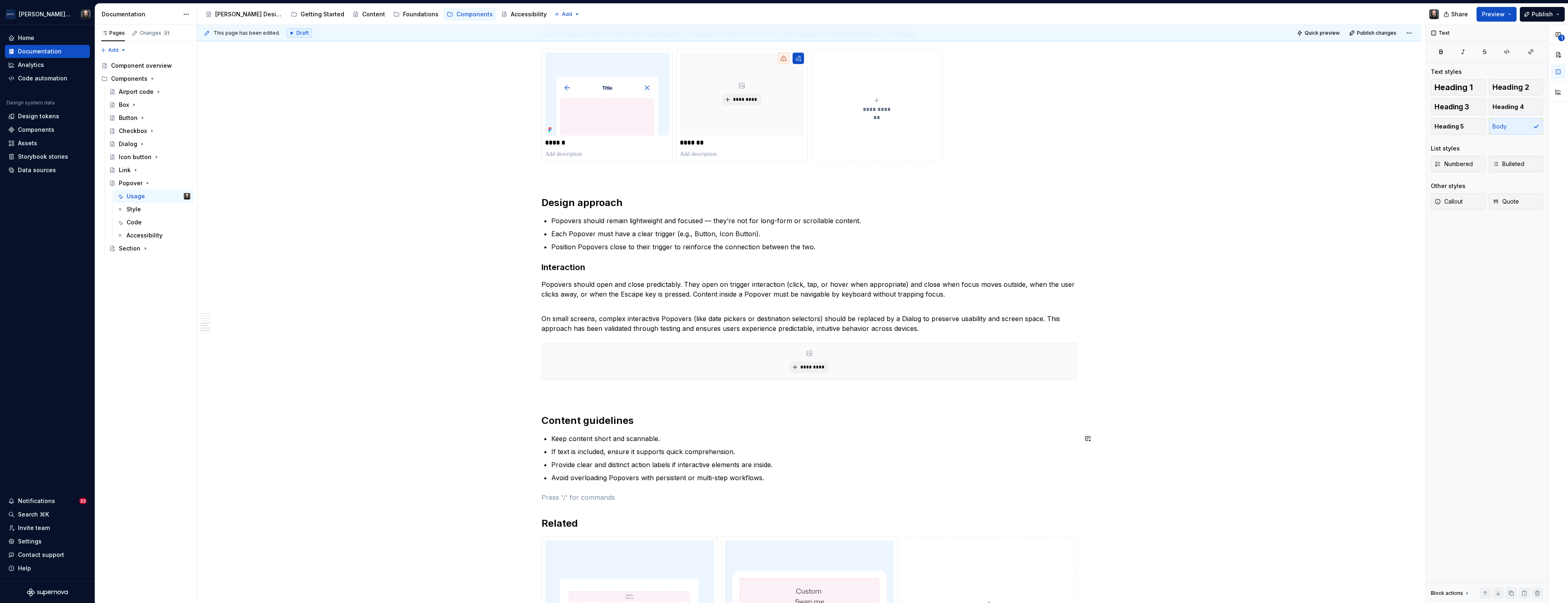
scroll to position [635, 0]
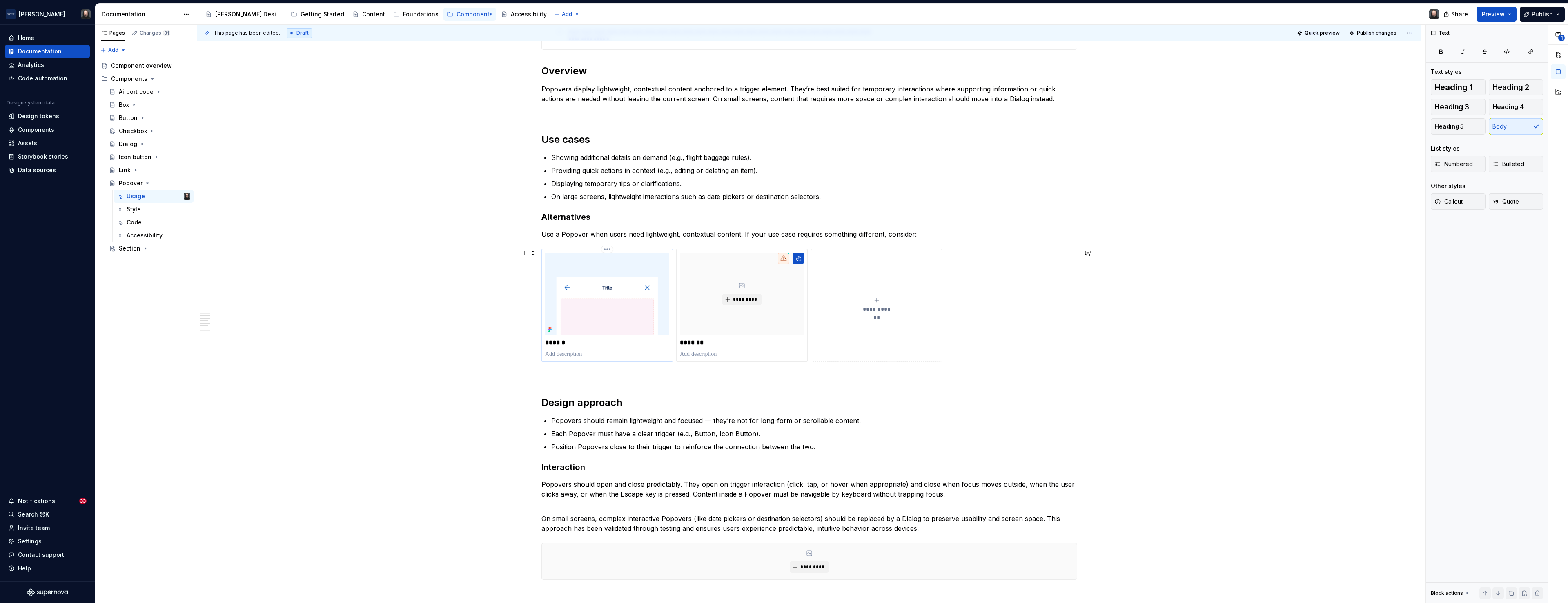
click at [627, 319] on img at bounding box center [607, 294] width 124 height 83
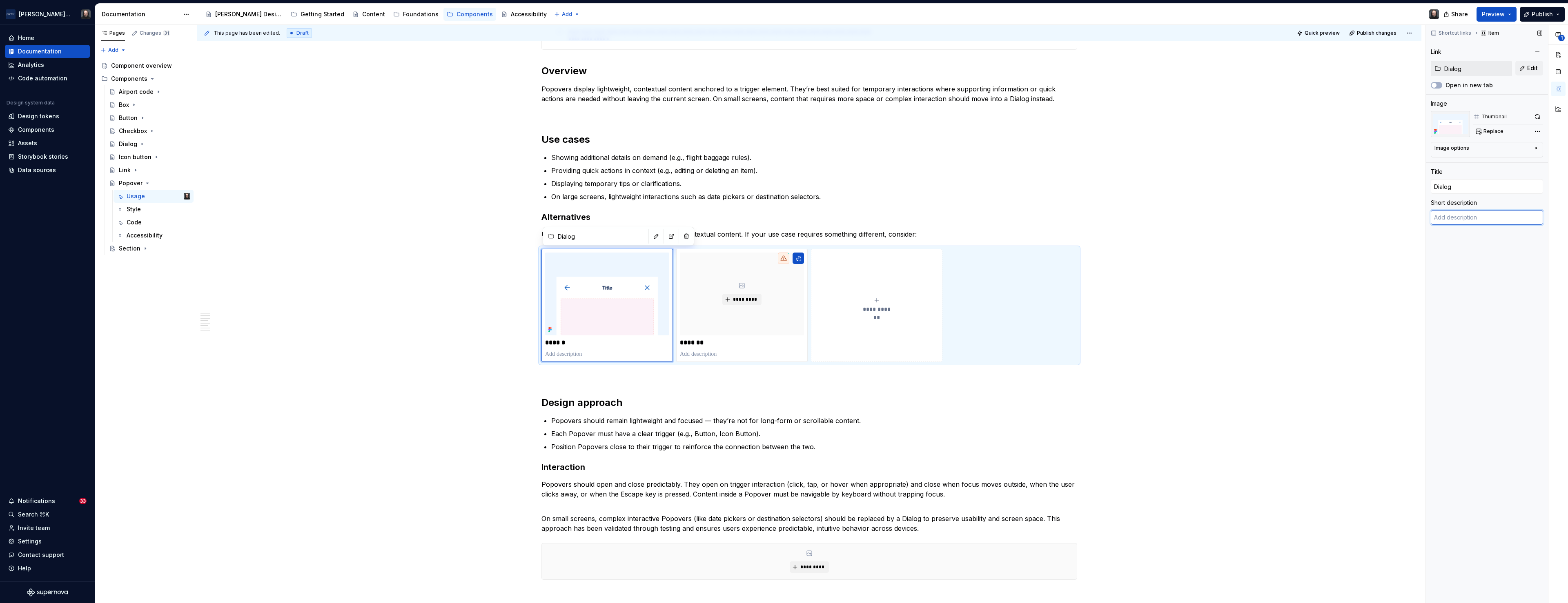
click at [829, 220] on textarea at bounding box center [1487, 217] width 112 height 15
paste textarea "for more complex or space-demanding content, especially on small screens."
type textarea "*"
type textarea "for more complex or space-demanding content, especially on small screens."
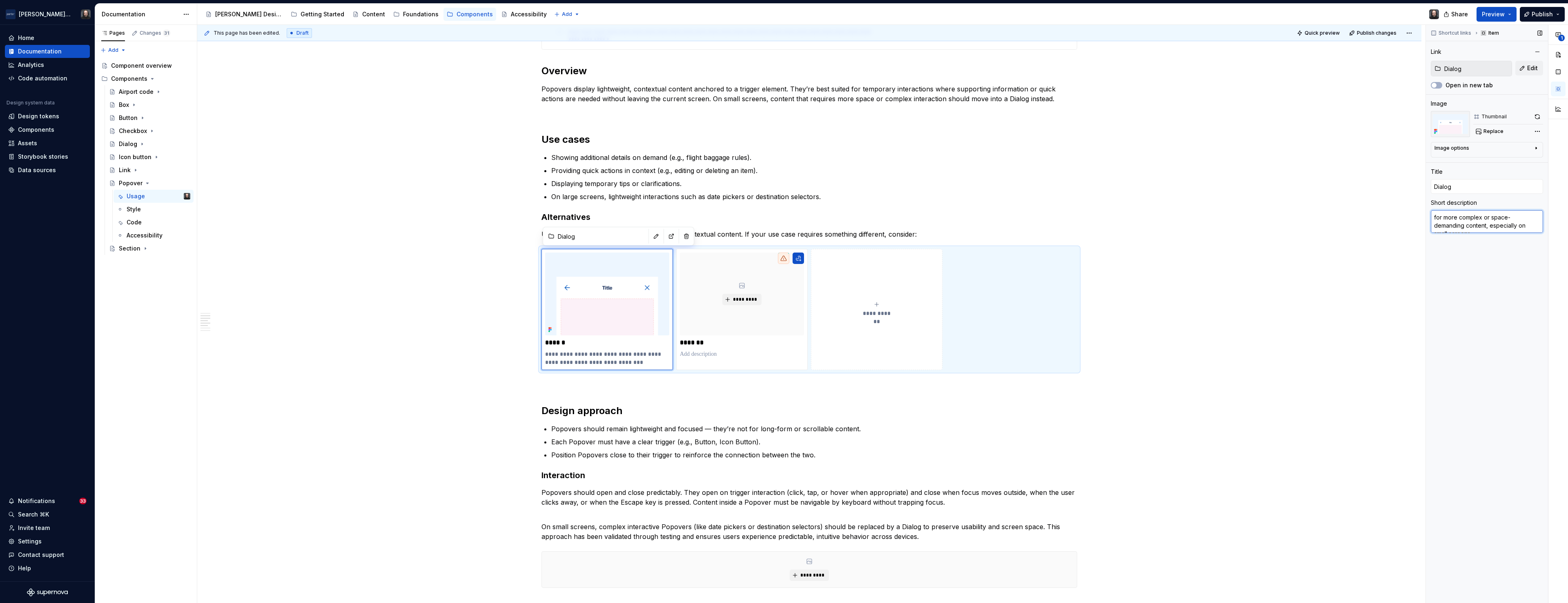
click at [829, 219] on textarea "for more complex or space-demanding content, especially on small screens." at bounding box center [1487, 221] width 112 height 23
type textarea "*"
type textarea "For more complex or space-demanding content, especially on small screens."
click at [829, 287] on div "**********" at bounding box center [811, 314] width 1228 height 579
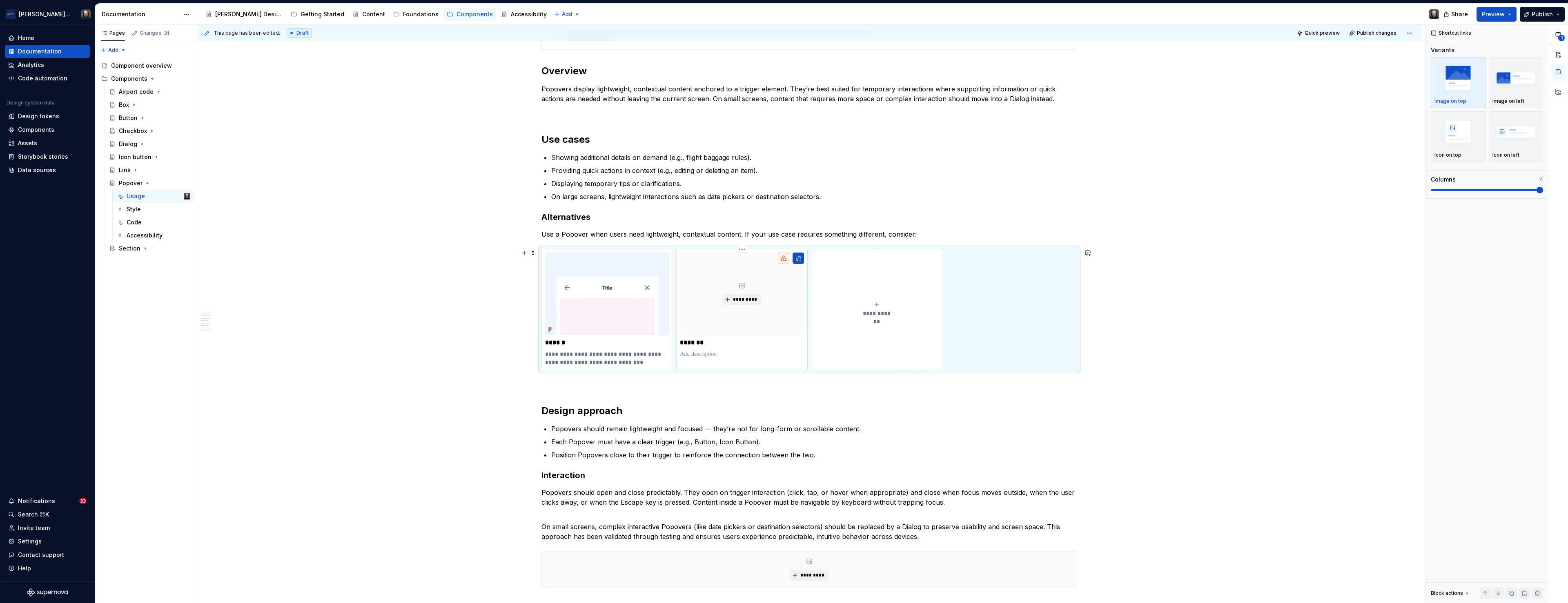
click at [757, 356] on p at bounding box center [742, 354] width 124 height 8
click at [829, 251] on textarea at bounding box center [1487, 247] width 112 height 15
paste textarea "for brief labels or descriptions of an element, not for interactive content."
type textarea "*"
type textarea "for brief labels or descriptions of an element, not for interactive content."
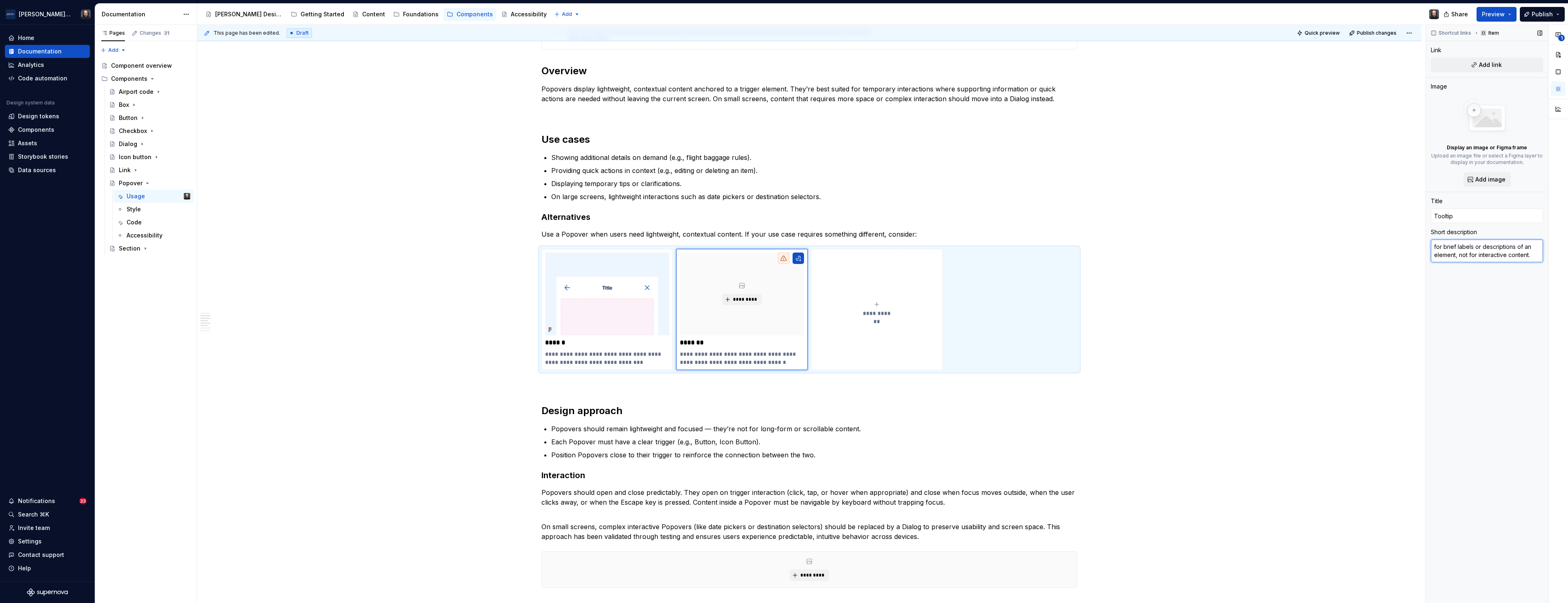
click at [829, 249] on textarea "for brief labels or descriptions of an element, not for interactive content." at bounding box center [1487, 251] width 112 height 23
type textarea "*"
type textarea "For brief labels or descriptions of an element, not for interactive content."
click at [829, 326] on div "**********" at bounding box center [809, 318] width 1224 height 1522
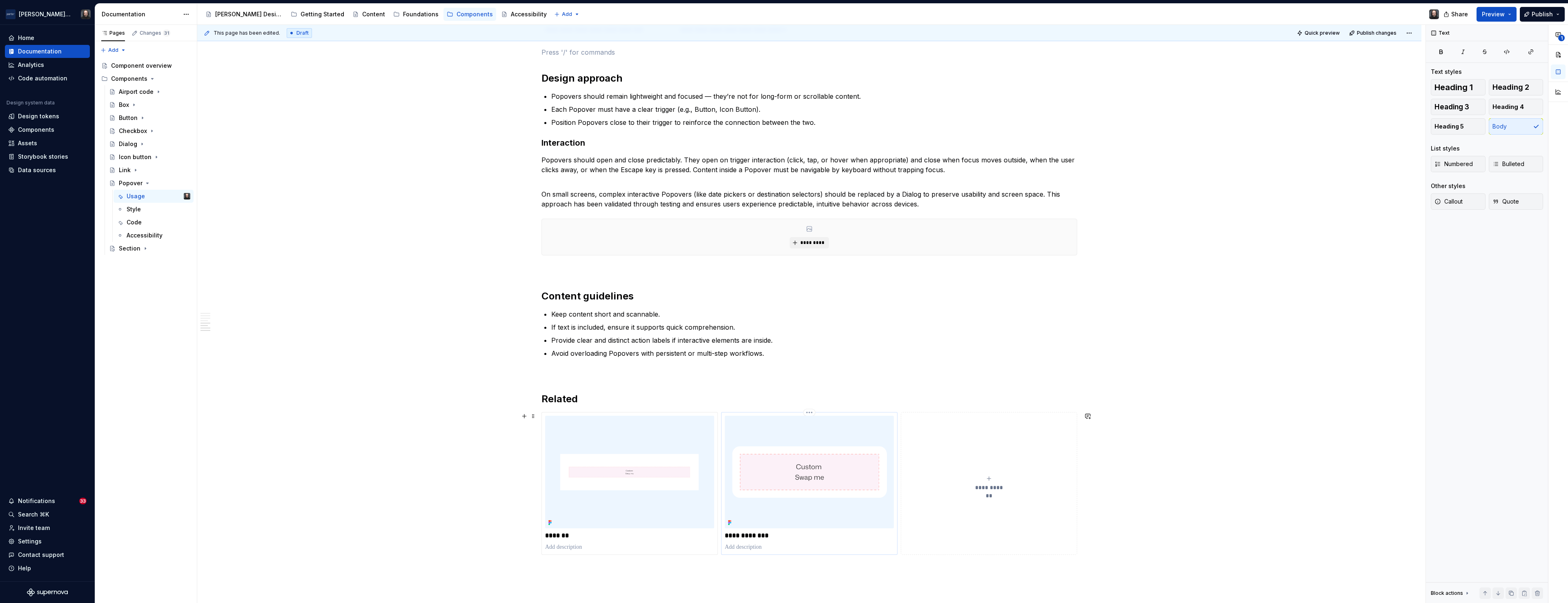
scroll to position [1023, 0]
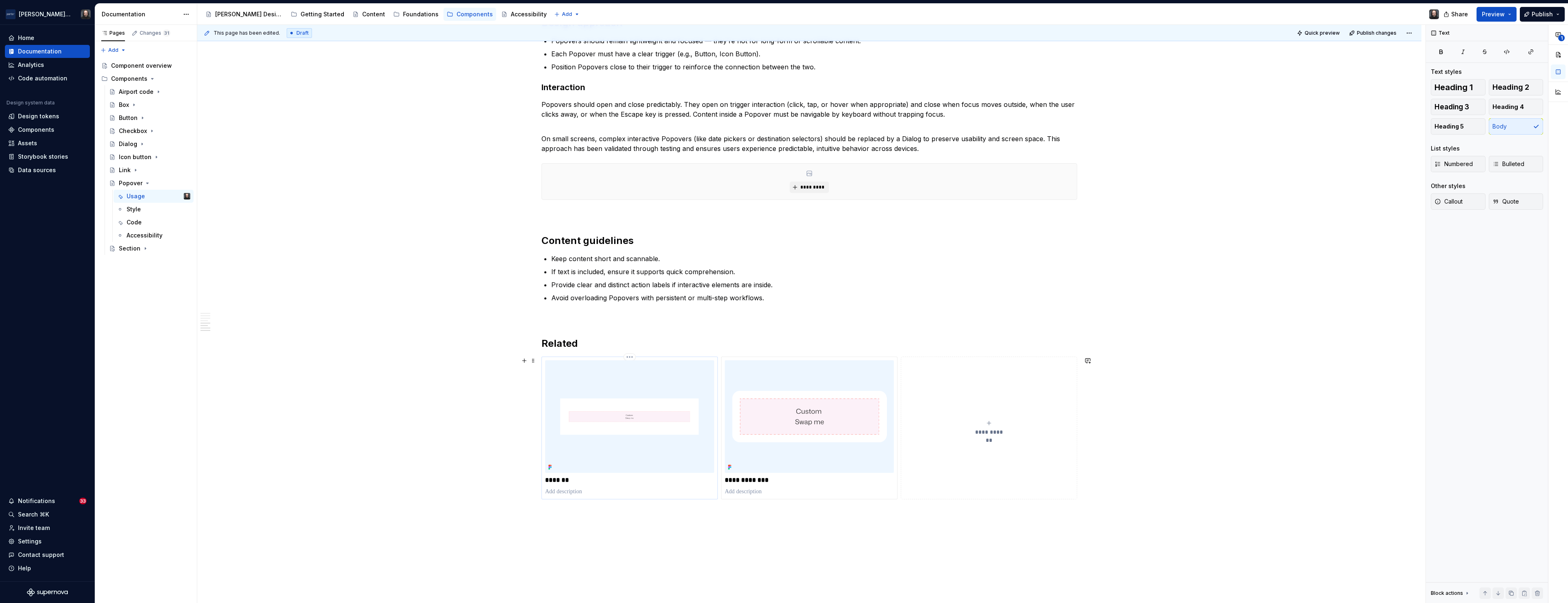
click at [654, 451] on img at bounding box center [630, 416] width 169 height 113
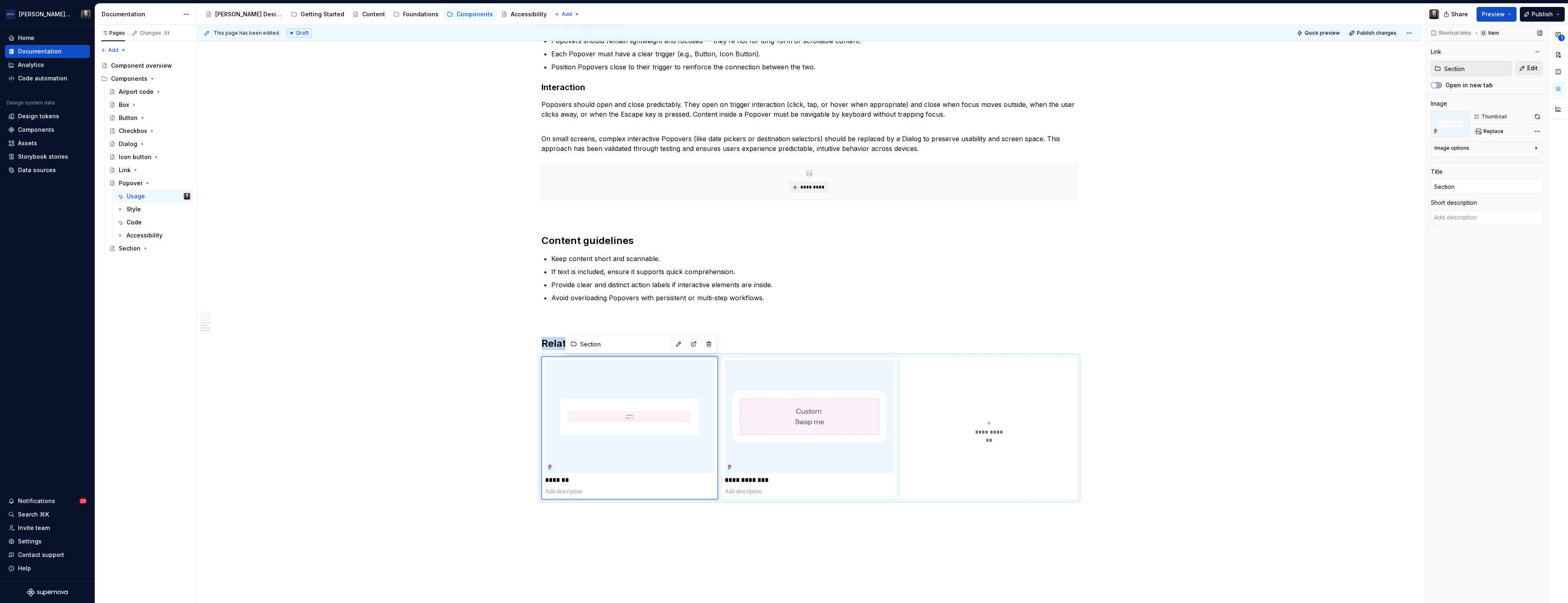
click at [829, 68] on span "Edit" at bounding box center [1532, 68] width 10 height 8
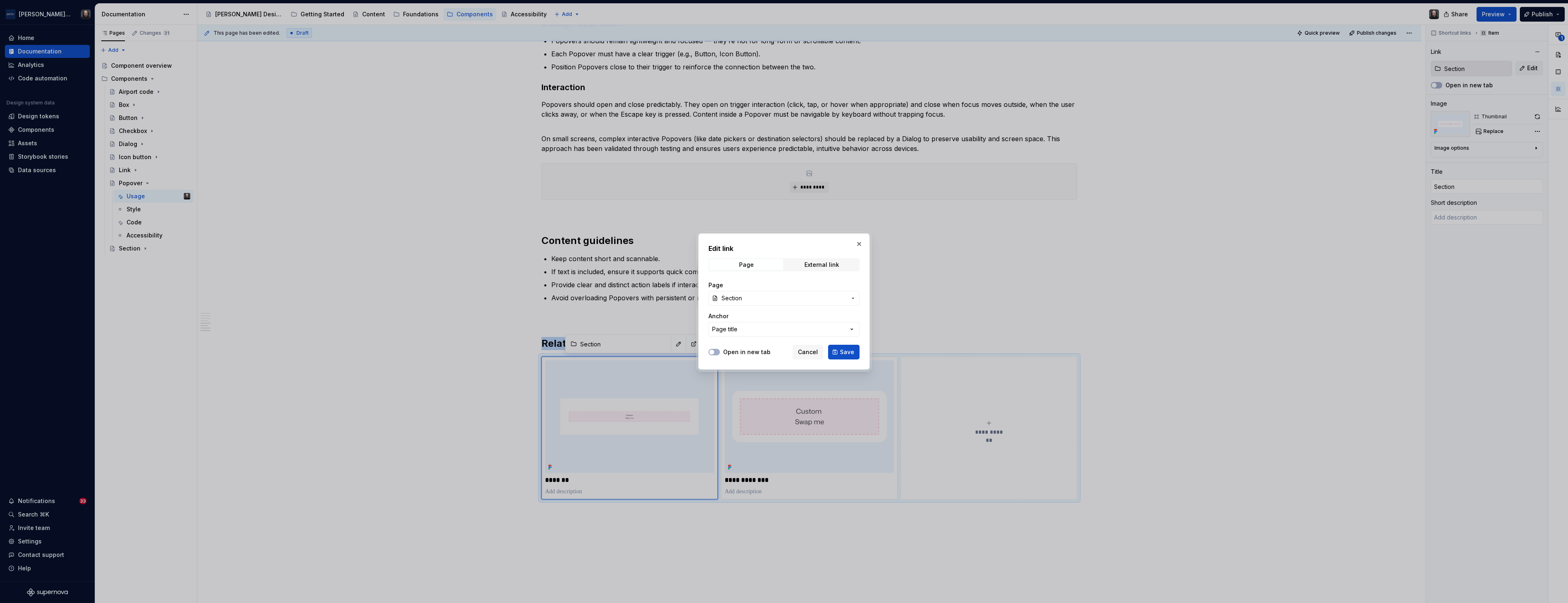
click at [829, 298] on icon "button" at bounding box center [853, 298] width 7 height 7
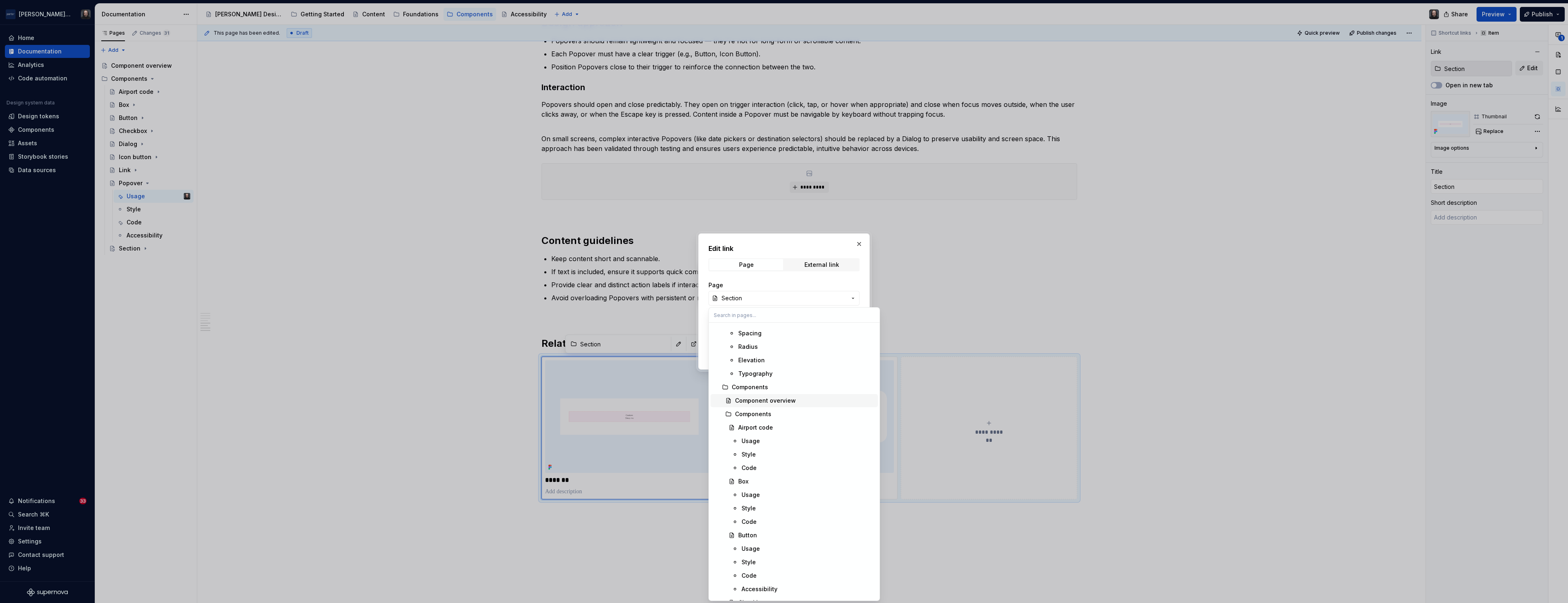
scroll to position [487, 0]
click at [765, 451] on div "Dialog" at bounding box center [807, 450] width 136 height 8
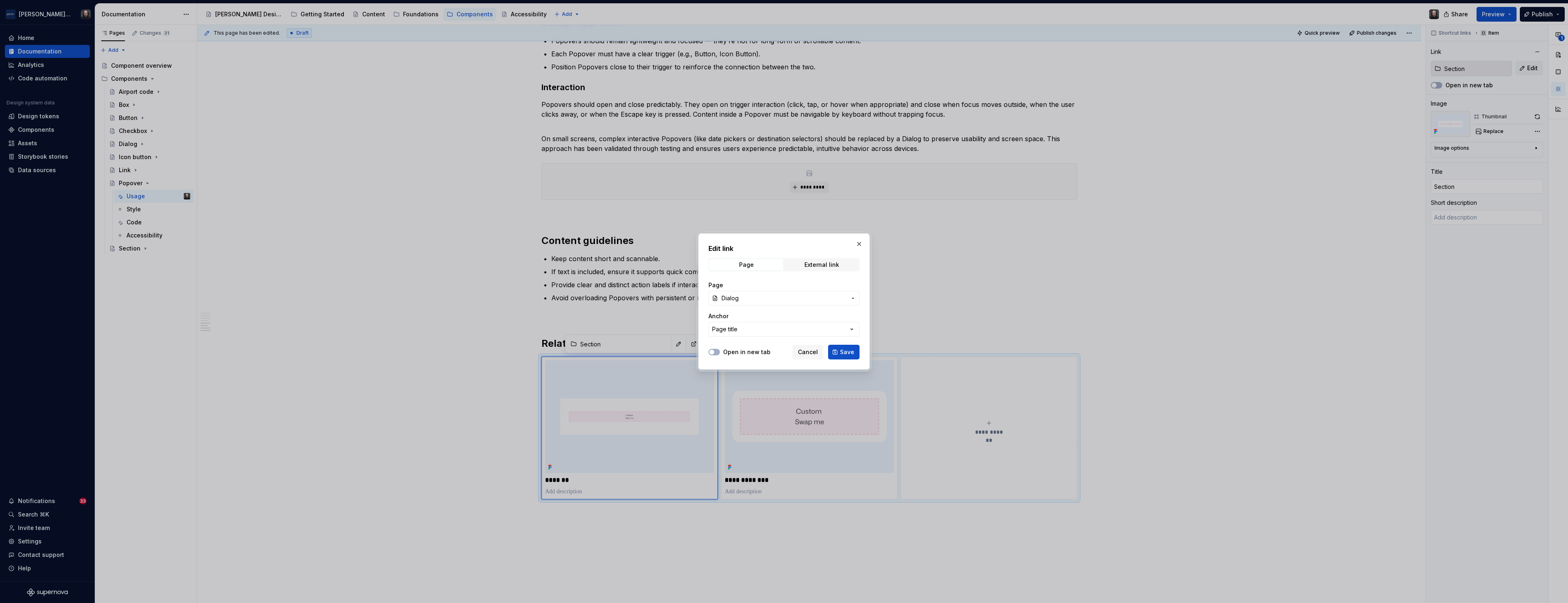
click at [829, 353] on span "Save" at bounding box center [847, 352] width 14 height 8
type textarea "*"
type input "Dialog"
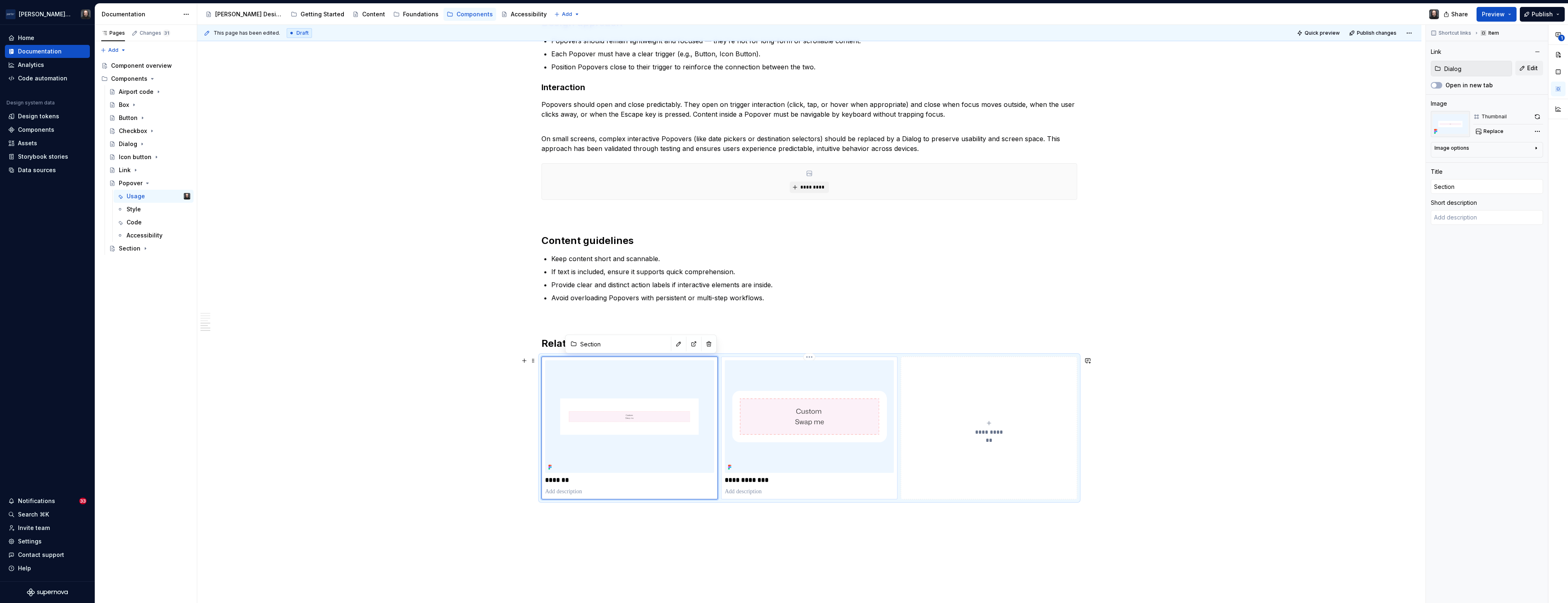
type textarea "*"
type textarea "A popover is a small overlay container with a beak that appears to display cont…"
type input "Dialog"
click at [829, 190] on input "Section" at bounding box center [1487, 186] width 112 height 15
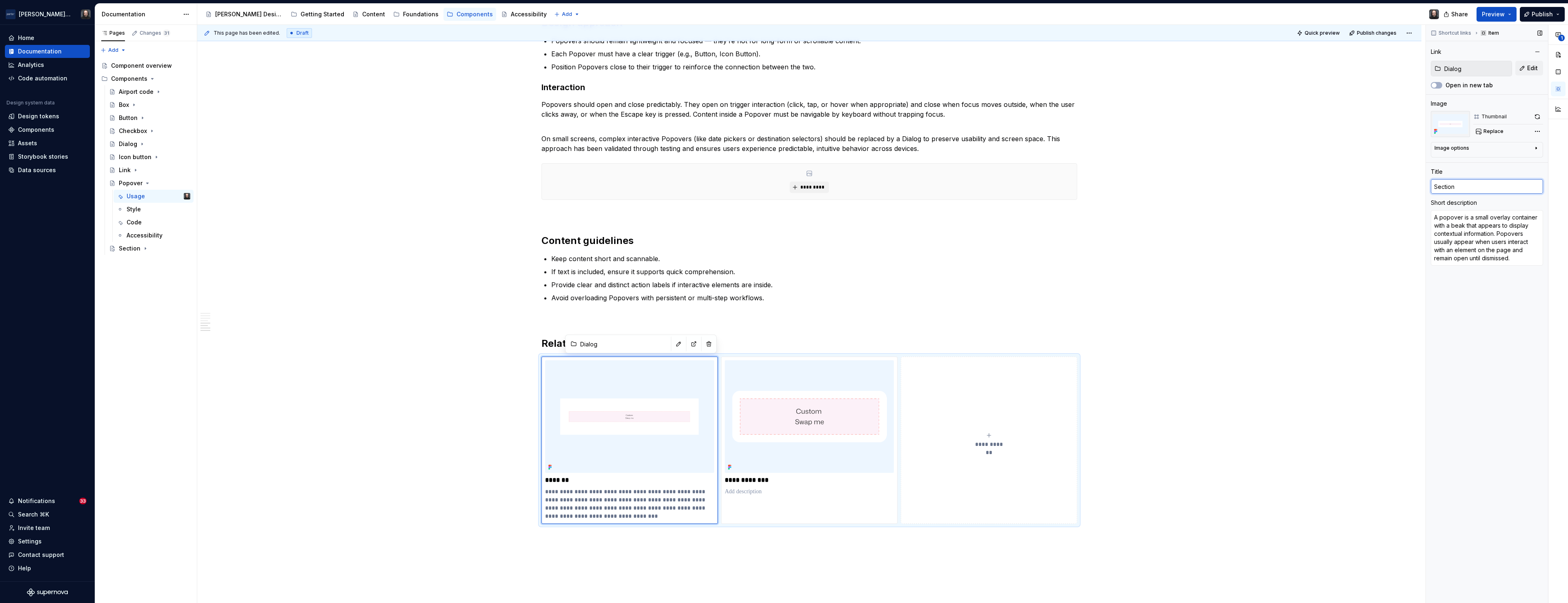
click at [829, 190] on input "Section" at bounding box center [1487, 186] width 112 height 15
type textarea "*"
type input "D"
type textarea "*"
type input "Di"
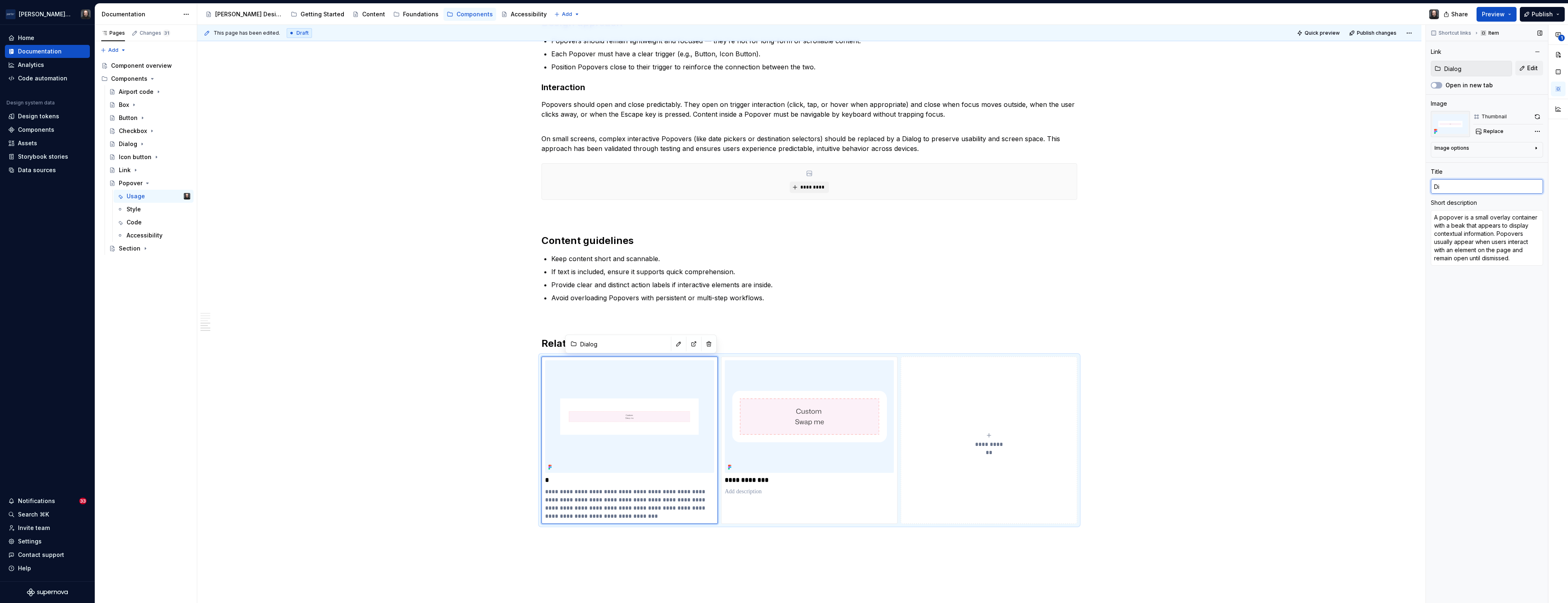
type textarea "*"
type input "Dia"
type textarea "*"
type input "Dial"
type textarea "*"
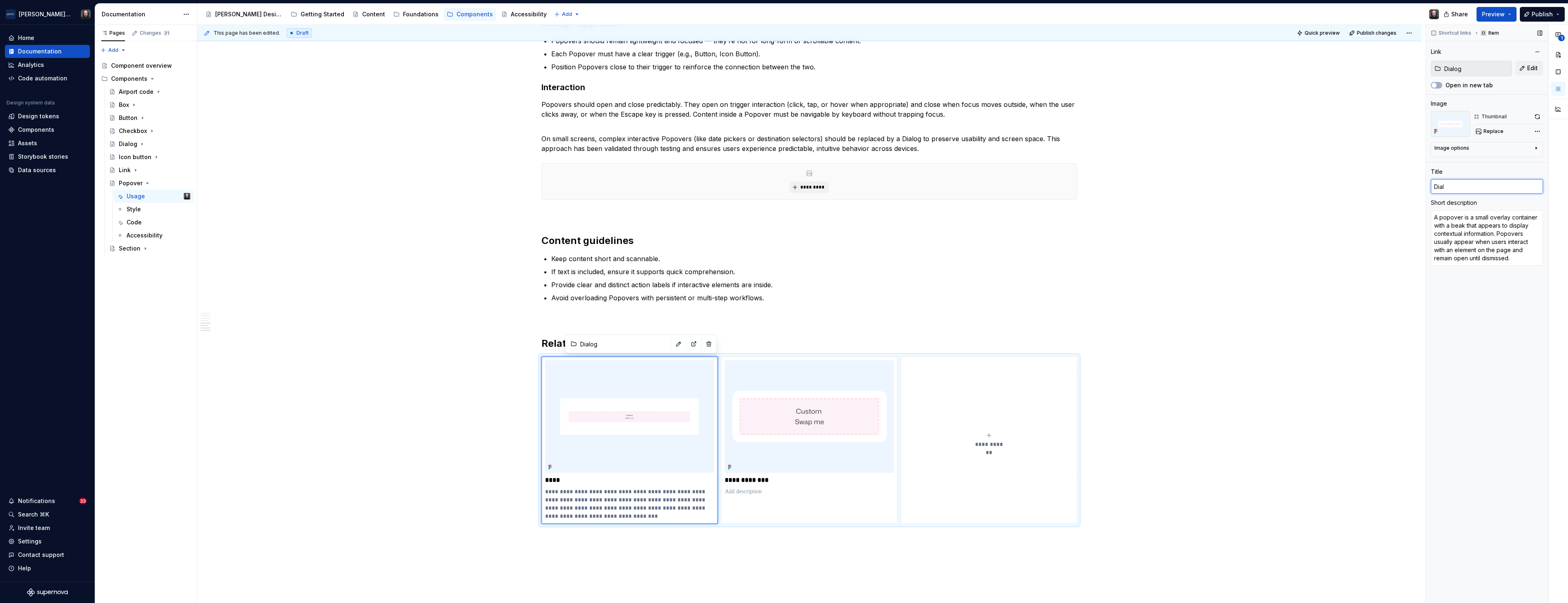
type input "Dialo"
type textarea "*"
type input "Dialog"
click at [829, 253] on textarea "A popover is a small overlay container with a beak that appears to display cont…" at bounding box center [1487, 237] width 112 height 55
type textarea "*"
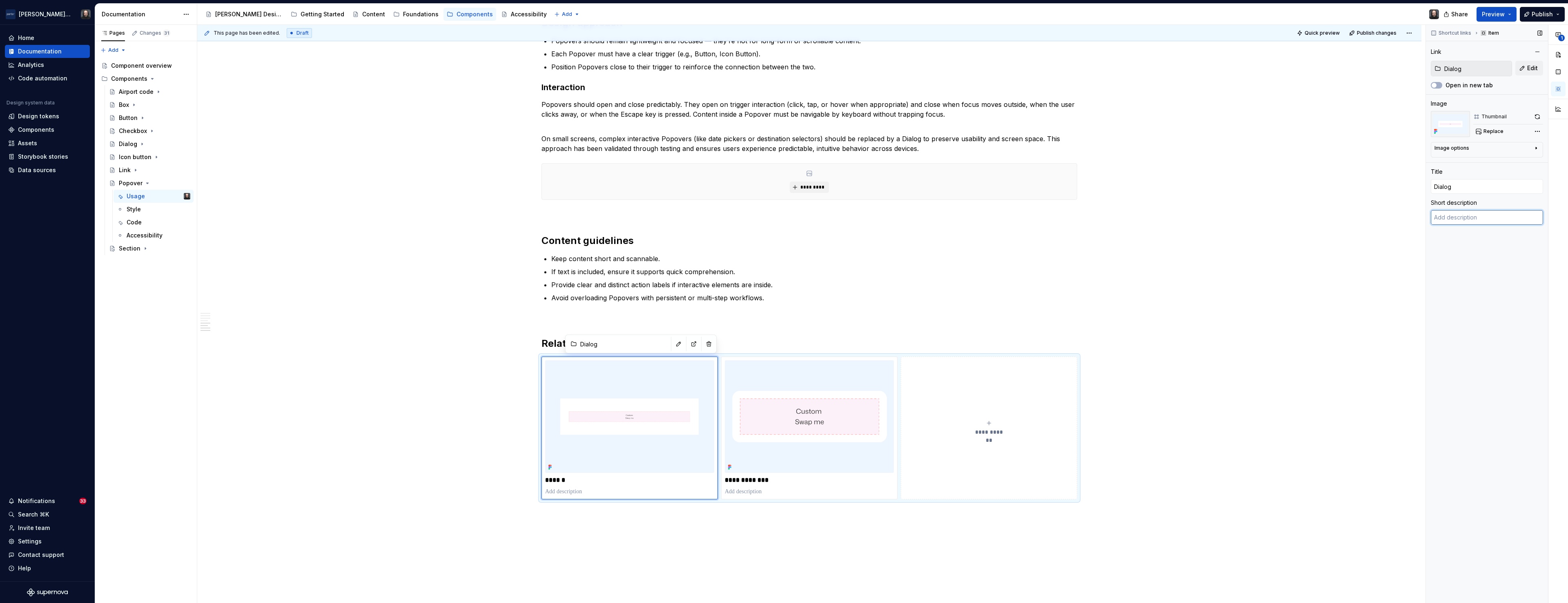
paste textarea "Popovers are replaced by Dialogs on small screens for better usability."
type textarea "*"
type textarea "Popovers are replaced by Dialogs on small screens for better usability."
click at [829, 380] on img at bounding box center [810, 416] width 169 height 113
type textarea "*"
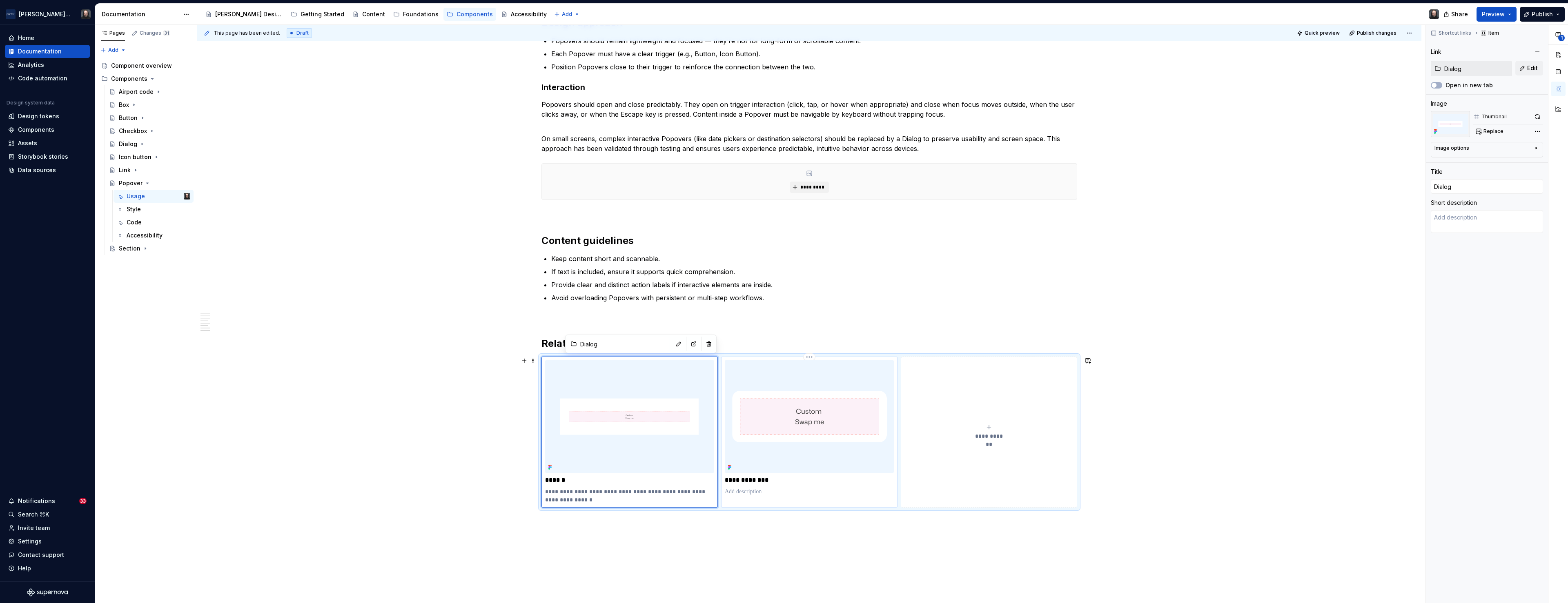
type input "Box"
type input "Box Container"
click at [829, 343] on button "button" at bounding box center [888, 344] width 12 height 12
click at [822, 433] on img at bounding box center [810, 416] width 169 height 113
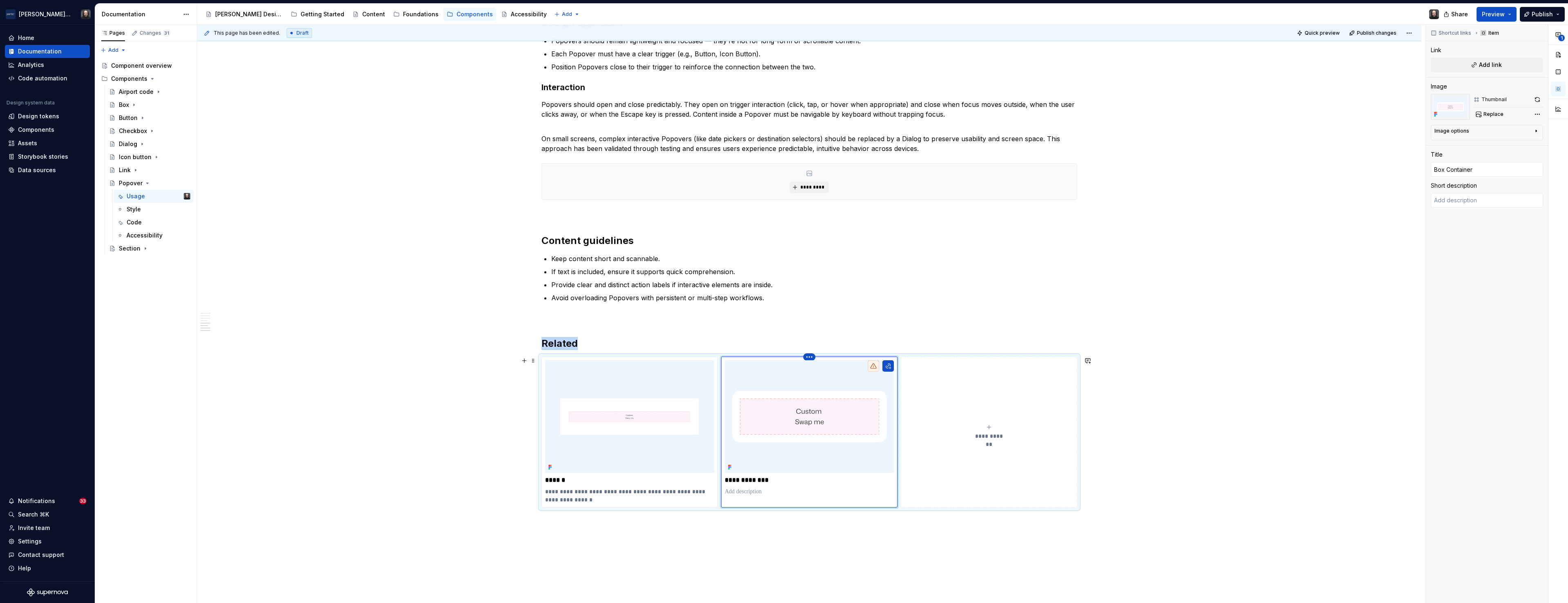
click at [814, 357] on html "[PERSON_NAME] Airlines Home Documentation Analytics Code automation Design syst…" at bounding box center [784, 301] width 1568 height 603
click at [827, 373] on div "Delete item" at bounding box center [847, 371] width 53 height 8
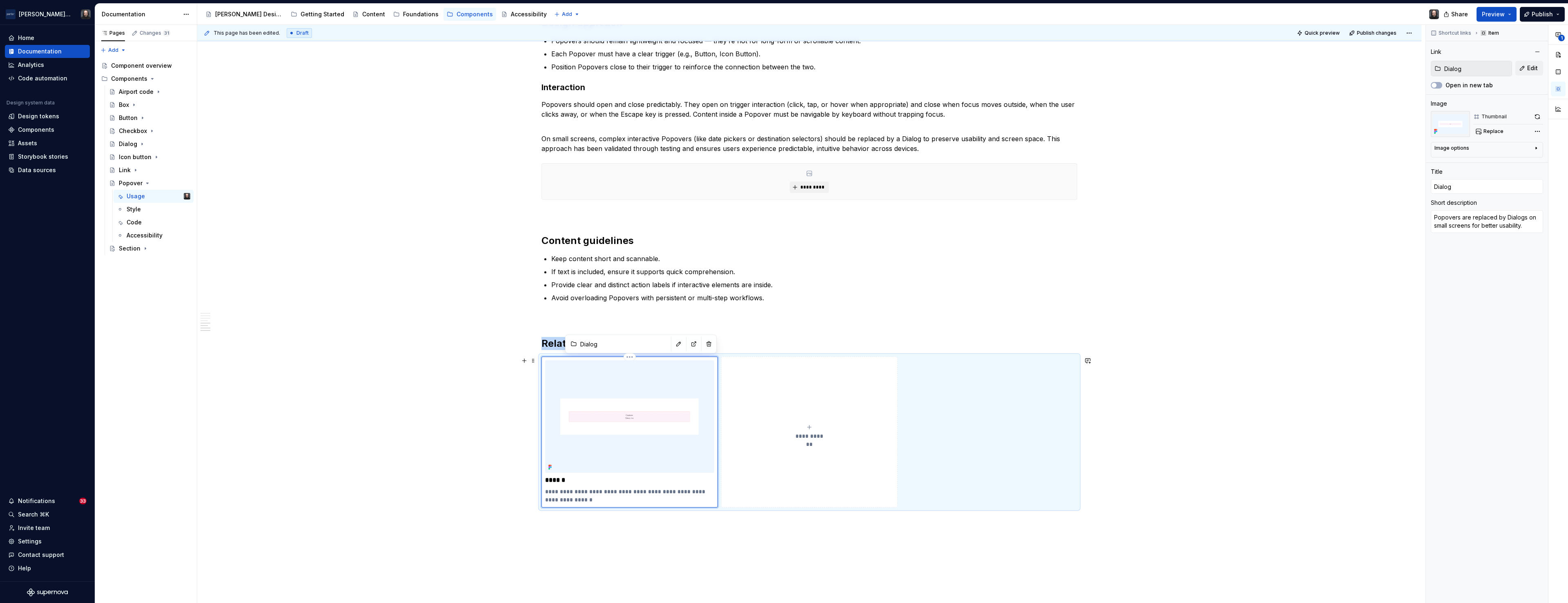
click at [623, 417] on img at bounding box center [630, 416] width 169 height 113
click at [829, 132] on span "Replace" at bounding box center [1493, 131] width 20 height 7
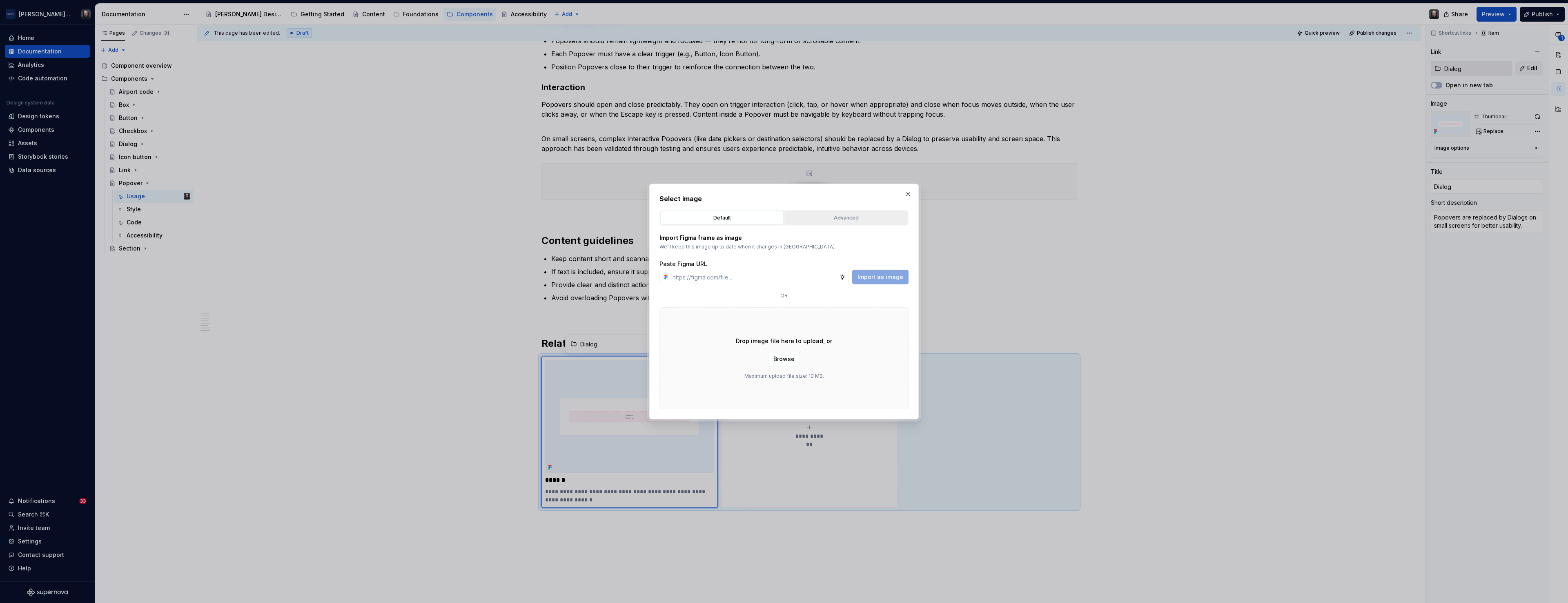
click at [829, 218] on div "Advanced" at bounding box center [845, 218] width 117 height 8
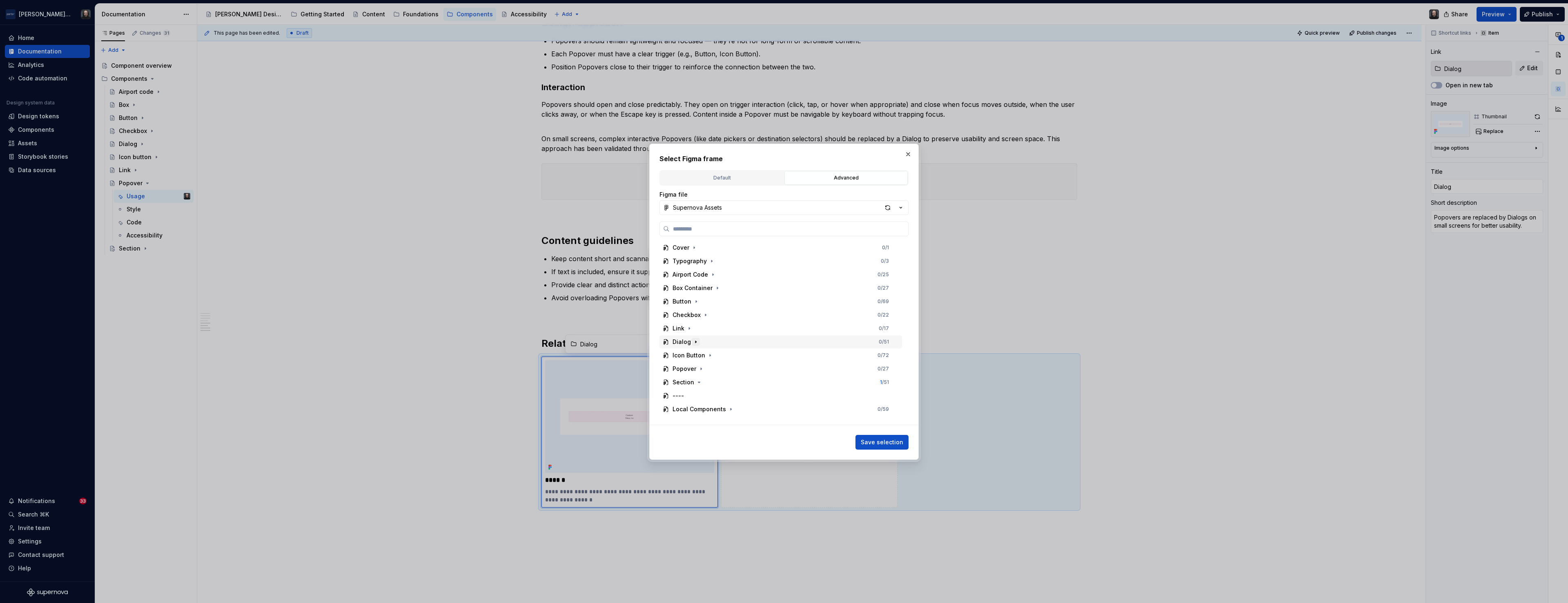
click at [696, 342] on icon "button" at bounding box center [696, 342] width 7 height 7
click at [768, 395] on div "Thumbnail 0 / 4" at bounding box center [785, 397] width 235 height 13
click at [829, 438] on span "Save selection" at bounding box center [882, 442] width 43 height 8
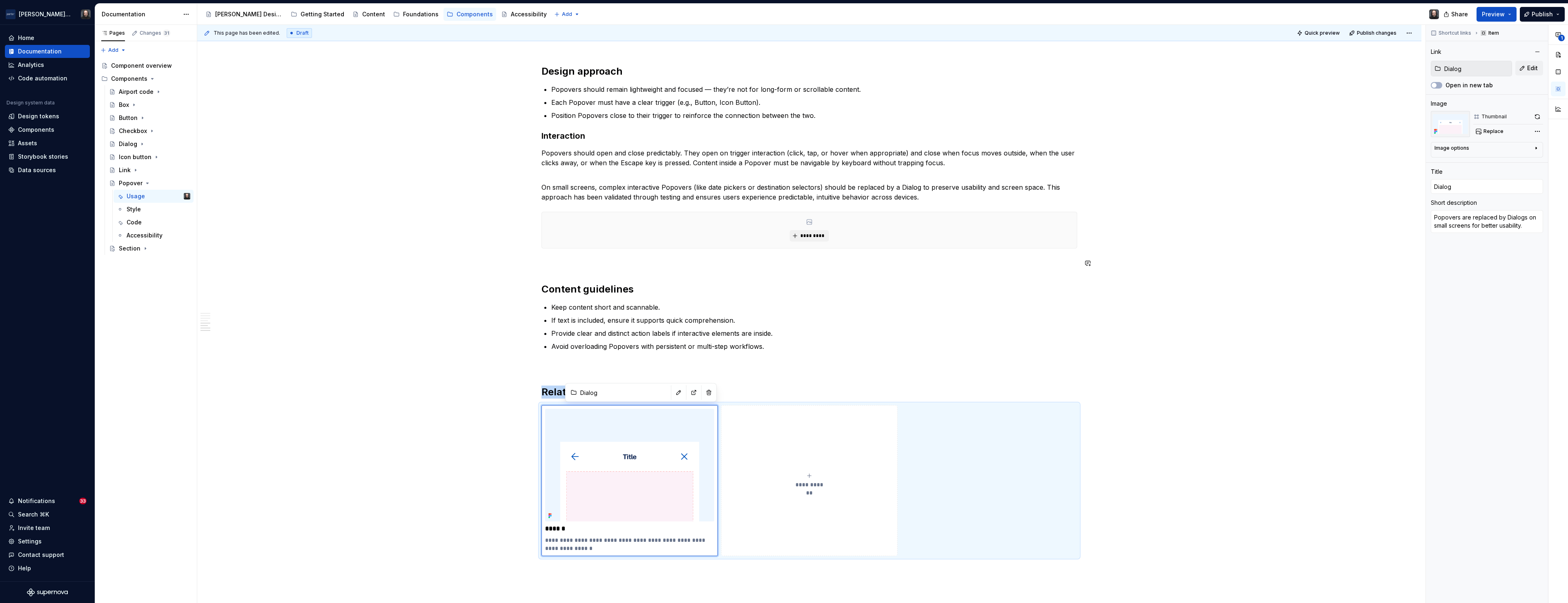
scroll to position [1118, 0]
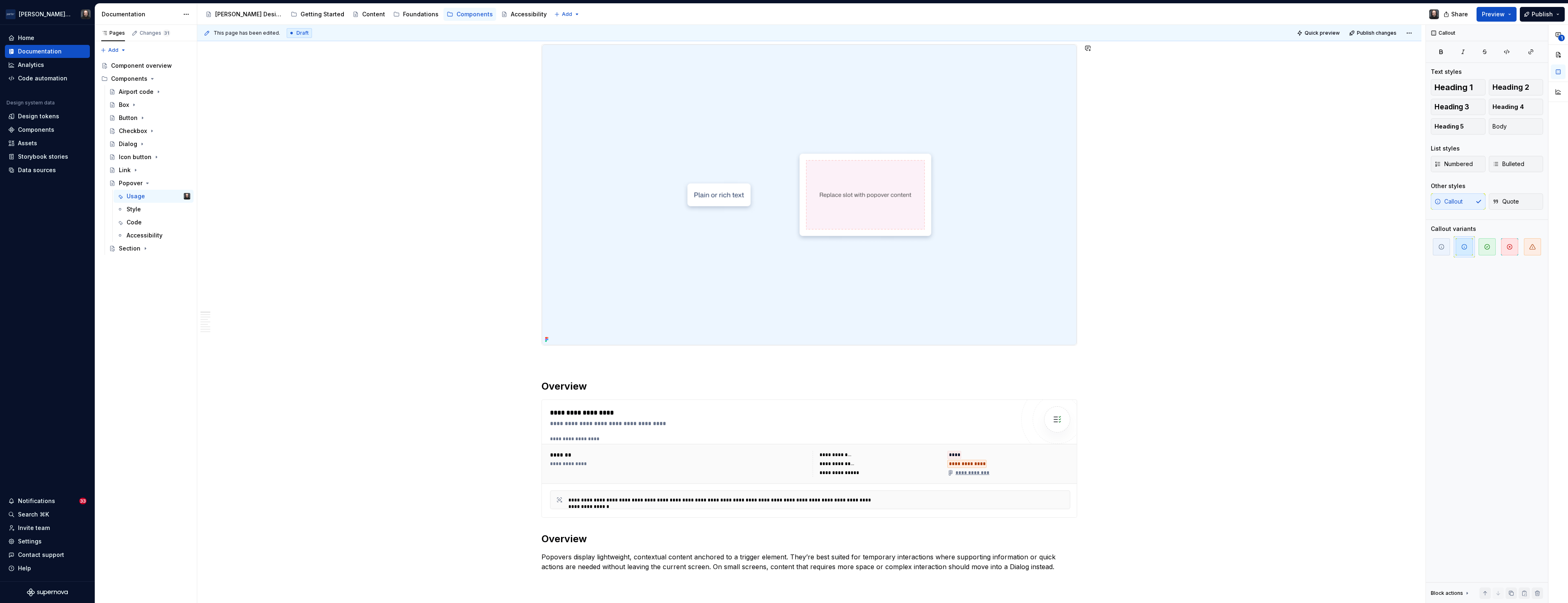
scroll to position [0, 0]
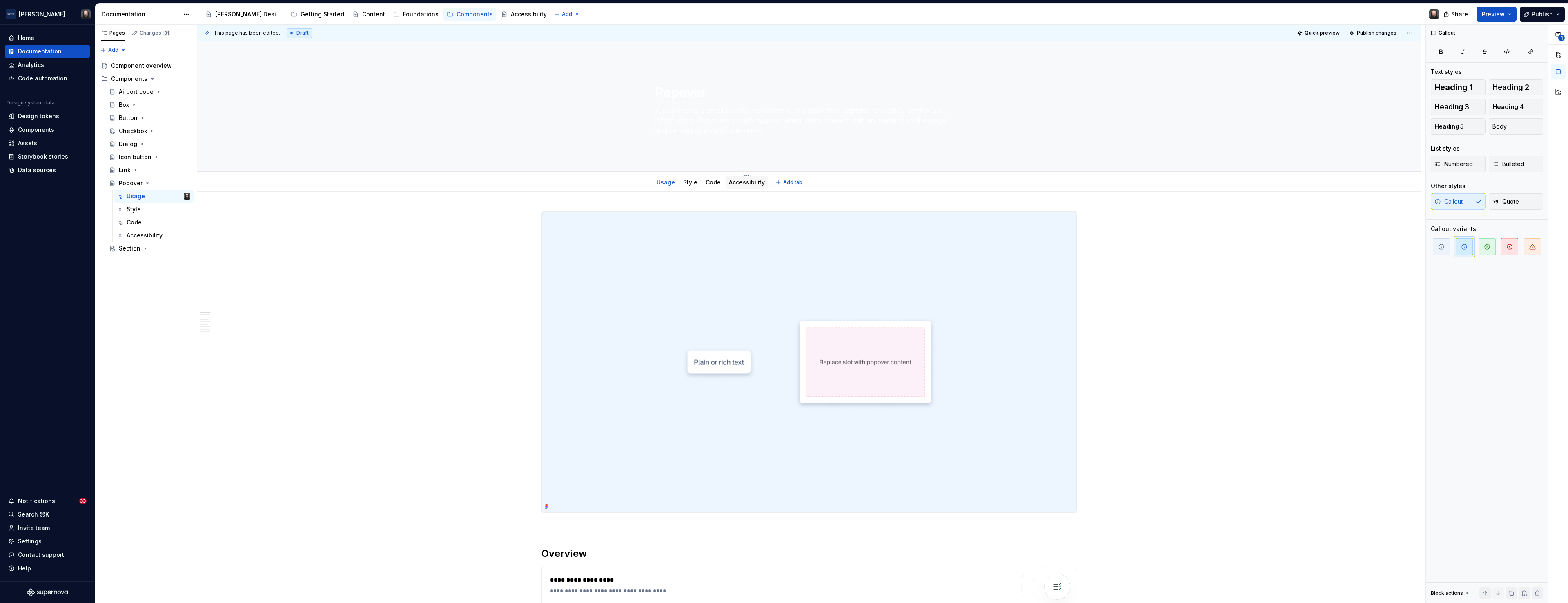
click at [749, 183] on link "Accessibility" at bounding box center [746, 182] width 36 height 7
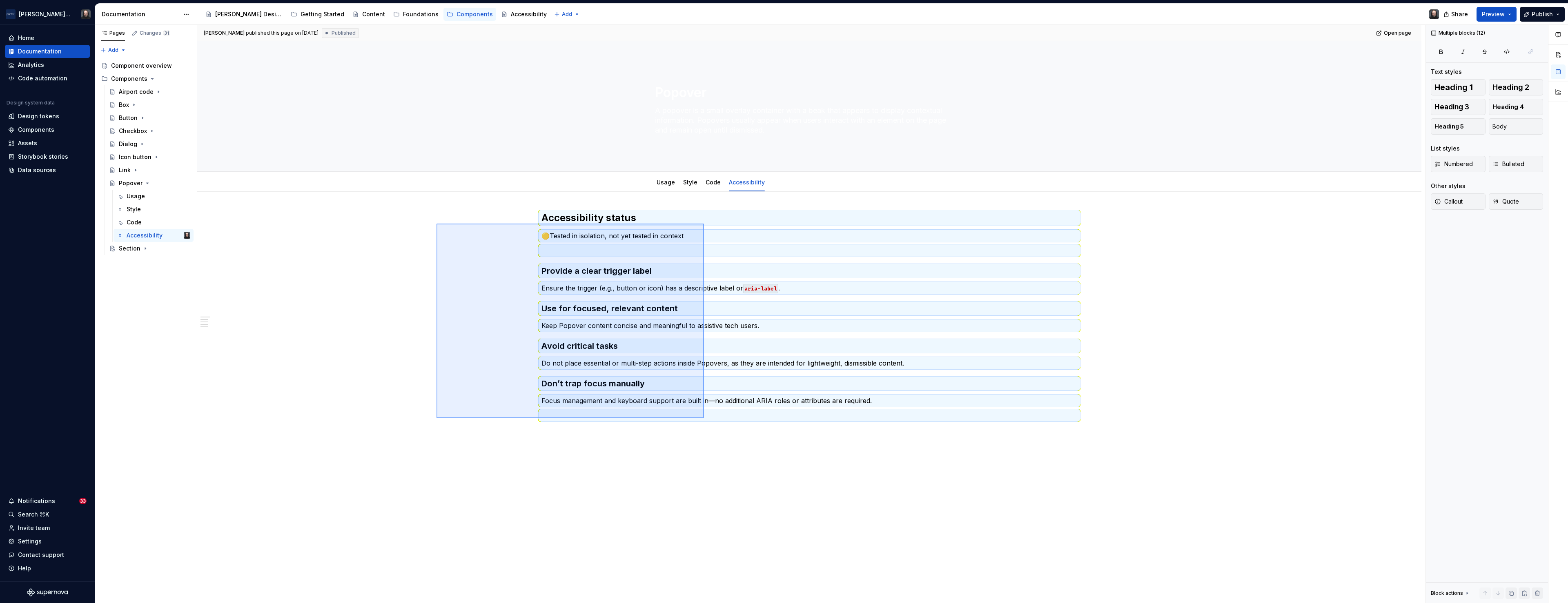
drag, startPoint x: 436, startPoint y: 224, endPoint x: 705, endPoint y: 420, distance: 332.8
click at [705, 420] on div "[PERSON_NAME] published this page on [DATE] Published Open page Popover A popov…" at bounding box center [811, 314] width 1228 height 579
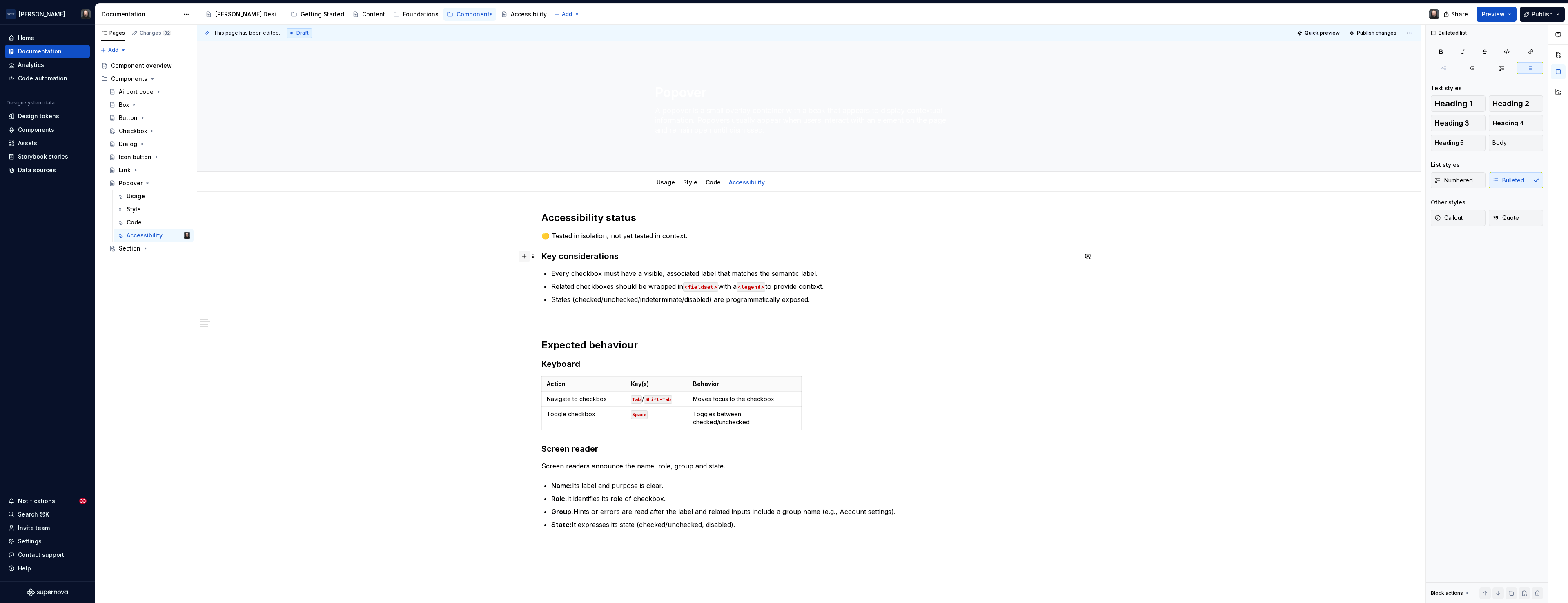
click at [527, 257] on button "button" at bounding box center [524, 256] width 12 height 12
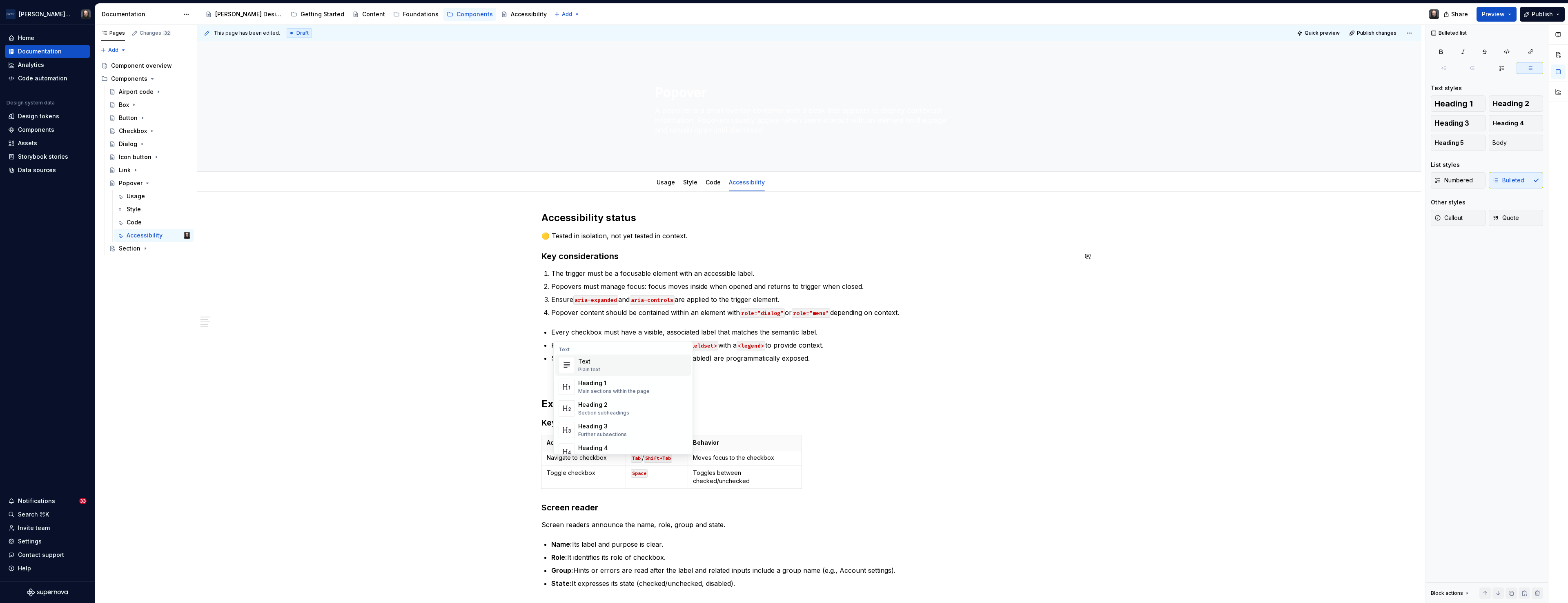
click at [461, 341] on div "Accessibility status 🟡 Tested in isolation, not yet tested in context. Key cons…" at bounding box center [809, 485] width 1224 height 587
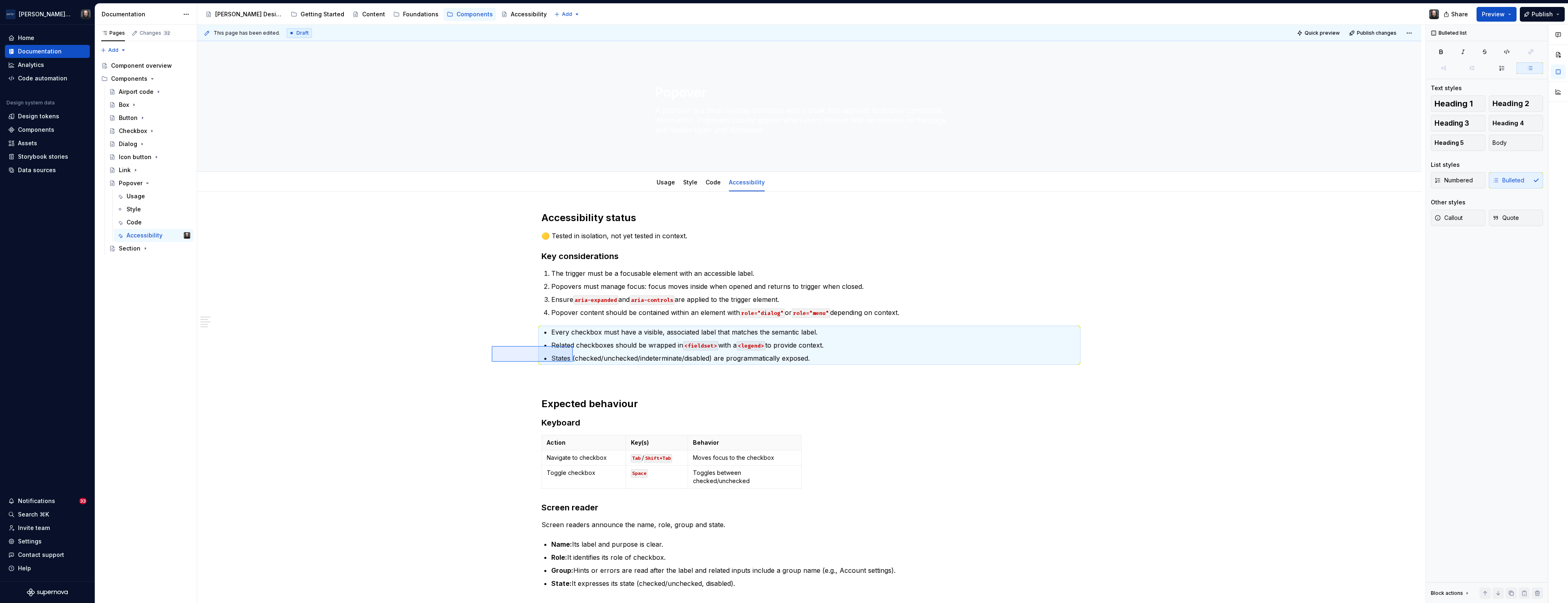
drag, startPoint x: 504, startPoint y: 347, endPoint x: 576, endPoint y: 363, distance: 73.8
click at [576, 363] on div "This page has been edited. Draft Quick preview Publish changes Popover A popove…" at bounding box center [811, 314] width 1228 height 579
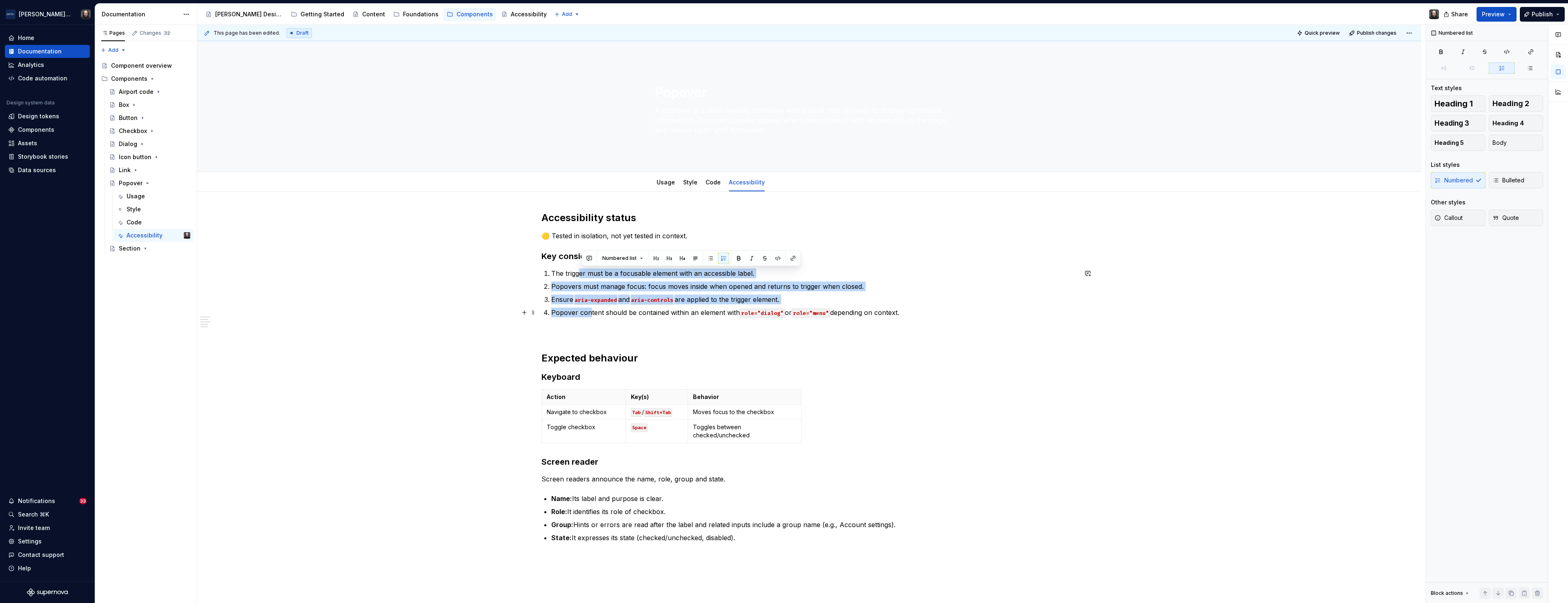
drag, startPoint x: 585, startPoint y: 287, endPoint x: 591, endPoint y: 317, distance: 30.6
click at [591, 317] on ol "The trigger must be a focusable element with an accessible label. Popovers must…" at bounding box center [814, 293] width 526 height 49
click at [708, 260] on button "button" at bounding box center [710, 258] width 12 height 12
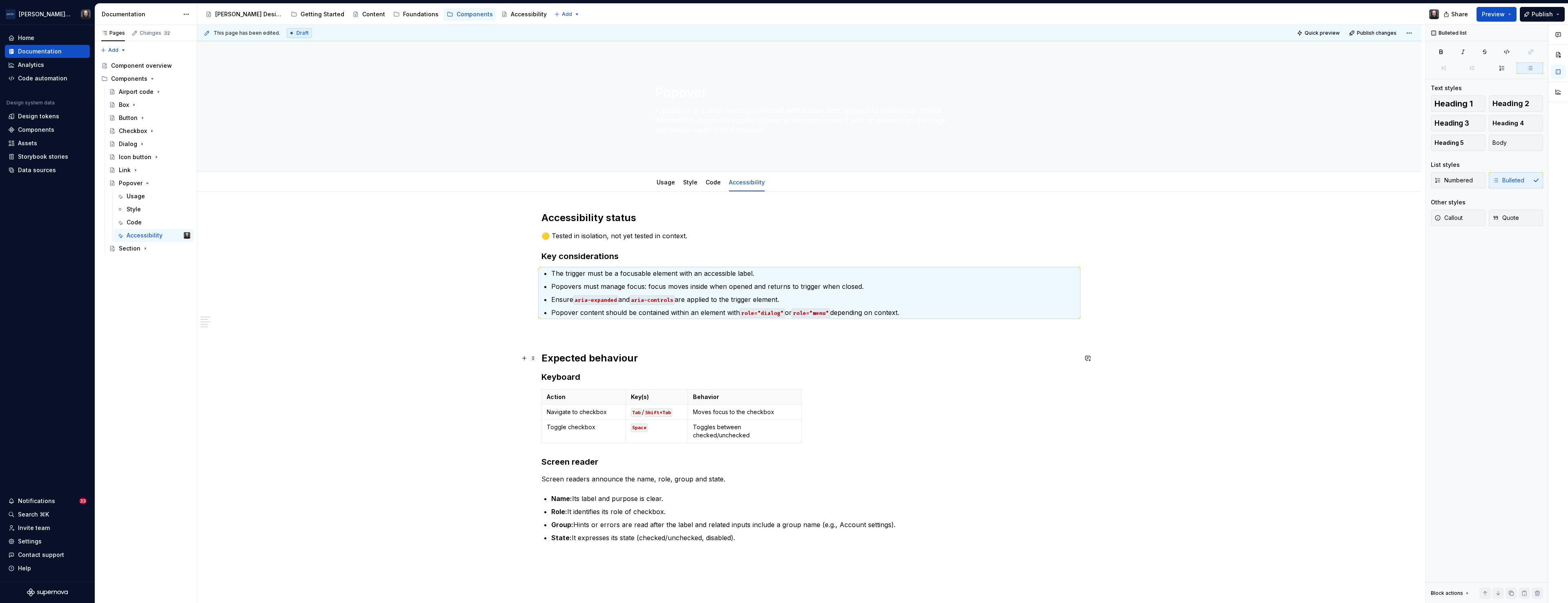
click at [376, 357] on div "Accessibility status 🟡 Tested in isolation, not yet tested in context. Key cons…" at bounding box center [809, 462] width 1224 height 542
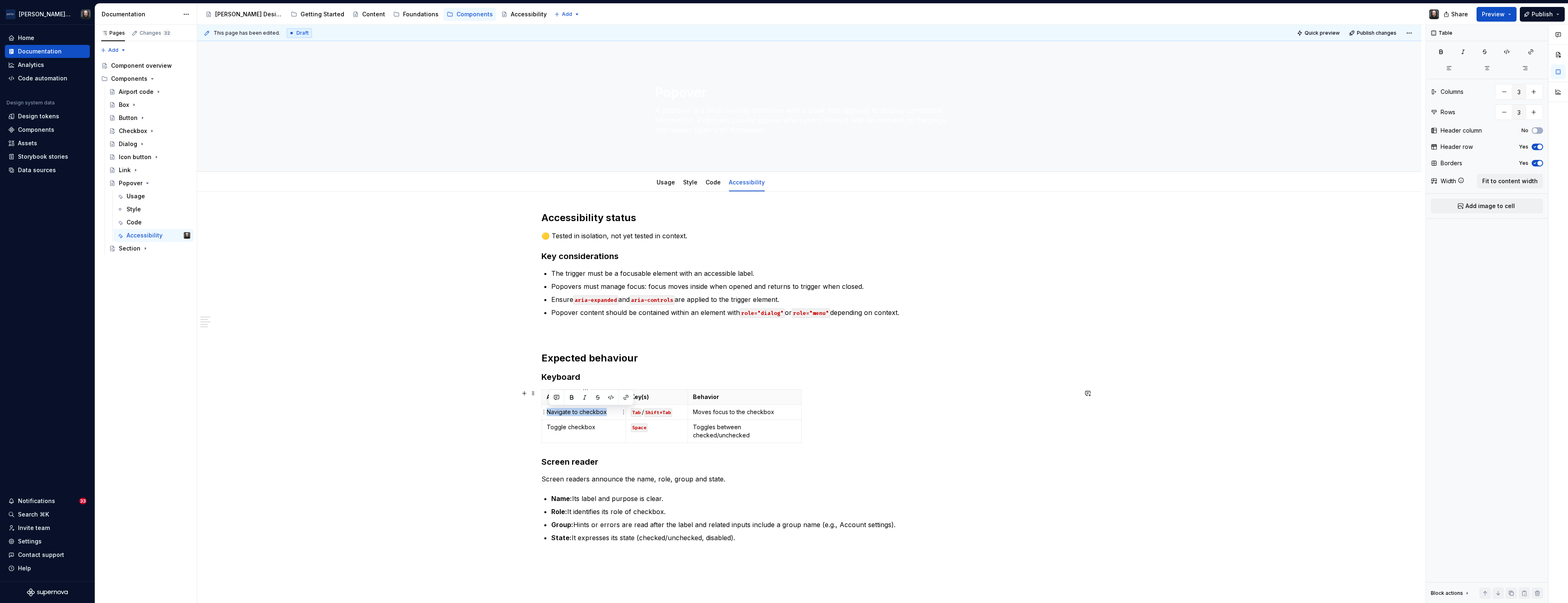
drag, startPoint x: 609, startPoint y: 413, endPoint x: 550, endPoint y: 413, distance: 59.0
click at [550, 413] on p "Navigate to checkbox" at bounding box center [583, 412] width 74 height 8
type textarea "*"
drag, startPoint x: 597, startPoint y: 427, endPoint x: 550, endPoint y: 427, distance: 47.0
click at [550, 427] on p "Toggle checkbox" at bounding box center [583, 427] width 74 height 8
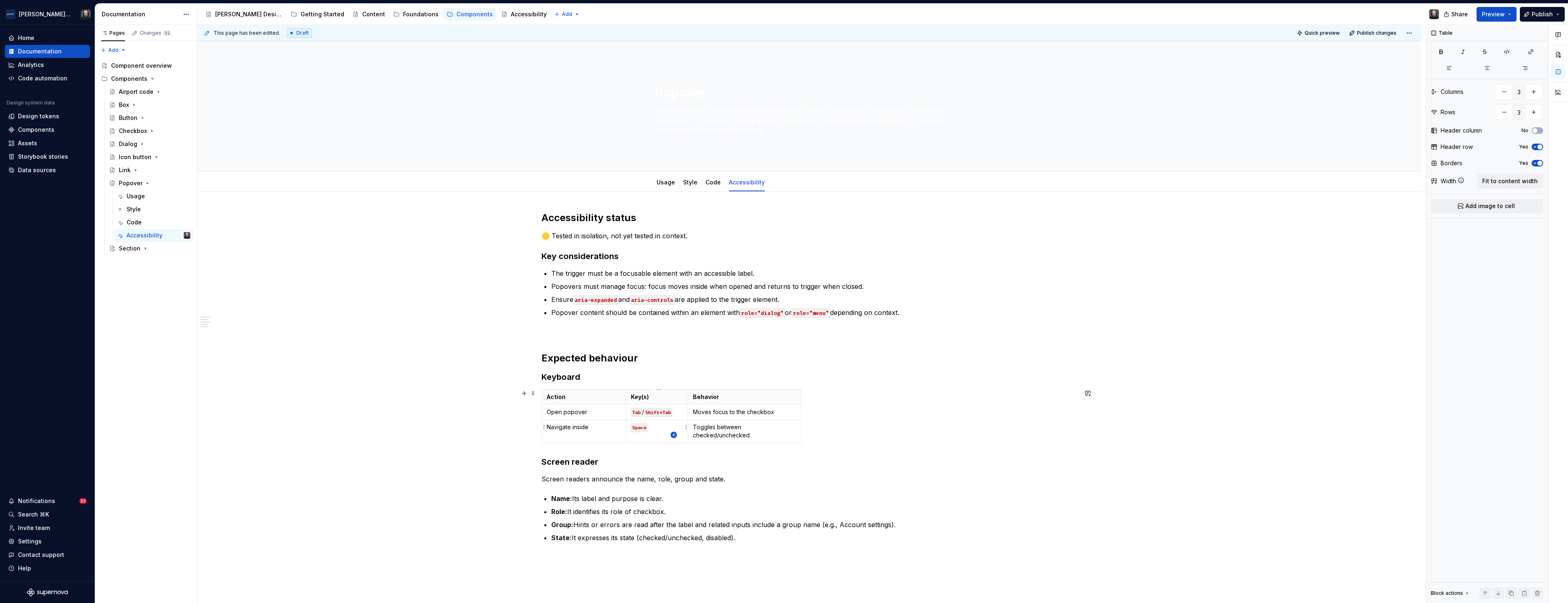
click at [674, 435] on icon "button" at bounding box center [674, 435] width 4 height 4
type input "4"
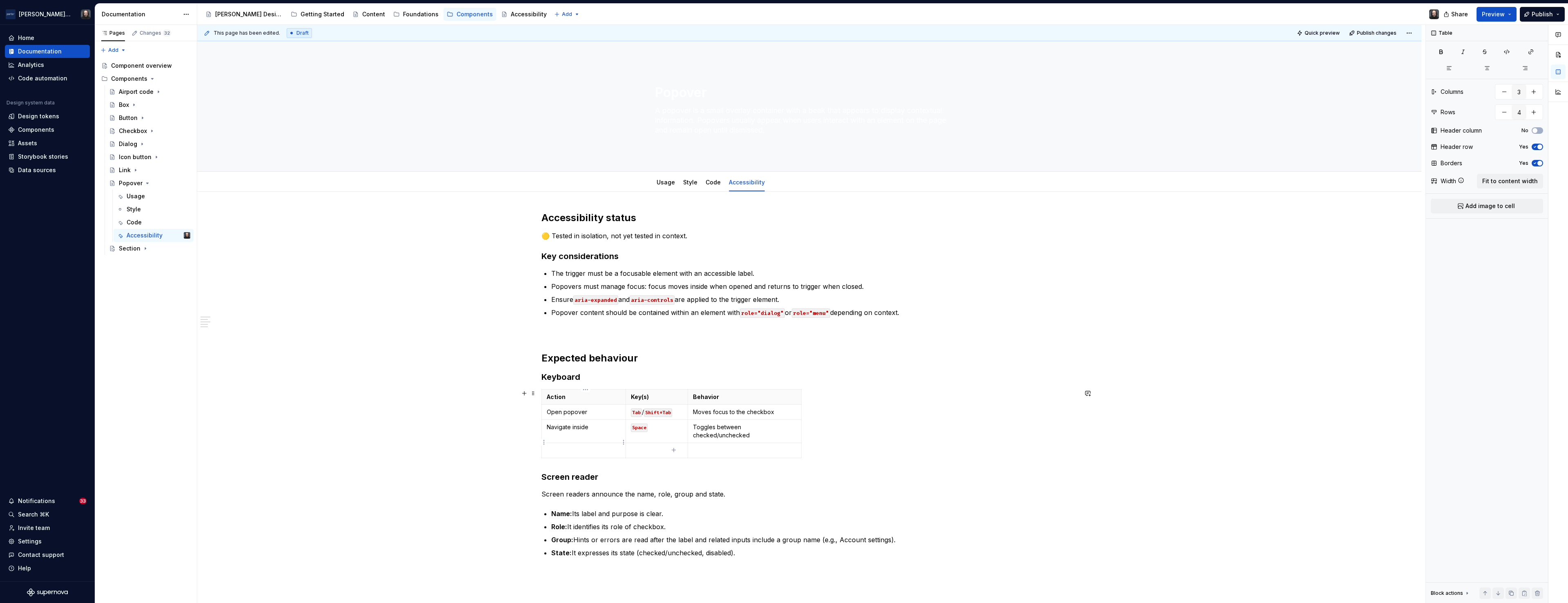
click at [578, 447] on p at bounding box center [583, 450] width 74 height 8
type textarea "*"
drag, startPoint x: 642, startPoint y: 413, endPoint x: 635, endPoint y: 414, distance: 7.1
click at [635, 414] on code "Tab" at bounding box center [636, 413] width 11 height 9
drag, startPoint x: 660, startPoint y: 414, endPoint x: 681, endPoint y: 415, distance: 21.0
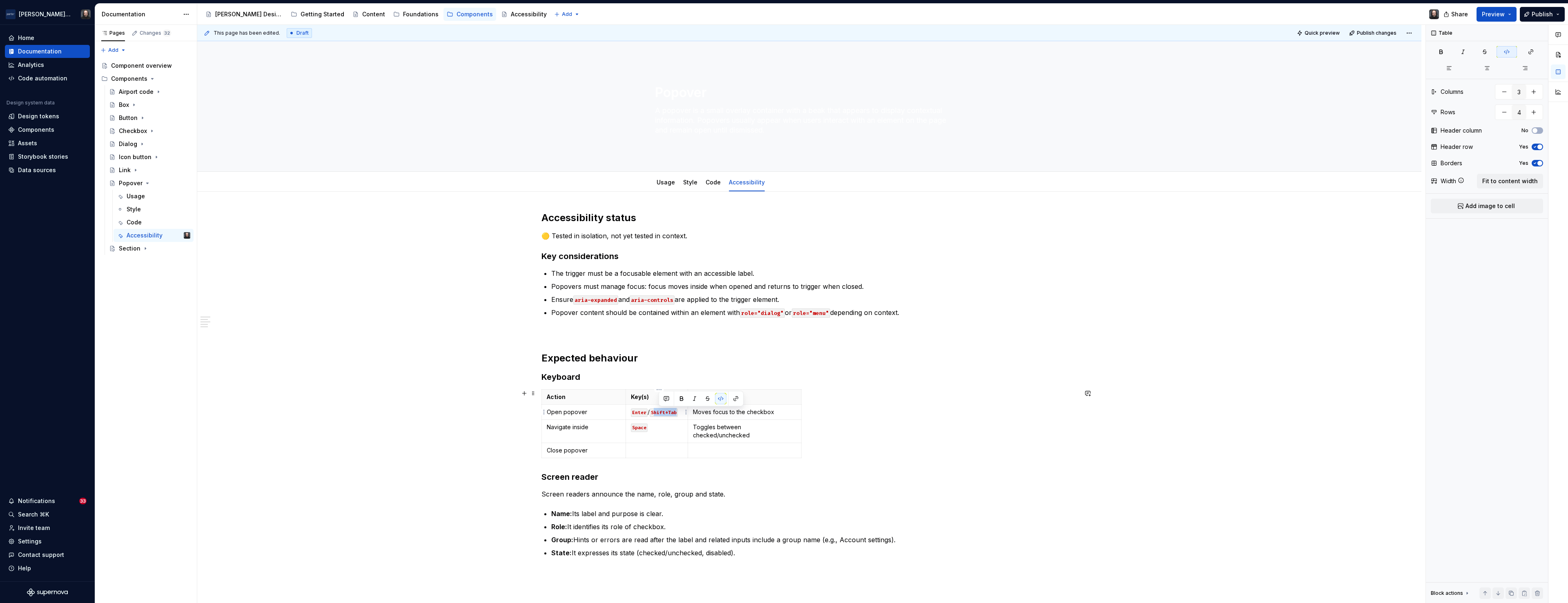
click at [678, 415] on code "Shift+Tab" at bounding box center [663, 413] width 28 height 9
drag, startPoint x: 677, startPoint y: 414, endPoint x: 633, endPoint y: 414, distance: 44.0
click at [633, 414] on p "Enter / Space" at bounding box center [657, 412] width 52 height 8
copy p "Enter / Space"
drag, startPoint x: 654, startPoint y: 428, endPoint x: 631, endPoint y: 429, distance: 23.0
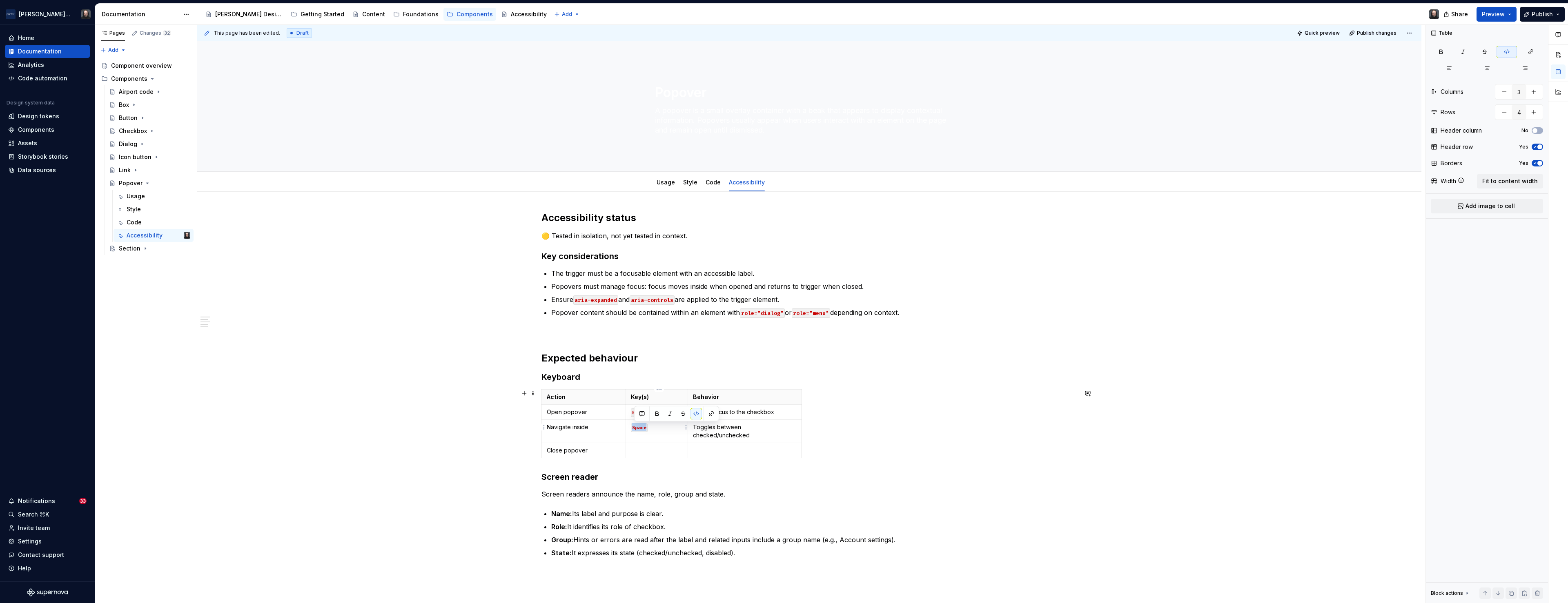
click at [631, 429] on td "Space" at bounding box center [657, 431] width 63 height 23
click at [654, 447] on p at bounding box center [657, 450] width 52 height 8
click at [642, 430] on code "Enter" at bounding box center [639, 428] width 17 height 9
click at [659, 428] on code "Space" at bounding box center [653, 428] width 17 height 9
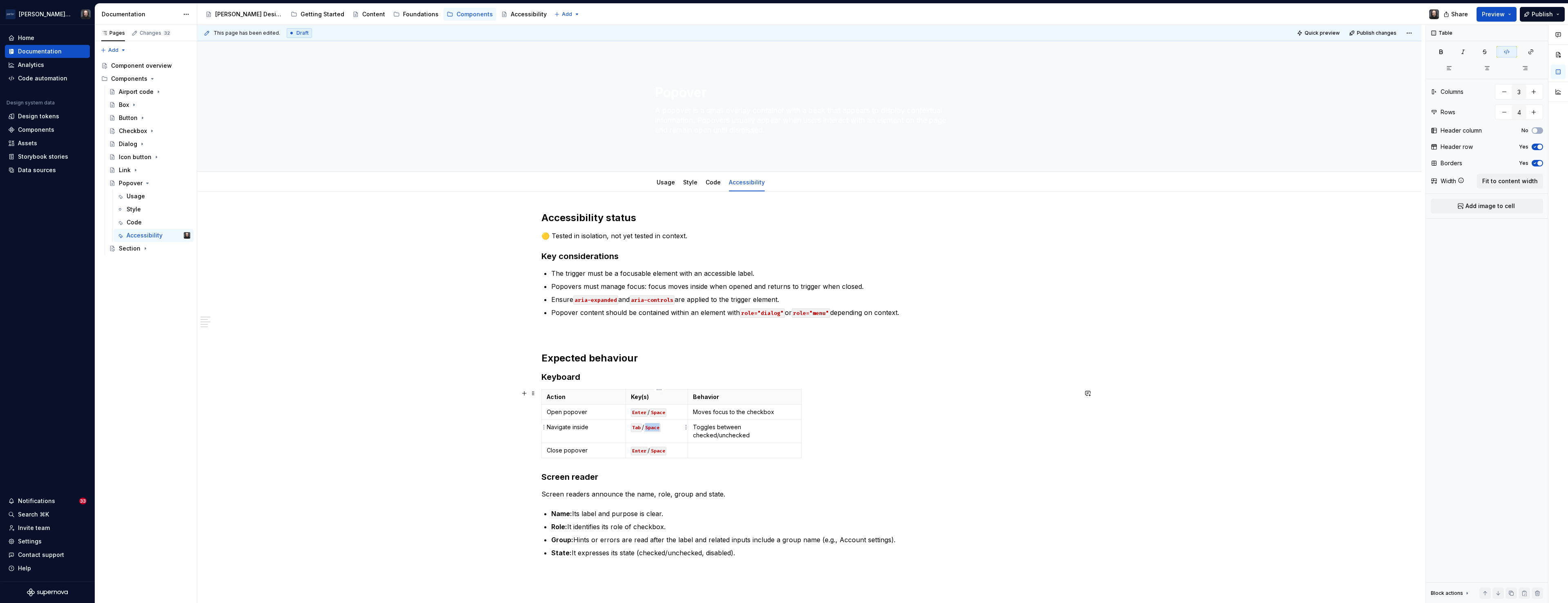
click at [659, 428] on code "Space" at bounding box center [653, 428] width 17 height 9
click at [642, 447] on code "Enter" at bounding box center [639, 451] width 17 height 9
click at [684, 444] on html "[PERSON_NAME] Airlines Home Documentation Analytics Code automation Design syst…" at bounding box center [784, 301] width 1568 height 603
click at [678, 442] on html "[PERSON_NAME] Airlines Home Documentation Analytics Code automation Design syst…" at bounding box center [784, 301] width 1568 height 603
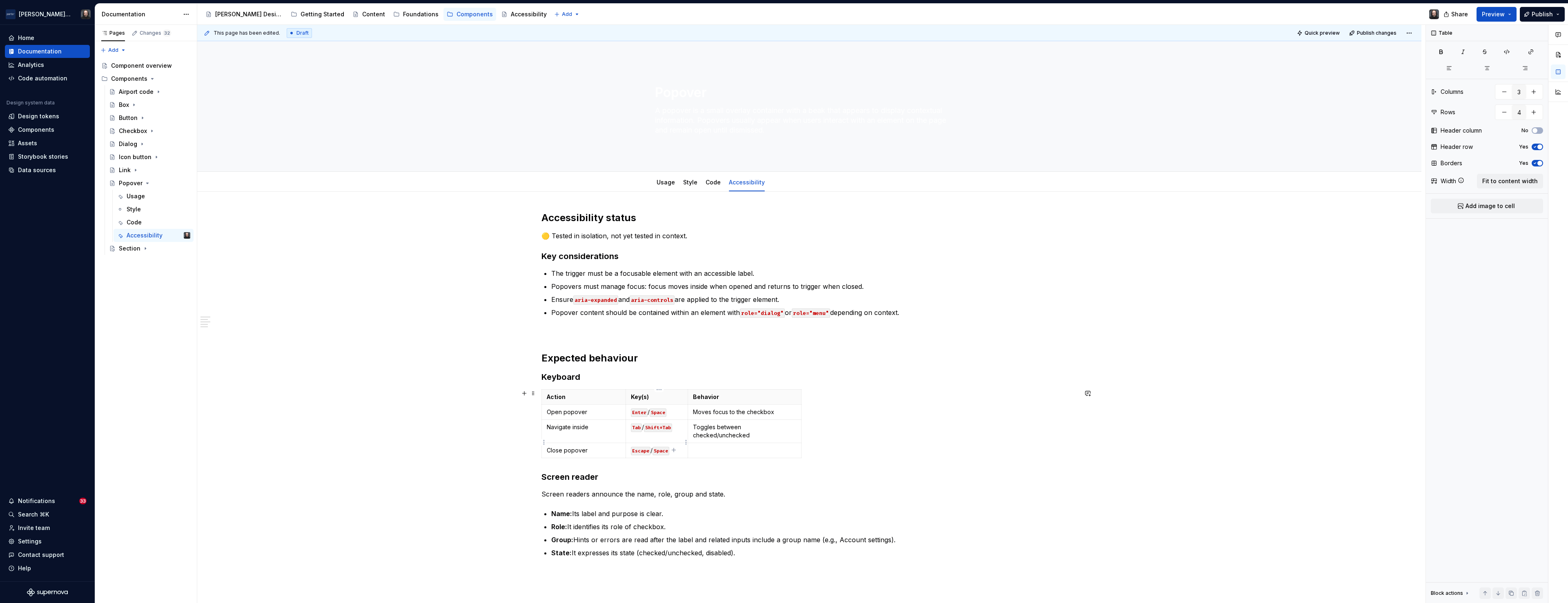
click at [678, 447] on p "Escape / Space" at bounding box center [657, 450] width 52 height 8
drag, startPoint x: 758, startPoint y: 414, endPoint x: 696, endPoint y: 414, distance: 62.0
click at [696, 414] on p "Moves focus to the checkbox" at bounding box center [744, 412] width 103 height 8
drag, startPoint x: 696, startPoint y: 428, endPoint x: 796, endPoint y: 427, distance: 100.0
click at [796, 427] on p "Toggles between checked/unchecked" at bounding box center [744, 431] width 103 height 16
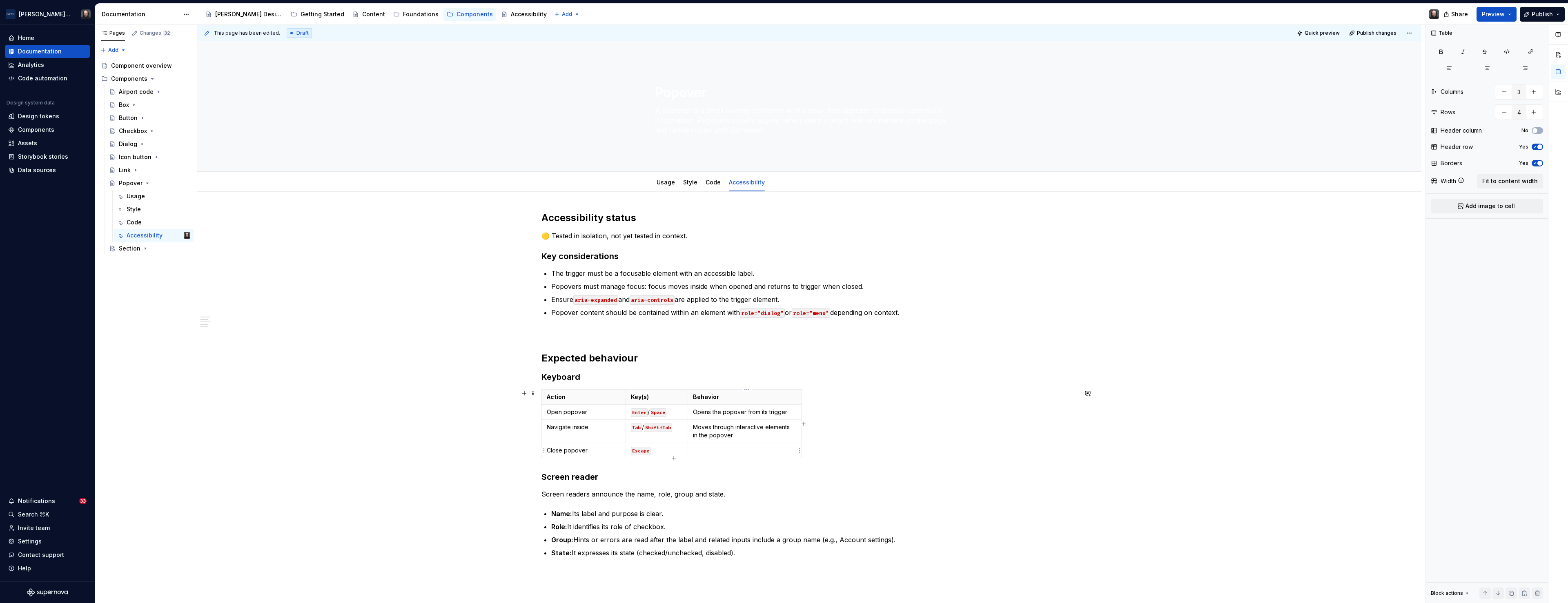
click at [716, 451] on p at bounding box center [744, 450] width 103 height 8
click at [829, 436] on div "Action Key(s) Behavior Open popover Enter / Space Opens the popover from its tr…" at bounding box center [810, 430] width 536 height 80
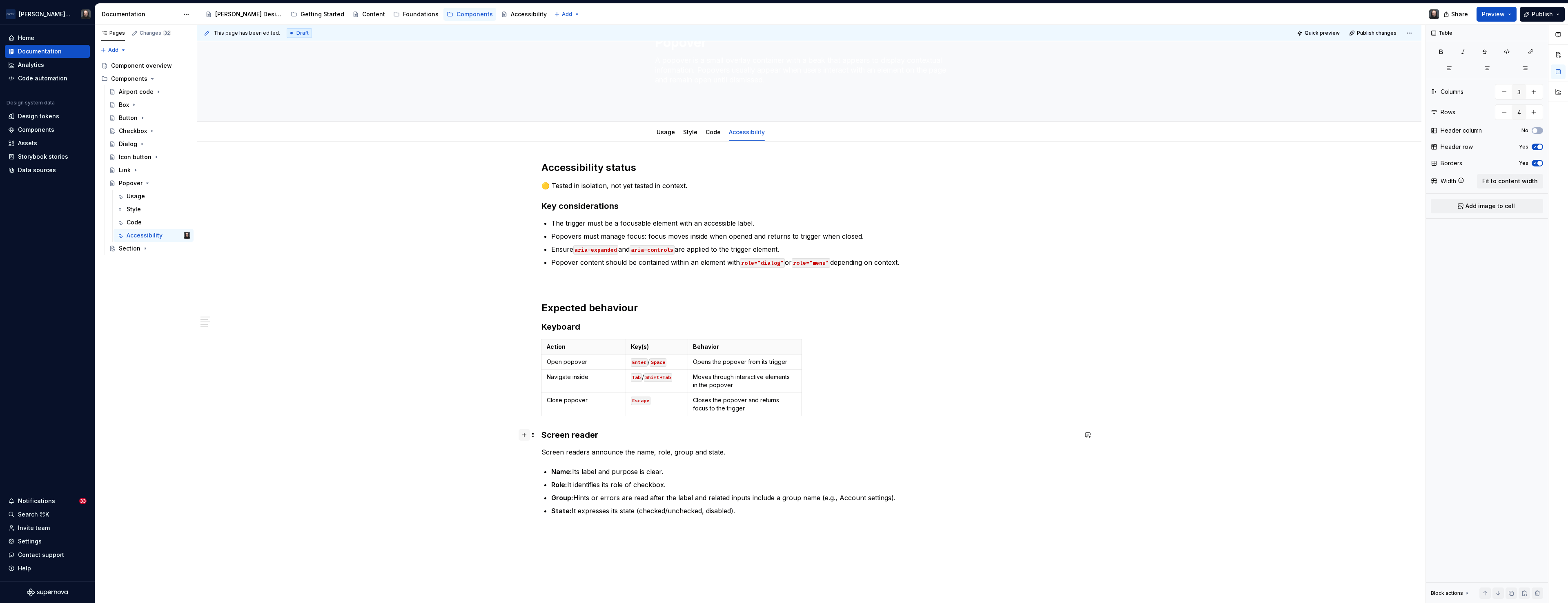
click at [527, 436] on button "button" at bounding box center [524, 435] width 12 height 12
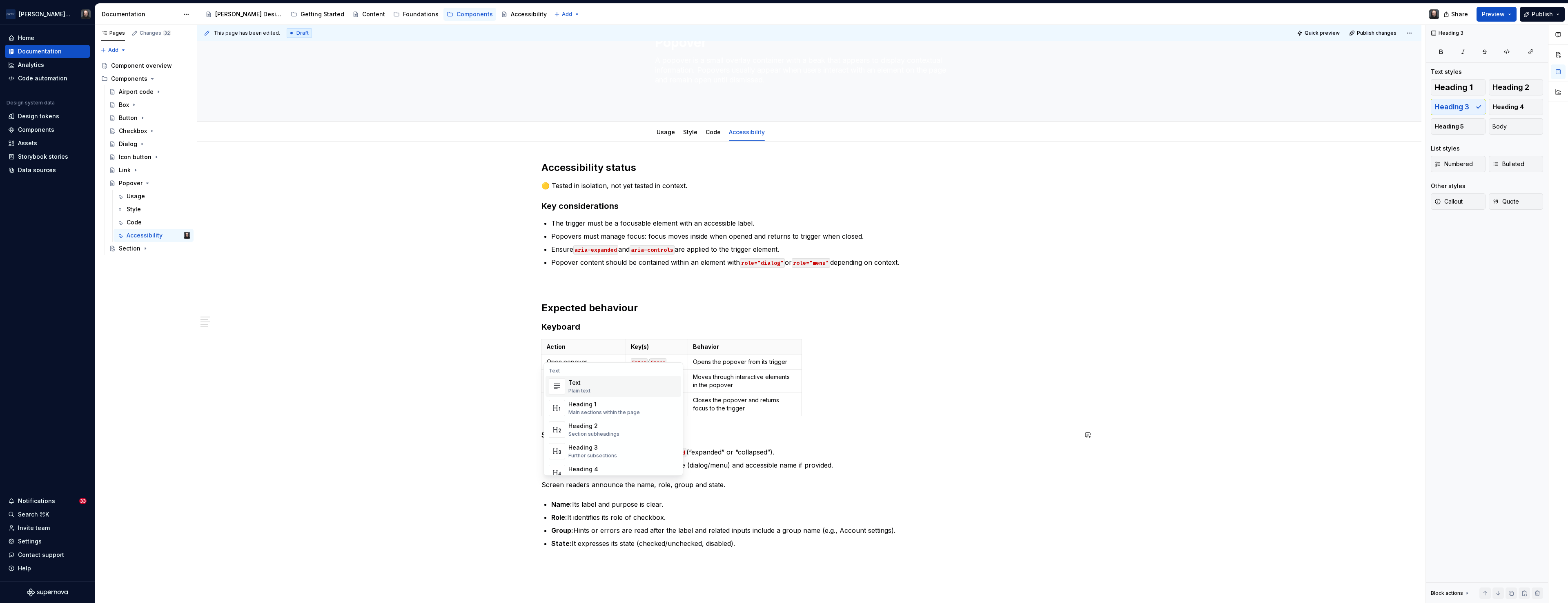
click at [471, 451] on div "Accessibility status 🟡 Tested in isolation, not yet tested in context. Key cons…" at bounding box center [809, 441] width 1224 height 598
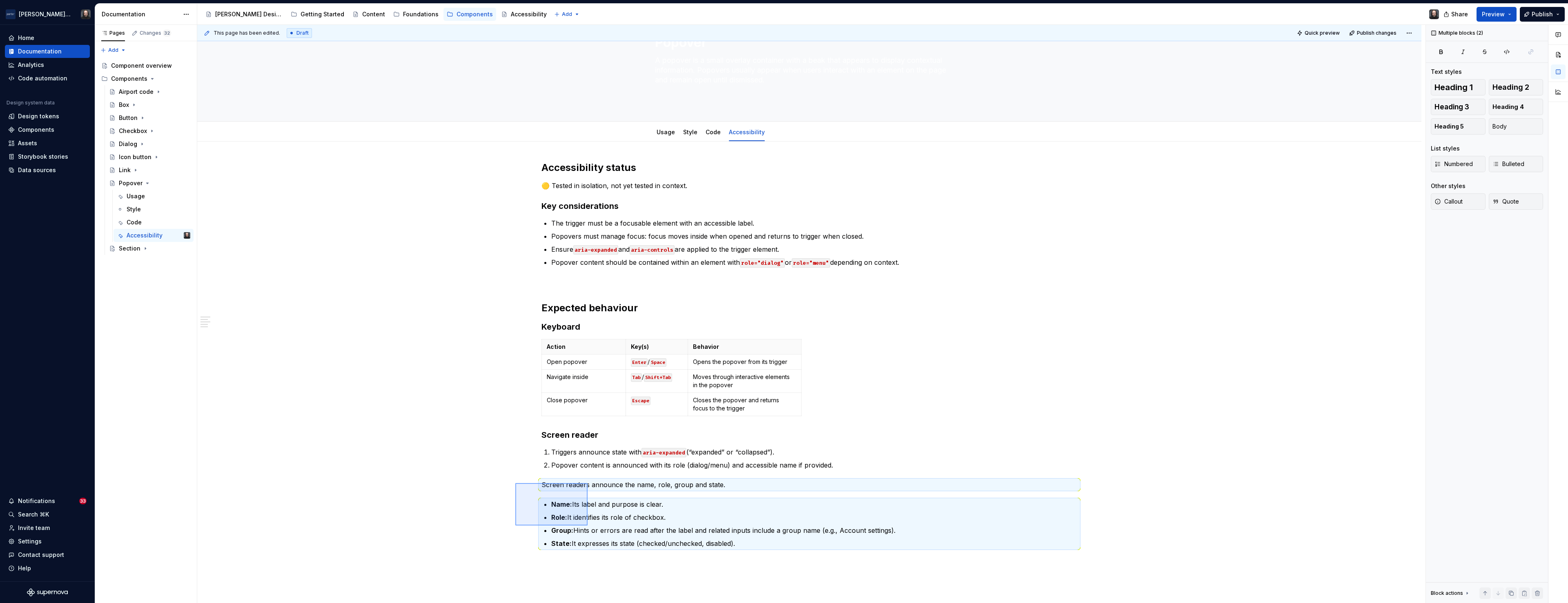
drag, startPoint x: 541, startPoint y: 497, endPoint x: 587, endPoint y: 526, distance: 54.4
click at [587, 451] on div "This page has been edited. Draft Quick preview Publish changes Popover A popove…" at bounding box center [811, 314] width 1228 height 579
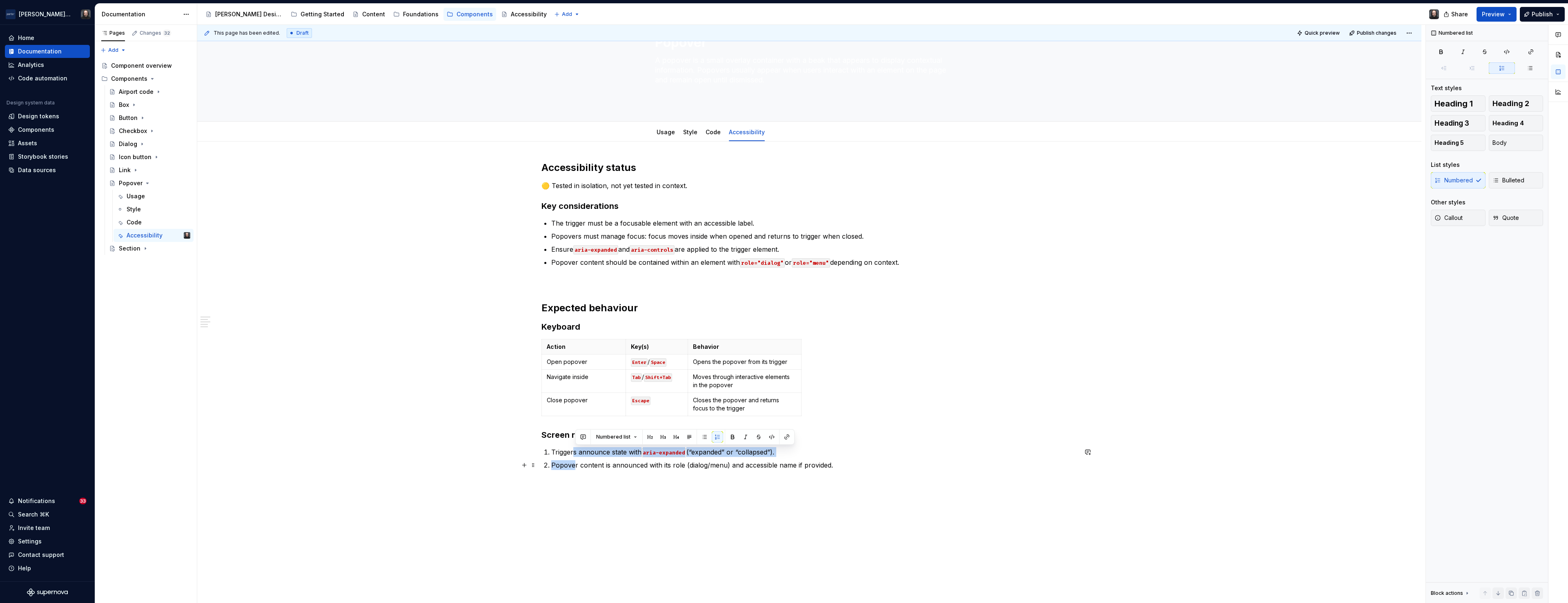
drag, startPoint x: 576, startPoint y: 454, endPoint x: 575, endPoint y: 468, distance: 14.0
click at [575, 451] on ol "Triggers announce state with aria-expanded (“expanded” or “collapsed”). Popover…" at bounding box center [814, 459] width 526 height 23
click at [703, 439] on button "button" at bounding box center [704, 437] width 12 height 12
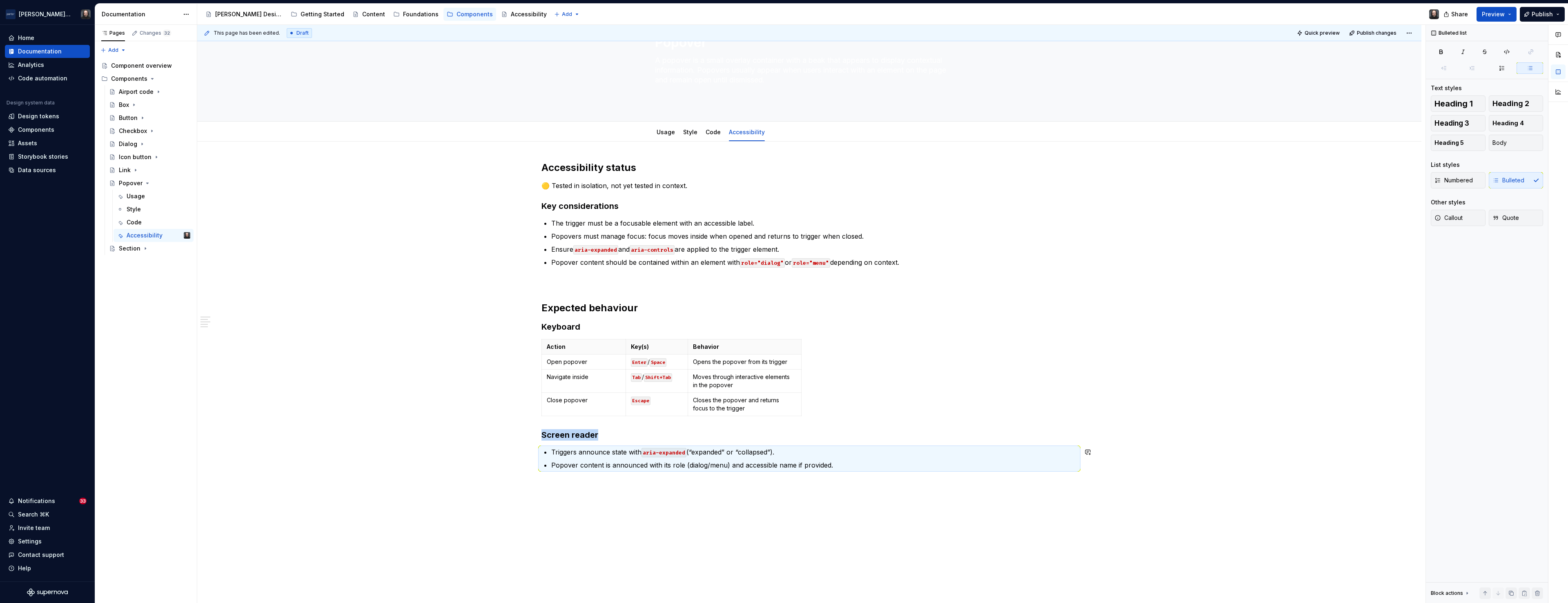
click at [415, 451] on div "Accessibility status 🟡 Tested in isolation, not yet tested in context. Key cons…" at bounding box center [809, 401] width 1224 height 519
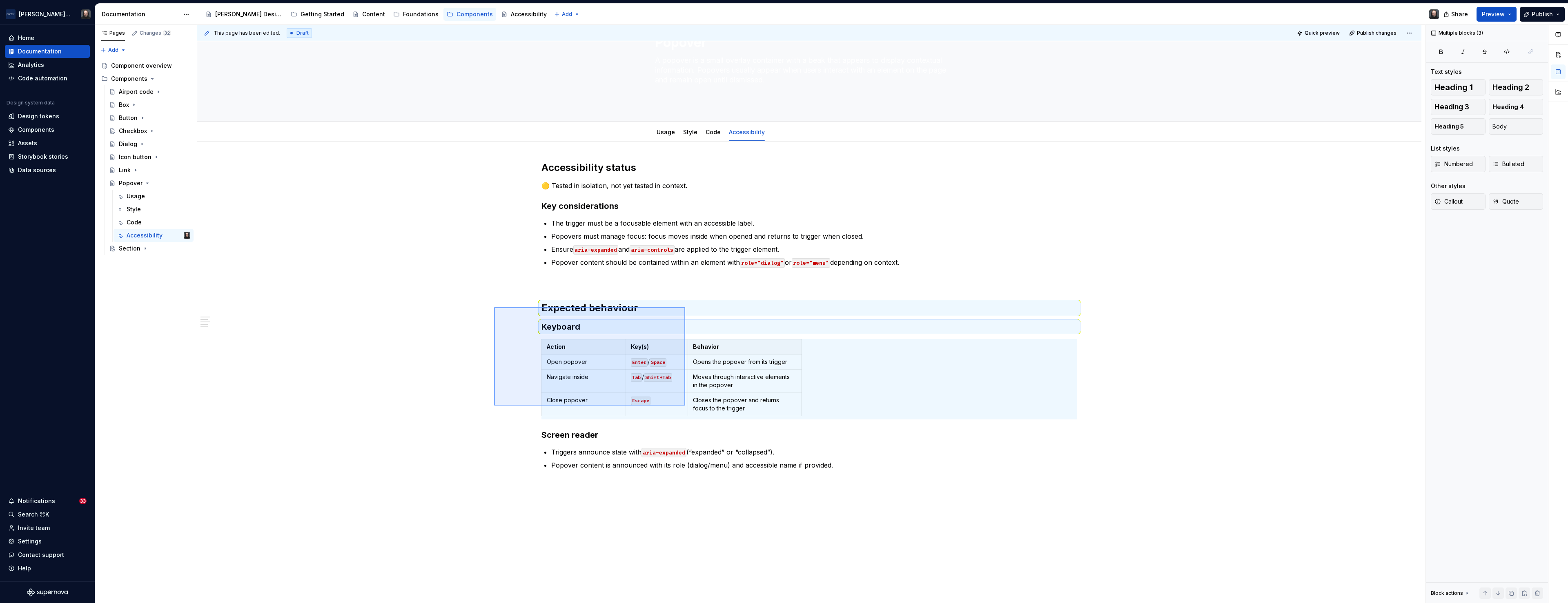
drag, startPoint x: 505, startPoint y: 312, endPoint x: 685, endPoint y: 406, distance: 203.1
click at [685, 406] on div "This page has been edited. Draft Quick preview Publish changes Popover A popove…" at bounding box center [811, 314] width 1228 height 579
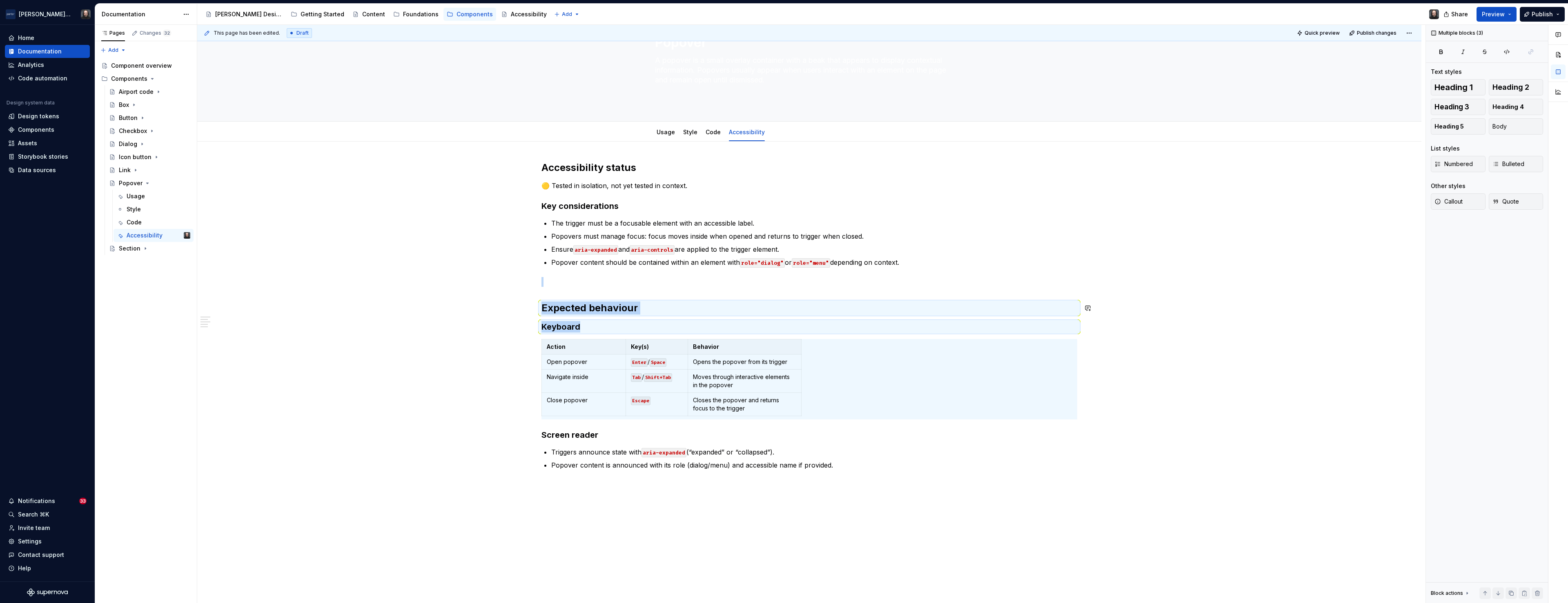
copy div "Expected behaviour Keyboard"
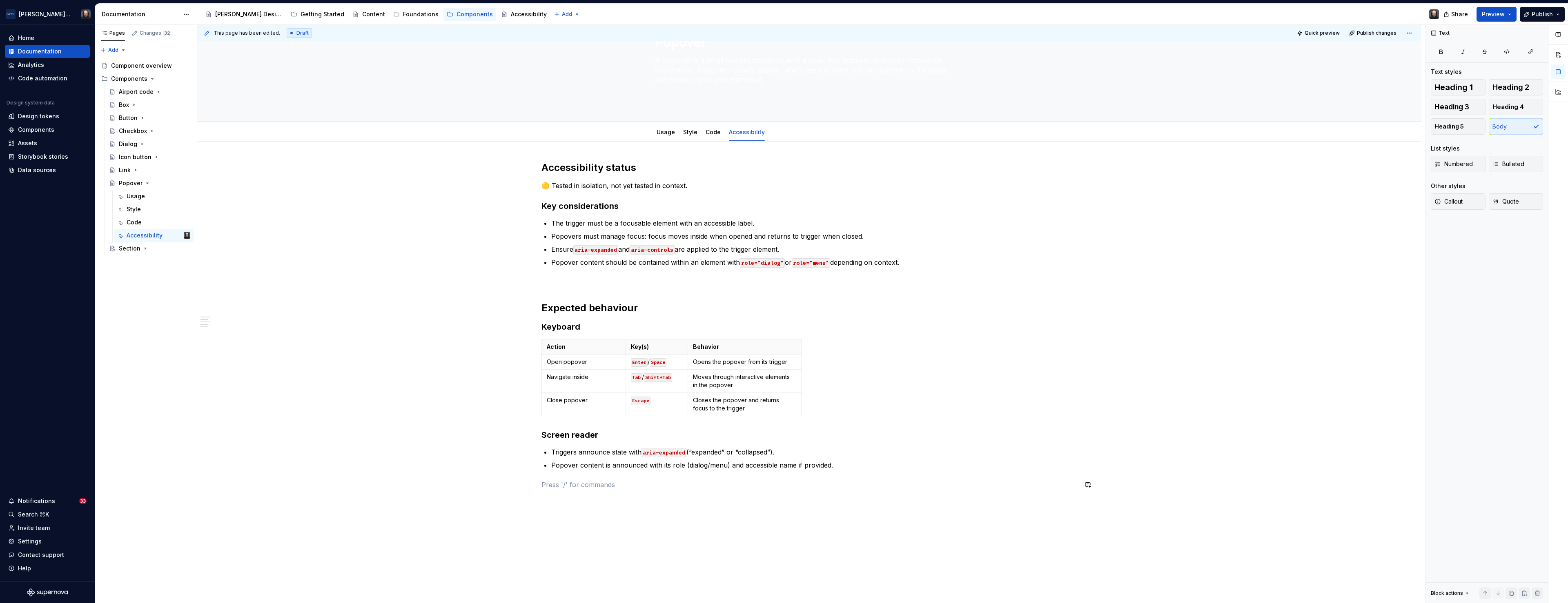
click at [578, 451] on div "Accessibility status 🟡 Tested in isolation, not yet tested in context. Key cons…" at bounding box center [810, 330] width 536 height 338
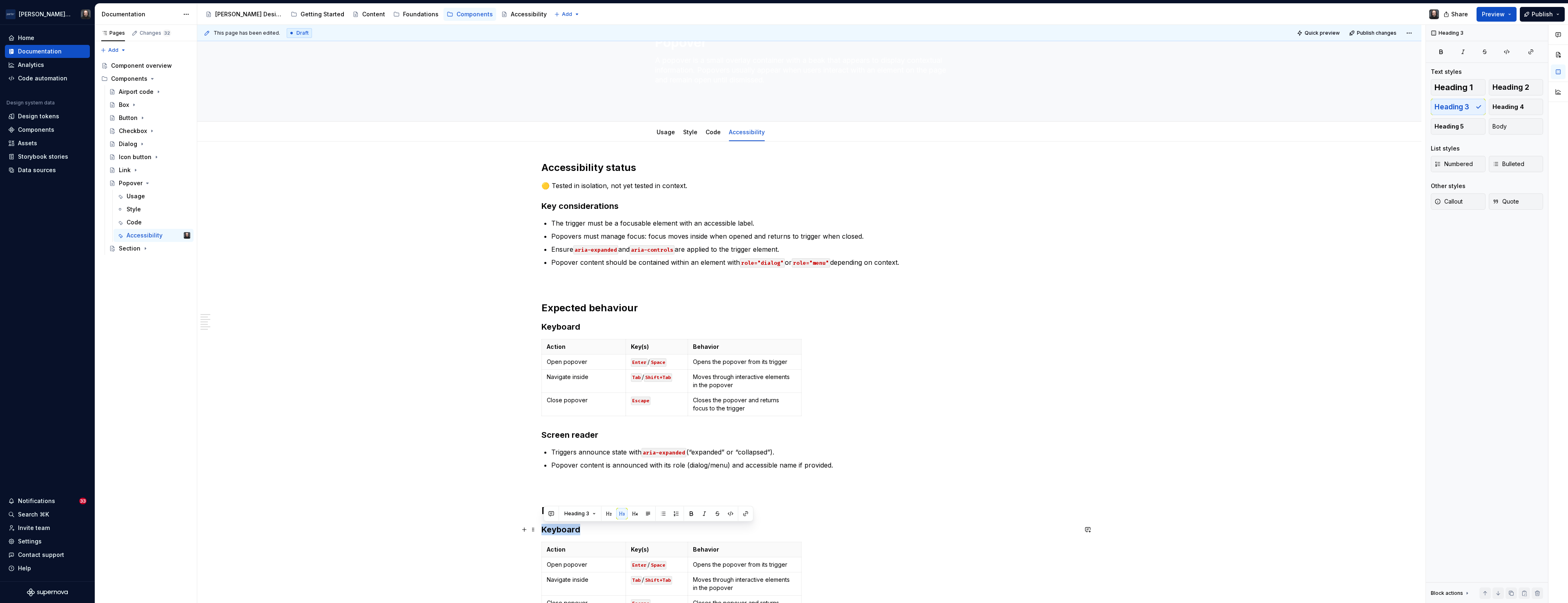
drag, startPoint x: 545, startPoint y: 529, endPoint x: 583, endPoint y: 530, distance: 38.0
click at [583, 451] on h3 "Keyboard" at bounding box center [810, 529] width 536 height 12
drag, startPoint x: 546, startPoint y: 512, endPoint x: 637, endPoint y: 513, distance: 91.0
click at [637, 451] on strong "Expected behaviour" at bounding box center [590, 511] width 96 height 12
click at [565, 451] on h3 "Keyboard" at bounding box center [810, 529] width 536 height 12
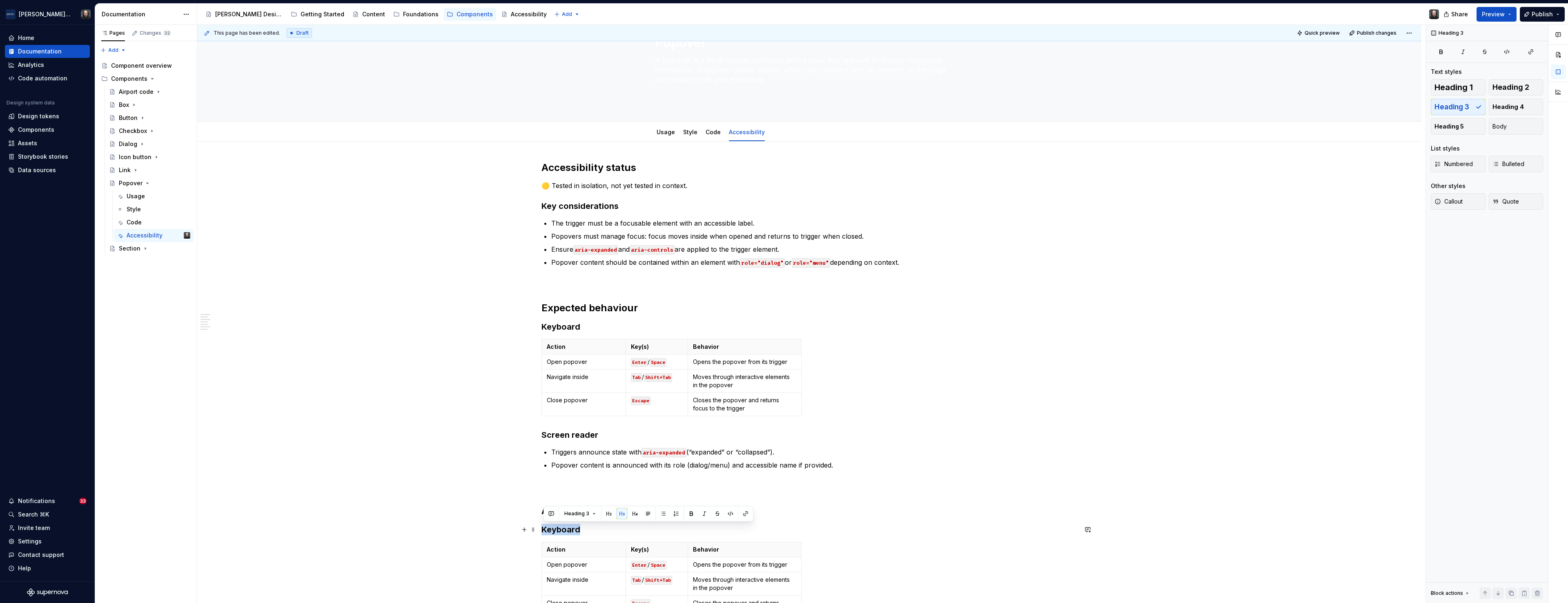
click at [565, 451] on h3 "Keyboard" at bounding box center [810, 529] width 536 height 12
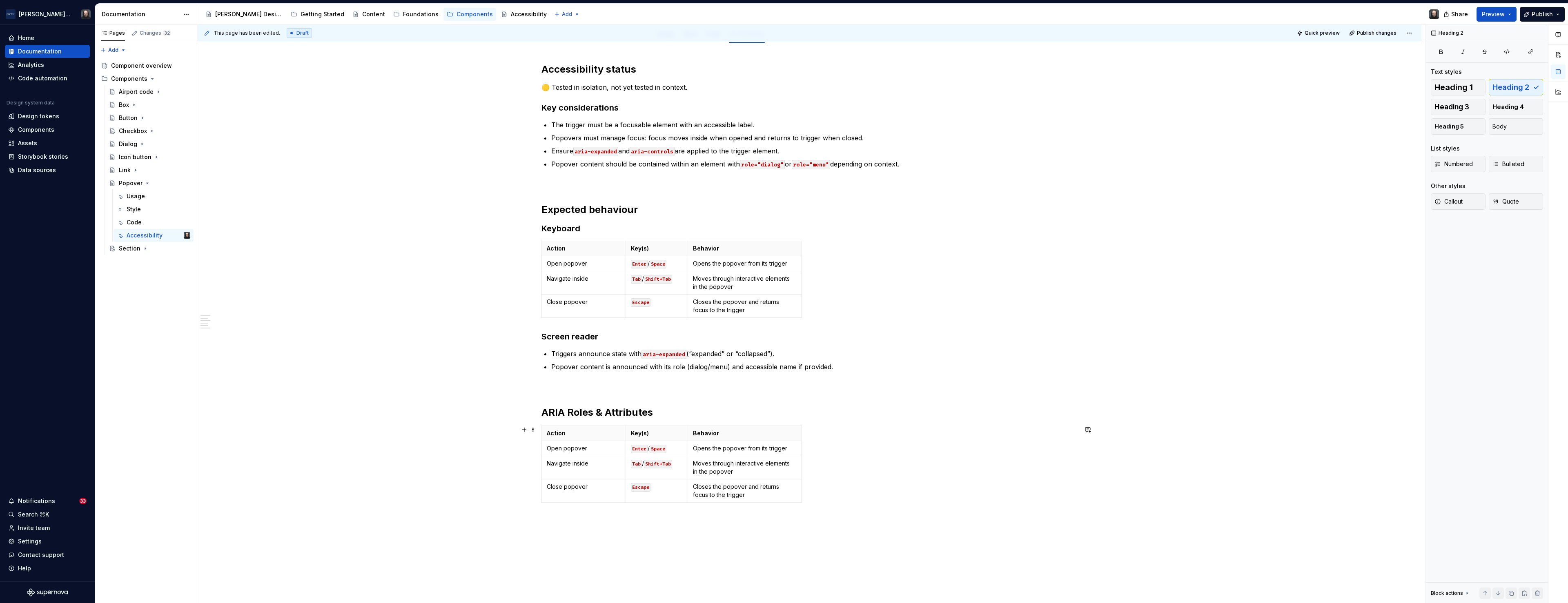
scroll to position [232, 0]
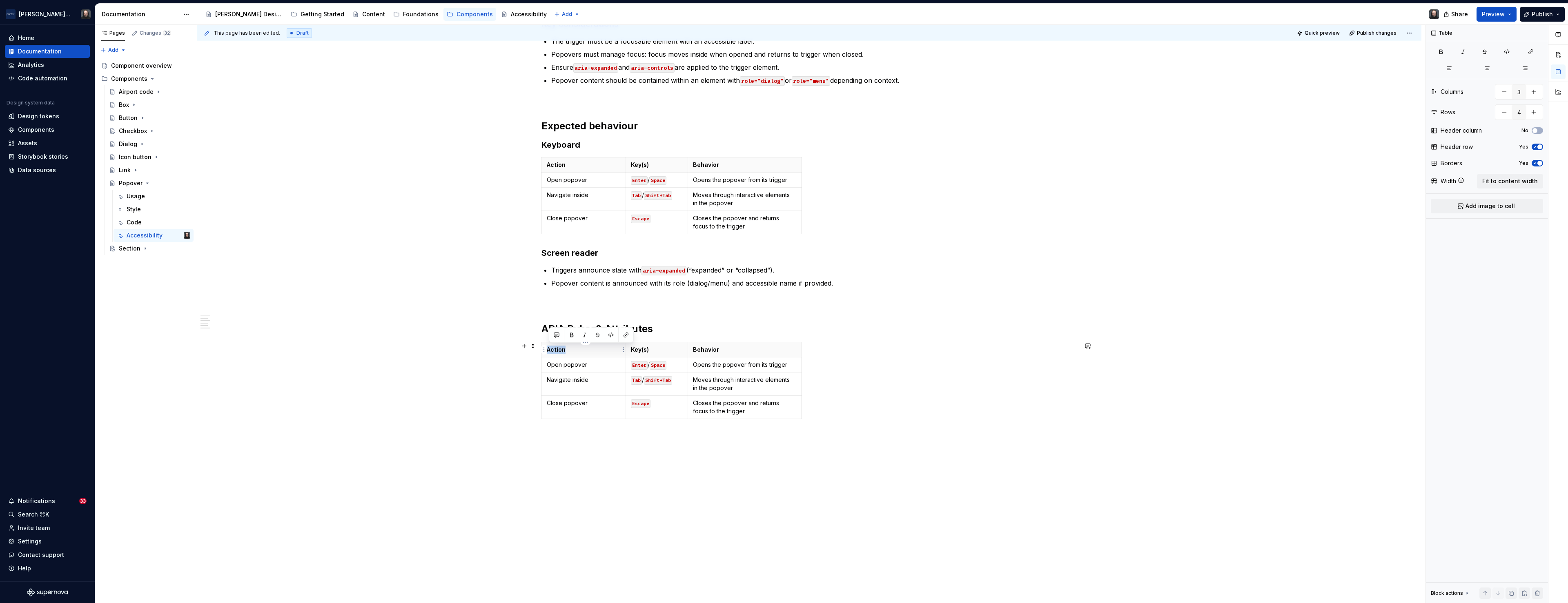
drag, startPoint x: 566, startPoint y: 351, endPoint x: 550, endPoint y: 352, distance: 16.0
click at [550, 352] on p "Action" at bounding box center [583, 349] width 74 height 8
type textarea "*"
drag, startPoint x: 651, startPoint y: 350, endPoint x: 634, endPoint y: 352, distance: 17.1
click at [634, 352] on p "Key(s)" at bounding box center [657, 349] width 52 height 8
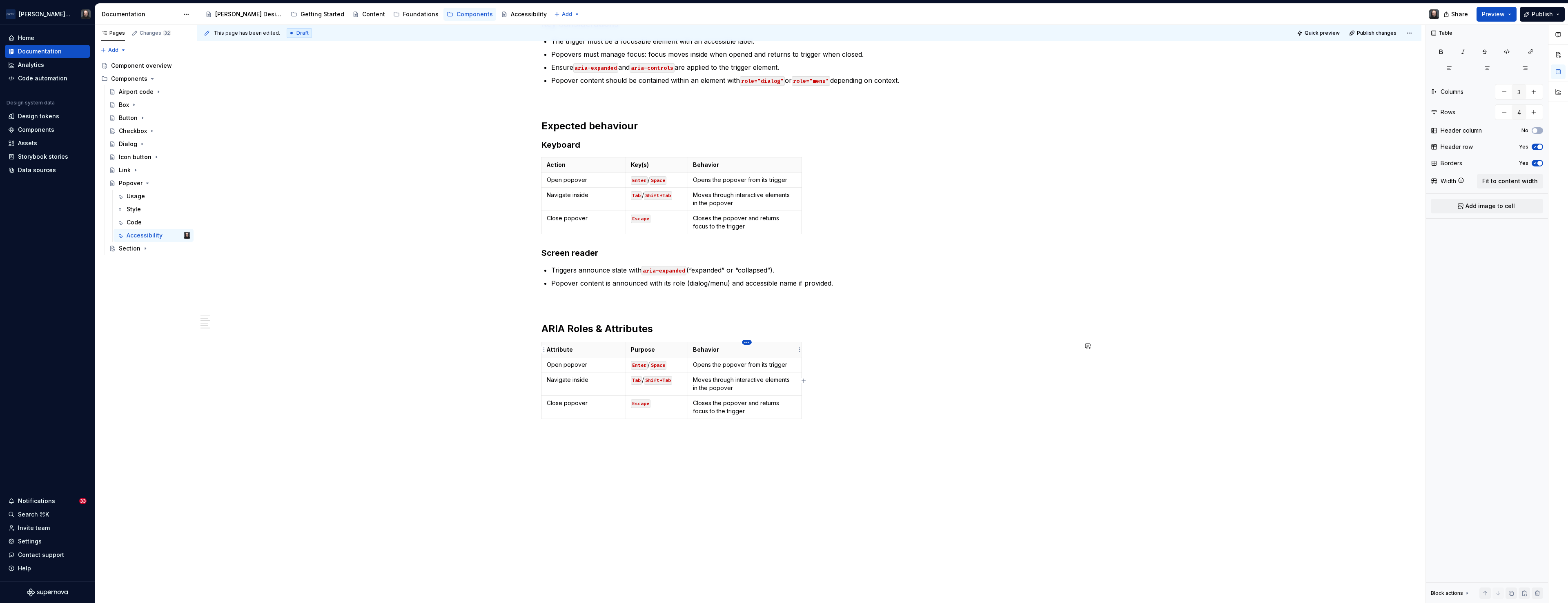
click at [750, 341] on html "[PERSON_NAME] Airlines Home Documentation Analytics Code automation Design syst…" at bounding box center [784, 301] width 1568 height 603
click at [761, 413] on div "Delete column" at bounding box center [783, 411] width 53 height 8
type input "2"
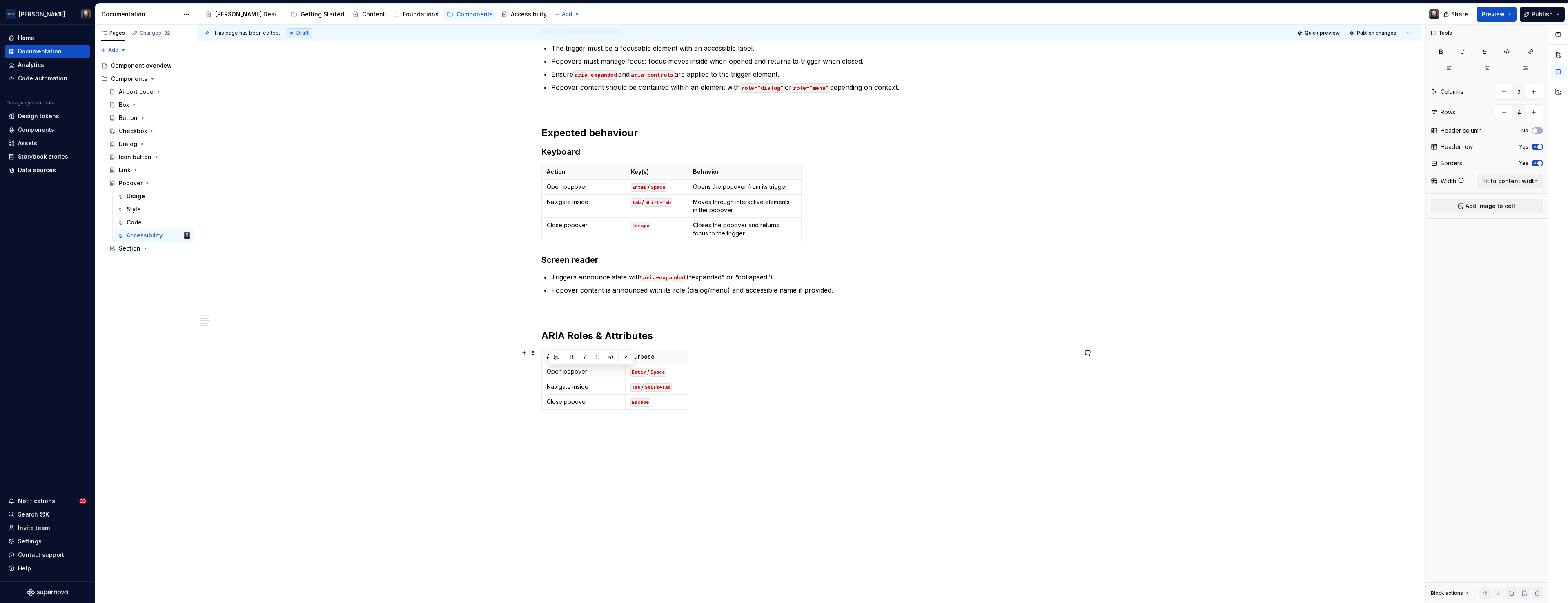
click at [737, 377] on div "Attribute Purpose Open popover Enter / Space Navigate inside Tab / Shift+Tab Cl…" at bounding box center [810, 381] width 536 height 64
click at [719, 375] on div "Attribute Purpose Open popover Enter / Space Navigate inside Tab / Shift+Tab Cl…" at bounding box center [810, 381] width 536 height 64
click at [592, 372] on p "Open popover" at bounding box center [583, 371] width 74 height 8
drag, startPoint x: 679, startPoint y: 372, endPoint x: 630, endPoint y: 372, distance: 49.0
click at [630, 372] on td "Enter / Space" at bounding box center [657, 376] width 63 height 23
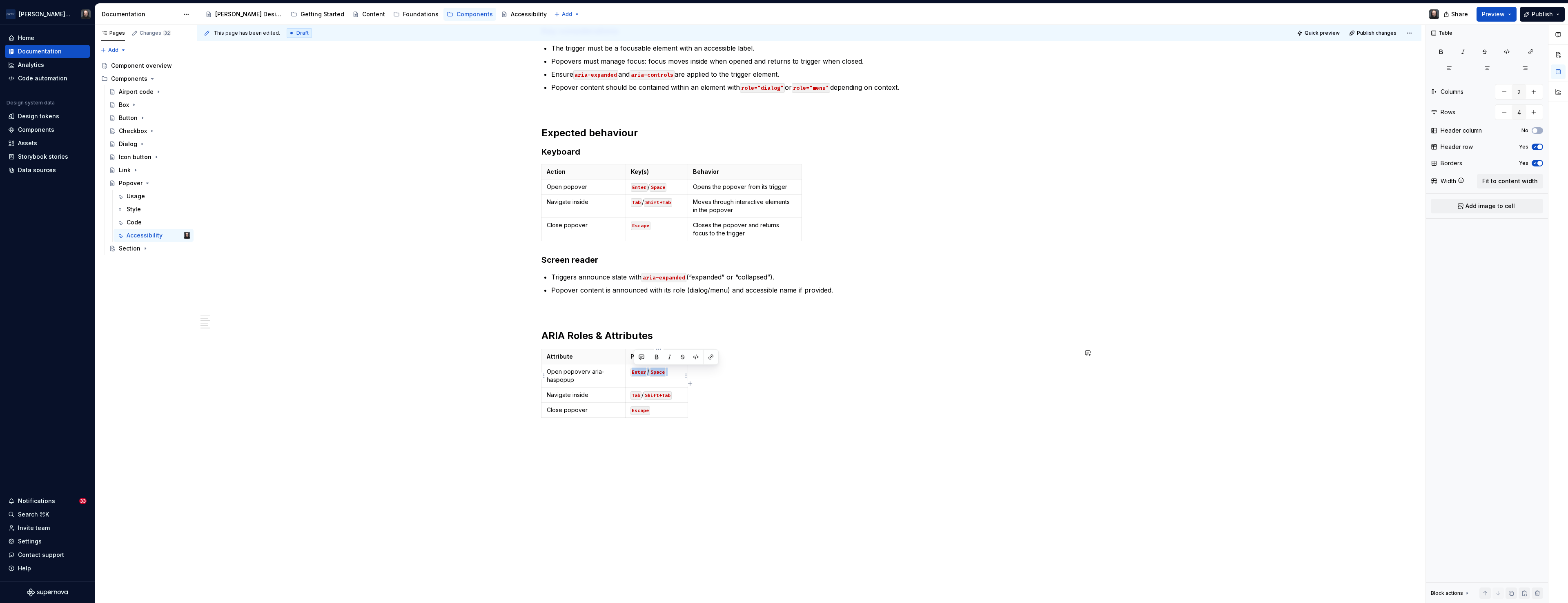
copy p "Enter / Space"
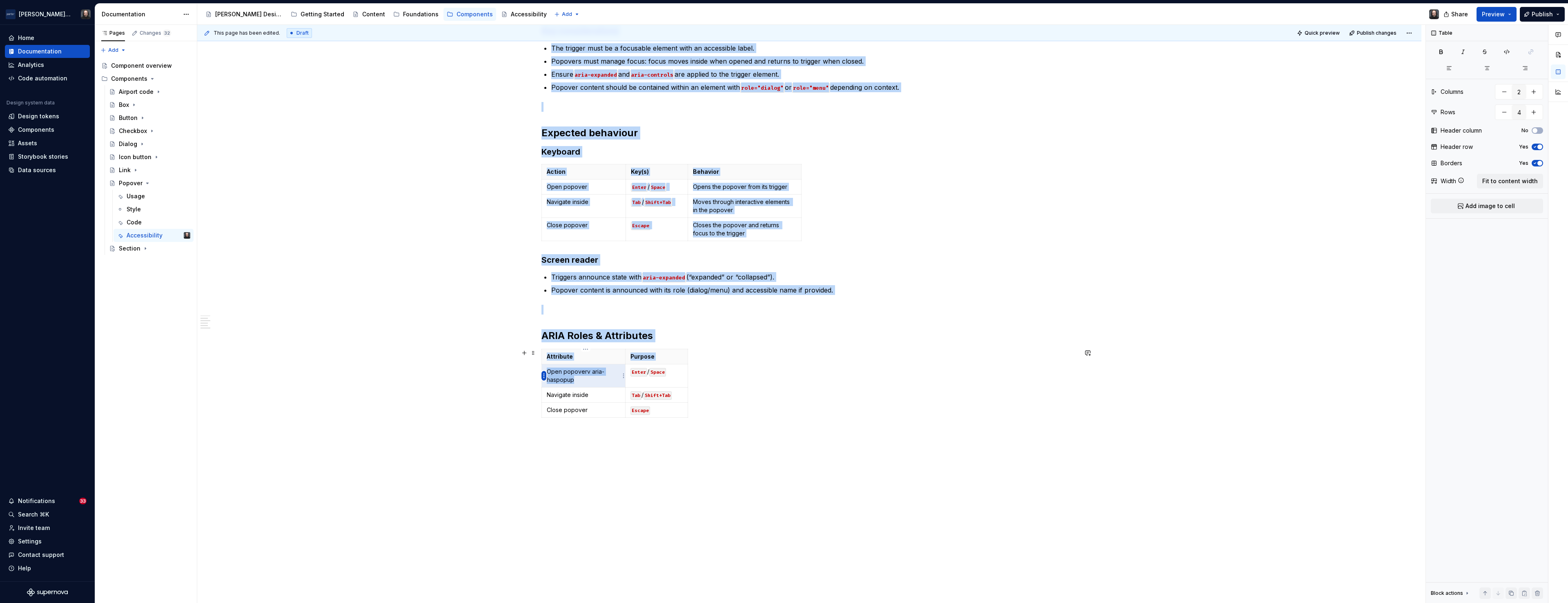
drag, startPoint x: 584, startPoint y: 378, endPoint x: 542, endPoint y: 375, distance: 42.1
click at [542, 375] on body "[PERSON_NAME] Airlines Home Documentation Analytics Code automation Design syst…" at bounding box center [784, 301] width 1568 height 603
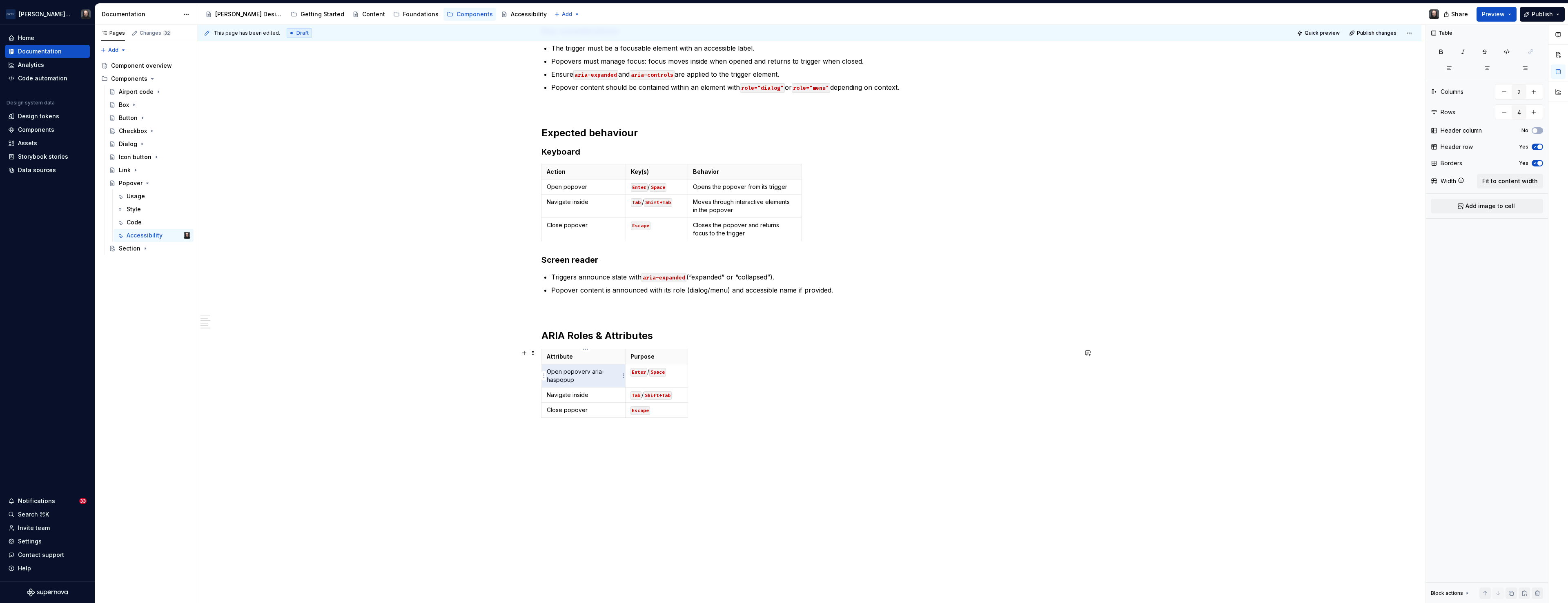
click at [587, 378] on p "Open popoverv aria-haspopup" at bounding box center [583, 375] width 74 height 16
drag, startPoint x: 584, startPoint y: 381, endPoint x: 550, endPoint y: 374, distance: 34.7
click at [550, 374] on p "Open popoverv aria-haspopup" at bounding box center [583, 375] width 74 height 16
click at [558, 372] on code "Enter" at bounding box center [555, 372] width 17 height 9
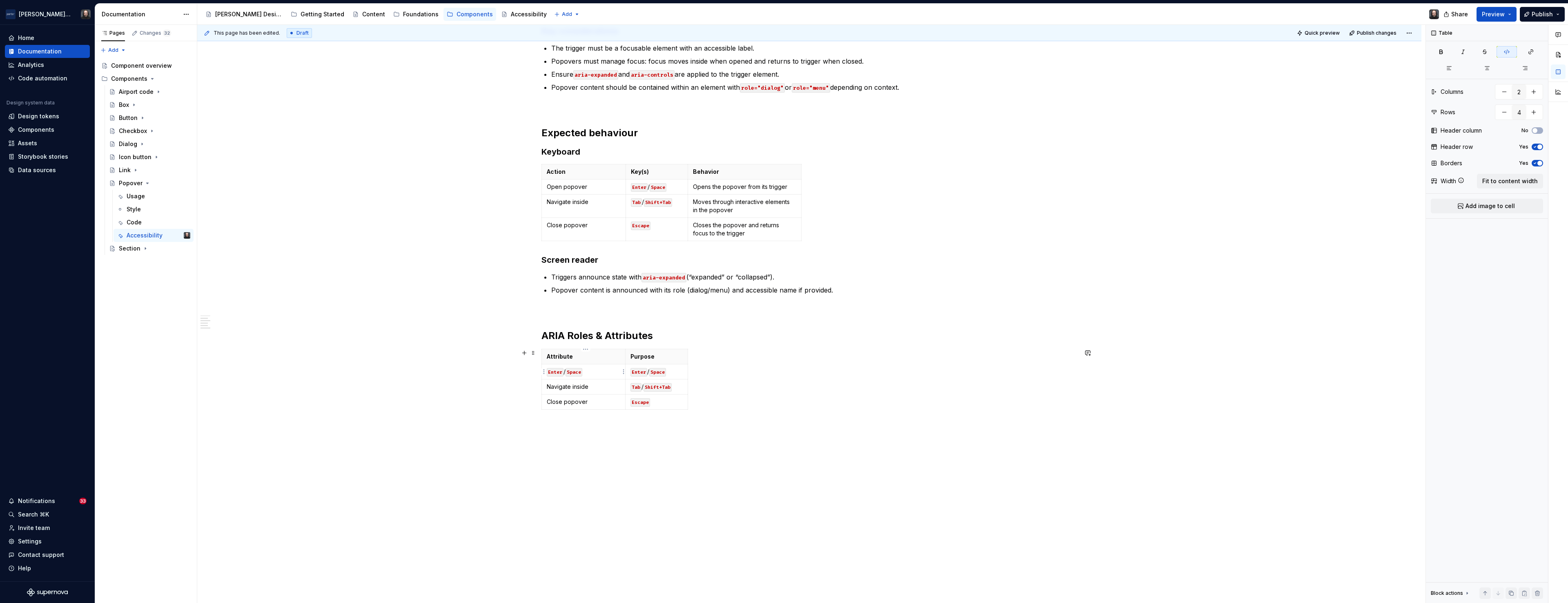
click at [560, 371] on code "Enter" at bounding box center [555, 372] width 17 height 9
click at [559, 371] on code "Enter" at bounding box center [555, 372] width 17 height 9
click at [614, 374] on p "aria-haspopup / Space" at bounding box center [583, 371] width 74 height 8
drag, startPoint x: 676, startPoint y: 372, endPoint x: 634, endPoint y: 374, distance: 42.0
click at [634, 374] on p "Enter / Space" at bounding box center [657, 371] width 52 height 8
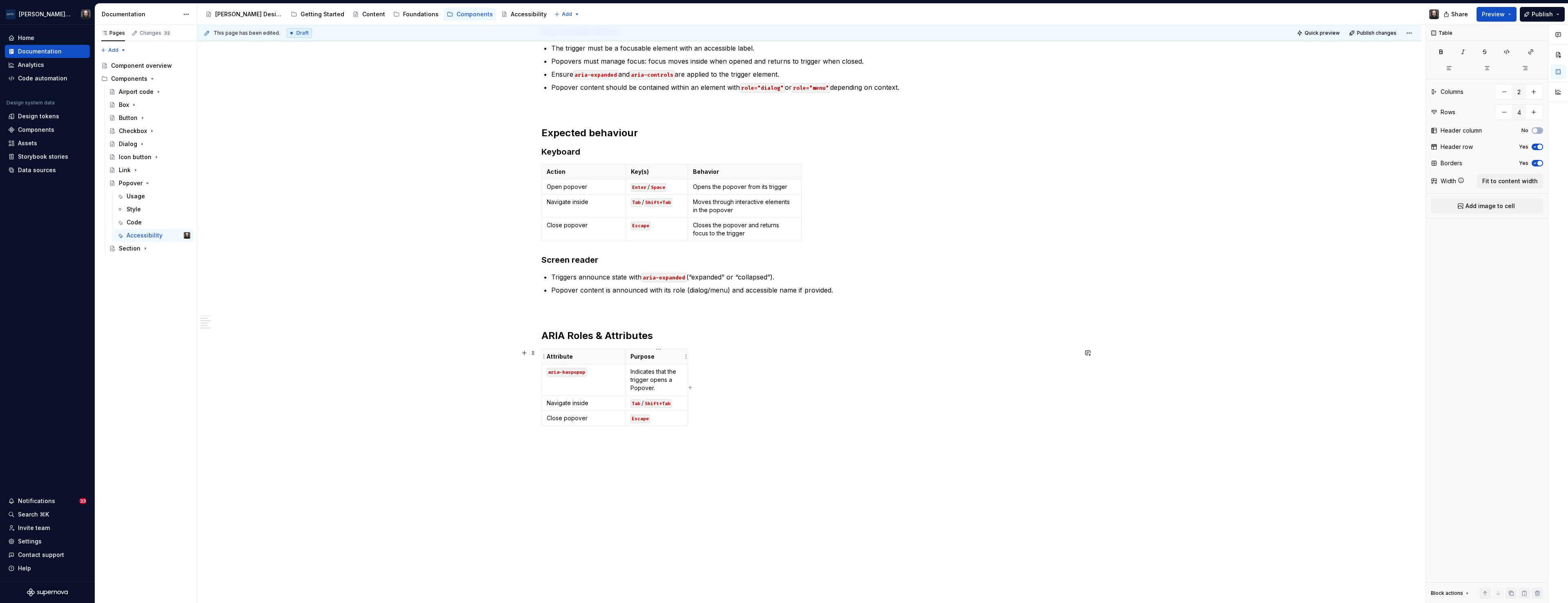
click at [690, 358] on div "Attribute Purpose aria-haspopup Indicates that the trigger opens a Popover. Nav…" at bounding box center [810, 389] width 536 height 80
drag, startPoint x: 689, startPoint y: 358, endPoint x: 727, endPoint y: 358, distance: 38.0
drag, startPoint x: 575, startPoint y: 374, endPoint x: 547, endPoint y: 373, distance: 28.0
click at [547, 373] on td "aria-haspopup" at bounding box center [584, 376] width 84 height 23
copy code "aria-haspopup"
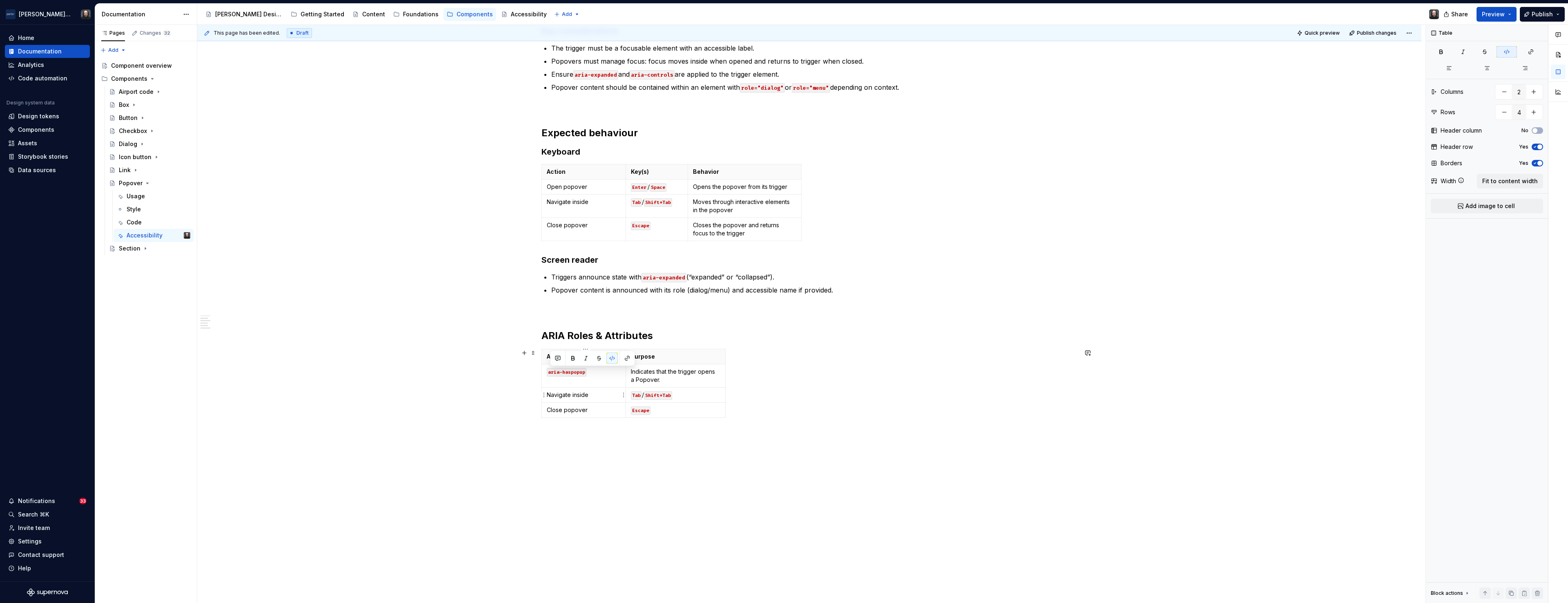
click at [600, 396] on p "Navigate inside" at bounding box center [583, 395] width 74 height 8
click at [601, 419] on p "Close popover" at bounding box center [583, 418] width 74 height 8
drag, startPoint x: 587, startPoint y: 419, endPoint x: 550, endPoint y: 418, distance: 37.0
click at [550, 418] on p "Close popover aria-haspopup" at bounding box center [583, 422] width 74 height 16
drag, startPoint x: 589, startPoint y: 396, endPoint x: 550, endPoint y: 395, distance: 39.0
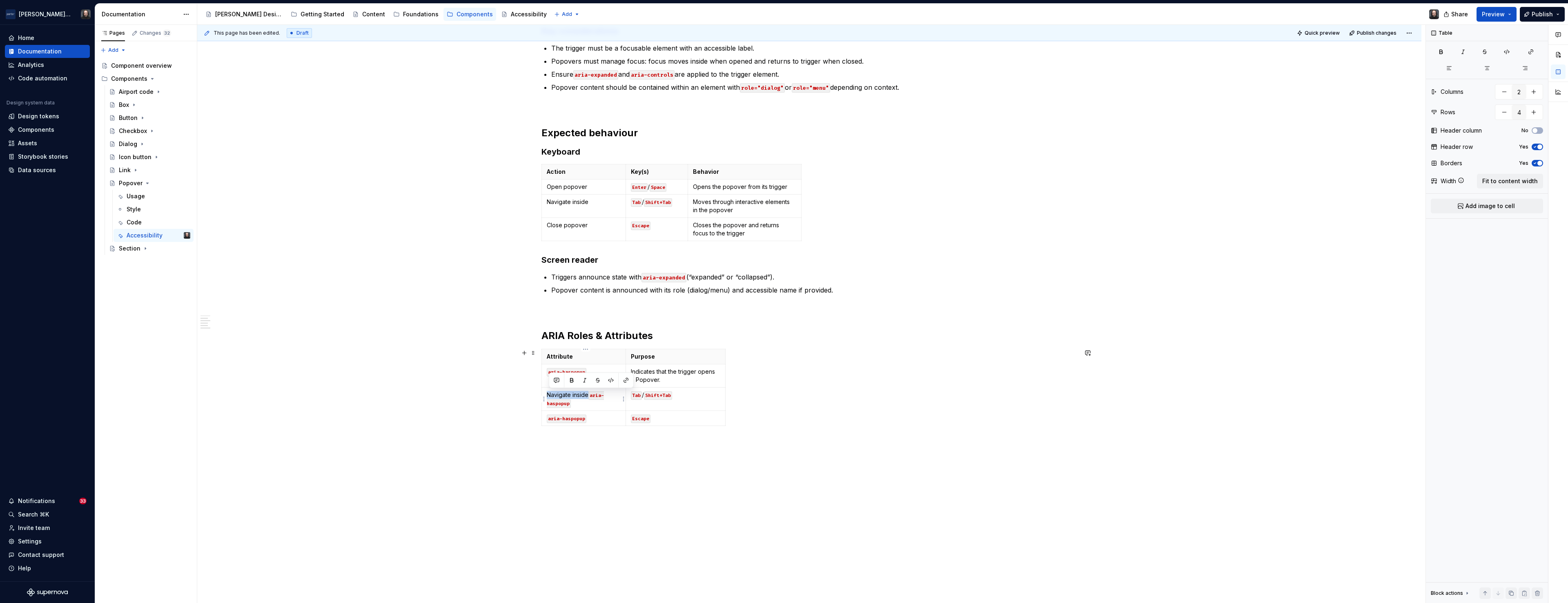
click at [550, 395] on p "Navigate inside aria-haspopup" at bounding box center [583, 399] width 74 height 16
click at [575, 396] on code "aria-haspopup" at bounding box center [566, 396] width 40 height 9
click at [732, 451] on div "Accessibility status 🟡 Tested in isolation, not yet tested in context. Key cons…" at bounding box center [809, 289] width 1224 height 646
click at [579, 411] on code "aria-haspopup" at bounding box center [566, 411] width 40 height 9
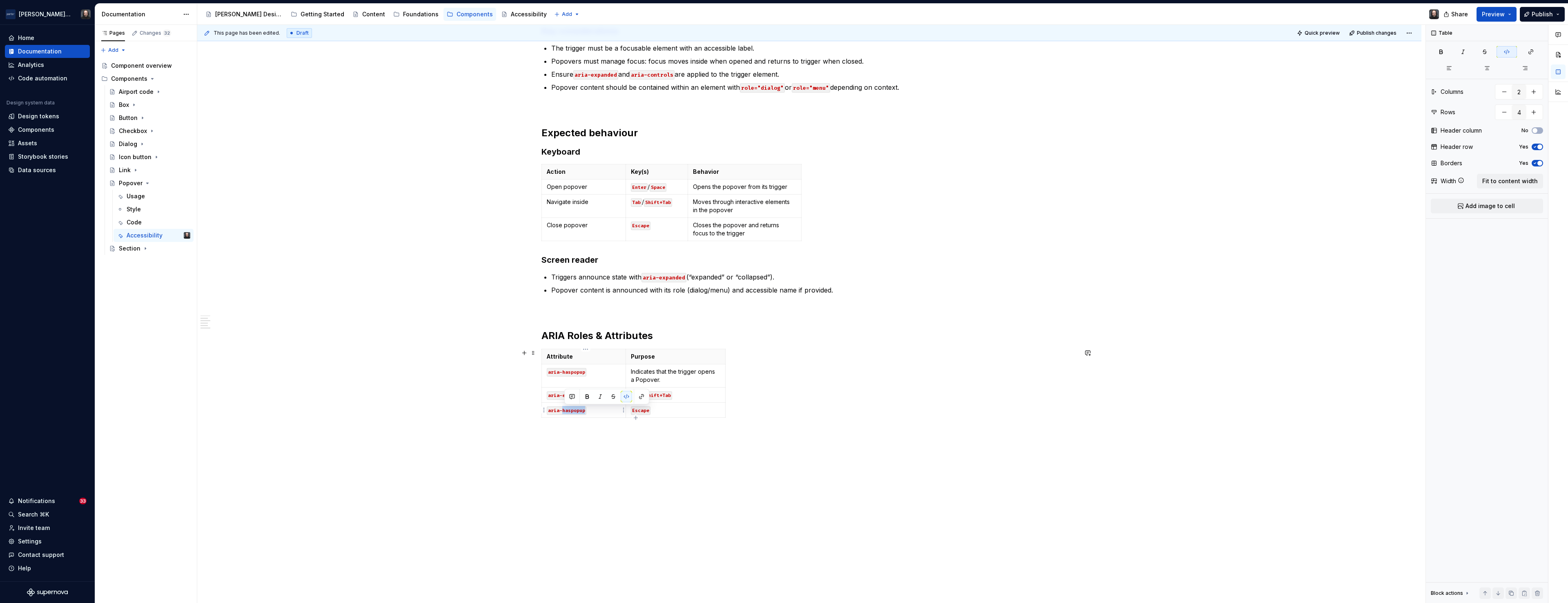
click at [579, 411] on code "aria-haspopup" at bounding box center [566, 411] width 40 height 9
type textarea "*"
drag, startPoint x: 594, startPoint y: 411, endPoint x: 549, endPoint y: 413, distance: 45.0
click at [549, 413] on p "aria-controls" at bounding box center [583, 410] width 74 height 8
click at [635, 416] on icon "button" at bounding box center [635, 418] width 7 height 7
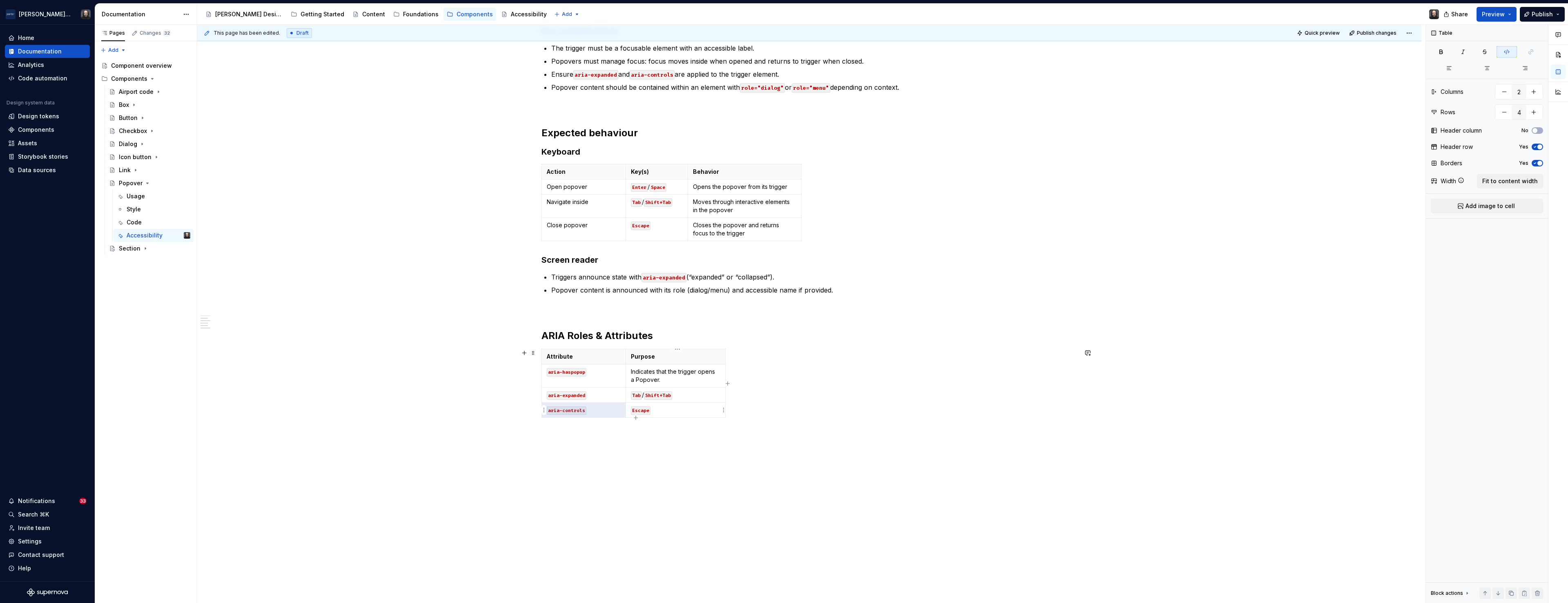
type input "5"
click at [573, 426] on p at bounding box center [583, 425] width 74 height 8
click at [592, 427] on p "aria-controls" at bounding box center [583, 425] width 74 height 8
drag, startPoint x: 586, startPoint y: 426, endPoint x: 554, endPoint y: 426, distance: 32.0
click at [554, 426] on code "aria-controls" at bounding box center [566, 426] width 40 height 9
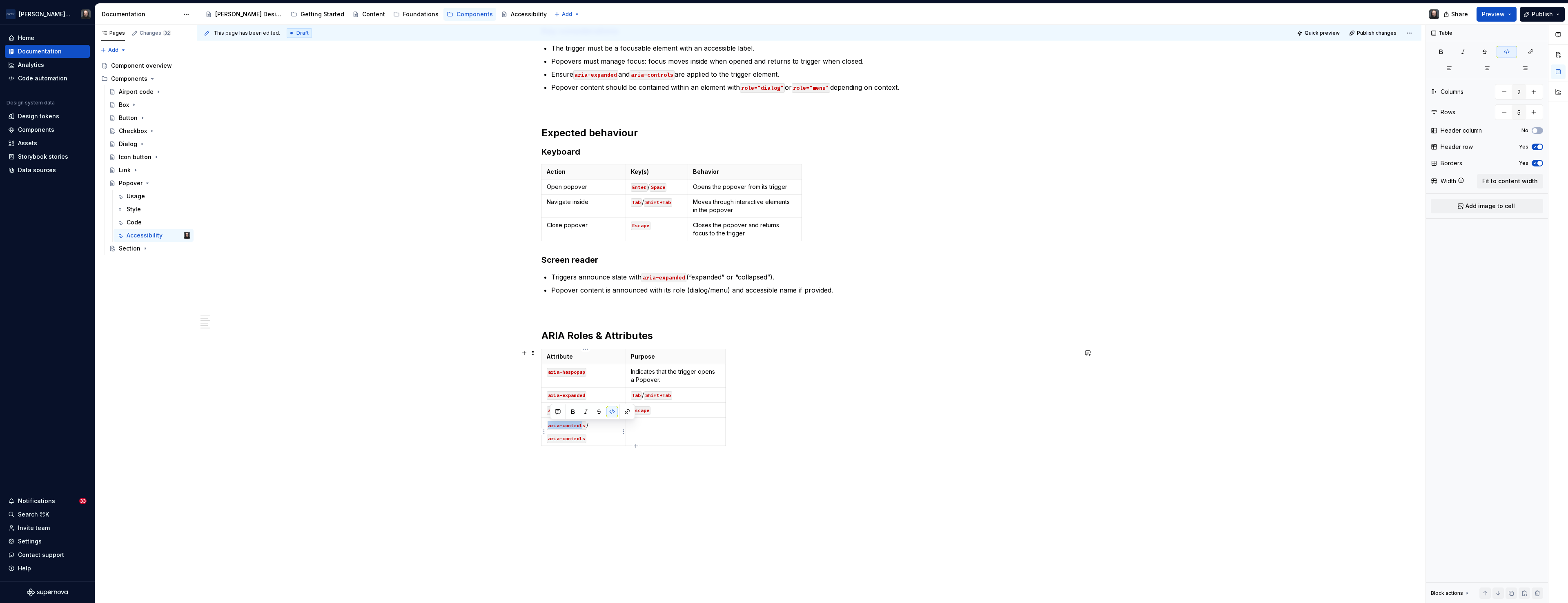
drag, startPoint x: 558, startPoint y: 427, endPoint x: 583, endPoint y: 427, distance: 25.0
click at [583, 427] on code "aria-controls" at bounding box center [566, 426] width 40 height 9
drag, startPoint x: 584, startPoint y: 427, endPoint x: 553, endPoint y: 428, distance: 31.0
click at [553, 428] on code "aria-controls" at bounding box center [566, 426] width 40 height 9
drag, startPoint x: 579, startPoint y: 426, endPoint x: 551, endPoint y: 427, distance: 28.0
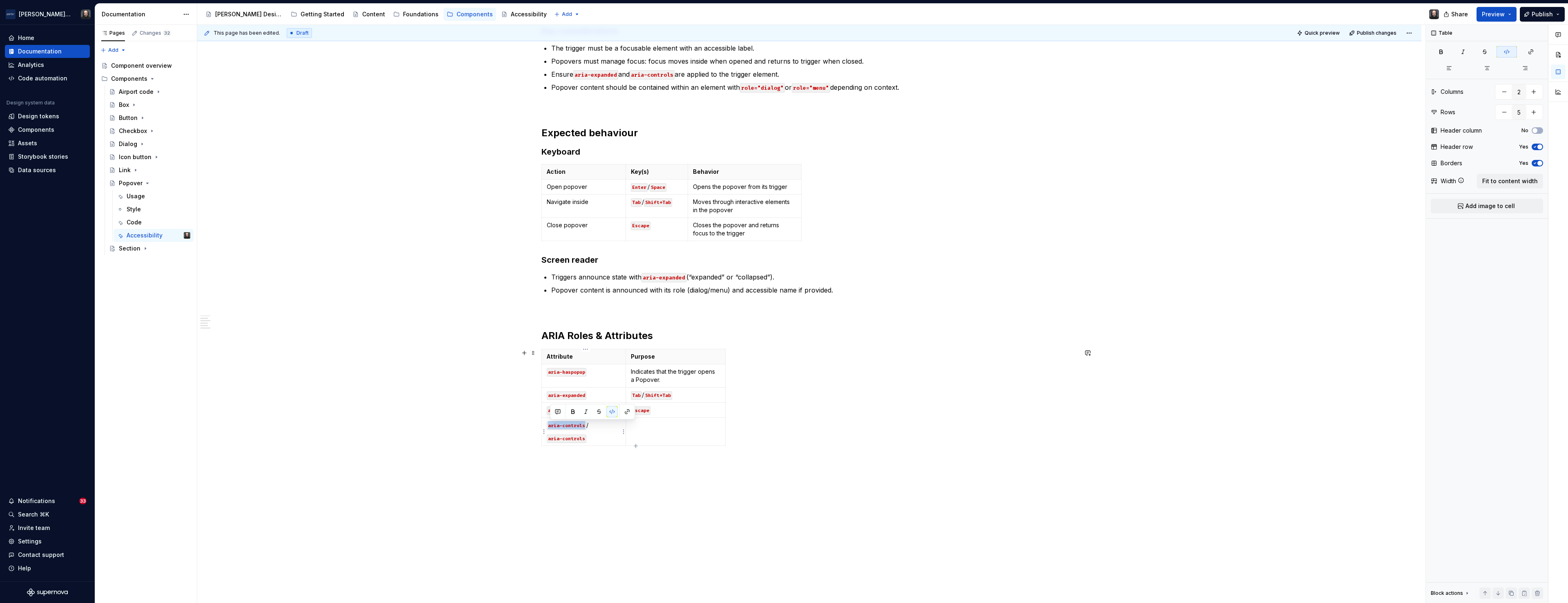
click at [551, 427] on code "aria-controls" at bounding box center [566, 426] width 40 height 9
drag, startPoint x: 586, startPoint y: 438, endPoint x: 551, endPoint y: 440, distance: 35.1
click at [551, 440] on code "aria-controls" at bounding box center [566, 439] width 40 height 9
drag, startPoint x: 628, startPoint y: 354, endPoint x: 658, endPoint y: 354, distance: 30.0
click at [658, 354] on th "Purpose" at bounding box center [705, 357] width 100 height 15
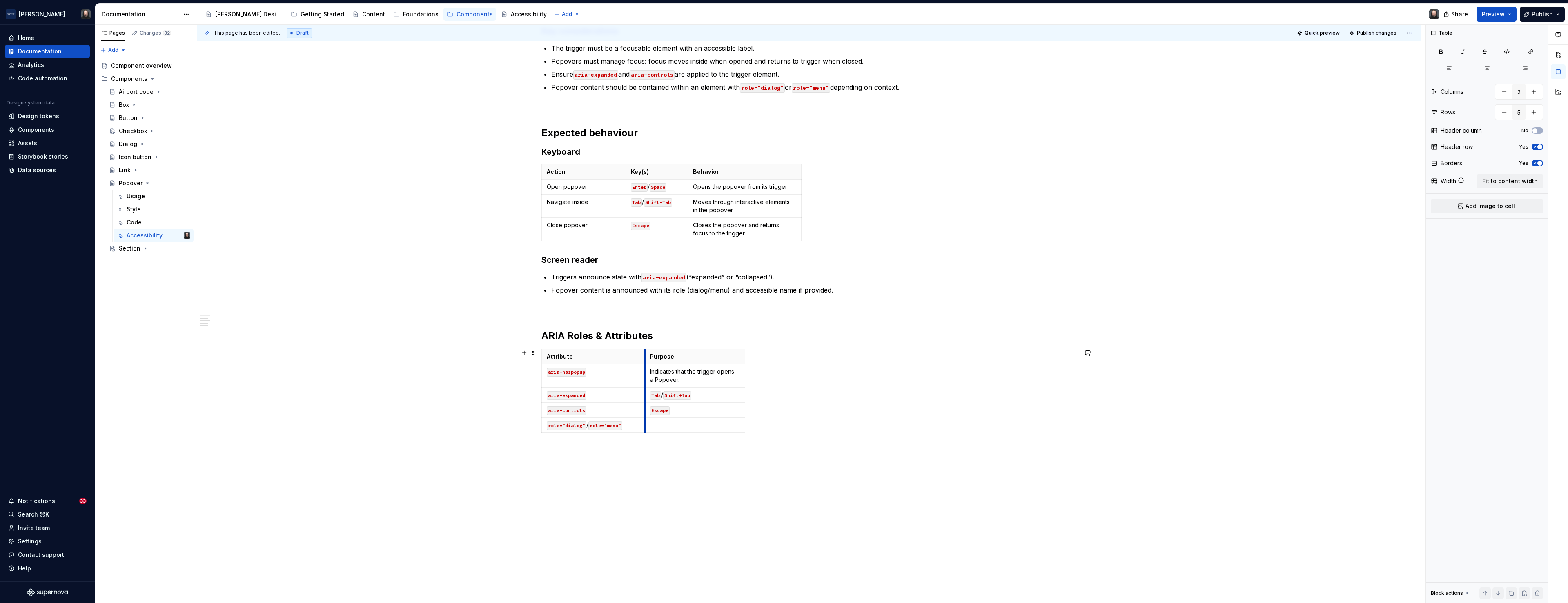
drag, startPoint x: 657, startPoint y: 354, endPoint x: 645, endPoint y: 355, distance: 12.0
drag, startPoint x: 704, startPoint y: 395, endPoint x: 651, endPoint y: 397, distance: 53.0
click at [651, 397] on p "Tab / Shift+Tab" at bounding box center [693, 395] width 90 height 8
drag, startPoint x: 674, startPoint y: 417, endPoint x: 652, endPoint y: 419, distance: 22.1
click at [652, 419] on p "Escape" at bounding box center [693, 418] width 90 height 8
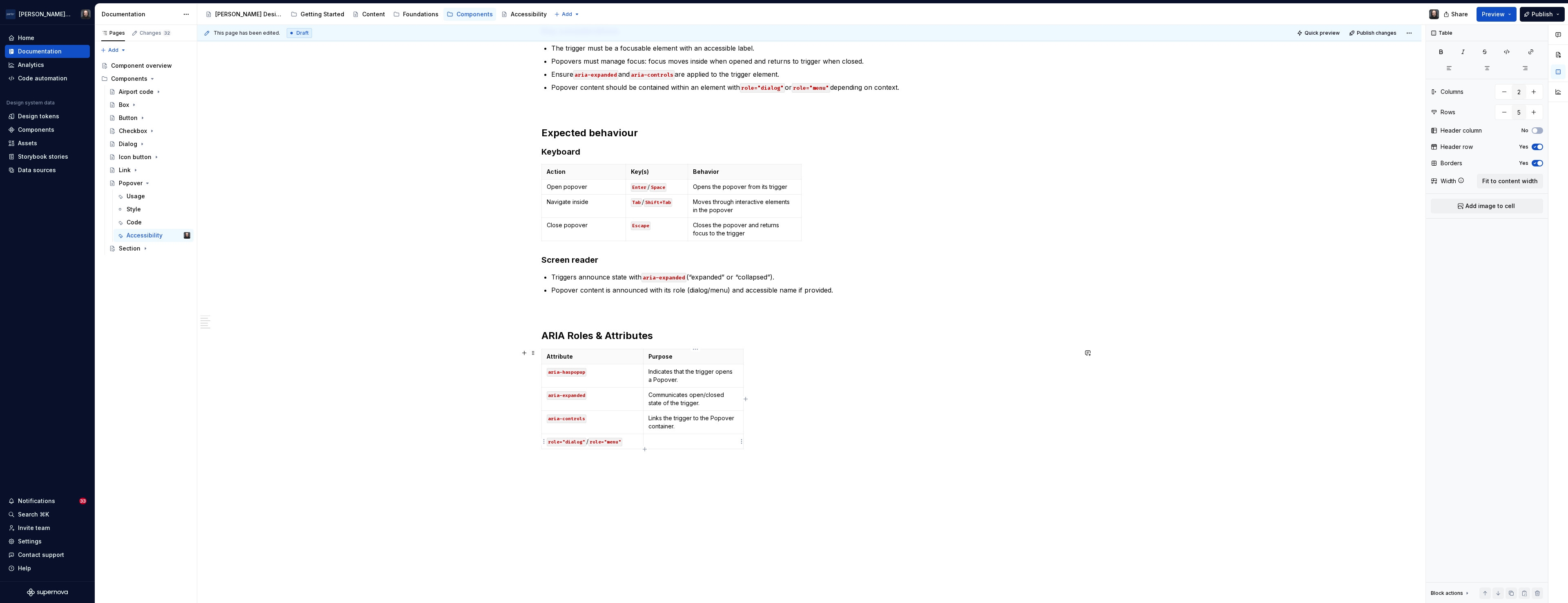
click at [669, 441] on p at bounding box center [693, 441] width 90 height 8
drag, startPoint x: 745, startPoint y: 354, endPoint x: 783, endPoint y: 354, distance: 38.0
drag, startPoint x: 783, startPoint y: 357, endPoint x: 790, endPoint y: 357, distance: 7.0
click at [829, 360] on div "Attribute Purpose aria-haspopup Indicates that the trigger opens a Popover. ari…" at bounding box center [810, 389] width 536 height 79
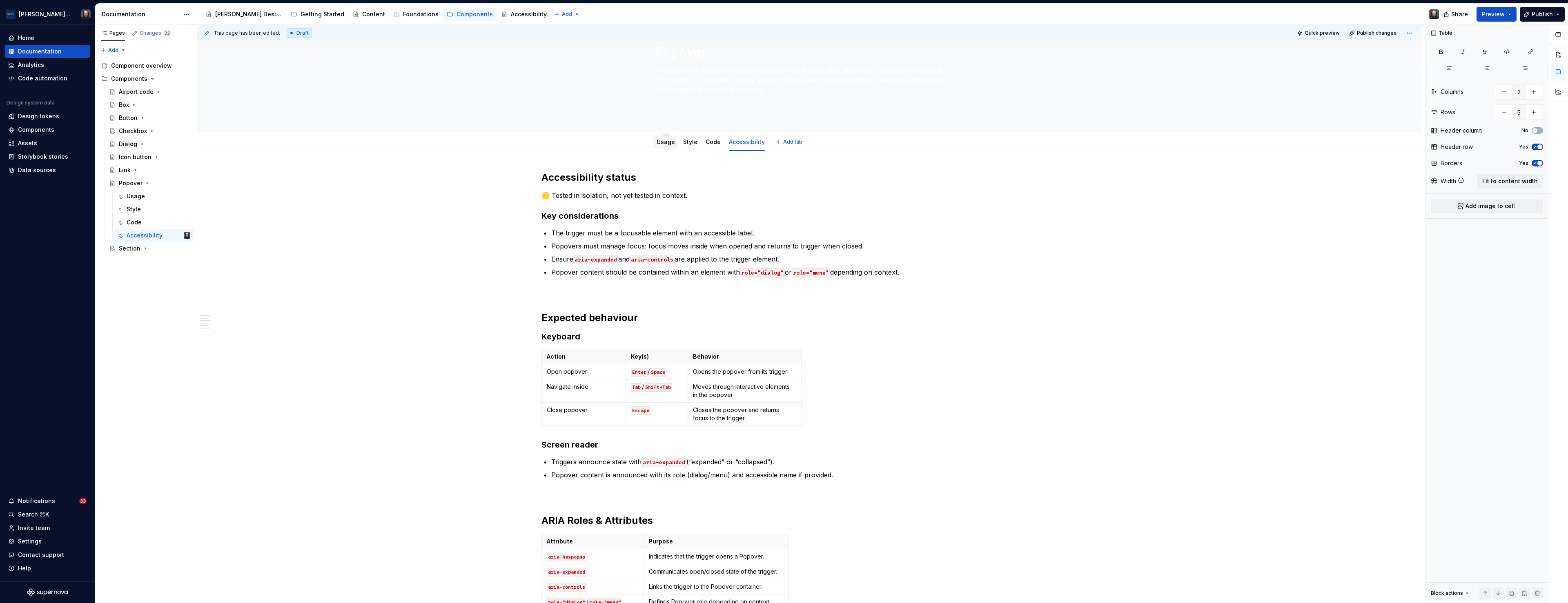
click at [668, 146] on div "Usage" at bounding box center [666, 142] width 18 height 10
click at [667, 144] on link "Usage" at bounding box center [666, 141] width 18 height 7
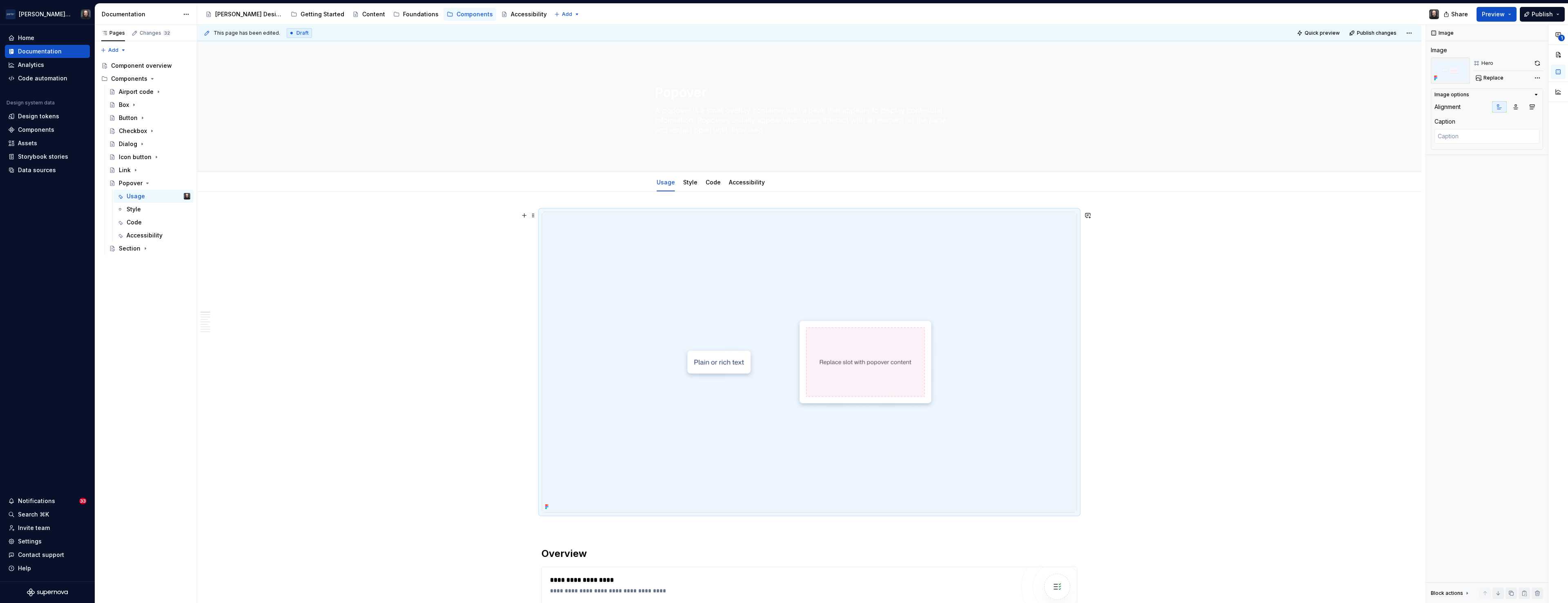
click at [829, 274] on img at bounding box center [809, 362] width 535 height 301
click at [829, 64] on button "button" at bounding box center [1537, 63] width 12 height 12
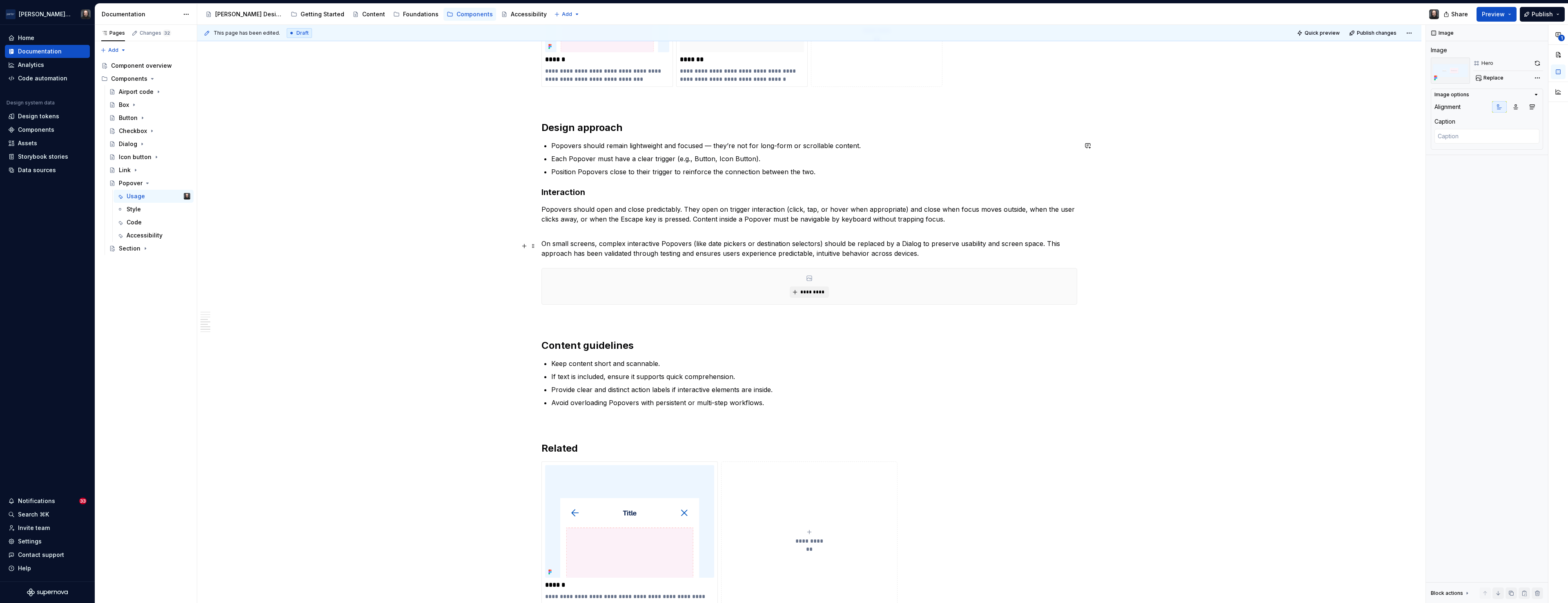
scroll to position [718, 0]
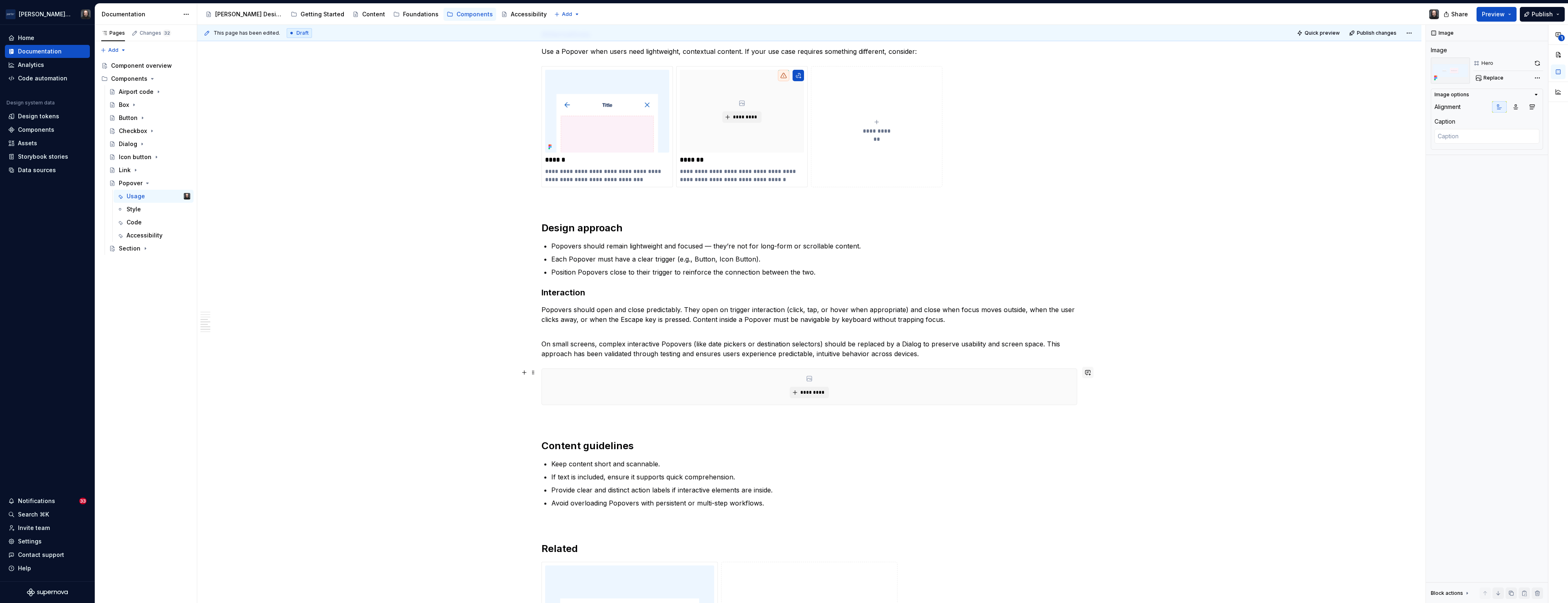
type textarea "*"
click at [829, 375] on button "button" at bounding box center [1088, 372] width 12 height 12
click at [829, 394] on p "Note to self. Let's use an image of destination selection (combobox" at bounding box center [1030, 391] width 120 height 17
click at [829, 423] on icon "Send" at bounding box center [1086, 425] width 8 height 8
click at [829, 388] on div "**********" at bounding box center [809, 225] width 1224 height 1502
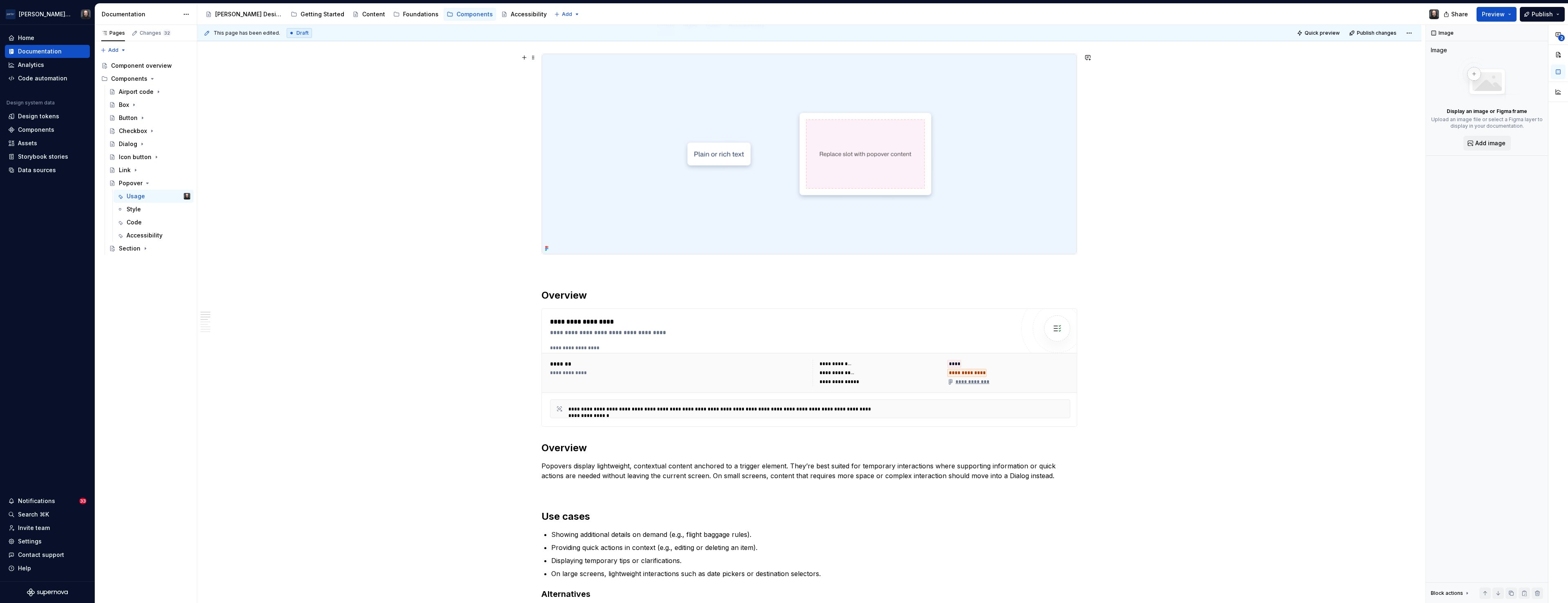
scroll to position [0, 0]
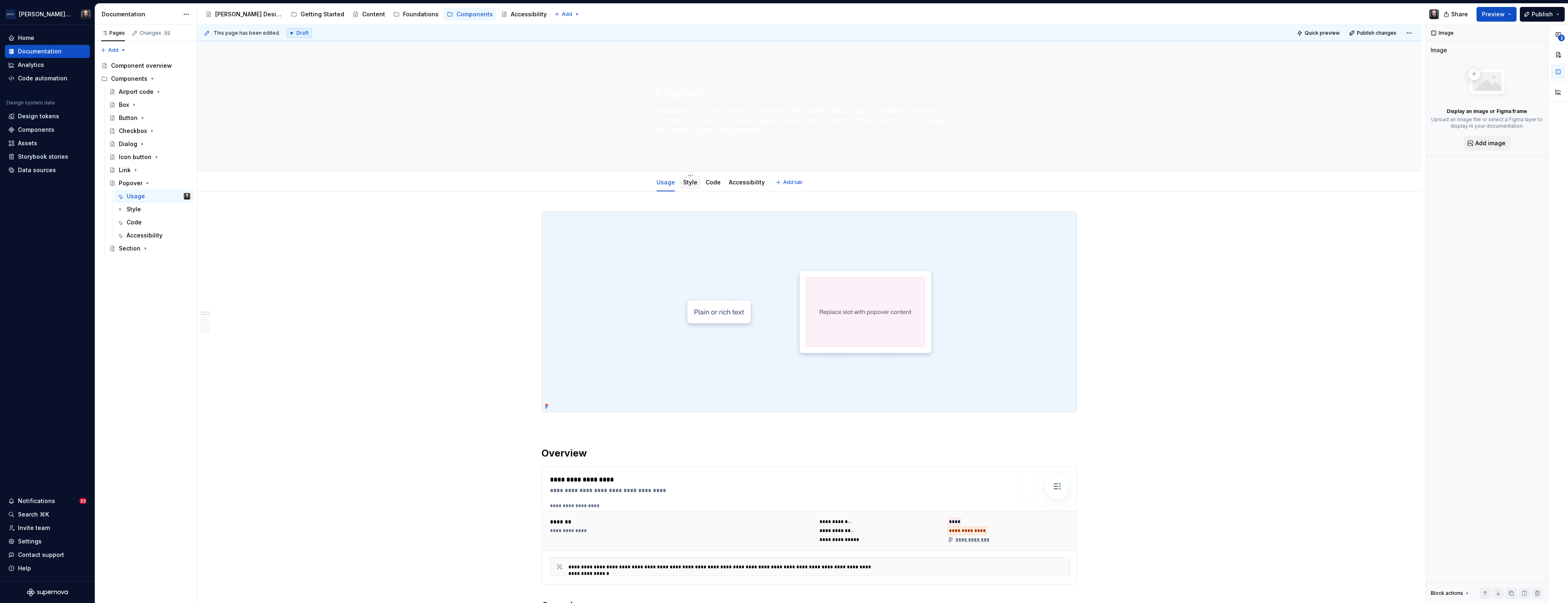
click at [695, 183] on link "Style" at bounding box center [690, 182] width 14 height 7
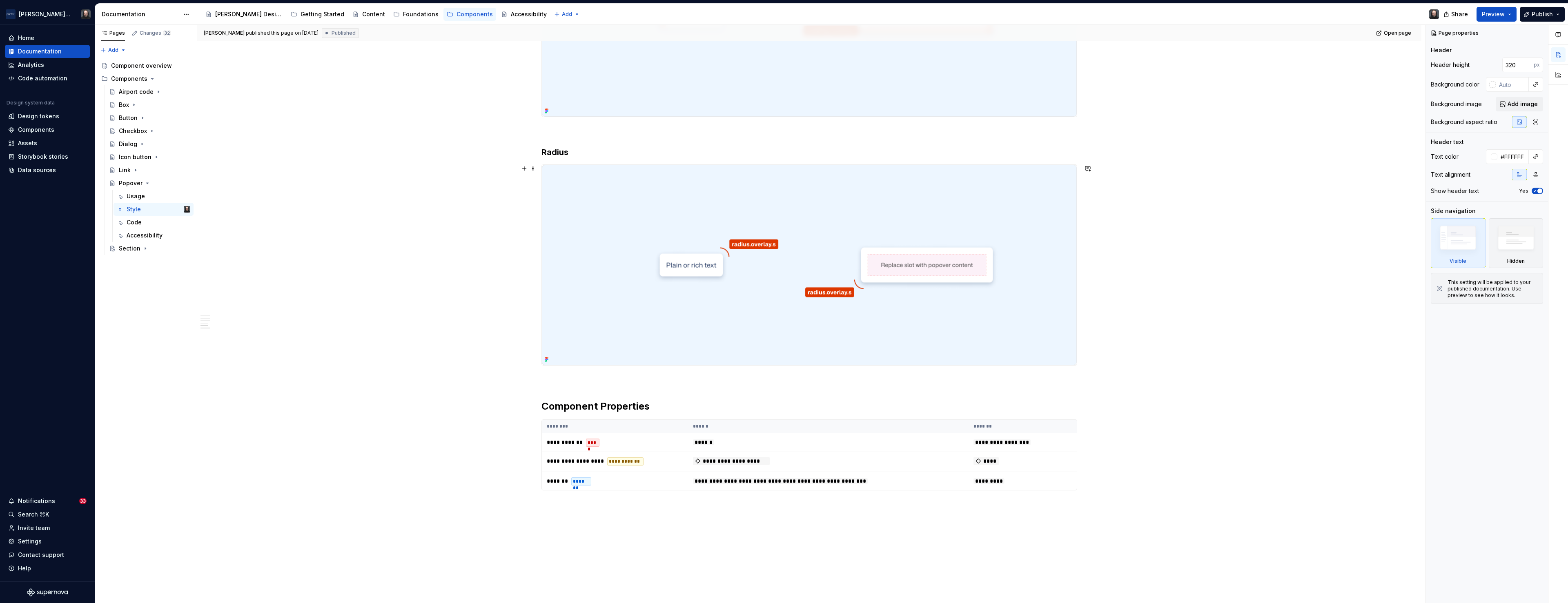
scroll to position [901, 0]
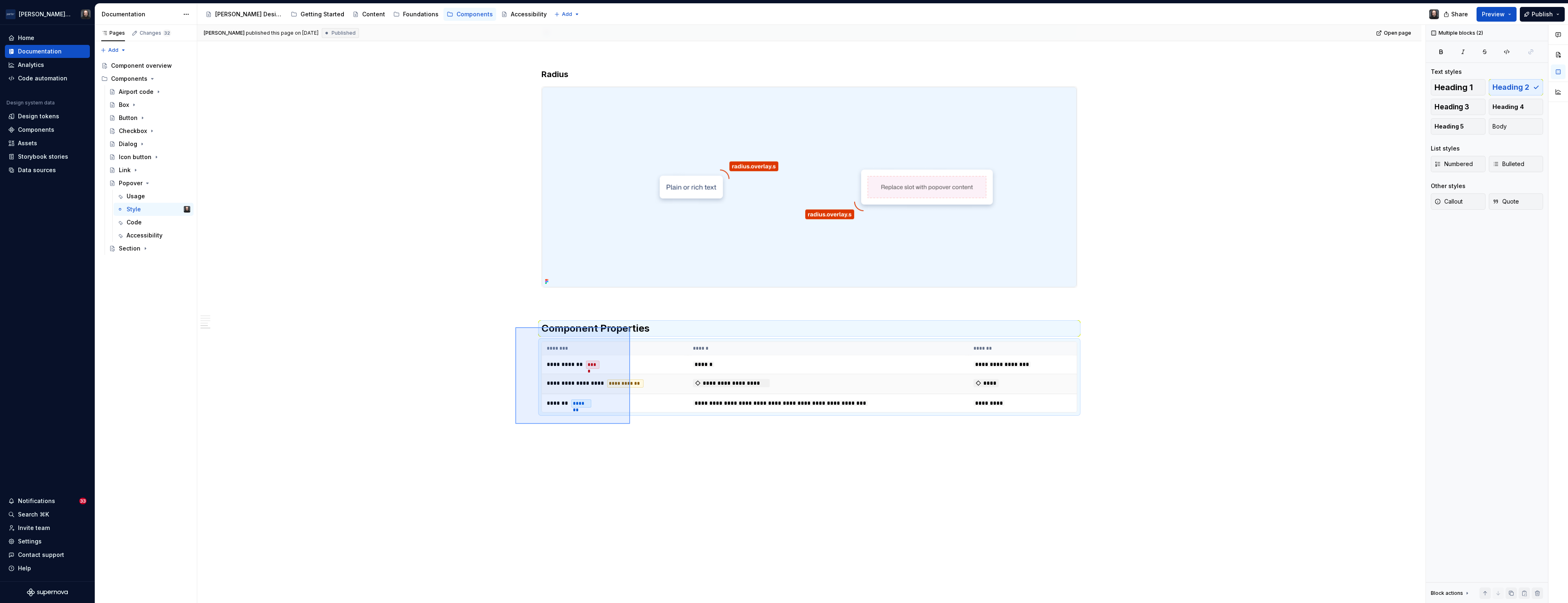
drag, startPoint x: 569, startPoint y: 355, endPoint x: 589, endPoint y: 385, distance: 36.1
click at [630, 424] on div "**********" at bounding box center [811, 314] width 1228 height 579
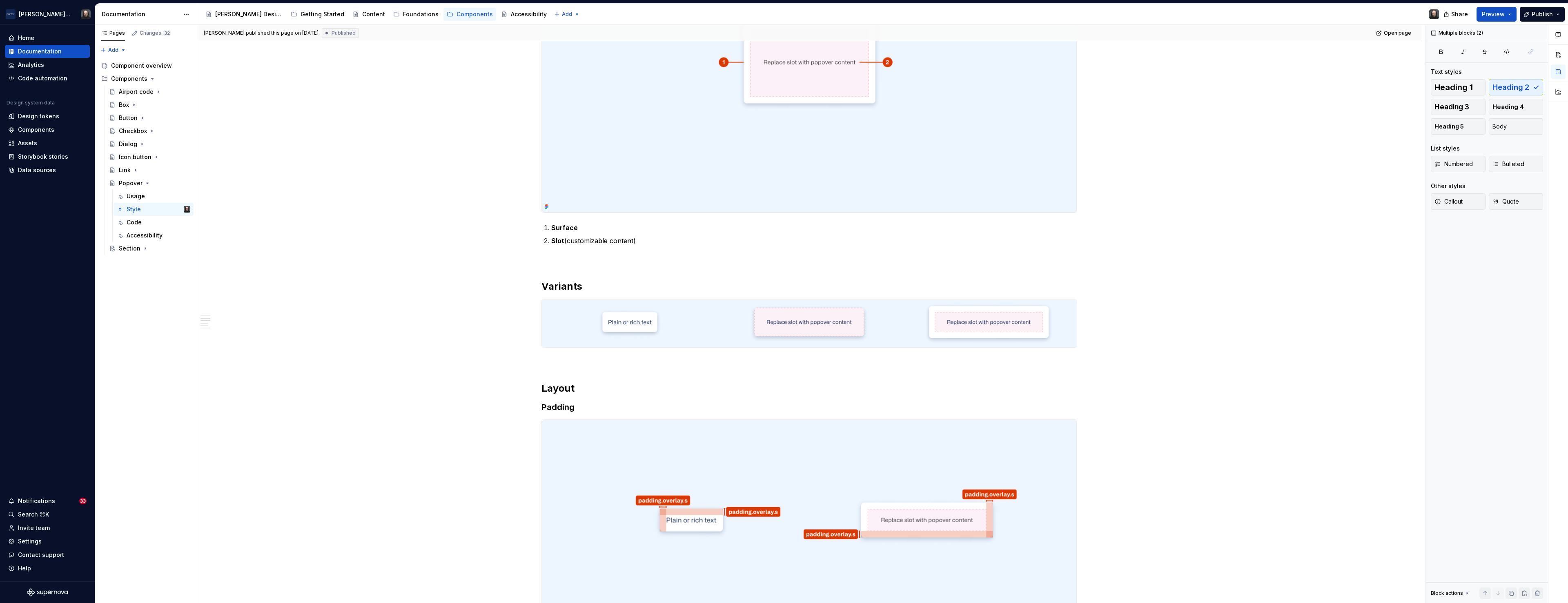
scroll to position [312, 0]
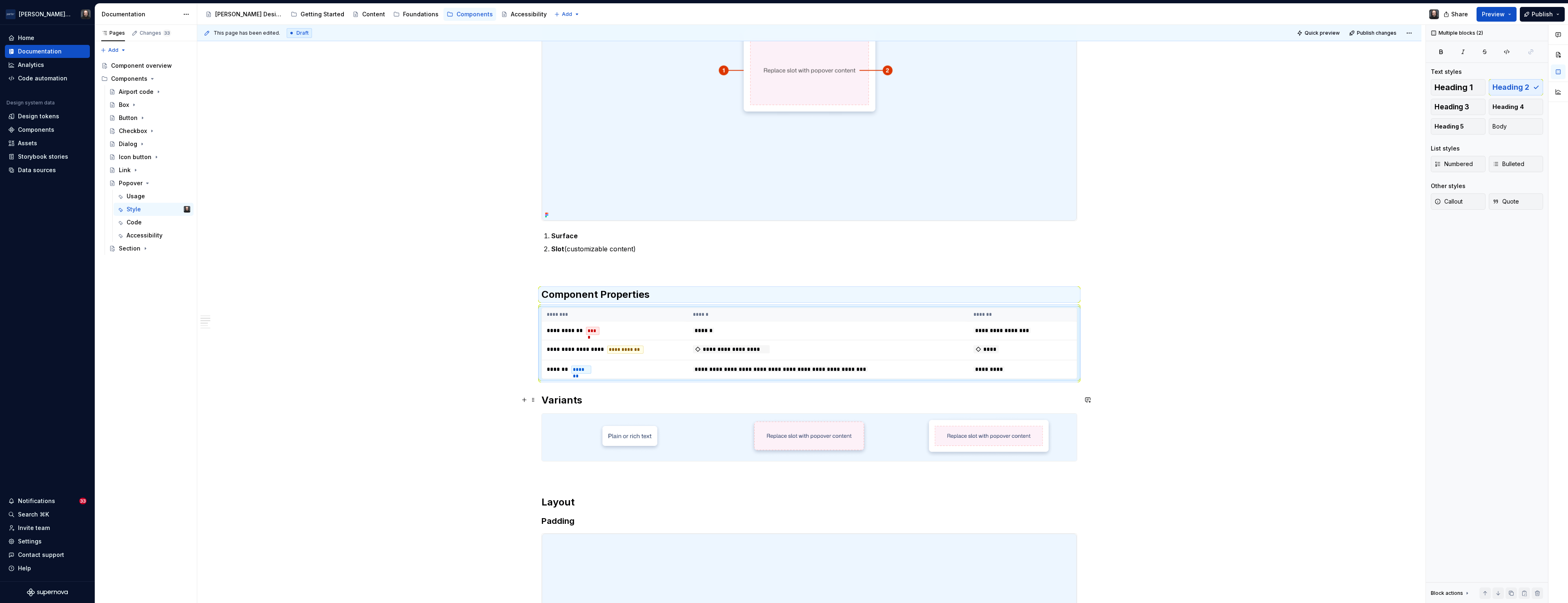
click at [545, 400] on h2 "Variants" at bounding box center [810, 400] width 536 height 13
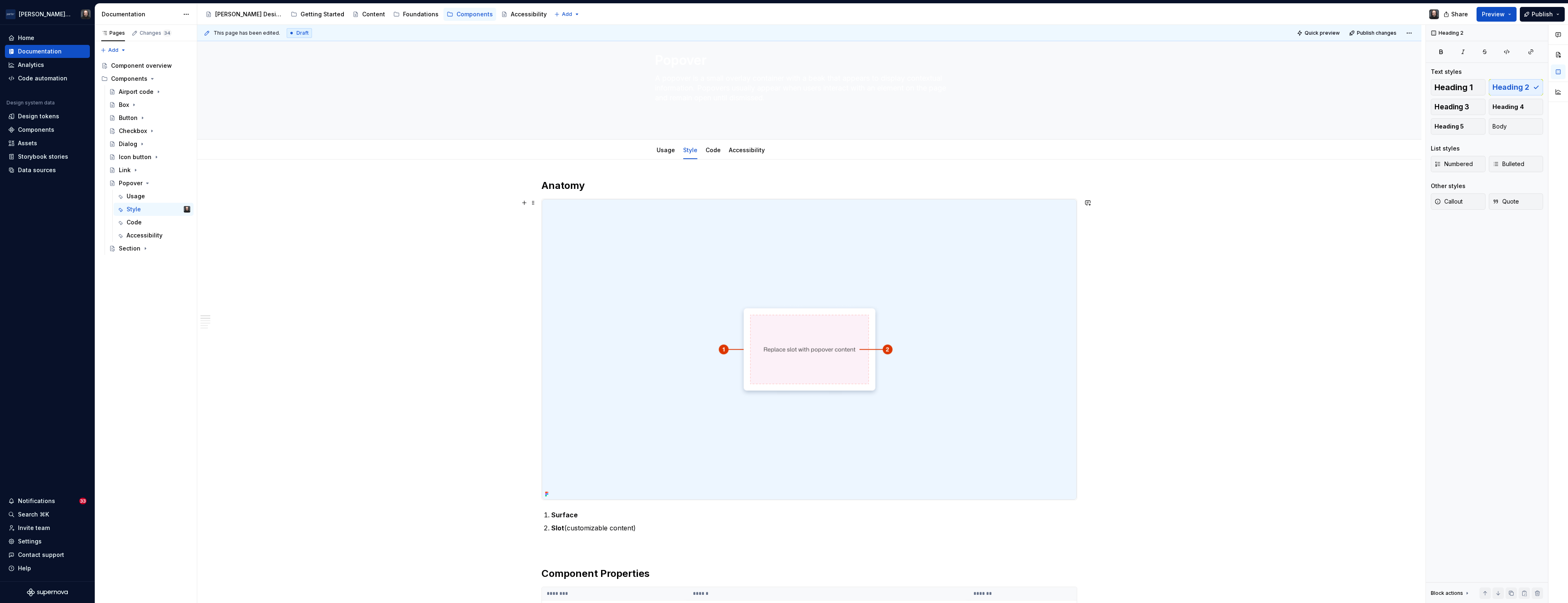
scroll to position [0, 0]
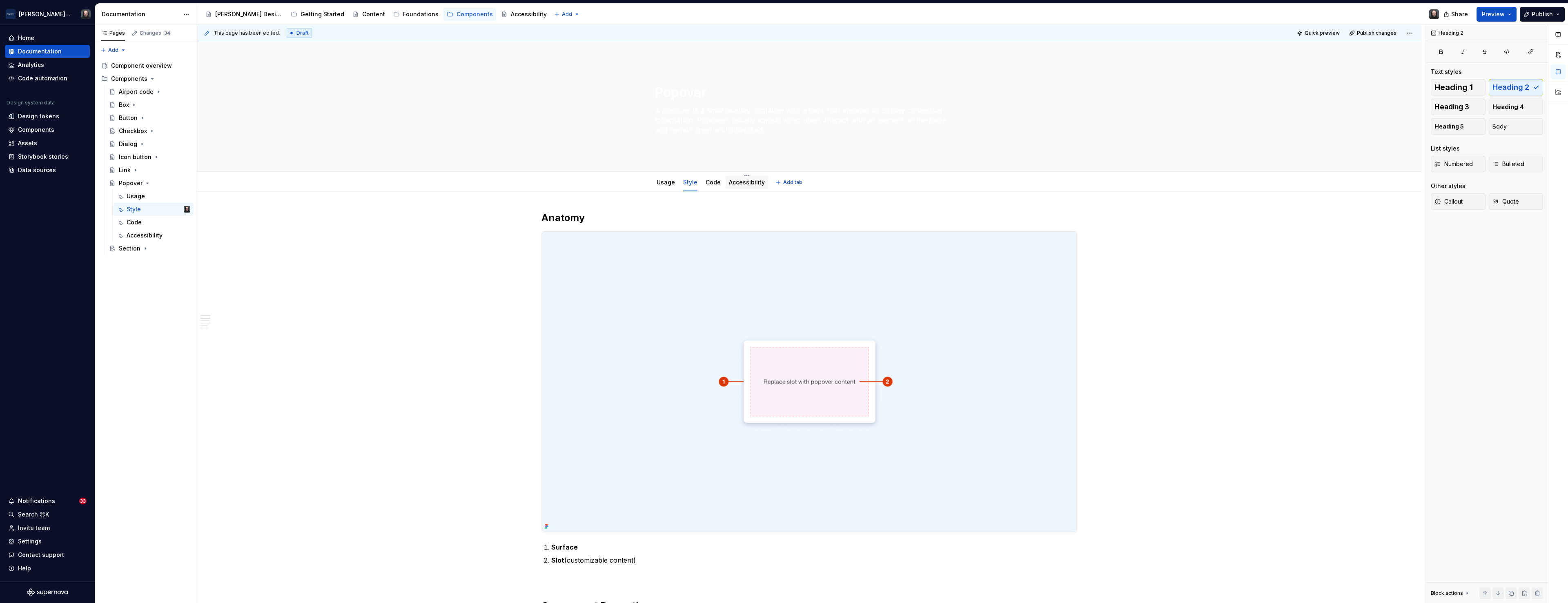
click at [754, 184] on link "Accessibility" at bounding box center [746, 182] width 36 height 7
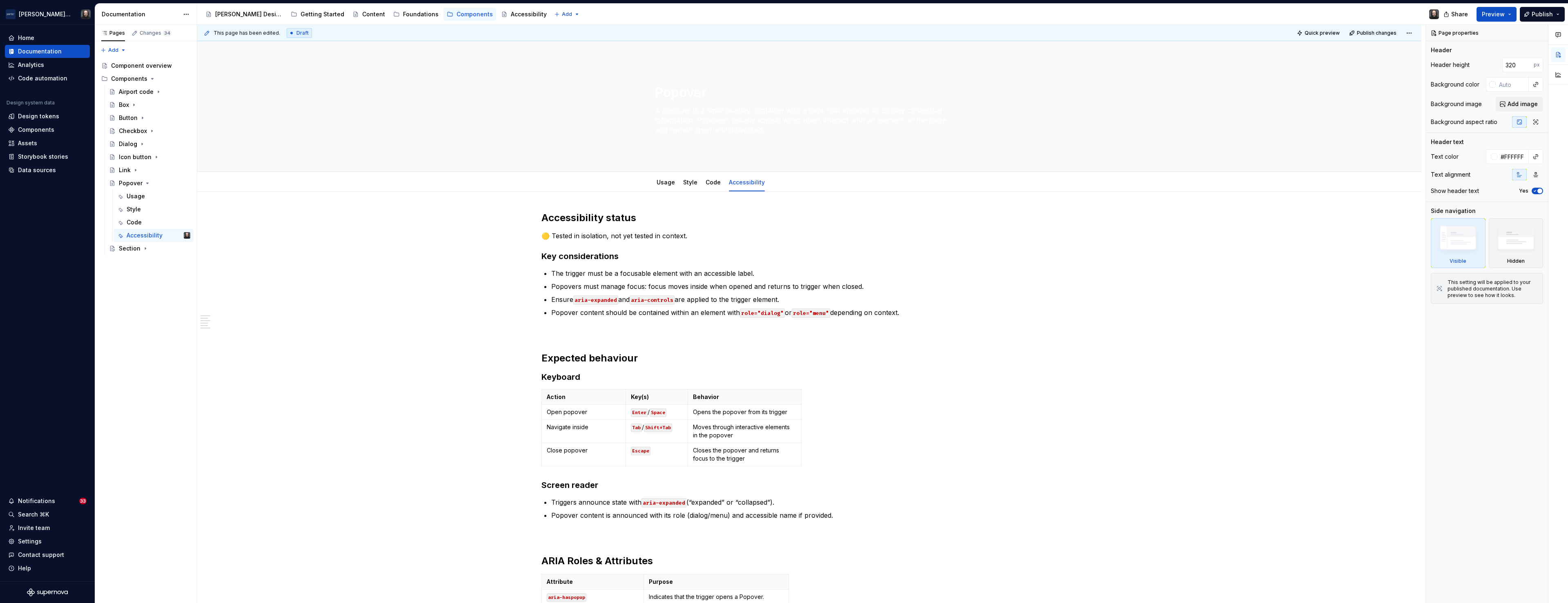
type textarea "*"
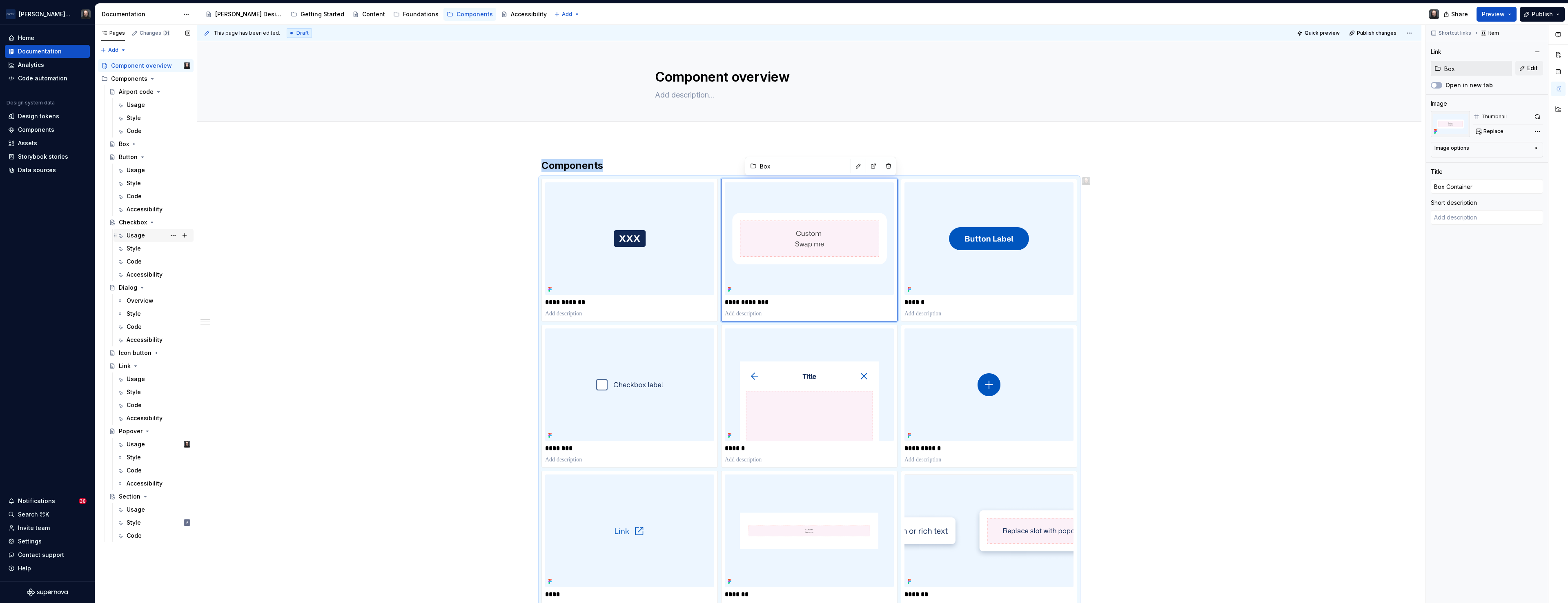
click at [149, 233] on div "Usage" at bounding box center [158, 235] width 64 height 12
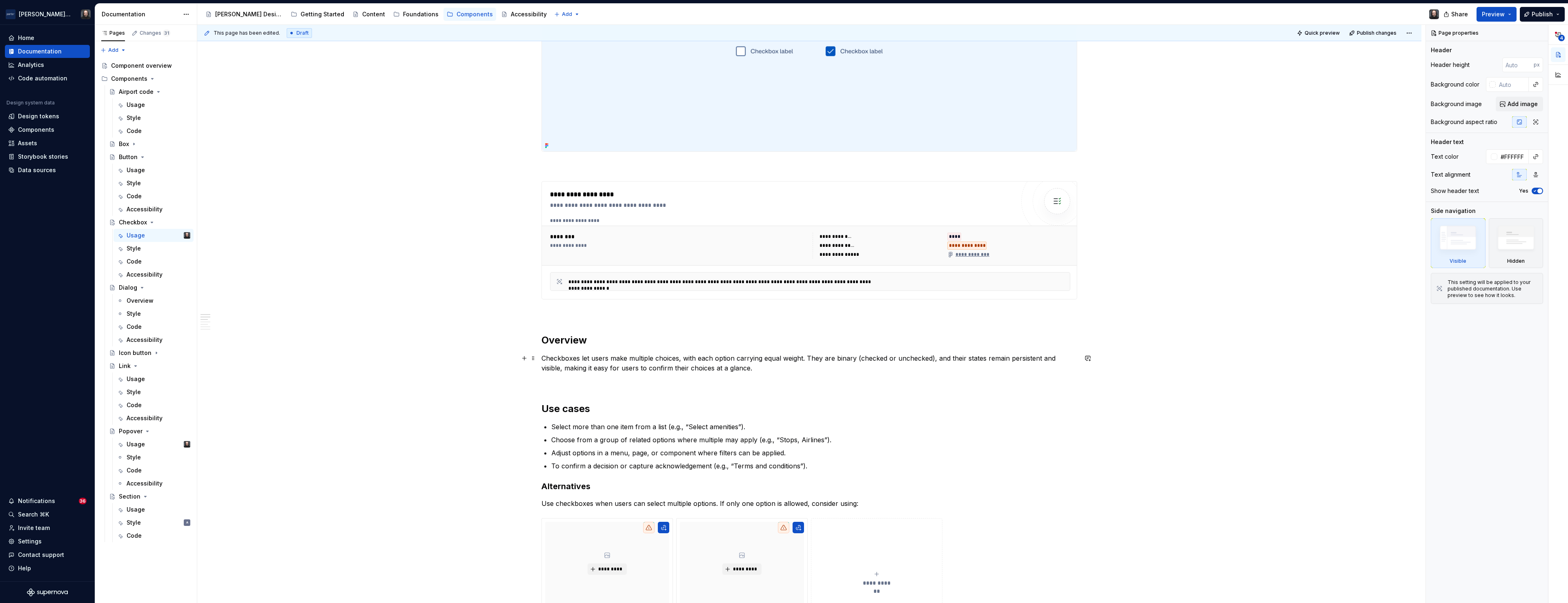
scroll to position [305, 0]
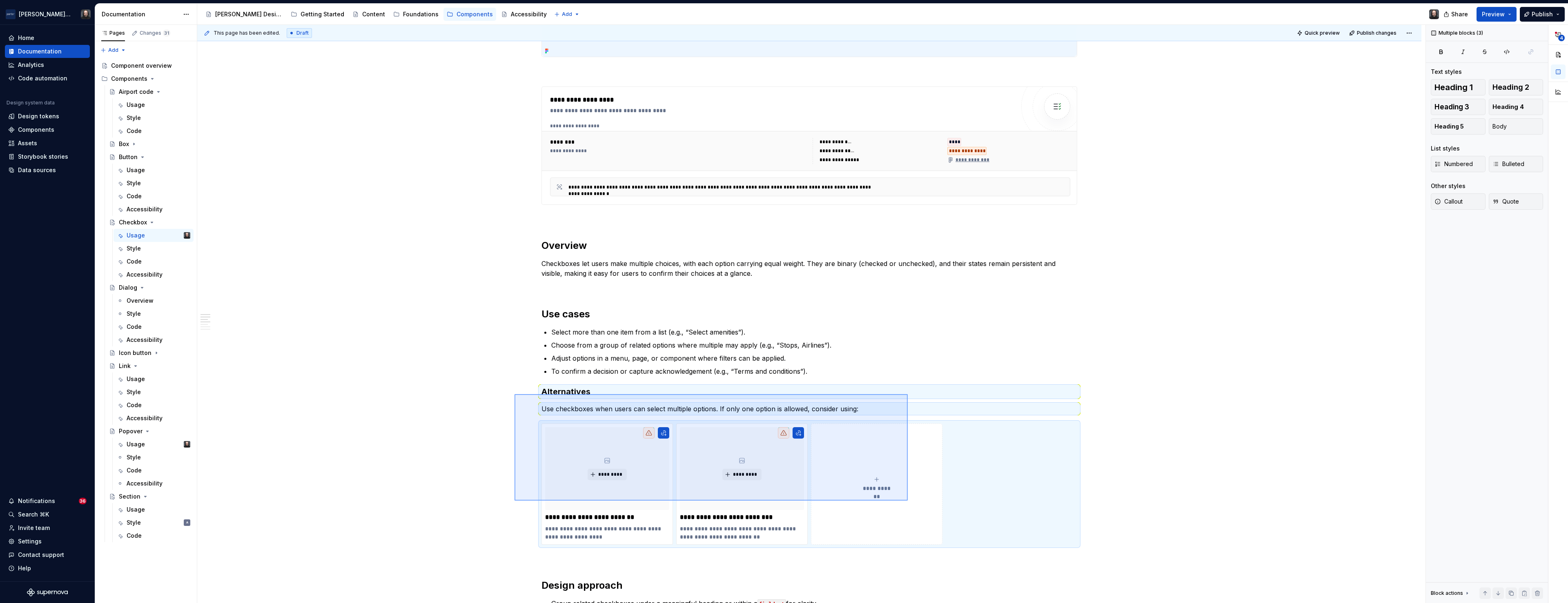
drag, startPoint x: 514, startPoint y: 394, endPoint x: 922, endPoint y: 503, distance: 422.3
click at [922, 503] on div "**********" at bounding box center [811, 314] width 1228 height 579
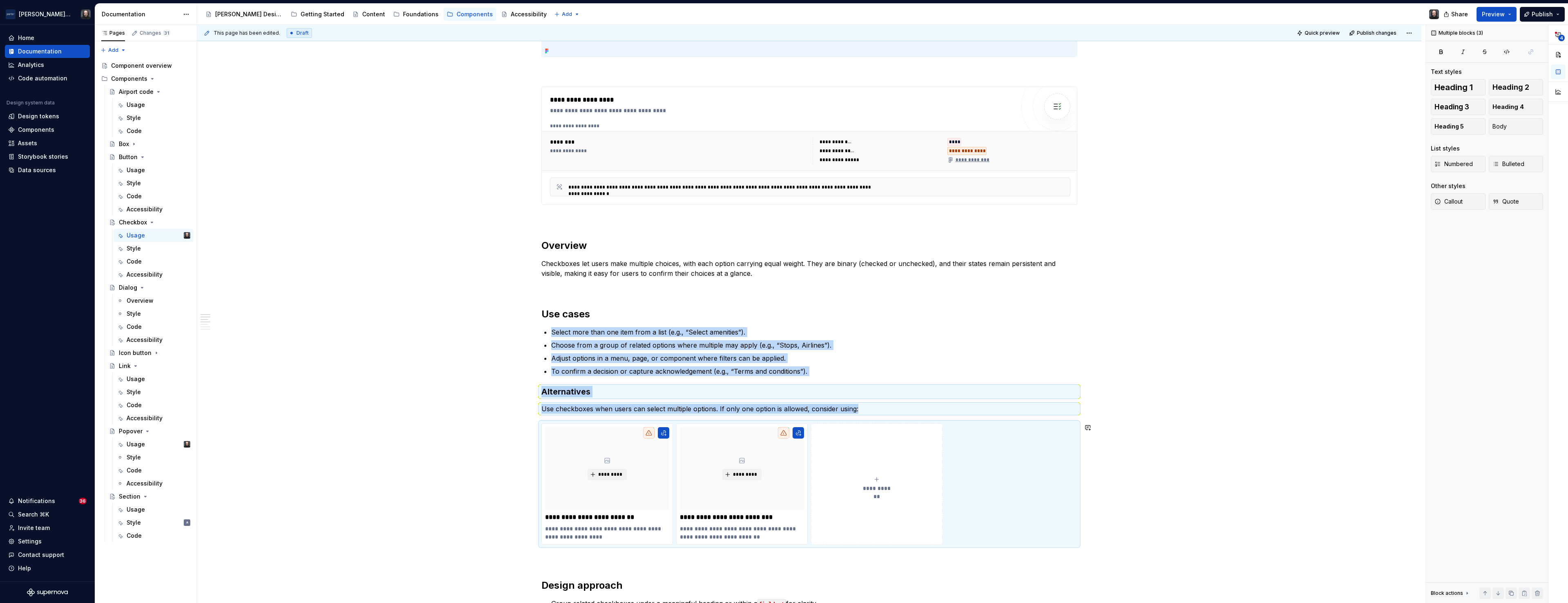
copy div "Select more than one item from a list (e.g., “Select amenities”). Choose from a…"
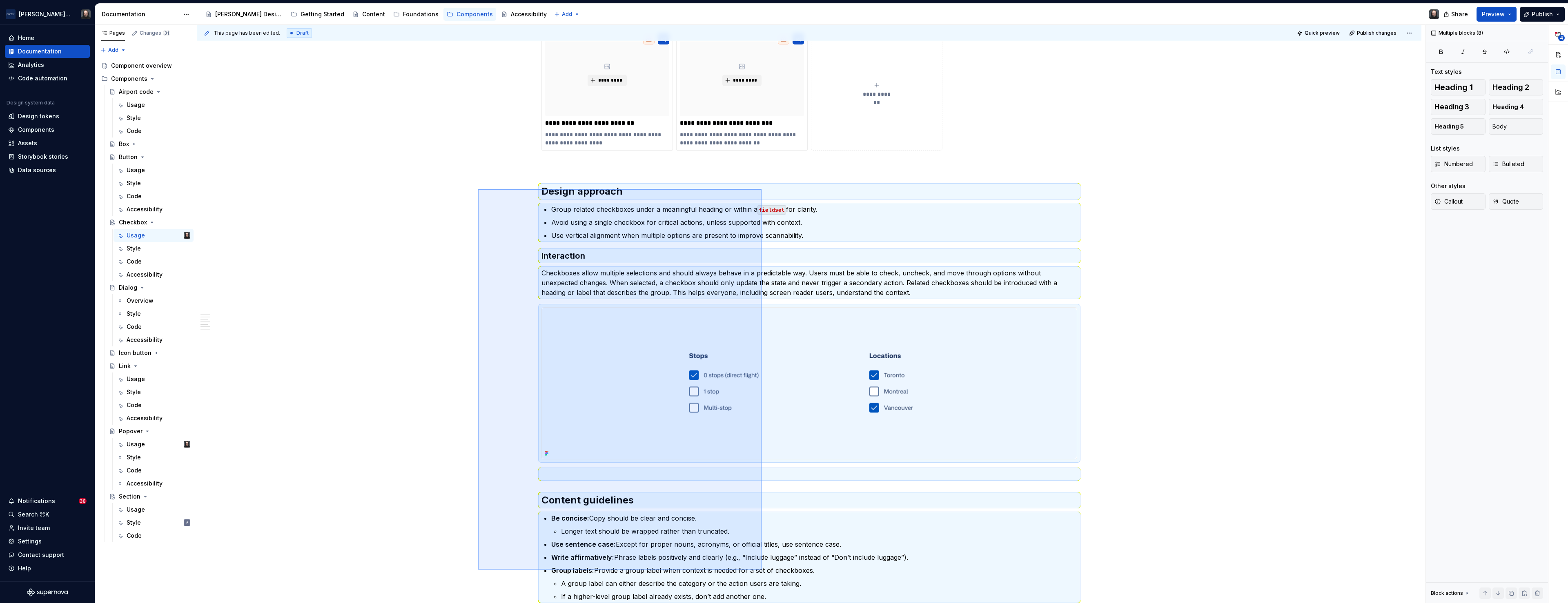
scroll to position [703, 0]
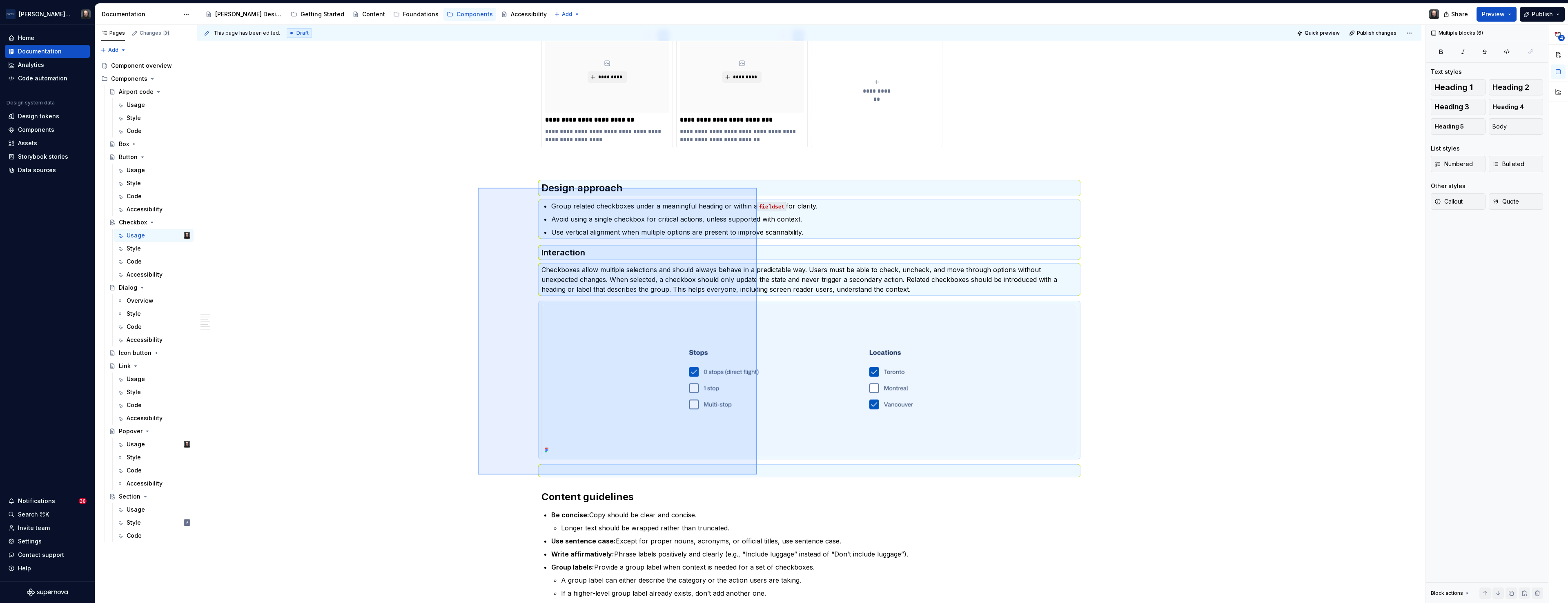
drag, startPoint x: 590, startPoint y: 378, endPoint x: 757, endPoint y: 475, distance: 193.1
click at [757, 475] on div "**********" at bounding box center [811, 314] width 1228 height 579
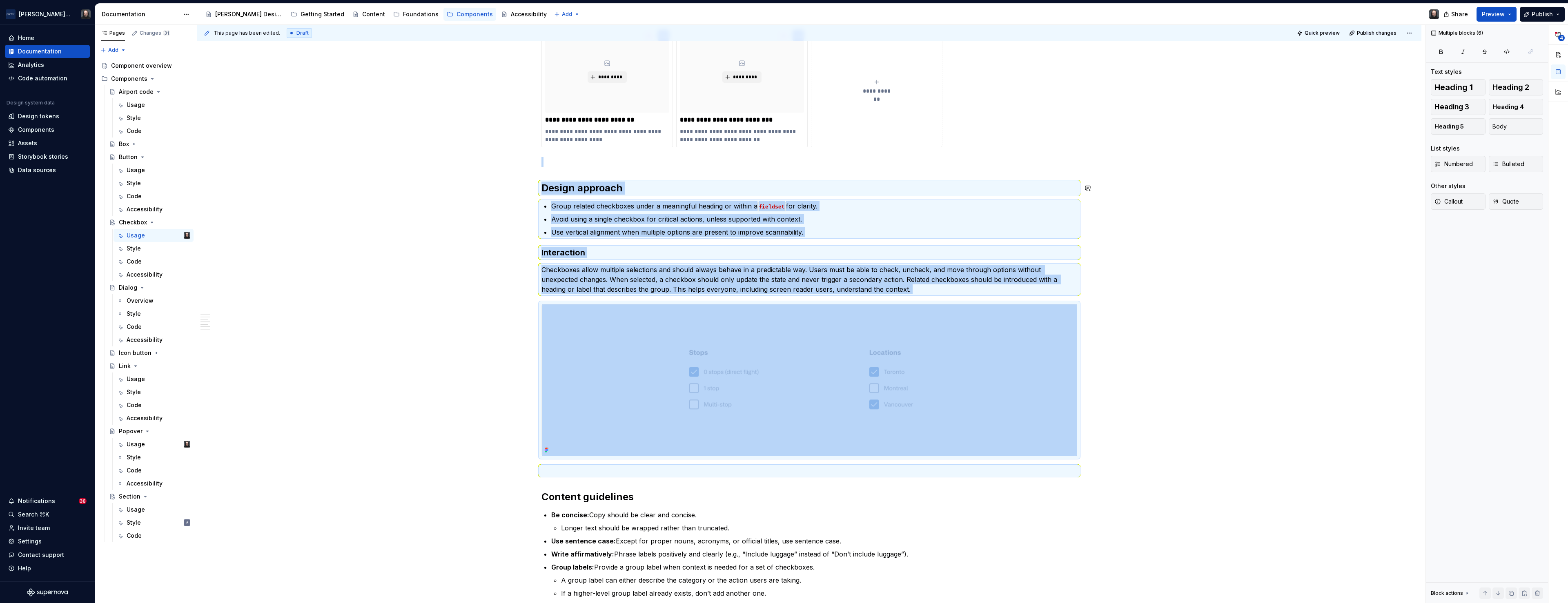
copy div "Design approach Group related checkboxes under a meaningful heading or within a…"
click at [362, 317] on div "**********" at bounding box center [809, 160] width 1224 height 1443
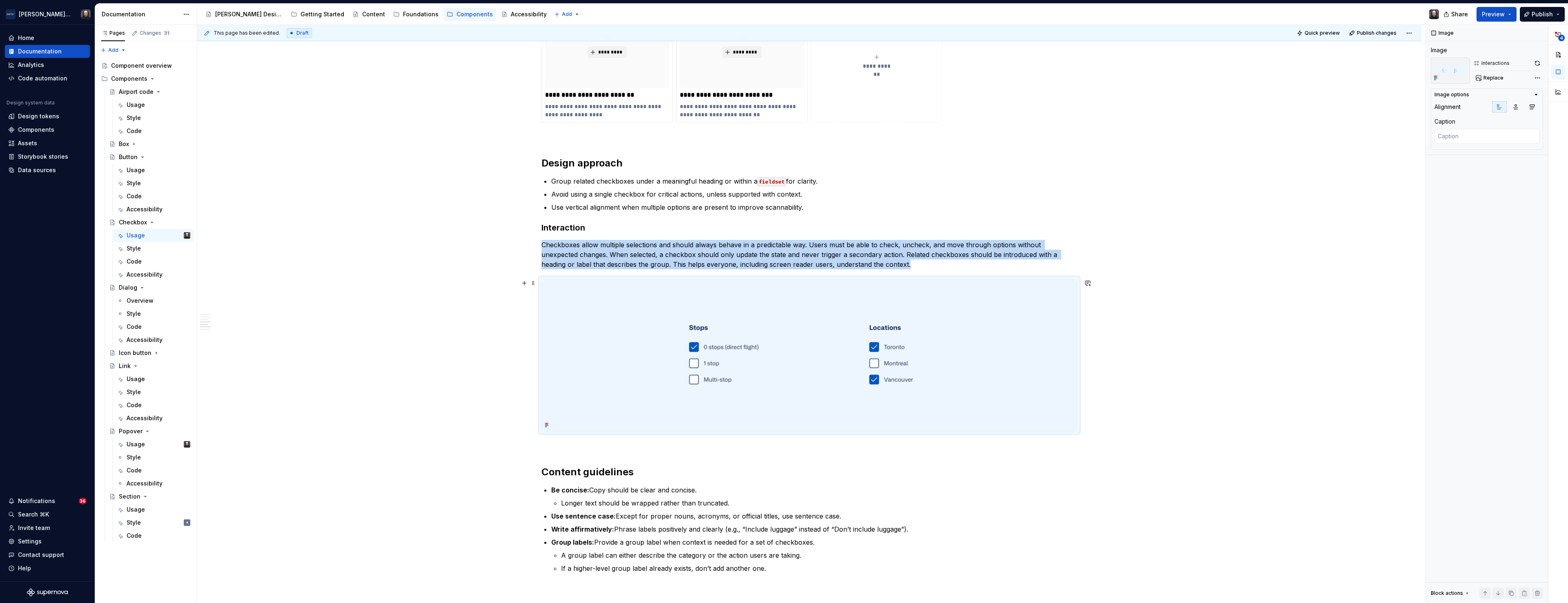
scroll to position [698, 0]
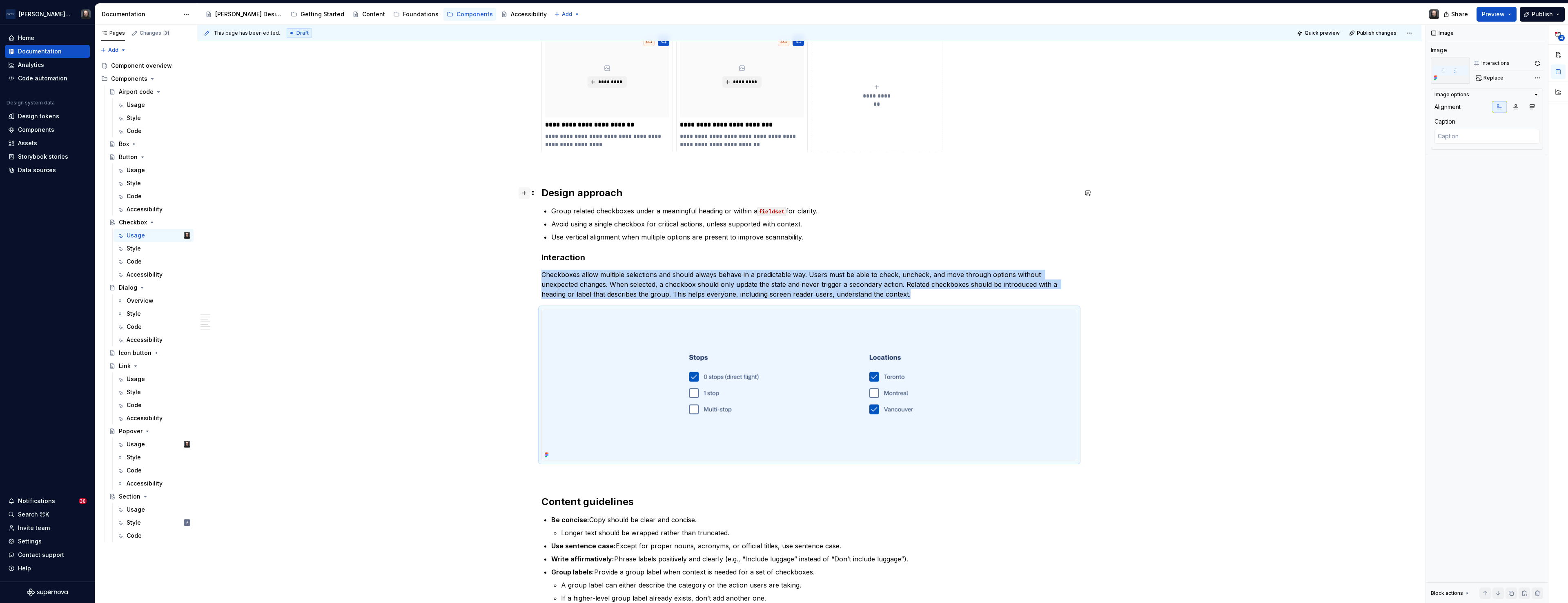
click at [527, 192] on button "button" at bounding box center [524, 193] width 12 height 12
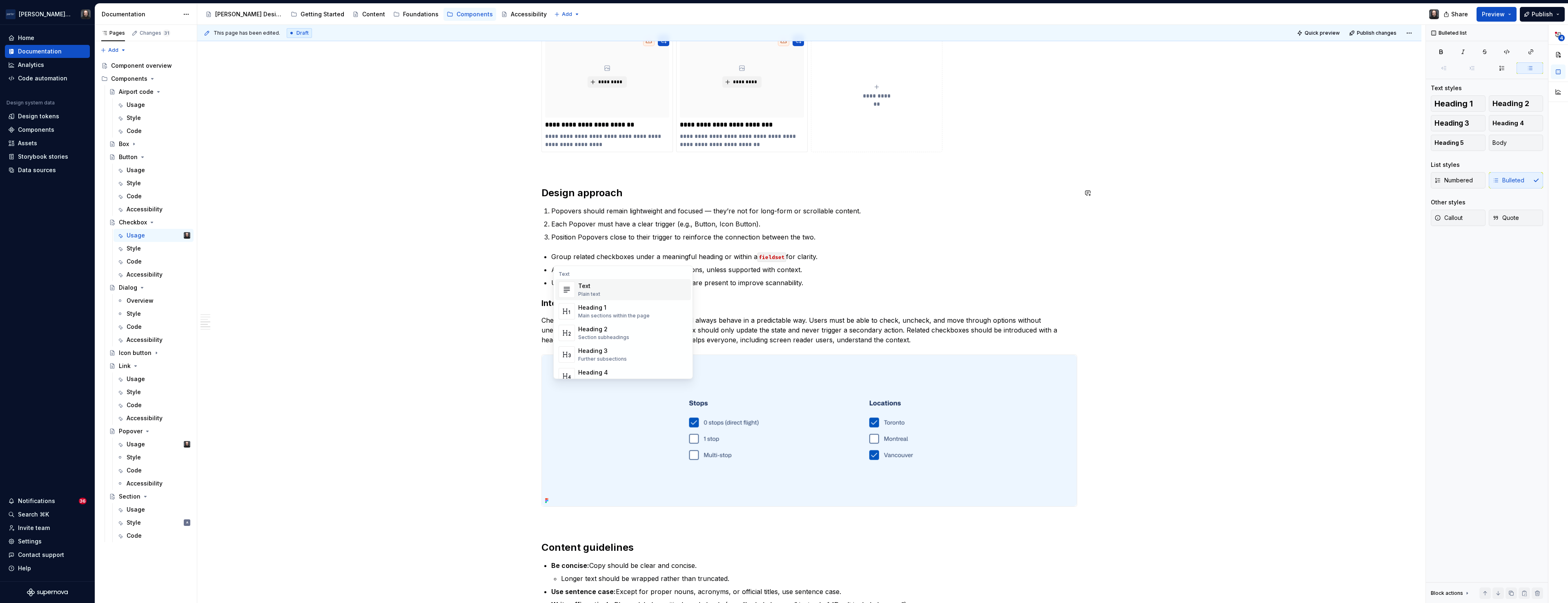
click at [494, 273] on div "**********" at bounding box center [811, 314] width 1228 height 579
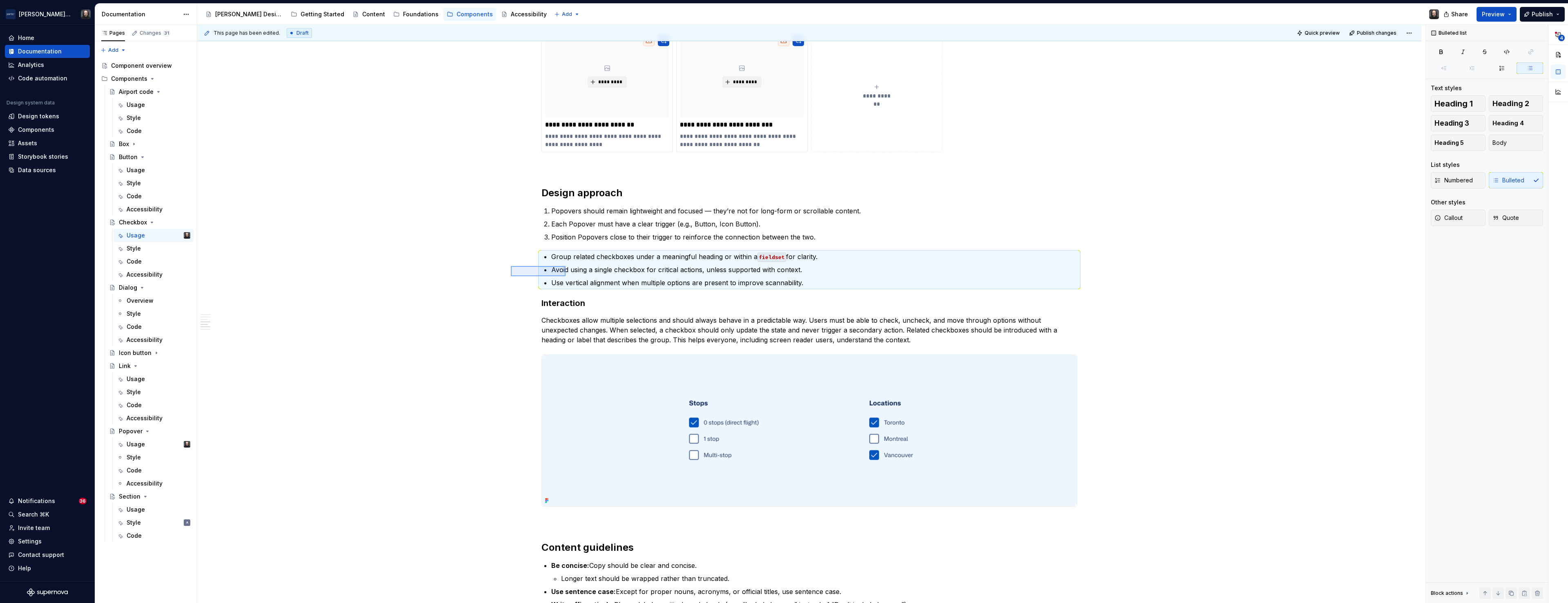
drag, startPoint x: 522, startPoint y: 268, endPoint x: 565, endPoint y: 276, distance: 43.7
click at [565, 276] on div "**********" at bounding box center [811, 314] width 1228 height 579
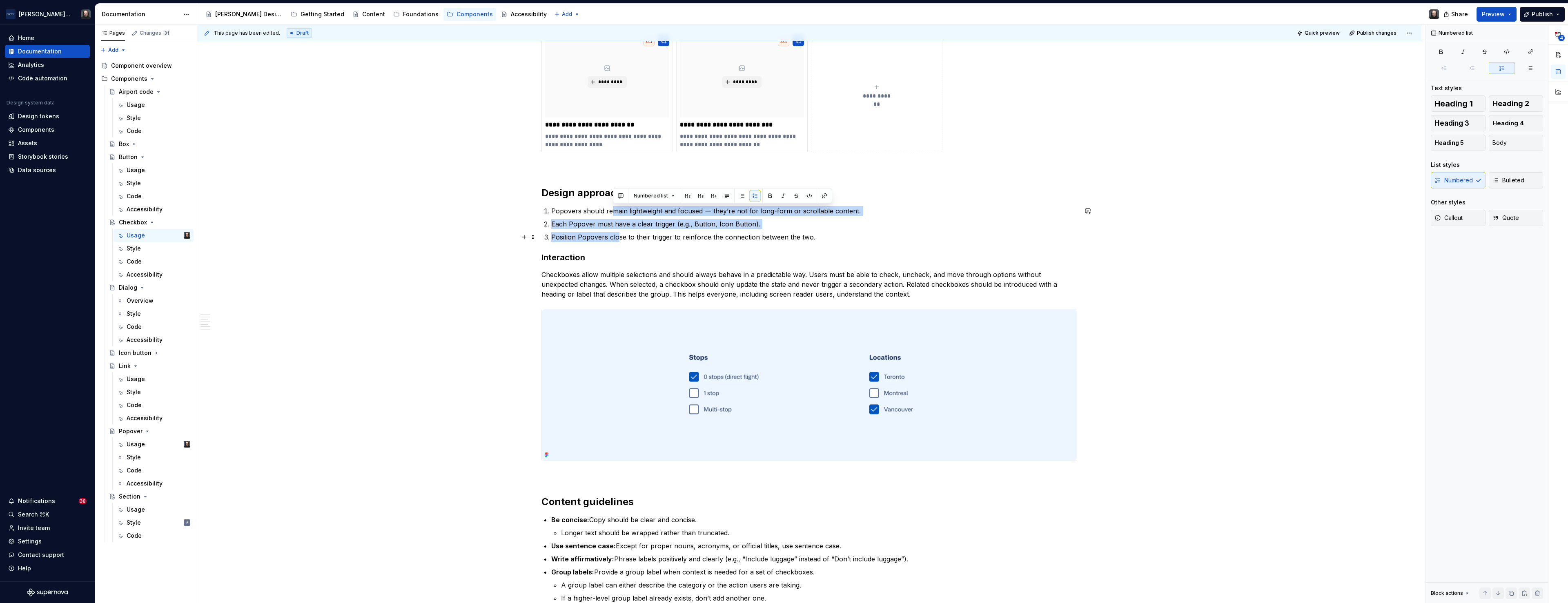
drag, startPoint x: 615, startPoint y: 211, endPoint x: 621, endPoint y: 237, distance: 26.7
click at [621, 237] on ol "Popovers should remain lightweight and focused — they’re not for long-form or s…" at bounding box center [814, 224] width 526 height 36
click at [741, 197] on button "button" at bounding box center [742, 196] width 12 height 12
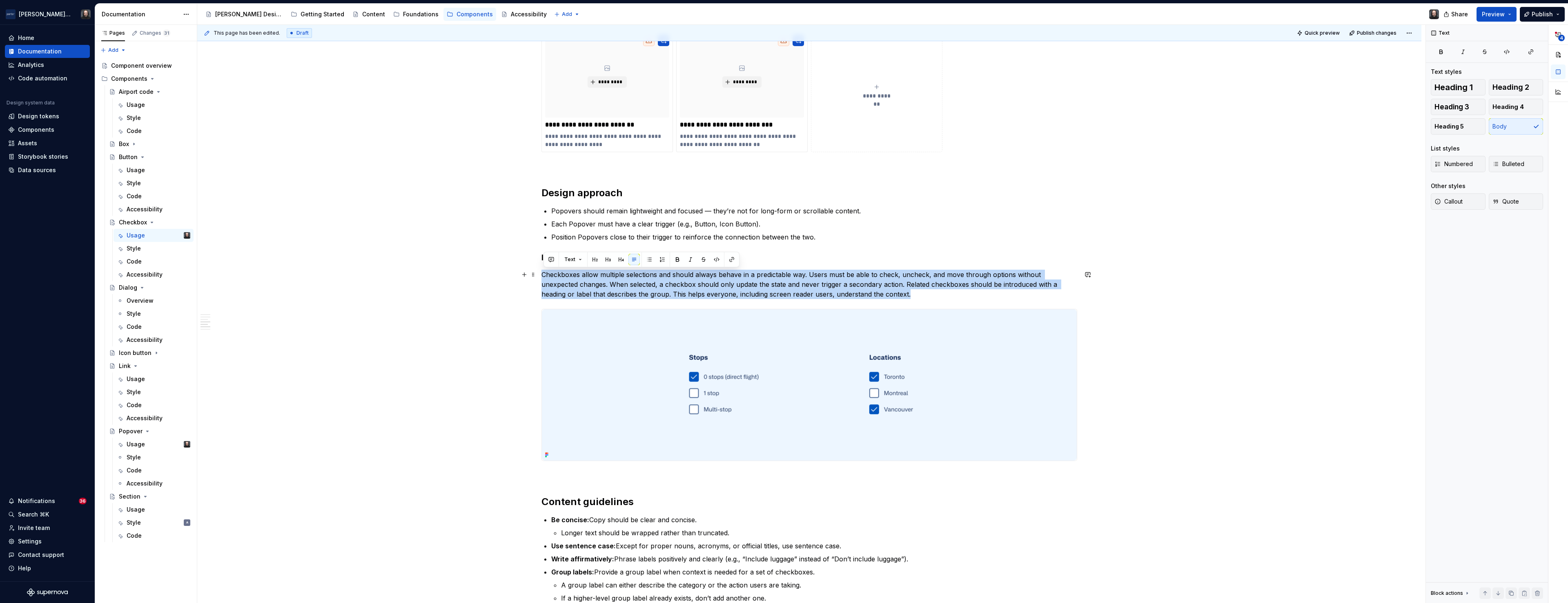
drag, startPoint x: 545, startPoint y: 276, endPoint x: 858, endPoint y: 298, distance: 313.8
click at [858, 298] on p "Checkboxes allow multiple selections and should always behave in a predictable …" at bounding box center [810, 284] width 536 height 29
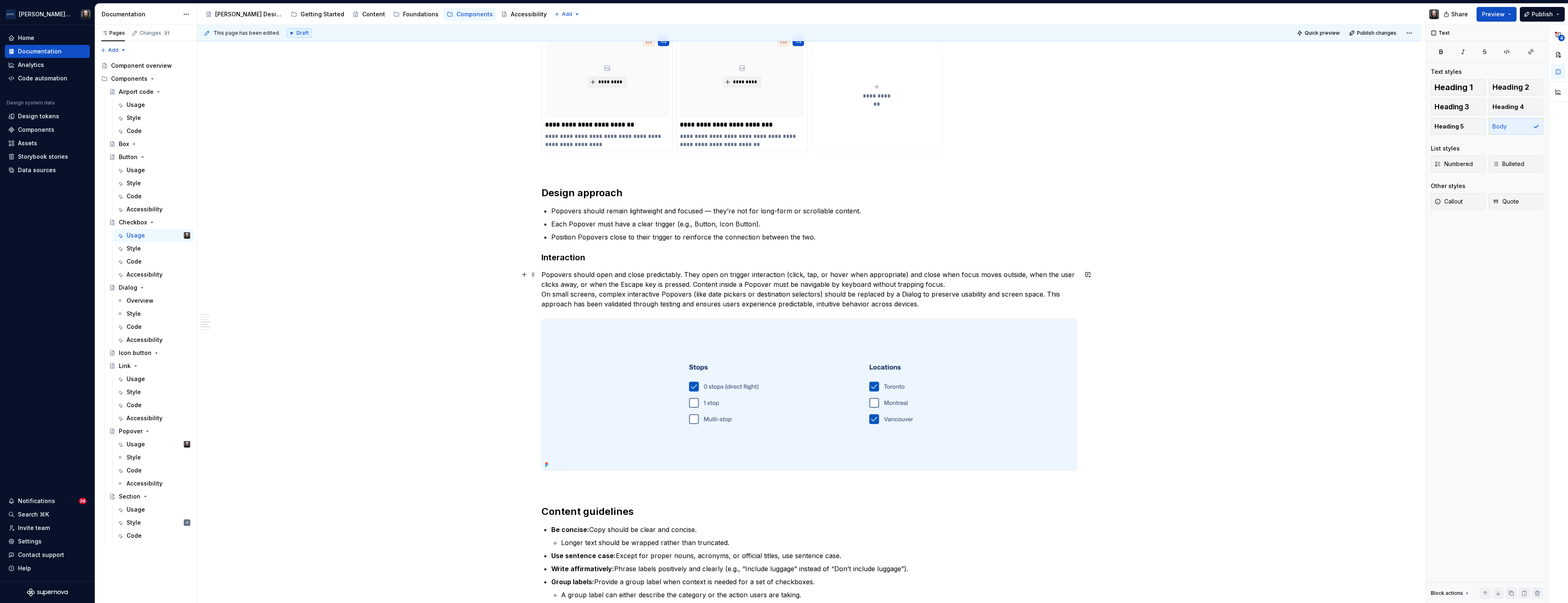
click at [943, 285] on p "Popovers should open and close predictably. They open on trigger interaction (c…" at bounding box center [810, 289] width 536 height 39
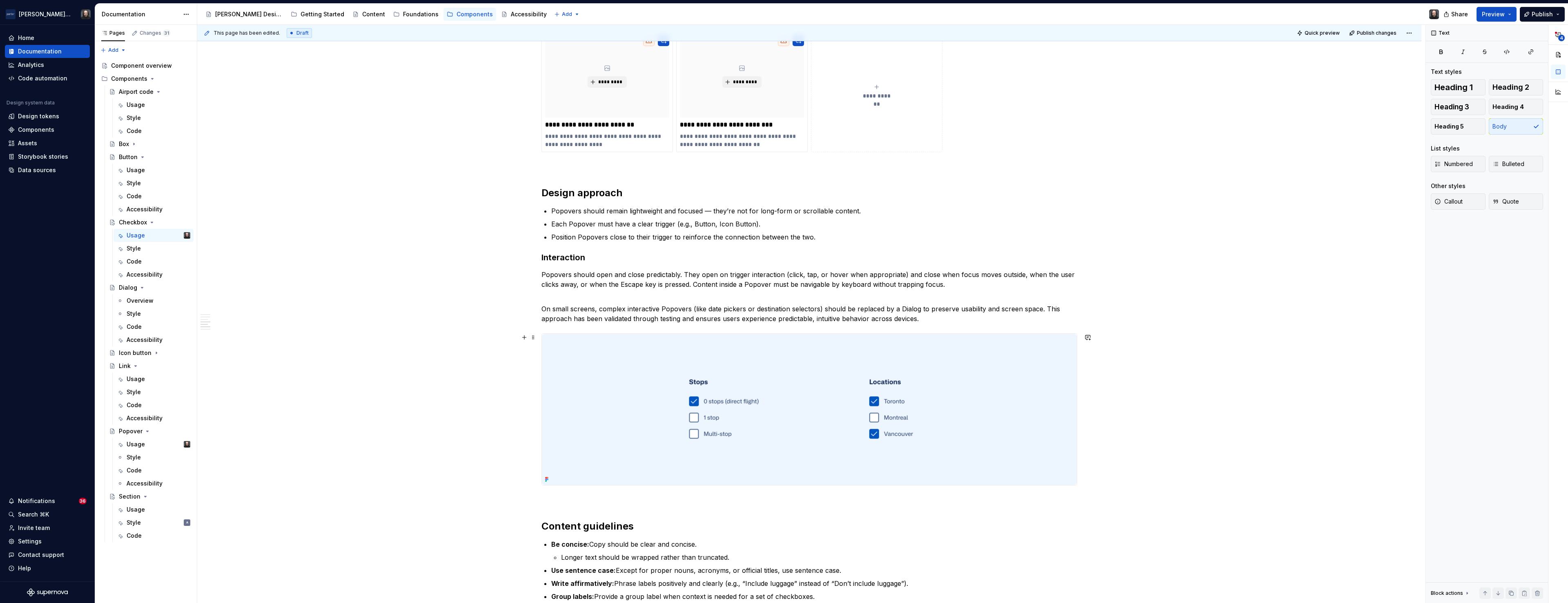
click at [462, 374] on div "**********" at bounding box center [809, 178] width 1224 height 1468
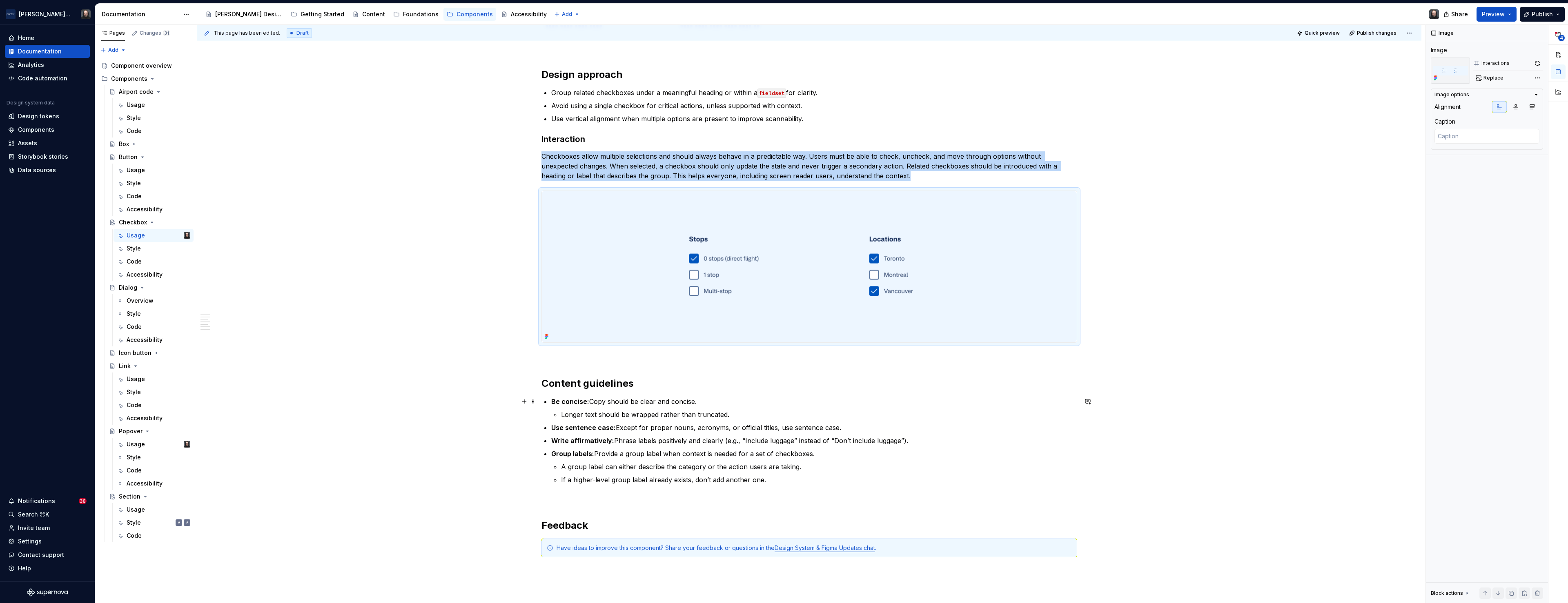
scroll to position [981, 0]
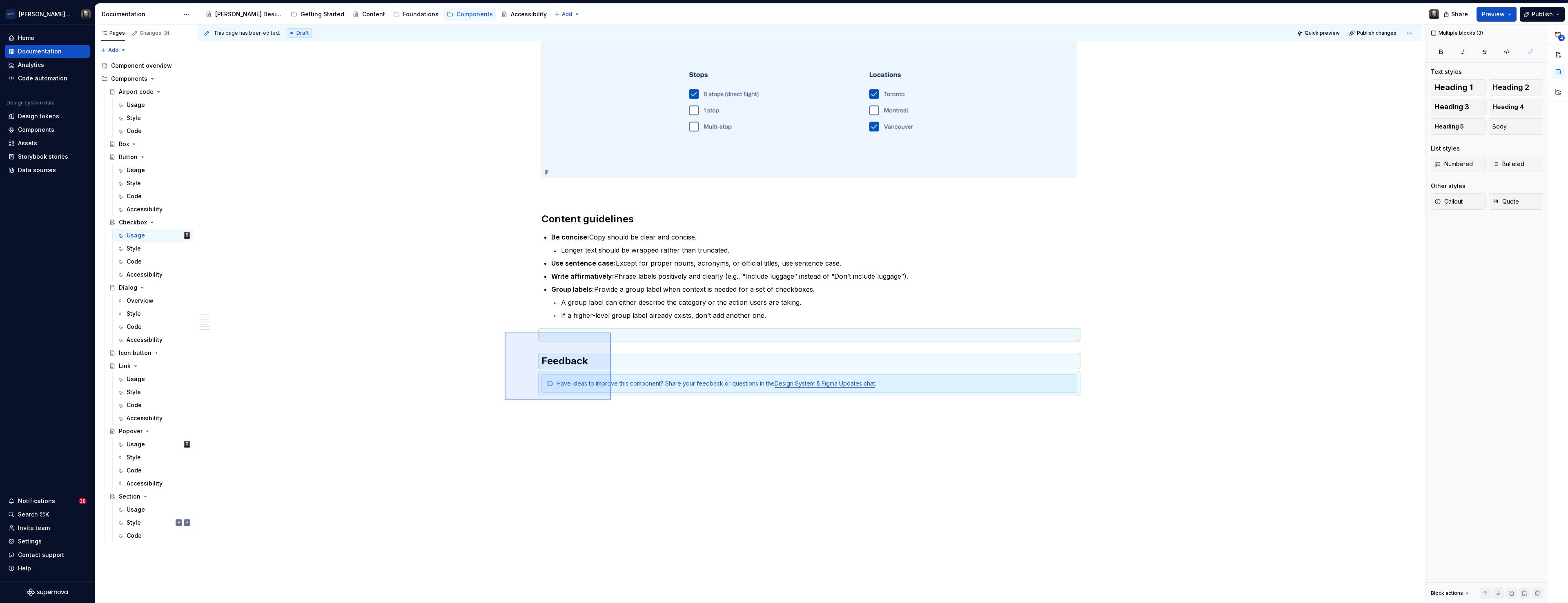
drag, startPoint x: 584, startPoint y: 384, endPoint x: 611, endPoint y: 400, distance: 31.4
click at [611, 400] on div "**********" at bounding box center [811, 314] width 1228 height 579
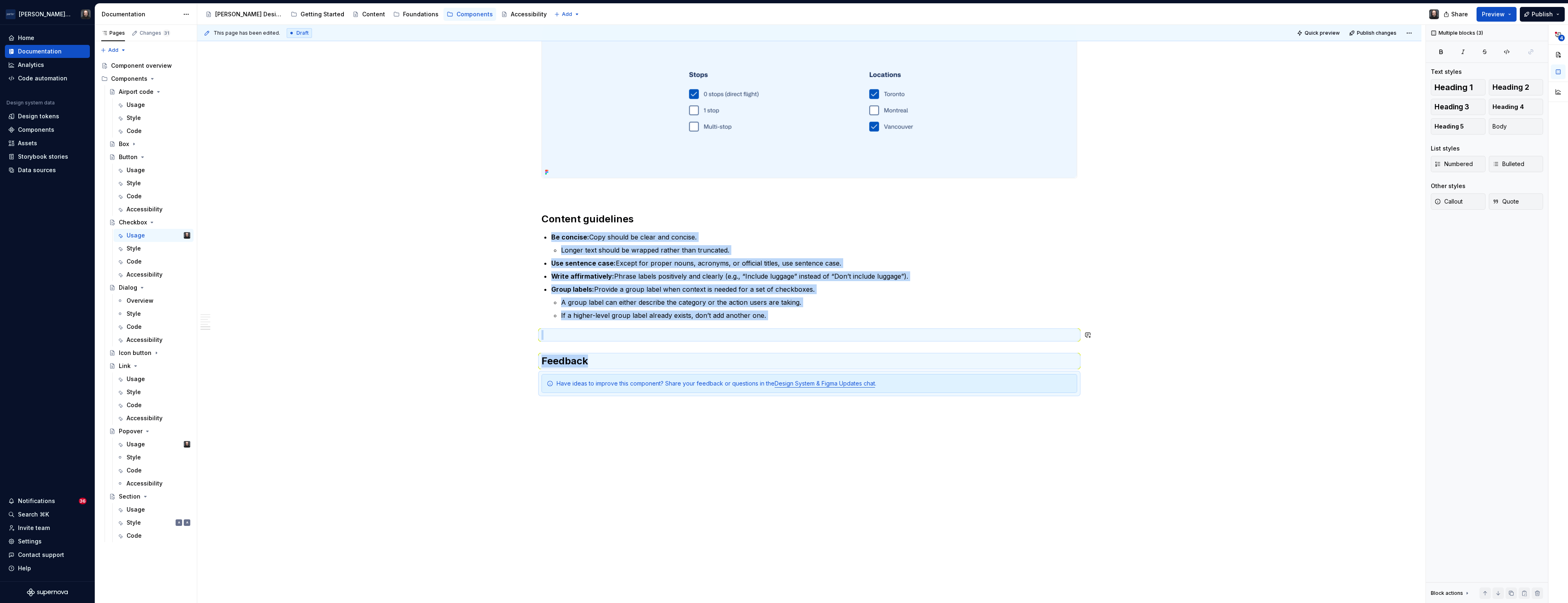
copy div "Be concise: Copy should be clear and concise. Longer text should be wrapped rat…"
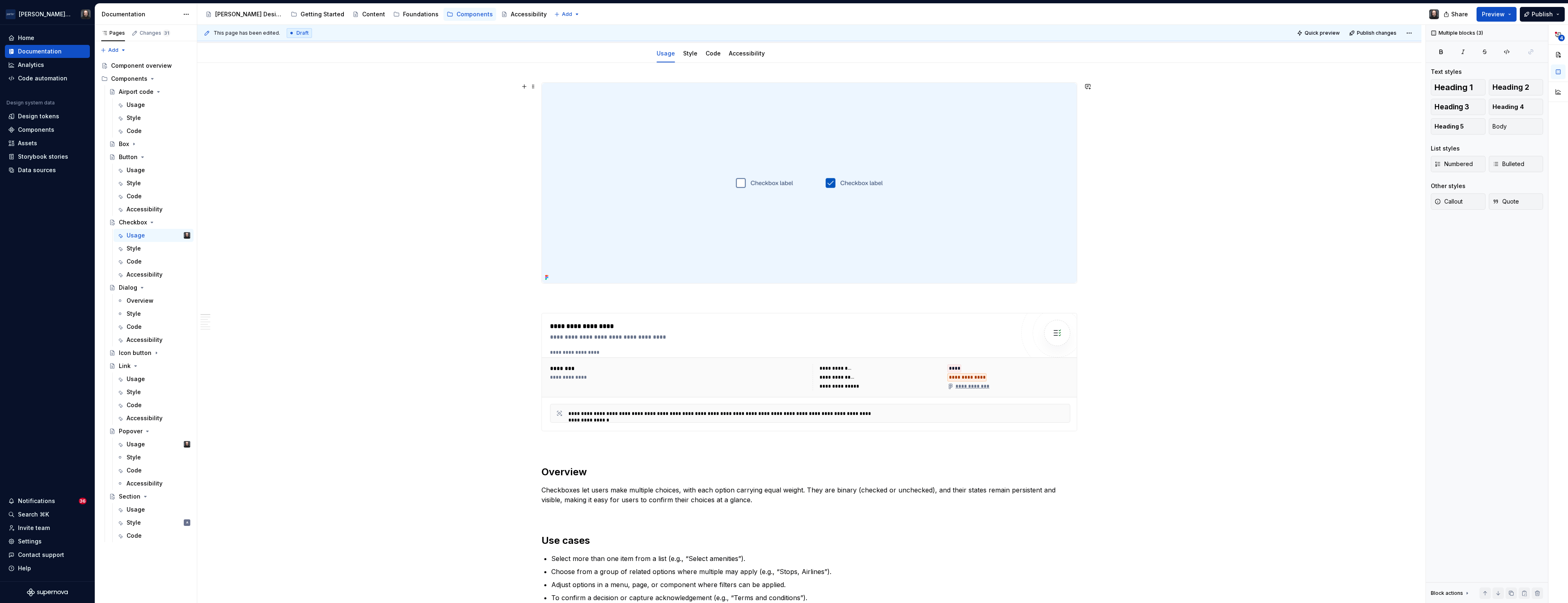
scroll to position [0, 0]
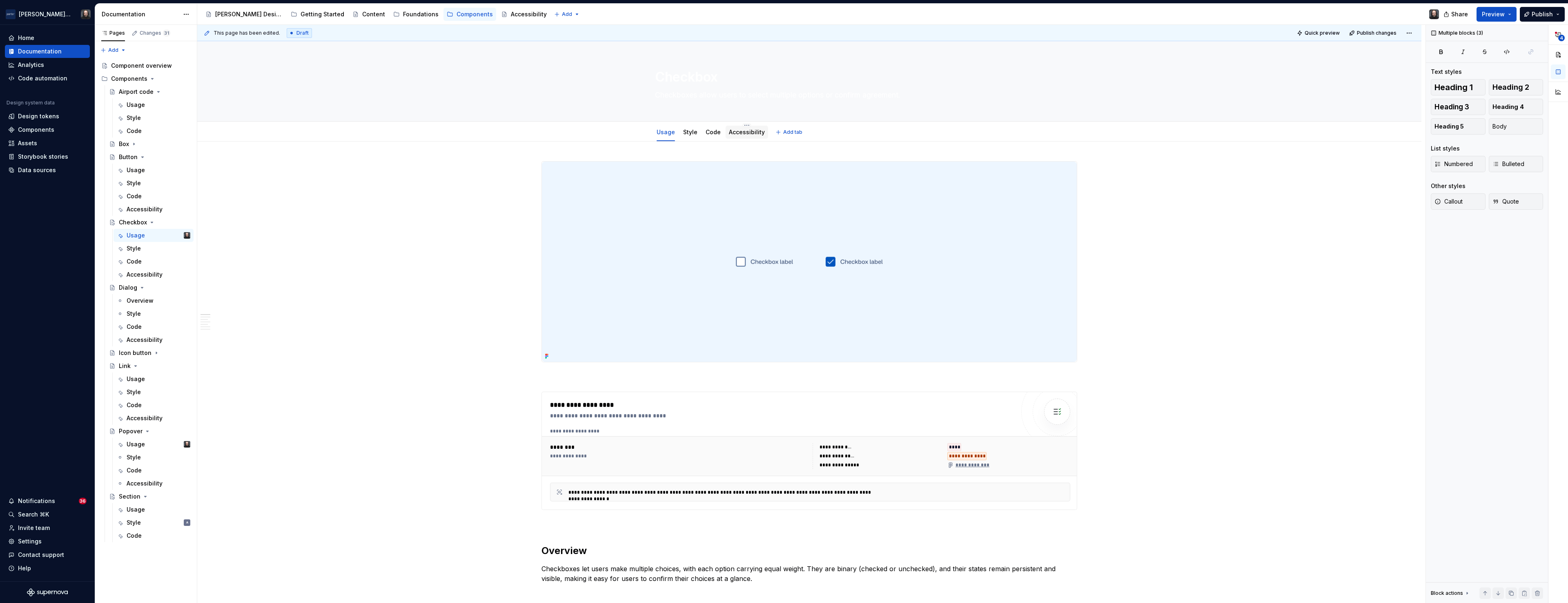
click at [747, 134] on link "Accessibility" at bounding box center [746, 131] width 36 height 7
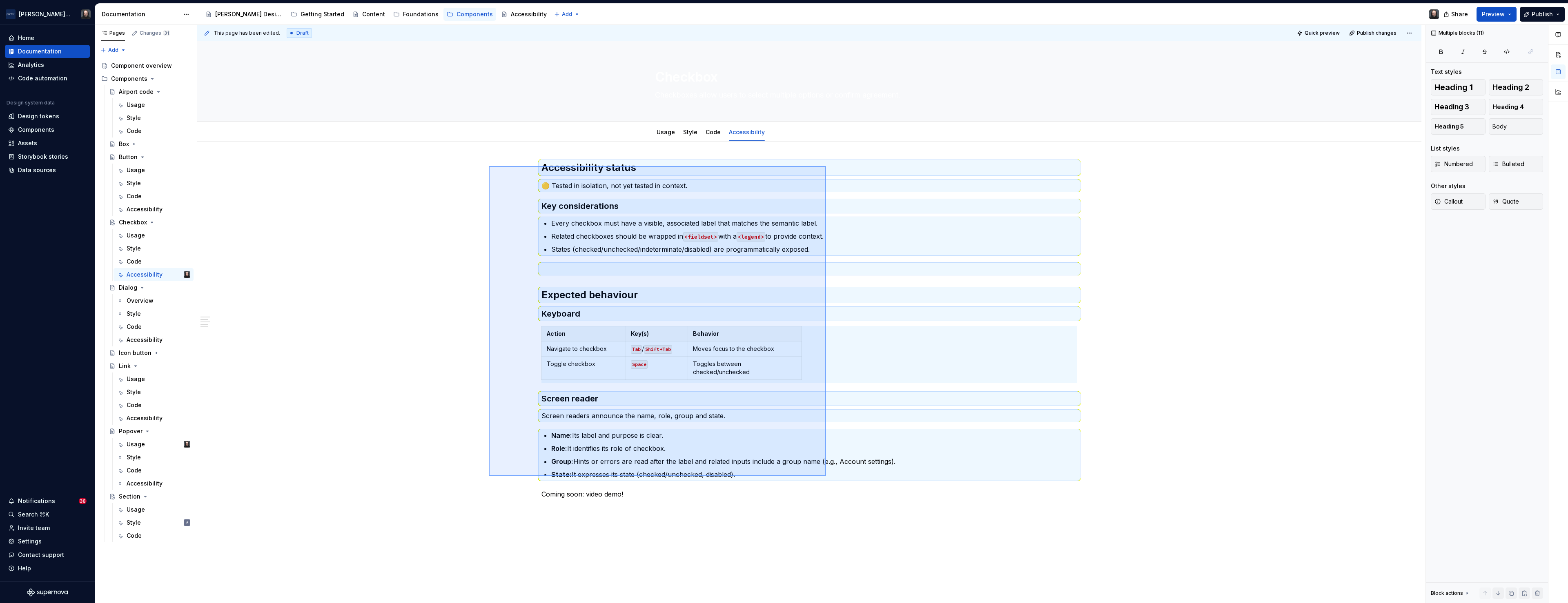
drag, startPoint x: 536, startPoint y: 197, endPoint x: 826, endPoint y: 476, distance: 402.4
click at [826, 476] on div "This page has been edited. Draft Quick preview Publish changes Checkbox Checkbo…" at bounding box center [811, 314] width 1228 height 579
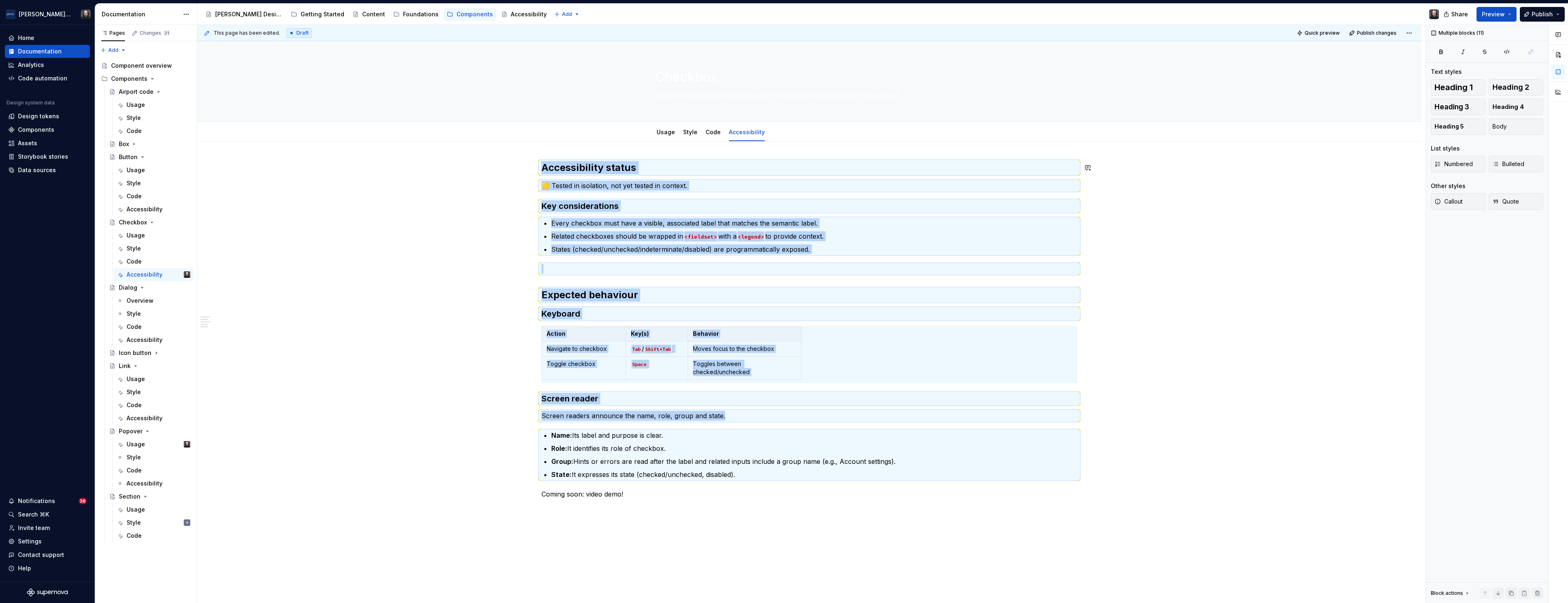
copy div "Accessibility status 🟡 Tested in isolation, not yet tested in context. Key cons…"
click at [380, 285] on div "Accessibility status 🟡 Tested in isolation, not yet tested in context. Key cons…" at bounding box center [809, 416] width 1224 height 548
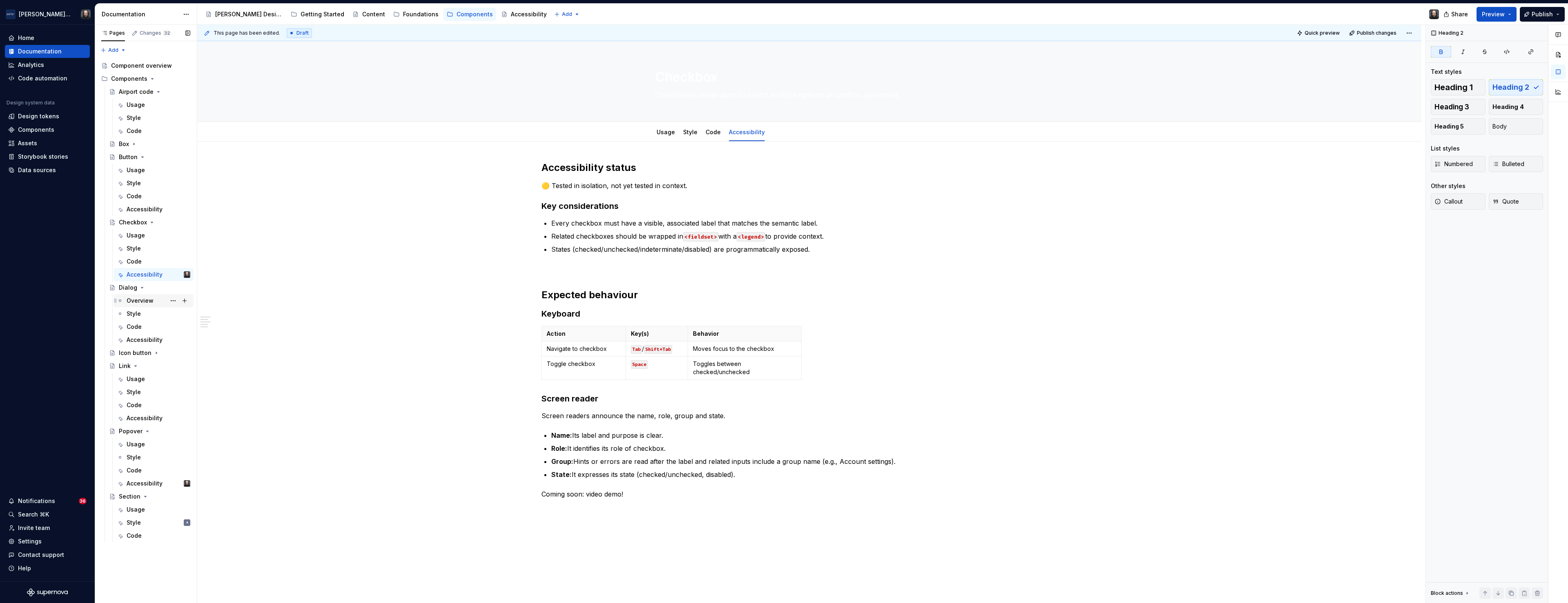
click at [141, 298] on div "Overview" at bounding box center [140, 301] width 27 height 8
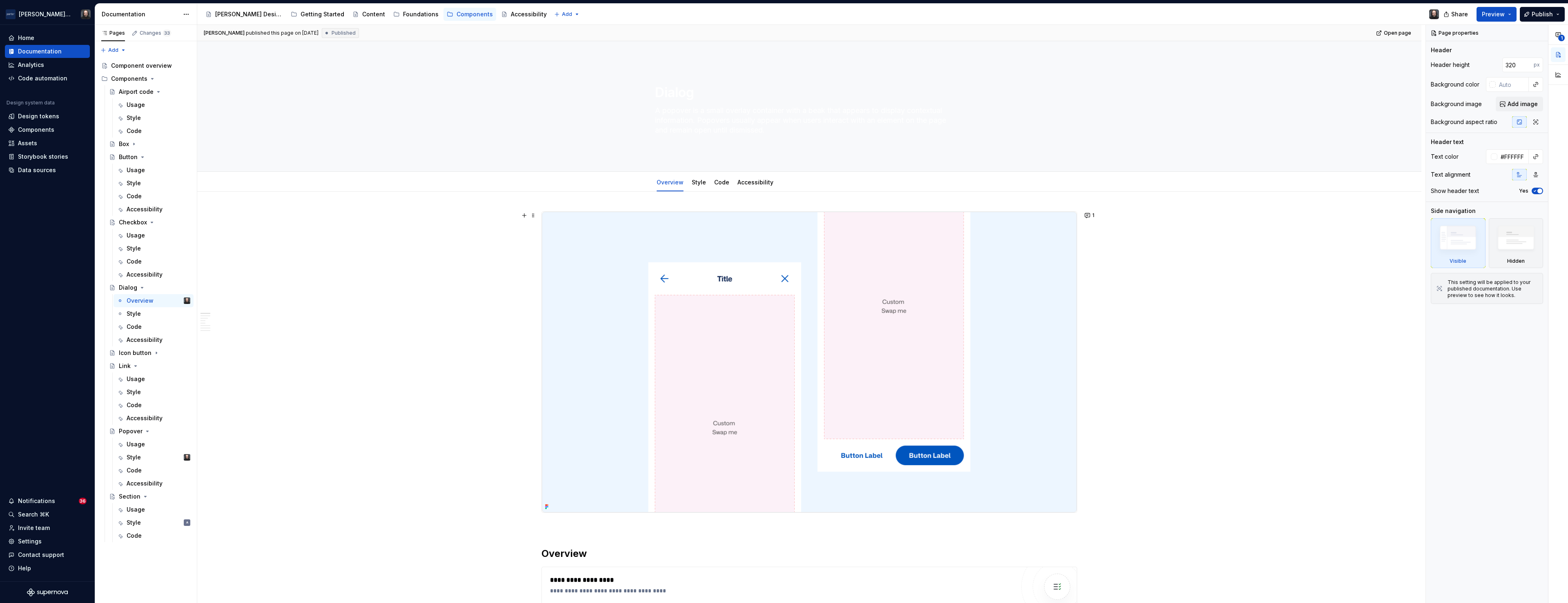
click at [1036, 265] on img at bounding box center [809, 362] width 535 height 301
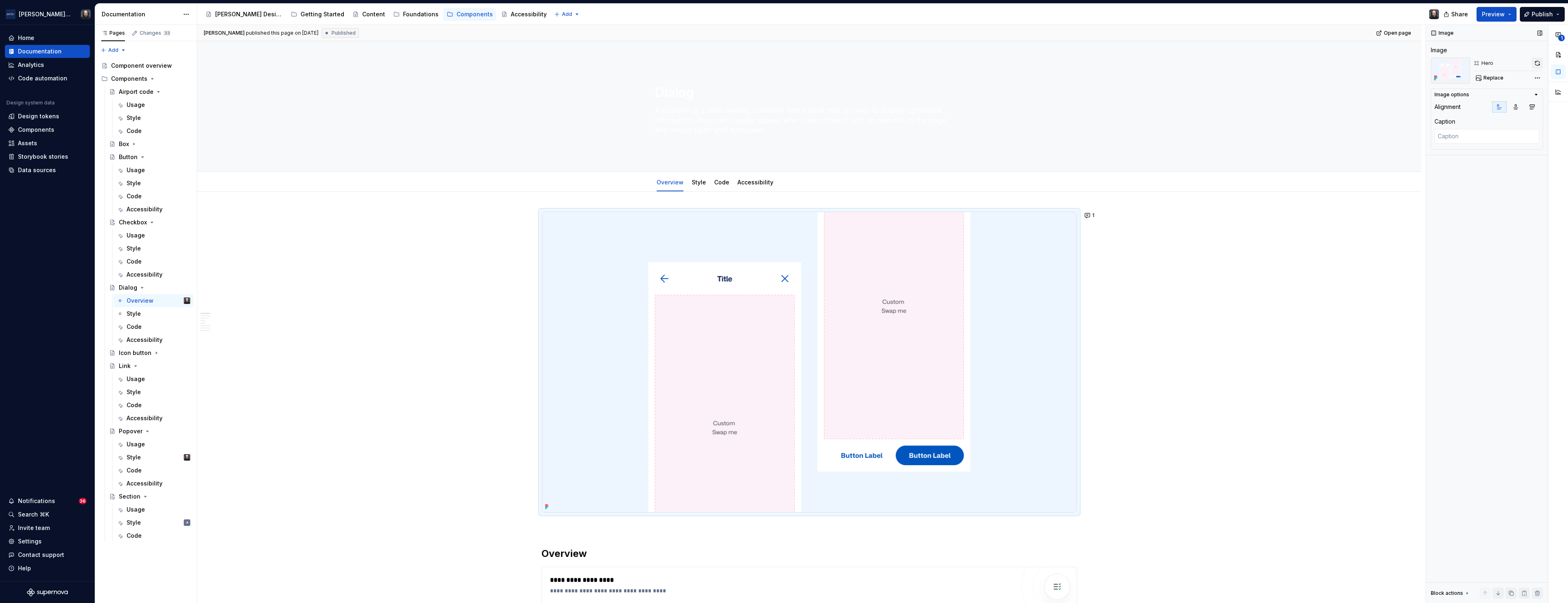
click at [1538, 65] on button "button" at bounding box center [1537, 63] width 12 height 12
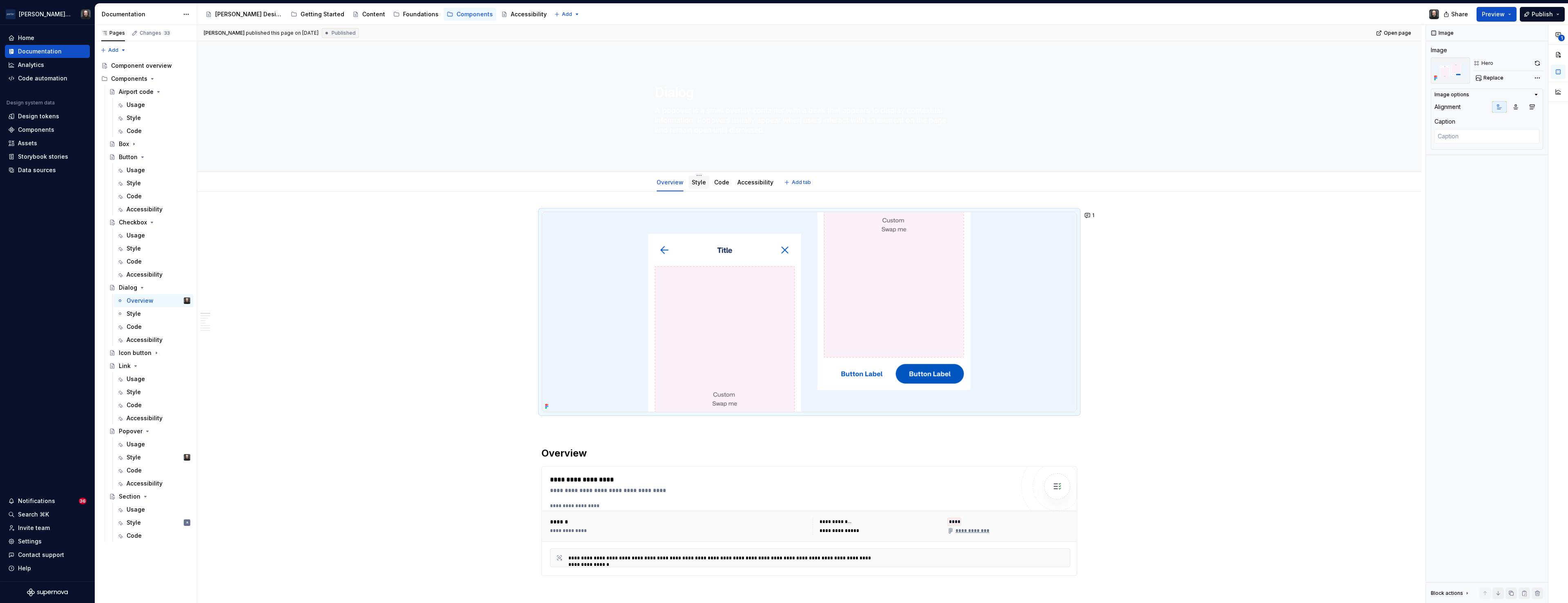
click at [701, 186] on link "Style" at bounding box center [698, 182] width 14 height 7
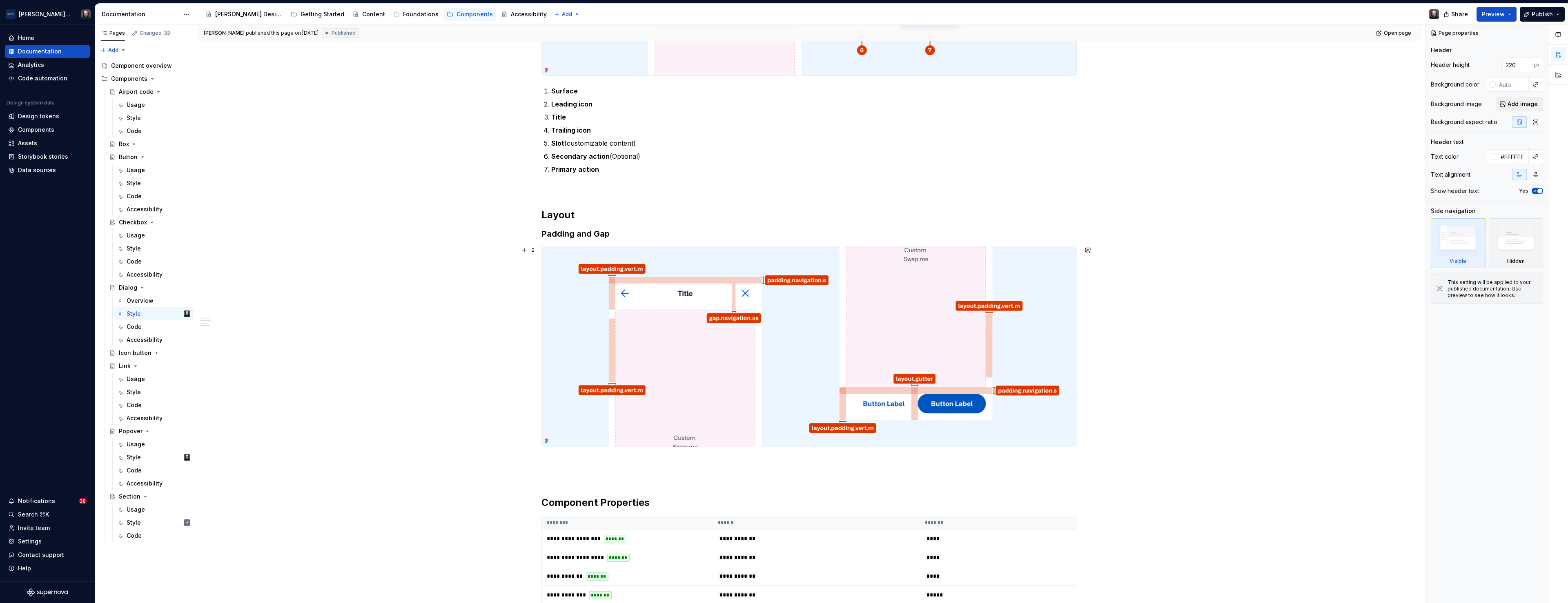
scroll to position [551, 0]
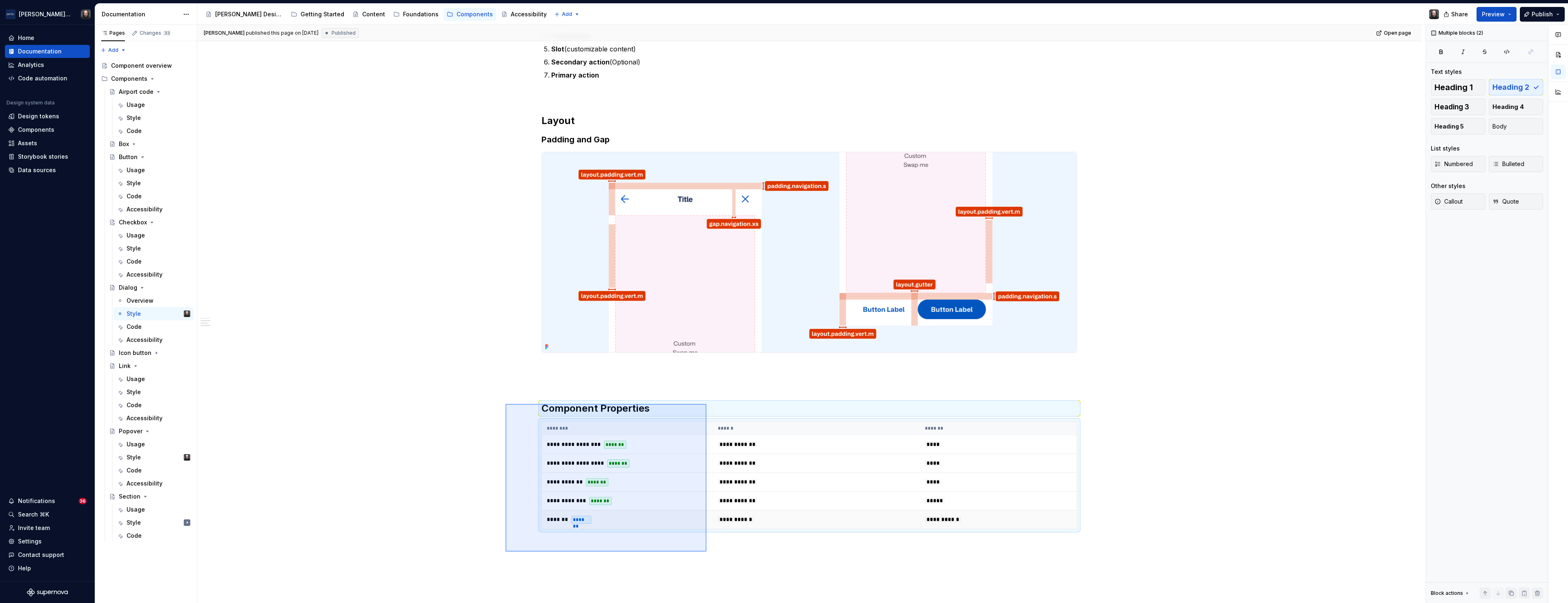
drag, startPoint x: 505, startPoint y: 404, endPoint x: 675, endPoint y: 528, distance: 210.4
click at [710, 558] on div "**********" at bounding box center [811, 314] width 1228 height 579
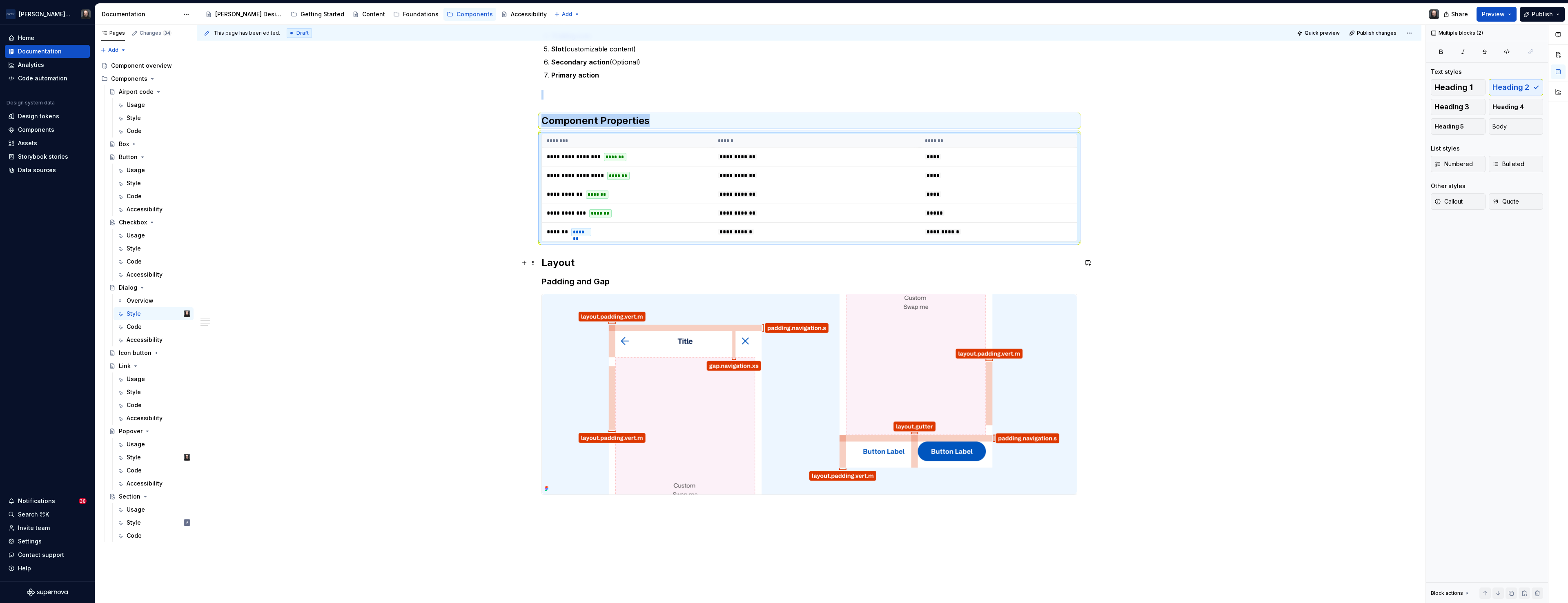
click at [544, 263] on h2 "Layout" at bounding box center [810, 262] width 536 height 13
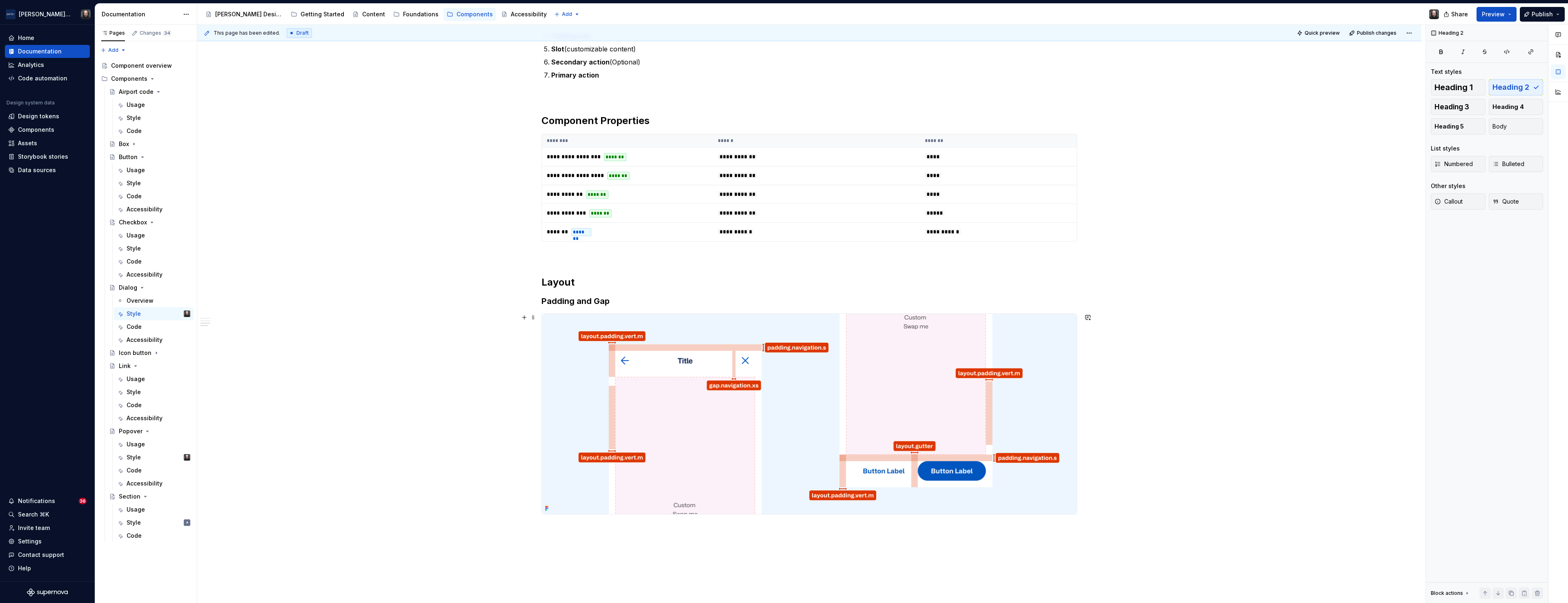
scroll to position [687, 0]
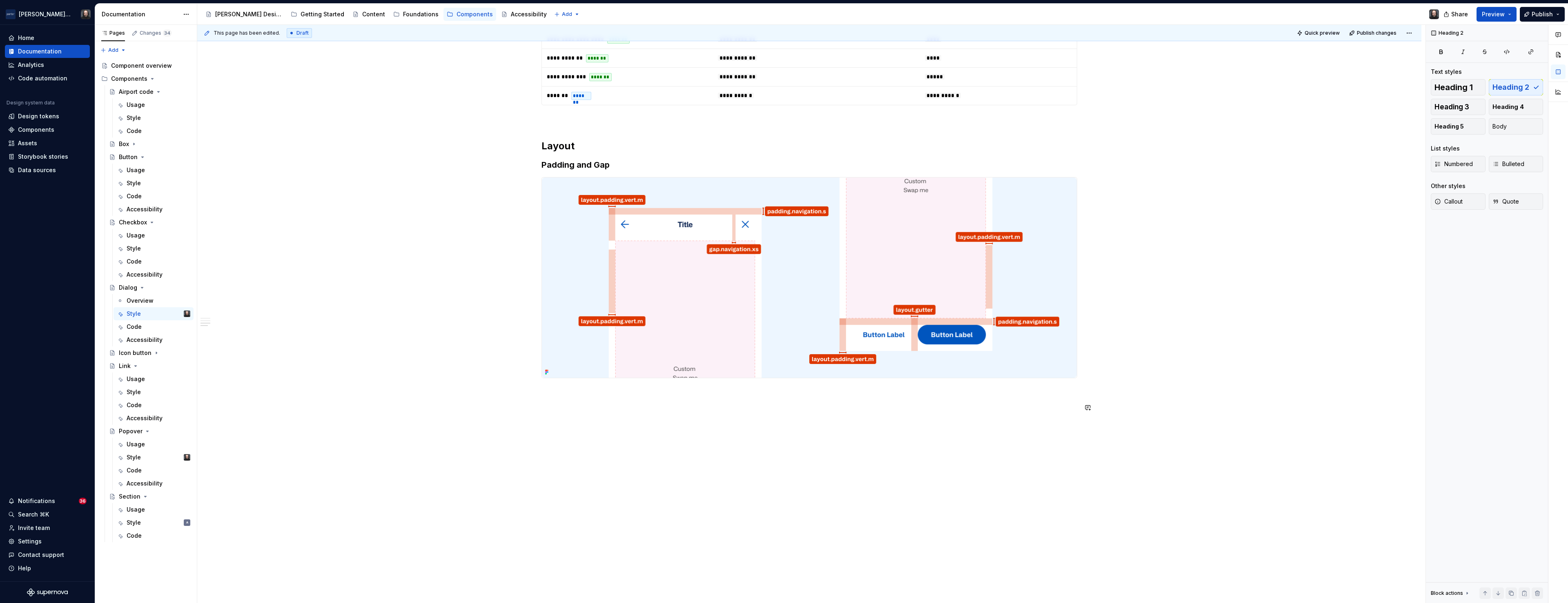
click at [588, 442] on div "**********" at bounding box center [809, 54] width 1224 height 1099
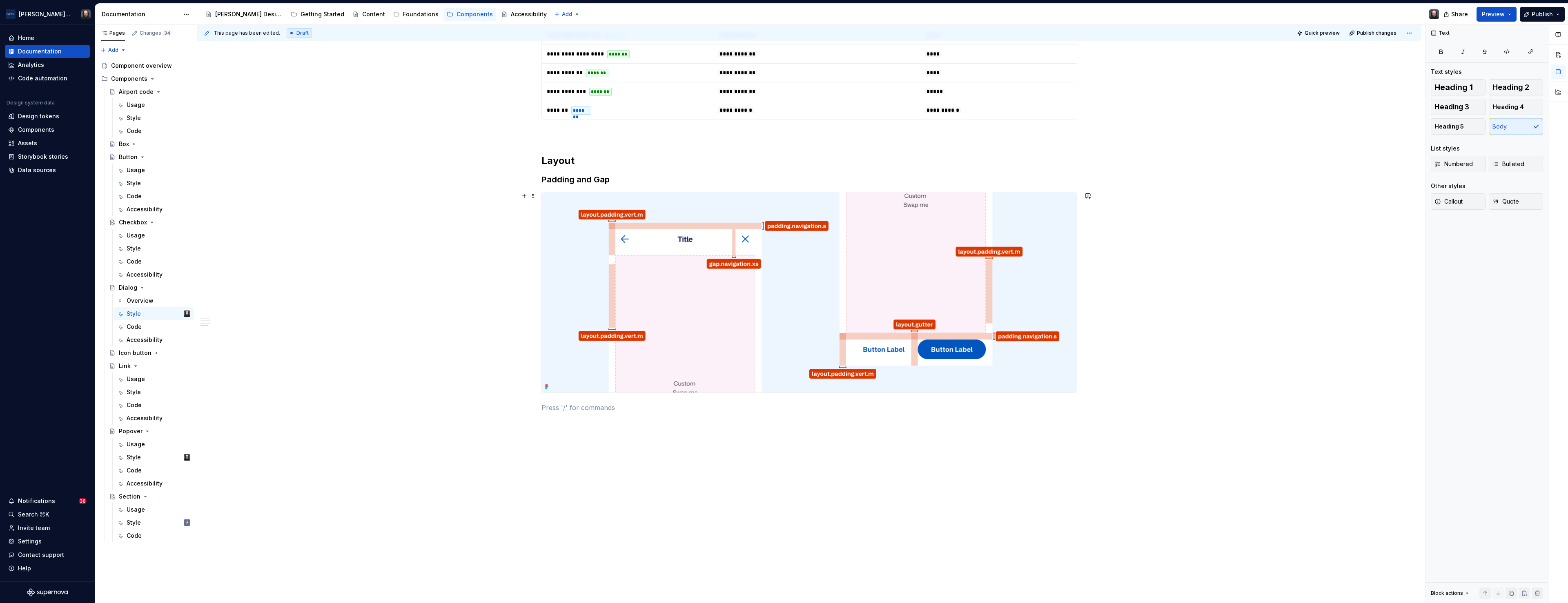
click at [425, 305] on div "**********" at bounding box center [809, 61] width 1224 height 1084
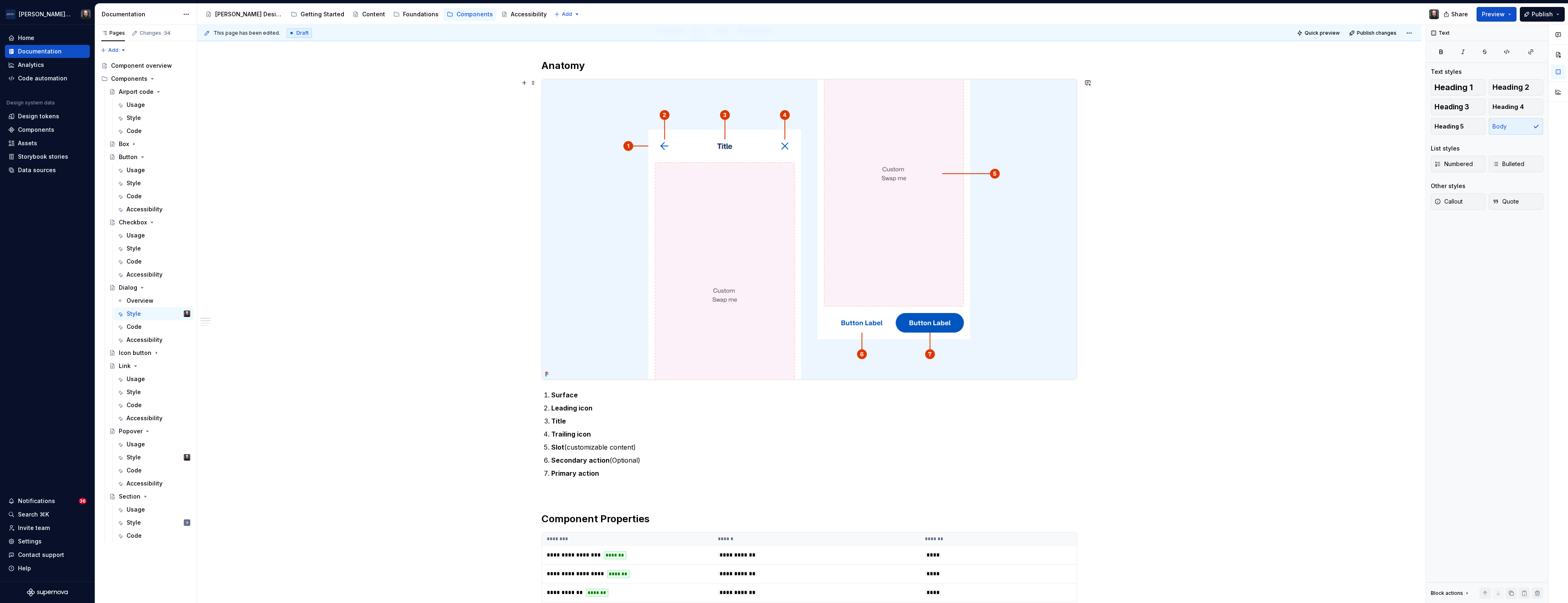
scroll to position [0, 0]
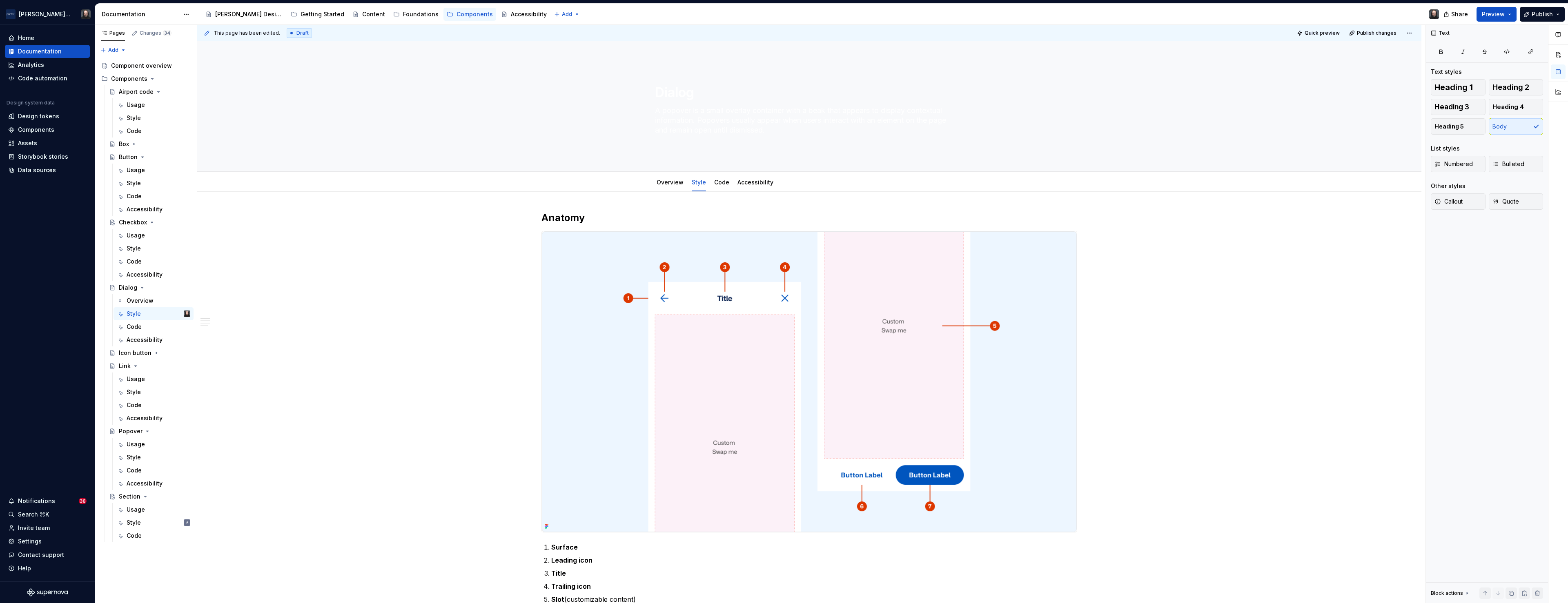
type textarea "*"
